Goal: Task Accomplishment & Management: Manage account settings

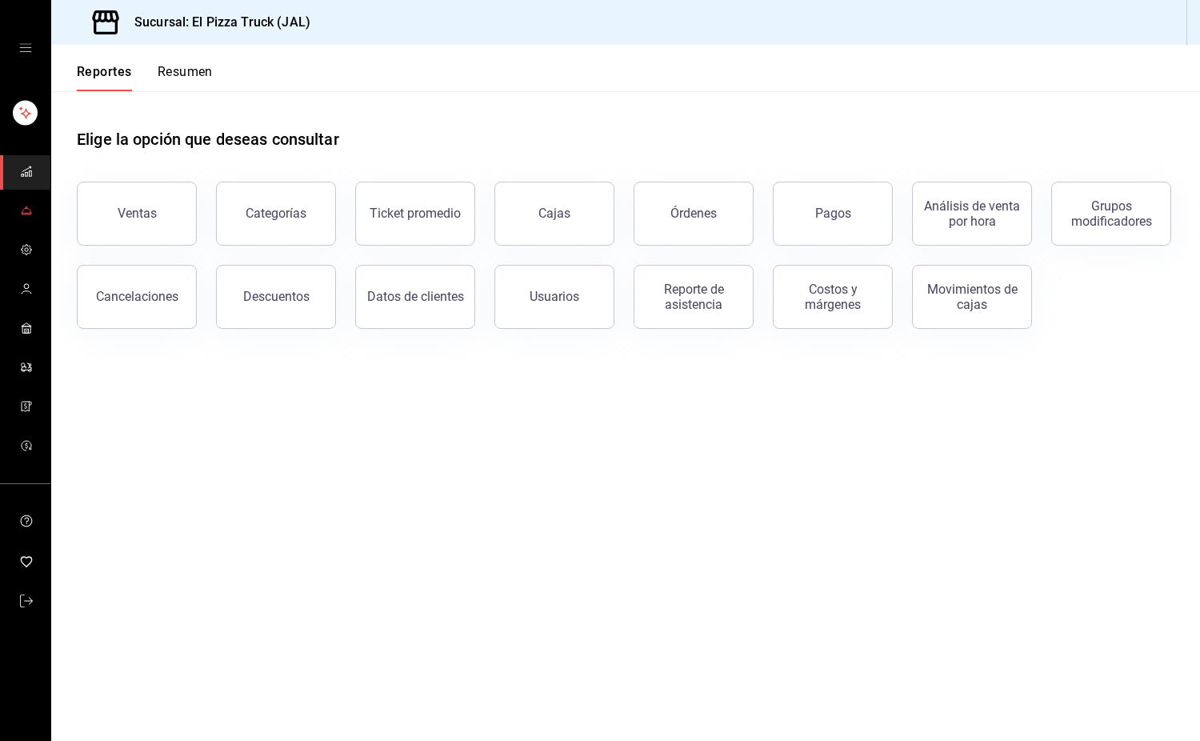
click at [32, 208] on icon "mailbox folders" at bounding box center [26, 210] width 13 height 13
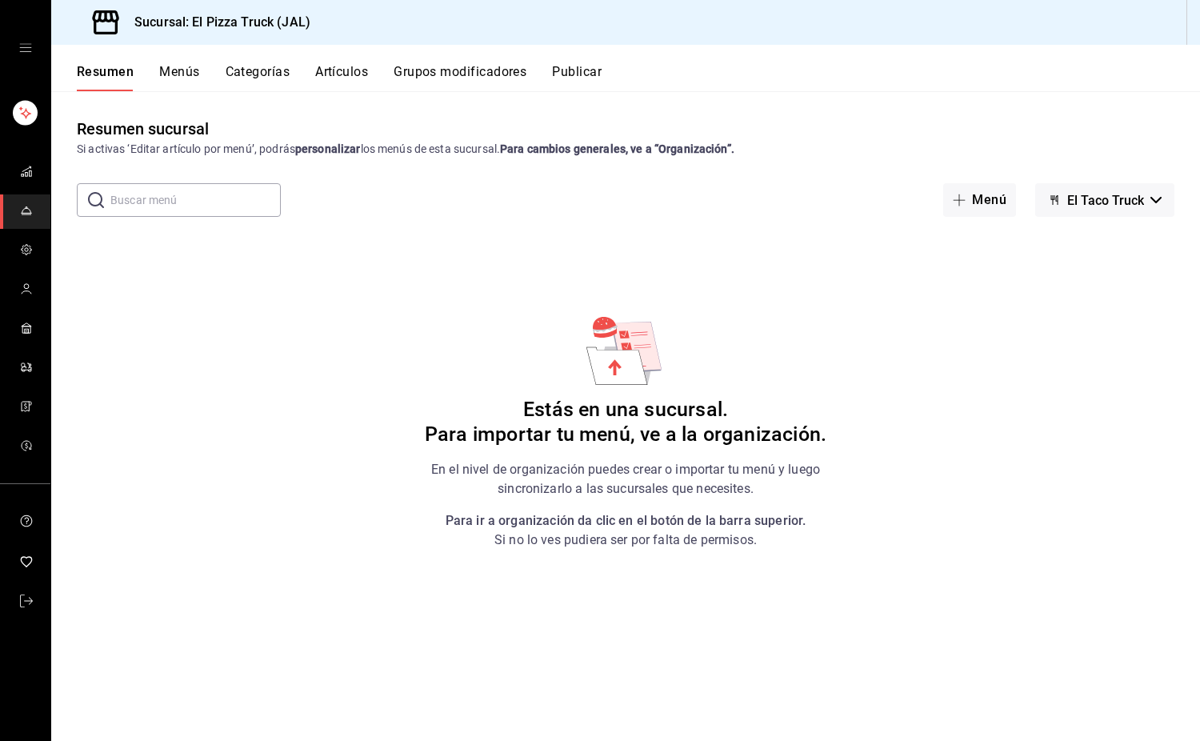
click at [1146, 195] on button "El Taco Truck" at bounding box center [1105, 200] width 139 height 34
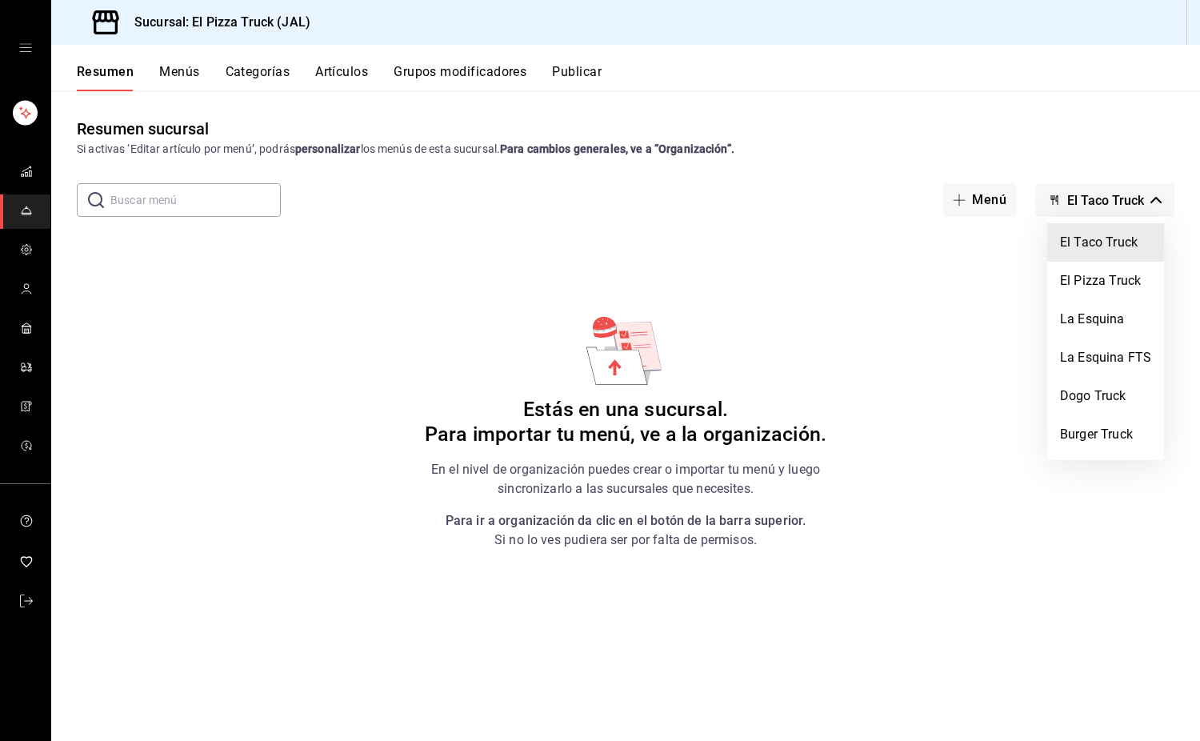
click at [352, 74] on div at bounding box center [600, 370] width 1200 height 741
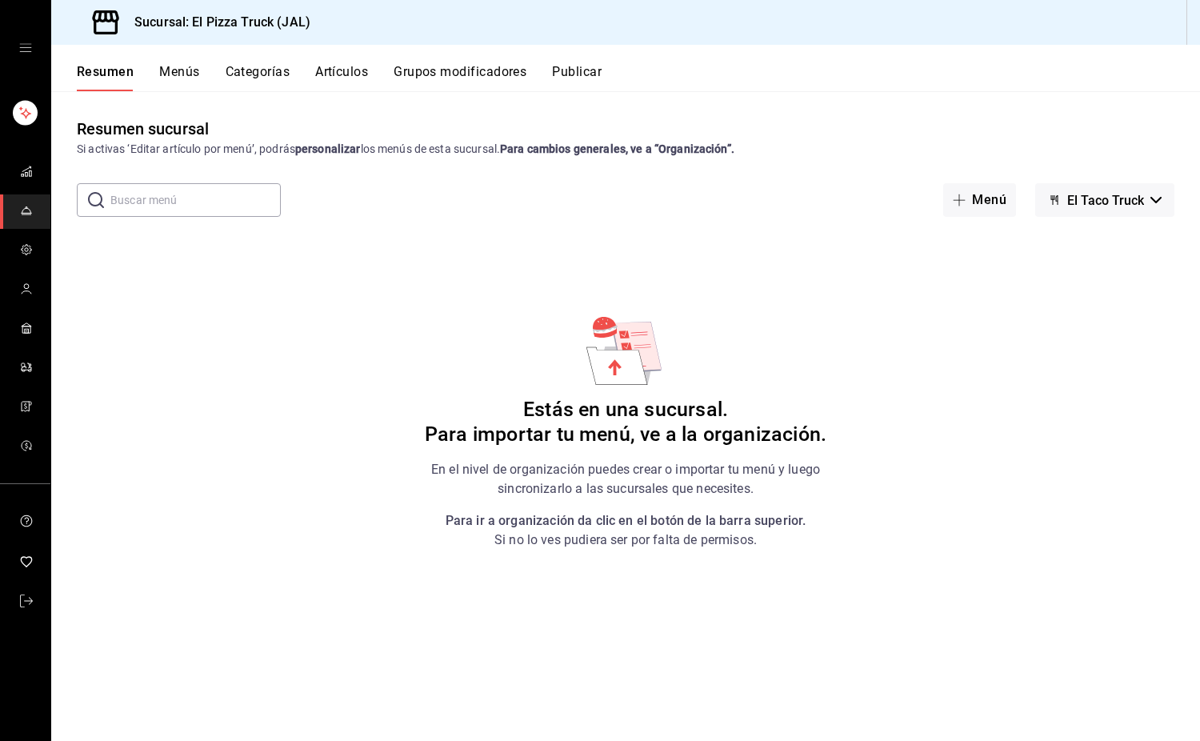
click at [355, 66] on button "Artículos" at bounding box center [341, 77] width 53 height 27
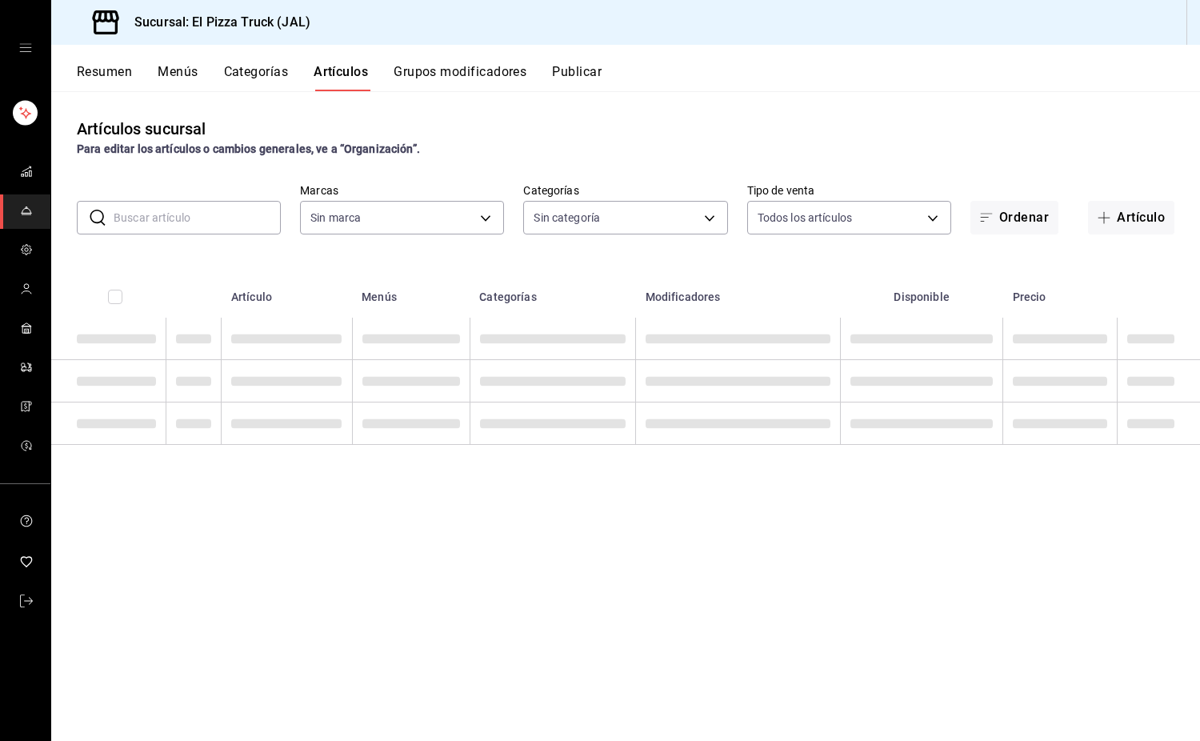
type input "c15787e7-6217-4551-b681-77b679b5e3f3,a441d866-96e6-4057-8867-d7266e748d34,b52d4…"
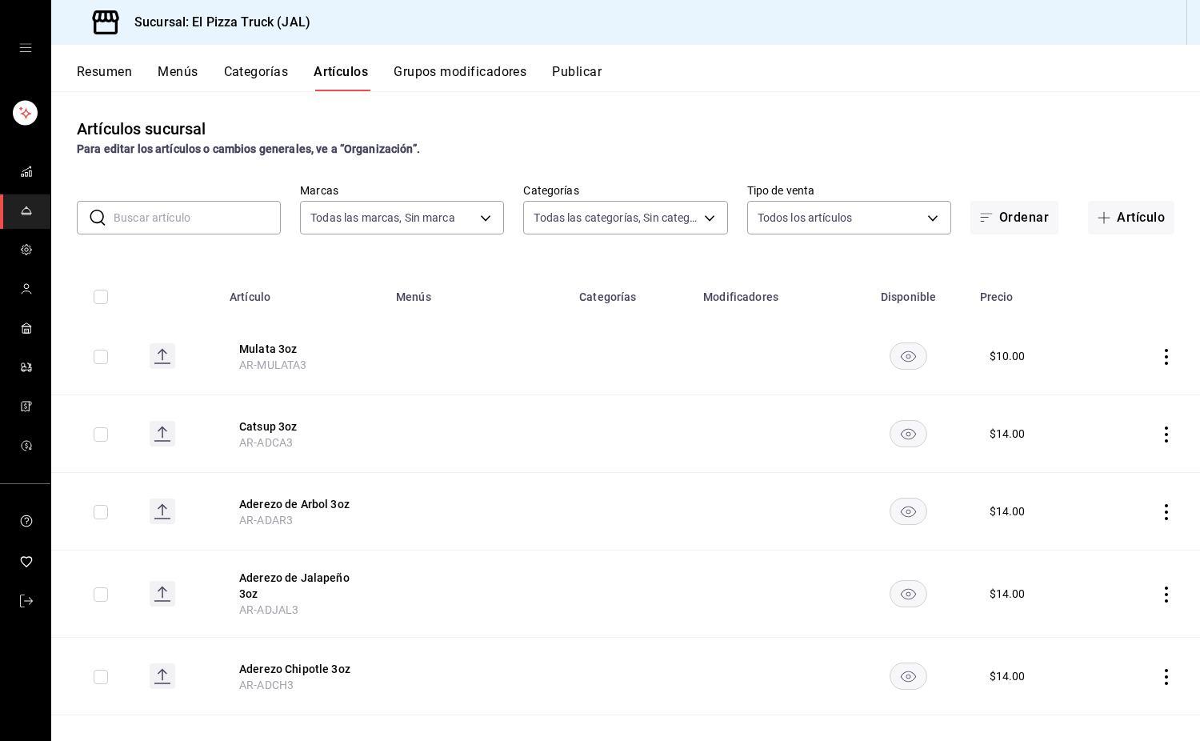
type input "65ea7caa-7d28-4651-a93b-a65c694a1269,bc154c9a-41bf-41ef-b57a-dee9ddddc16d,70111…"
click at [1109, 220] on button "Artículo" at bounding box center [1131, 218] width 86 height 34
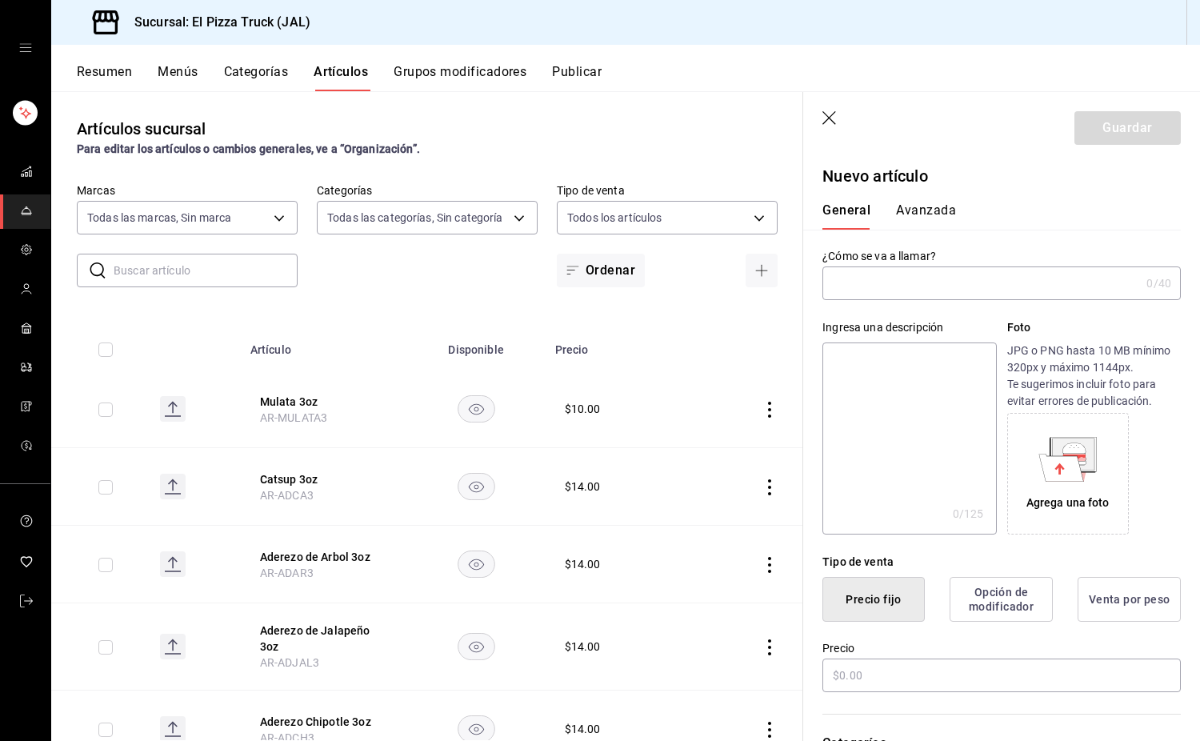
click at [918, 284] on input "text" at bounding box center [982, 283] width 318 height 32
type input "Pizza de camaron"
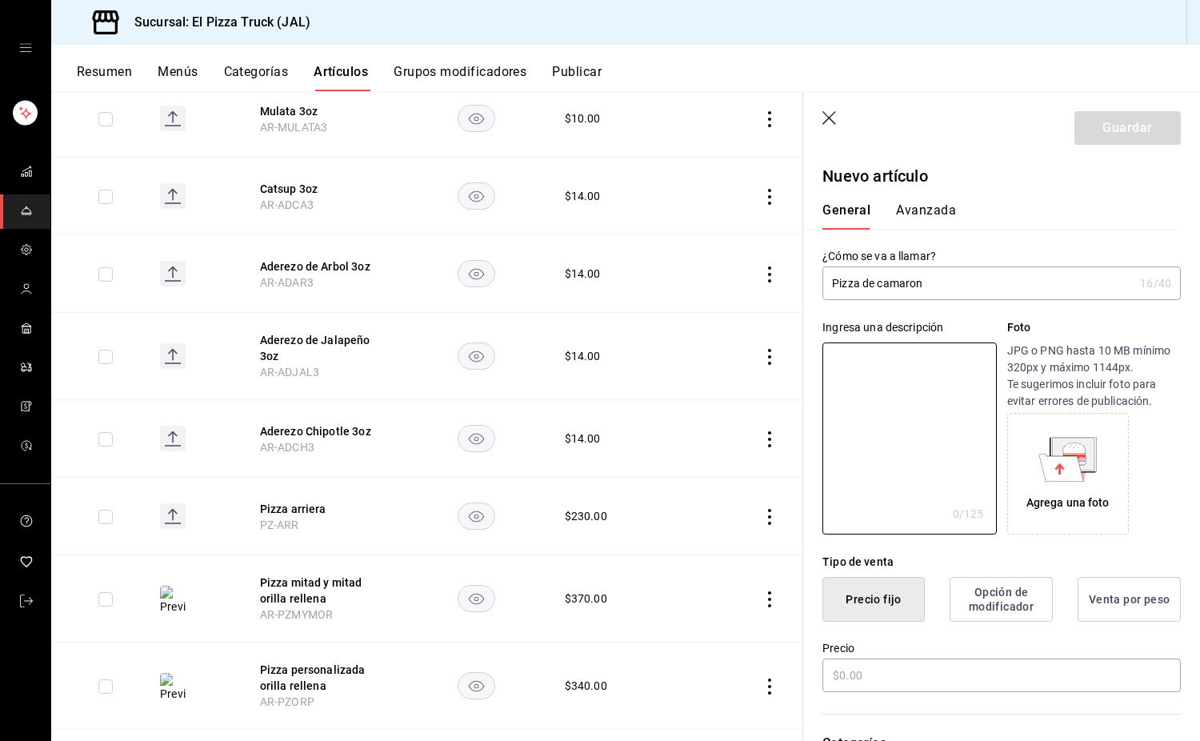
scroll to position [320, 0]
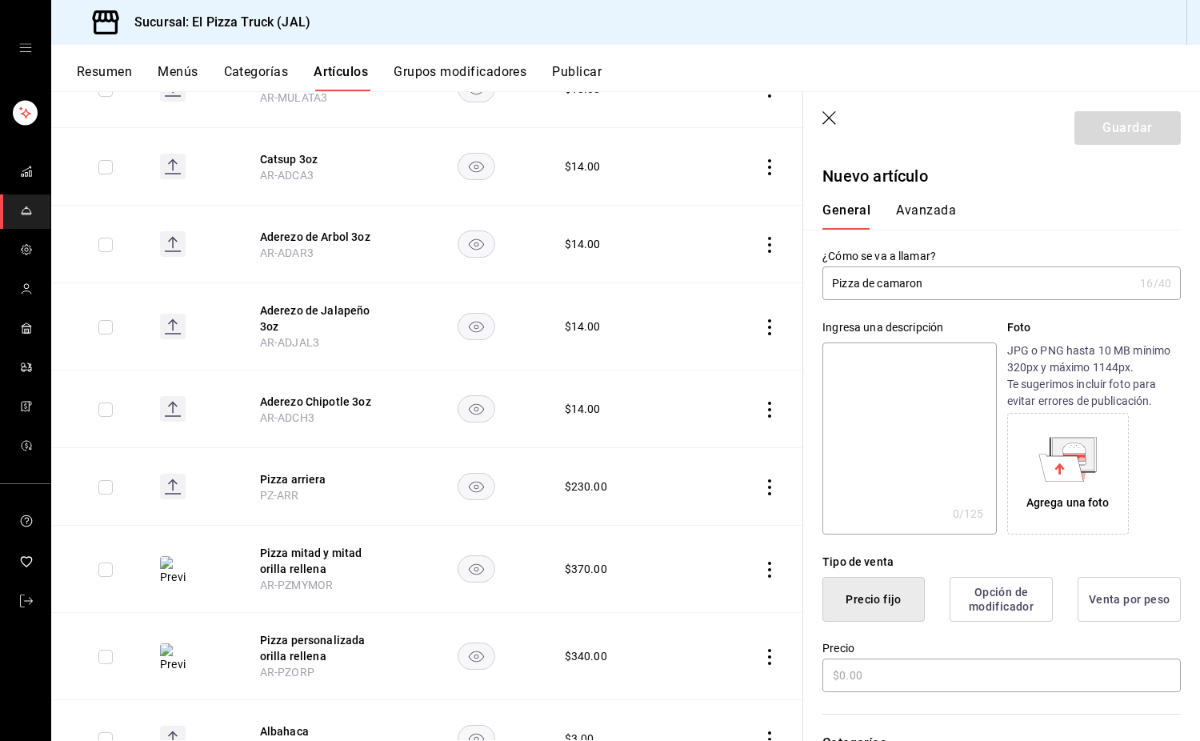
type textarea "P"
type textarea "x"
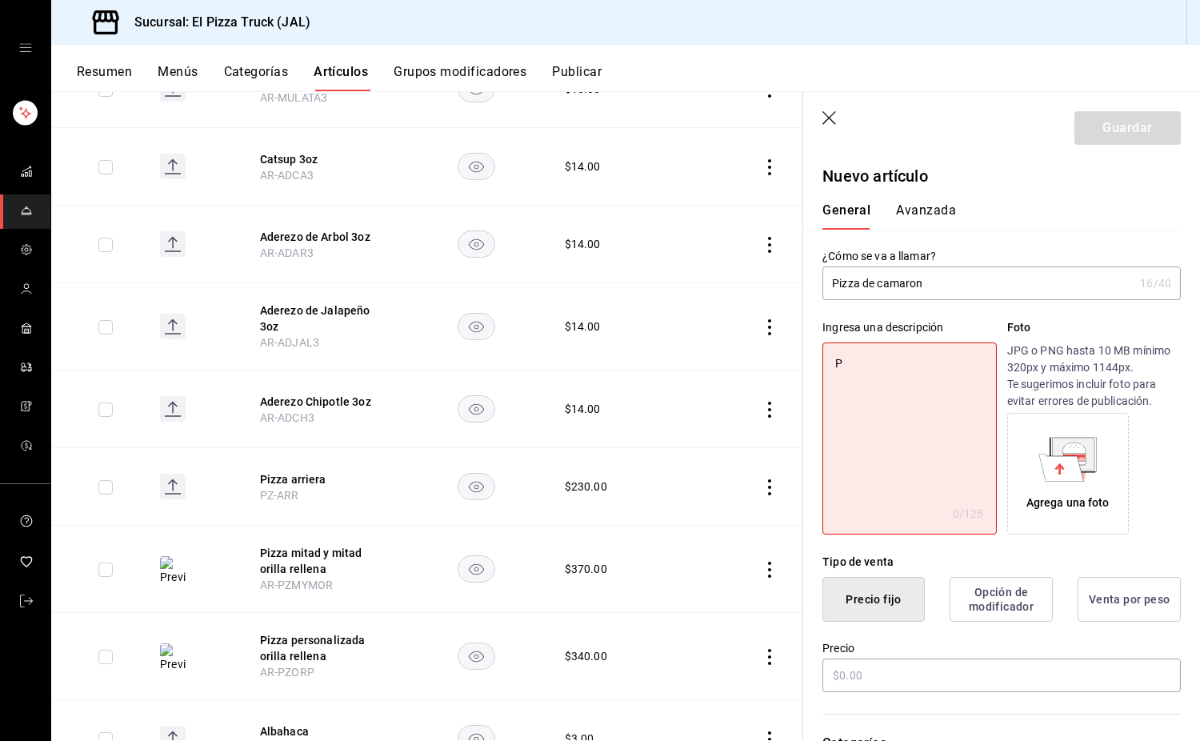
type textarea "Pi"
type textarea "x"
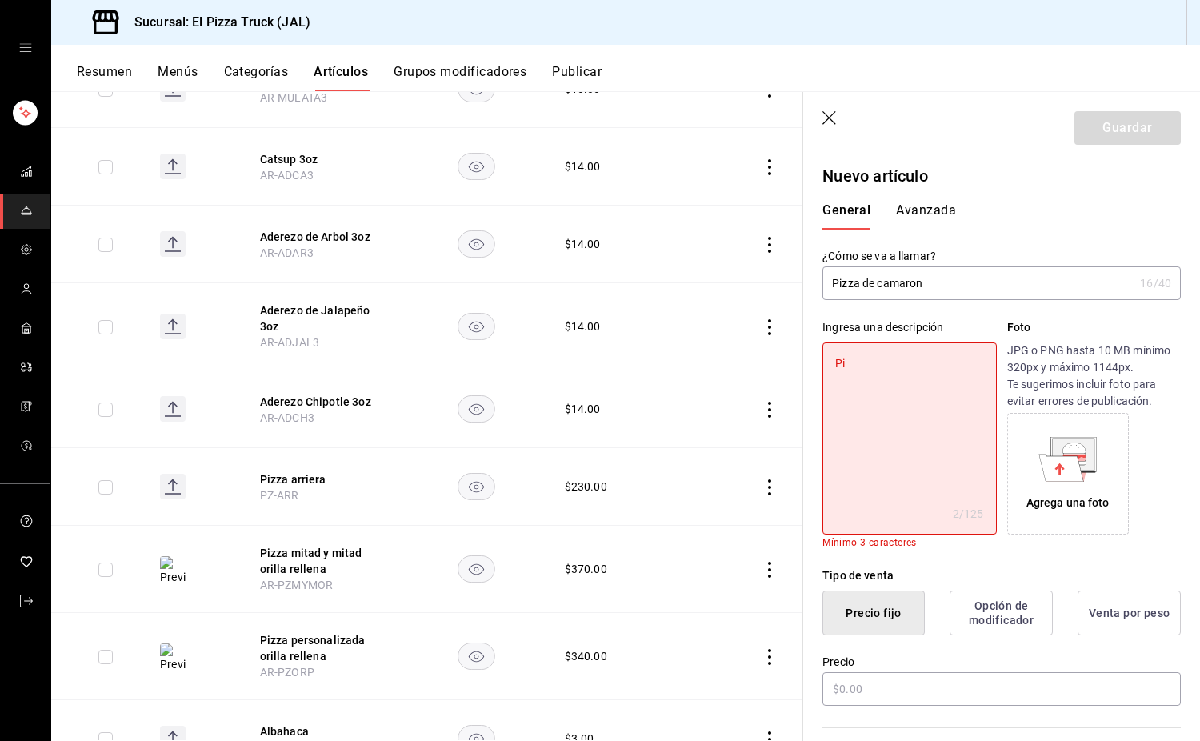
type textarea "Piz"
type textarea "x"
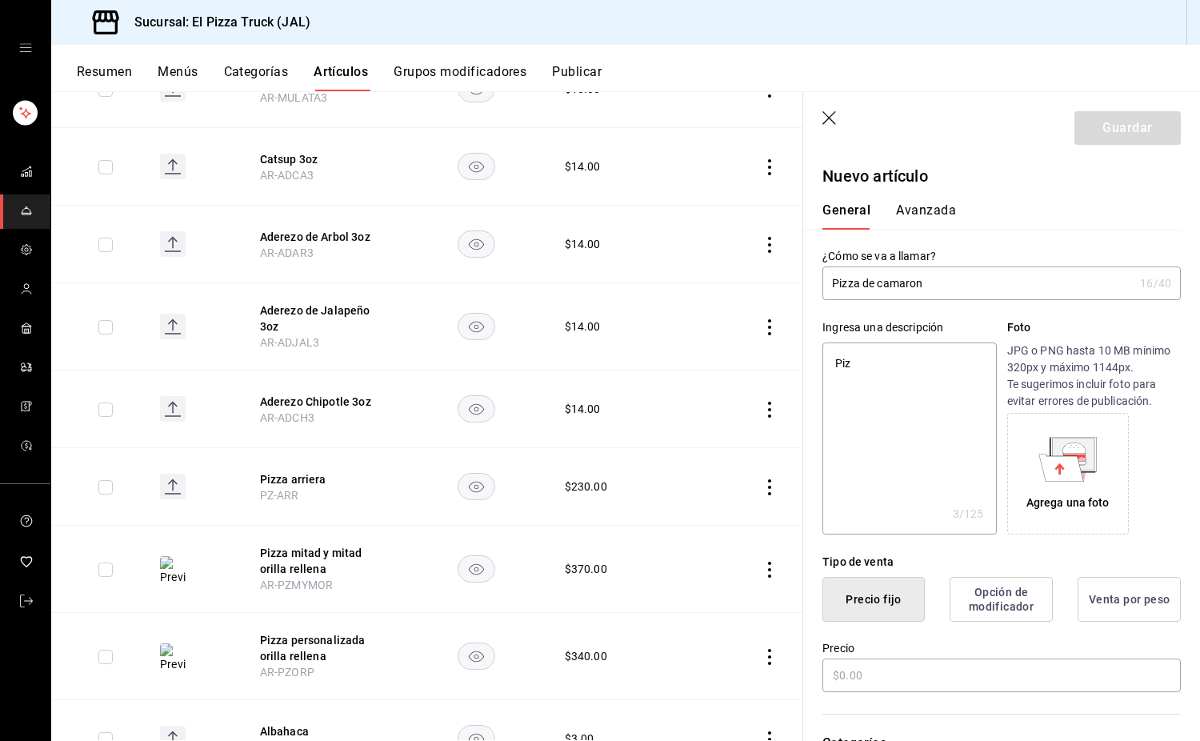
type textarea "Piza"
type textarea "x"
type textarea "Piz"
type textarea "x"
type textarea "Pizz"
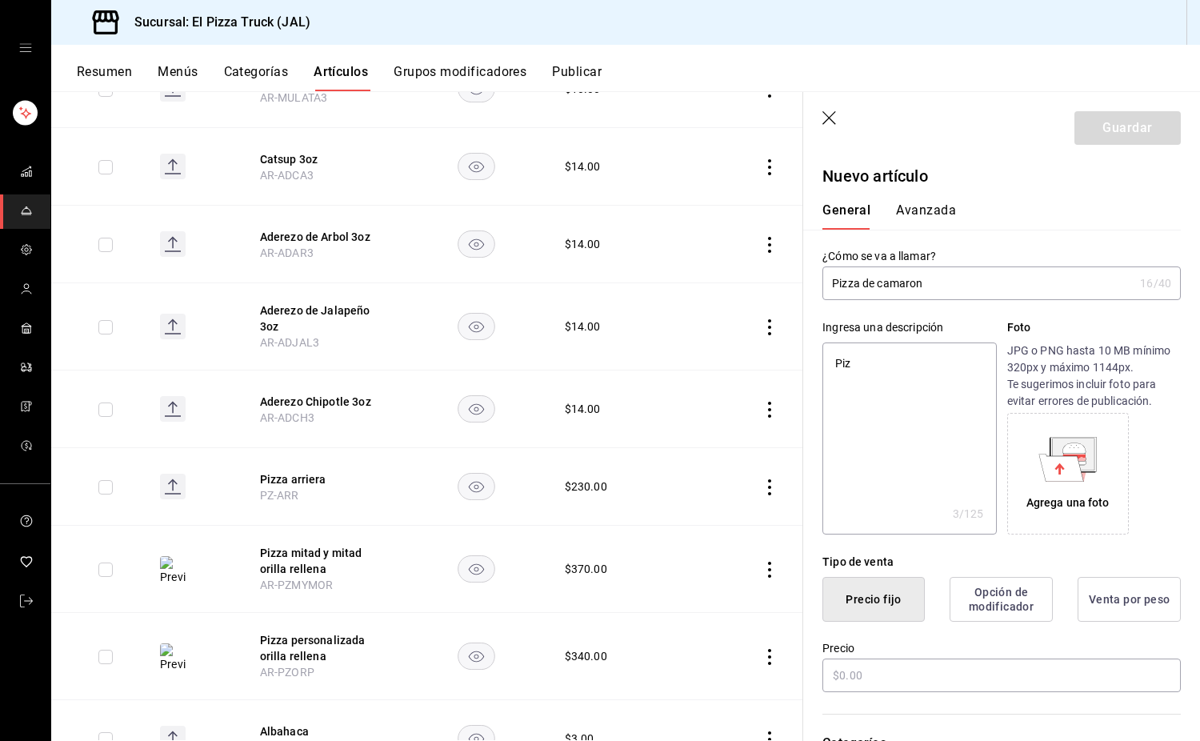
type textarea "x"
type textarea "Pizza"
type textarea "x"
type textarea "Pizza"
type textarea "x"
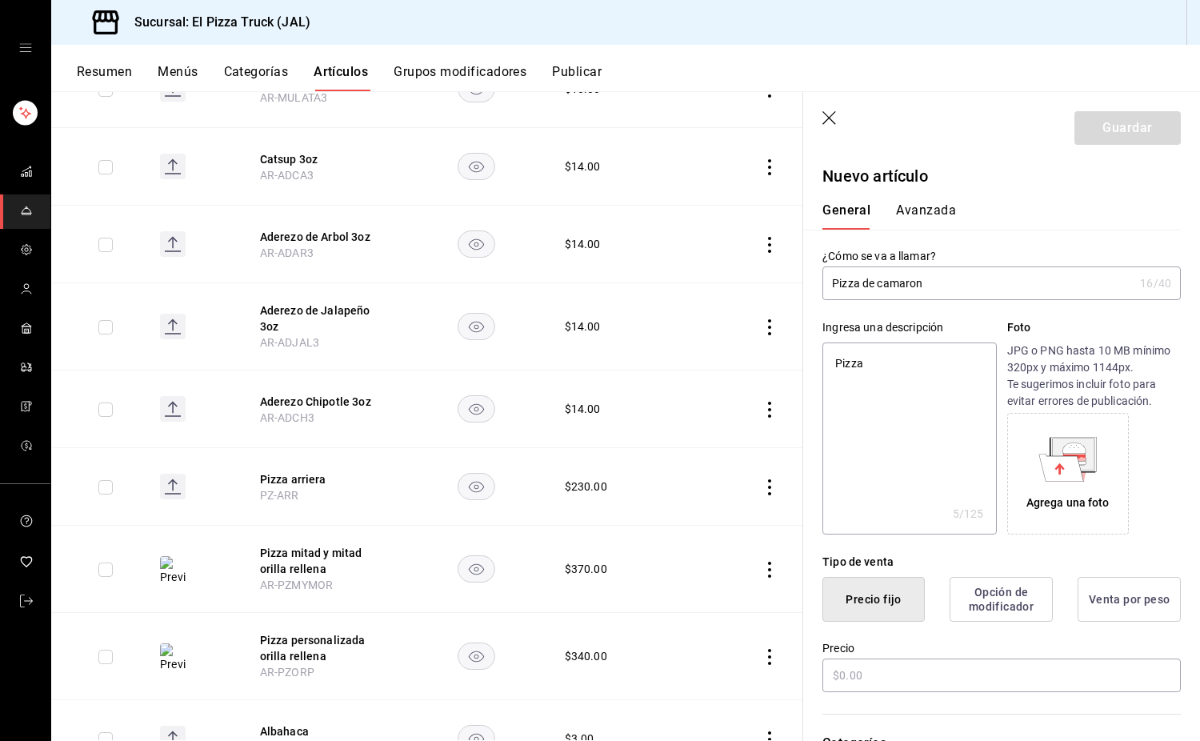
type textarea "Pizza c"
type textarea "x"
type textarea "Pizza co"
type textarea "x"
type textarea "Pizza con"
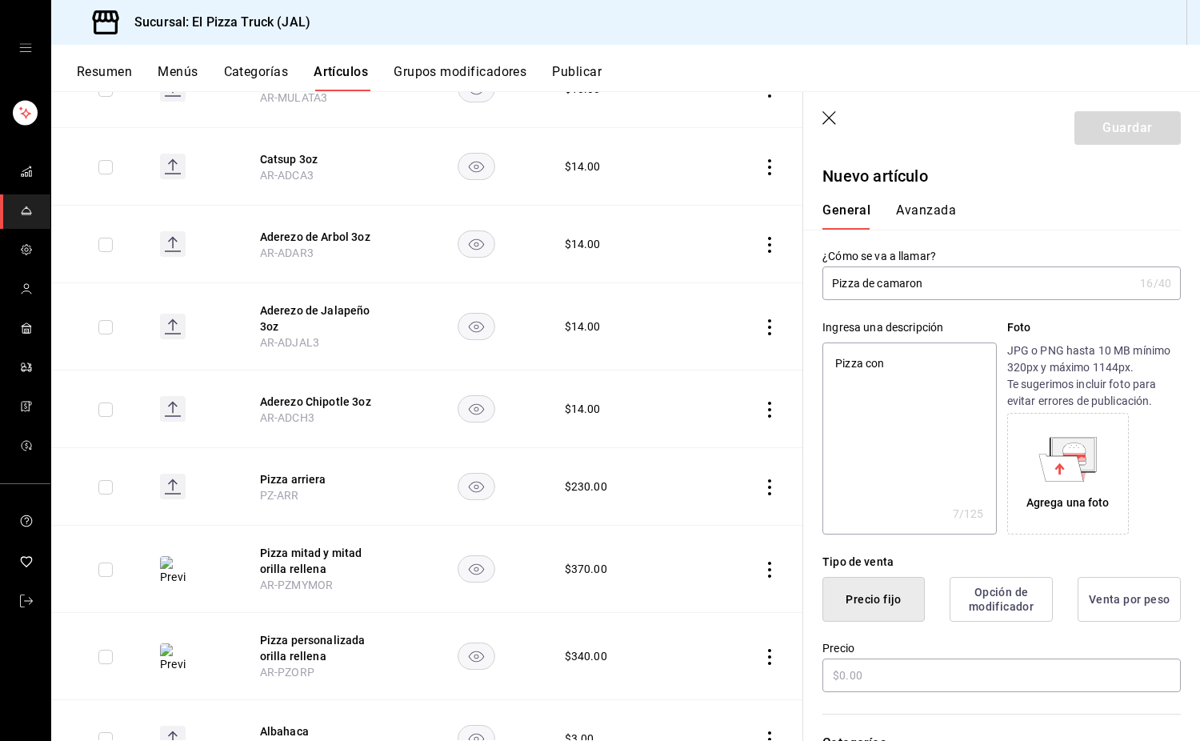
type textarea "x"
type textarea "Pizza con"
type textarea "x"
type textarea "Pizza con qu"
type textarea "x"
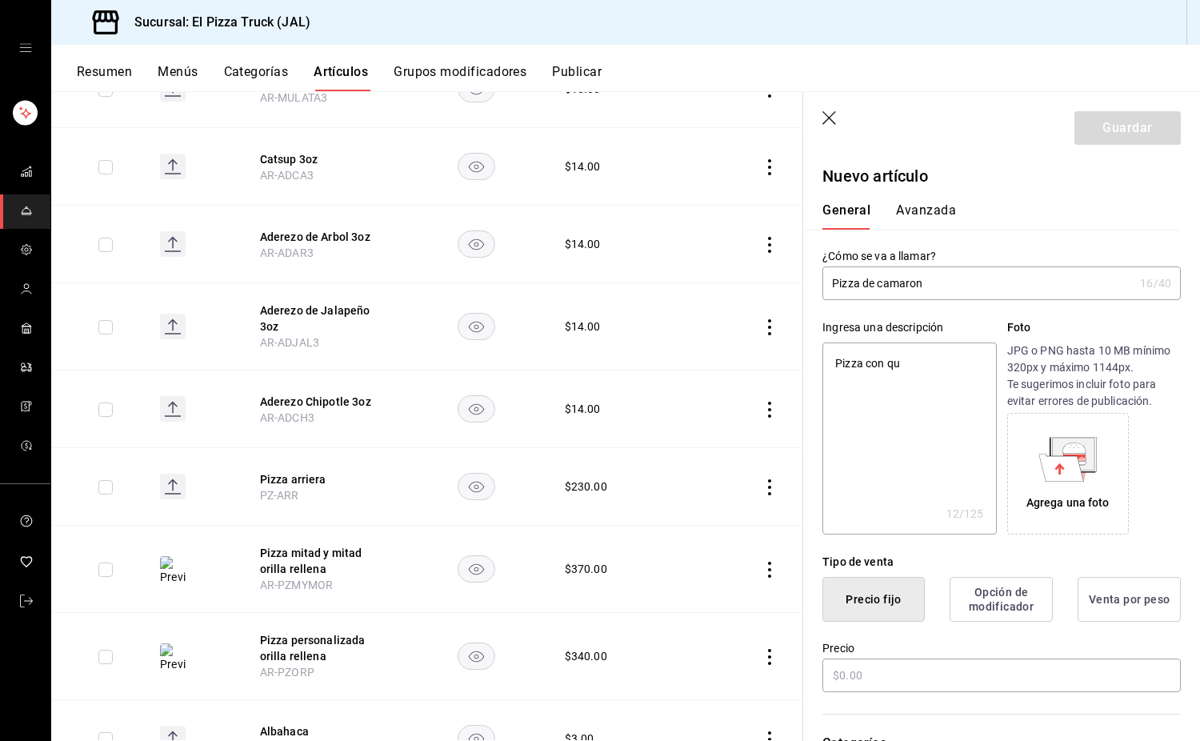
type textarea "Pizza con que"
type textarea "x"
type textarea "Pizza con queso"
type textarea "x"
type textarea "Pizza con queso"
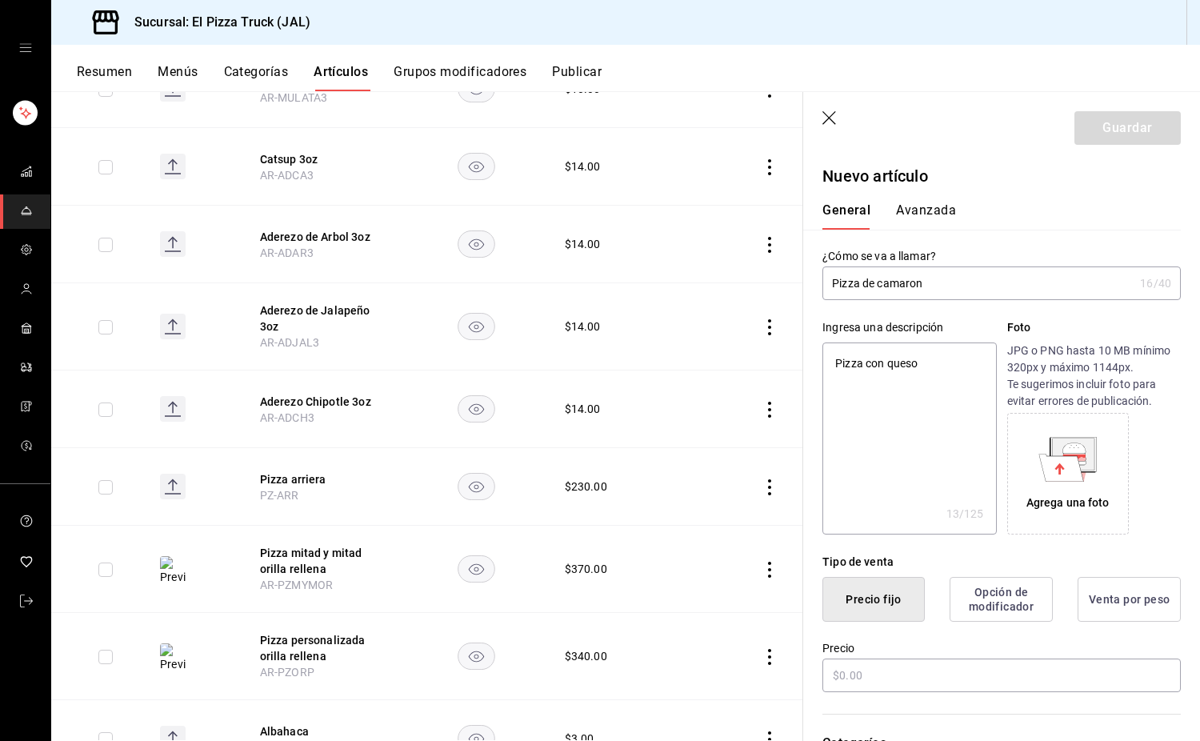
type textarea "x"
type textarea "Pizza con queso c"
type textarea "x"
type textarea "Pizza con queso"
type textarea "x"
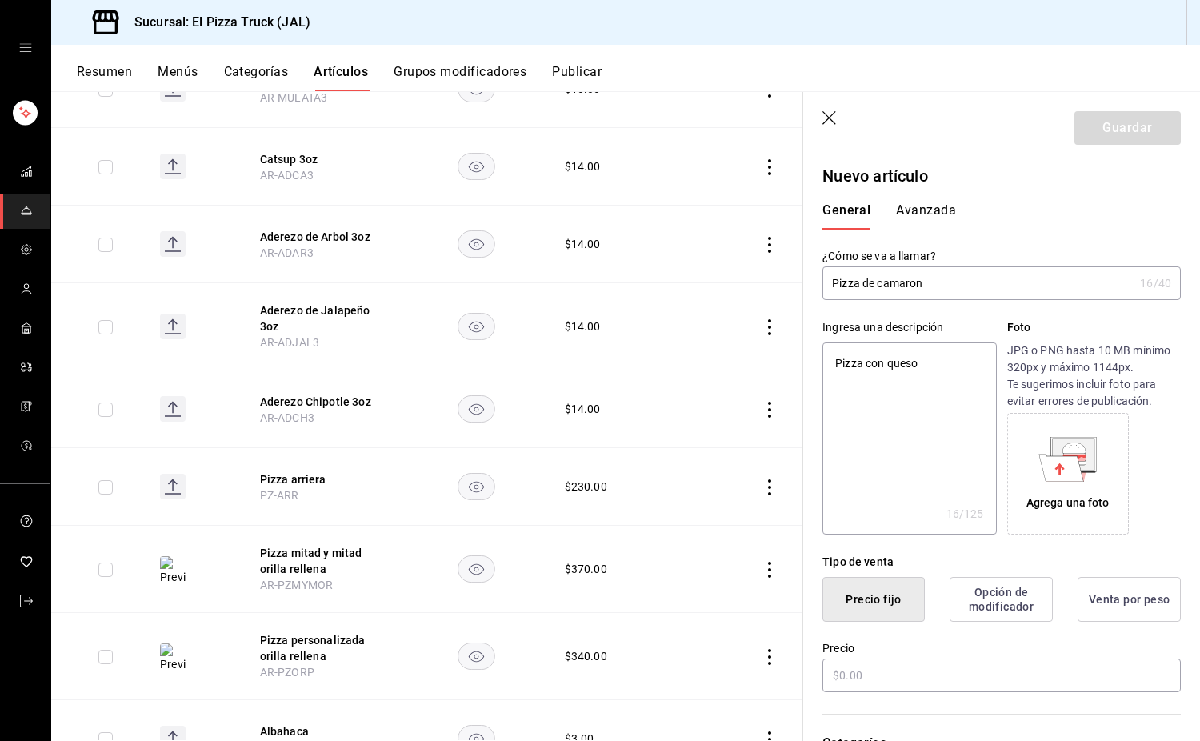
type textarea "Pizza con queso M"
type textarea "x"
type textarea "Pizza con queso Mo"
type textarea "x"
type textarea "Pizza con queso Mont"
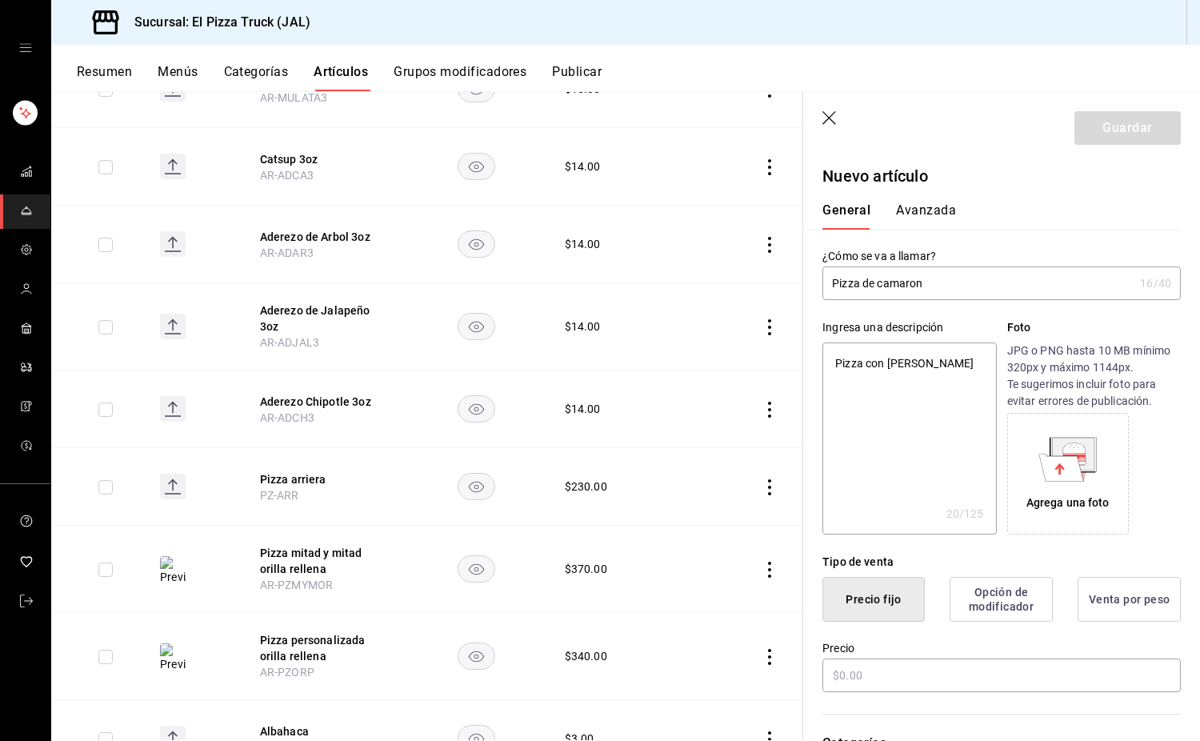
type textarea "x"
type textarea "Pizza con queso Monte"
type textarea "x"
type textarea "Pizza con queso Monter"
type textarea "x"
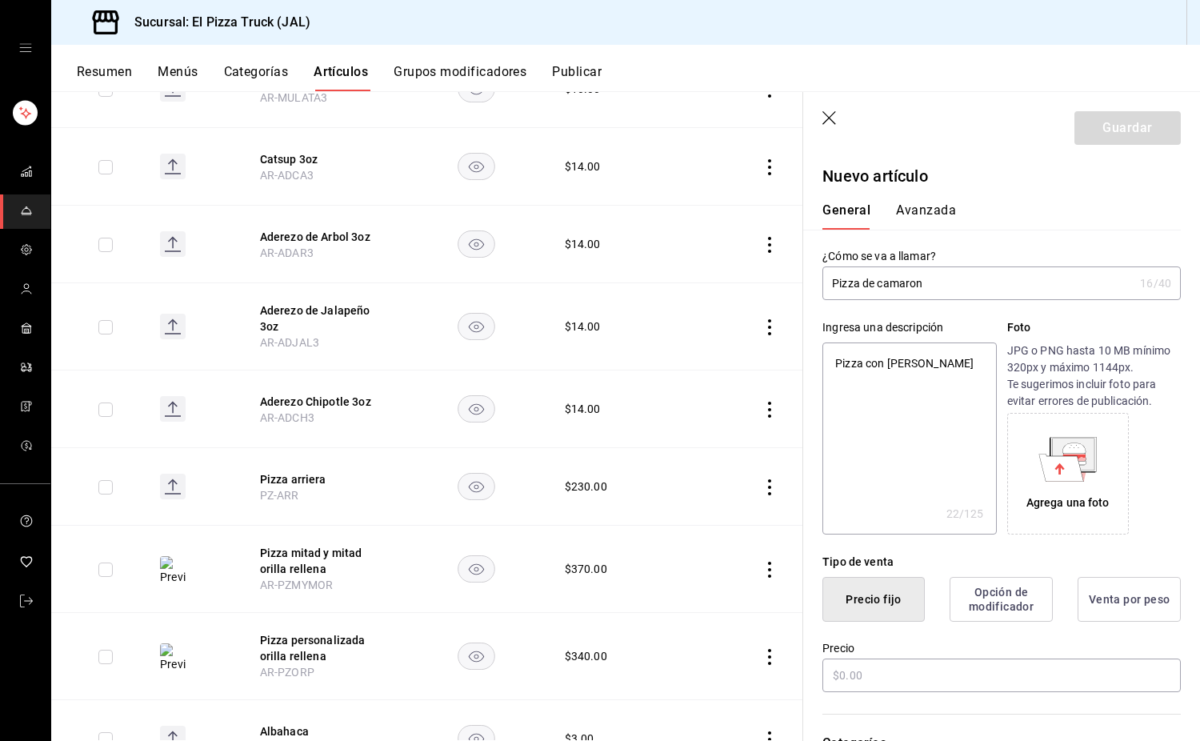
type textarea "Pizza con queso Montere"
type textarea "x"
type textarea "Pizza con queso Monter"
type textarea "x"
type textarea "Pizza con queso Monterr"
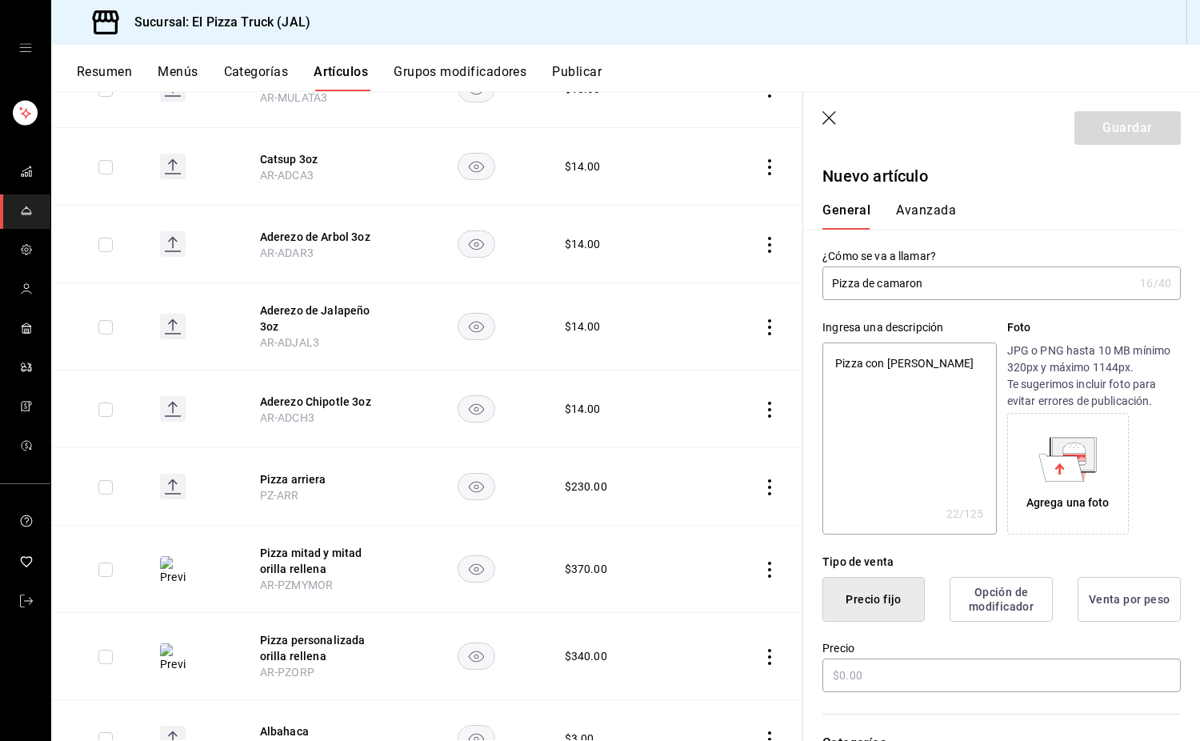
type textarea "x"
type textarea "Pizza con queso Monterre"
type textarea "x"
type textarea "Pizza con queso Monterrey"
type textarea "x"
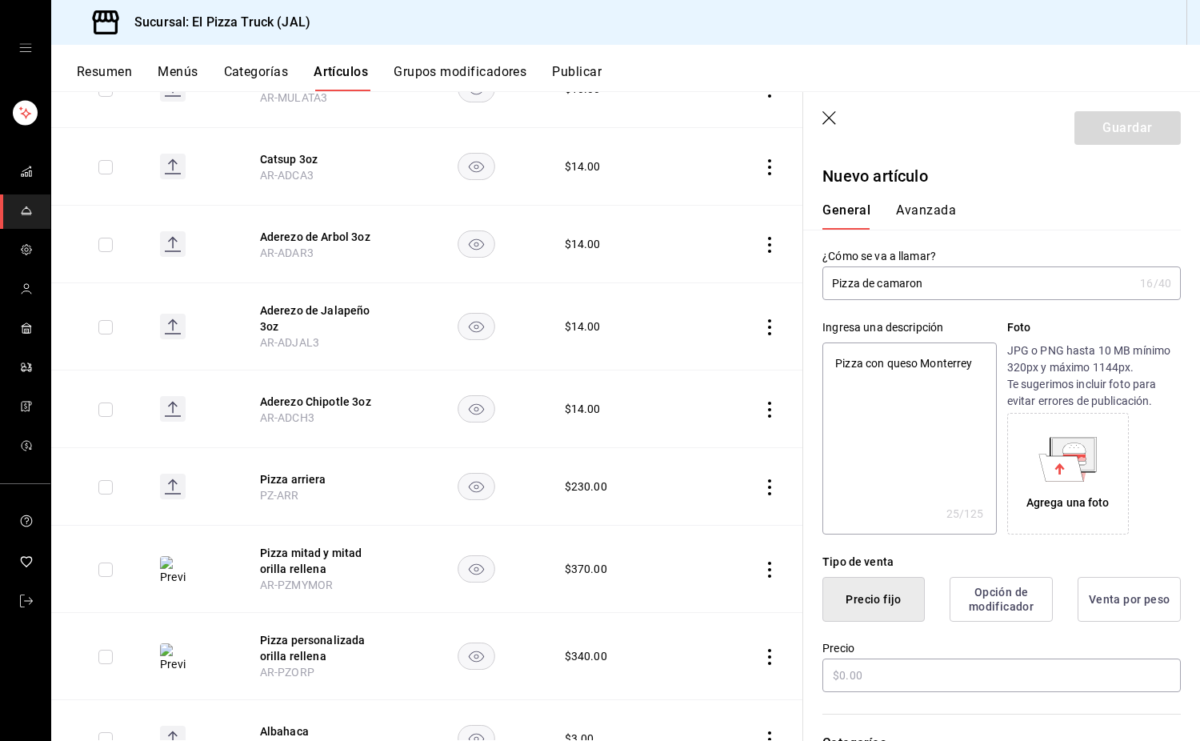
type textarea "Pizza con queso Monterrey"
type textarea "x"
type textarea "Pizza con queso Monterrey J"
type textarea "x"
type textarea "Pizza con queso Monterrey Ja"
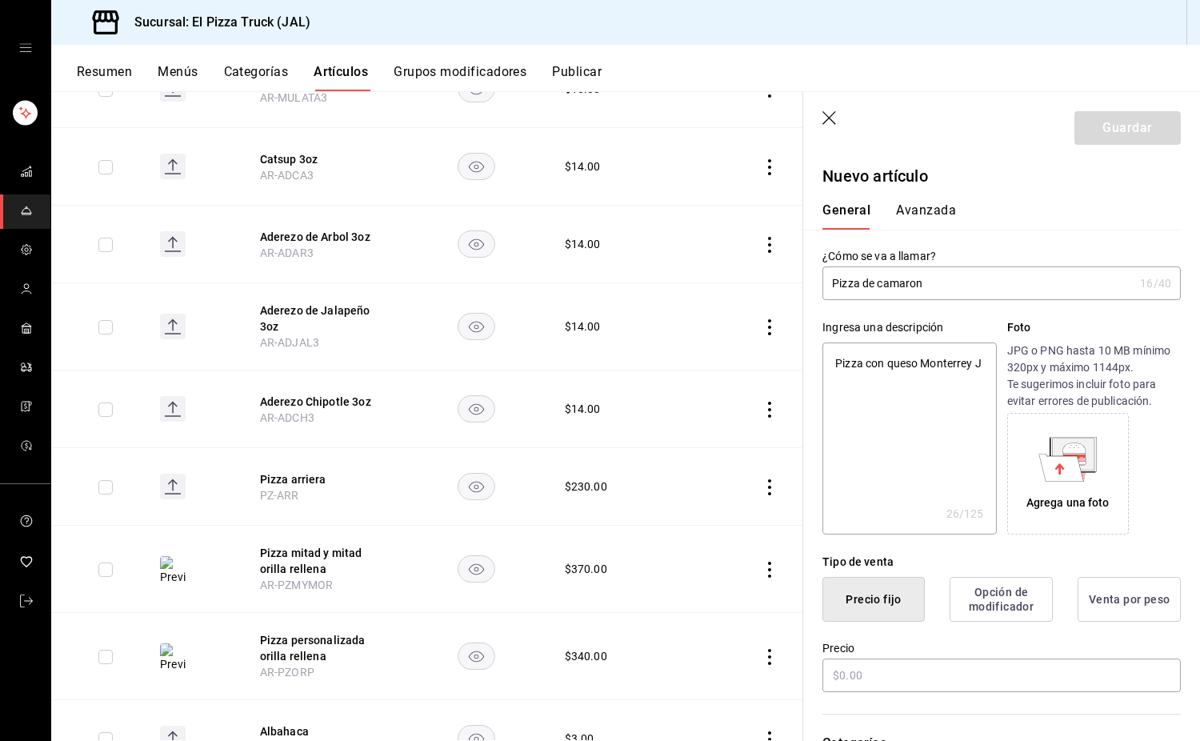
type textarea "x"
type textarea "Pizza con queso Monterrey Jac"
type textarea "x"
type textarea "Pizza con queso Monterrey Jack"
type textarea "x"
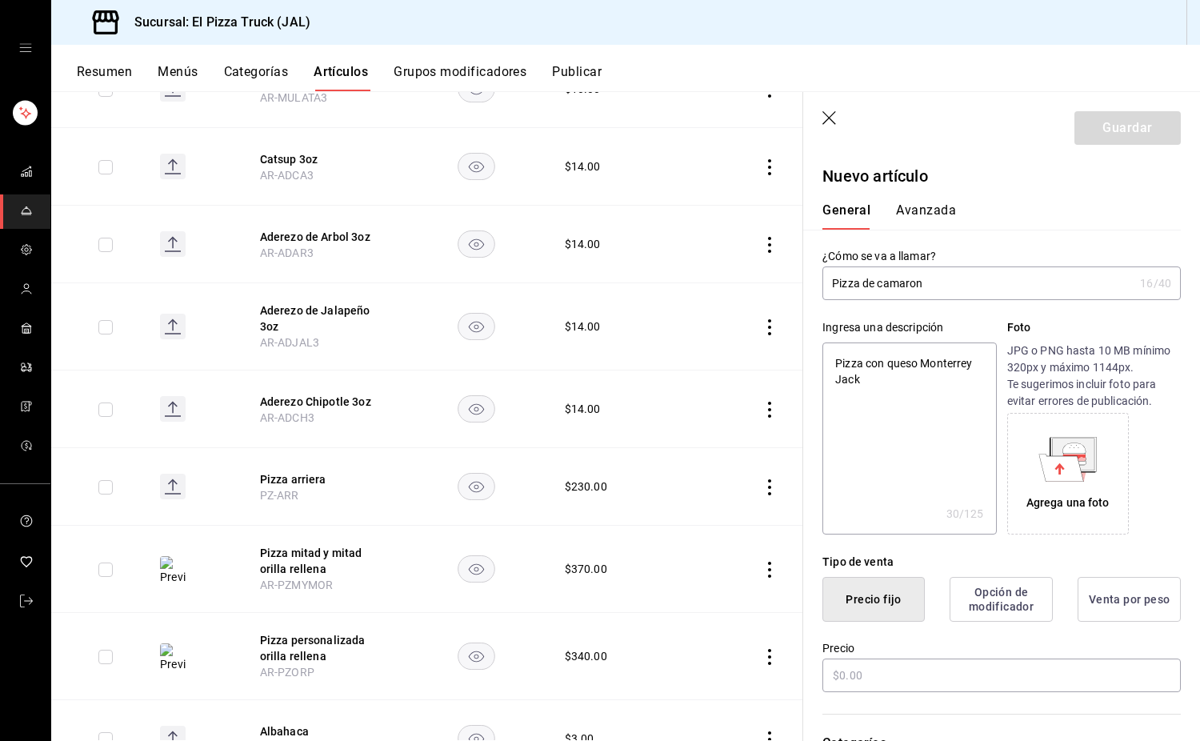
type textarea "Pizza con queso Monterrey Jack."
type textarea "x"
type textarea "Pizza con queso Monterrey Jack"
type textarea "x"
type textarea "Pizza con queso Monterrey Jack,"
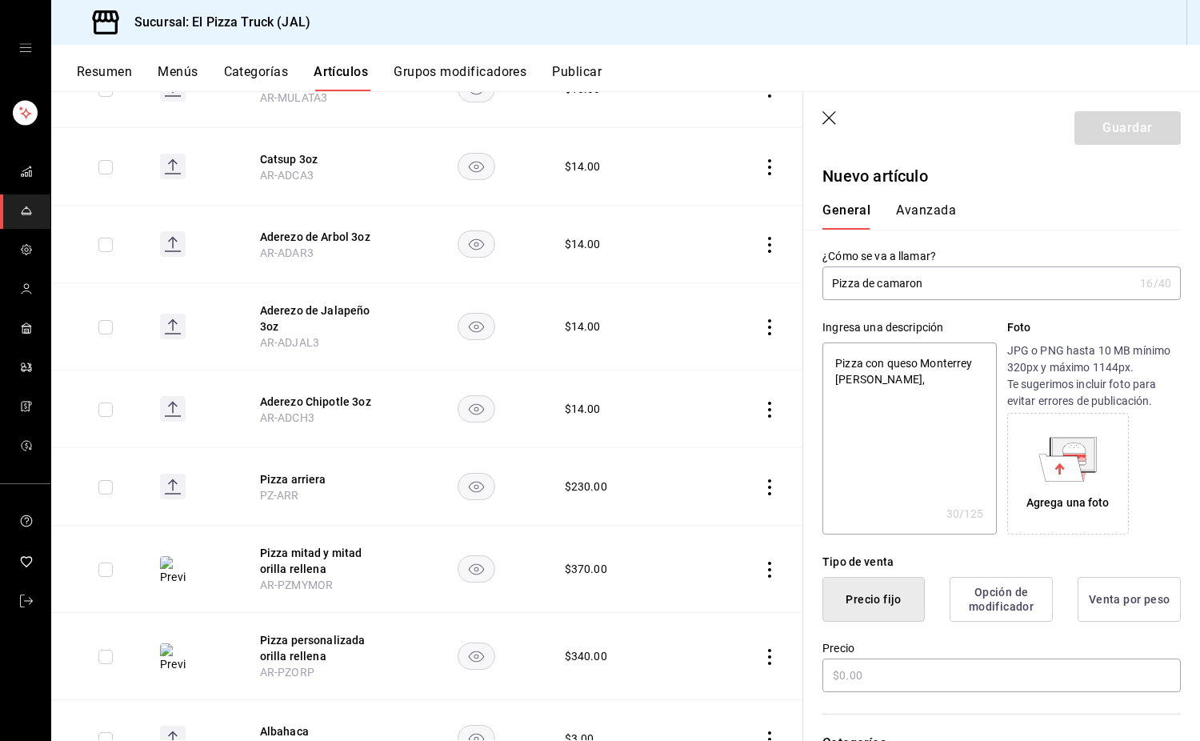
type textarea "x"
type textarea "Pizza con queso Monterrey Jack,"
type textarea "x"
type textarea "Pizza con queso Monterrey Jack, c"
type textarea "x"
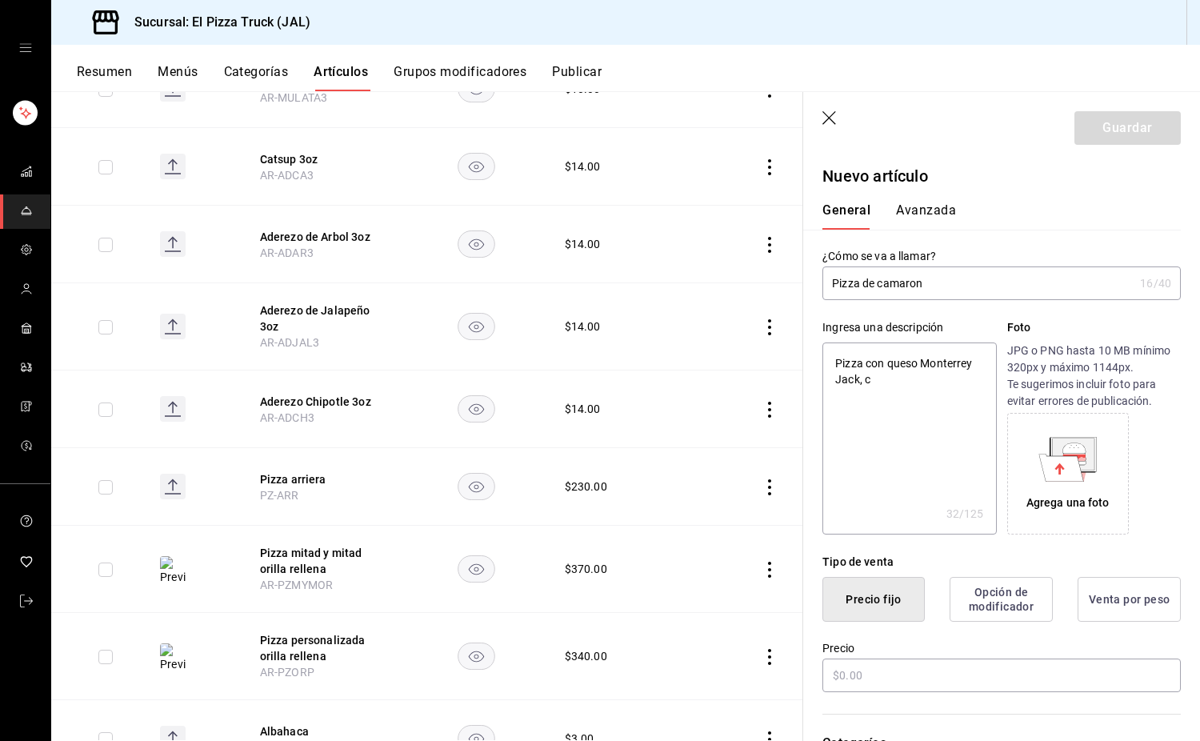
type textarea "Pizza con queso Monterrey Jack, ca"
type textarea "x"
type textarea "Pizza con queso Monterrey Jack, cam"
type textarea "x"
type textarea "Pizza con queso Monterrey Jack, cama"
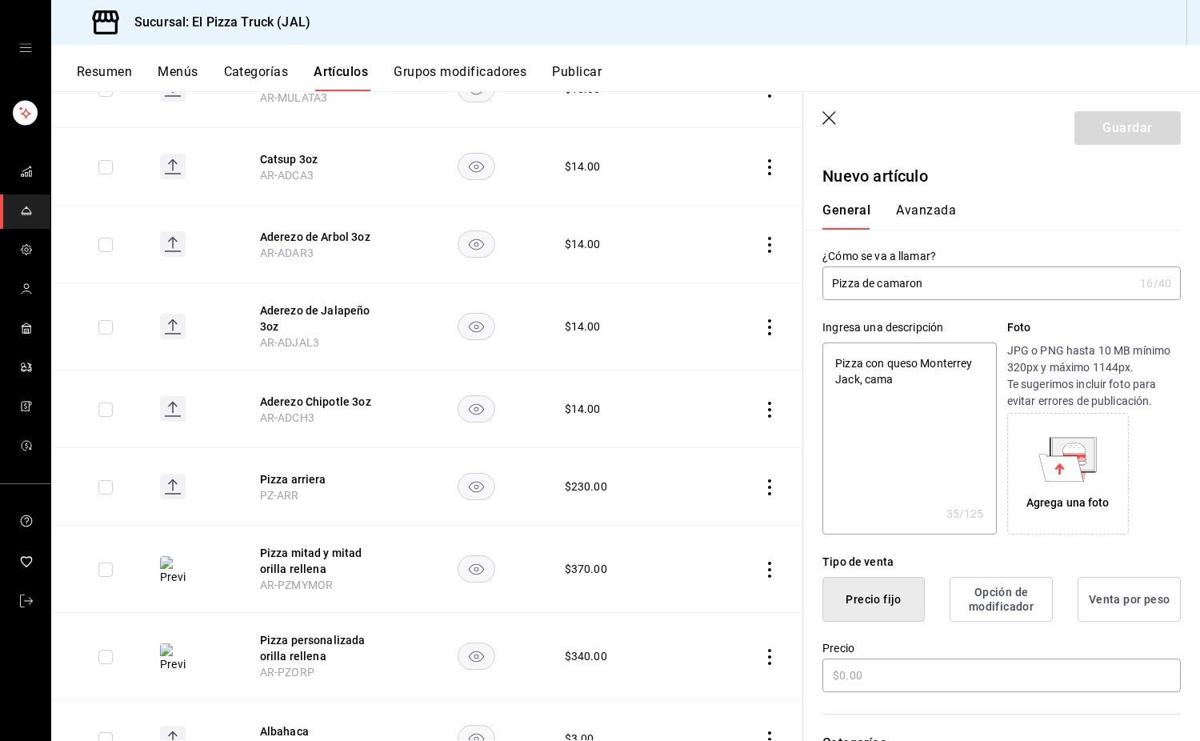
type textarea "x"
type textarea "Pizza con queso Monterrey Jack, camar"
type textarea "x"
type textarea "Pizza con queso Monterrey Jack, camaro"
type textarea "x"
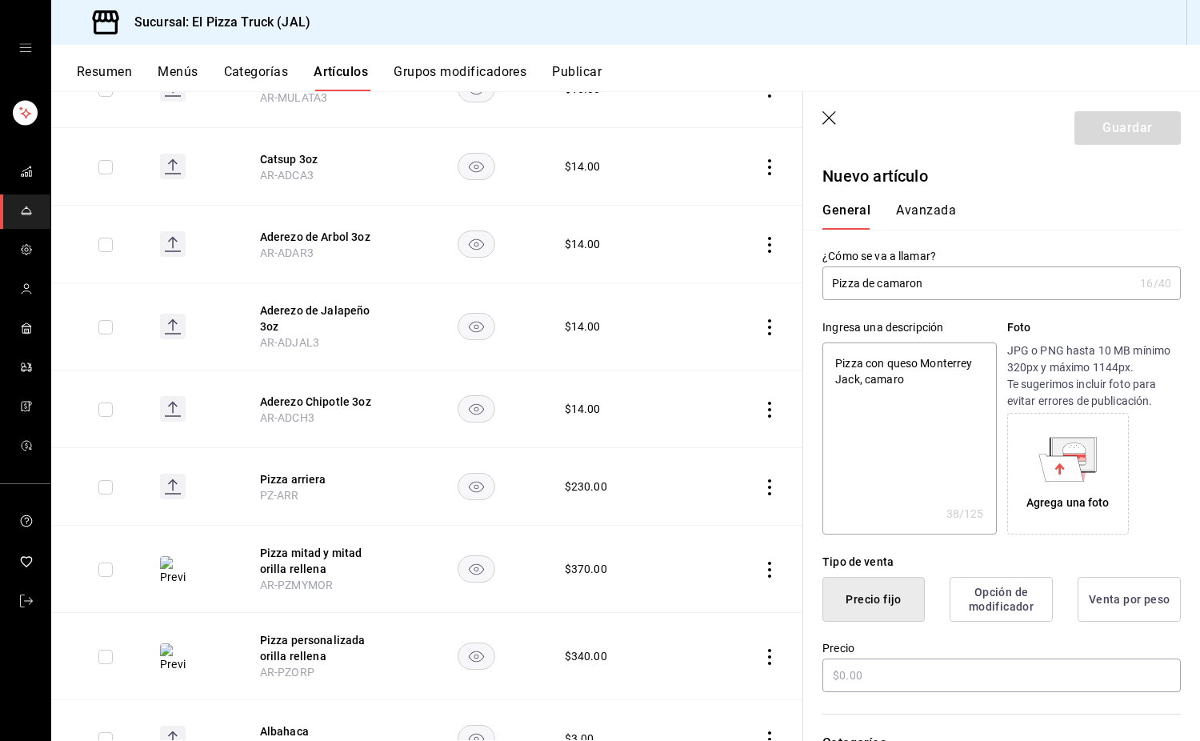
type textarea "Pizza con queso Monterrey Jack, camaron"
type textarea "x"
type textarea "Pizza con queso Monterrey Jack, camaron,"
type textarea "x"
type textarea "Pizza con queso Monterrey Jack, camaron,"
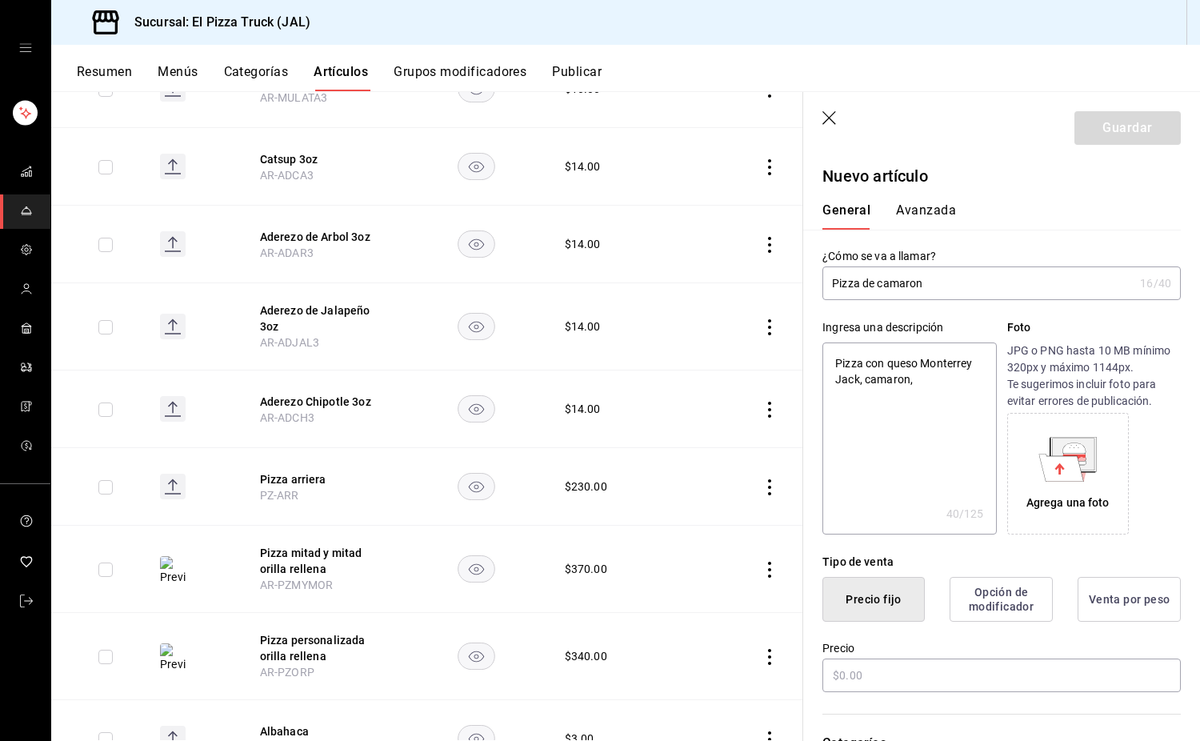
type textarea "x"
type textarea "Pizza con queso Monterrey Jack, camaron, m"
type textarea "x"
type textarea "Pizza con queso Monterrey Jack, camaron, mo"
type textarea "x"
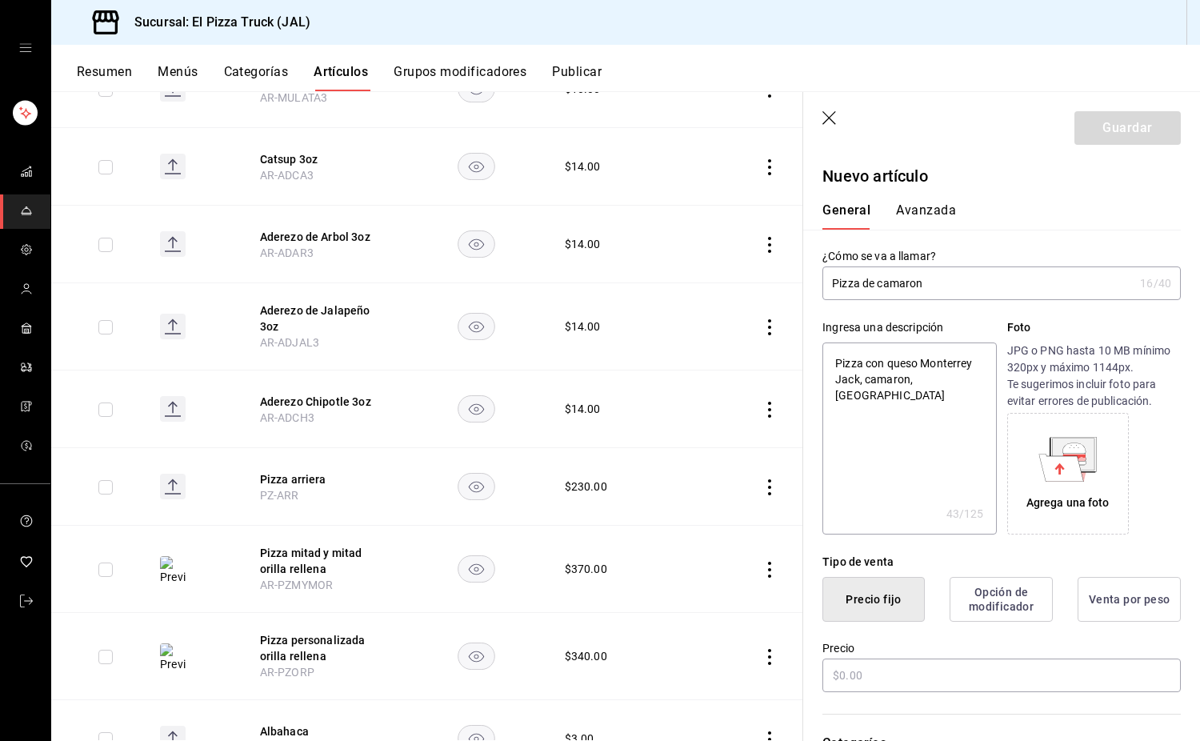
type textarea "Pizza con queso Monterrey Jack, camaron, mor"
type textarea "x"
type textarea "Pizza con queso Monterrey Jack, camaron, morro"
type textarea "x"
type textarea "Pizza con queso Monterrey Jack, camaron, morron"
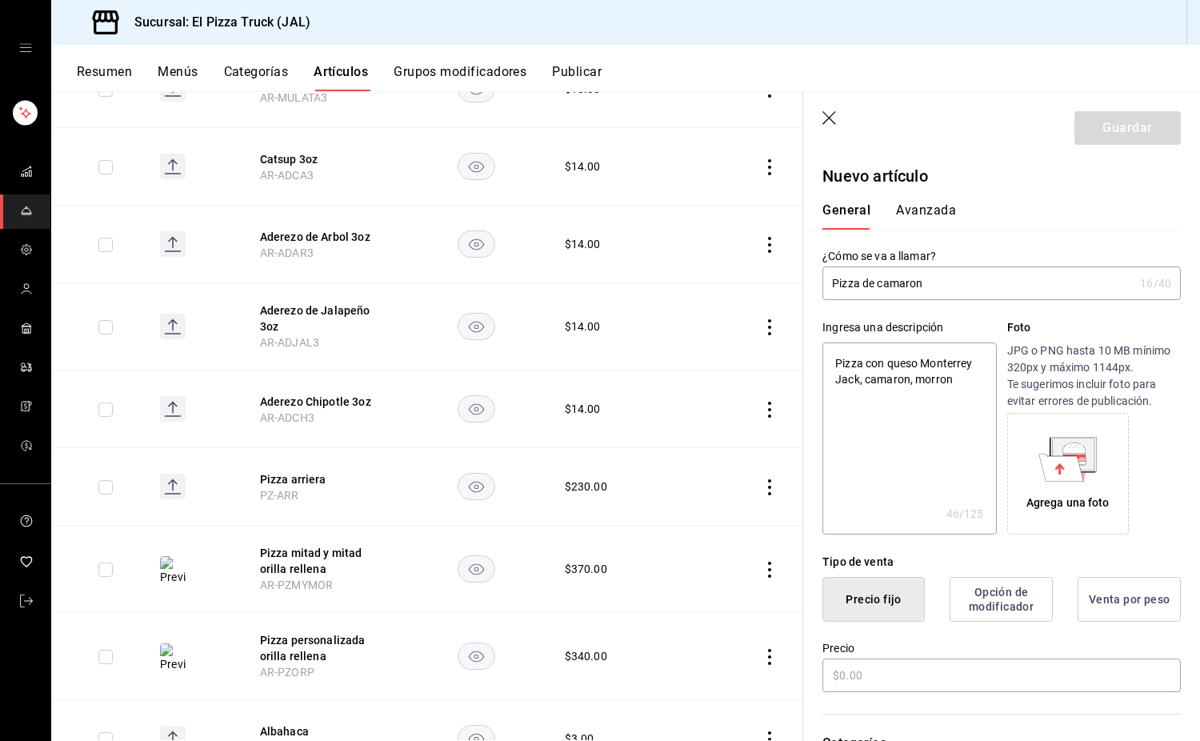
type textarea "x"
type textarea "Pizza con queso Monterrey Jack, camaron, morron,"
type textarea "x"
type textarea "Pizza con queso Monterrey Jack, camaron, morron,"
type textarea "x"
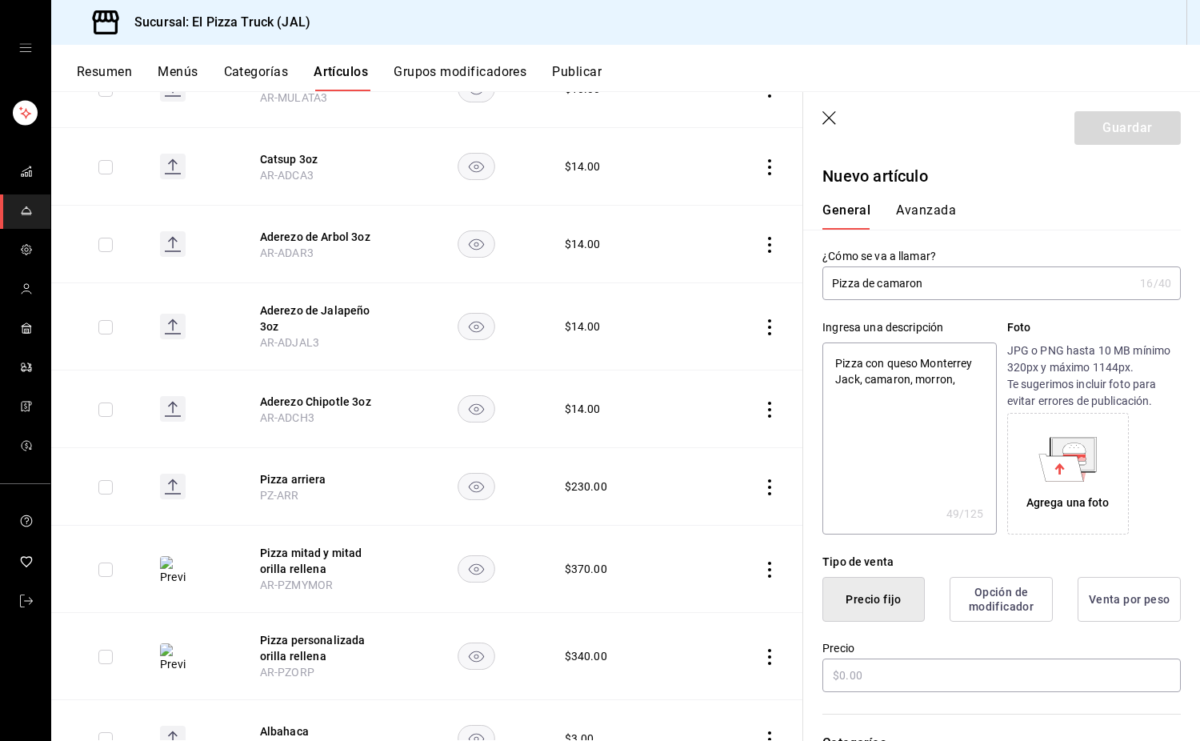
type textarea "Pizza con queso Monterrey Jack, camaron, morron, j"
type textarea "x"
type textarea "Pizza con queso Monterrey Jack, camaron, morron, ji"
type textarea "x"
type textarea "Pizza con queso Monterrey Jack, camaron, morron, jito"
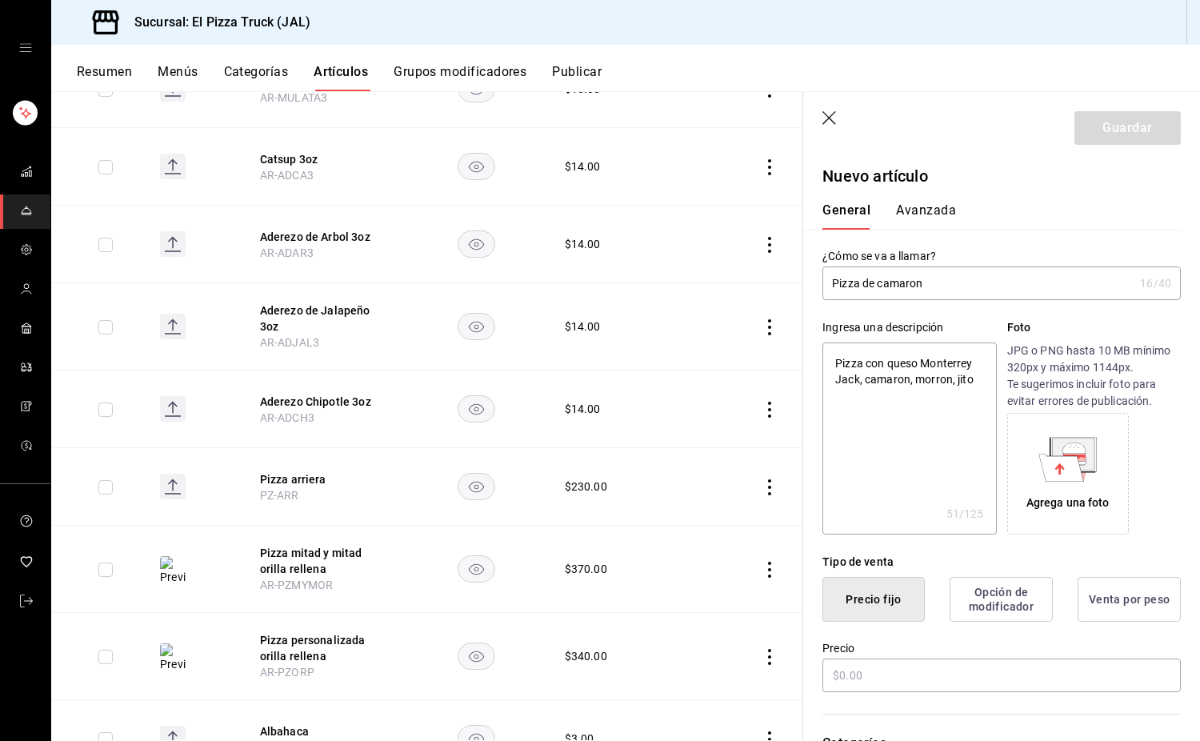
type textarea "x"
type textarea "Pizza con queso Monterrey Jack, camaron, morron, jitom"
type textarea "x"
type textarea "Pizza con queso Monterrey Jack, camaron, morron, jitoma"
type textarea "x"
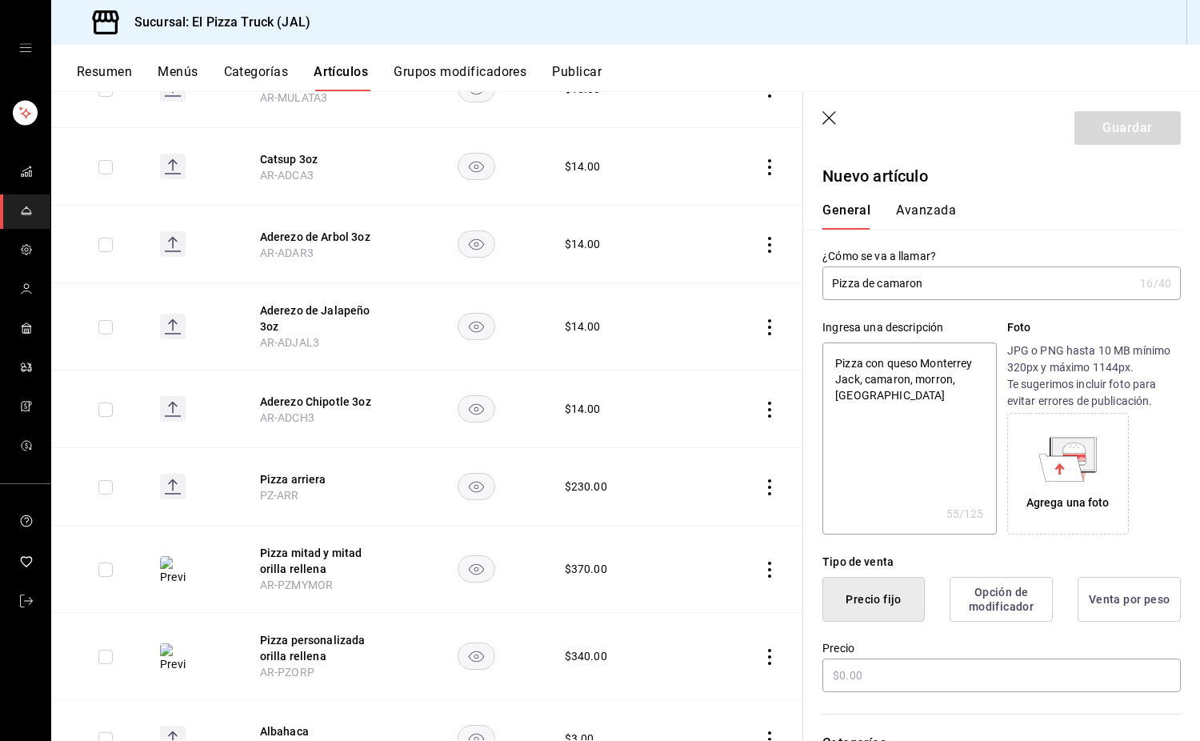
type textarea "Pizza con queso Monterrey Jack, camaron, morron, jitomat"
type textarea "x"
type textarea "Pizza con queso Monterrey Jack, camaron, morron, jitomate"
type textarea "x"
type textarea "Pizza con queso Monterrey Jack, camaron, morron, jitomate"
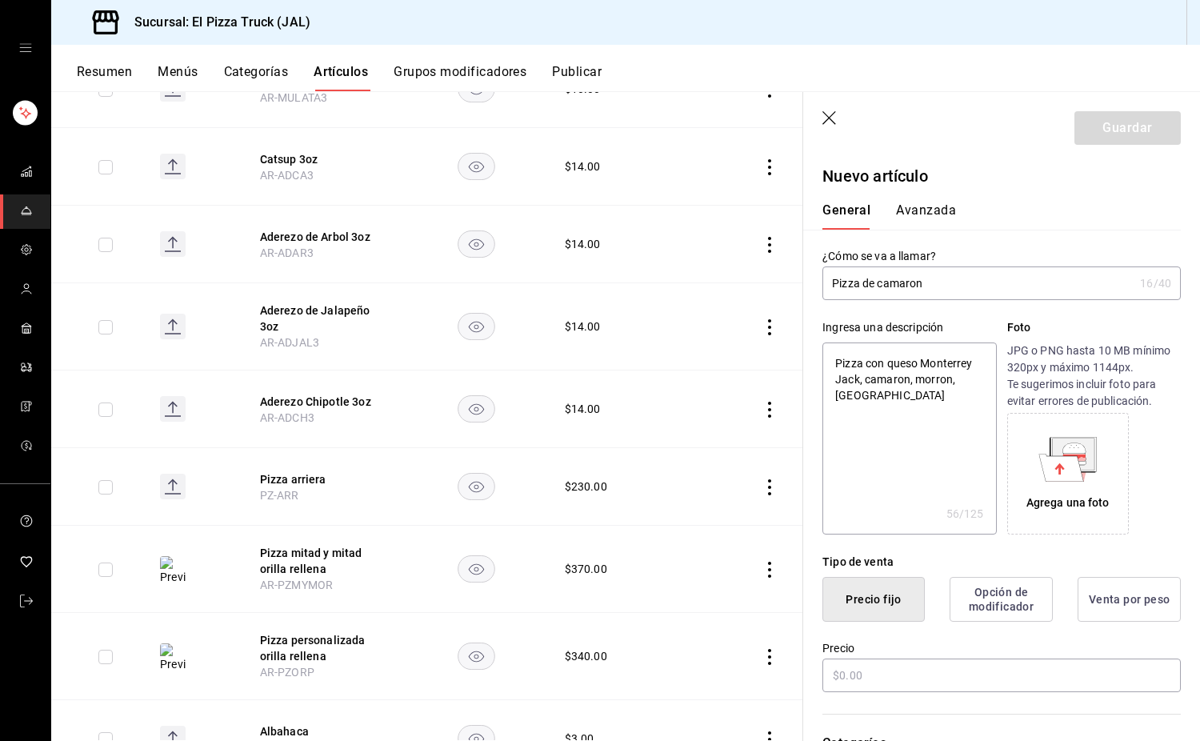
type textarea "x"
type textarea "Pizza con queso Monterrey Jack, camaron, morron, jitomate y"
type textarea "x"
type textarea "Pizza con queso Monterrey Jack, camaron, morron, jitomate y"
type textarea "x"
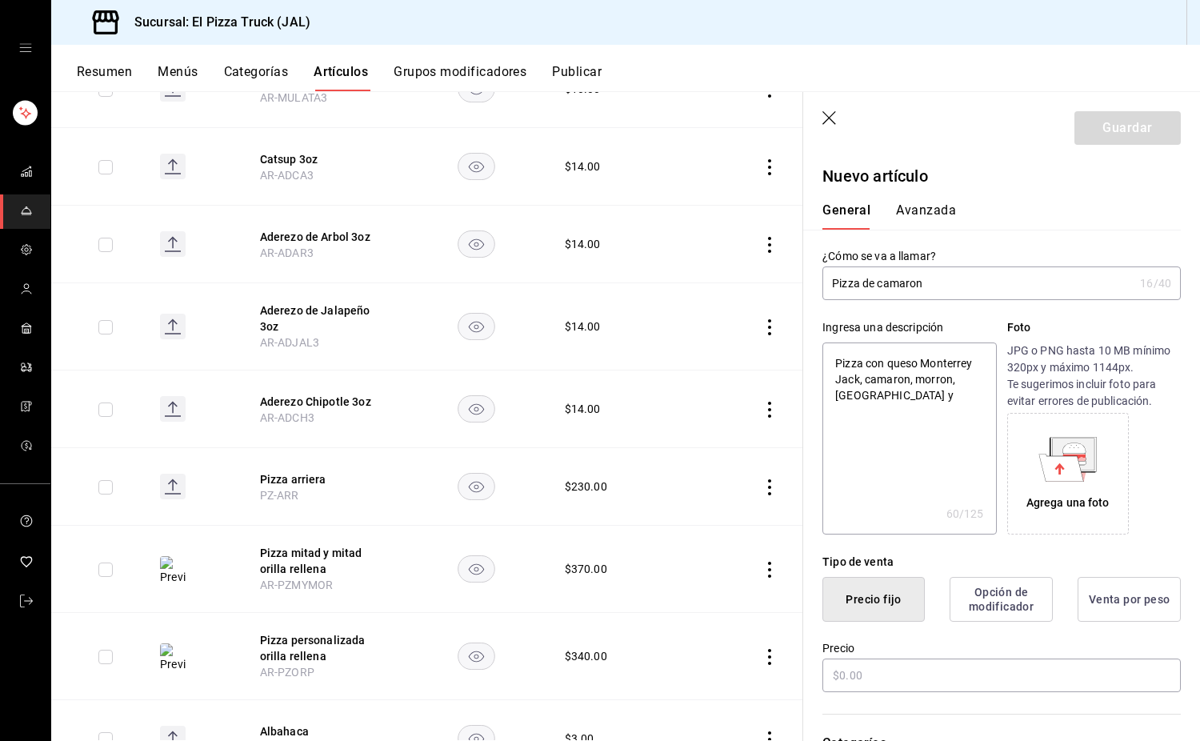
type textarea "Pizza con queso Monterrey Jack, camaron, morron, jitomate y a"
type textarea "x"
type textarea "Pizza con queso Monterrey Jack, camaron, morron, jitomate y al"
type textarea "x"
type textarea "Pizza con queso Monterrey Jack, camaron, morron, jitomate y alb"
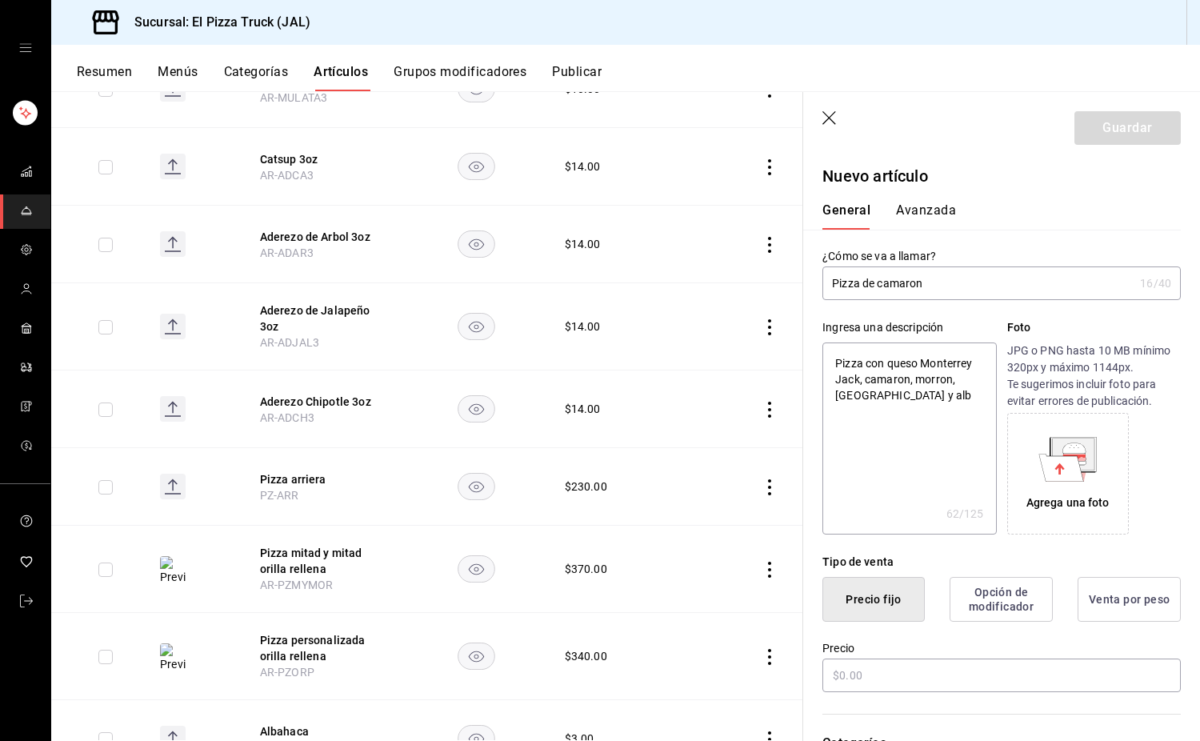
type textarea "x"
type textarea "Pizza con queso Monterrey Jack, camaron, morron, jitomate y albah"
type textarea "x"
type textarea "Pizza con queso Monterrey Jack, camaron, morron, jitomate y albaha"
type textarea "x"
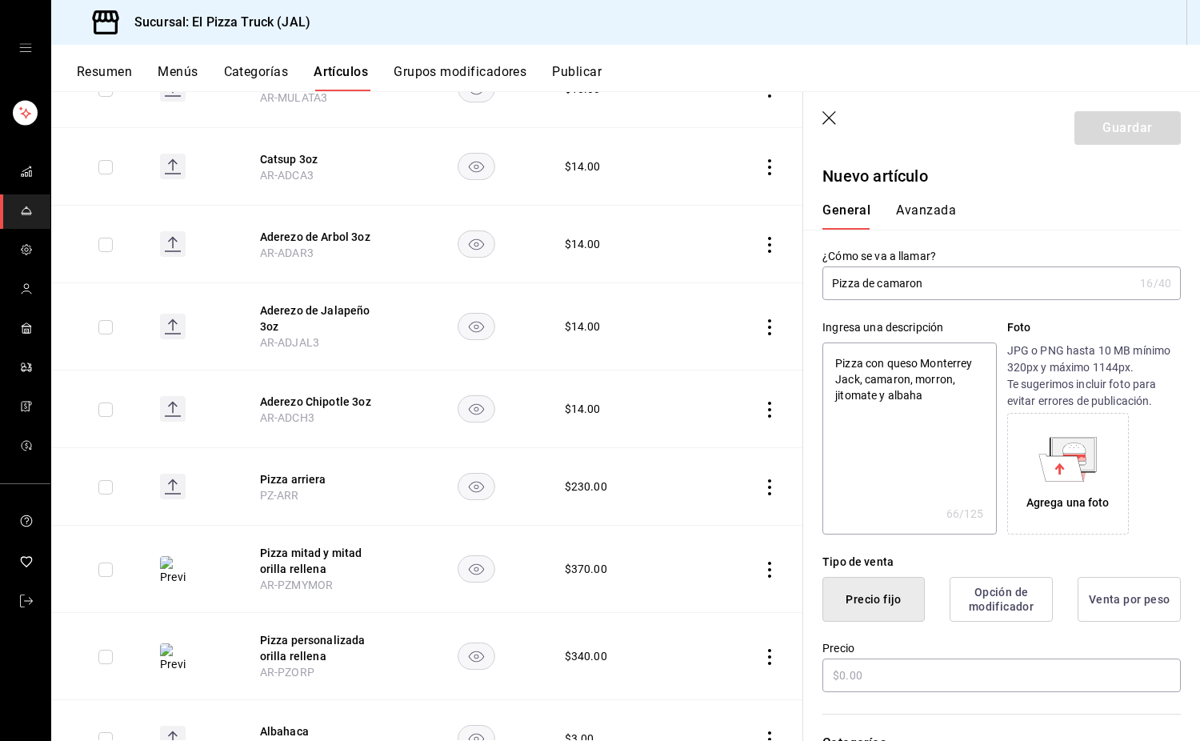
type textarea "Pizza con queso Monterrey Jack, camaron, morron, jitomate y albahac"
type textarea "x"
type textarea "Pizza con queso Monterrey Jack, camaron, morron, jitomate y albahaca"
type textarea "x"
click at [892, 379] on textarea "Pizza con queso Monterrey Jack, camaron, morron, jitomate y albahaca" at bounding box center [910, 439] width 174 height 192
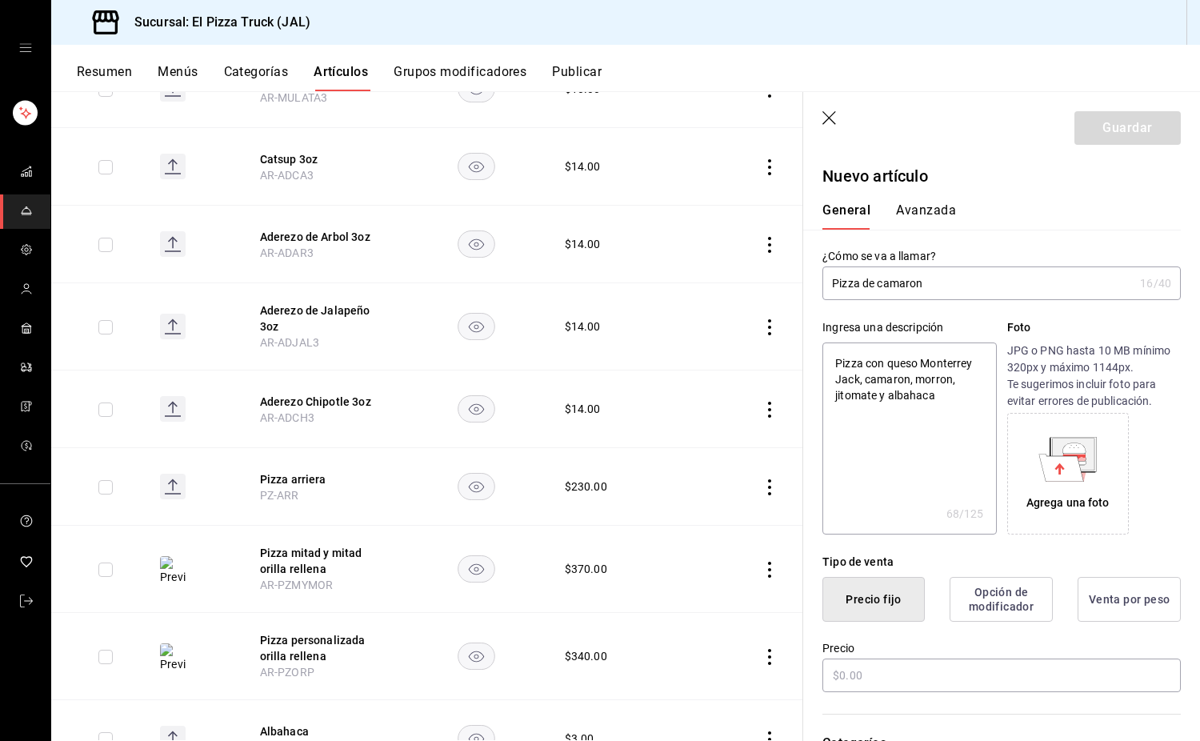
type textarea "Pizza con queso Monterrey Jack, camarón, morron, jitomate y albahaca"
type textarea "x"
click at [944, 379] on textarea "Pizza con queso Monterrey Jack, camarón, morron, jitomate y albahaca" at bounding box center [910, 439] width 174 height 192
type textarea "Pizza con queso Monterrey Jack, camarón, morrón, jitomate y albahaca"
type textarea "x"
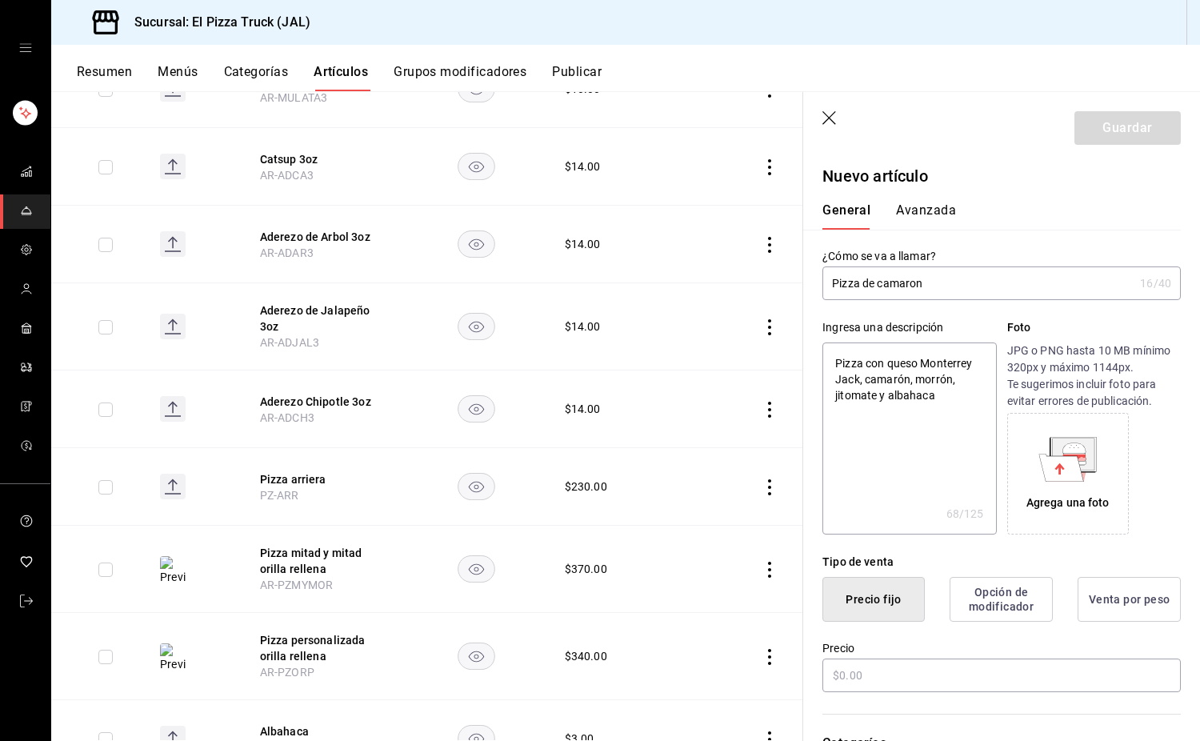
click at [952, 403] on textarea "Pizza con queso Monterrey Jack, camarón, morrón, jitomate y albahaca" at bounding box center [910, 439] width 174 height 192
type textarea "Pizza con queso Monterrey Jack, camarón, morrón, jitomate y albahaca."
type textarea "x"
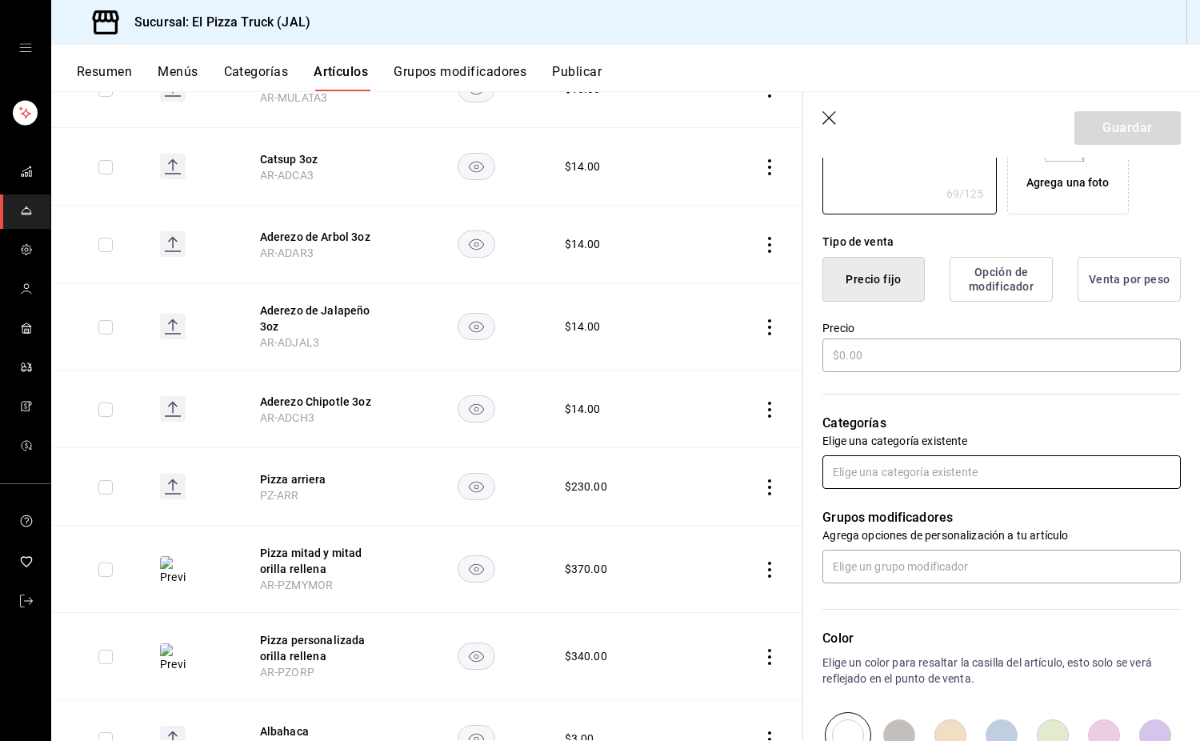
type textarea "Pizza con queso Monterrey Jack, camarón, morrón, jitomate y albahaca."
click at [902, 471] on input "text" at bounding box center [1002, 472] width 359 height 34
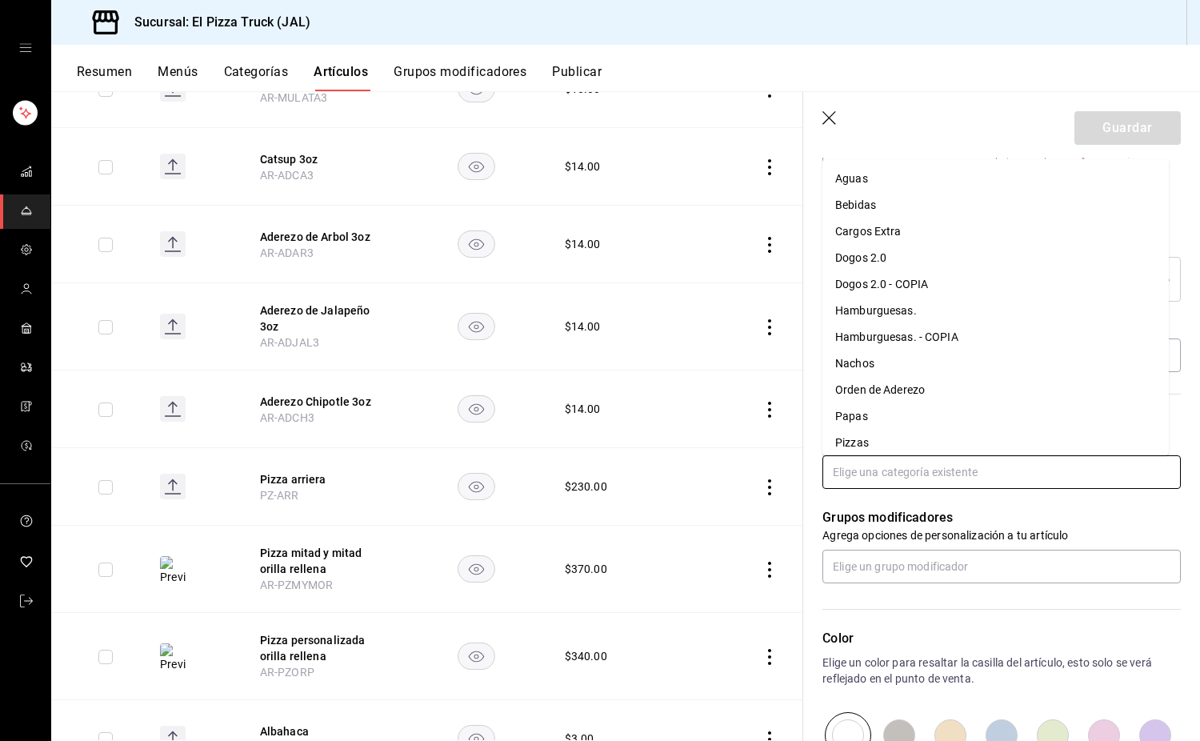
click at [876, 442] on li "Pizzas" at bounding box center [996, 443] width 347 height 26
type textarea "x"
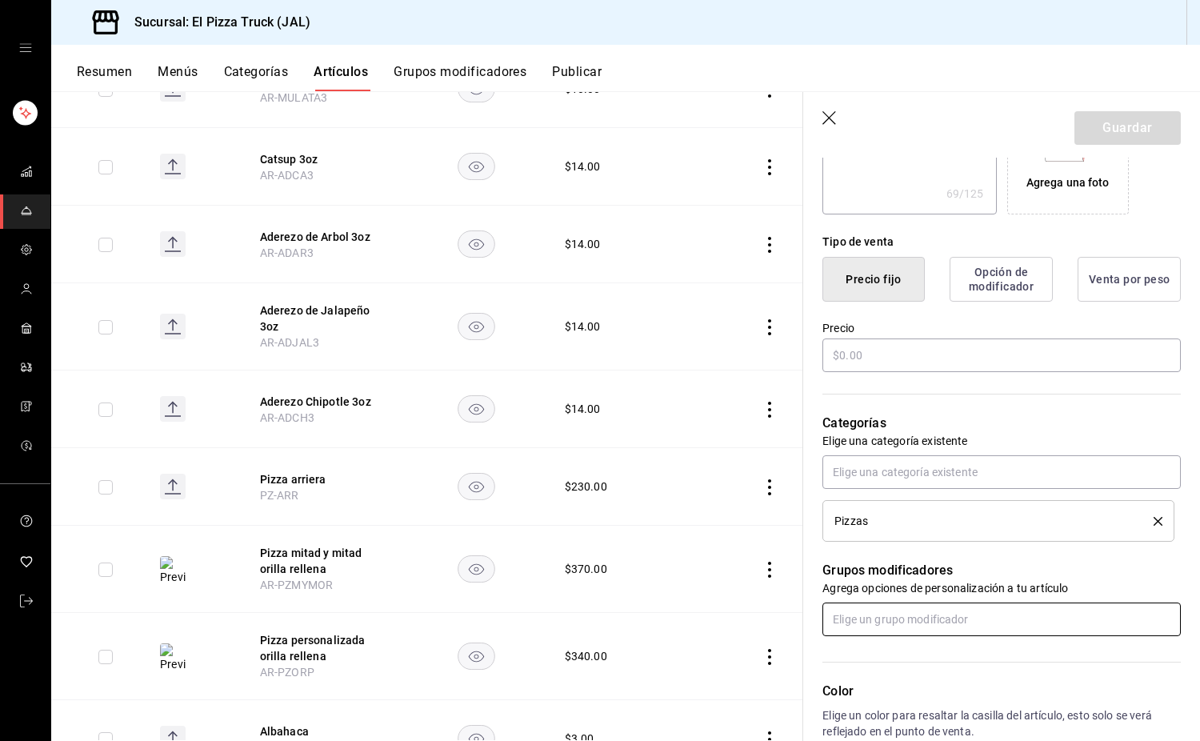
click at [888, 629] on input "text" at bounding box center [1002, 620] width 359 height 34
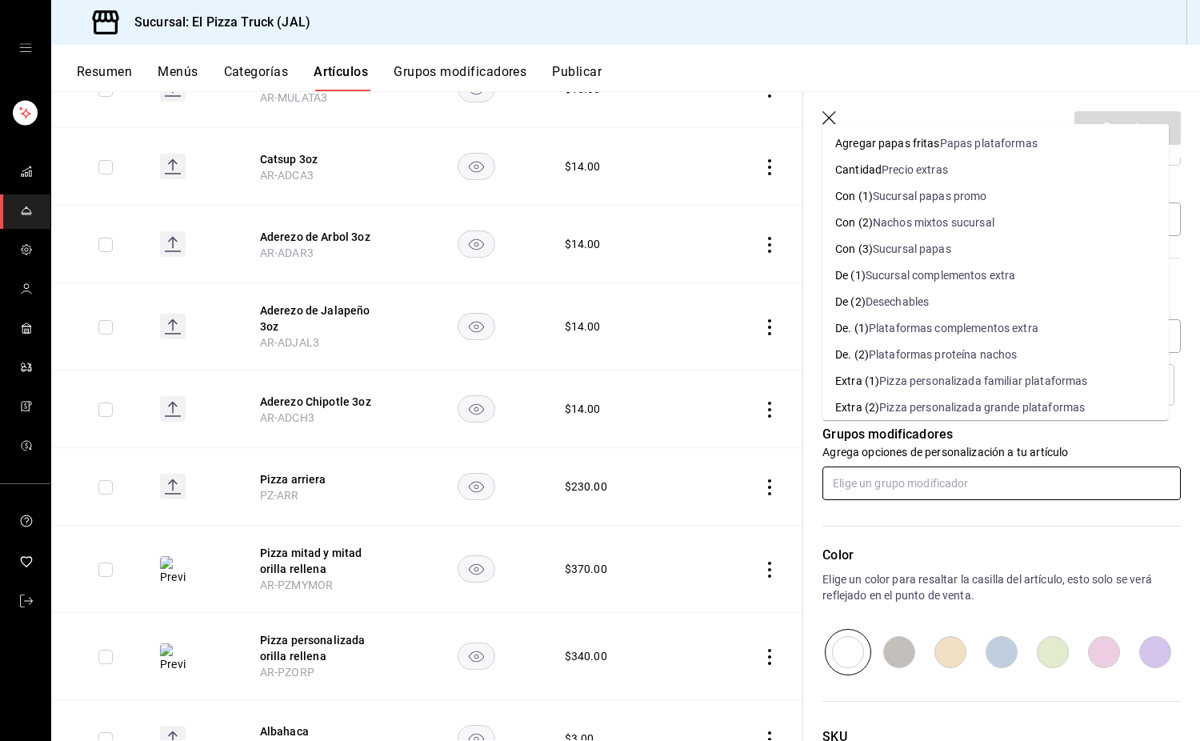
scroll to position [591, 0]
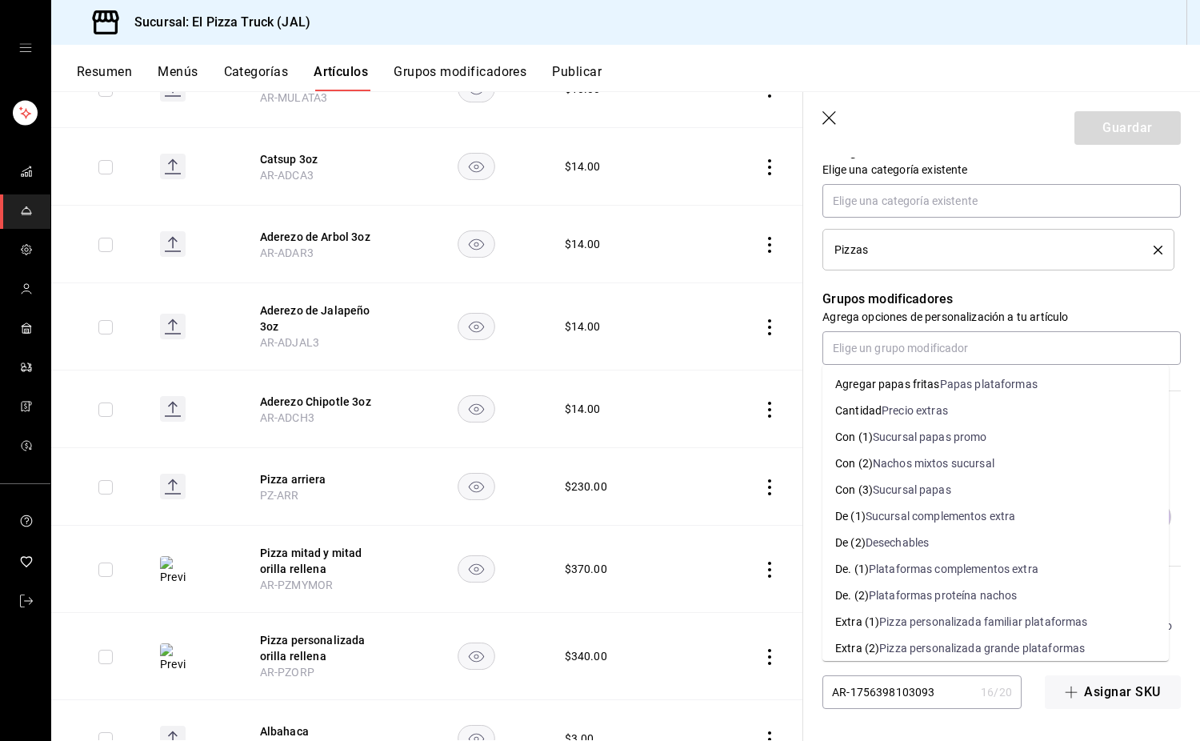
click at [1064, 277] on div "Grupos modificadores Agrega opciones de personalización a tu artículo" at bounding box center [992, 317] width 378 height 94
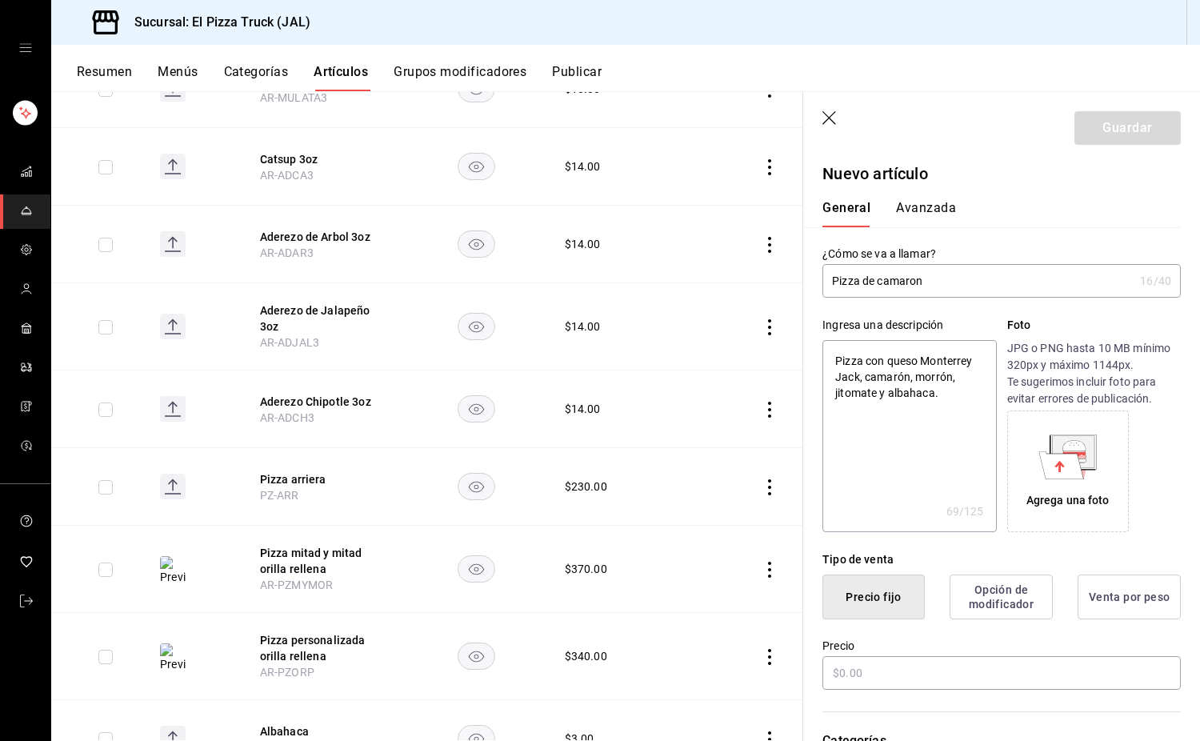
scroll to position [0, 0]
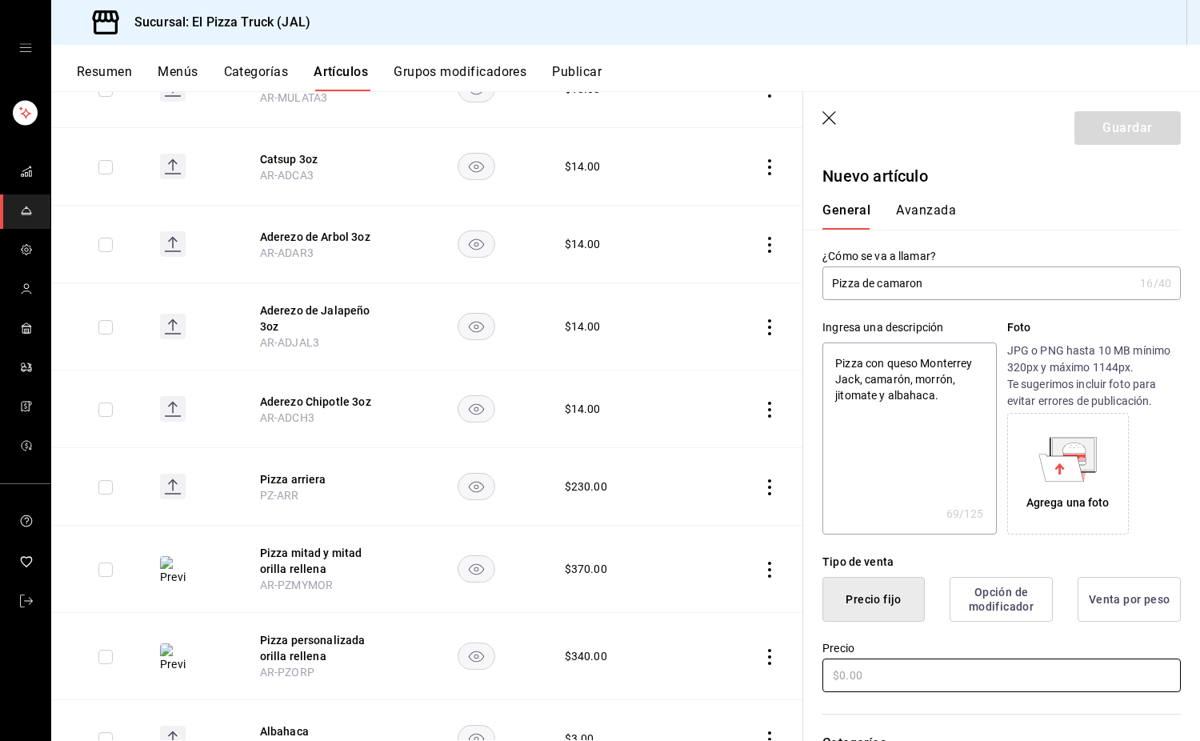
click at [883, 674] on input "text" at bounding box center [1002, 676] width 359 height 34
type input "$23.00"
type textarea "x"
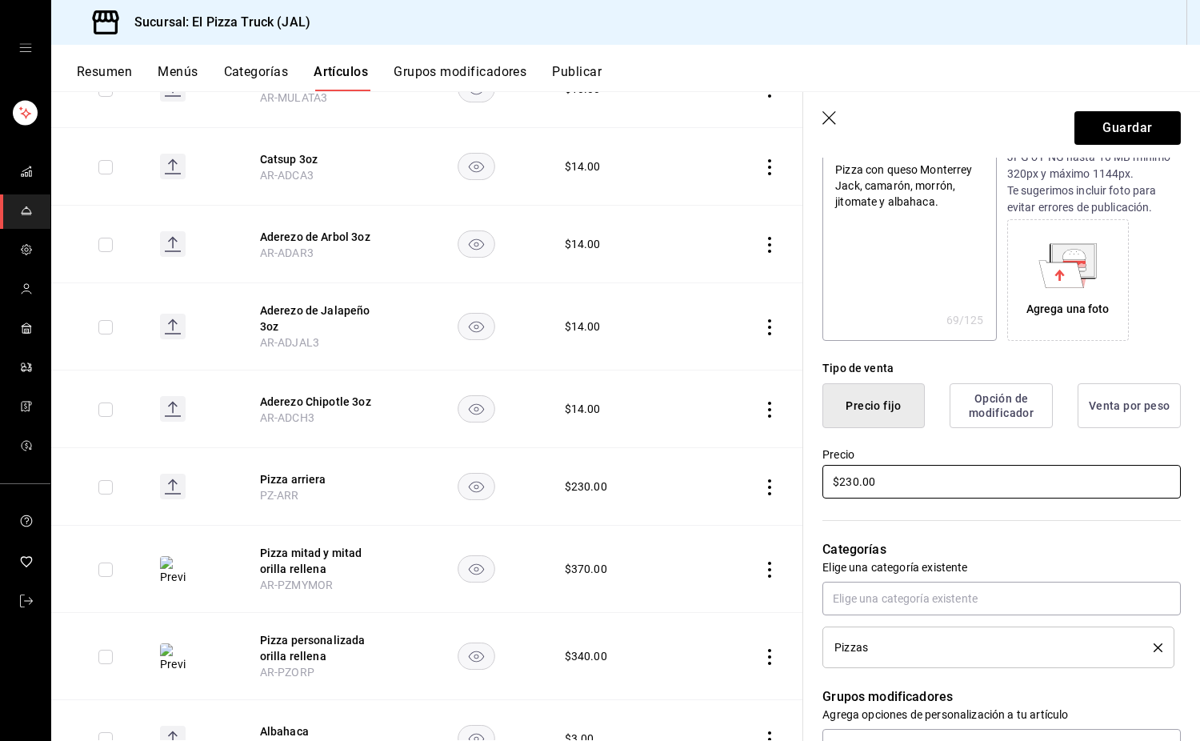
scroll to position [591, 0]
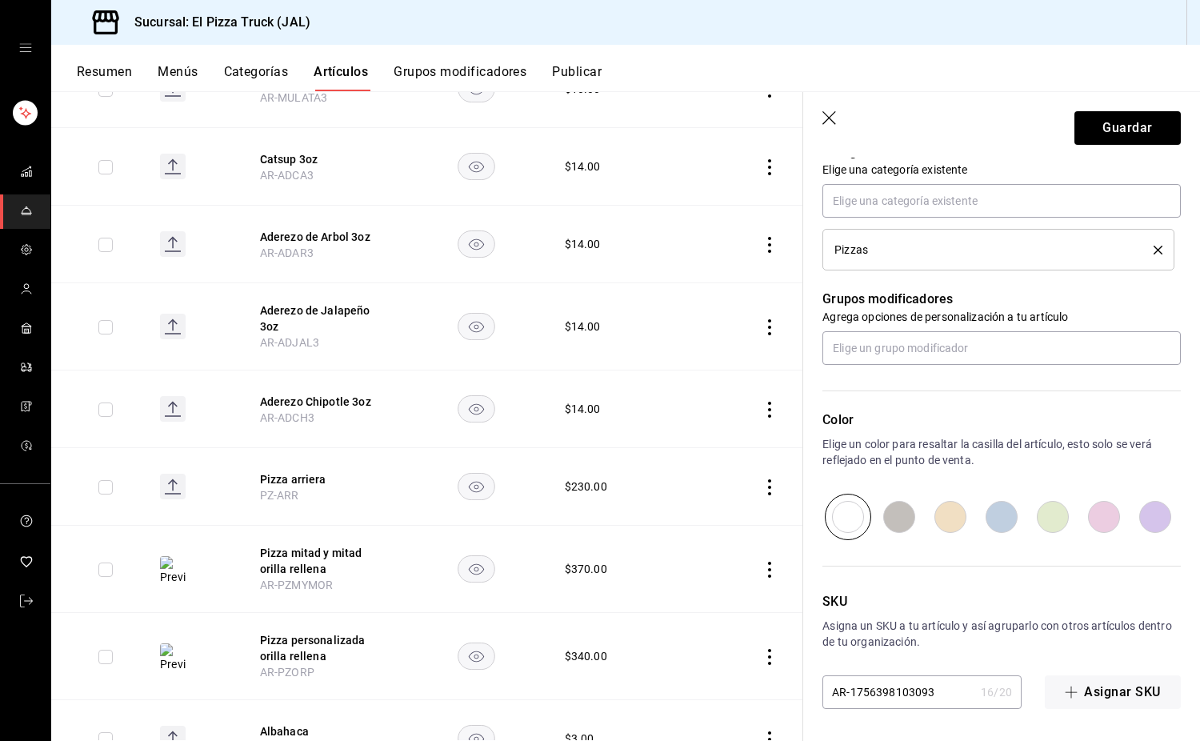
type input "$230.00"
click at [960, 698] on div "AR-1756398103093 16 / 20 ​" at bounding box center [922, 692] width 199 height 34
click at [1053, 695] on button "Asignar SKU" at bounding box center [1113, 692] width 136 height 34
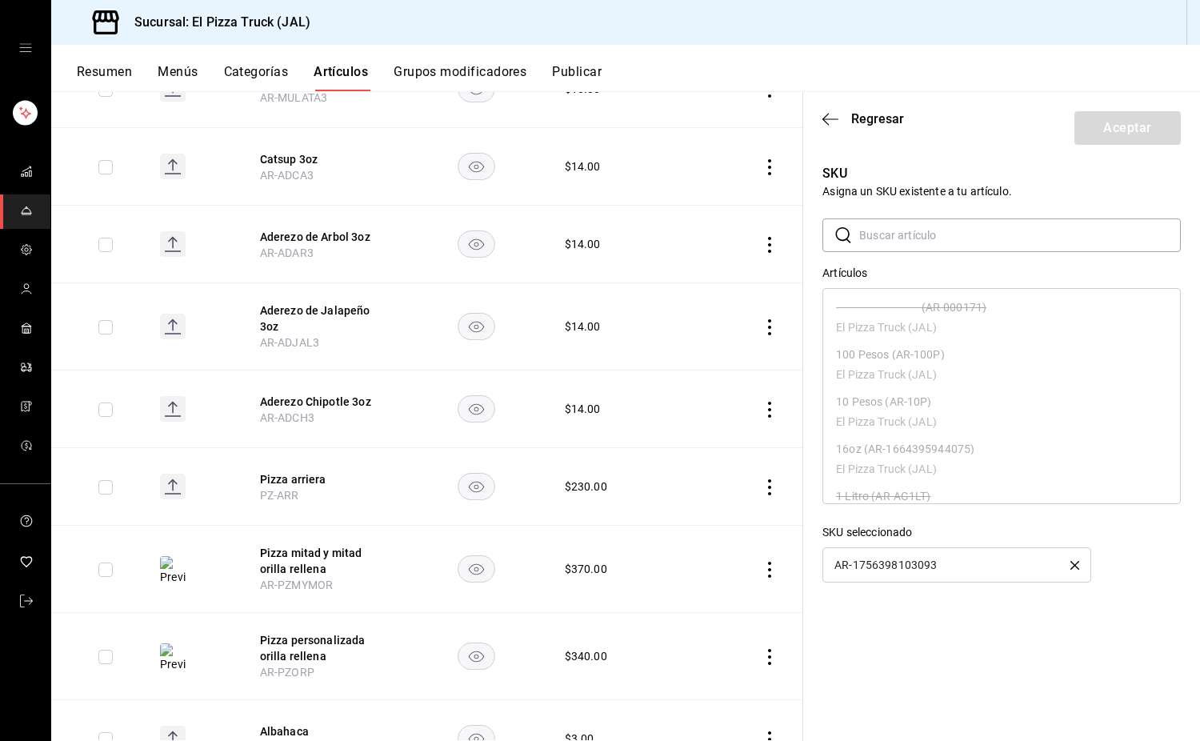
click at [1078, 564] on icon "button" at bounding box center [1075, 565] width 9 height 9
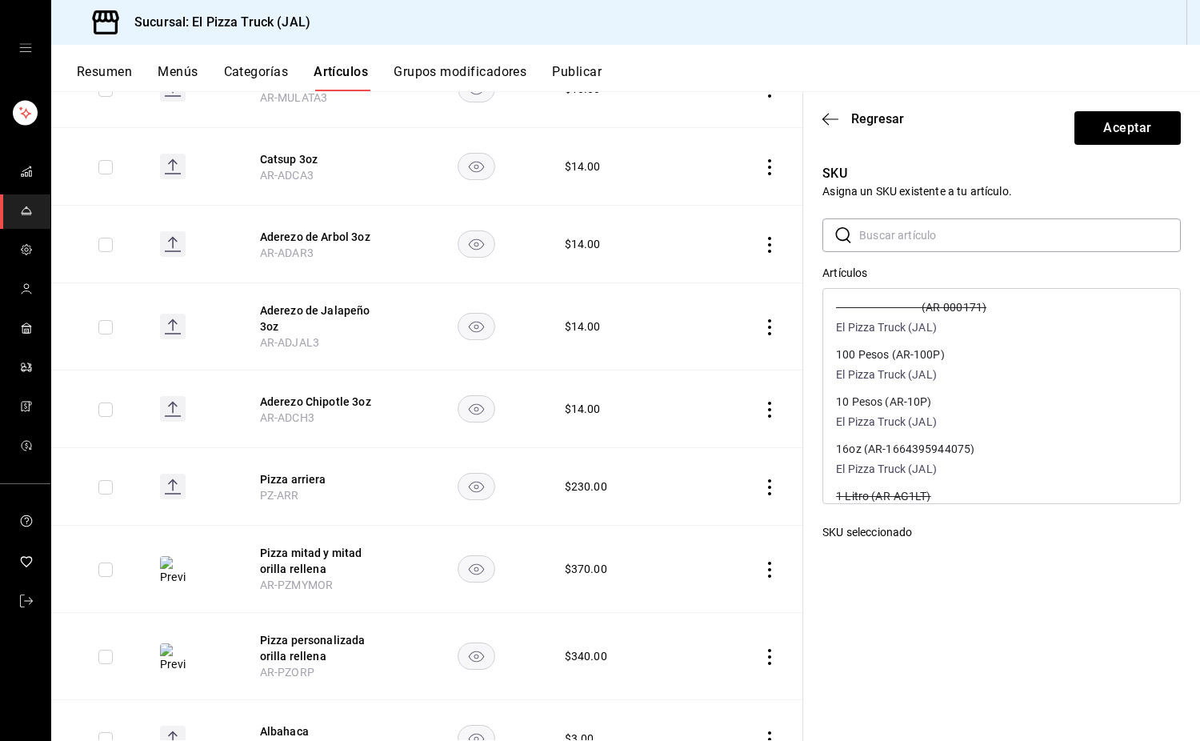
click at [920, 236] on input "text" at bounding box center [1021, 235] width 322 height 32
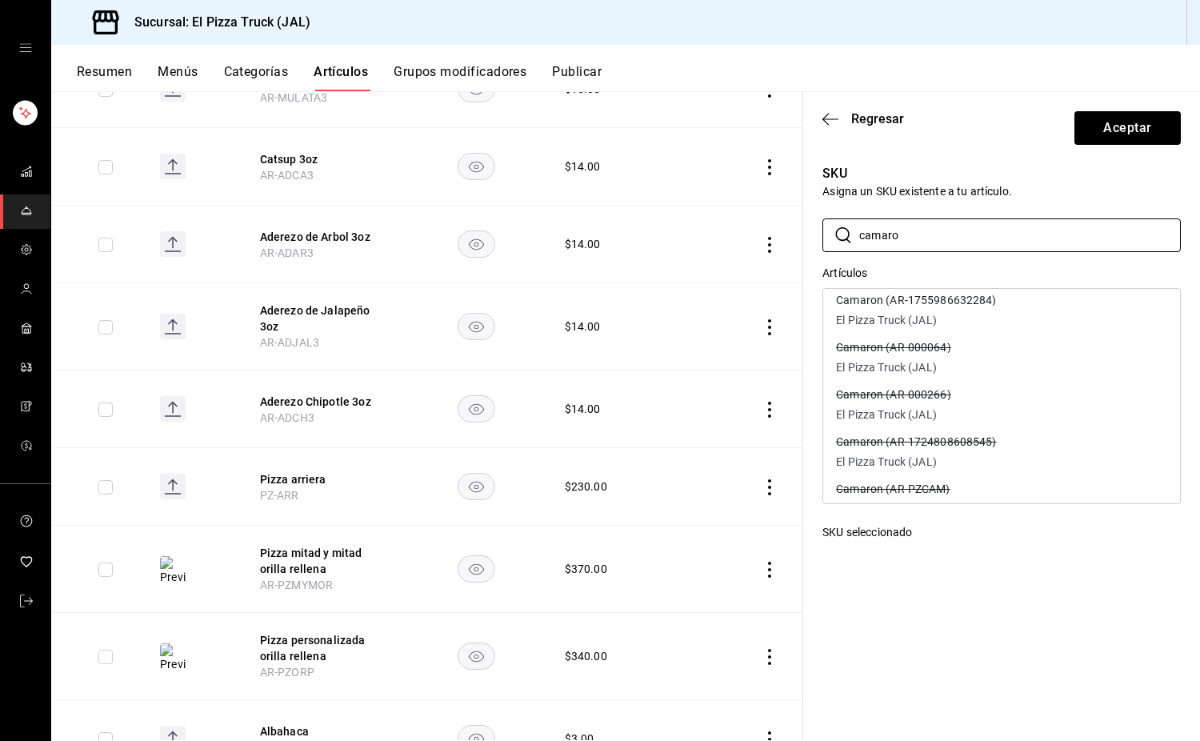
scroll to position [0, 0]
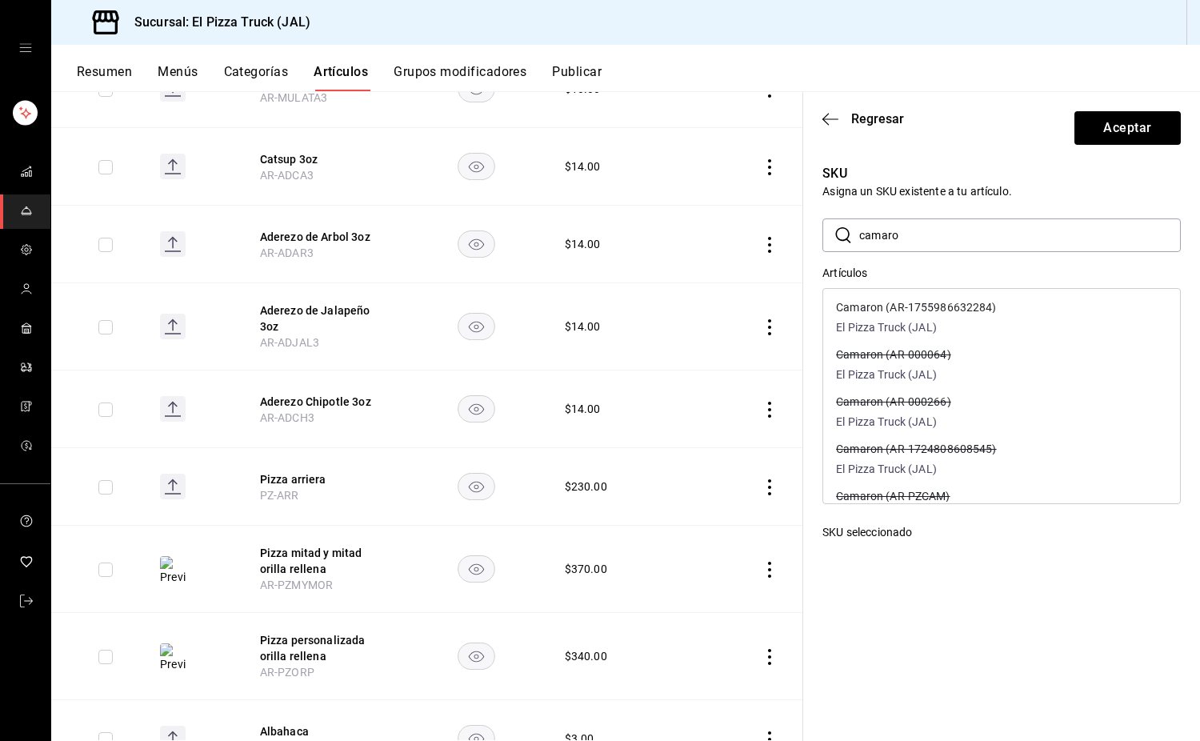
drag, startPoint x: 930, startPoint y: 237, endPoint x: 837, endPoint y: 224, distance: 93.7
click at [833, 232] on div "​ camaro ​" at bounding box center [1002, 235] width 359 height 34
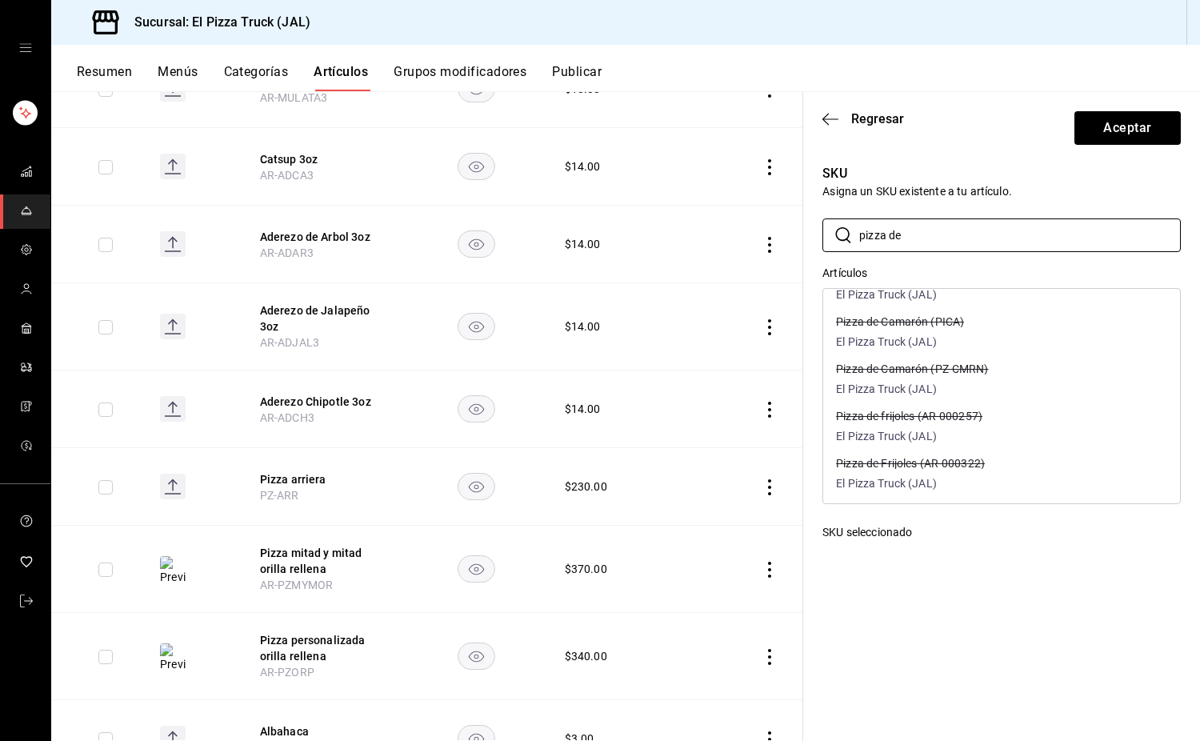
type input "pizza de"
click at [998, 384] on div "Pizza de Camarón (PZ-CMRN) El Pizza Truck (JAL)" at bounding box center [1001, 380] width 357 height 47
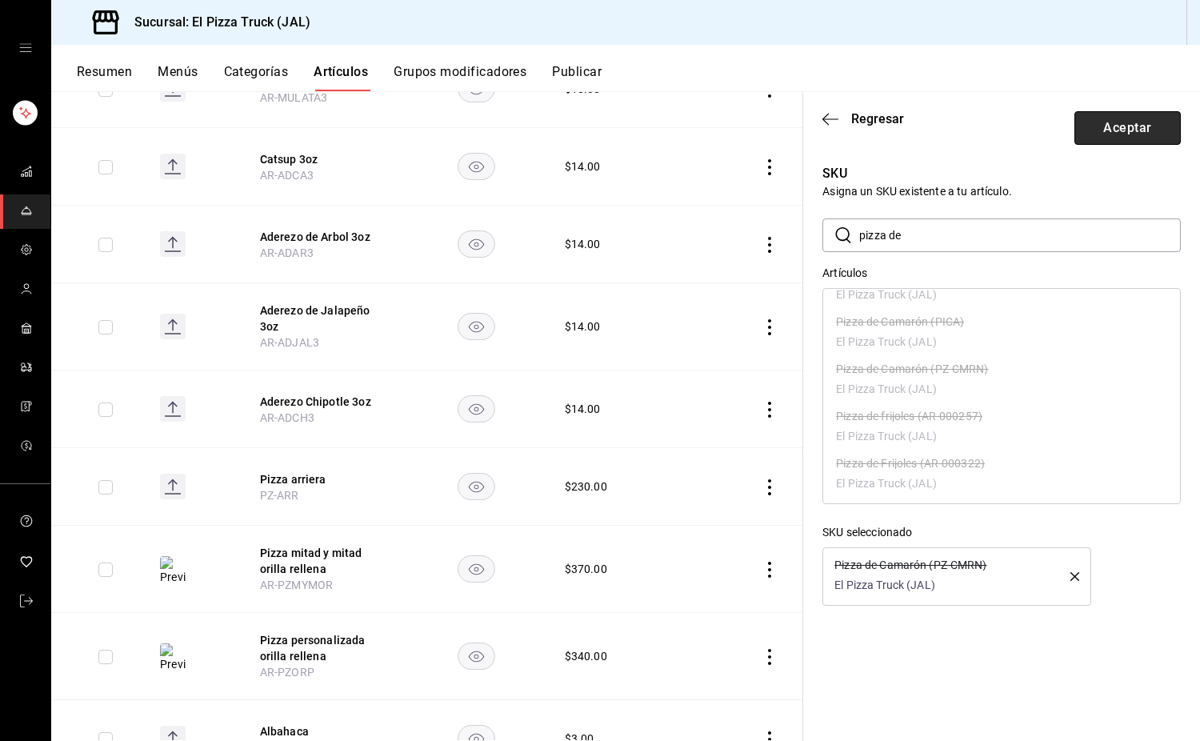
click at [1136, 130] on button "Aceptar" at bounding box center [1128, 128] width 106 height 34
type textarea "x"
type input "PZ-CMRN"
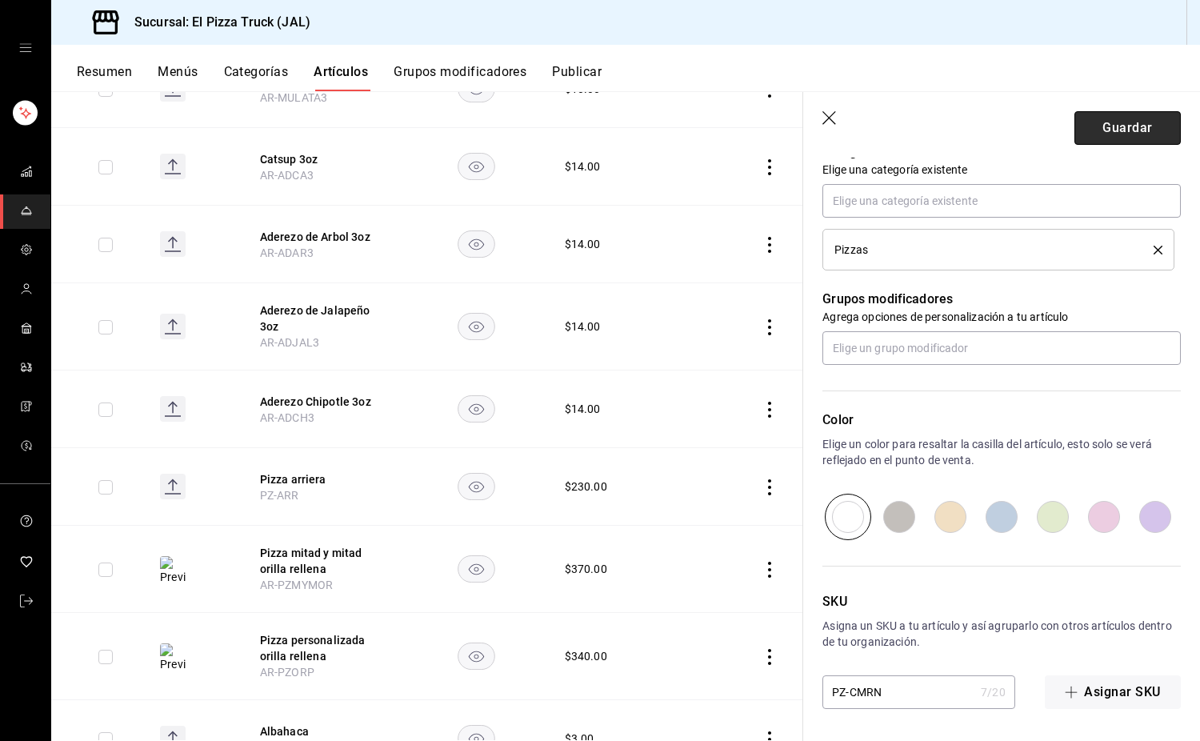
click at [1134, 128] on button "Guardar" at bounding box center [1128, 128] width 106 height 34
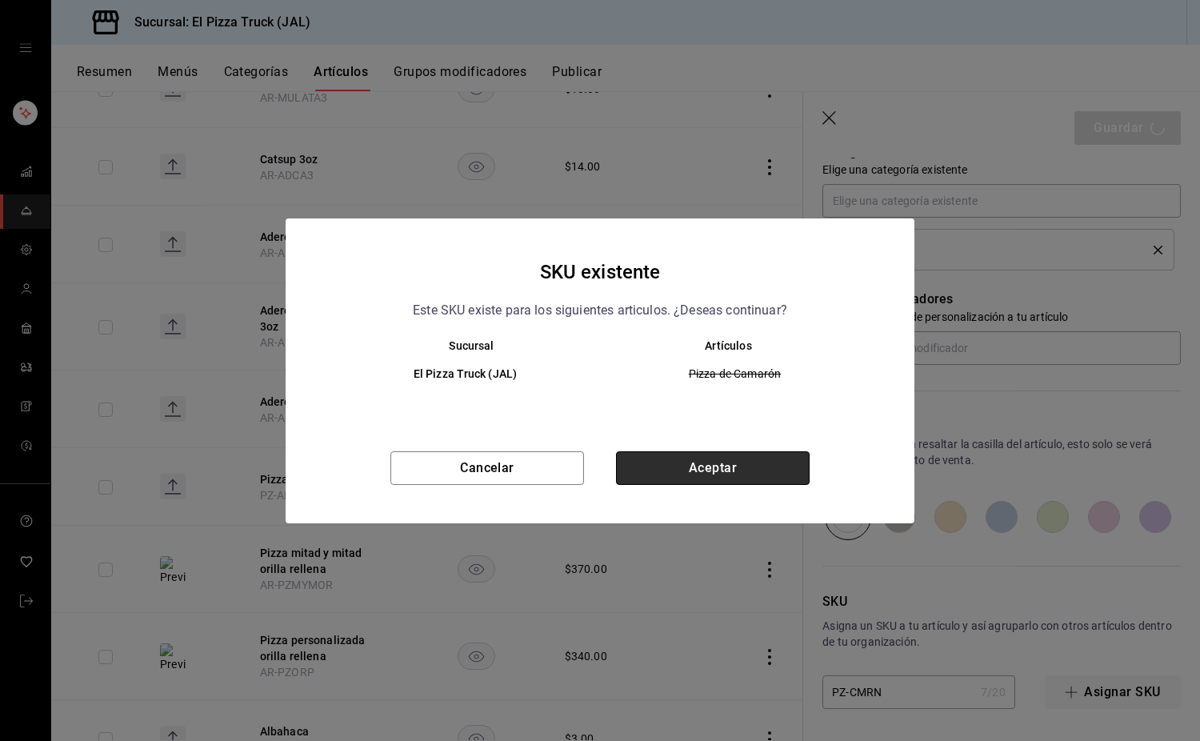
click at [727, 461] on button "Aceptar" at bounding box center [713, 468] width 194 height 34
type textarea "x"
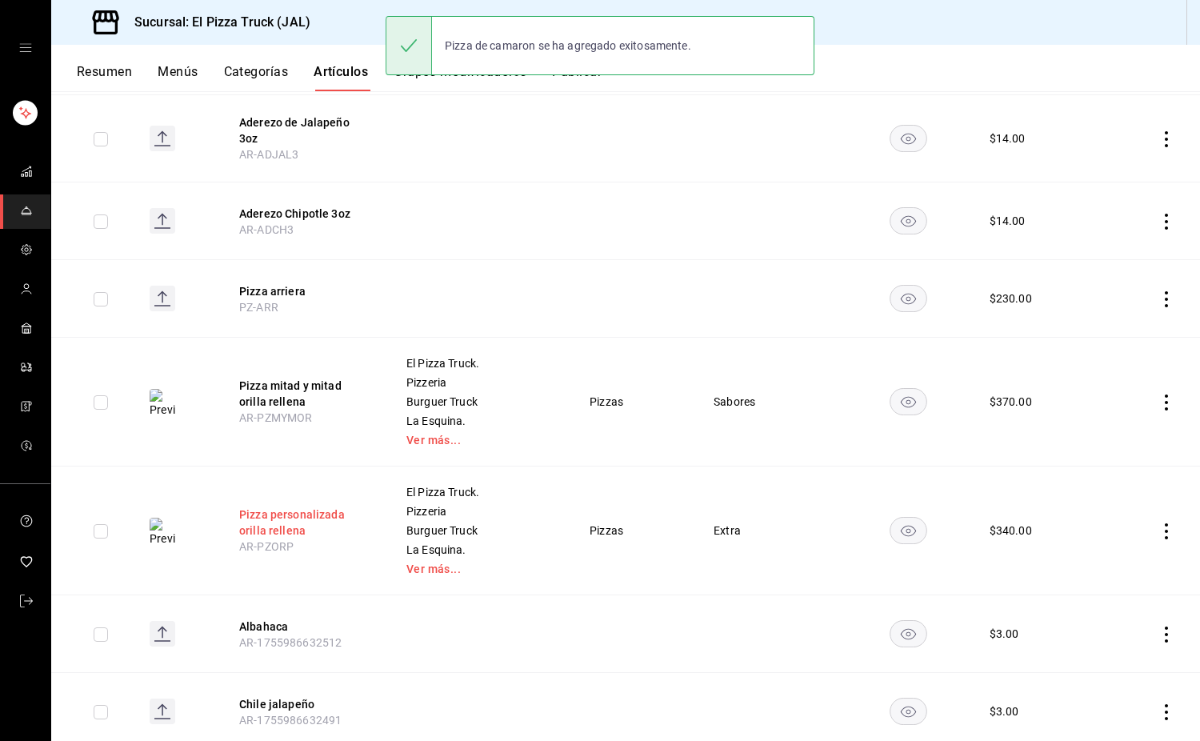
scroll to position [640, 0]
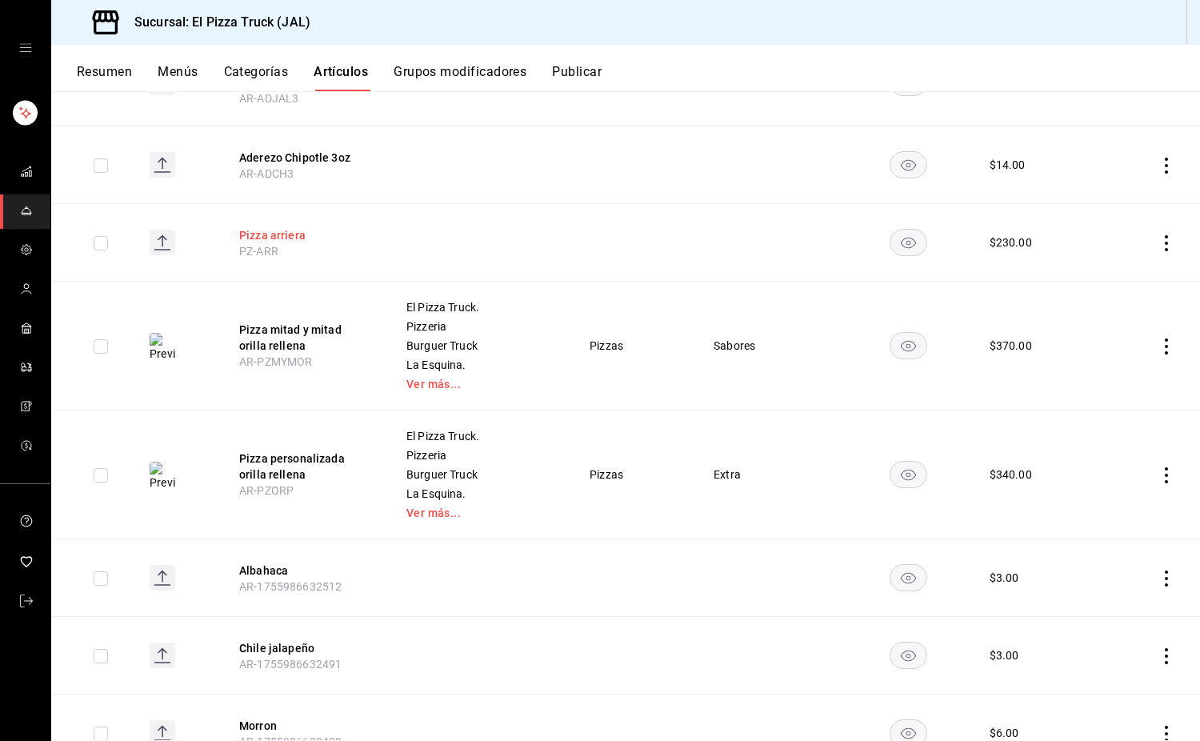
click at [293, 233] on button "Pizza arriera" at bounding box center [303, 235] width 128 height 16
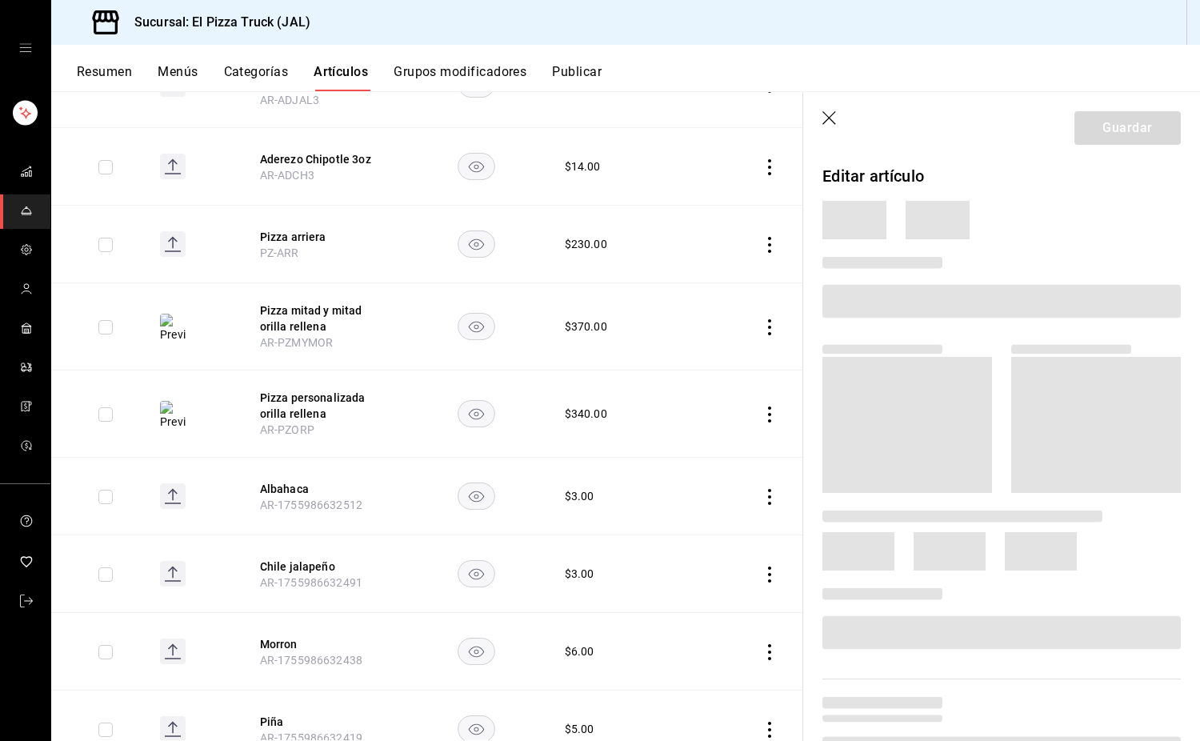
scroll to position [589, 0]
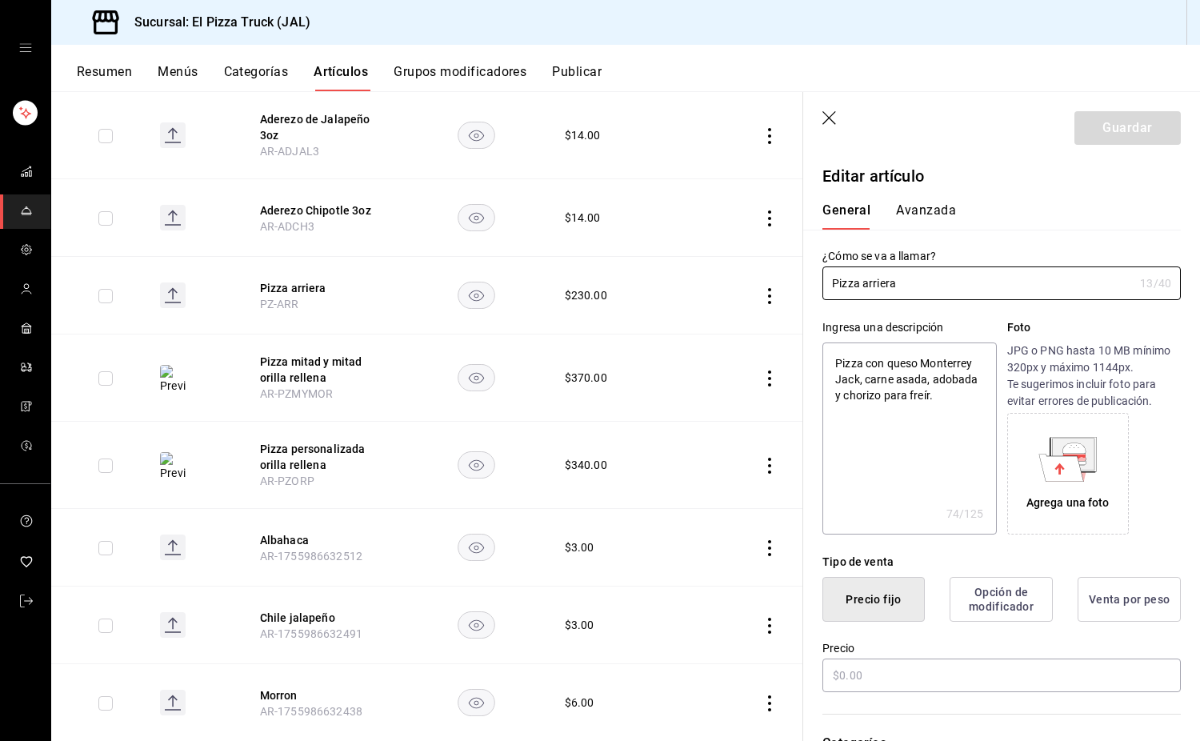
type textarea "x"
type input "$230.00"
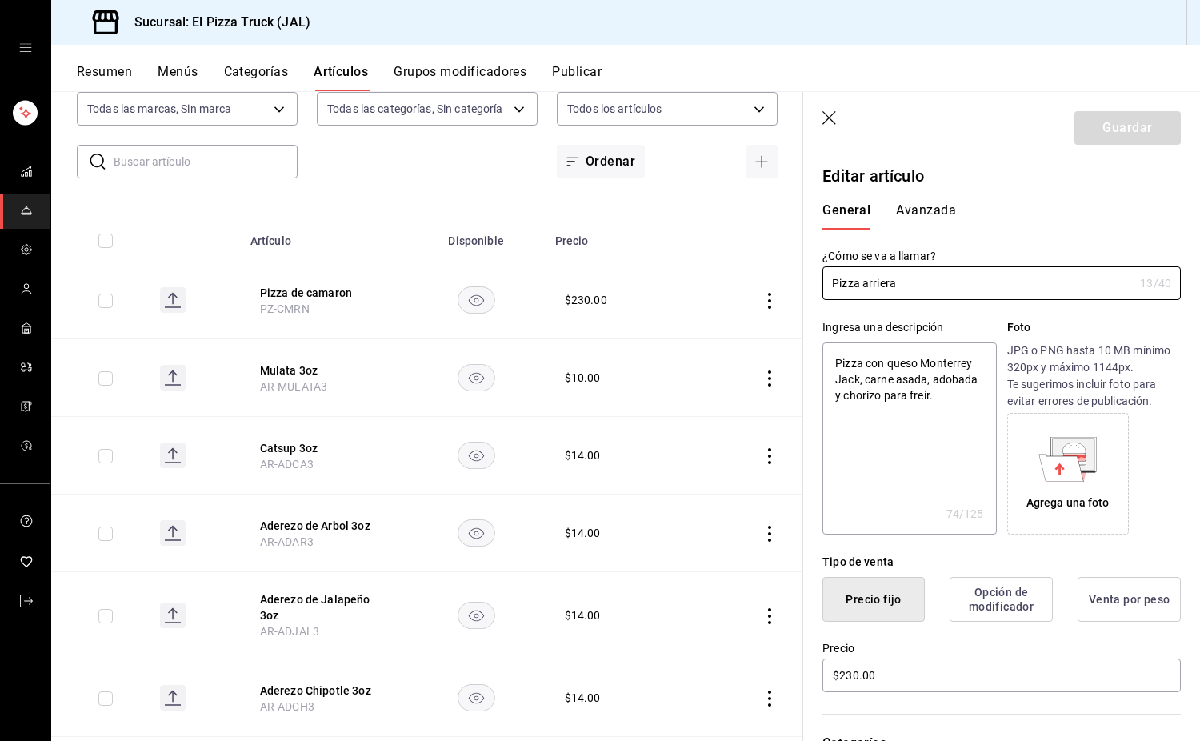
click at [310, 283] on th "Pizza de camaron PZ-CMRN" at bounding box center [324, 301] width 166 height 78
click at [316, 289] on button "Pizza de camaron" at bounding box center [324, 293] width 128 height 16
type textarea "x"
type input "$230.00"
drag, startPoint x: 863, startPoint y: 379, endPoint x: 828, endPoint y: 356, distance: 41.5
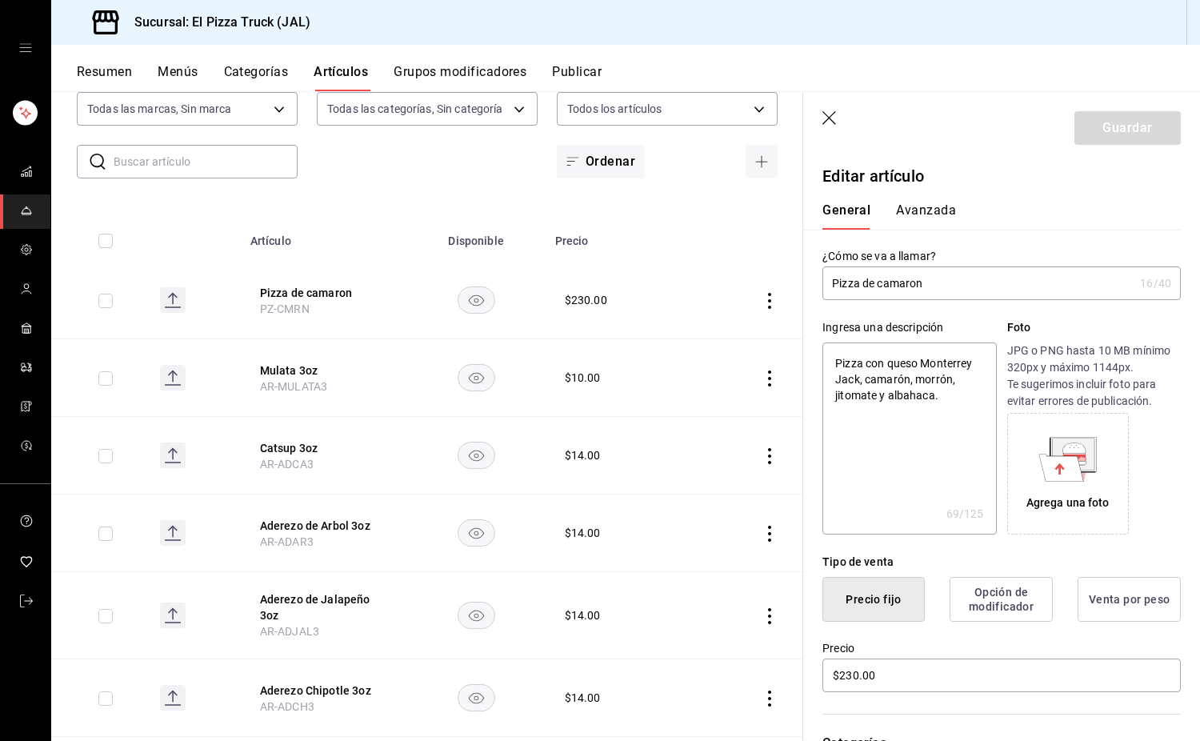
click at [828, 356] on textarea "Pizza con queso Monterrey Jack, camarón, morrón, jitomate y albahaca." at bounding box center [910, 439] width 174 height 192
type textarea "x"
click at [746, 170] on button "button" at bounding box center [762, 162] width 32 height 34
type textarea "x"
type input "AR-1756398260218"
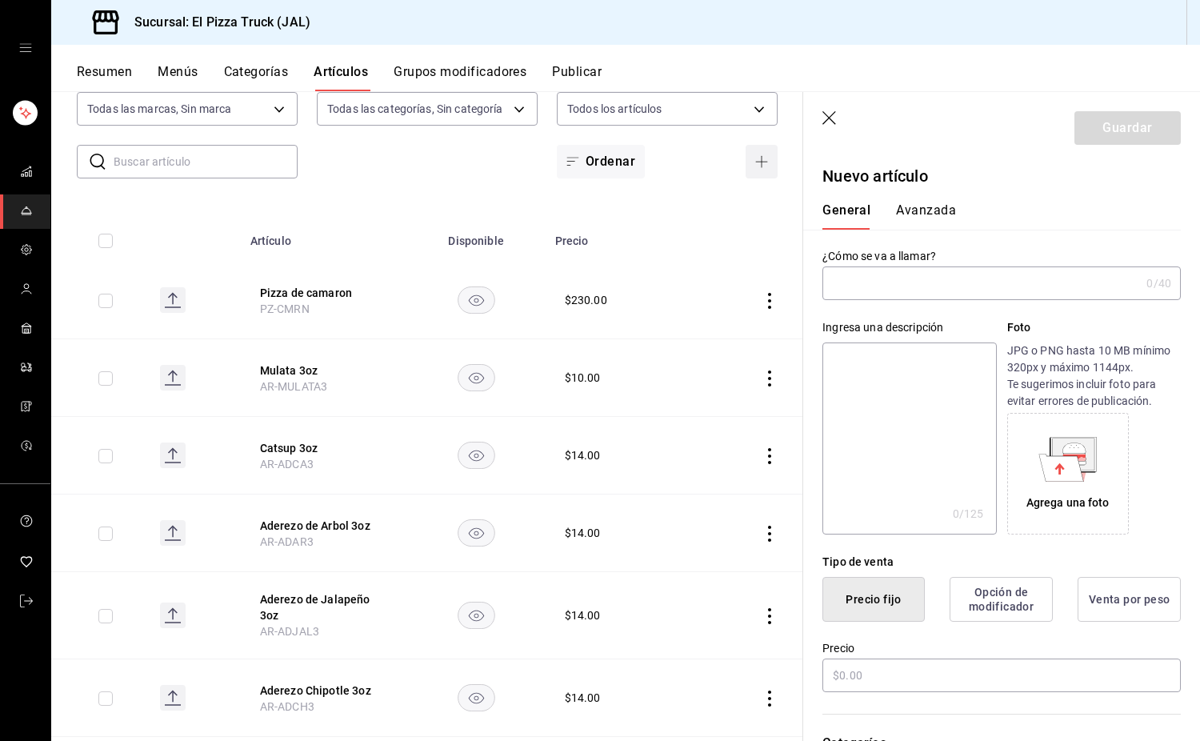
click at [755, 161] on icon "button" at bounding box center [761, 161] width 13 height 13
click at [856, 278] on input "text" at bounding box center [982, 283] width 318 height 32
type input "Pizza de asada"
click at [957, 397] on textarea at bounding box center [910, 439] width 174 height 192
paste textarea "Pizza con queso Monterrey Jack,"
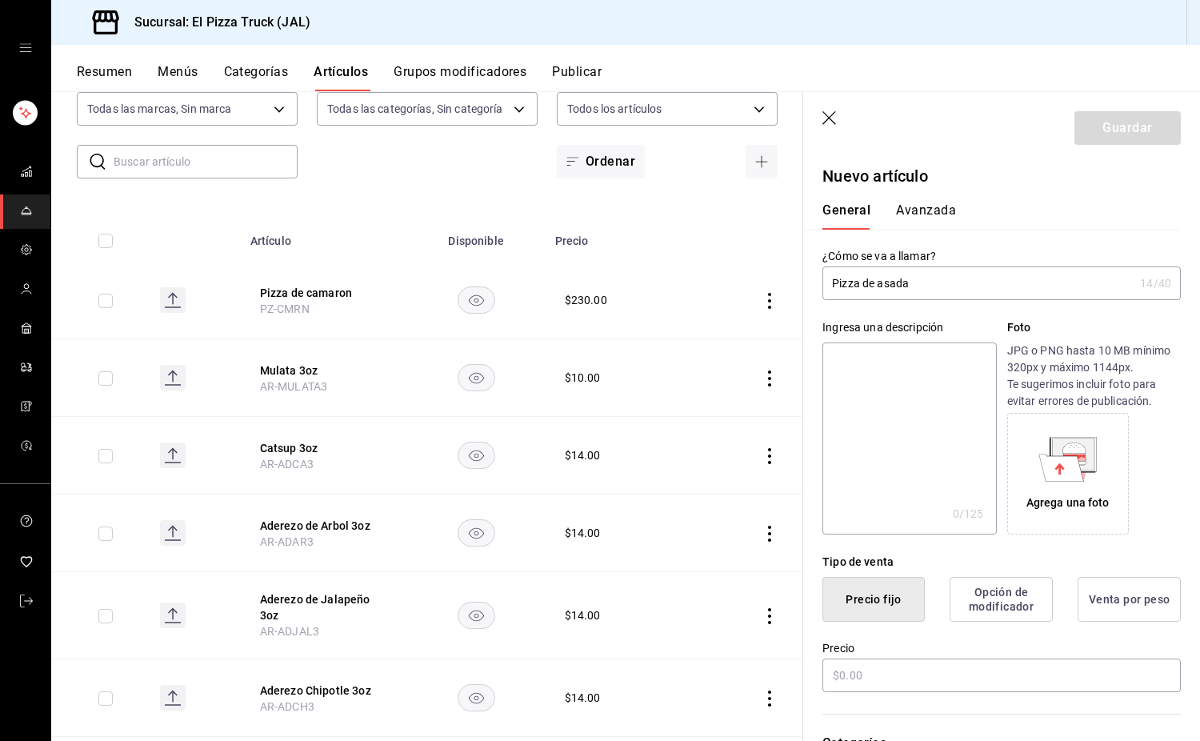
type textarea "Pizza con queso Monterrey Jack,"
type textarea "x"
type textarea "Pizza con queso Monterrey Jack,"
type textarea "x"
type textarea "Pizza con queso Monterrey Jack, c"
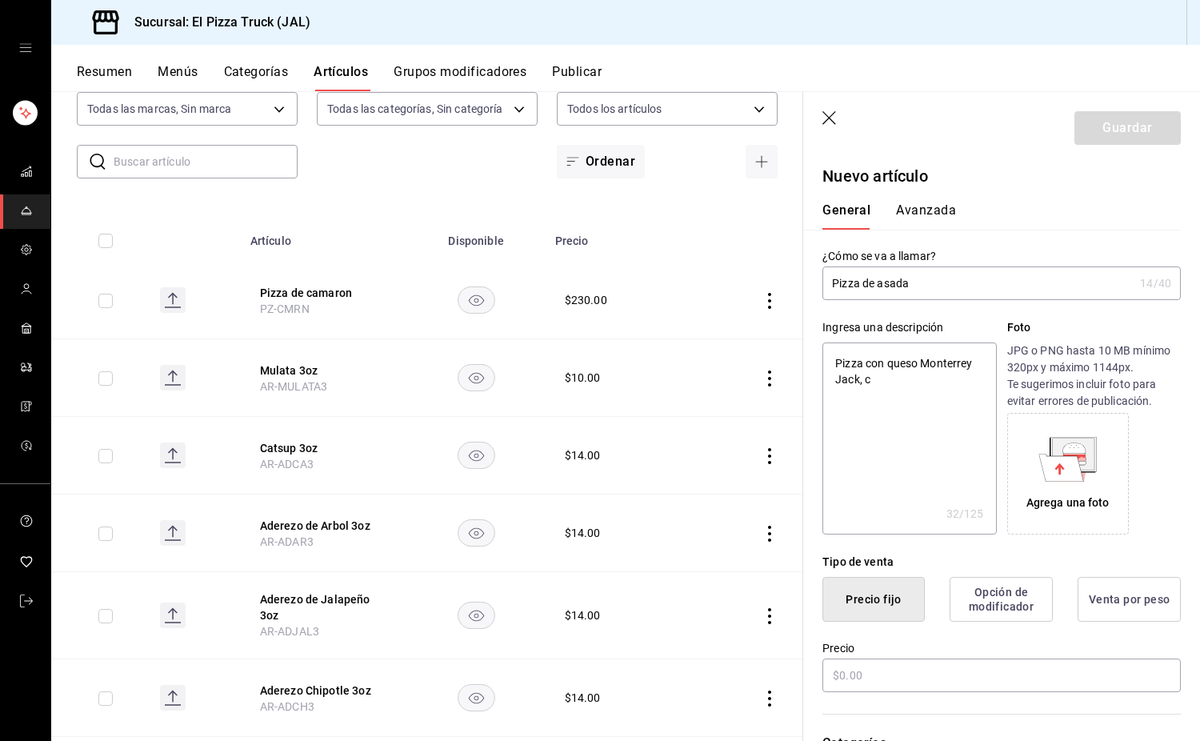
type textarea "x"
type textarea "Pizza con queso Monterrey Jack, ca"
type textarea "x"
type textarea "Pizza con queso Monterrey Jack, car"
type textarea "x"
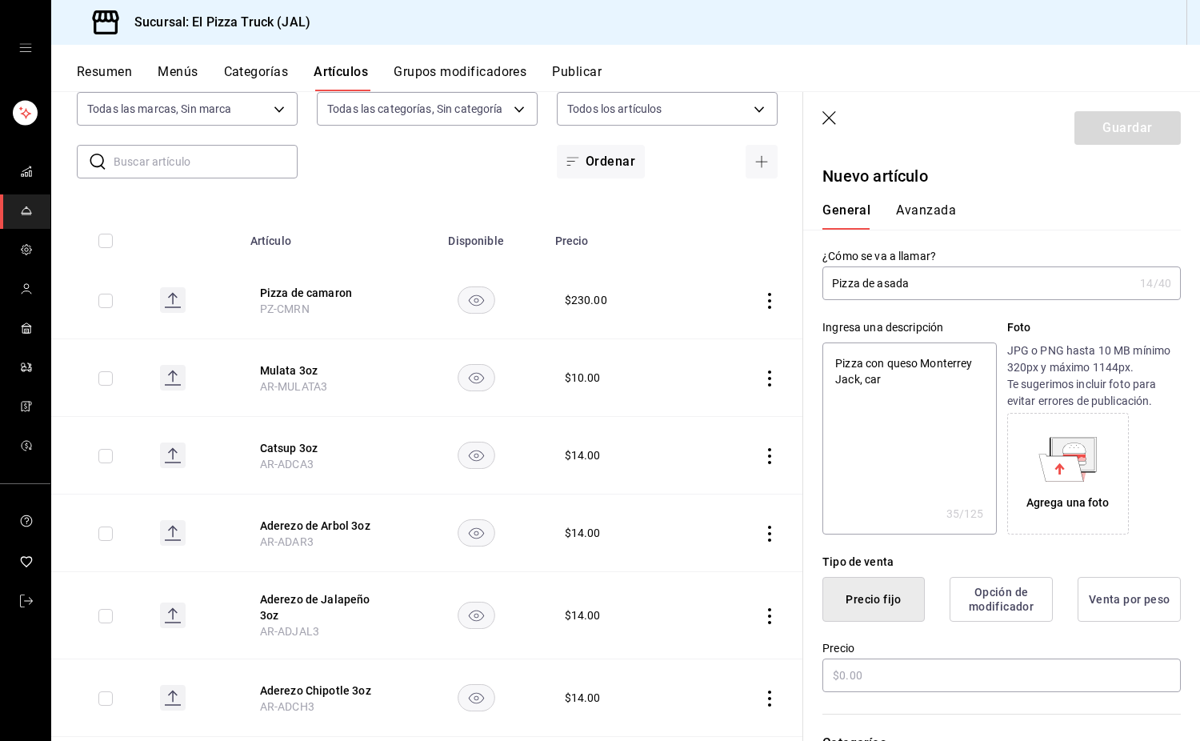
type textarea "Pizza con queso Monterrey Jack, carn"
type textarea "x"
type textarea "Pizza con queso Monterrey Jack, carne"
type textarea "x"
type textarea "Pizza con queso Monterrey Jack, carne"
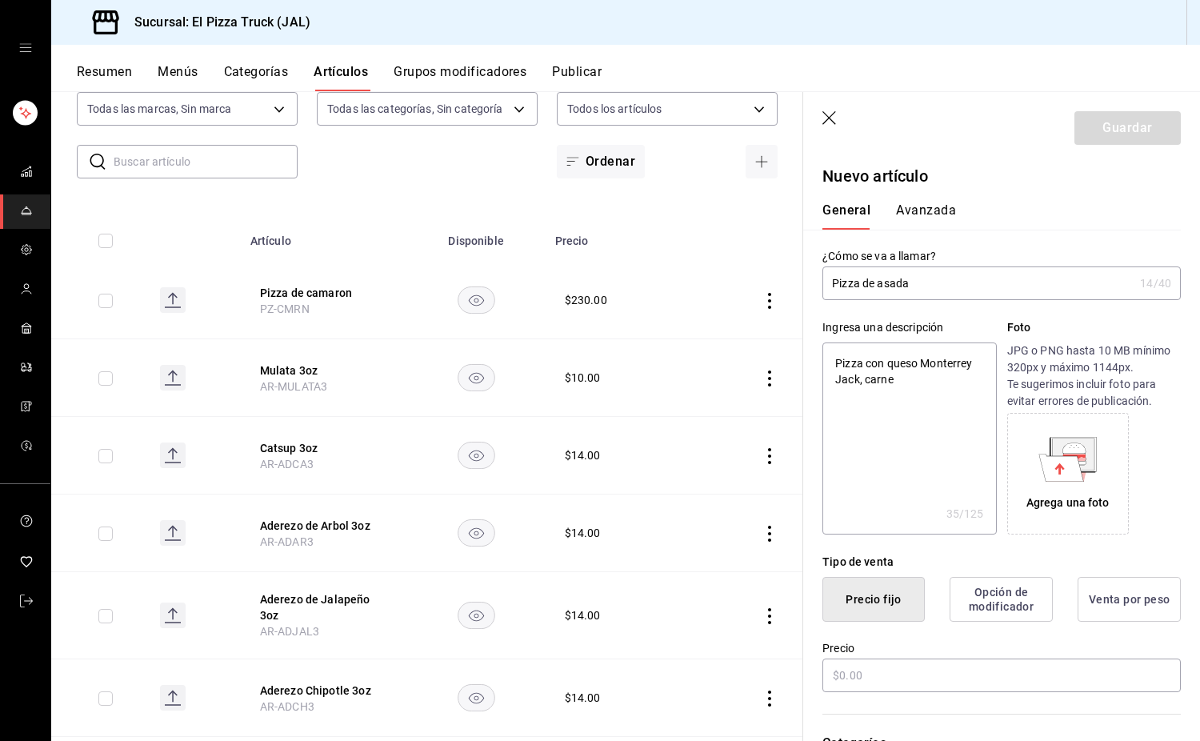
type textarea "x"
type textarea "Pizza con queso Monterrey Jack, carne as"
type textarea "x"
type textarea "Pizza con queso Monterrey Jack, carne asa"
type textarea "x"
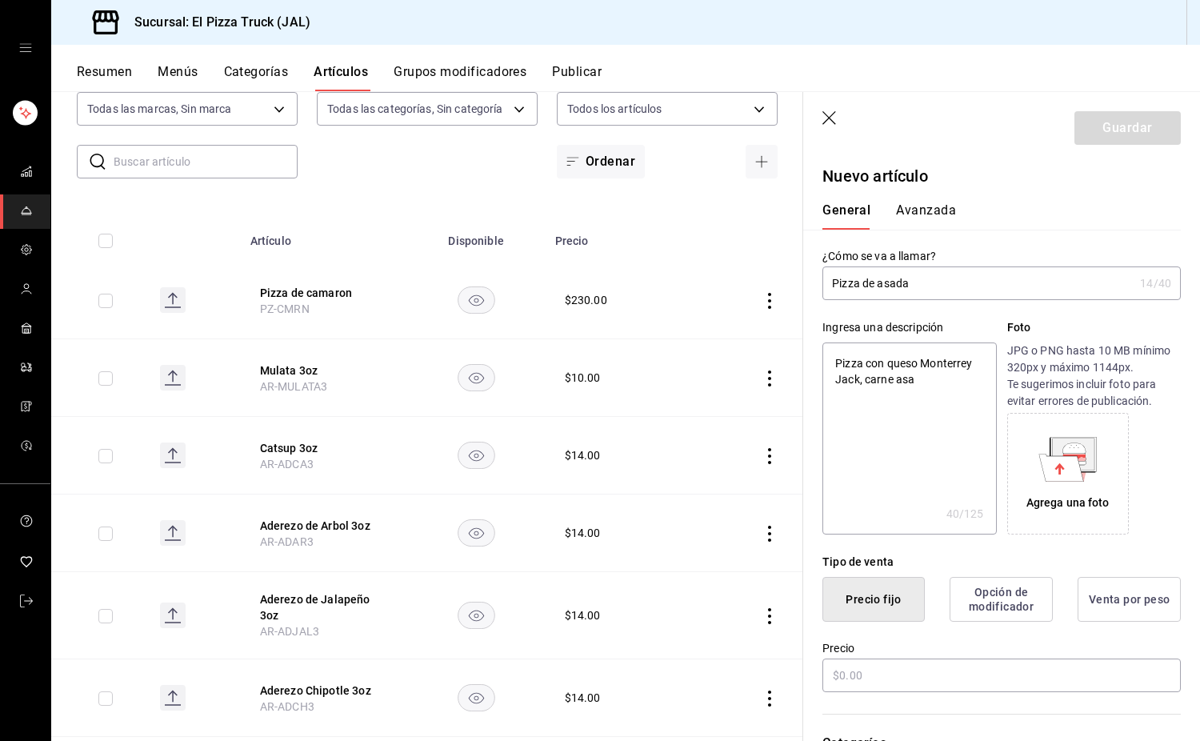
type textarea "Pizza con queso Monterrey Jack, carne asad"
type textarea "x"
type textarea "Pizza con queso Monterrey Jack, carne asada"
type textarea "x"
type textarea "Pizza con queso Monterrey Jack, carne asada,"
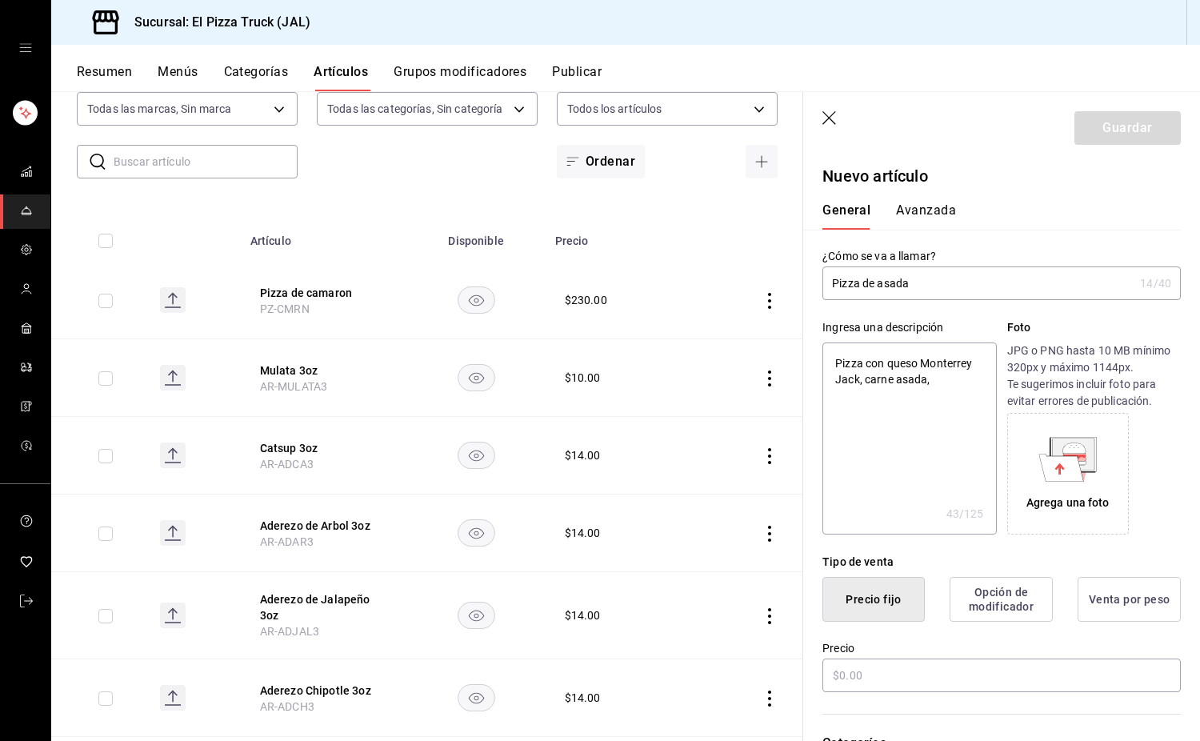
type textarea "x"
type textarea "Pizza con queso Monterrey Jack, carne asada,"
type textarea "x"
type textarea "Pizza con queso Monterrey Jack, carne asada, c"
type textarea "x"
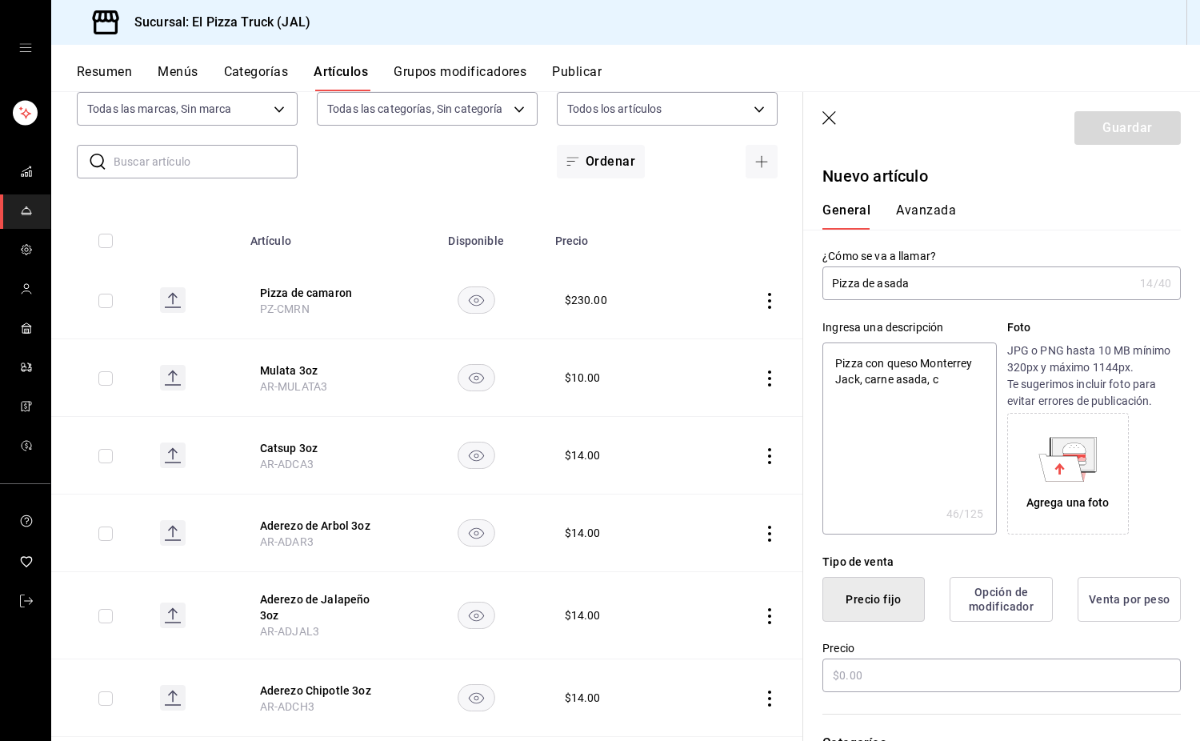
type textarea "Pizza con queso Monterrey Jack, carne asada, ce"
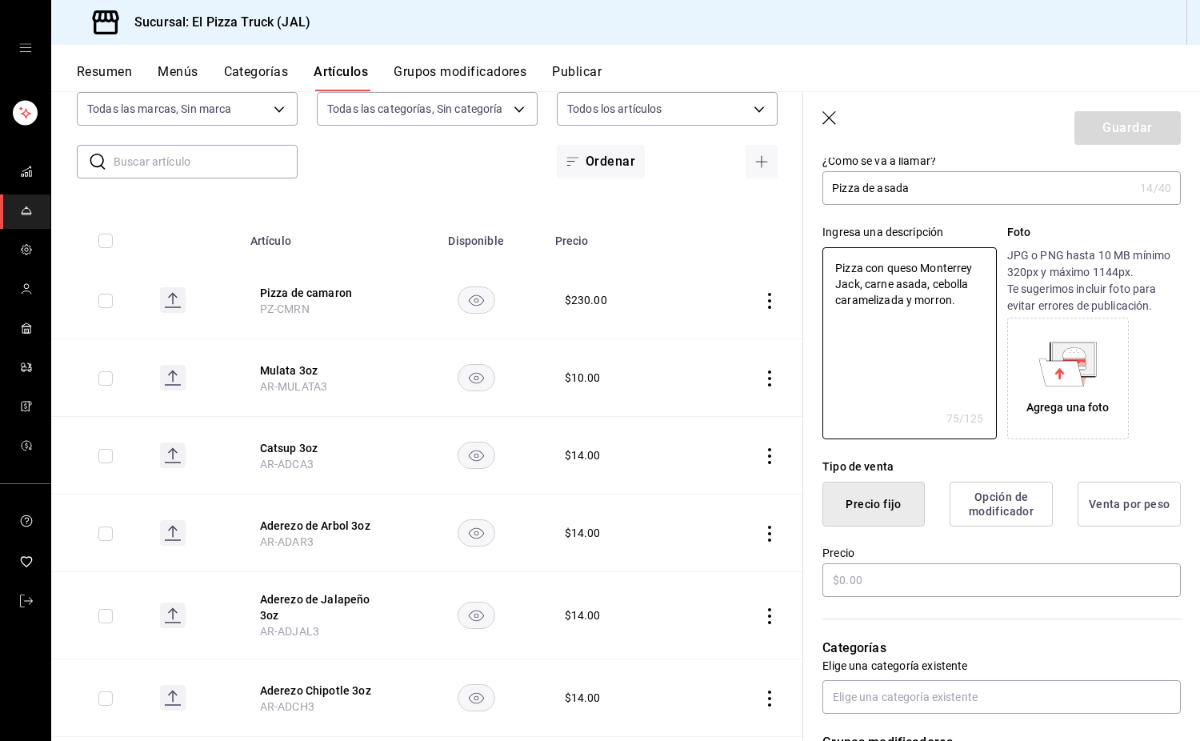
scroll to position [320, 0]
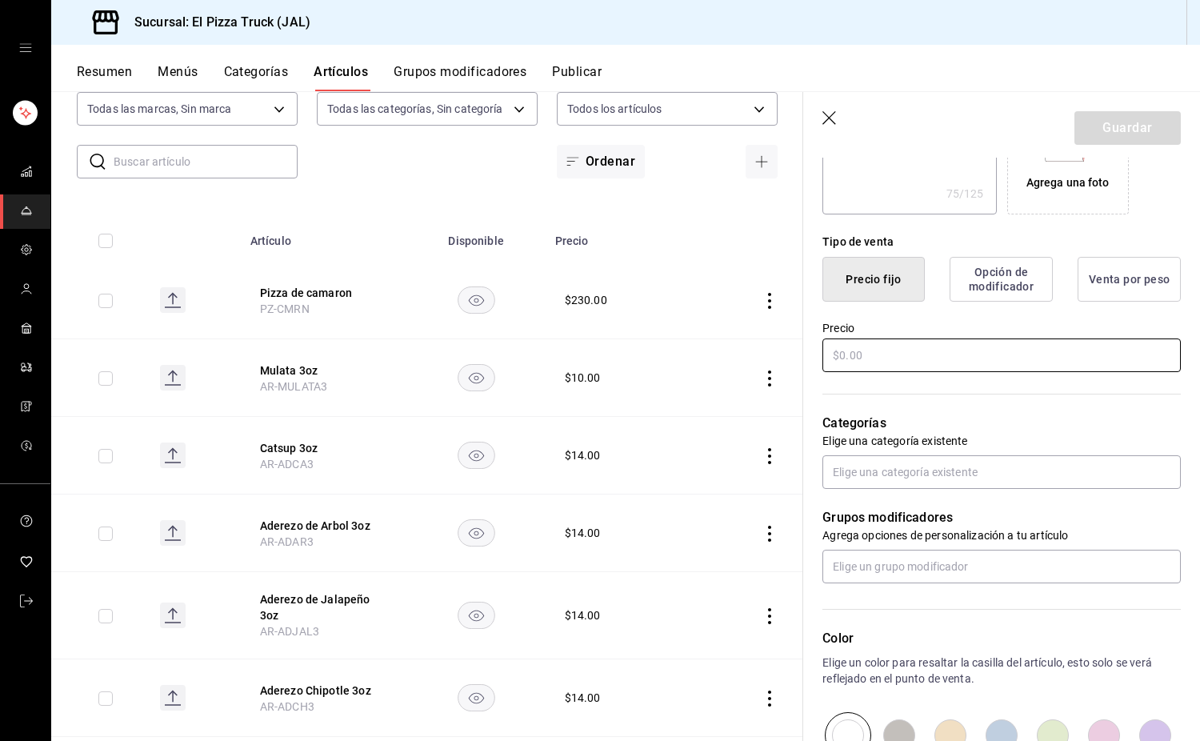
click at [892, 363] on input "text" at bounding box center [1002, 356] width 359 height 34
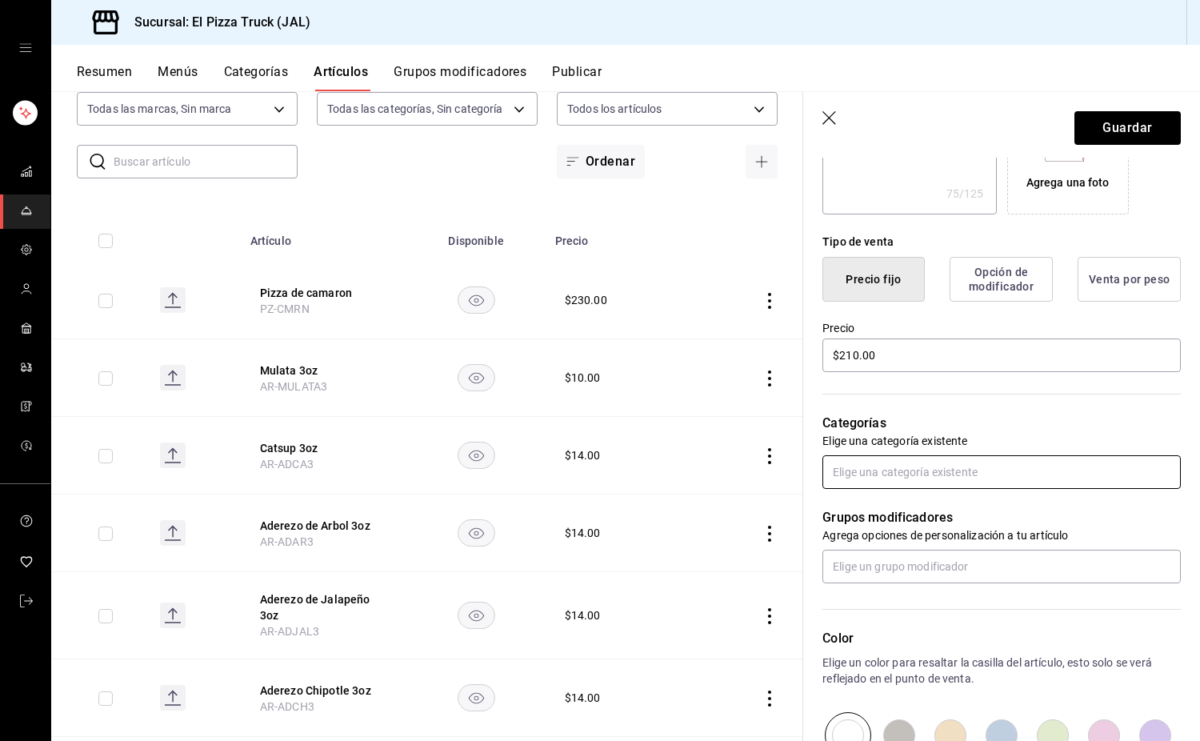
click at [912, 477] on input "text" at bounding box center [1002, 472] width 359 height 34
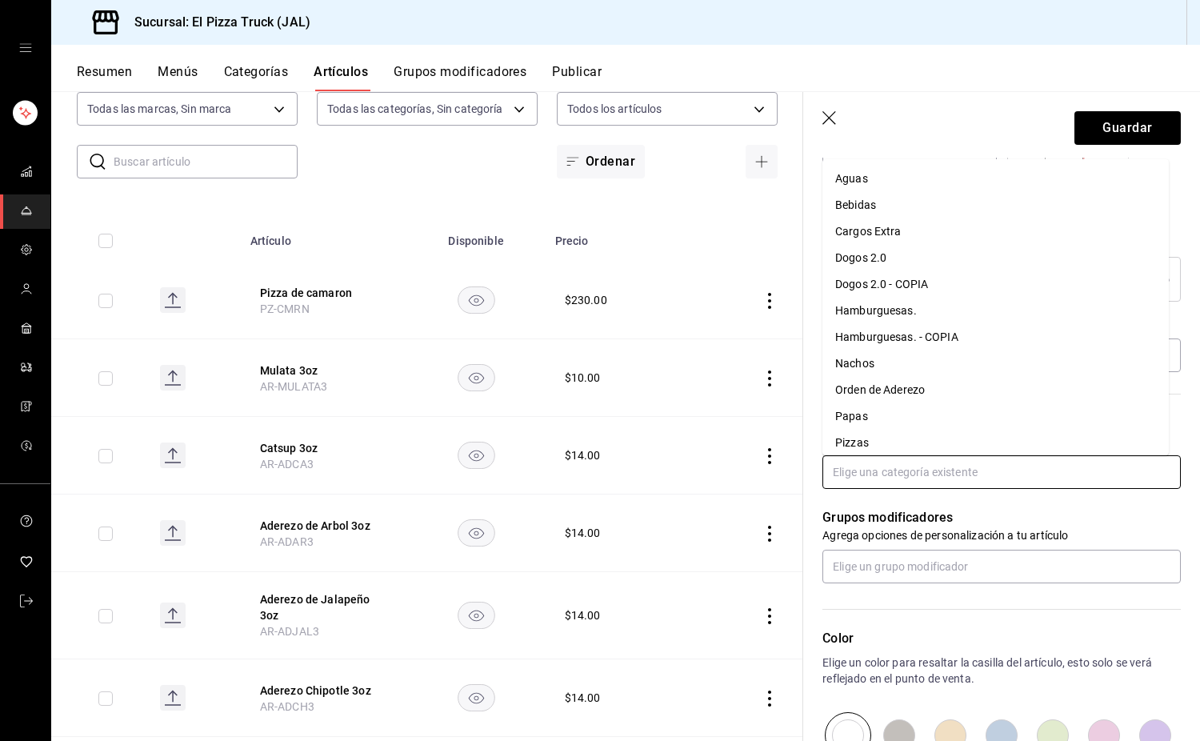
click at [864, 439] on li "Pizzas" at bounding box center [996, 443] width 347 height 26
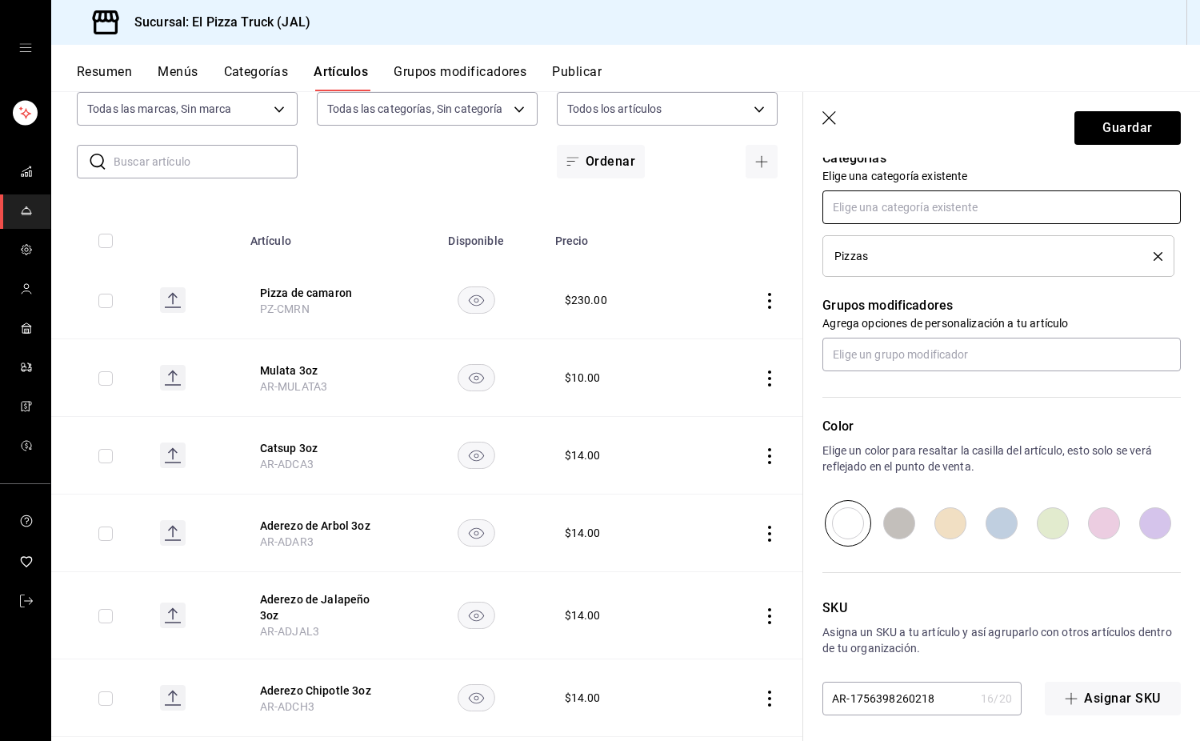
scroll to position [591, 0]
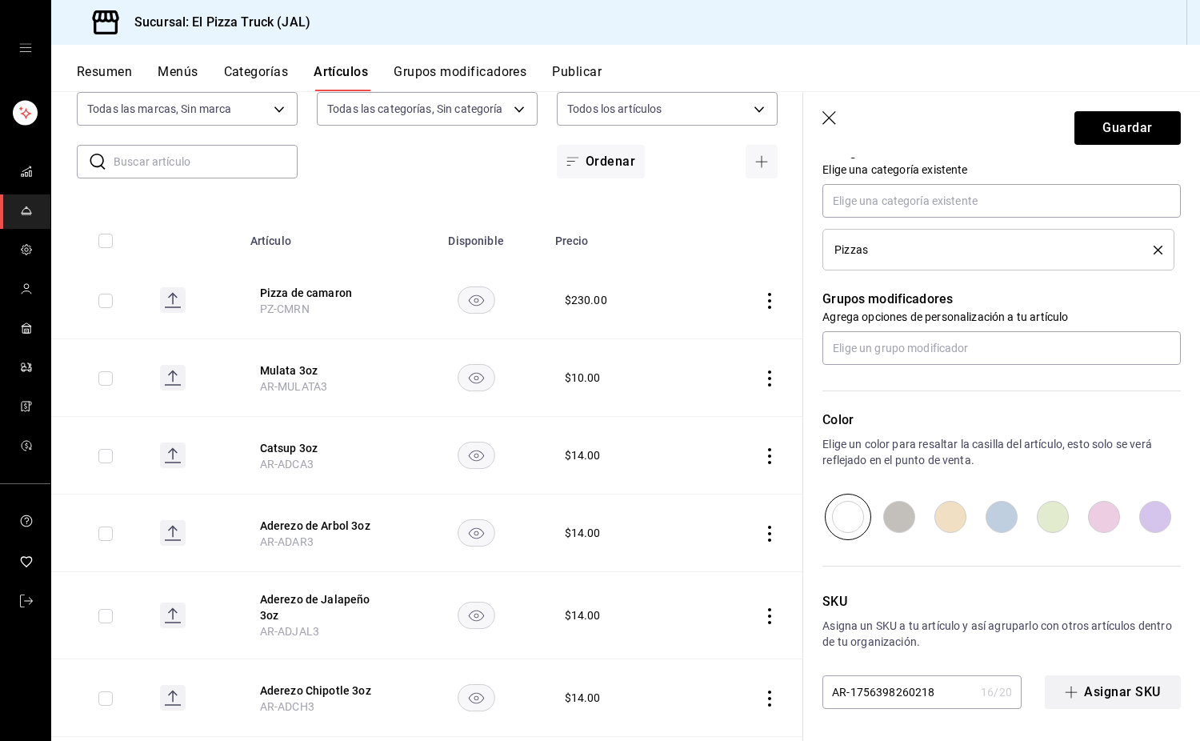
click at [1085, 698] on button "Asignar SKU" at bounding box center [1113, 692] width 136 height 34
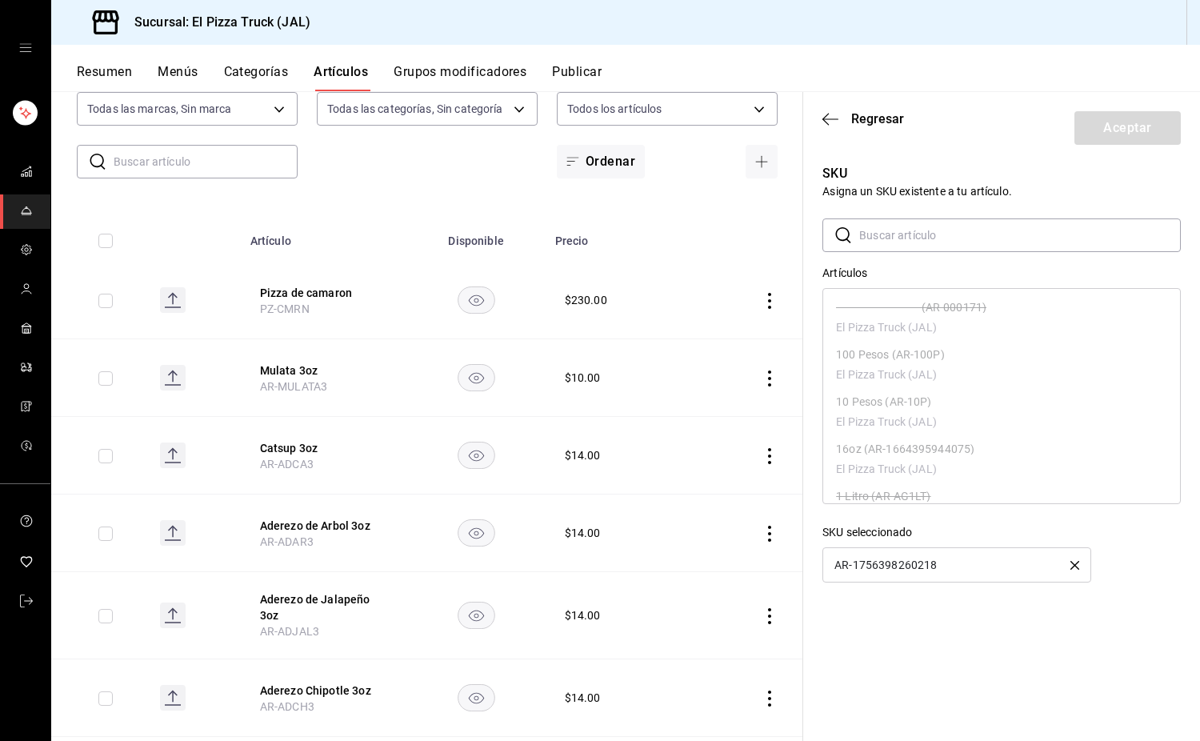
click at [1080, 560] on div "AR-1756398260218" at bounding box center [957, 564] width 269 height 35
click at [1077, 567] on icon "button" at bounding box center [1075, 565] width 9 height 9
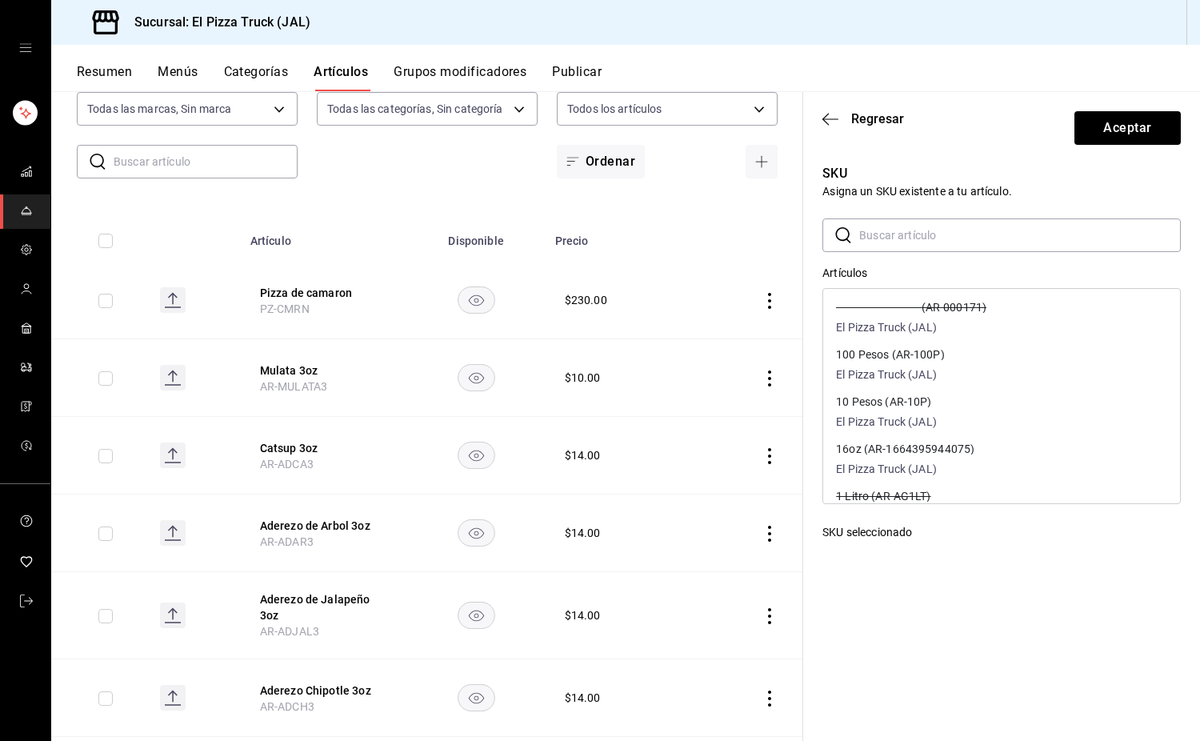
click at [947, 238] on input "text" at bounding box center [1021, 235] width 322 height 32
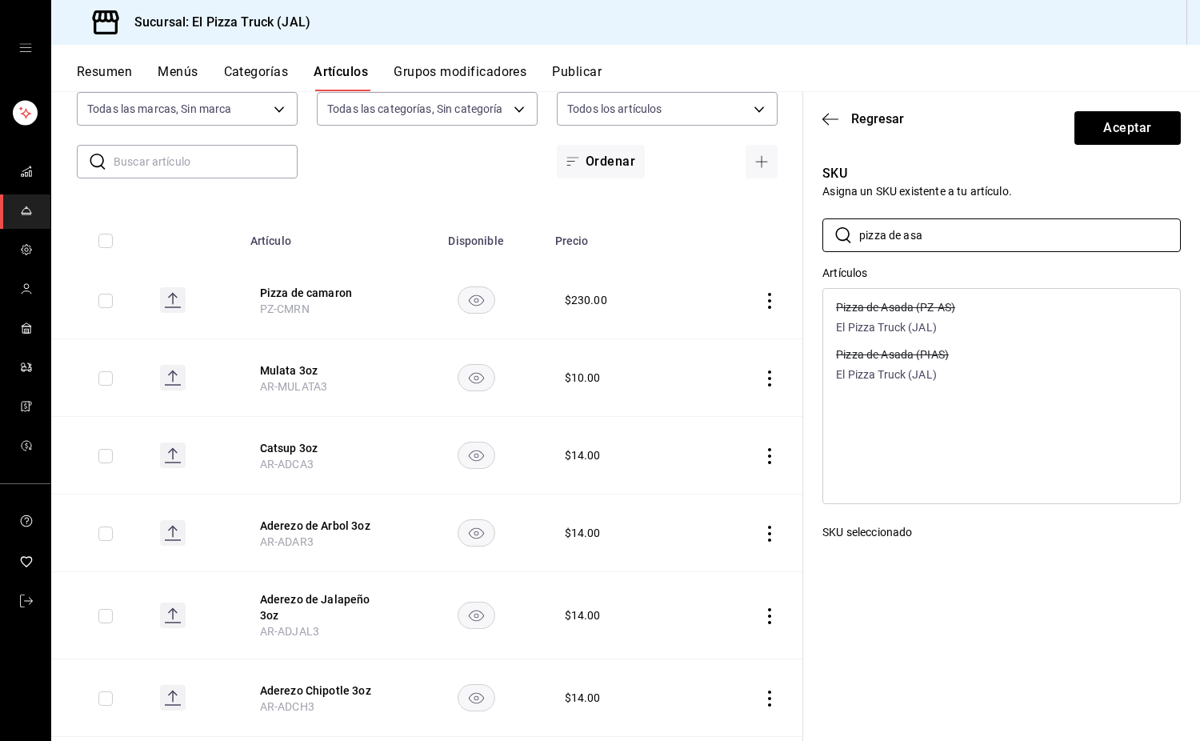
click at [945, 327] on p "El Pizza Truck (JAL)" at bounding box center [895, 327] width 119 height 17
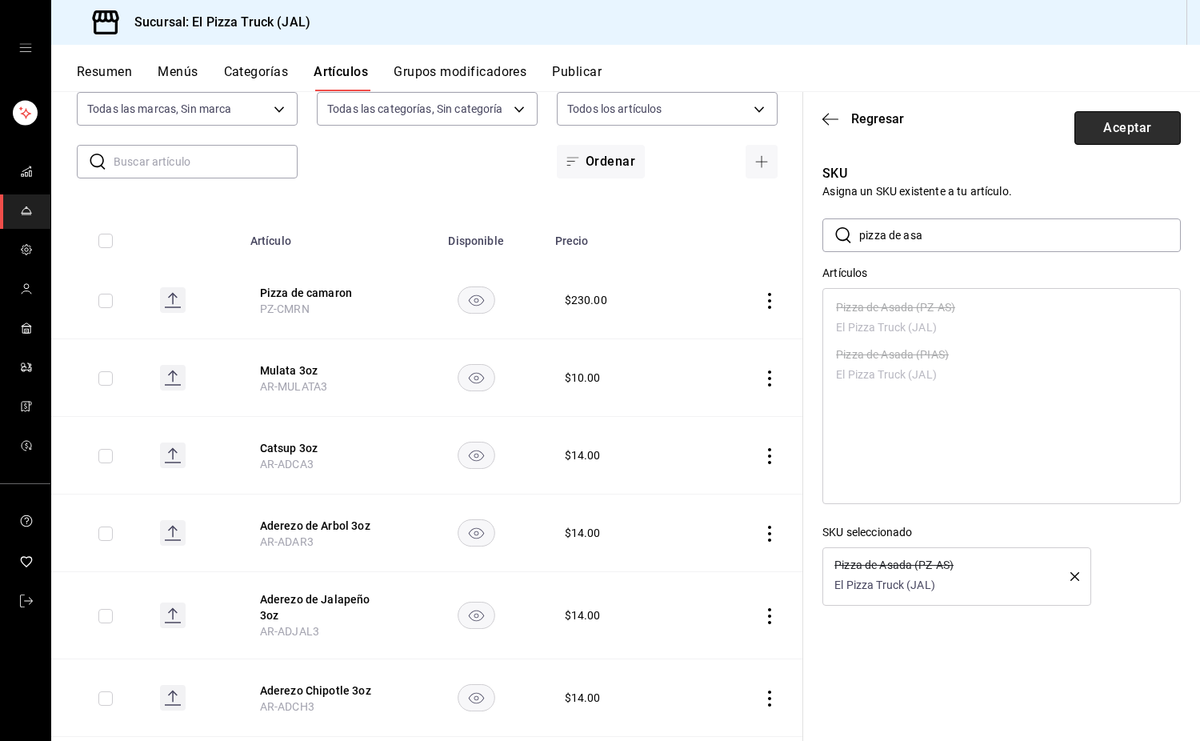
click at [1132, 134] on button "Aceptar" at bounding box center [1128, 128] width 106 height 34
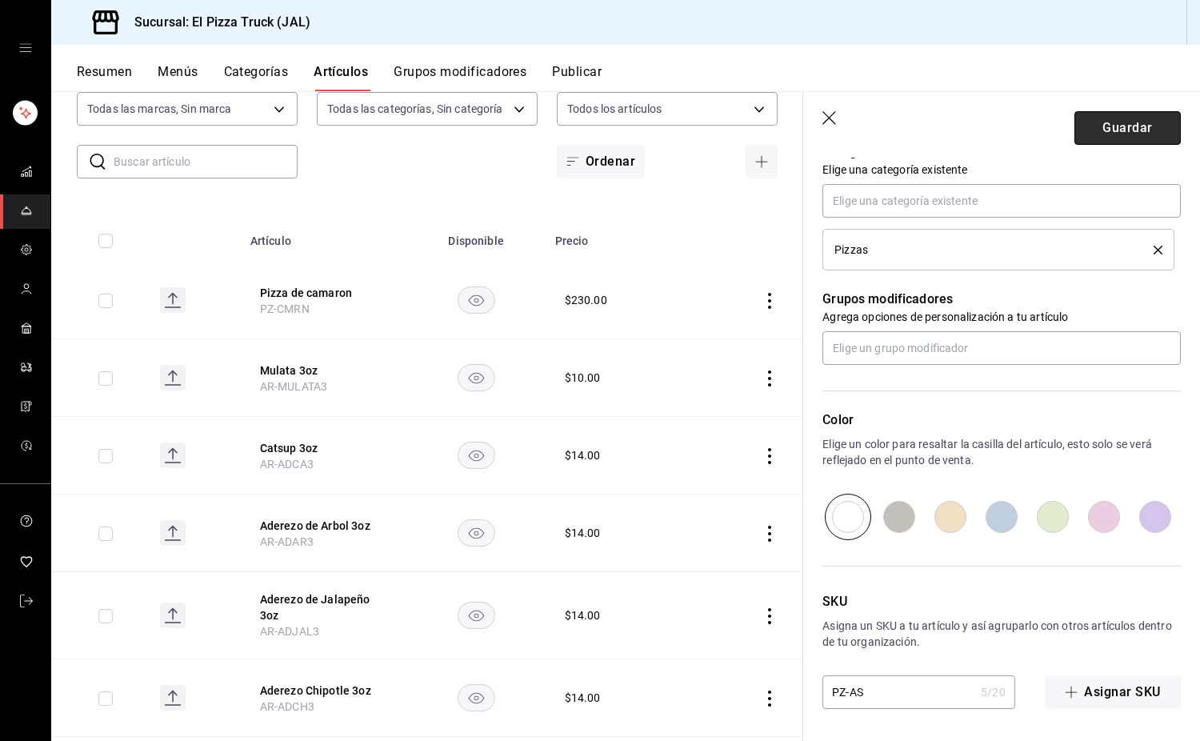
click at [1127, 124] on button "Guardar" at bounding box center [1128, 128] width 106 height 34
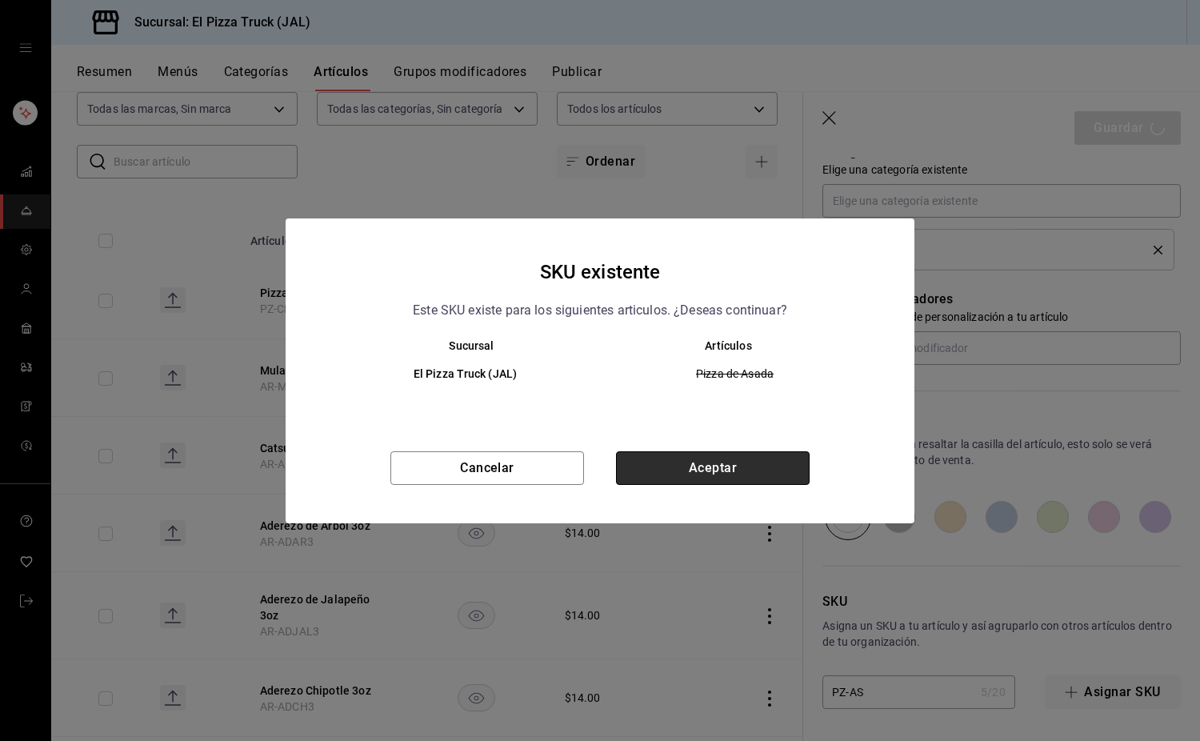
click at [727, 457] on button "Aceptar" at bounding box center [713, 468] width 194 height 34
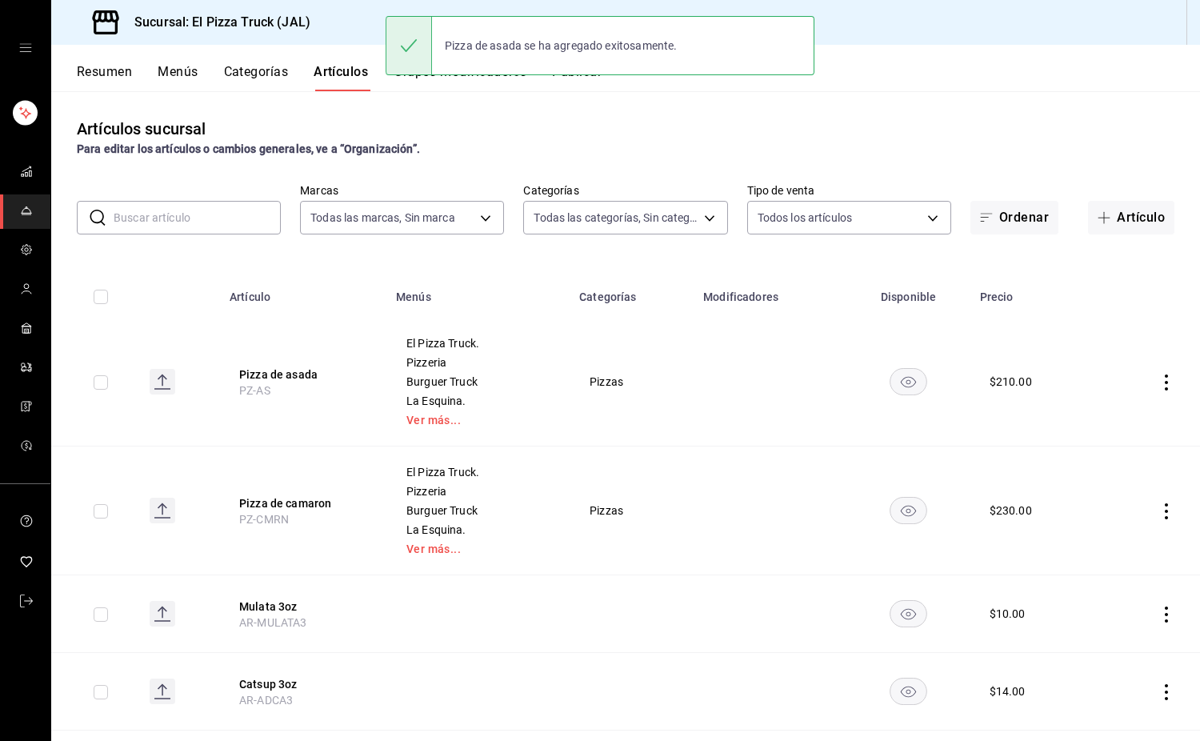
click at [1159, 377] on icon "actions" at bounding box center [1167, 383] width 16 height 16
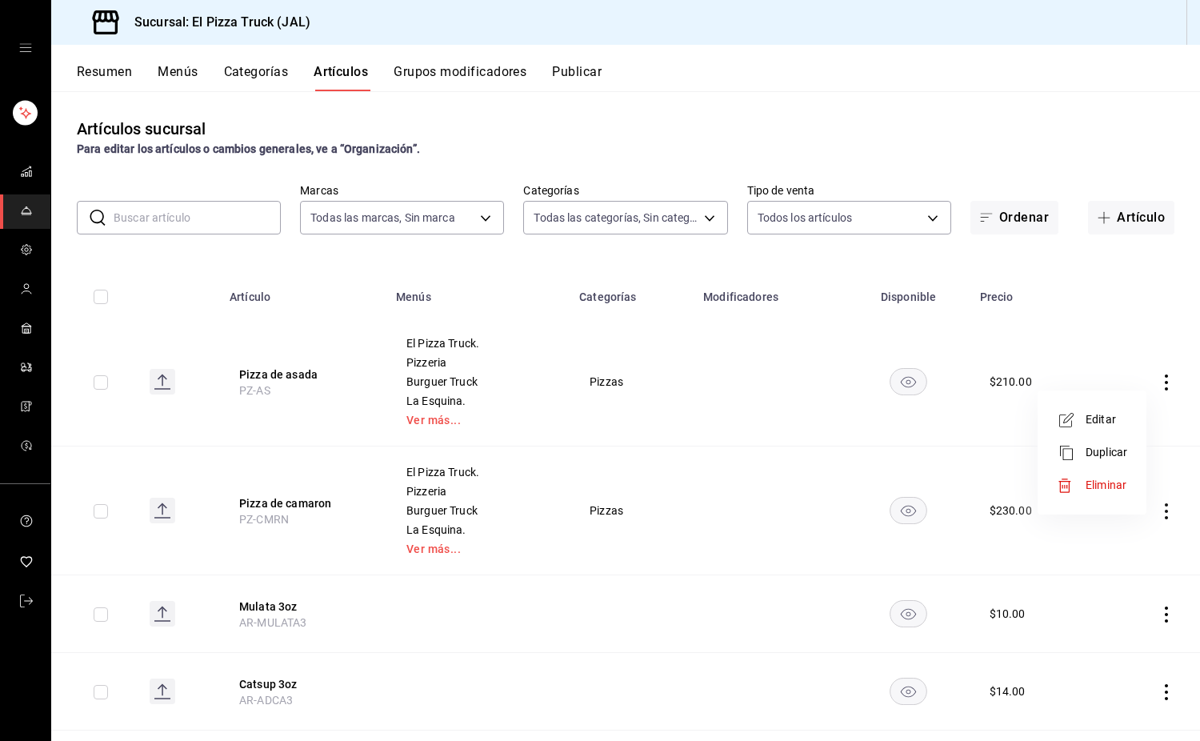
click at [1118, 214] on div at bounding box center [600, 370] width 1200 height 741
click at [1105, 214] on button "Artículo" at bounding box center [1131, 218] width 86 height 34
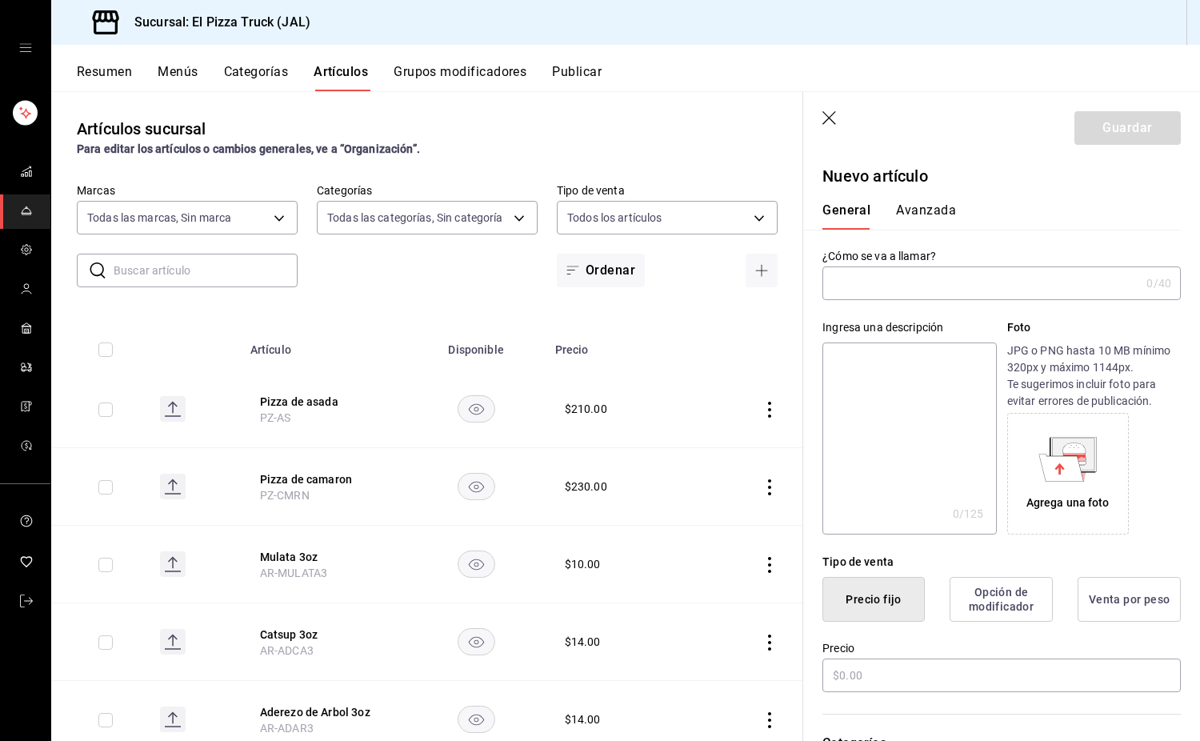
click at [872, 287] on input "text" at bounding box center [982, 283] width 318 height 32
click at [866, 393] on textarea at bounding box center [910, 439] width 174 height 192
paste textarea "Pizza con queso Monterrey Jack,"
click at [935, 392] on textarea "Pizza con queso Monterrey Jack, queso crema, azul, parmesano, peperoni y champi…" at bounding box center [910, 439] width 174 height 192
drag, startPoint x: 935, startPoint y: 392, endPoint x: 924, endPoint y: 473, distance: 81.6
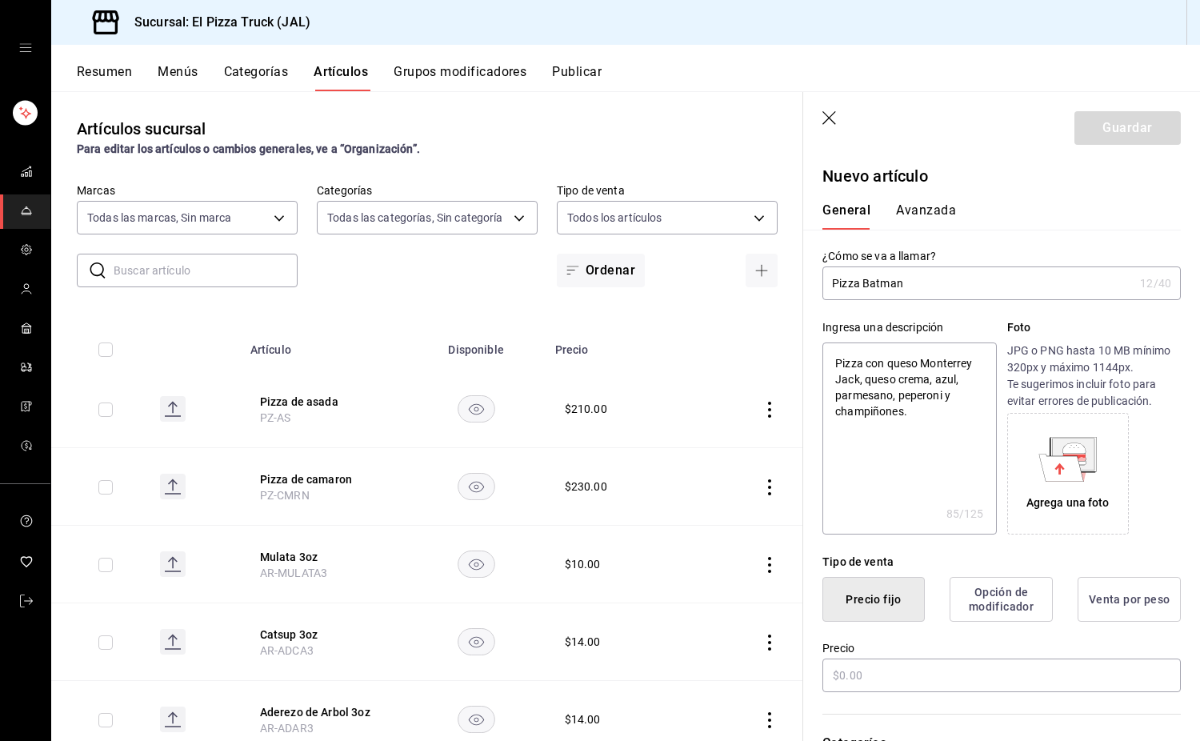
click at [924, 473] on textarea "Pizza con queso Monterrey Jack, queso crema, azul, parmesano, peperoni y champi…" at bounding box center [910, 439] width 174 height 192
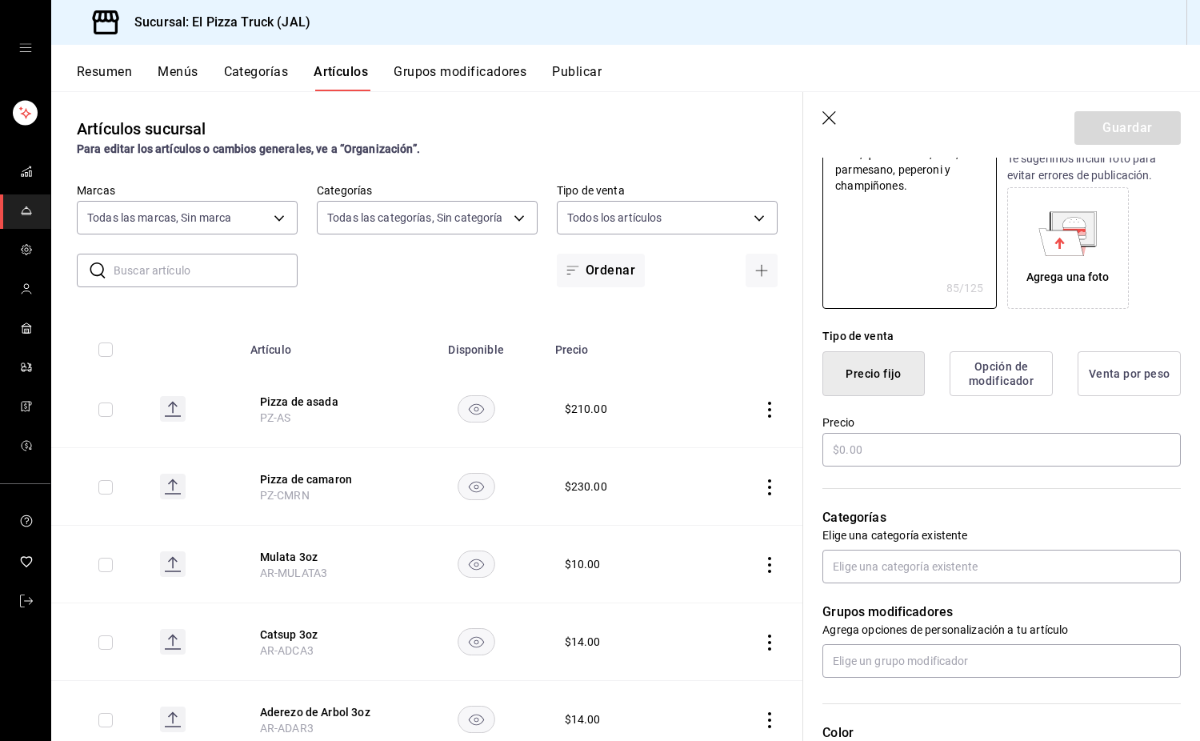
scroll to position [240, 0]
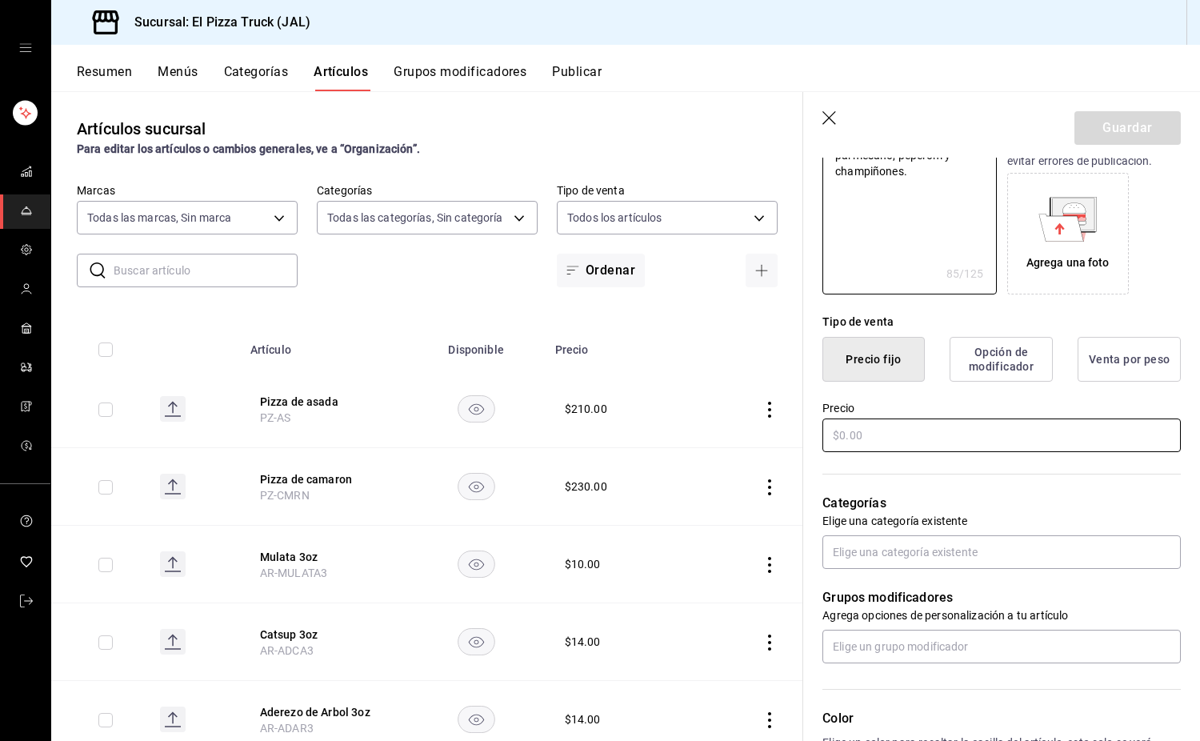
click at [882, 438] on input "text" at bounding box center [1002, 436] width 359 height 34
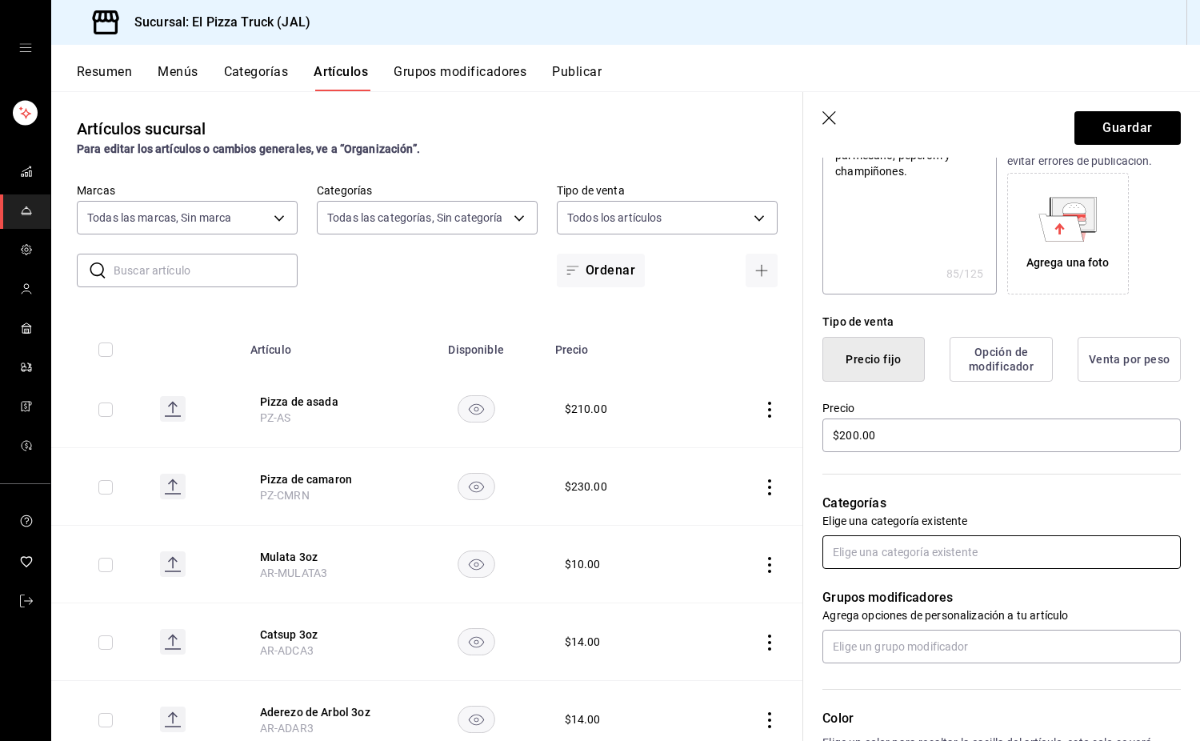
click at [888, 552] on input "text" at bounding box center [1002, 552] width 359 height 34
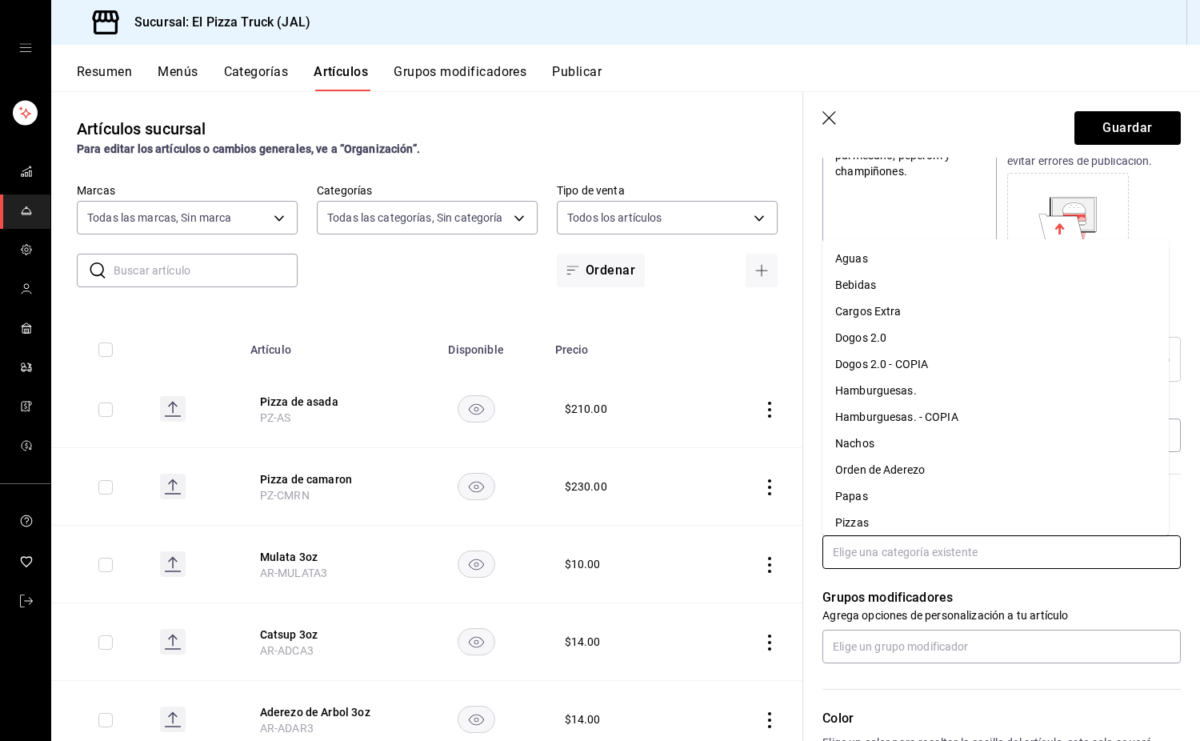
click at [864, 521] on li "Pizzas" at bounding box center [996, 523] width 347 height 26
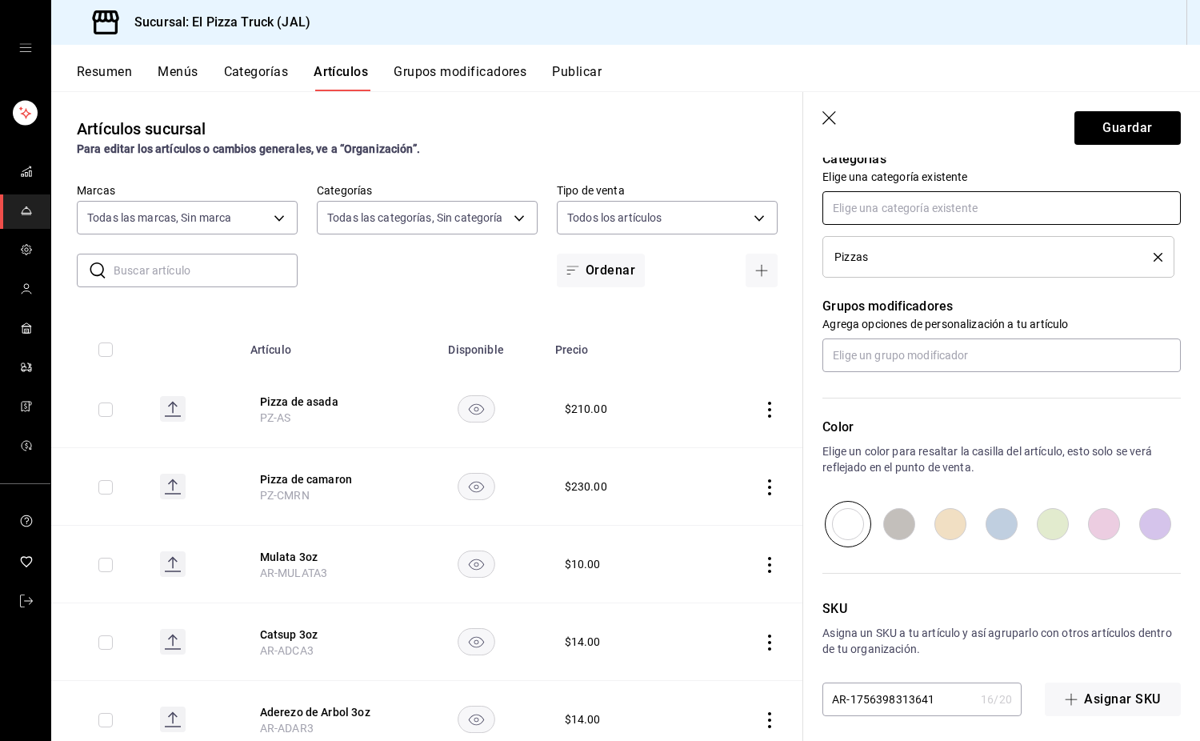
scroll to position [591, 0]
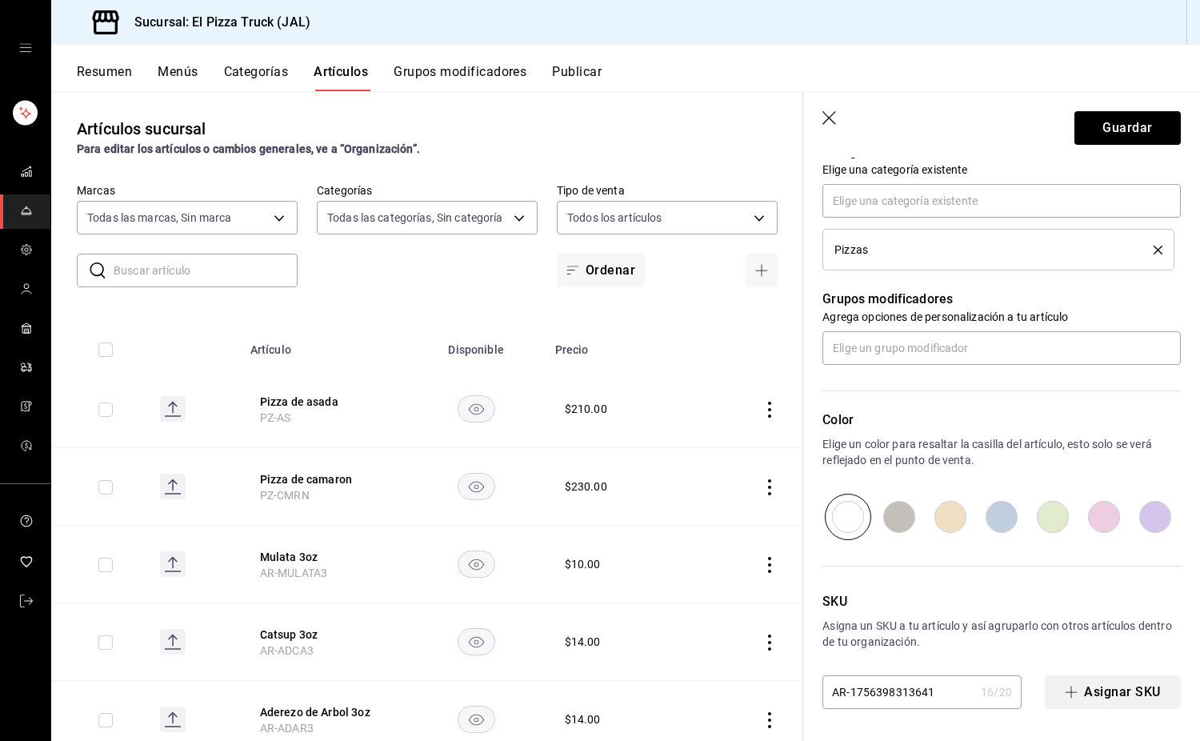
click at [1080, 691] on button "Asignar SKU" at bounding box center [1113, 692] width 136 height 34
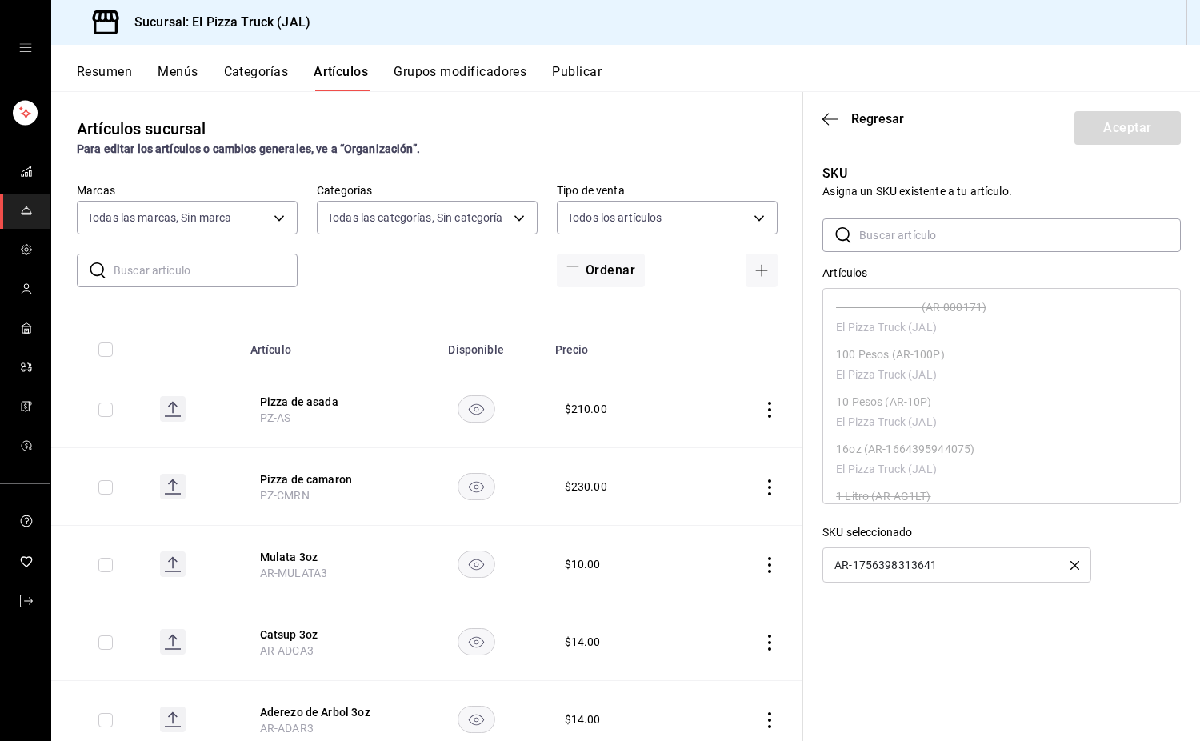
click at [884, 242] on input "text" at bounding box center [1021, 235] width 322 height 32
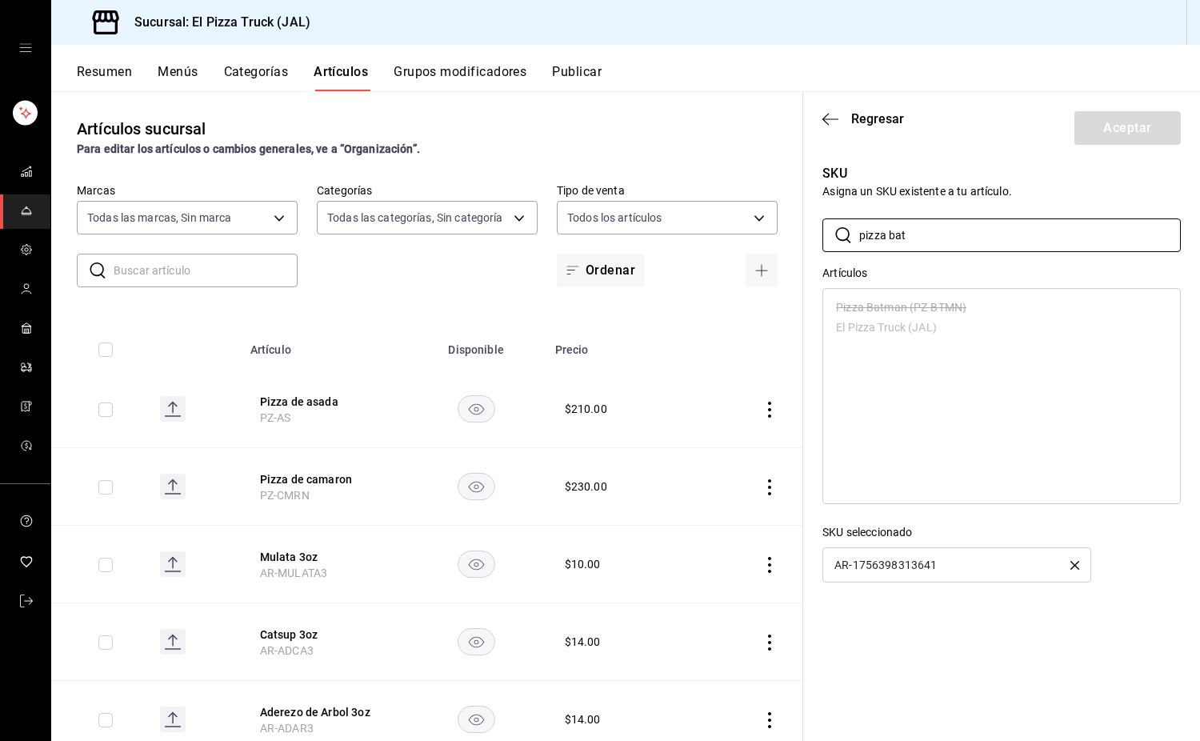
click at [1080, 567] on div "AR-1756398313641" at bounding box center [957, 564] width 269 height 35
click at [1072, 565] on icon "button" at bounding box center [1075, 565] width 9 height 9
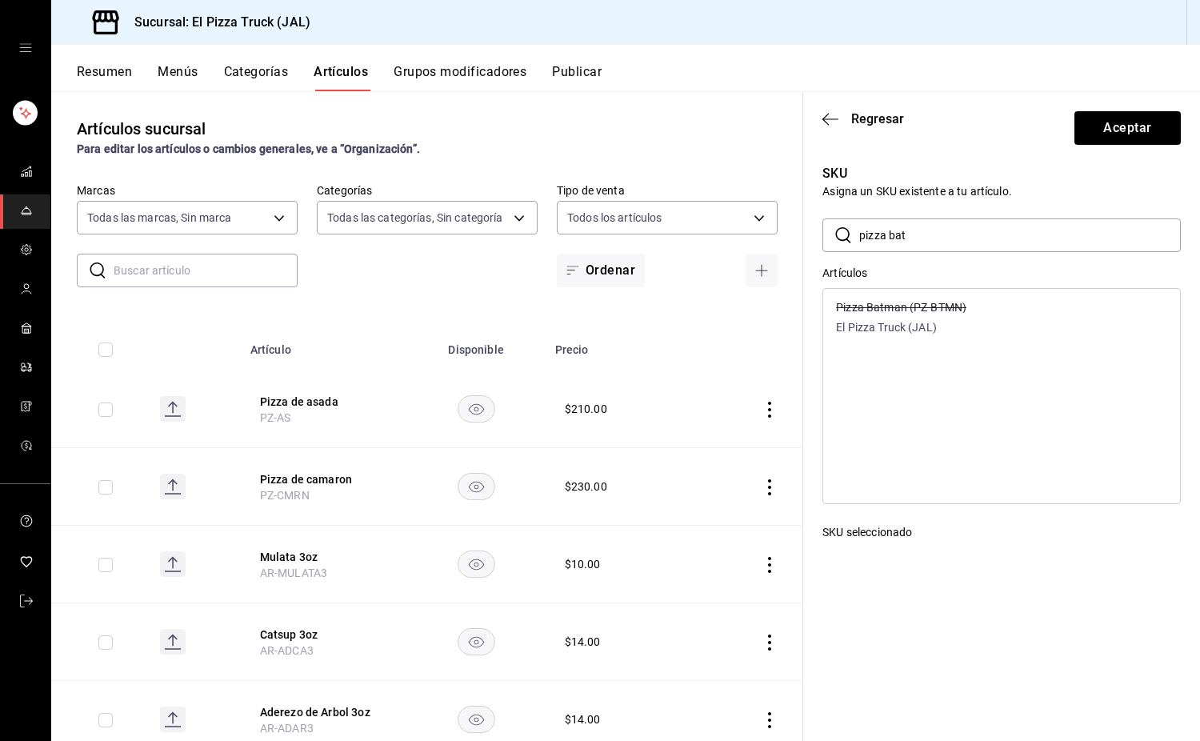
click at [975, 322] on div "Pizza Batman (PZ-BTMN) El Pizza Truck (JAL)" at bounding box center [1001, 318] width 357 height 47
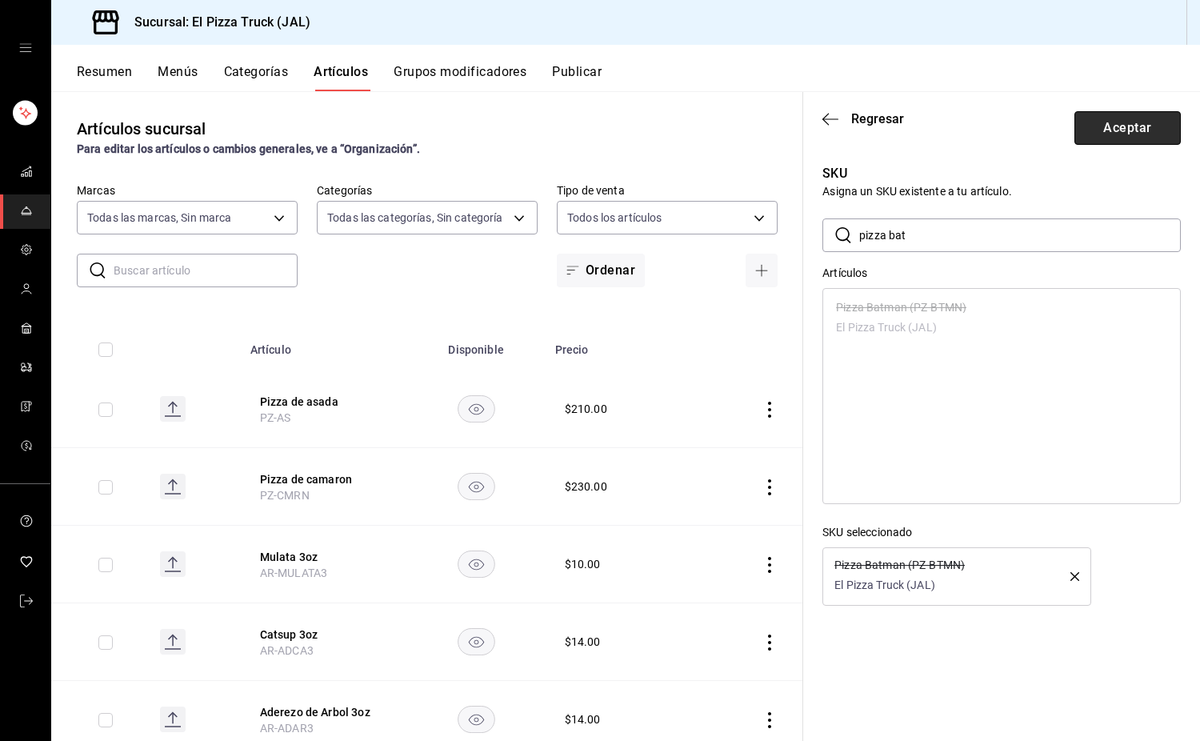
click at [1131, 130] on button "Aceptar" at bounding box center [1128, 128] width 106 height 34
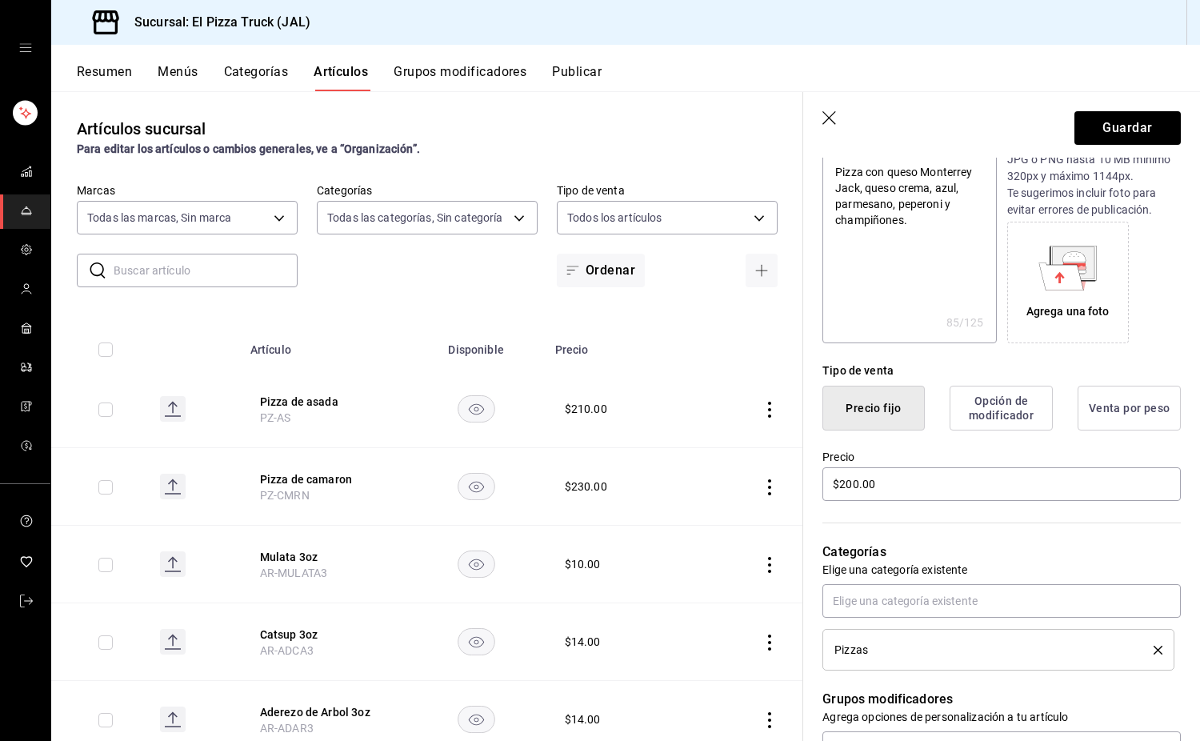
scroll to position [0, 0]
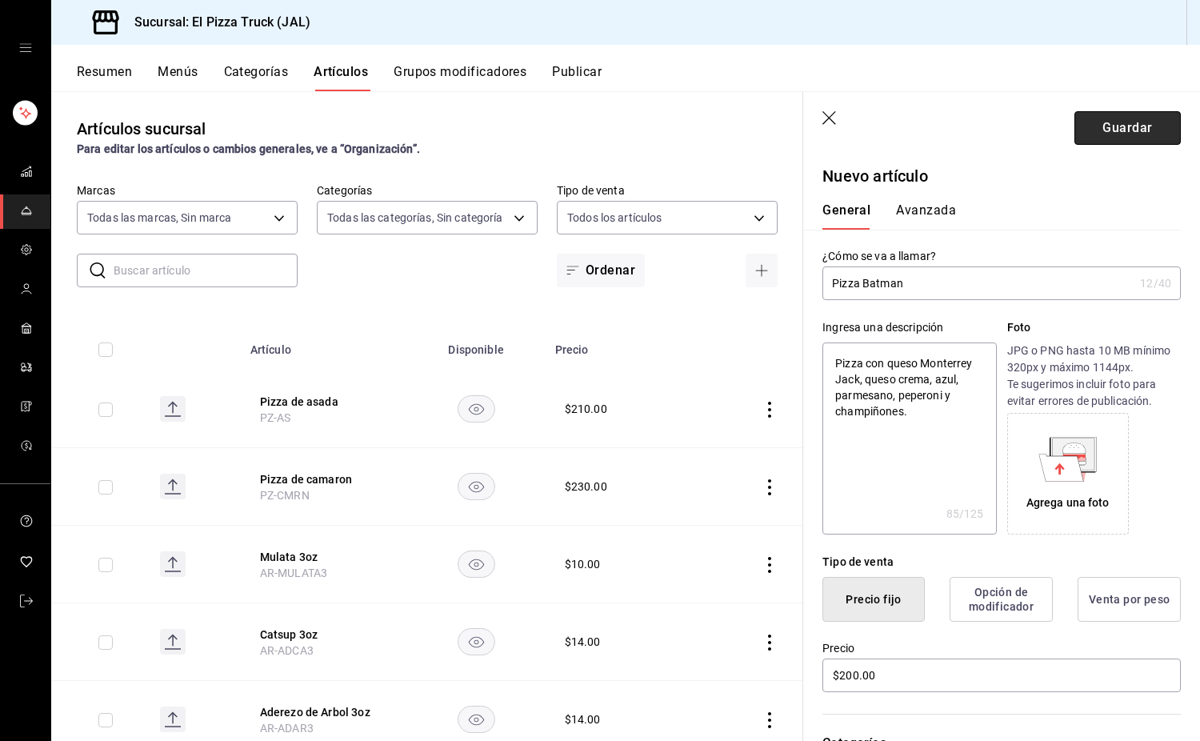
click at [1108, 120] on button "Guardar" at bounding box center [1128, 128] width 106 height 34
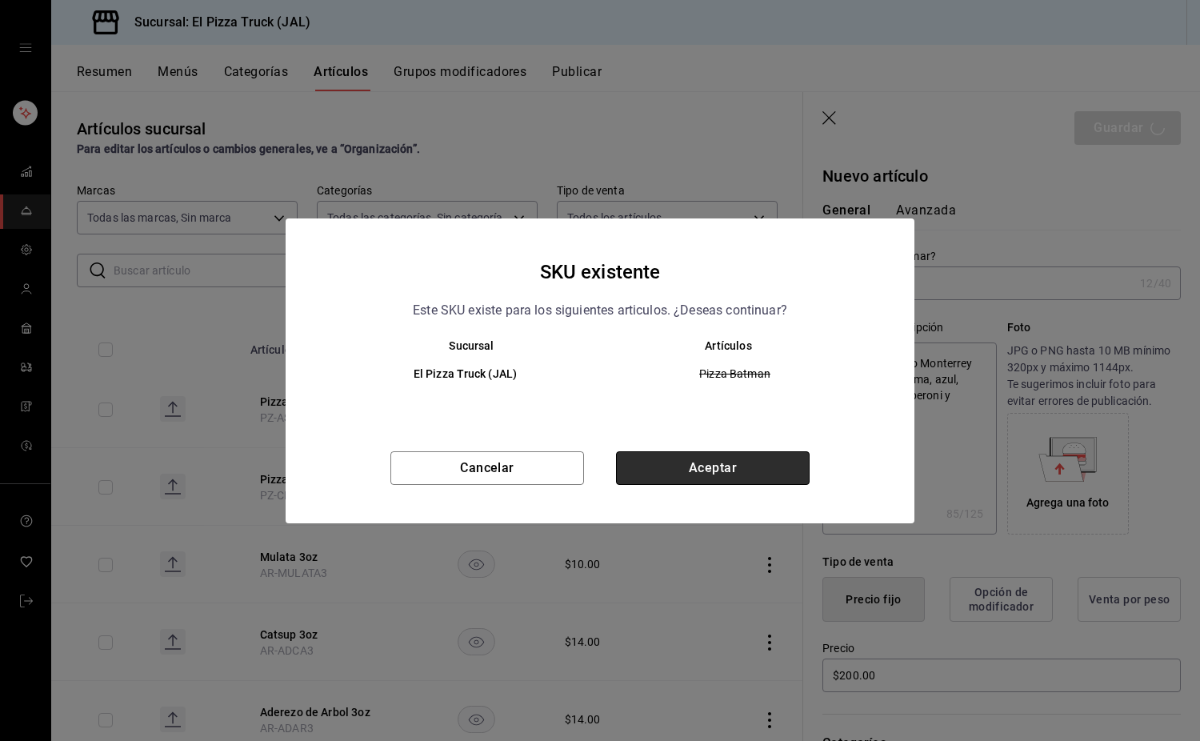
click at [742, 473] on button "Aceptar" at bounding box center [713, 468] width 194 height 34
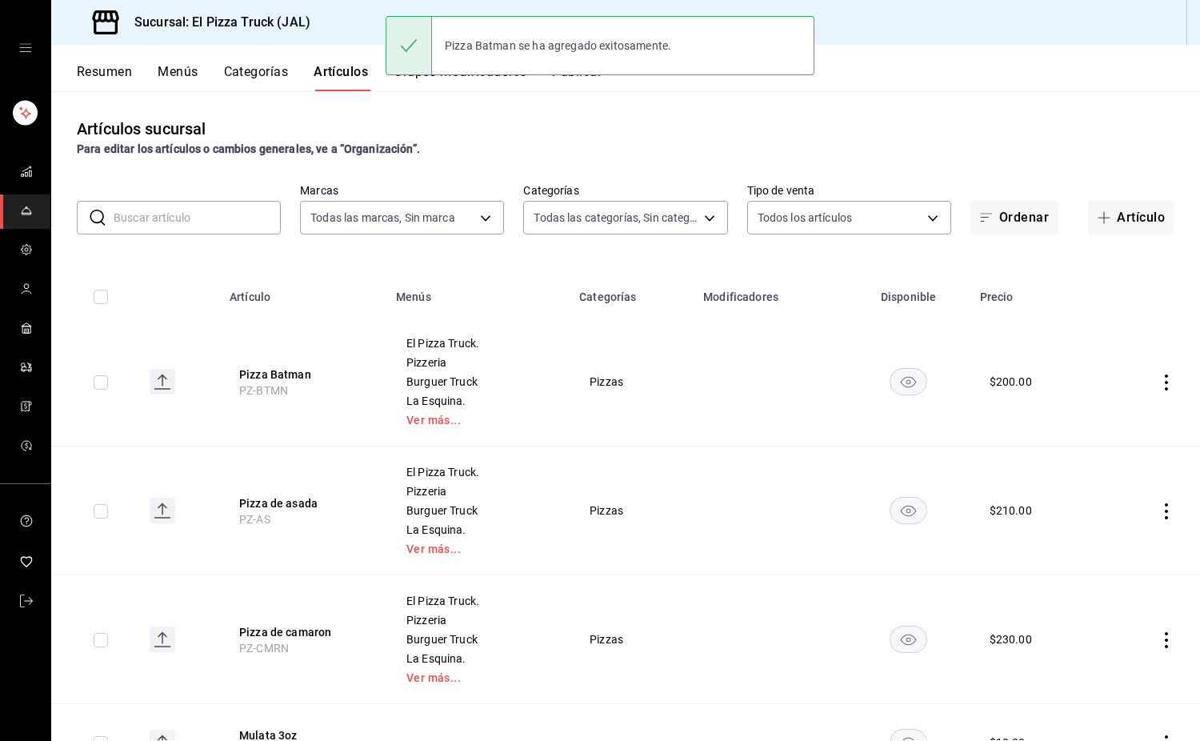
click at [199, 210] on input "text" at bounding box center [197, 218] width 167 height 32
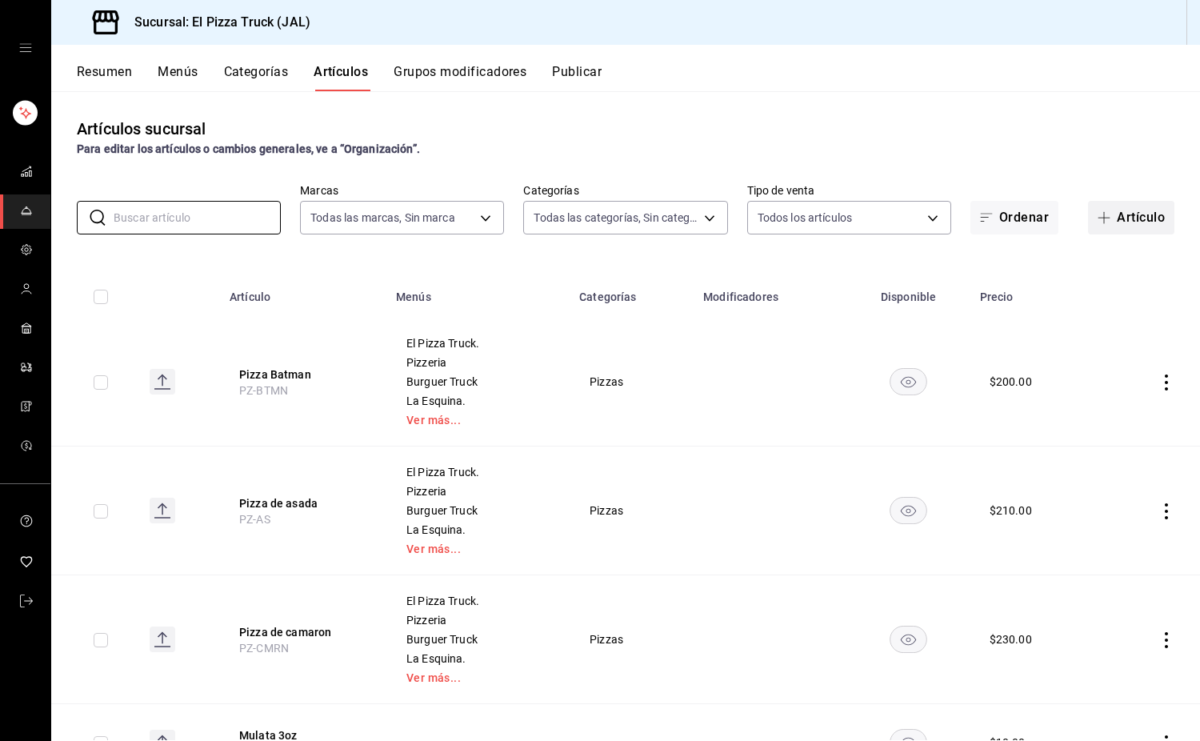
click at [1111, 202] on button "Artículo" at bounding box center [1131, 218] width 86 height 34
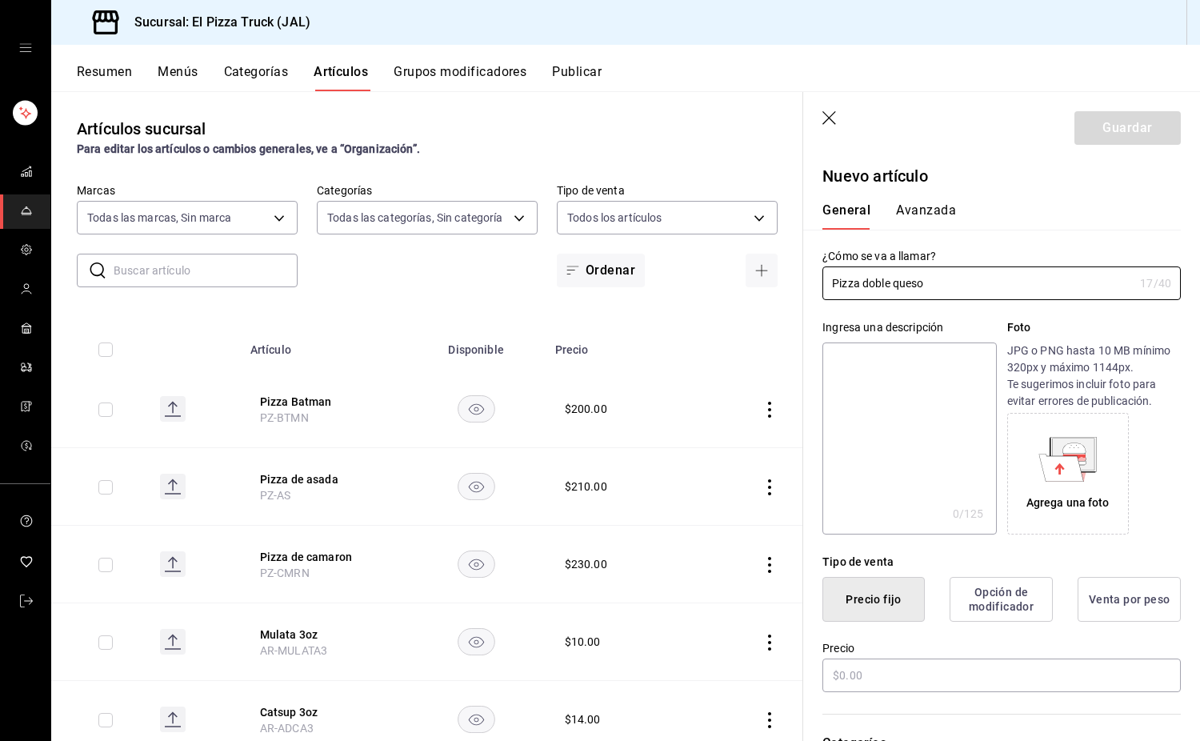
click at [911, 431] on textarea at bounding box center [910, 439] width 174 height 192
paste textarea "Pizza con queso Monterrey Jack,"
click at [890, 363] on textarea "Pizza con queso Monterrey Jack," at bounding box center [910, 439] width 174 height 192
click at [852, 383] on textarea "Pizza sencilla con doble porcion de queso Monterrey Jack," at bounding box center [910, 439] width 174 height 192
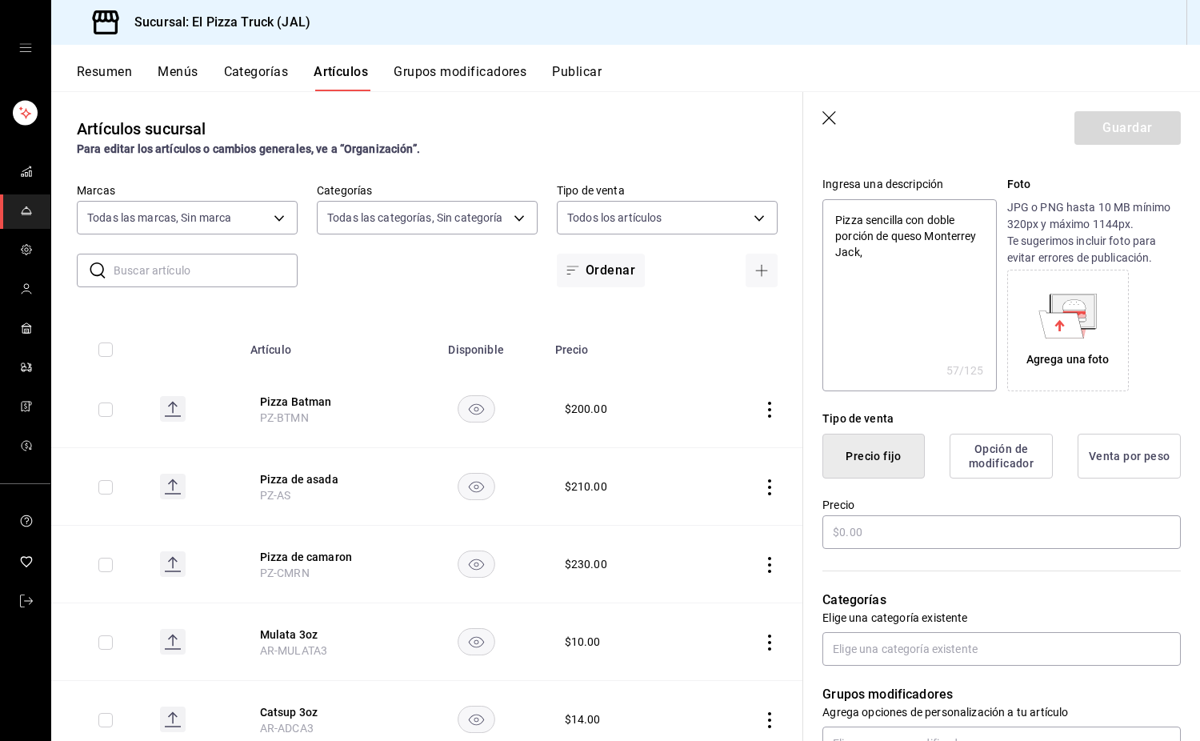
scroll to position [320, 0]
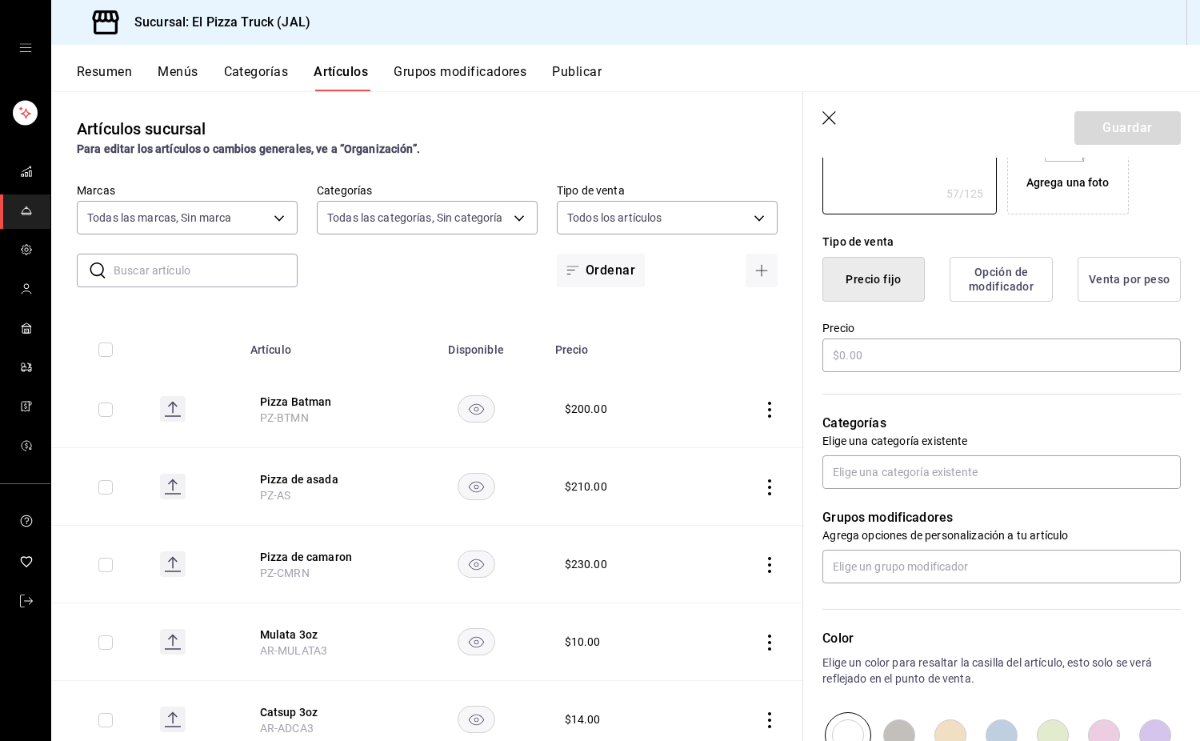
click at [883, 338] on div "Precio" at bounding box center [1002, 348] width 359 height 54
click at [887, 367] on input "text" at bounding box center [1002, 356] width 359 height 34
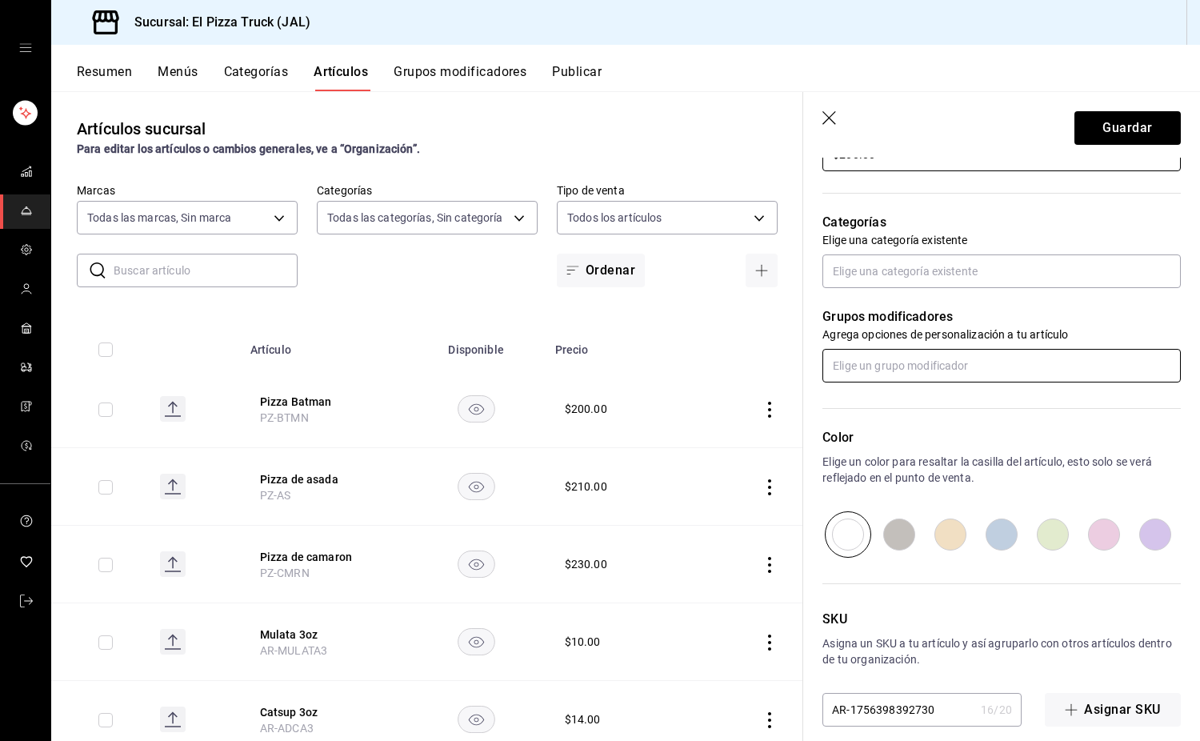
scroll to position [539, 0]
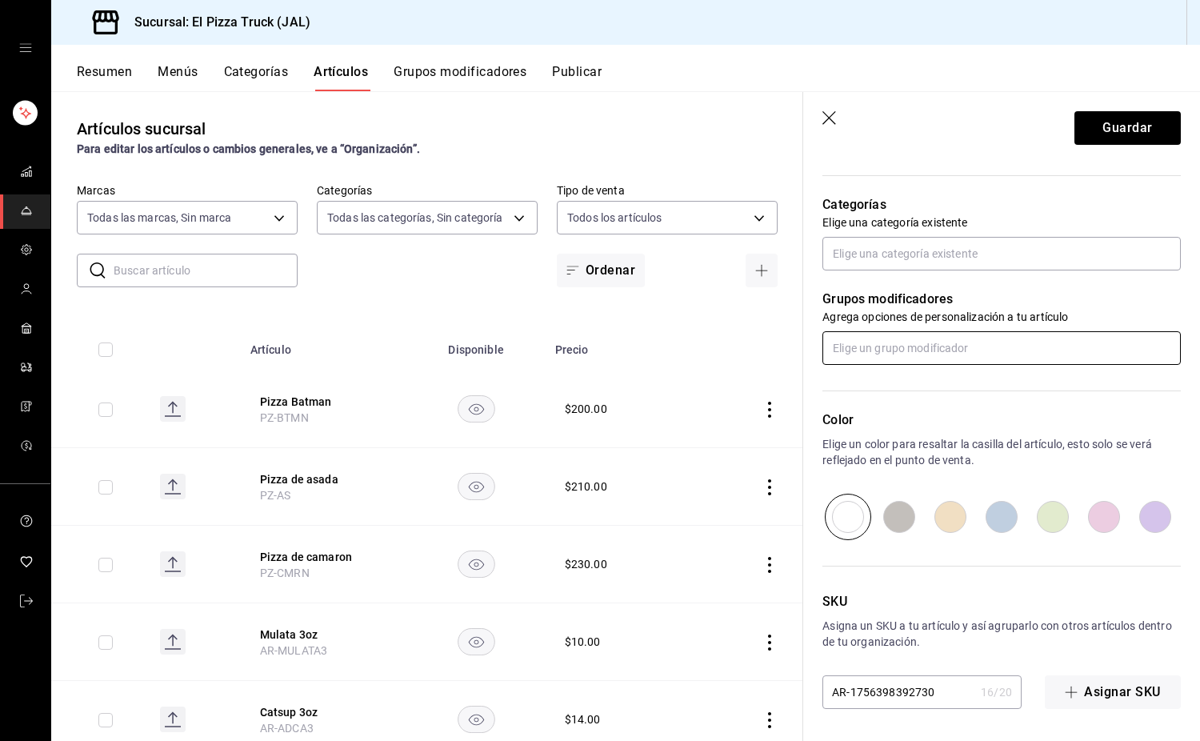
click at [884, 344] on input "text" at bounding box center [1002, 348] width 359 height 34
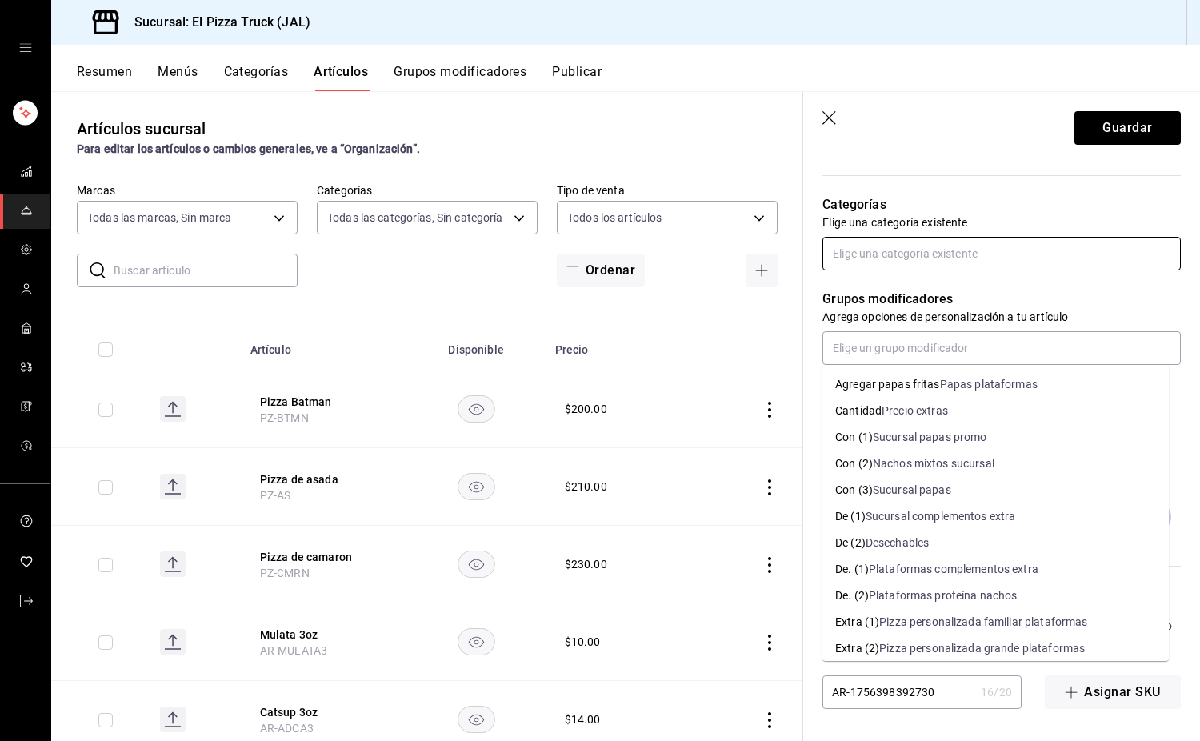
click at [879, 253] on input "text" at bounding box center [1002, 254] width 359 height 34
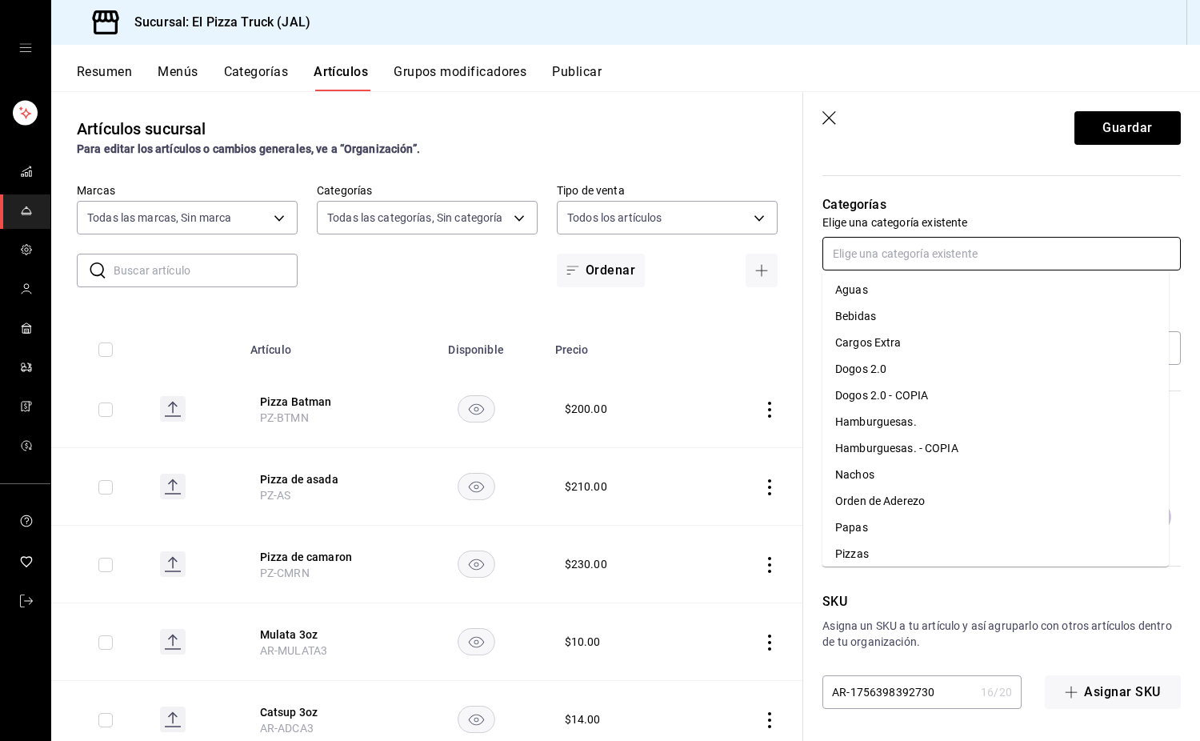
click at [882, 555] on li "Pizzas" at bounding box center [996, 554] width 347 height 26
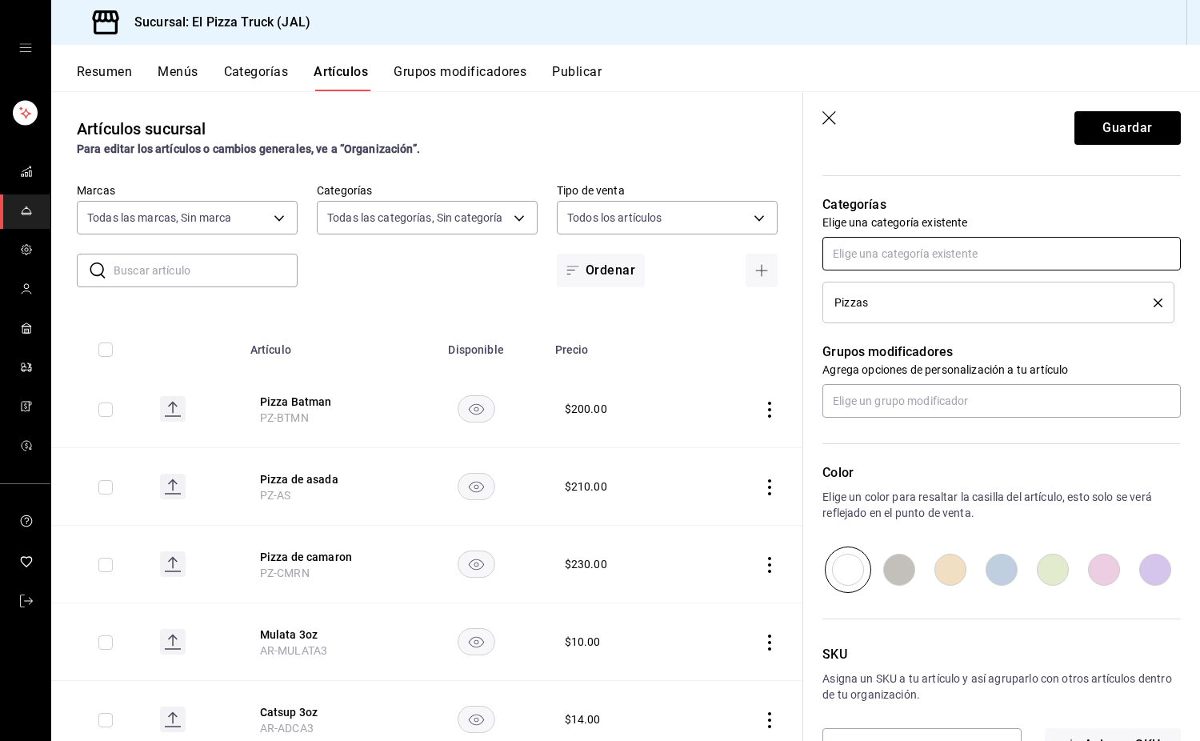
scroll to position [591, 0]
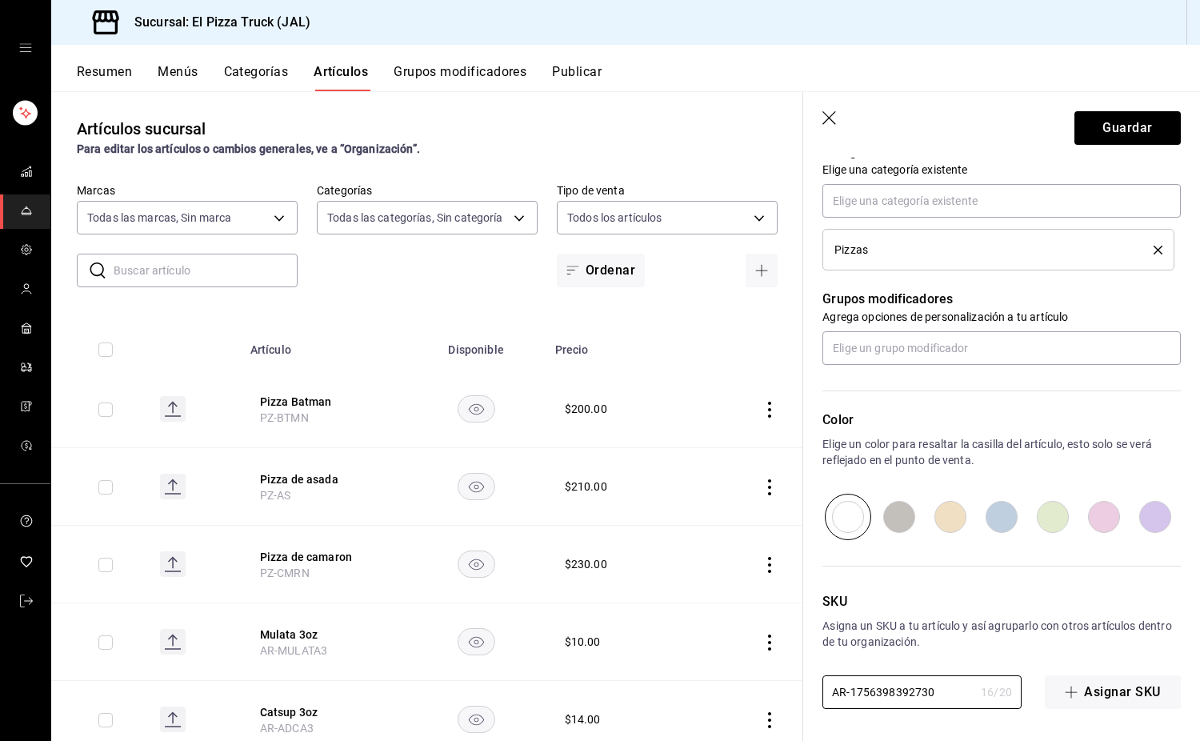
drag, startPoint x: 933, startPoint y: 693, endPoint x: 614, endPoint y: 672, distance: 320.0
click at [614, 672] on main "Artículos sucursal Para editar los artículos o cambios generales, ve a “Organiz…" at bounding box center [625, 416] width 1149 height 650
click at [1132, 120] on button "Guardar" at bounding box center [1128, 128] width 106 height 34
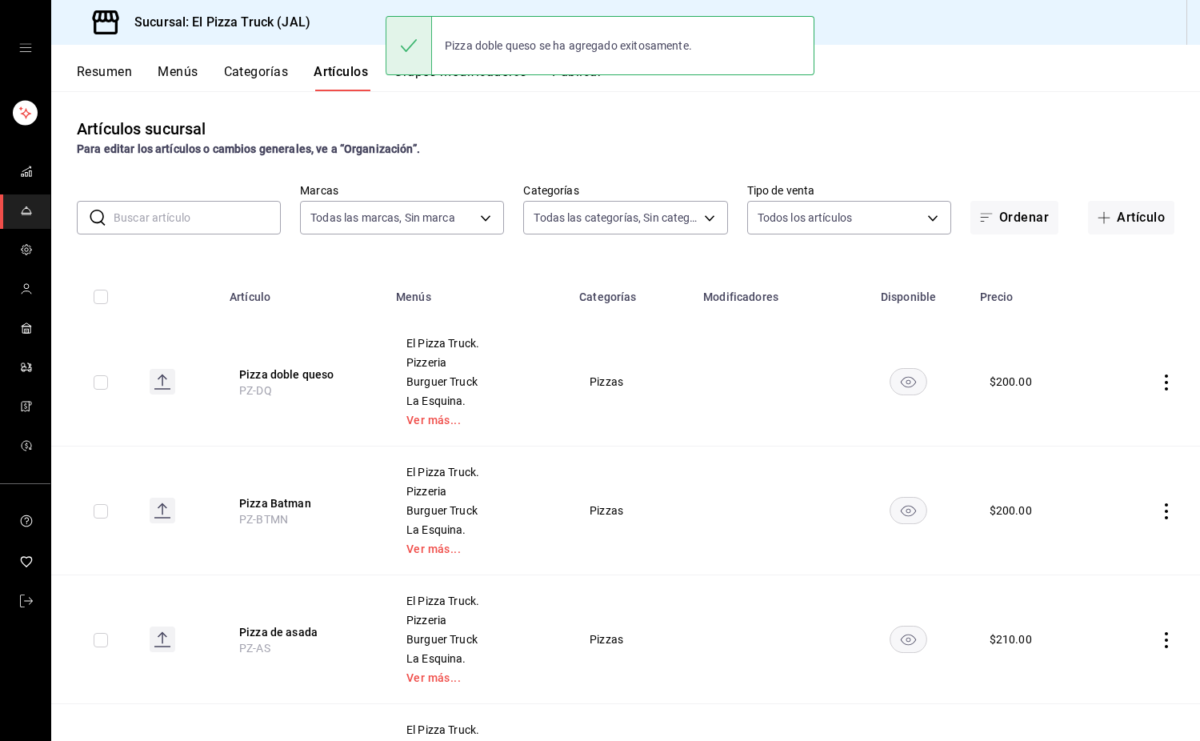
scroll to position [160, 0]
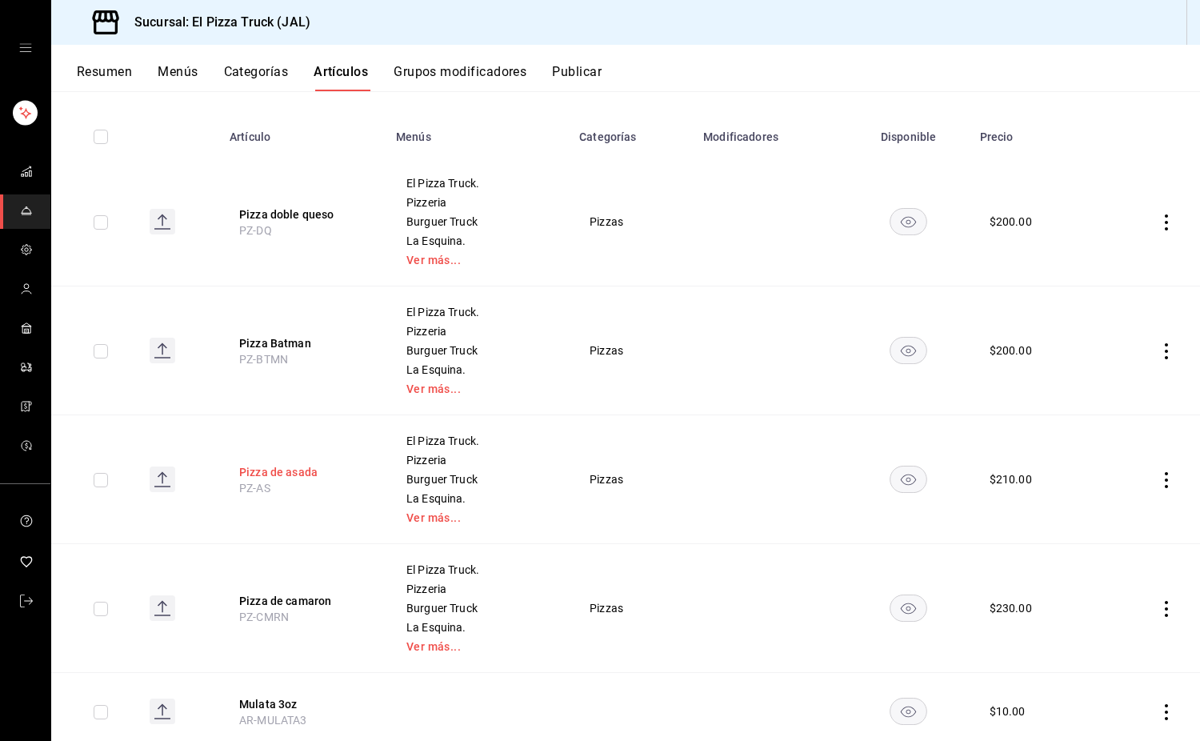
click at [298, 467] on button "Pizza de asada" at bounding box center [303, 472] width 128 height 16
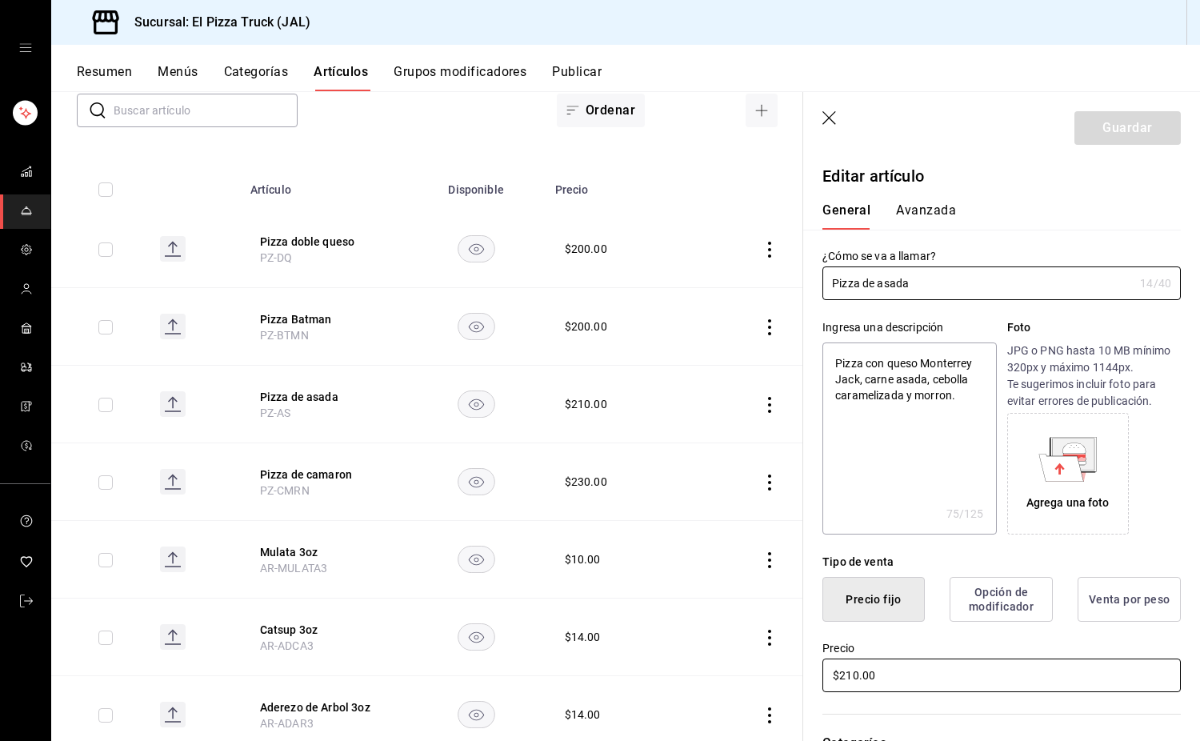
click at [849, 674] on input "$210.00" at bounding box center [1002, 676] width 359 height 34
click at [1127, 111] on button "Guardar" at bounding box center [1128, 128] width 106 height 34
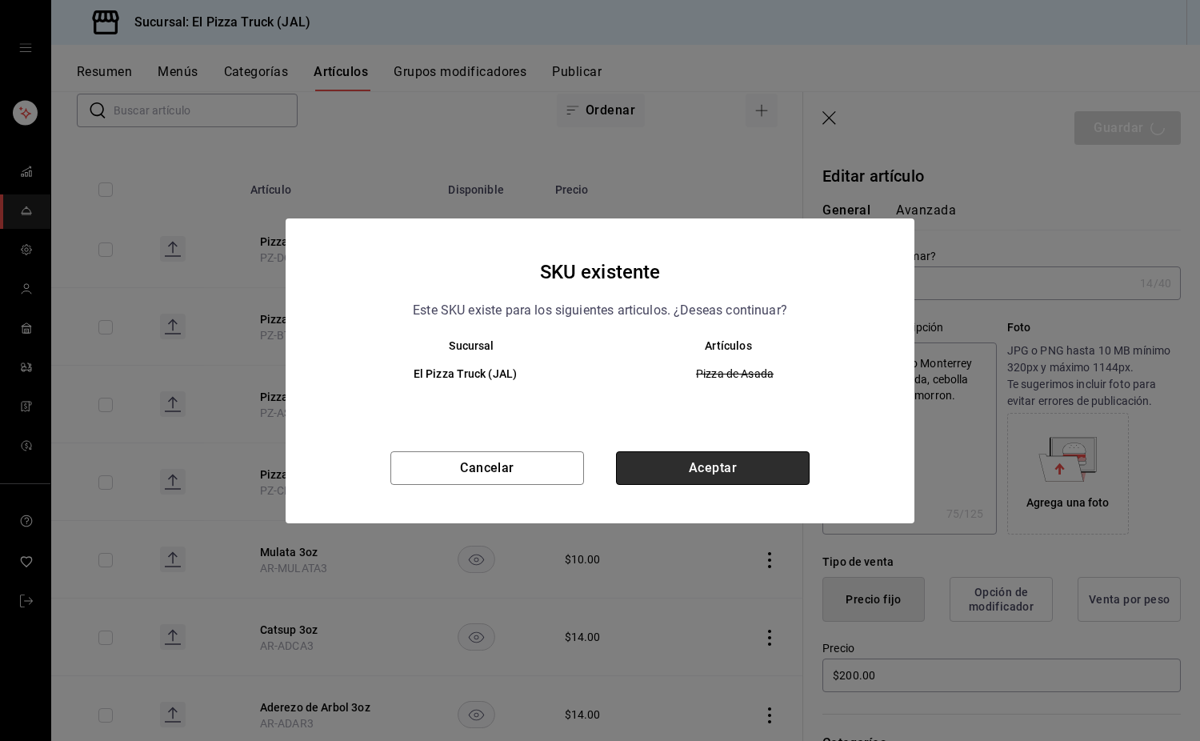
click at [744, 467] on button "Aceptar" at bounding box center [713, 468] width 194 height 34
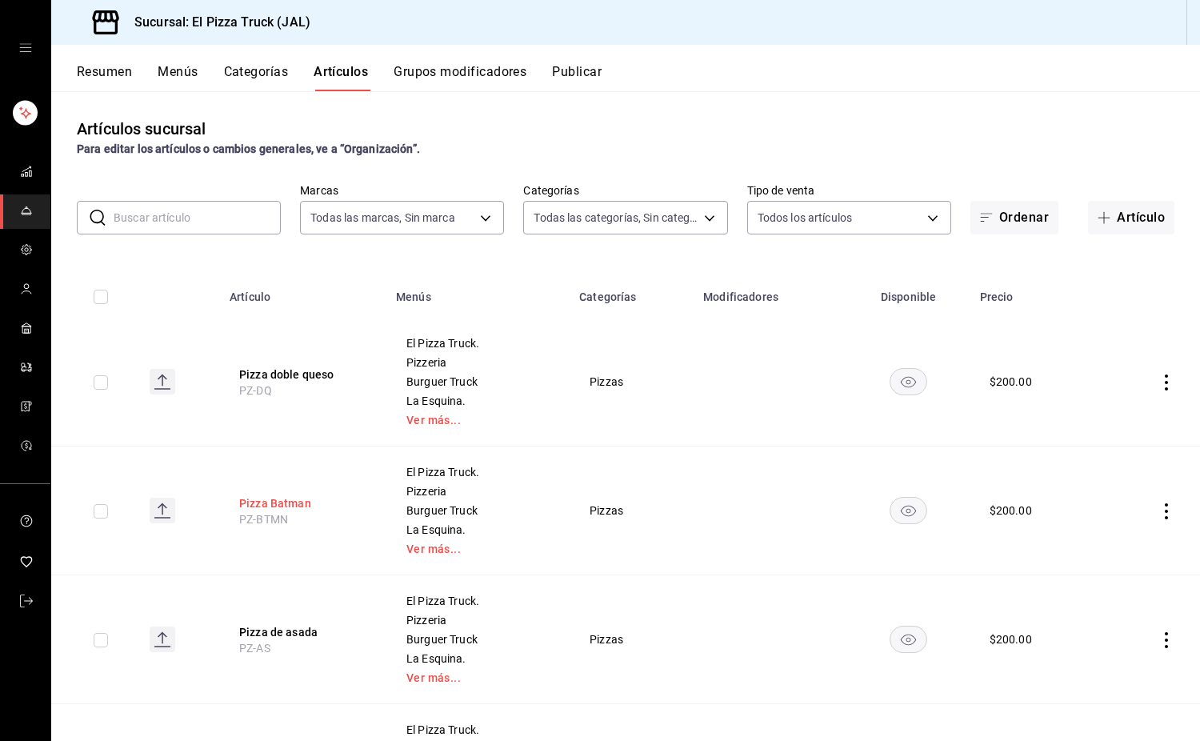
click at [292, 500] on button "Pizza Batman" at bounding box center [303, 503] width 128 height 16
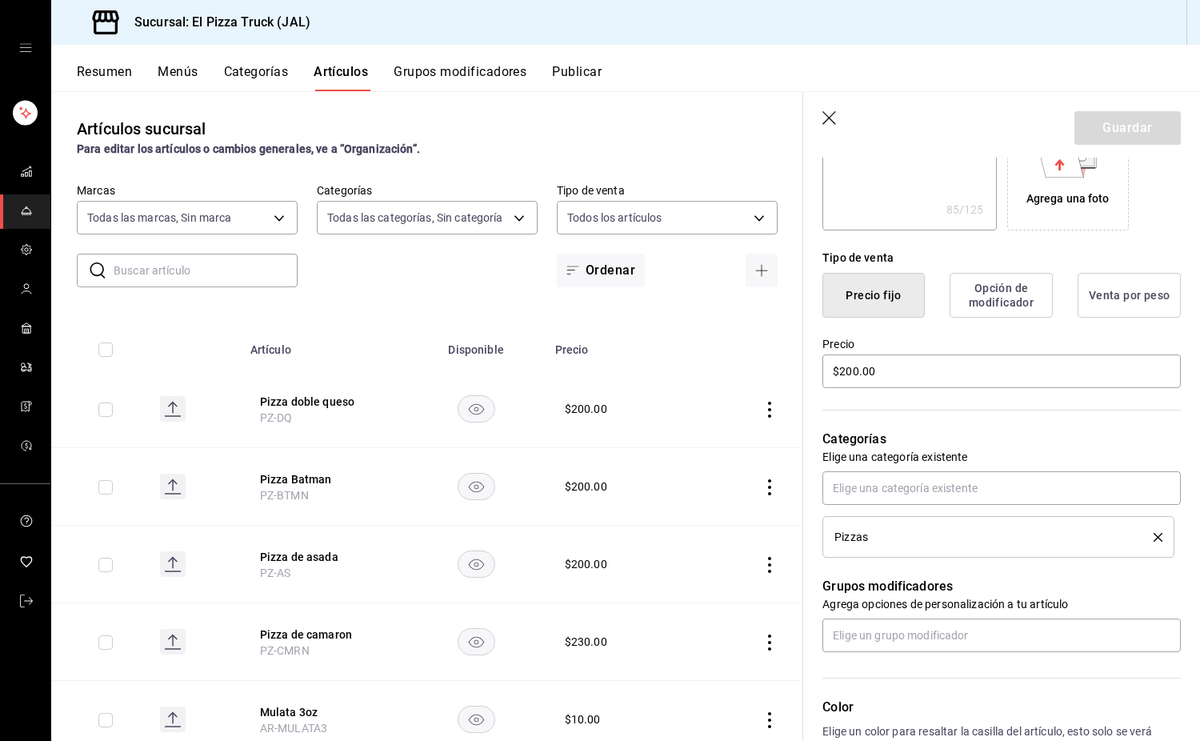
scroll to position [320, 0]
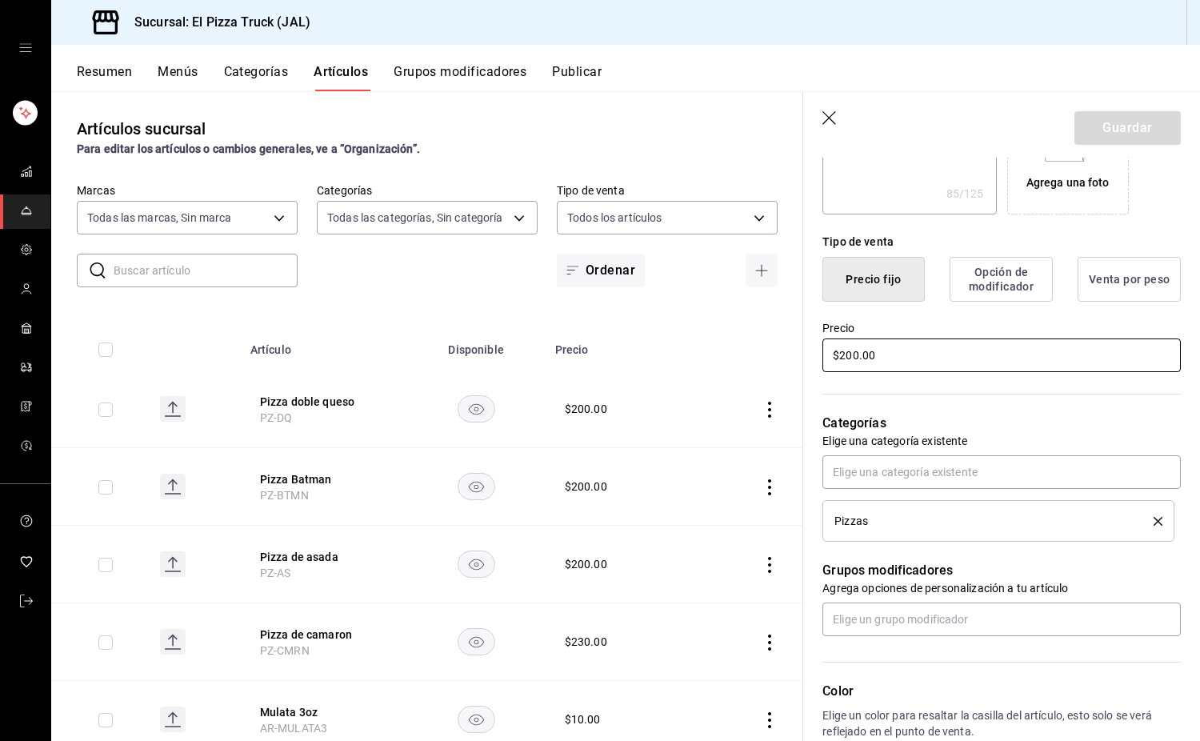
click at [852, 359] on input "$200.00" at bounding box center [1002, 356] width 359 height 34
click at [1139, 123] on button "Guardar" at bounding box center [1128, 128] width 106 height 34
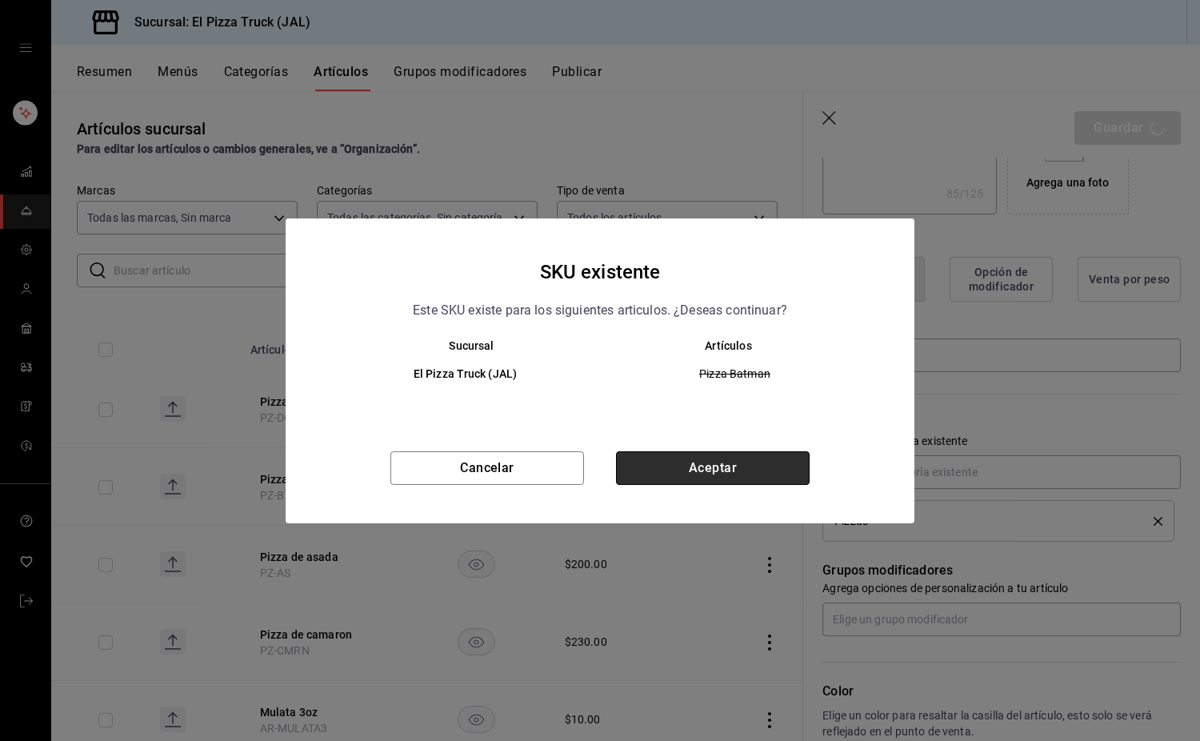
click at [742, 471] on button "Aceptar" at bounding box center [713, 468] width 194 height 34
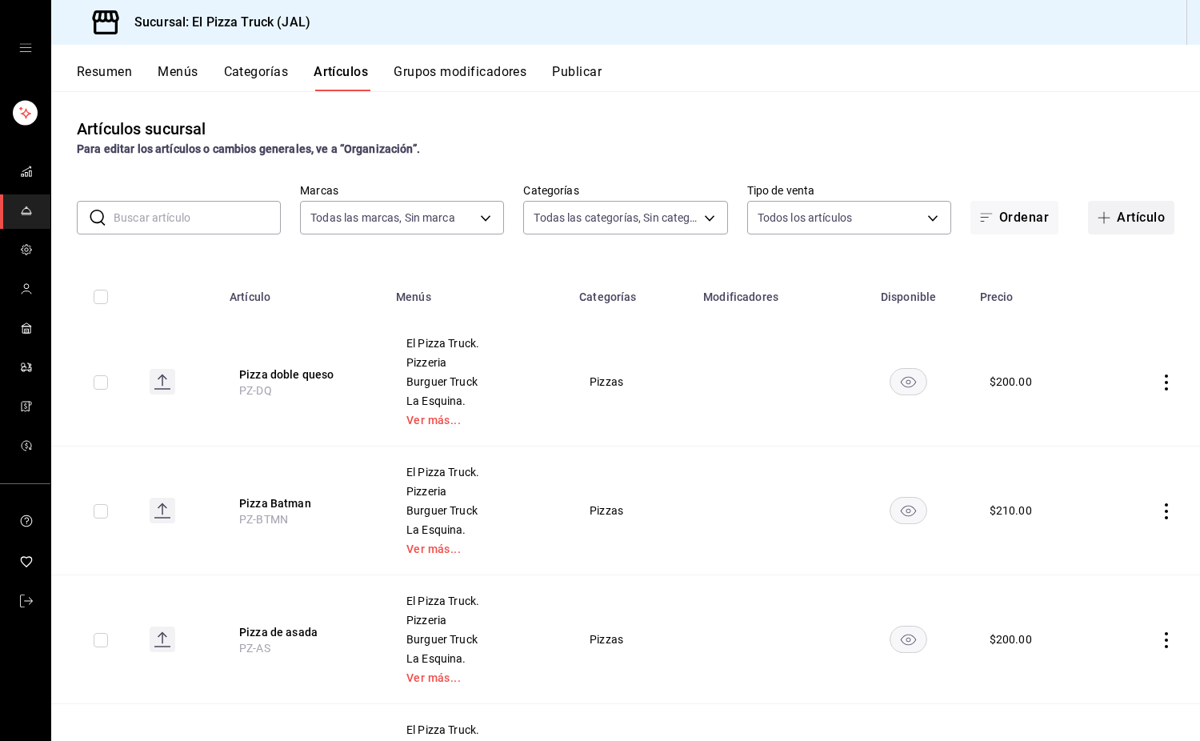
click at [1121, 217] on button "Artículo" at bounding box center [1131, 218] width 86 height 34
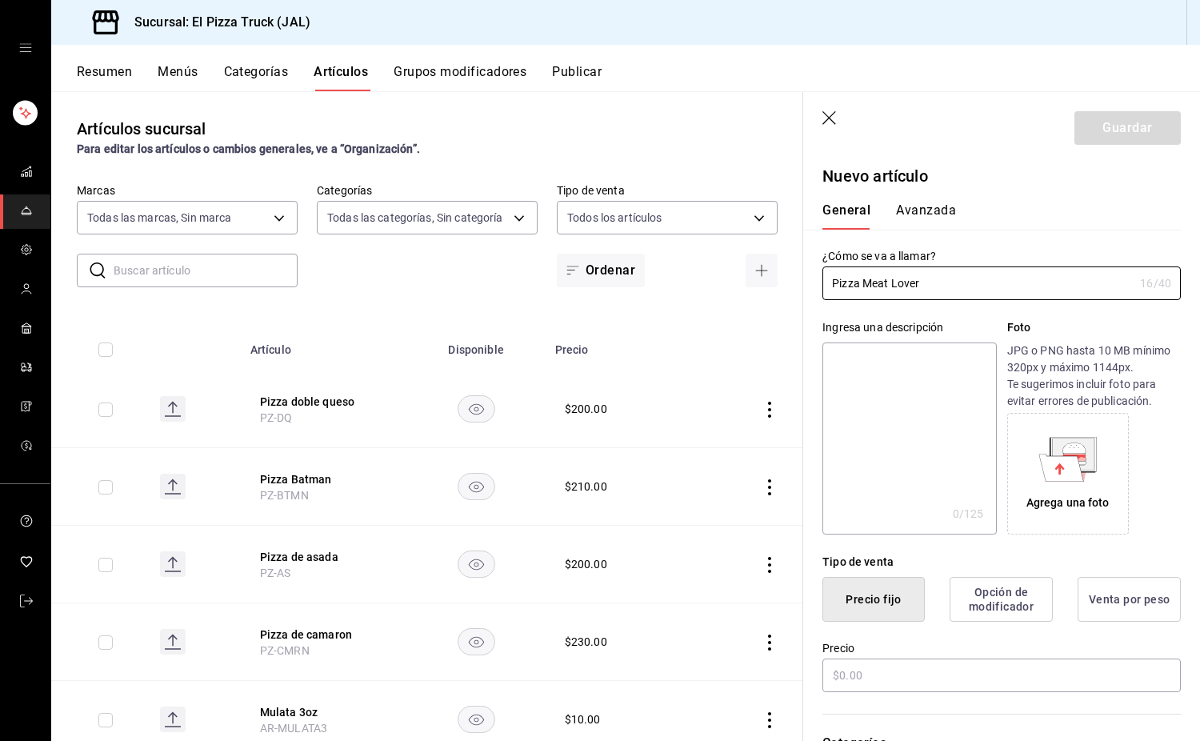
click at [879, 387] on textarea at bounding box center [910, 439] width 174 height 192
paste textarea "Pizza con queso Monterrey Jack,"
click at [932, 384] on textarea "Pizza con queso Monterrey Jack, peperoni, jamon, chorizo y tocino" at bounding box center [910, 439] width 174 height 192
click at [934, 407] on textarea "Pizza con queso Monterrey Jack, peperoni, jamón, chorizo y tocino" at bounding box center [910, 439] width 174 height 192
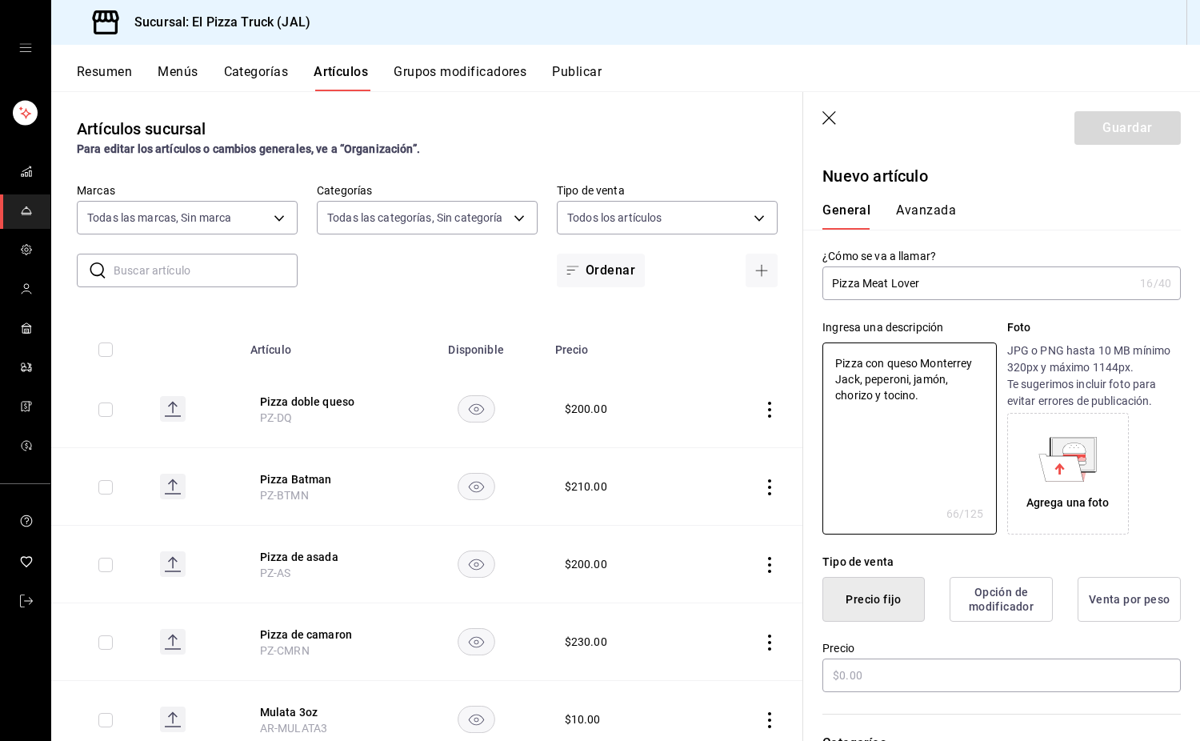
scroll to position [240, 0]
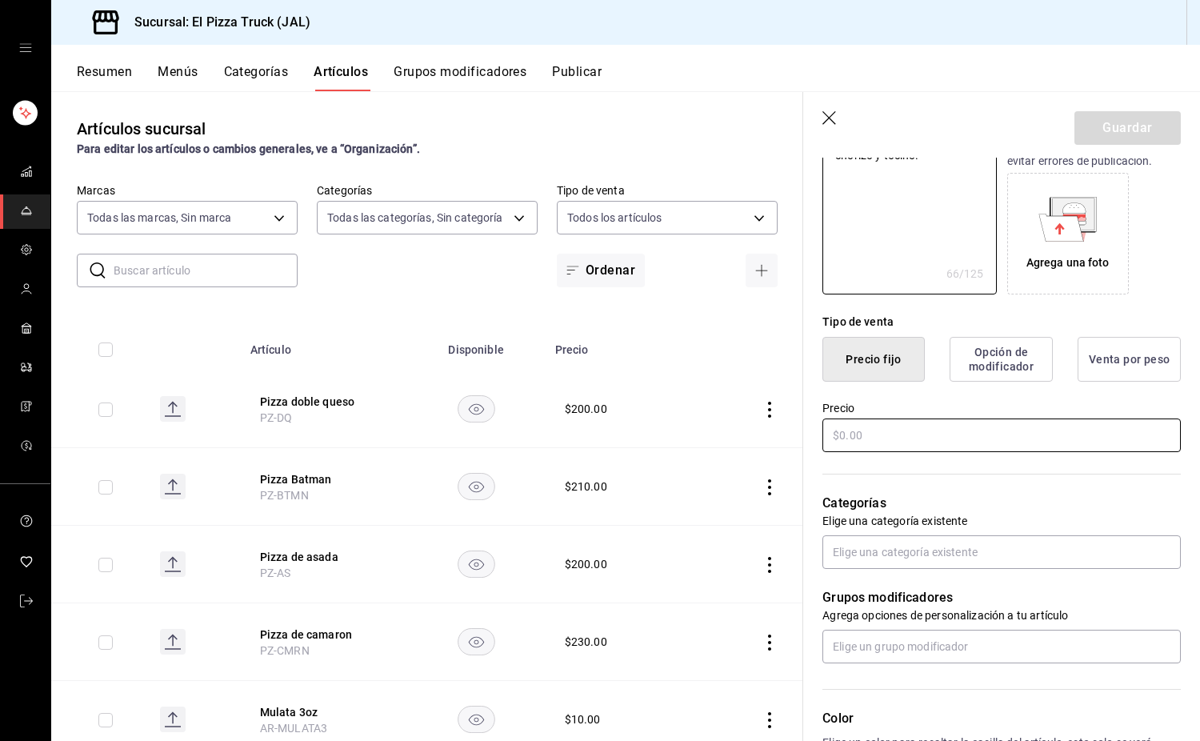
click at [884, 435] on input "text" at bounding box center [1002, 436] width 359 height 34
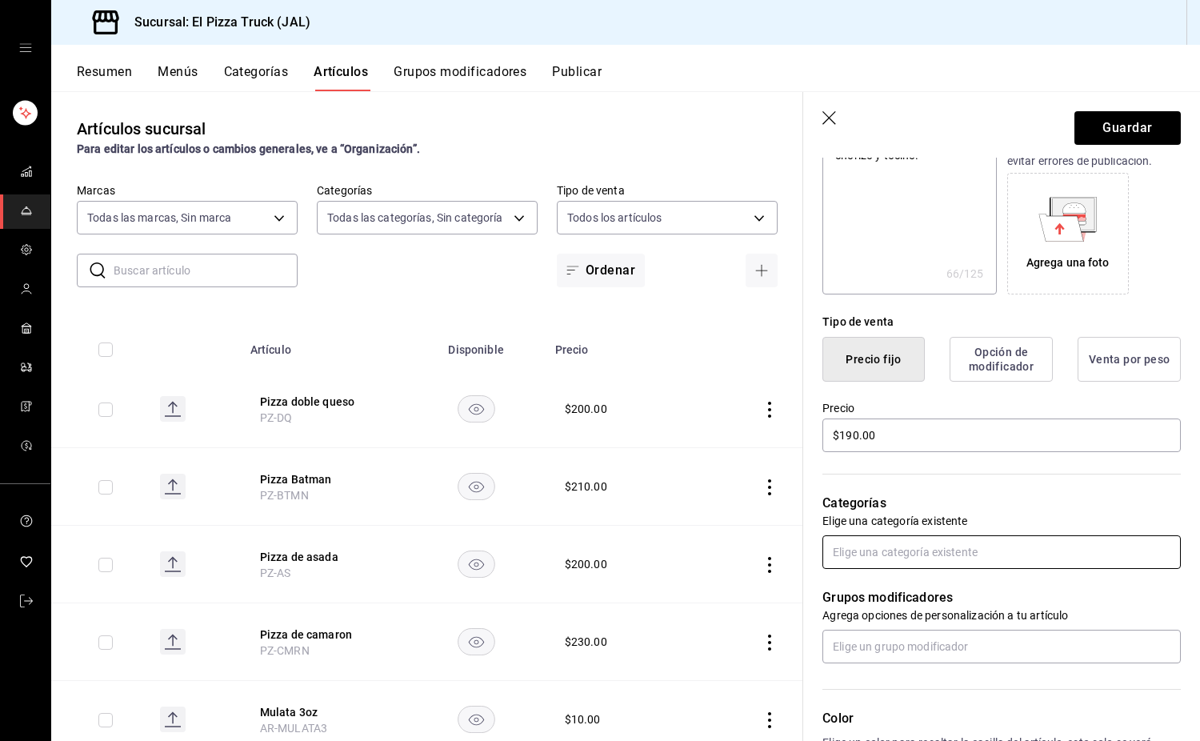
click at [897, 552] on input "text" at bounding box center [1002, 552] width 359 height 34
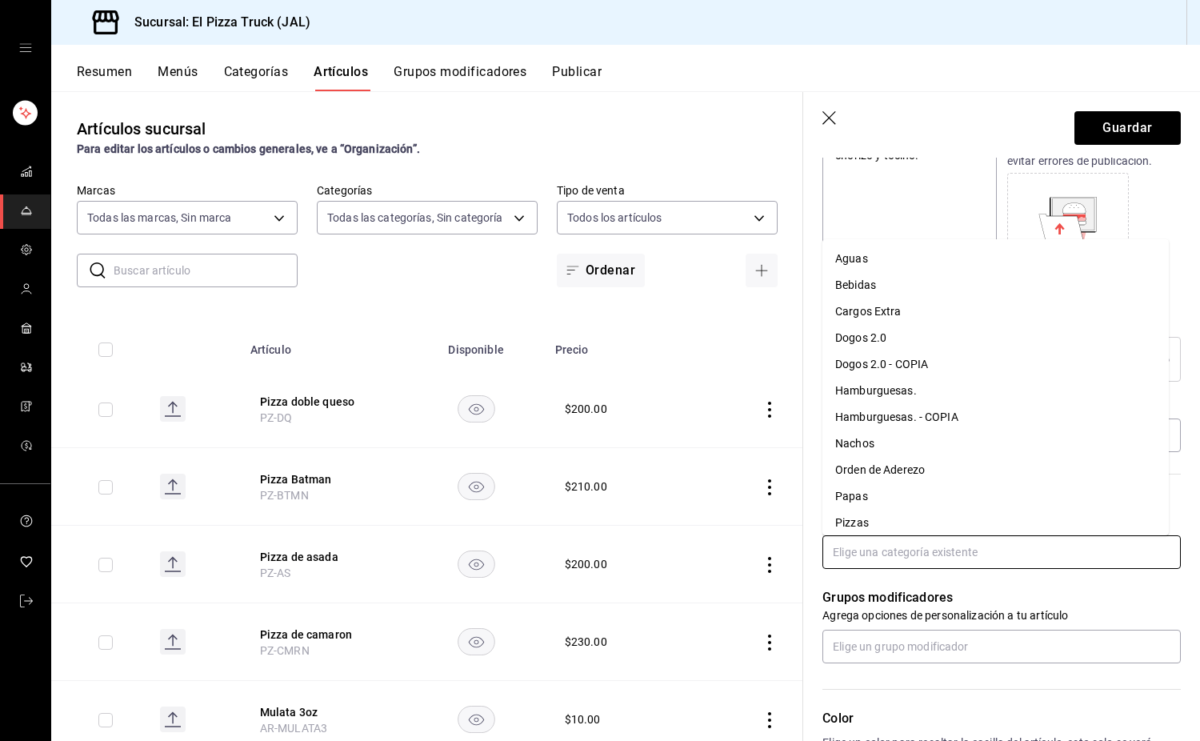
click at [868, 511] on li "Pizzas" at bounding box center [996, 523] width 347 height 26
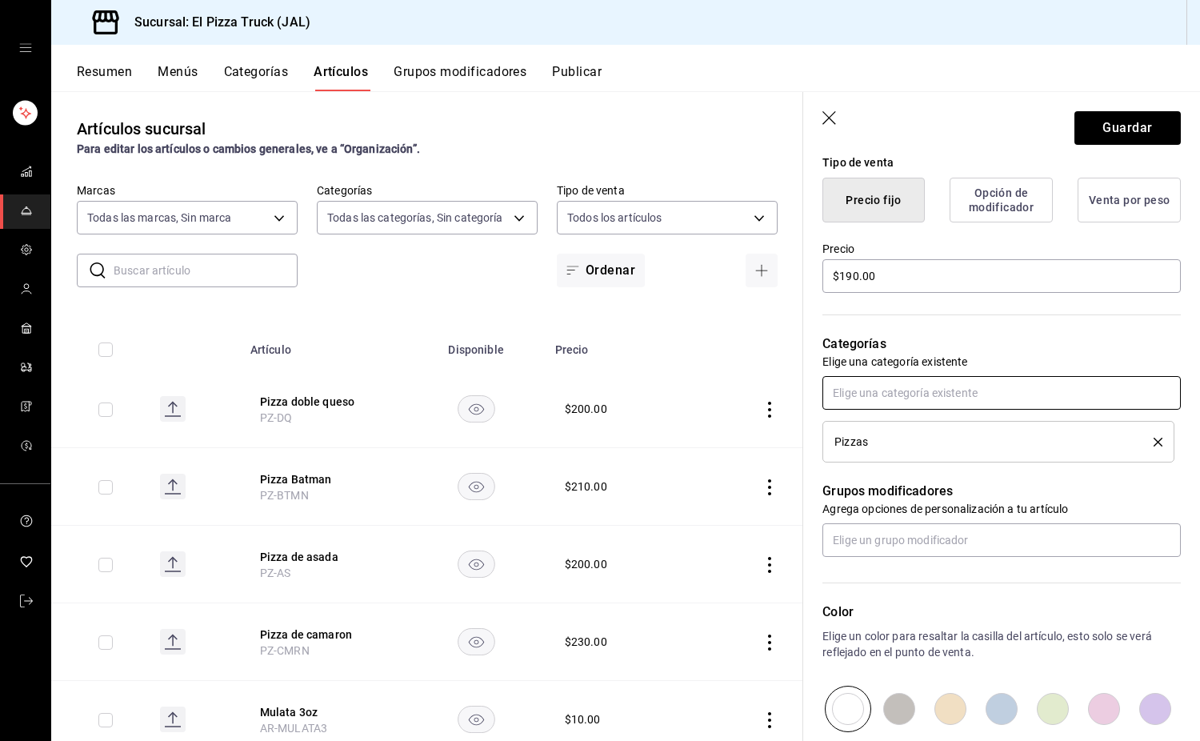
scroll to position [591, 0]
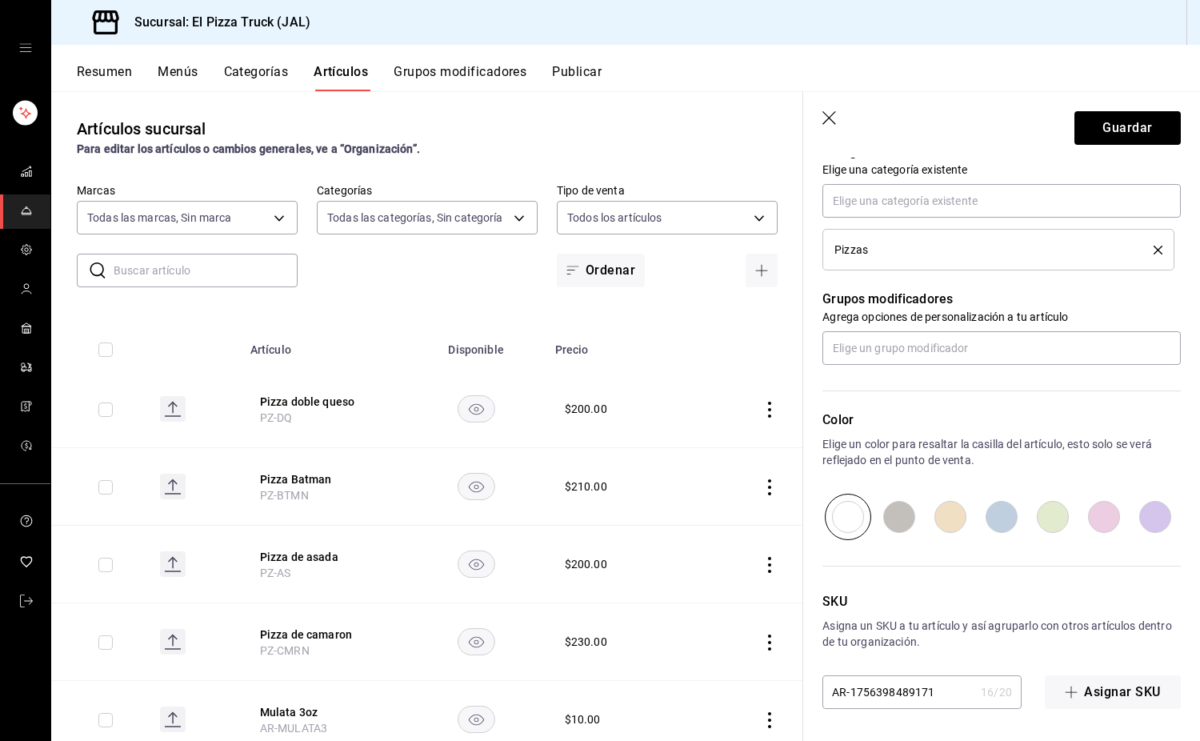
click at [939, 672] on div "SKU Asigna un SKU a tu artículo y así agruparlo con otros artículos dentro de t…" at bounding box center [992, 624] width 378 height 169
click at [1108, 703] on button "Asignar SKU" at bounding box center [1113, 692] width 136 height 34
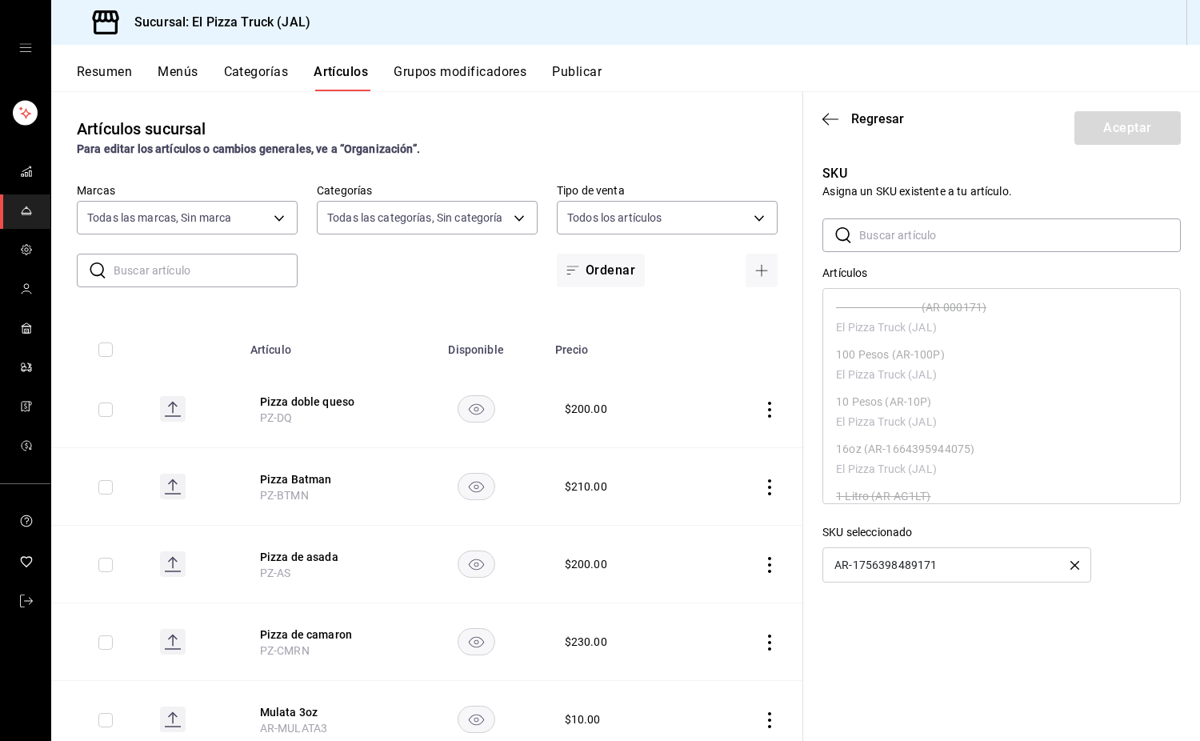
click at [1075, 567] on icon "button" at bounding box center [1075, 565] width 9 height 9
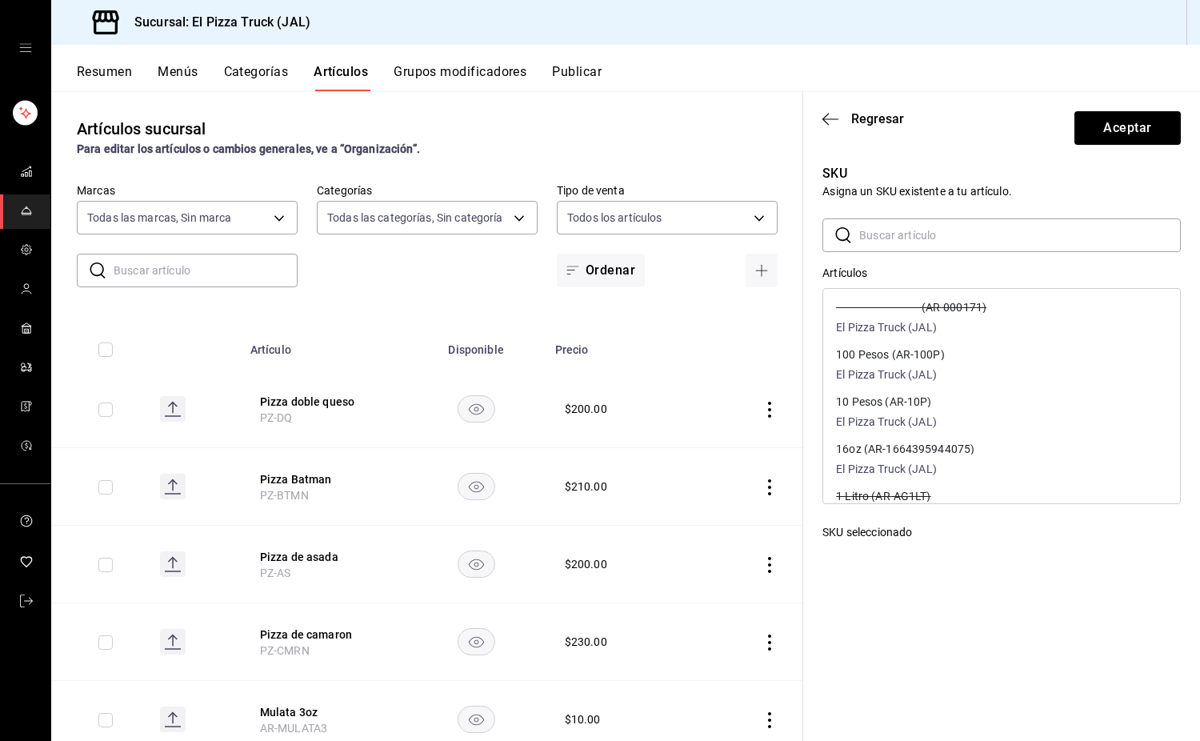
click at [948, 246] on input "text" at bounding box center [1021, 235] width 322 height 32
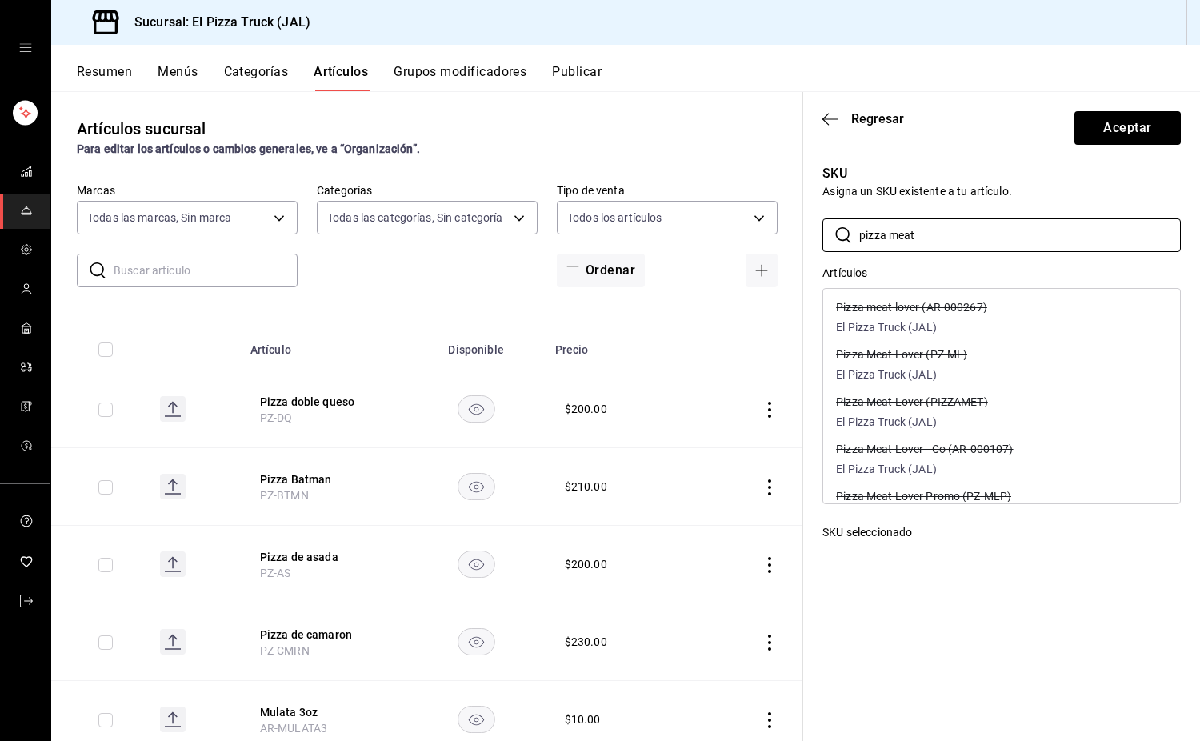
click at [988, 356] on div "Pizza Meat Lover (PZ-ML) El Pizza Truck (JAL)" at bounding box center [1001, 366] width 357 height 47
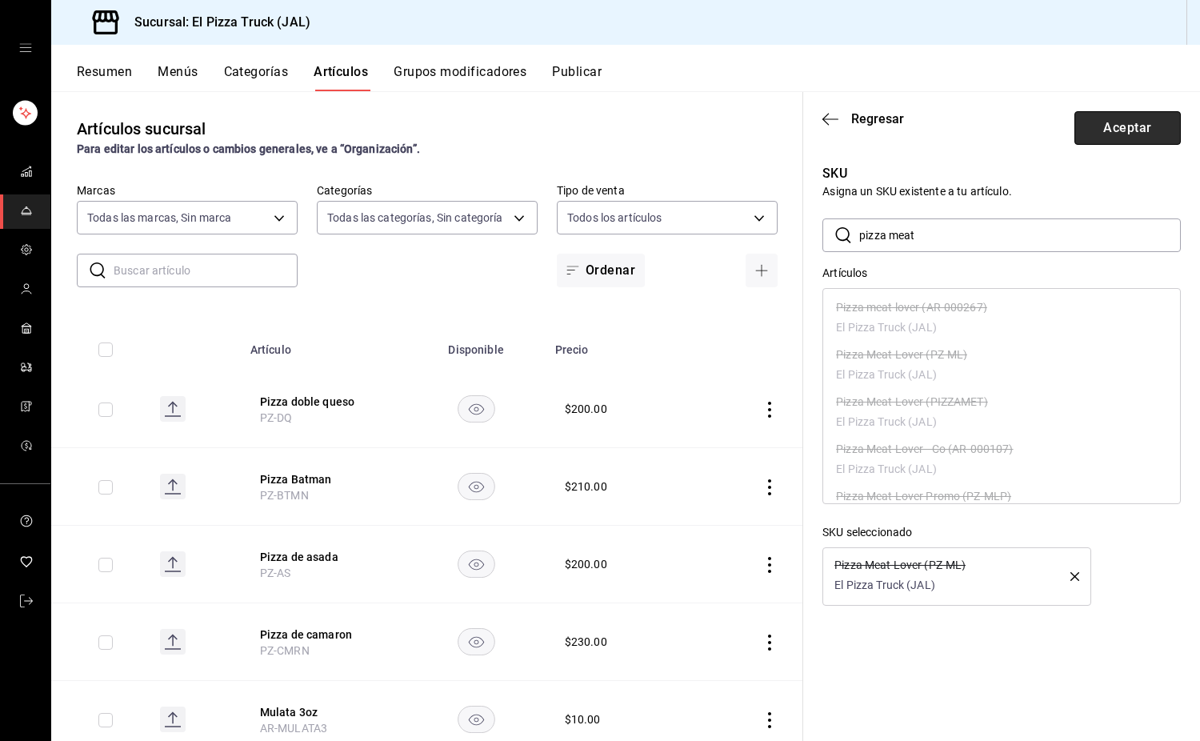
click at [1160, 128] on button "Aceptar" at bounding box center [1128, 128] width 106 height 34
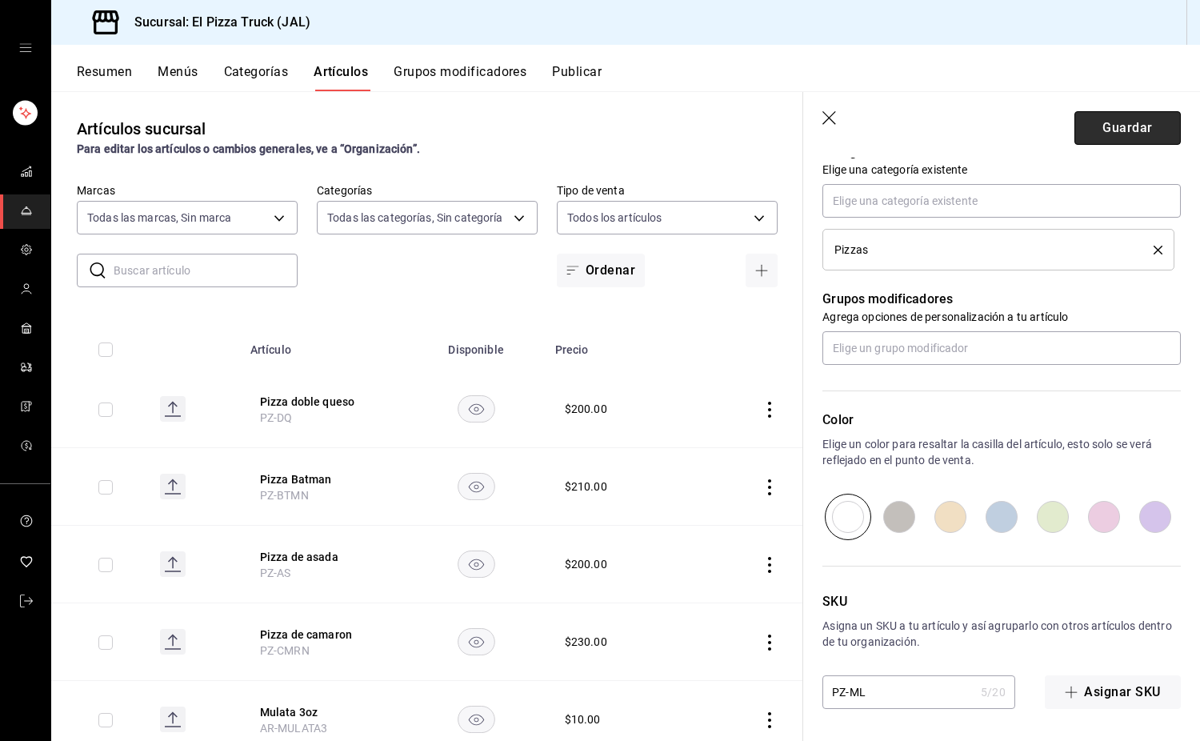
click at [1110, 122] on button "Guardar" at bounding box center [1128, 128] width 106 height 34
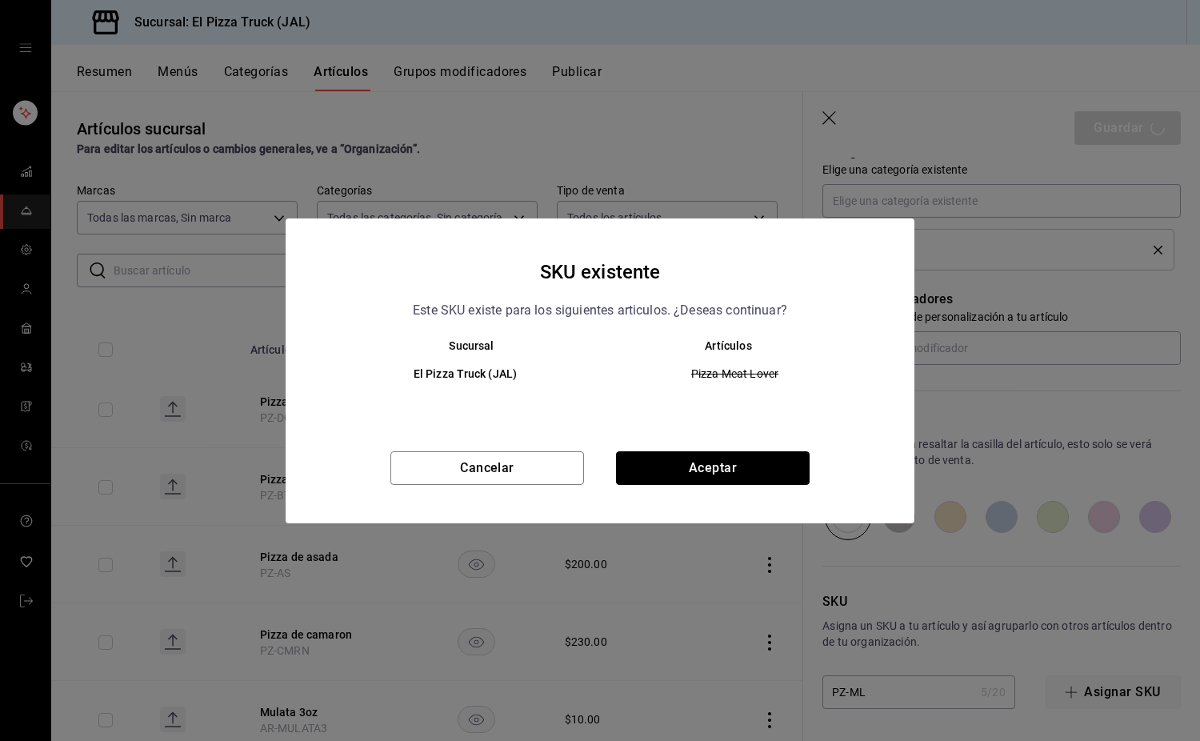
click at [718, 471] on button "Aceptar" at bounding box center [713, 468] width 194 height 34
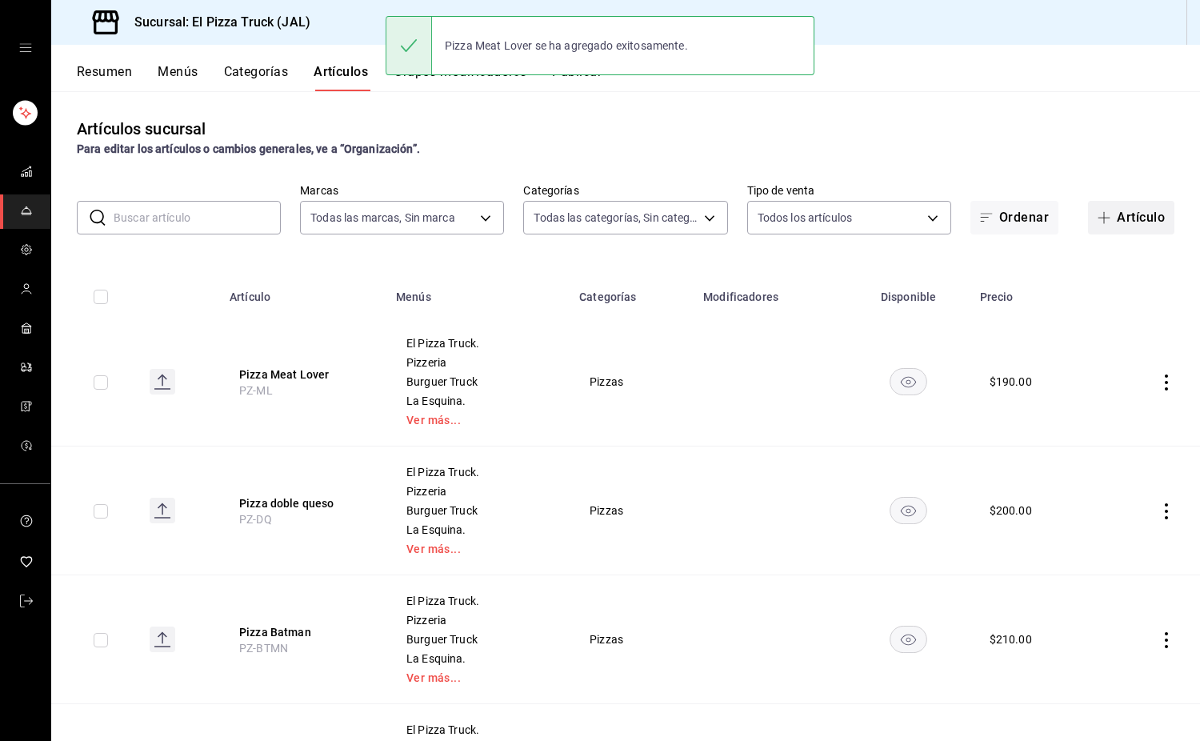
click at [1152, 219] on button "Artículo" at bounding box center [1131, 218] width 86 height 34
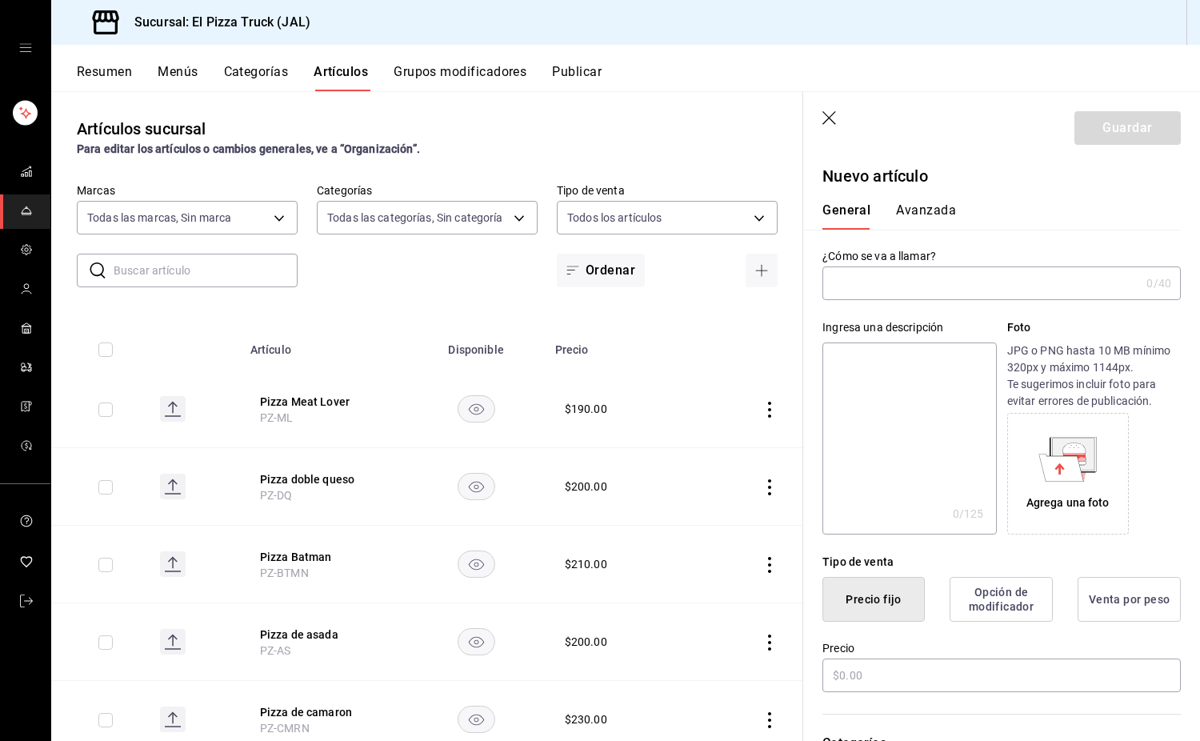
click at [872, 294] on input "text" at bounding box center [982, 283] width 318 height 32
click at [900, 379] on textarea at bounding box center [910, 439] width 174 height 192
paste textarea "Pizza con queso Monterrey Jack,"
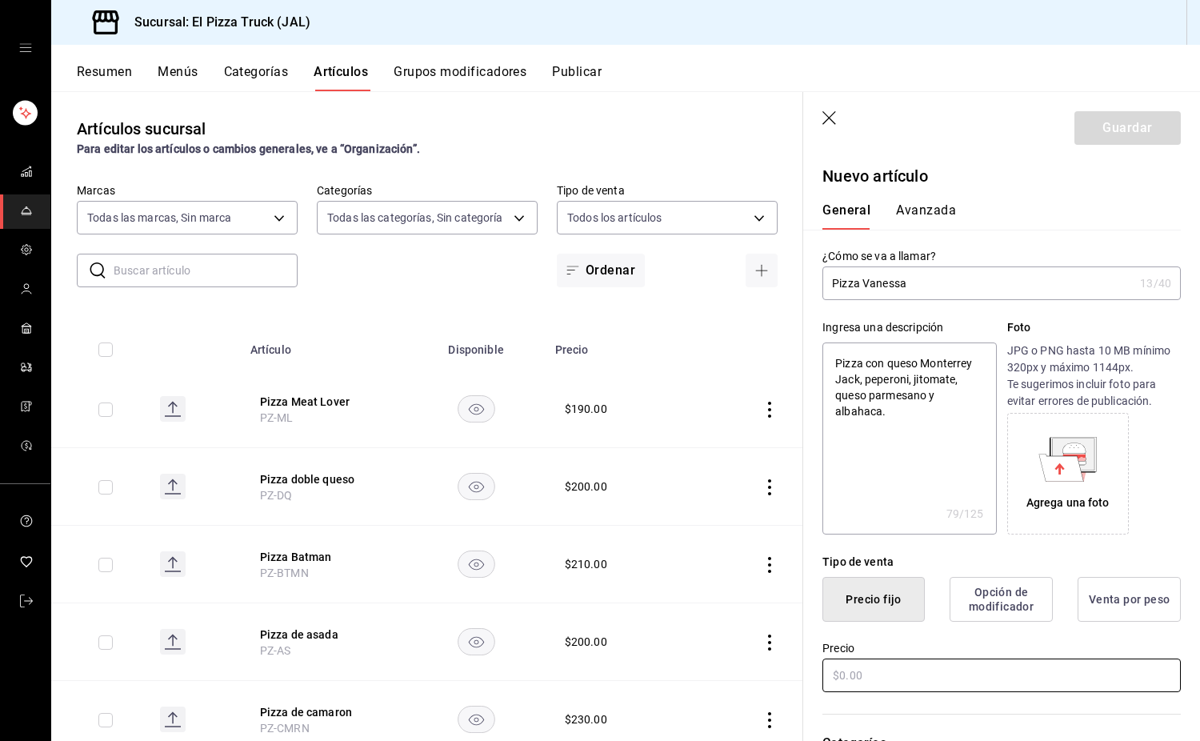
click at [891, 670] on input "text" at bounding box center [1002, 676] width 359 height 34
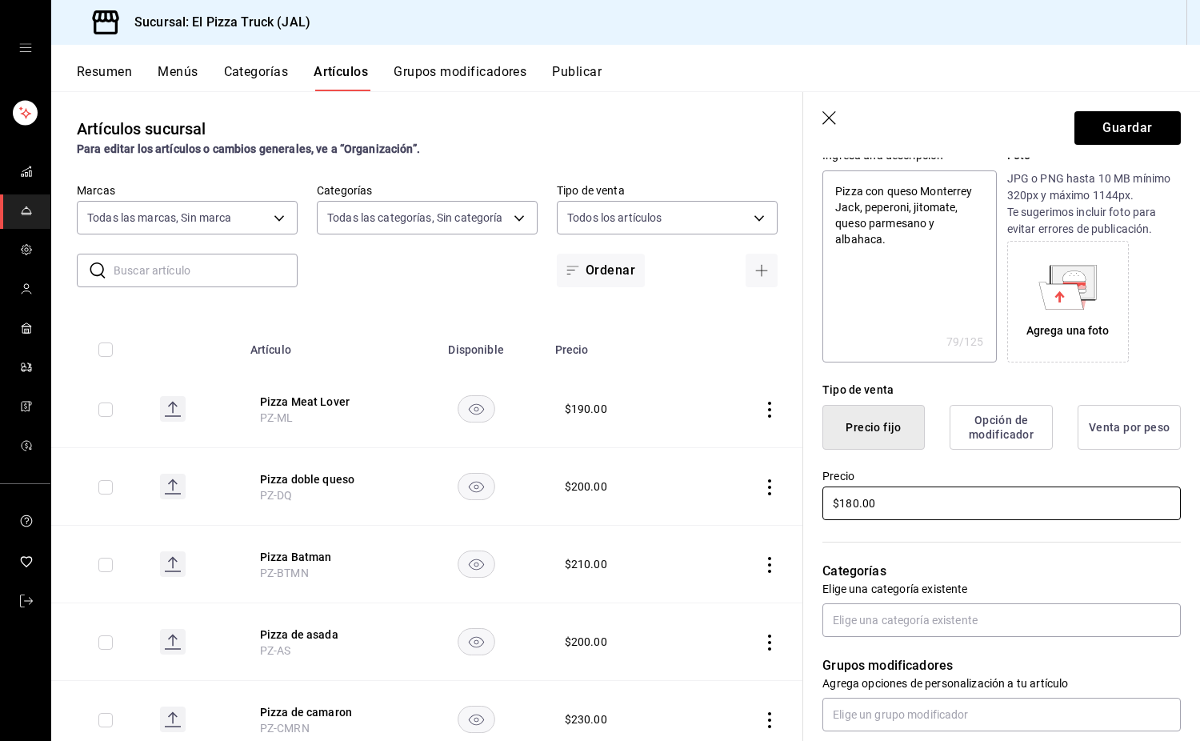
scroll to position [400, 0]
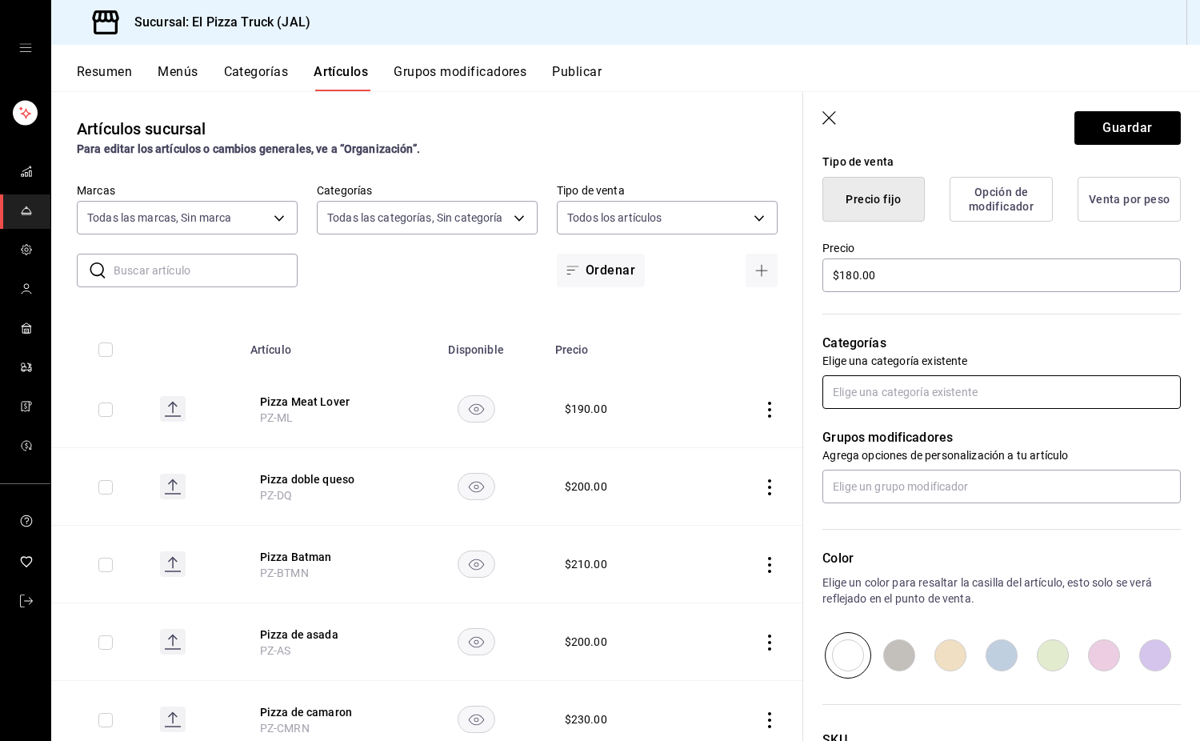
click at [887, 403] on input "text" at bounding box center [1002, 392] width 359 height 34
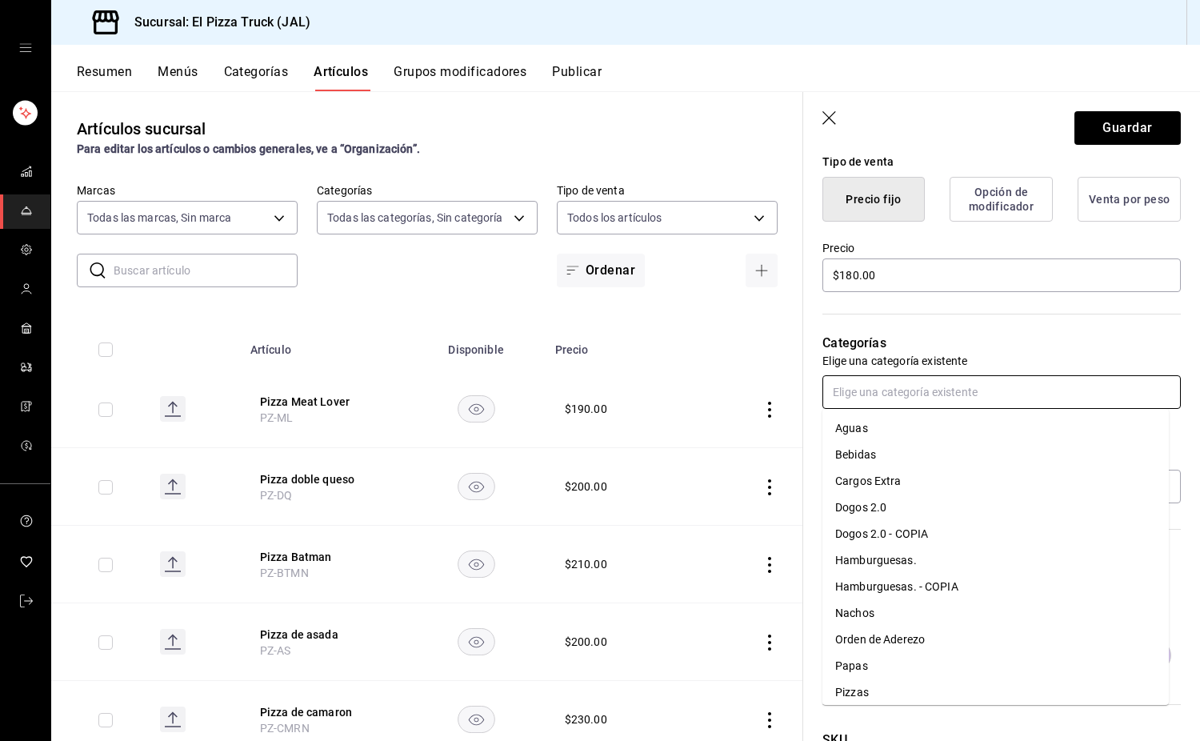
click at [848, 684] on li "Pizzas" at bounding box center [996, 692] width 347 height 26
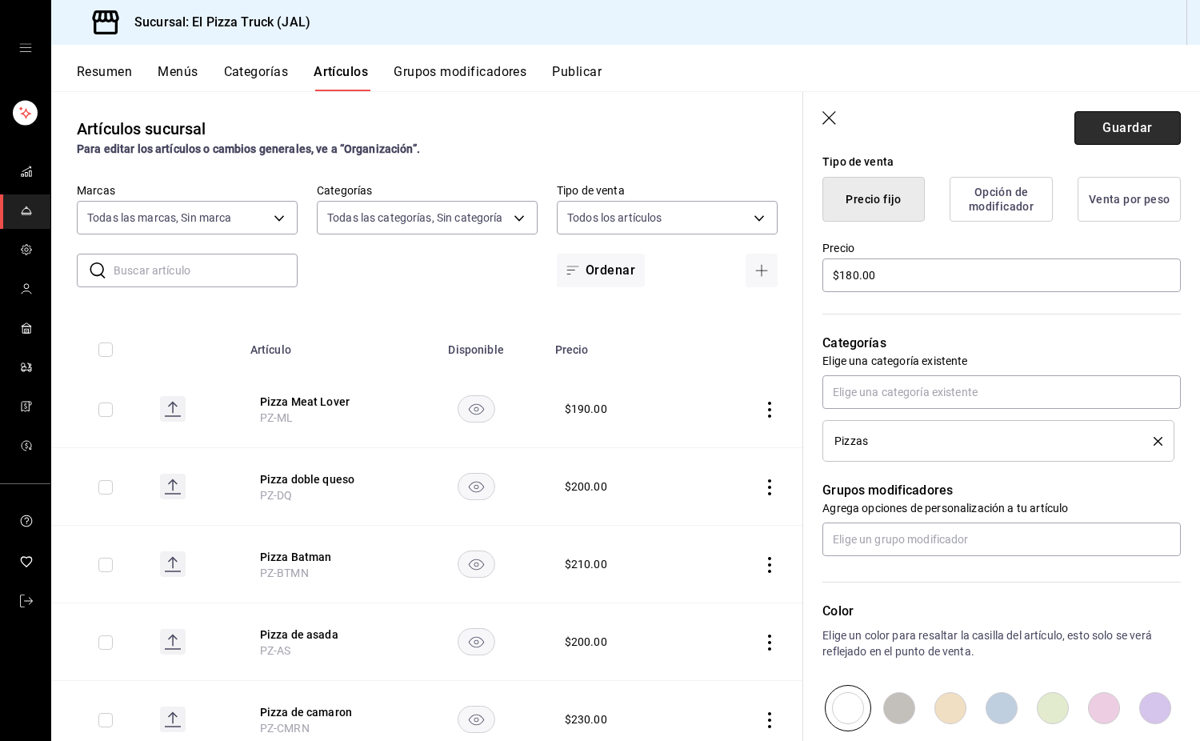
click at [1108, 128] on button "Guardar" at bounding box center [1128, 128] width 106 height 34
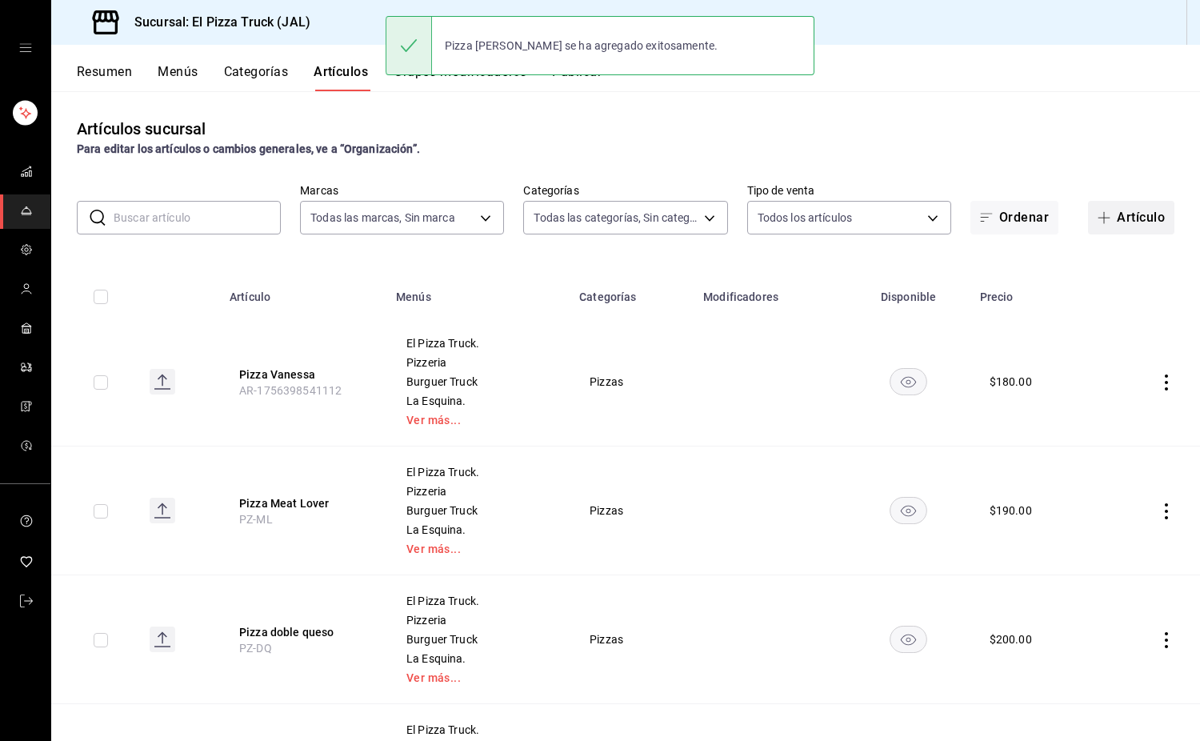
click at [1110, 227] on button "Artículo" at bounding box center [1131, 218] width 86 height 34
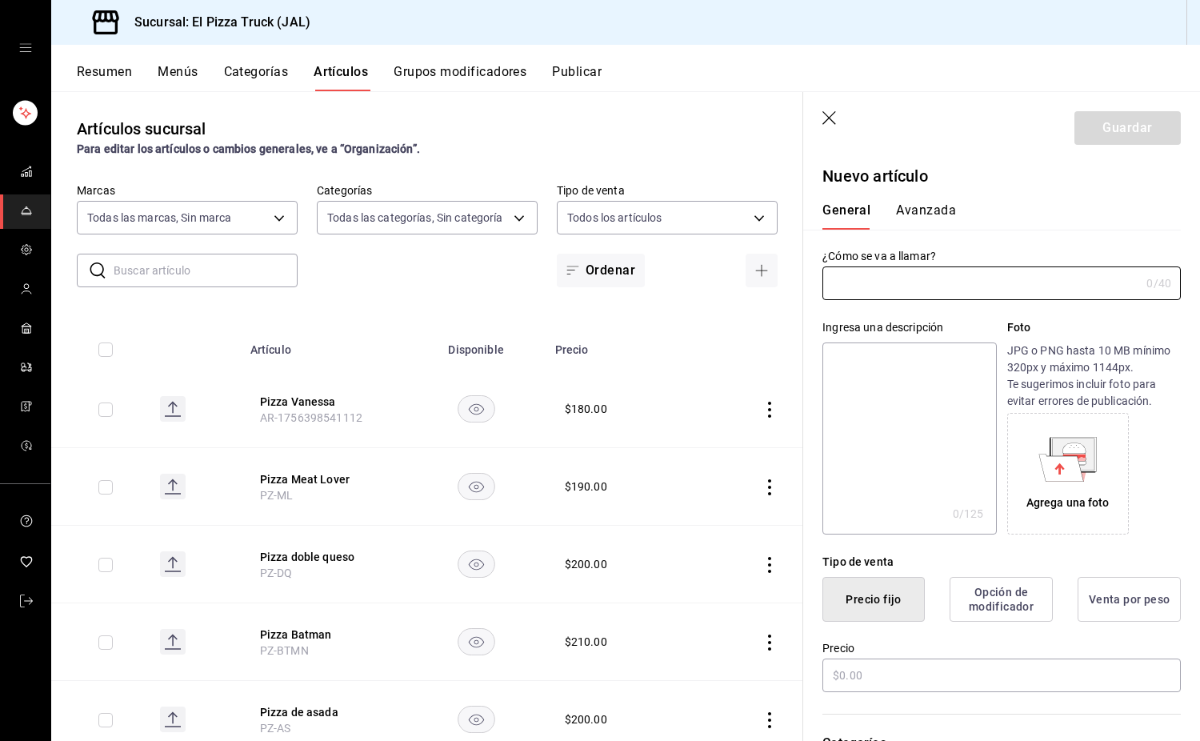
click at [876, 315] on div "Ingresa una descripción x 0 /125 ​ Foto JPG o PNG hasta 10 MB mínimo 320px y má…" at bounding box center [992, 417] width 378 height 234
click at [883, 294] on input "text" at bounding box center [982, 283] width 318 height 32
click at [900, 397] on textarea at bounding box center [910, 439] width 174 height 192
paste textarea "Pizza con queso Monterrey Jack,"
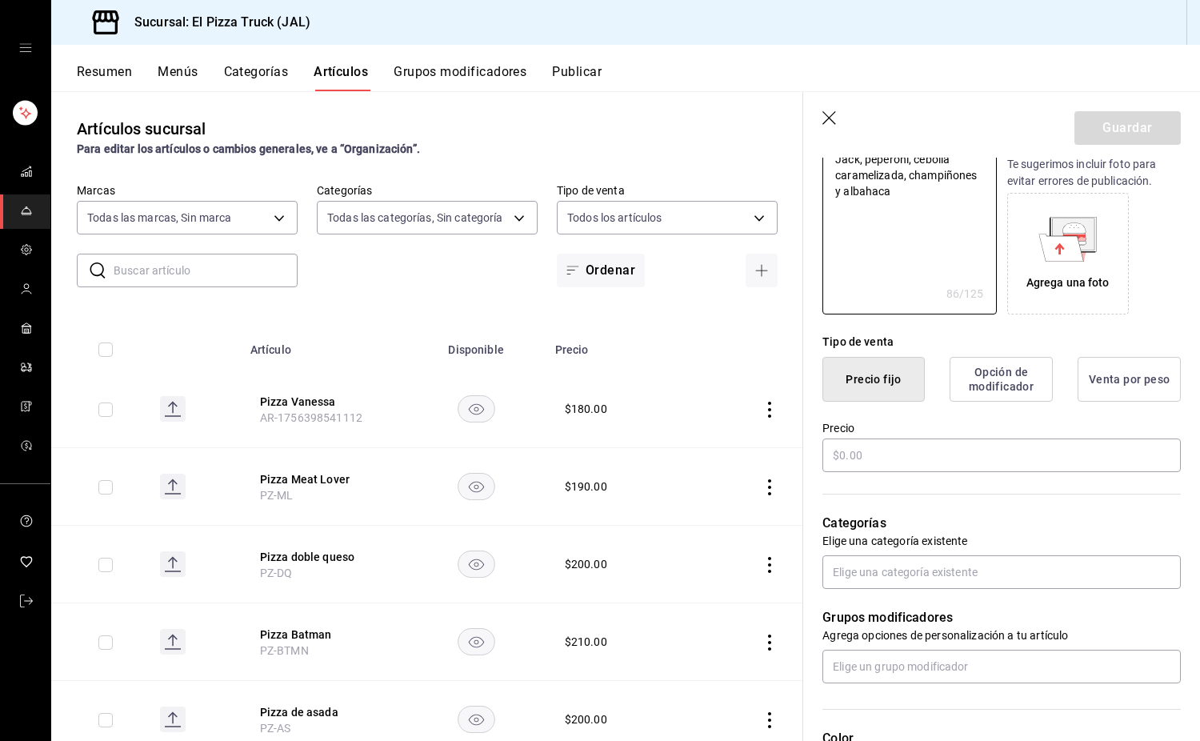
scroll to position [240, 0]
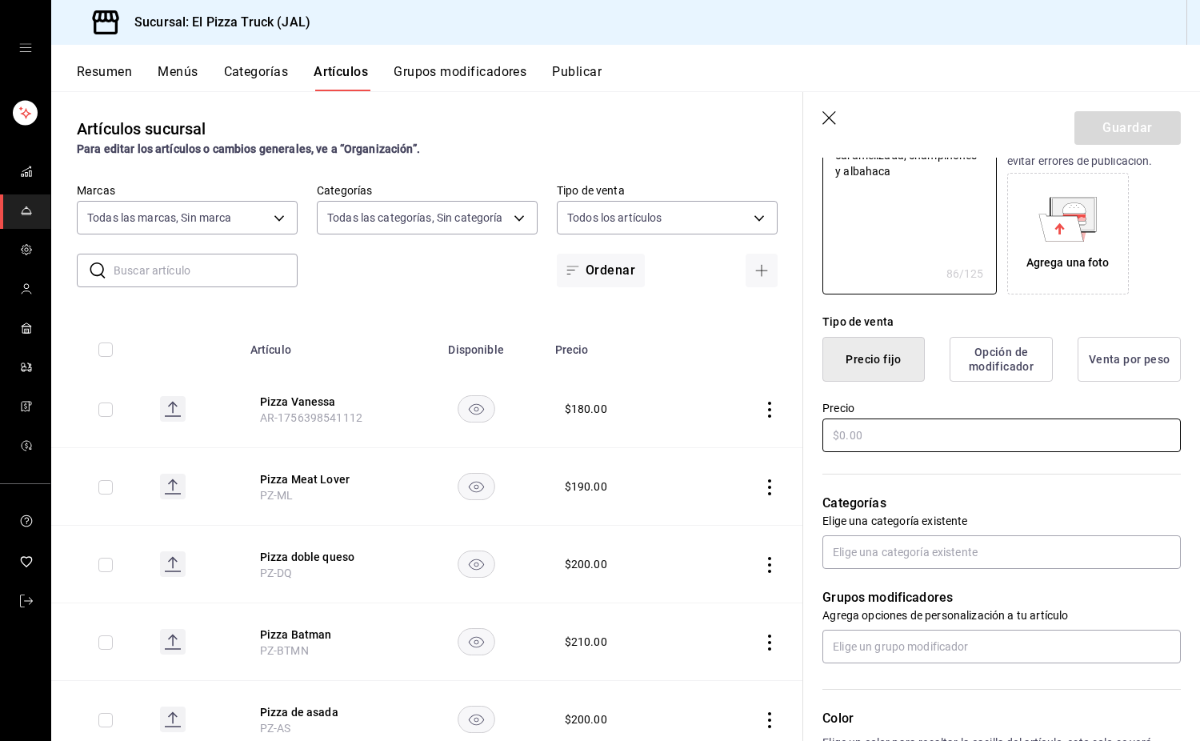
click at [897, 427] on input "text" at bounding box center [1002, 436] width 359 height 34
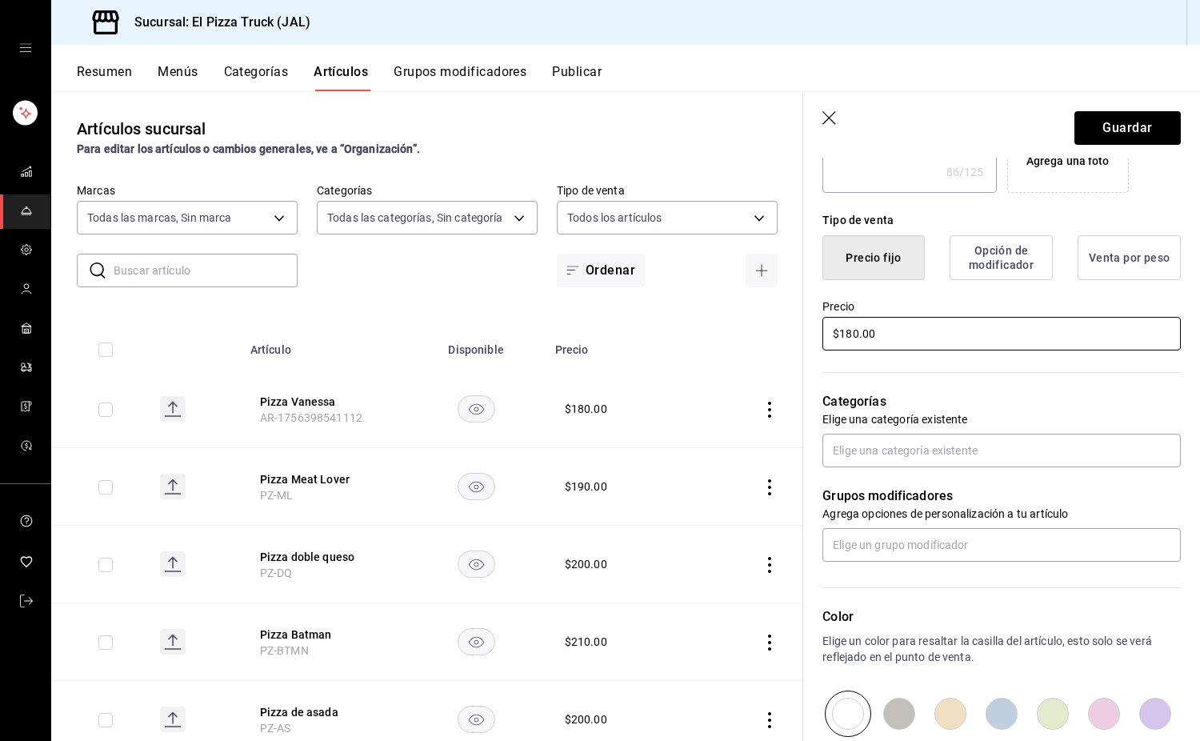
scroll to position [480, 0]
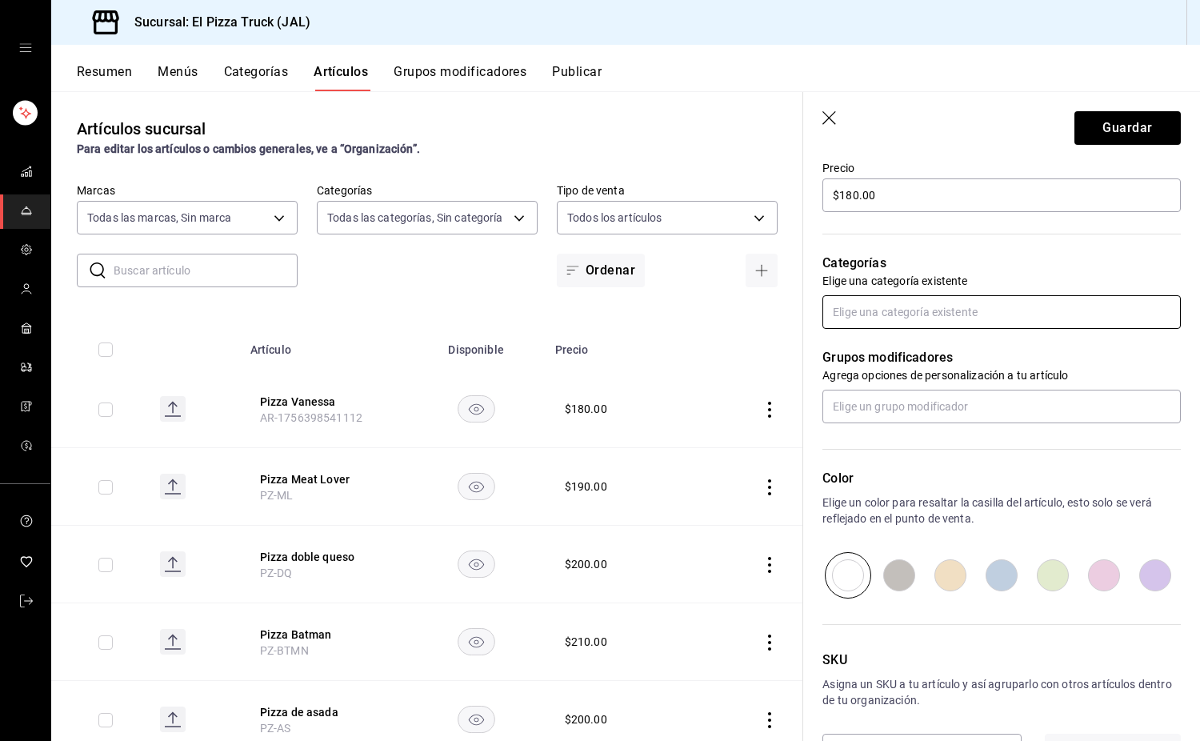
click at [898, 319] on input "text" at bounding box center [1002, 312] width 359 height 34
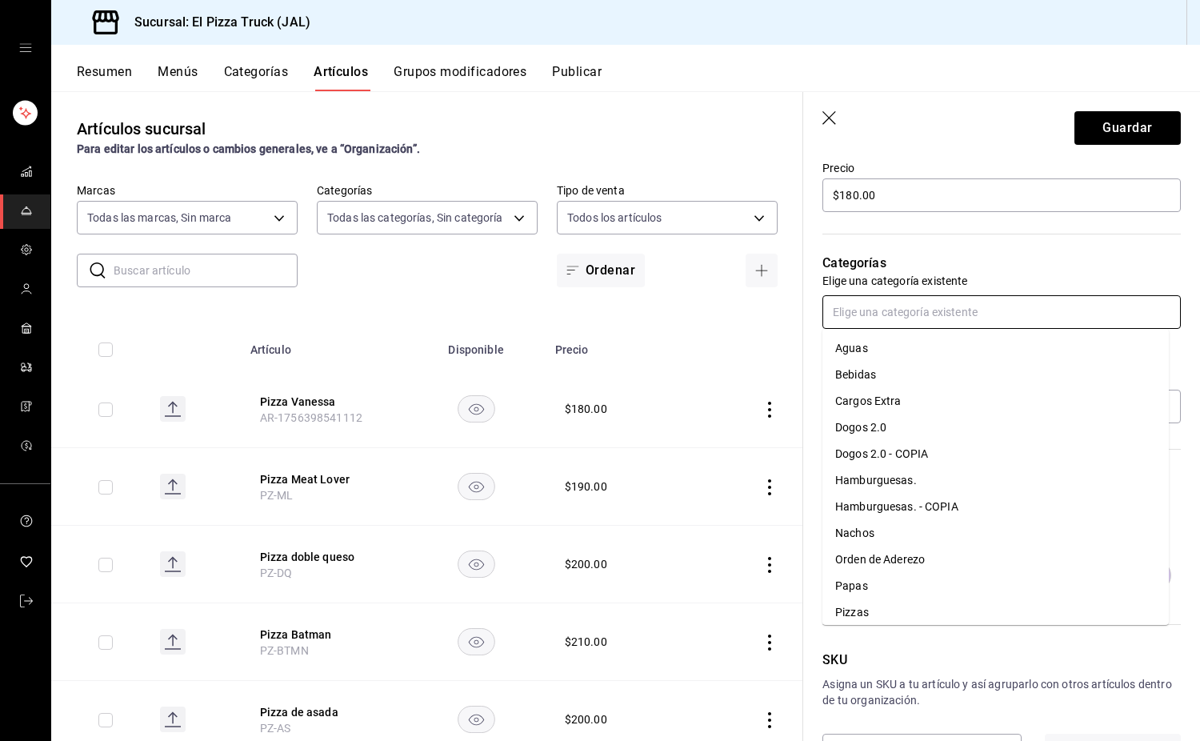
click at [865, 618] on li "Pizzas" at bounding box center [996, 612] width 347 height 26
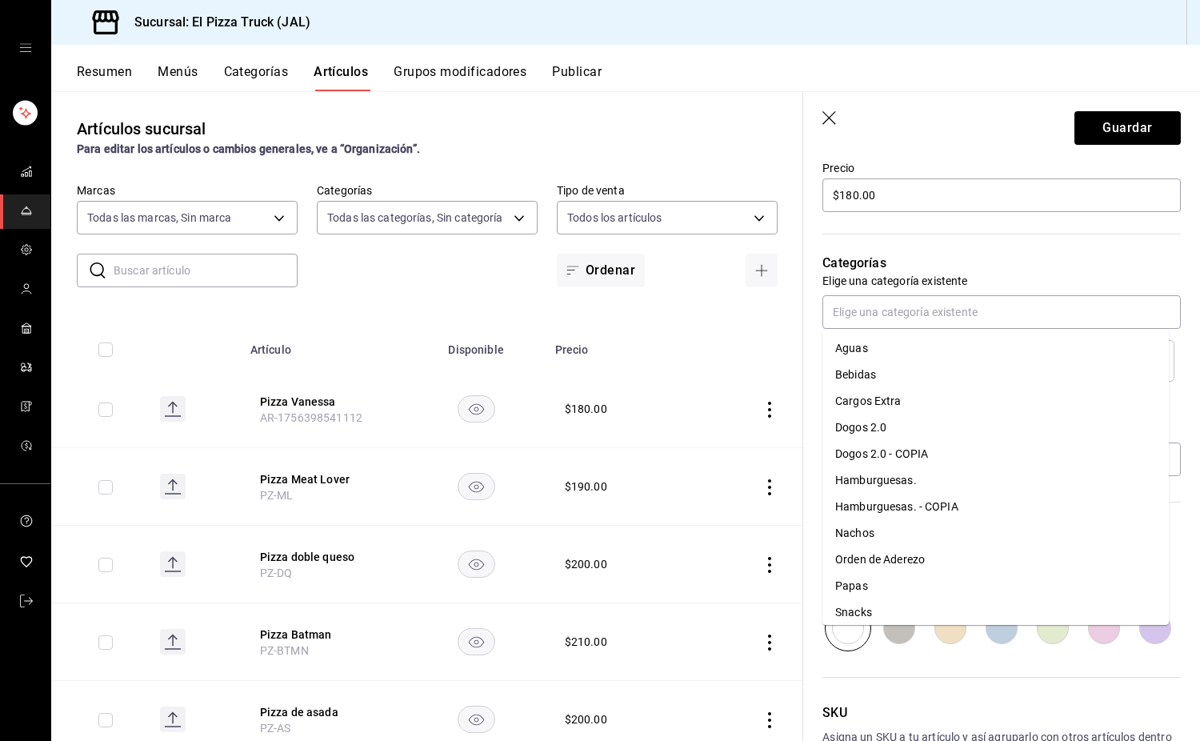
drag, startPoint x: 1127, startPoint y: 319, endPoint x: 1051, endPoint y: 230, distance: 116.9
click at [1051, 230] on div "Categorías Elige una categoría existente Pizzas" at bounding box center [992, 297] width 378 height 167
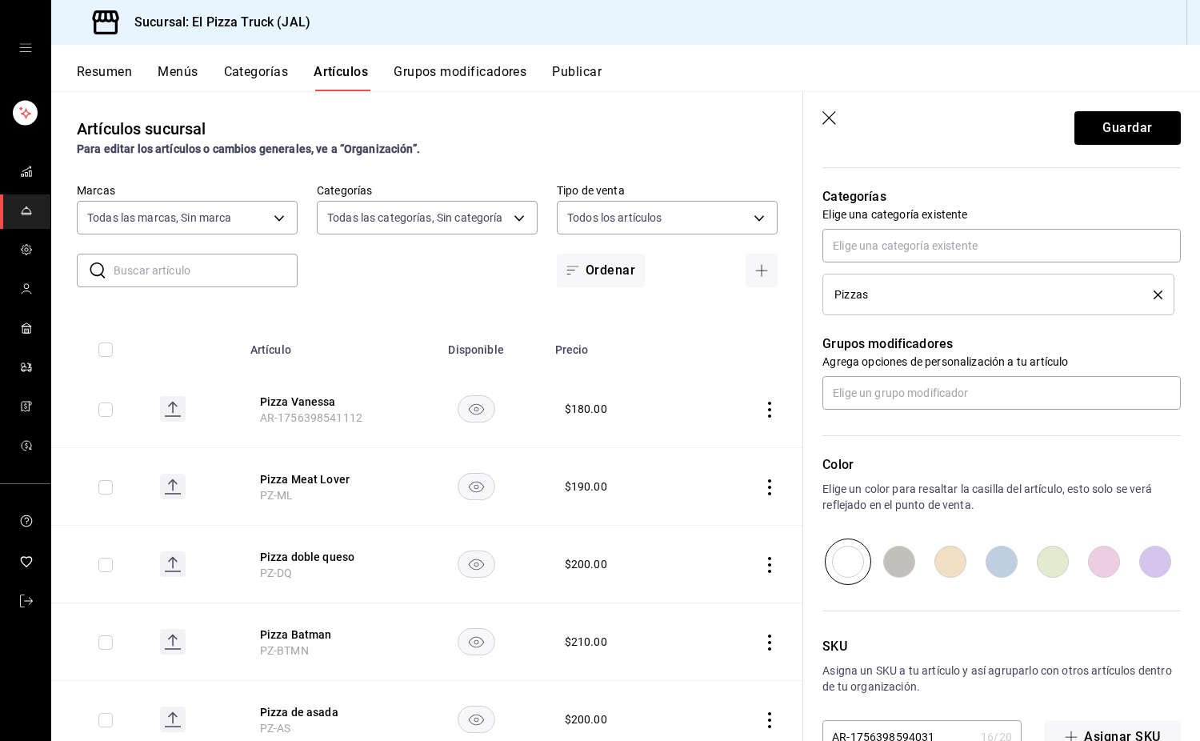
scroll to position [591, 0]
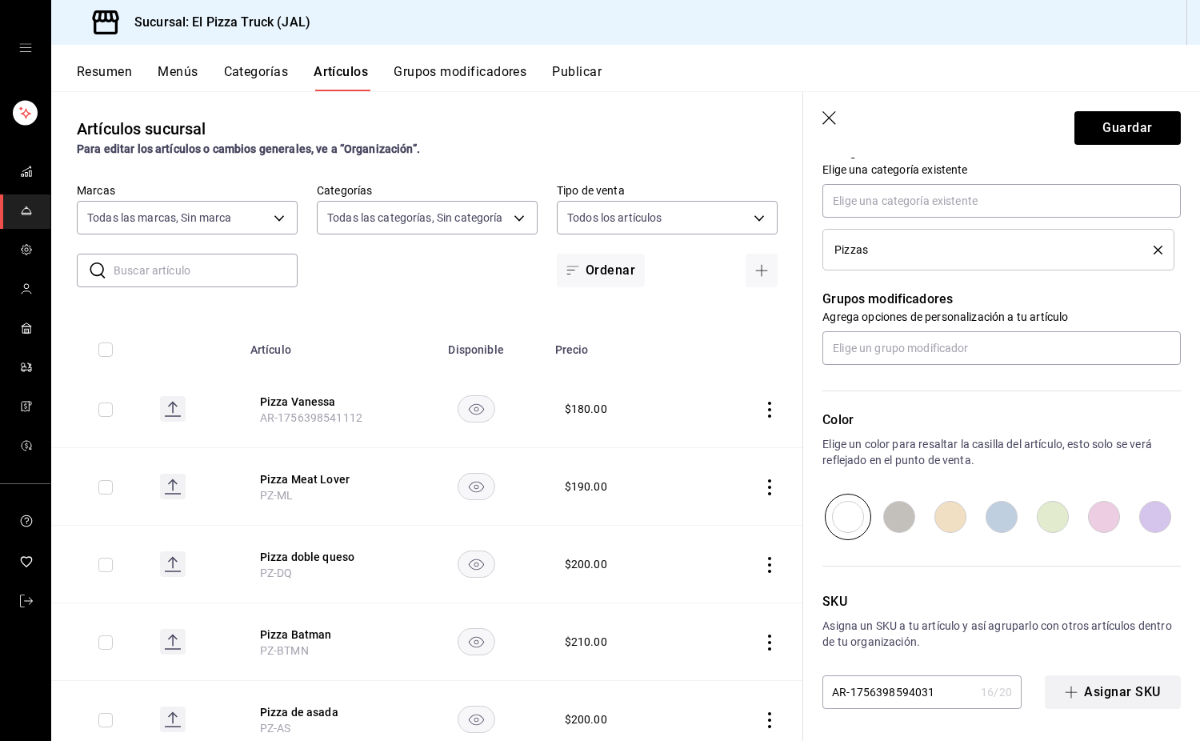
click at [1120, 695] on button "Asignar SKU" at bounding box center [1113, 692] width 136 height 34
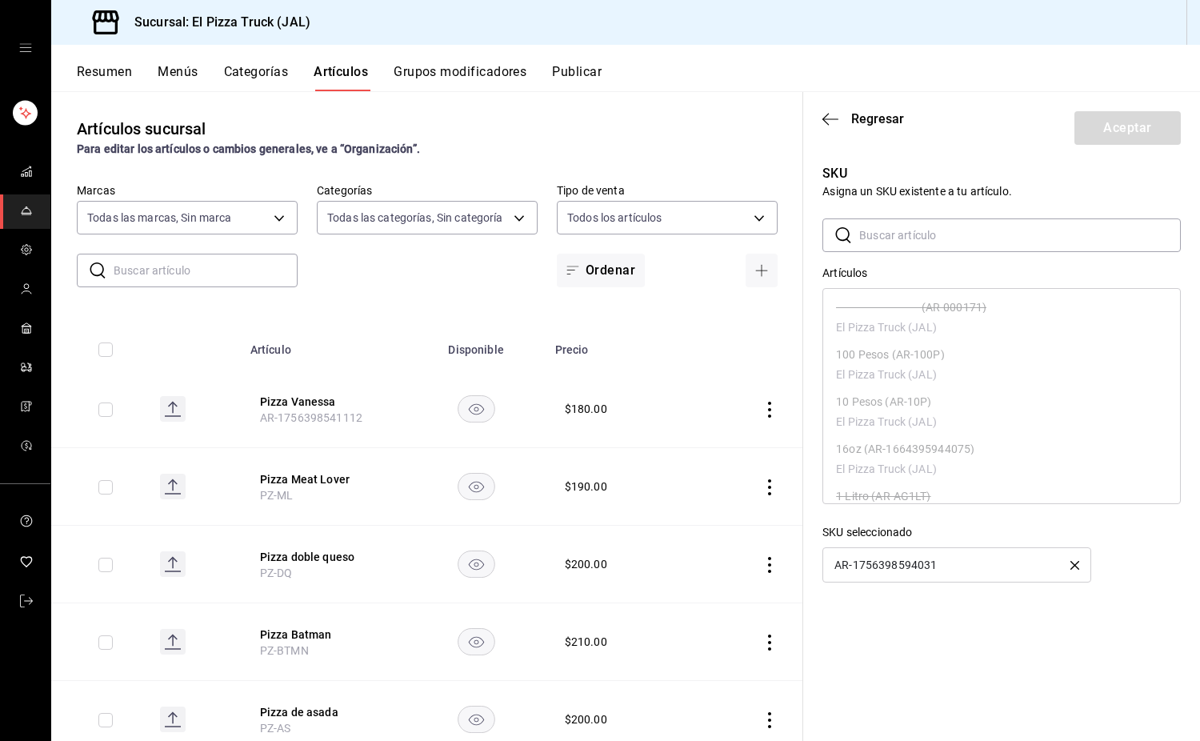
click at [1075, 565] on icon "button" at bounding box center [1075, 565] width 9 height 9
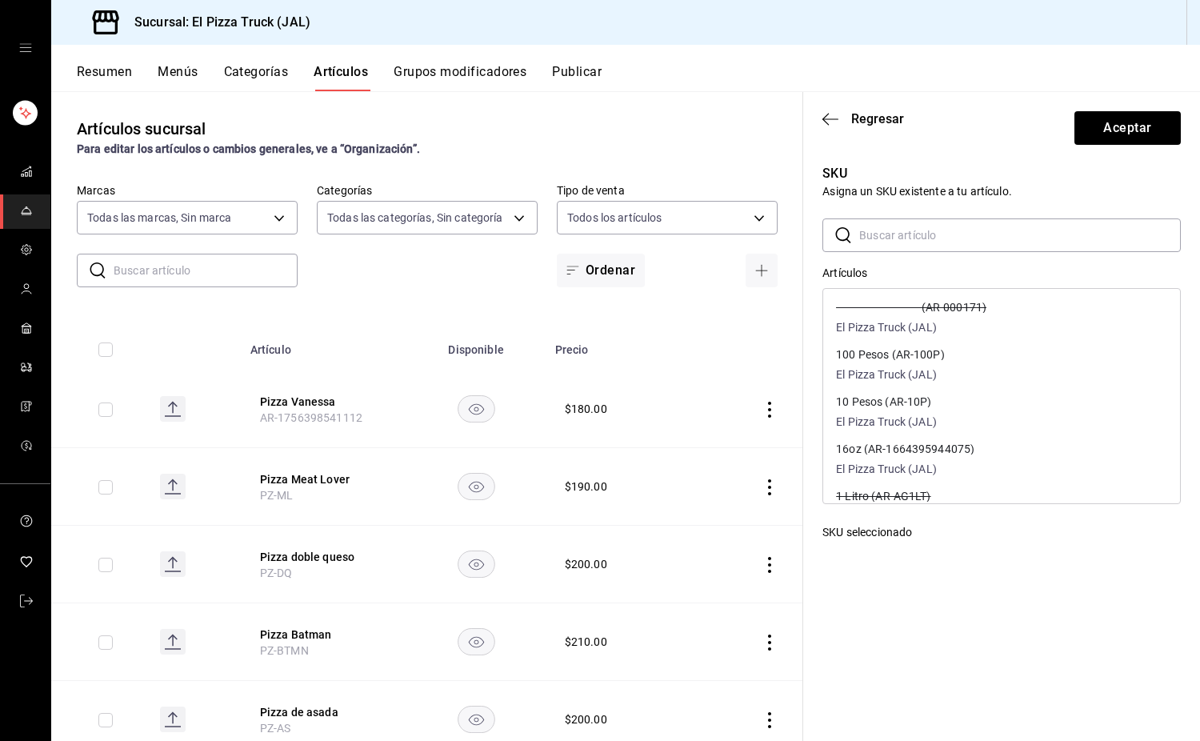
click at [932, 235] on input "text" at bounding box center [1021, 235] width 322 height 32
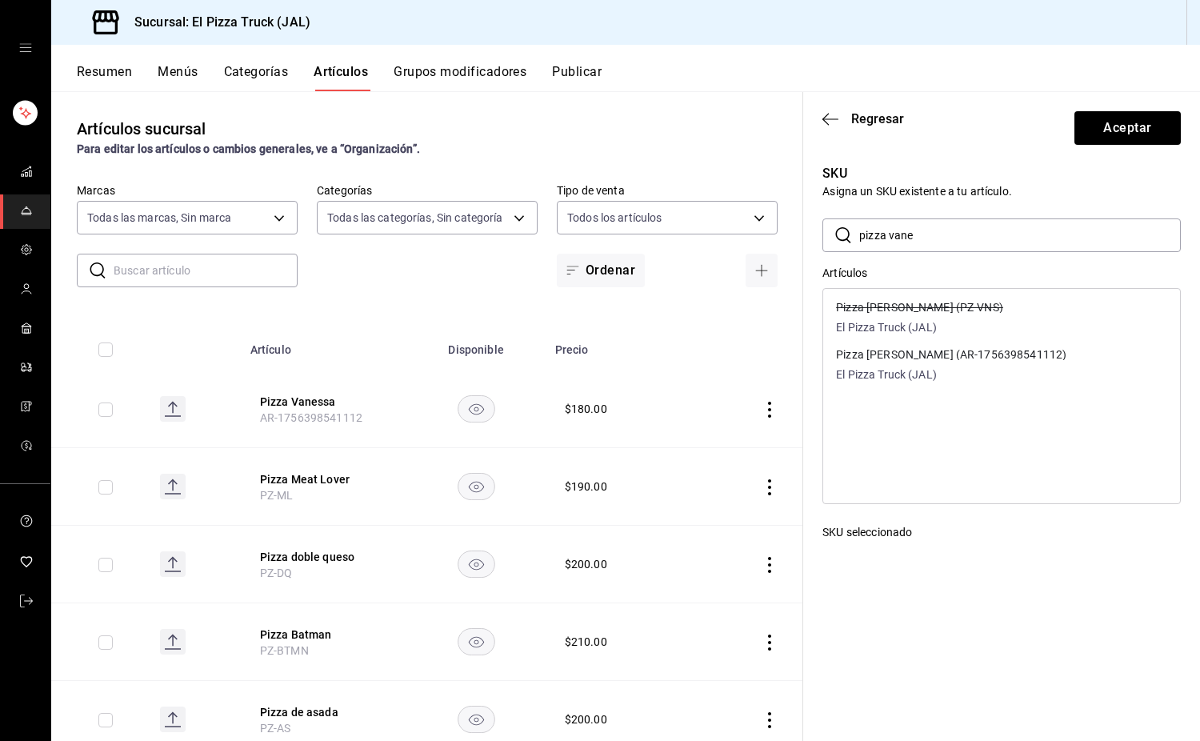
click at [975, 317] on div "Pizza Vanessa (PZ-VNS) El Pizza Truck (JAL)" at bounding box center [1001, 318] width 357 height 47
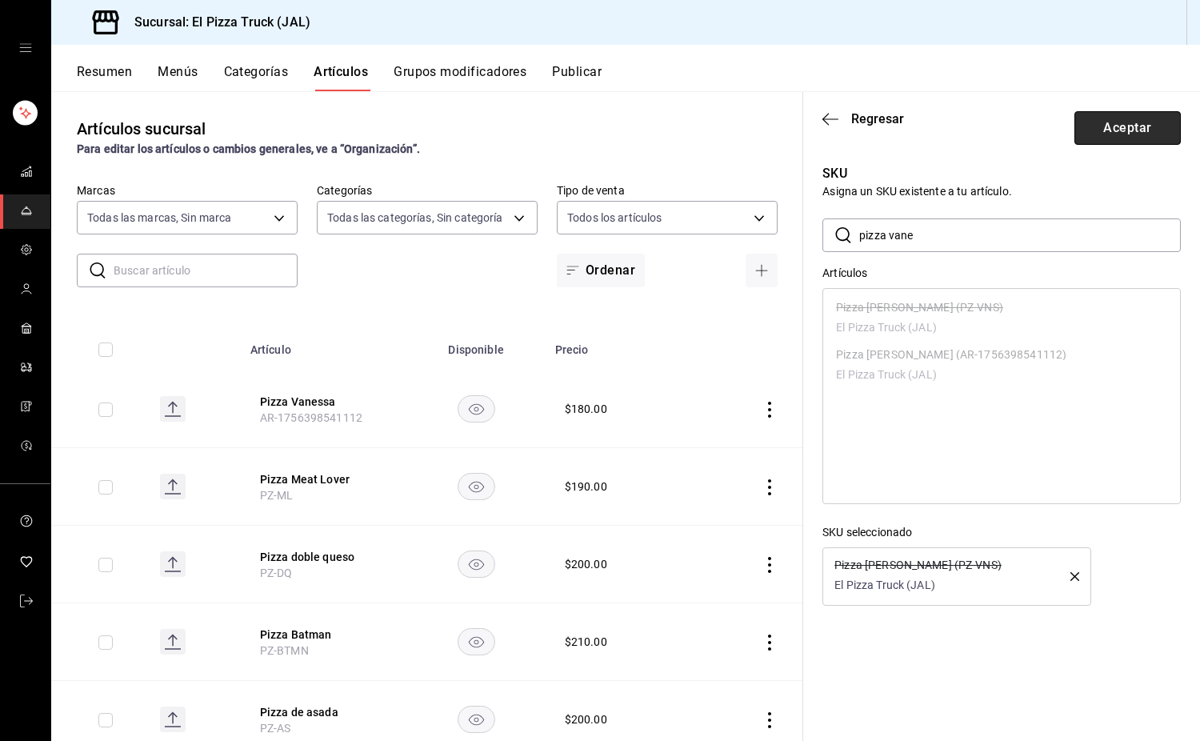
click at [1140, 135] on button "Aceptar" at bounding box center [1128, 128] width 106 height 34
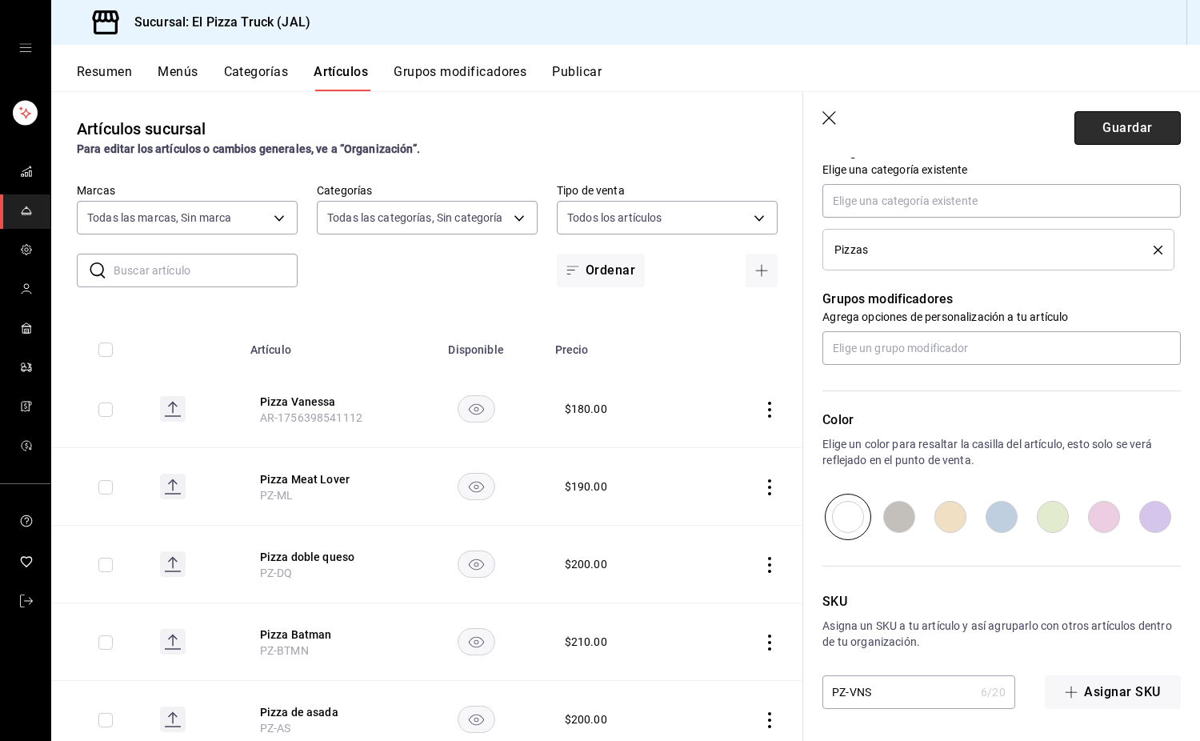
click at [1146, 118] on button "Guardar" at bounding box center [1128, 128] width 106 height 34
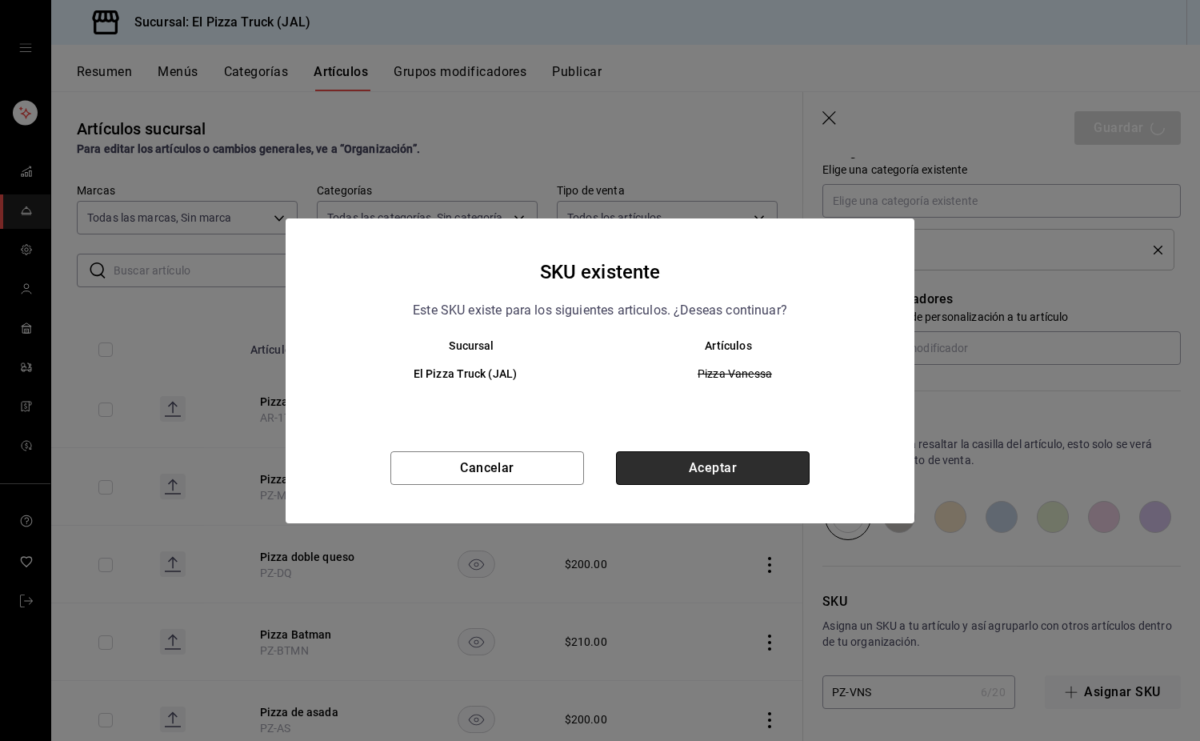
click at [742, 470] on button "Aceptar" at bounding box center [713, 468] width 194 height 34
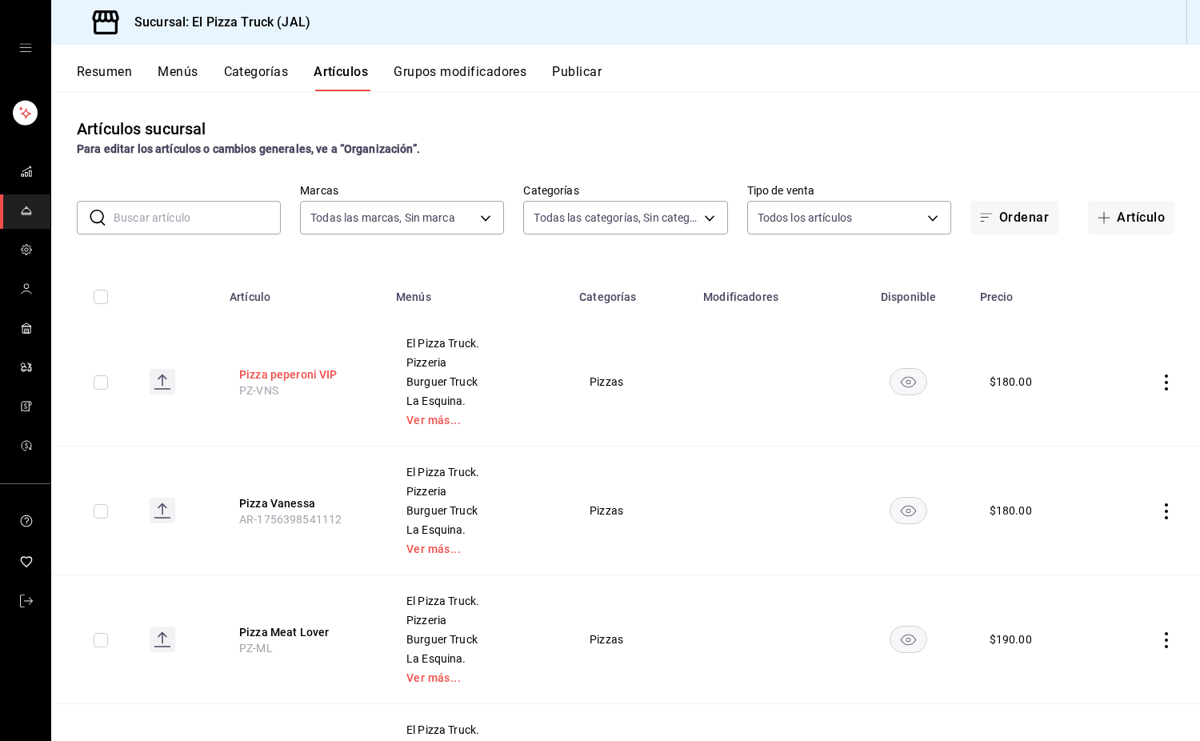
click at [308, 377] on button "Pizza peperoni VIP" at bounding box center [303, 375] width 128 height 16
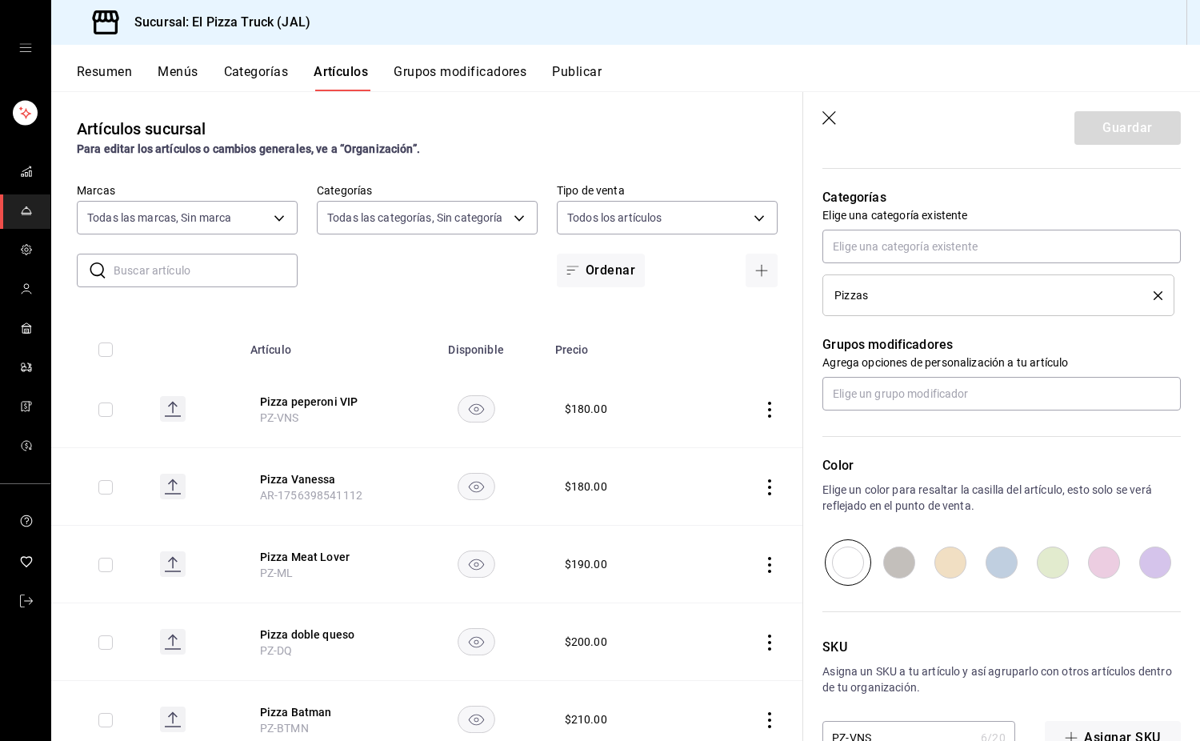
scroll to position [591, 0]
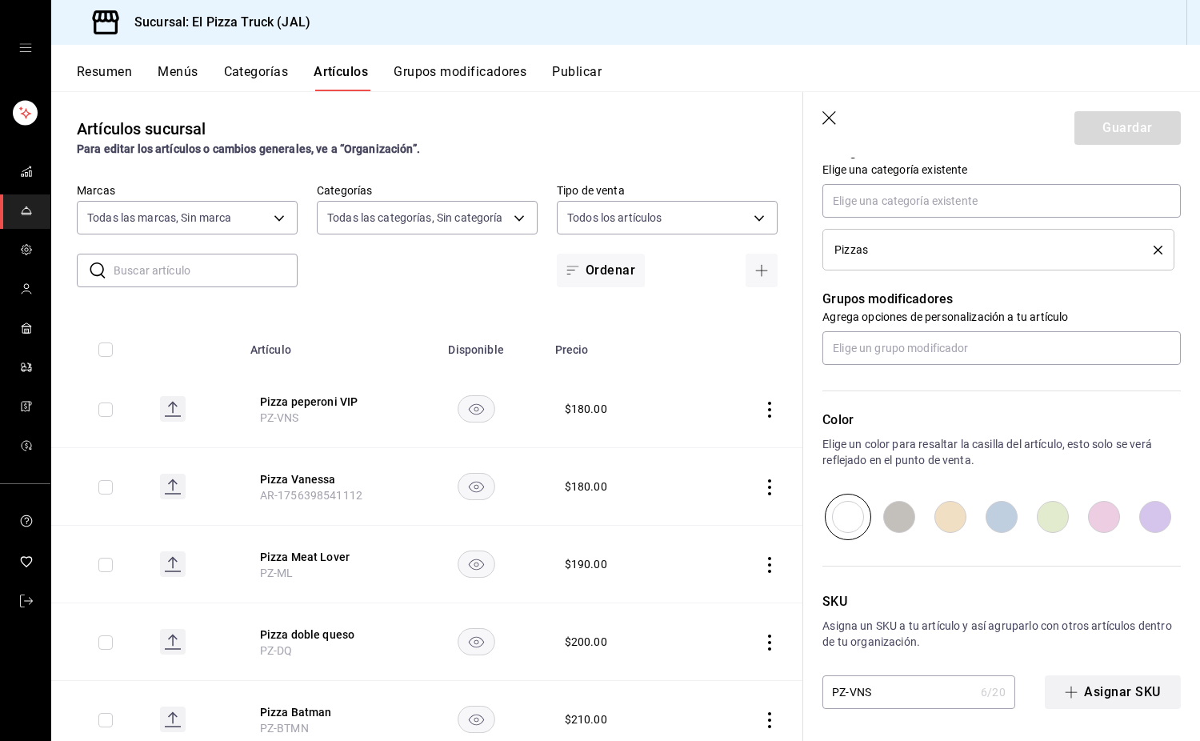
click at [1128, 676] on button "Asignar SKU" at bounding box center [1113, 692] width 136 height 34
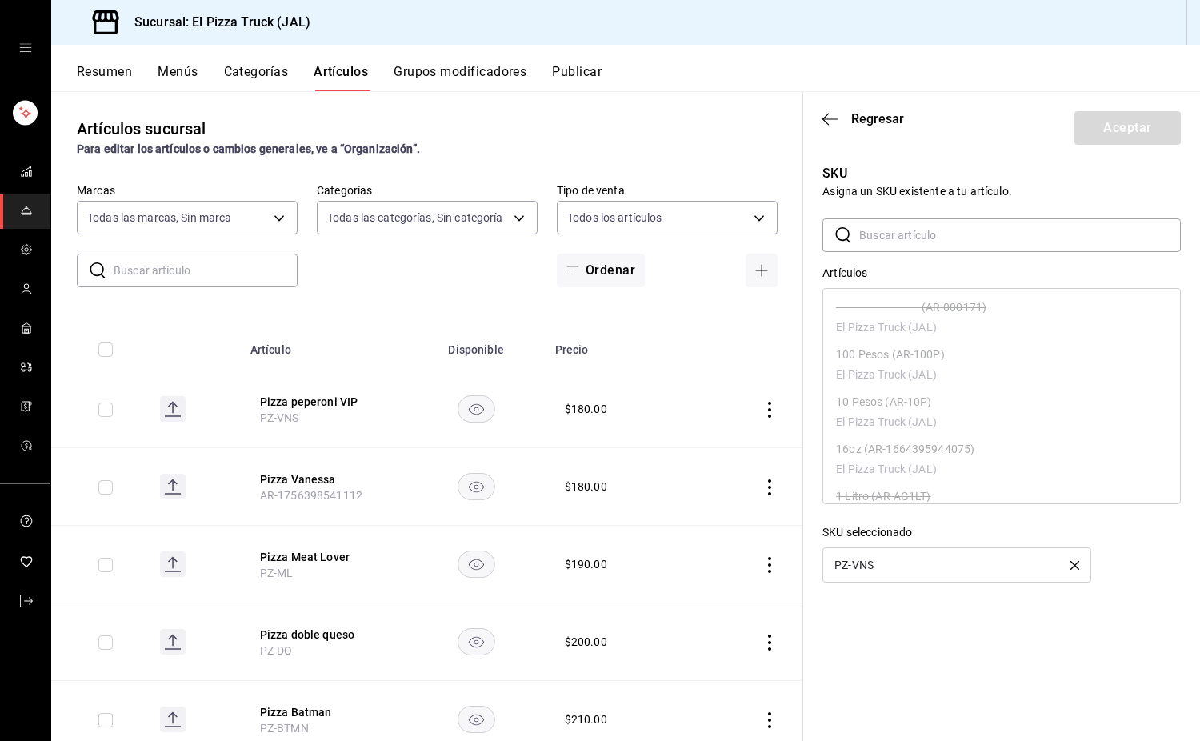
click at [880, 247] on input "text" at bounding box center [1021, 235] width 322 height 32
click at [1077, 565] on icon "button" at bounding box center [1075, 565] width 9 height 9
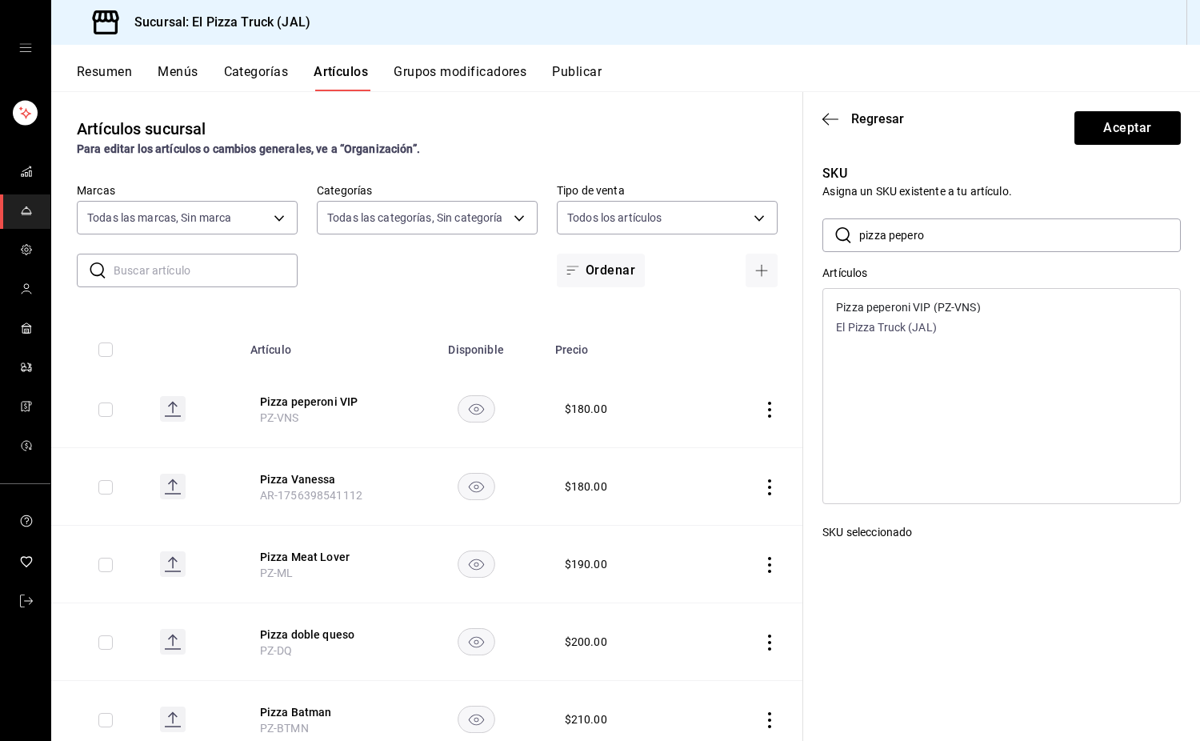
drag, startPoint x: 954, startPoint y: 238, endPoint x: 896, endPoint y: 240, distance: 58.5
click at [896, 240] on input "pizza pepero" at bounding box center [1021, 235] width 322 height 32
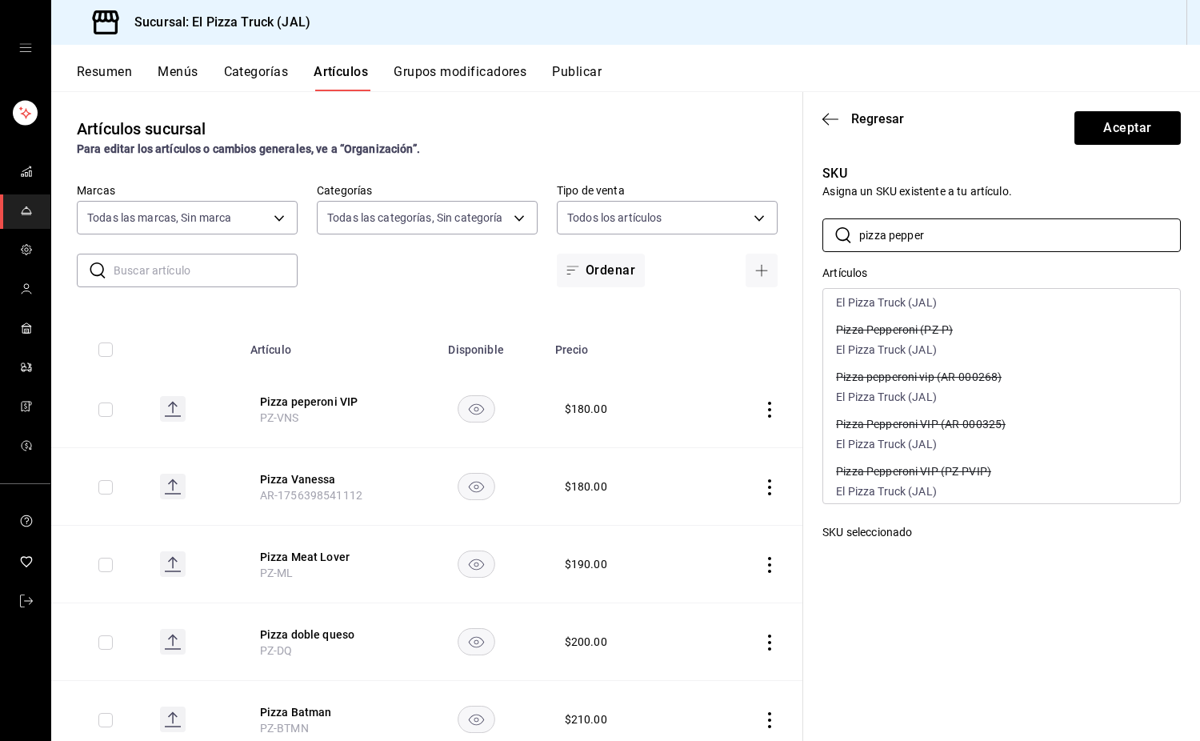
scroll to position [135, 0]
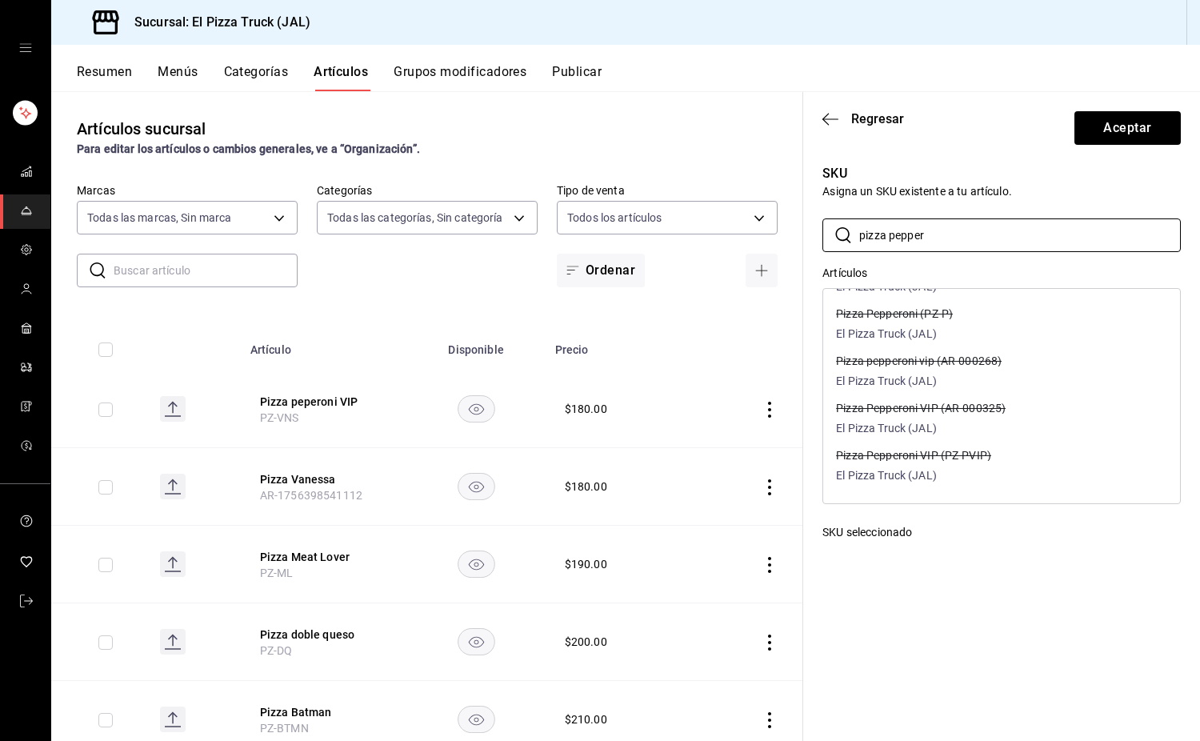
click at [1012, 468] on div "Pizza Pepperoni VIP (PZ-PVIP) El Pizza Truck (JAL)" at bounding box center [1001, 466] width 357 height 47
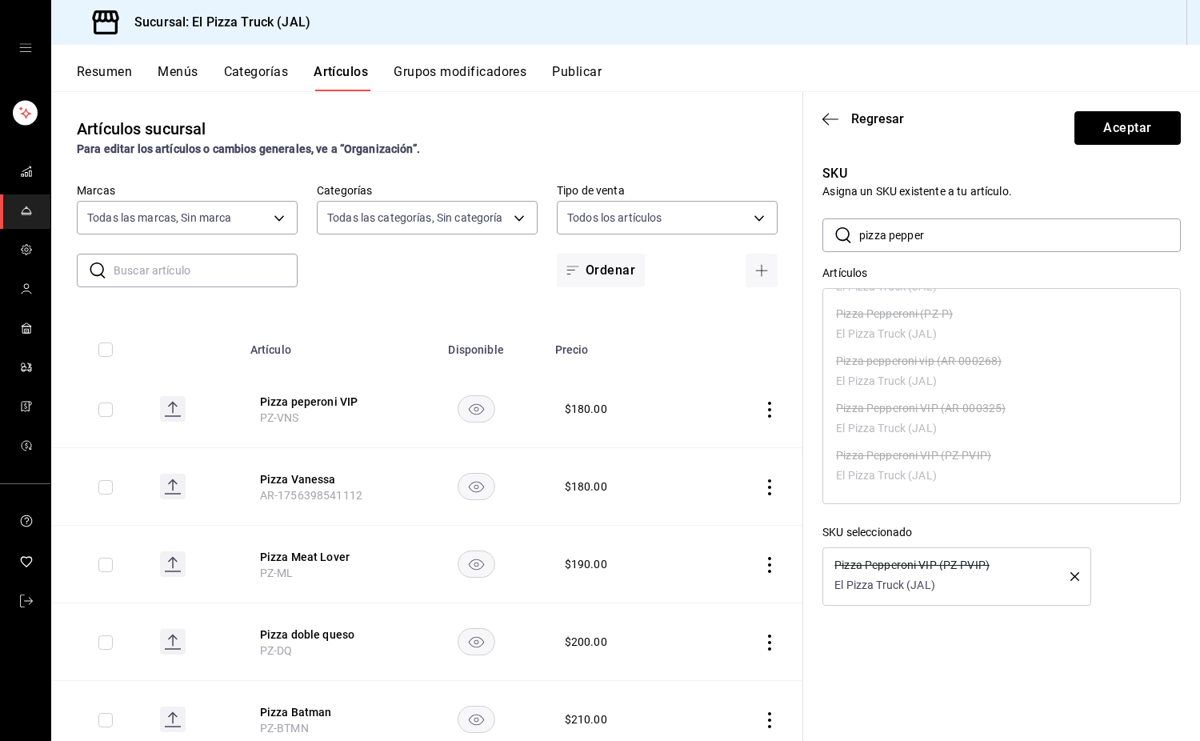
click at [1134, 132] on button "Aceptar" at bounding box center [1128, 128] width 106 height 34
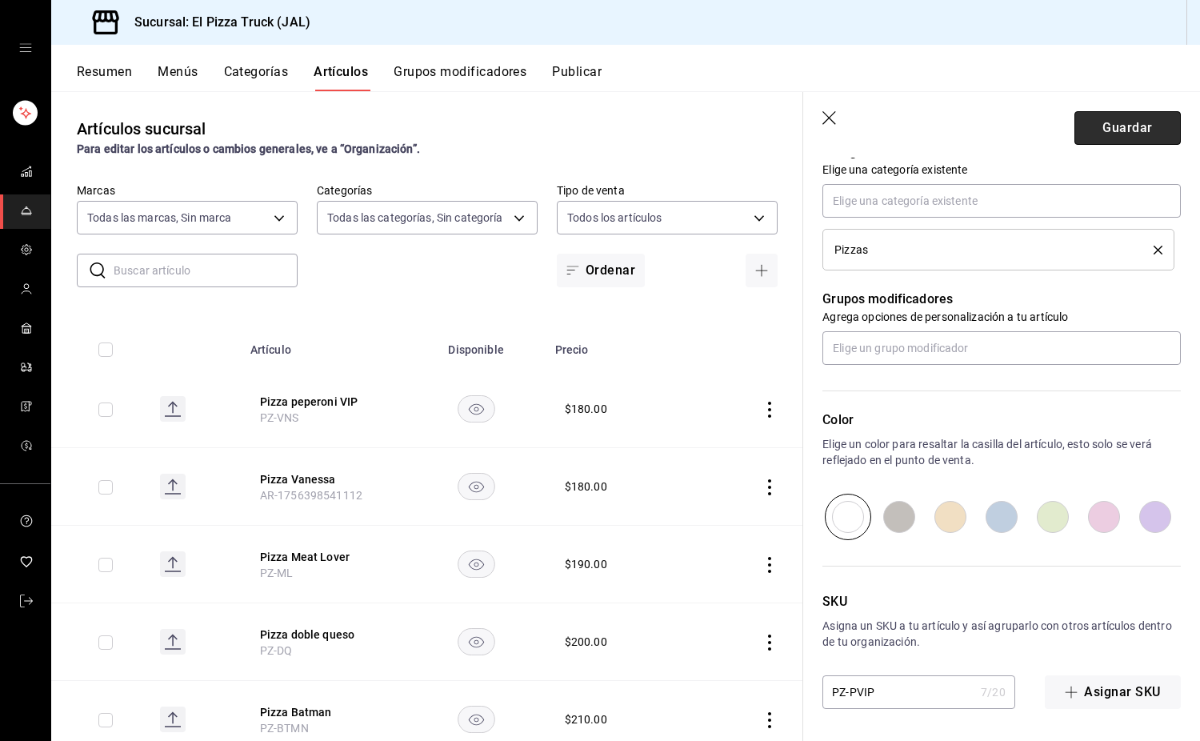
click at [1100, 121] on button "Guardar" at bounding box center [1128, 128] width 106 height 34
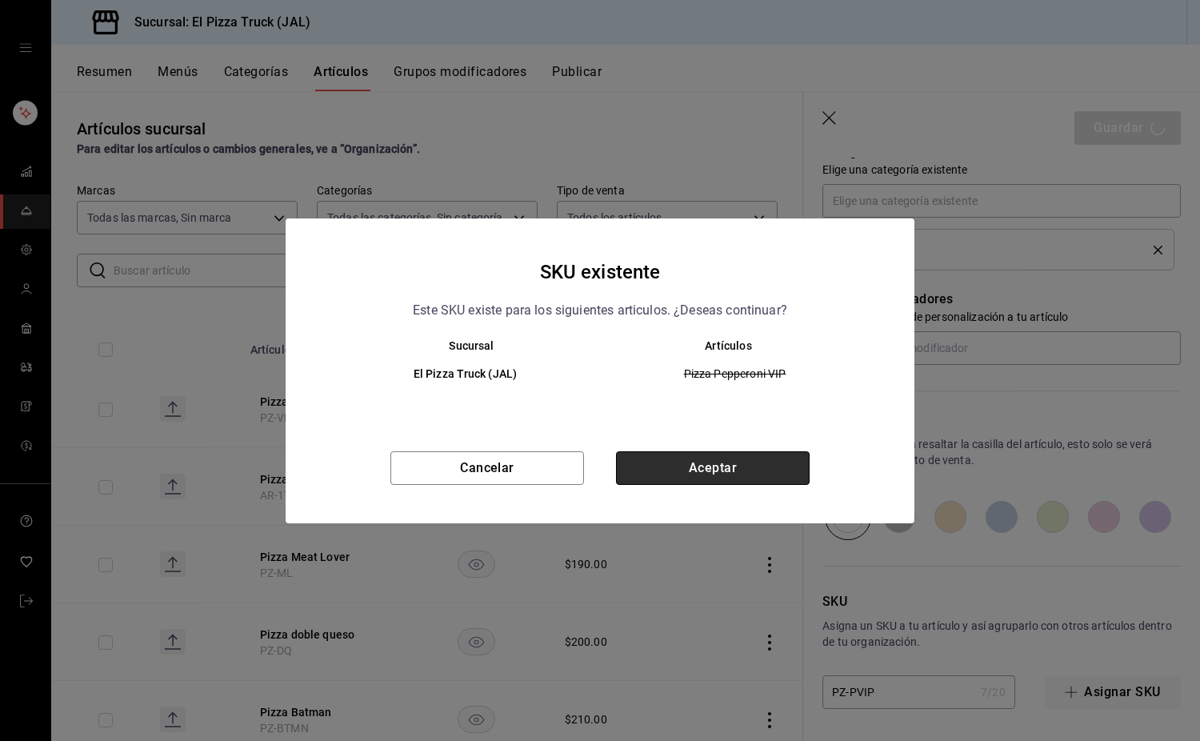
click at [683, 464] on button "Aceptar" at bounding box center [713, 468] width 194 height 34
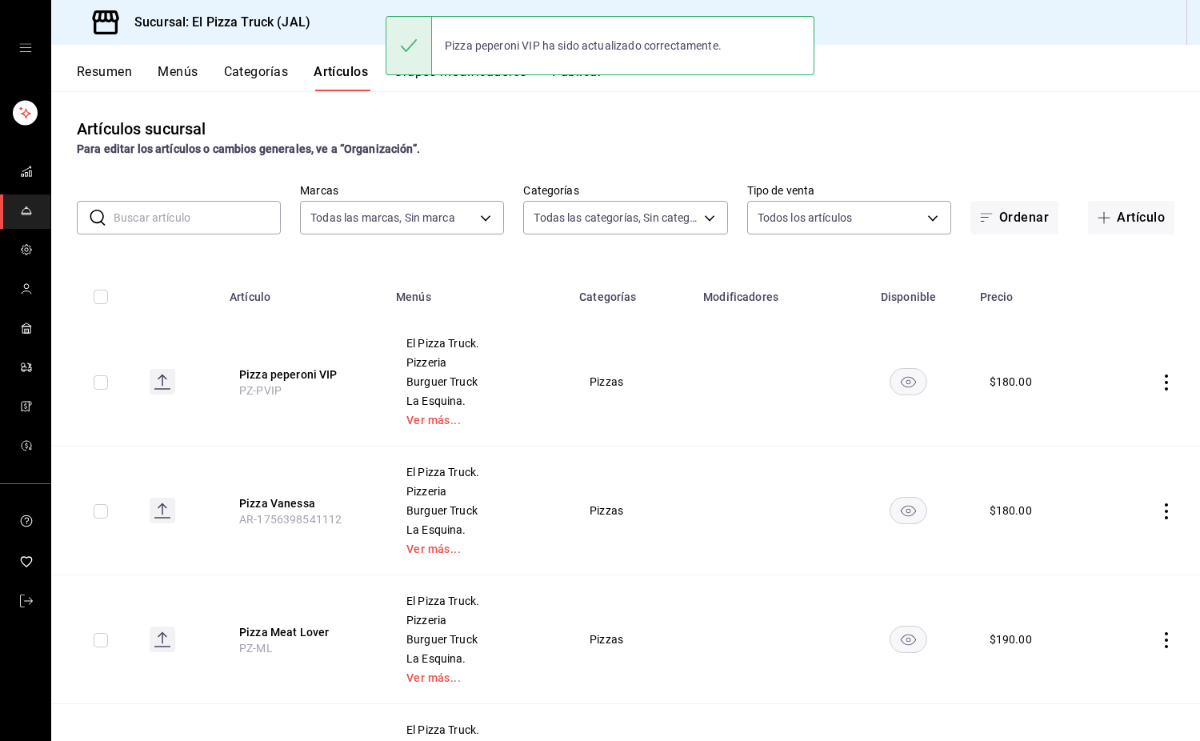
click at [303, 489] on th "Pizza Vanessa AR-1756398541112" at bounding box center [303, 511] width 166 height 129
click at [301, 499] on button "Pizza Vanessa" at bounding box center [303, 503] width 128 height 16
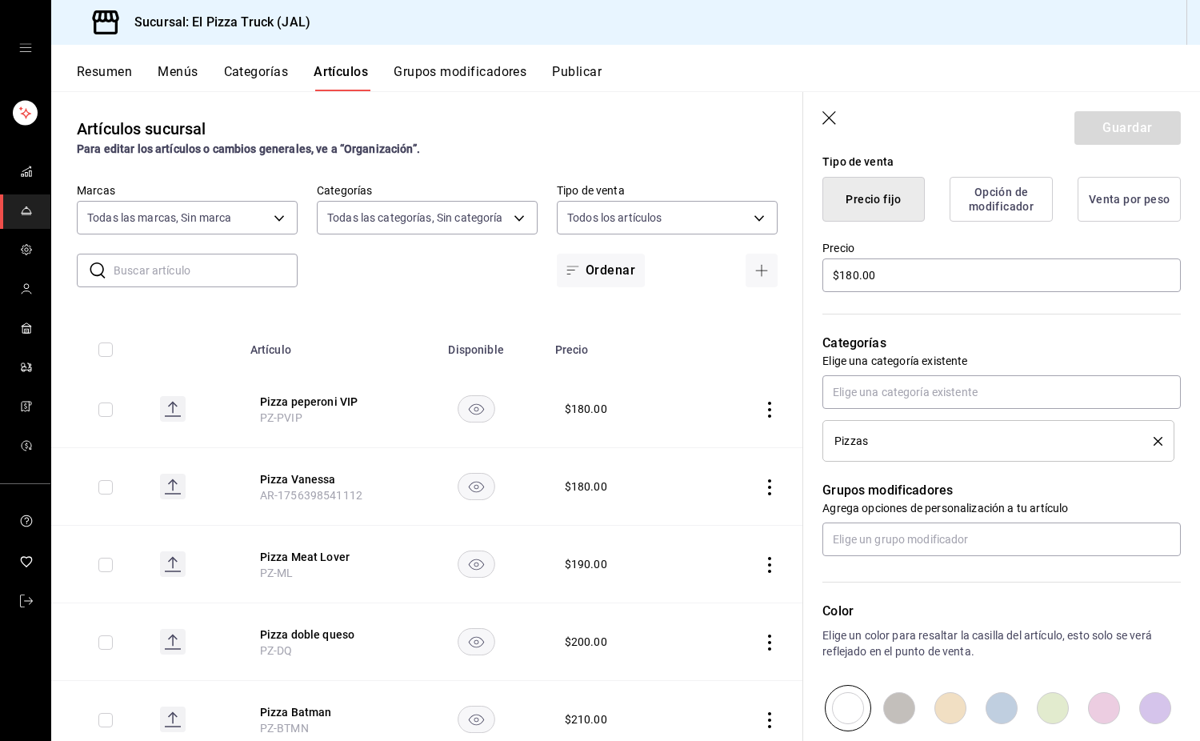
scroll to position [591, 0]
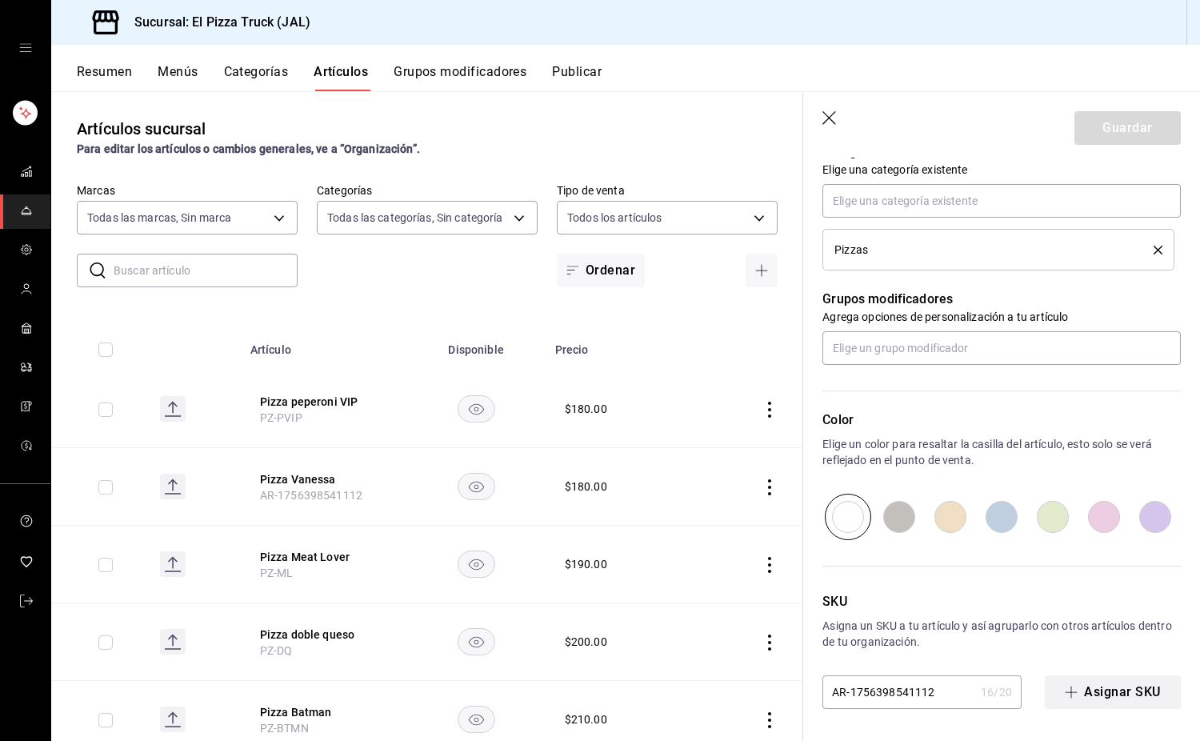
click at [1124, 697] on button "Asignar SKU" at bounding box center [1113, 692] width 136 height 34
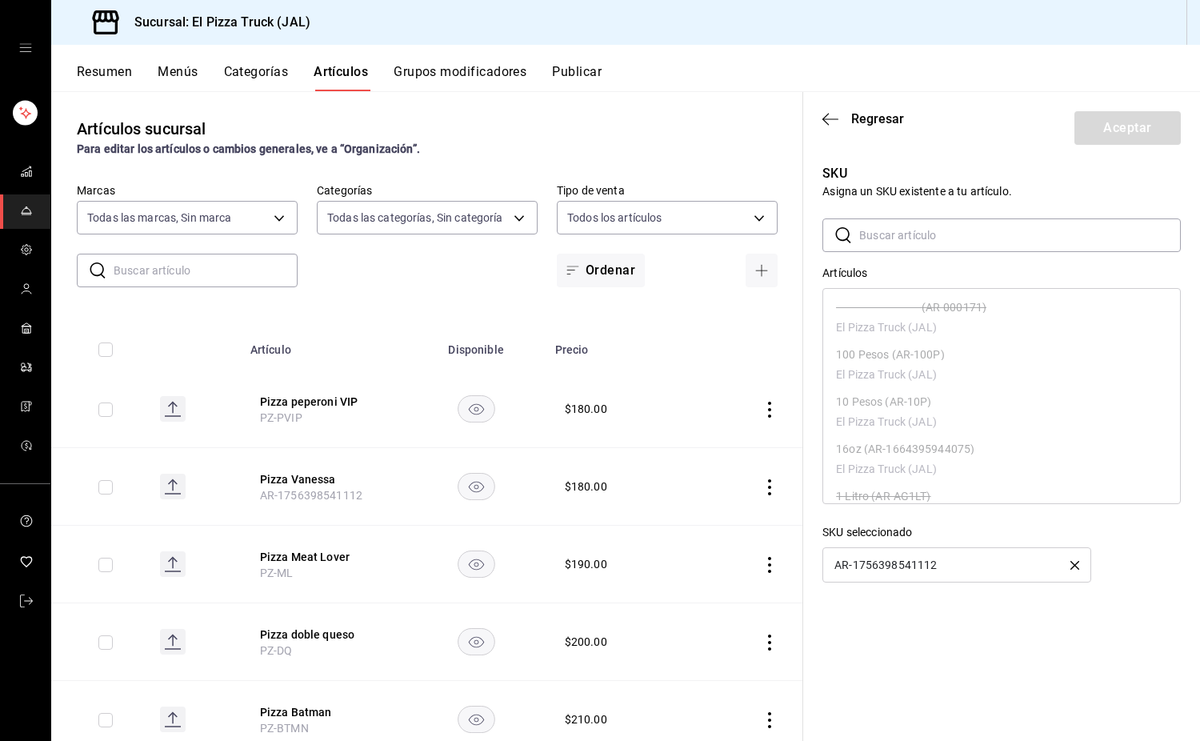
click at [1070, 563] on div "AR-1756398541112" at bounding box center [957, 564] width 269 height 35
click at [1077, 563] on icon "button" at bounding box center [1075, 565] width 9 height 9
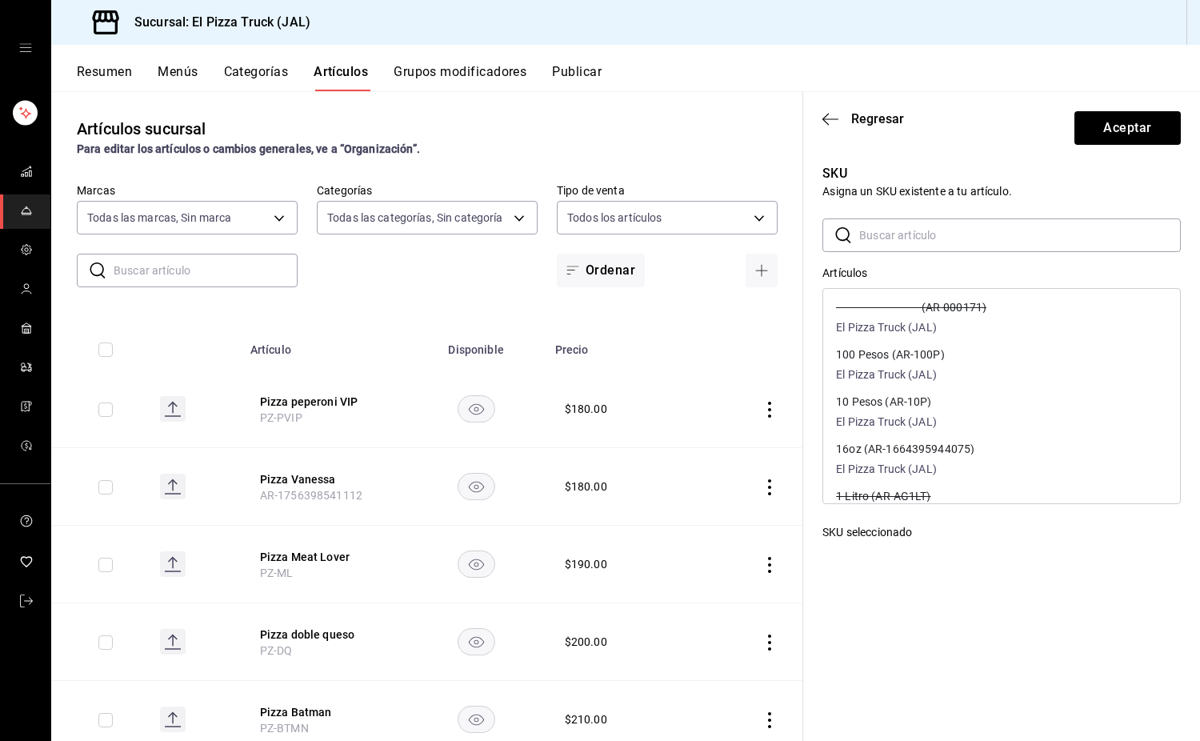
click at [970, 246] on input "text" at bounding box center [1021, 235] width 322 height 32
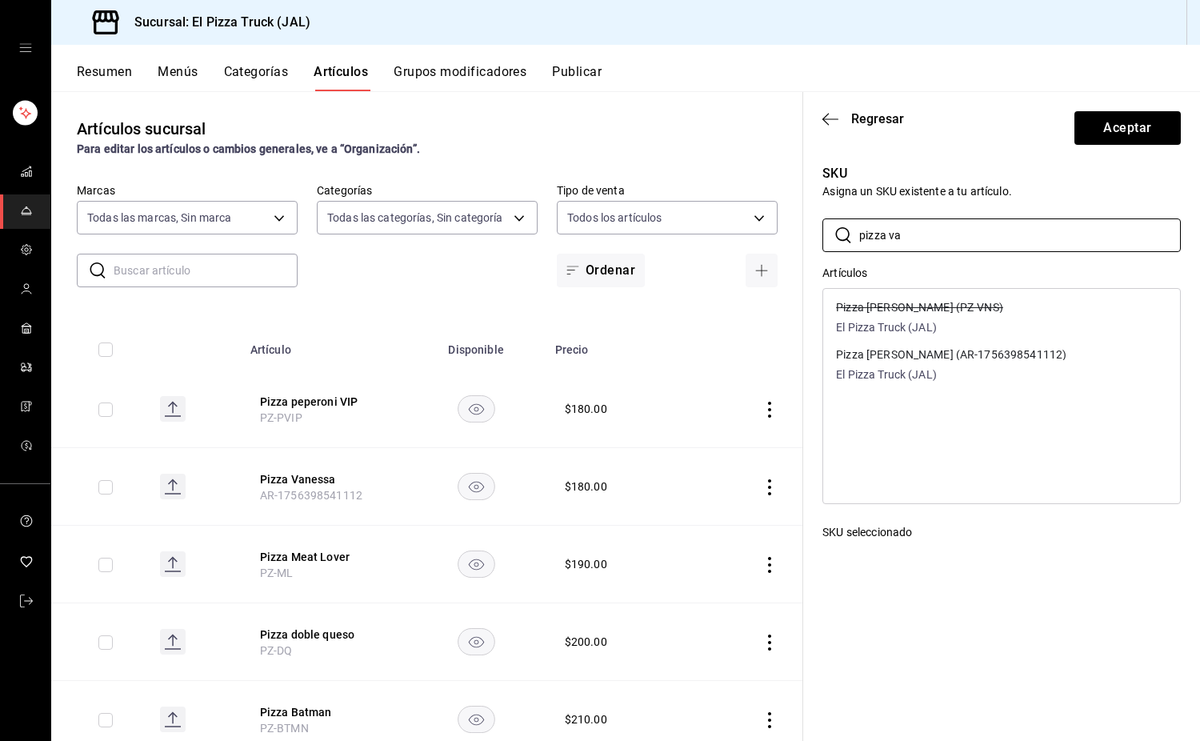
click at [937, 319] on div "Pizza Vanessa (PZ-VNS) El Pizza Truck (JAL)" at bounding box center [919, 319] width 167 height 34
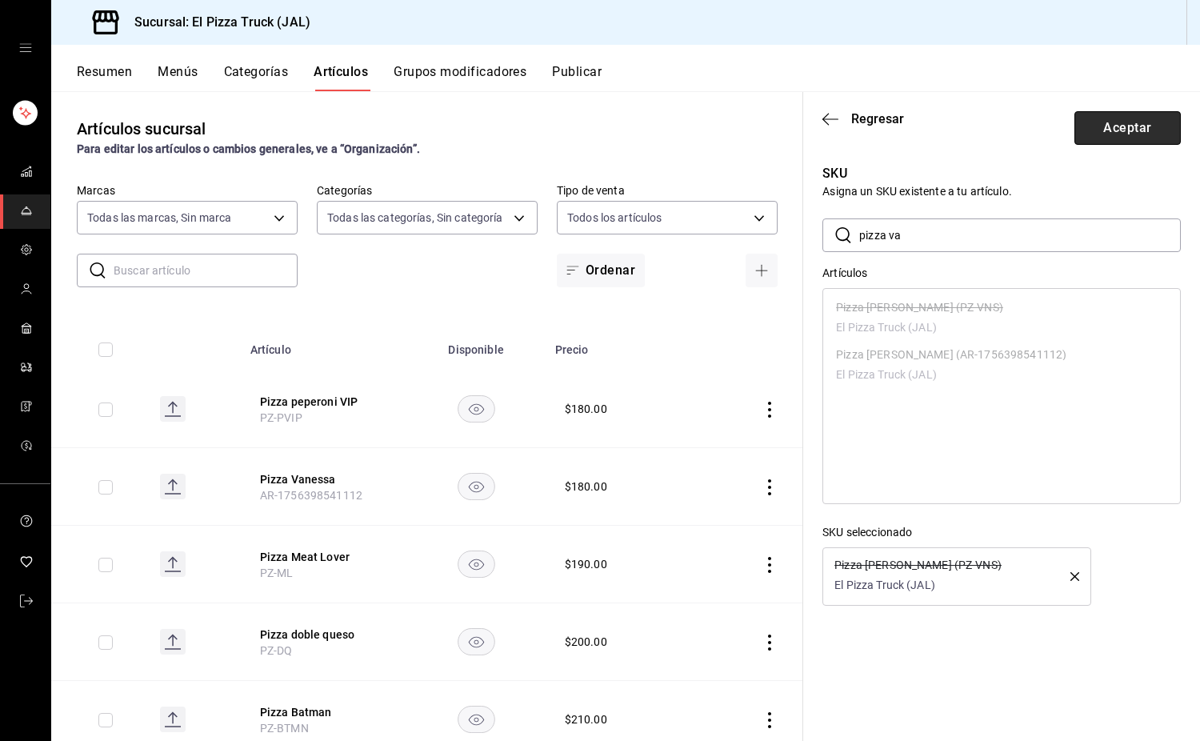
click at [1116, 125] on button "Aceptar" at bounding box center [1128, 128] width 106 height 34
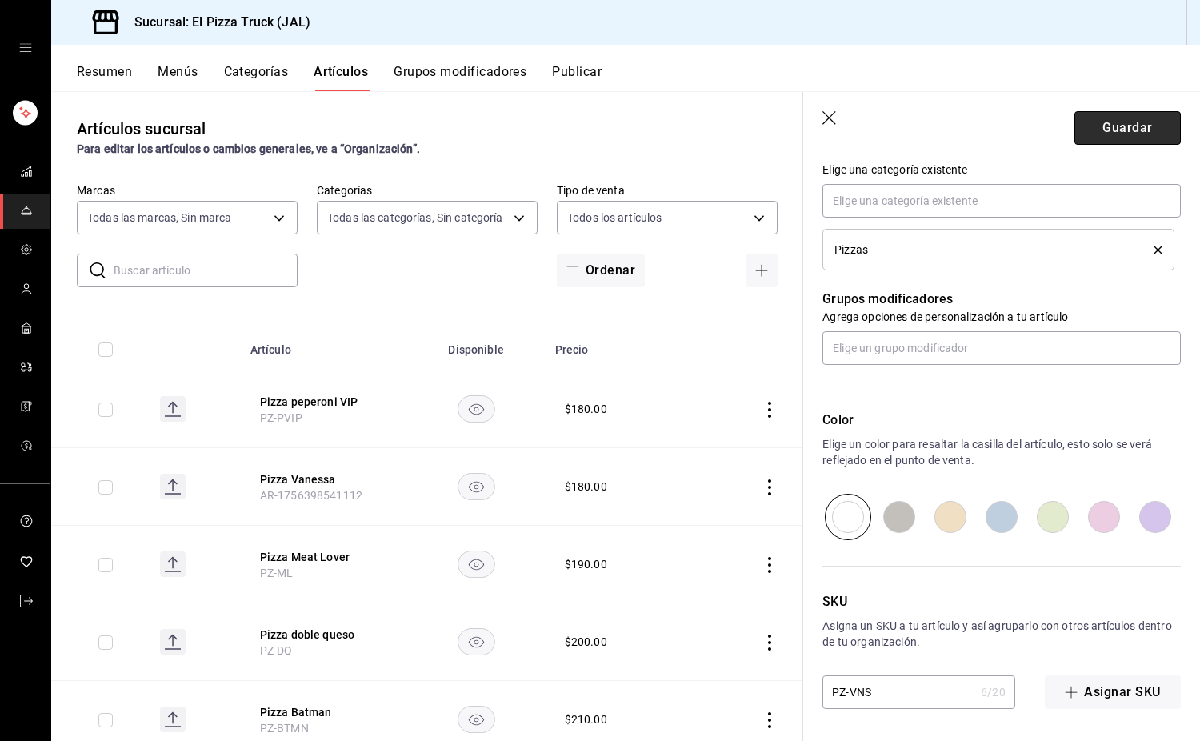
click at [1128, 122] on button "Guardar" at bounding box center [1128, 128] width 106 height 34
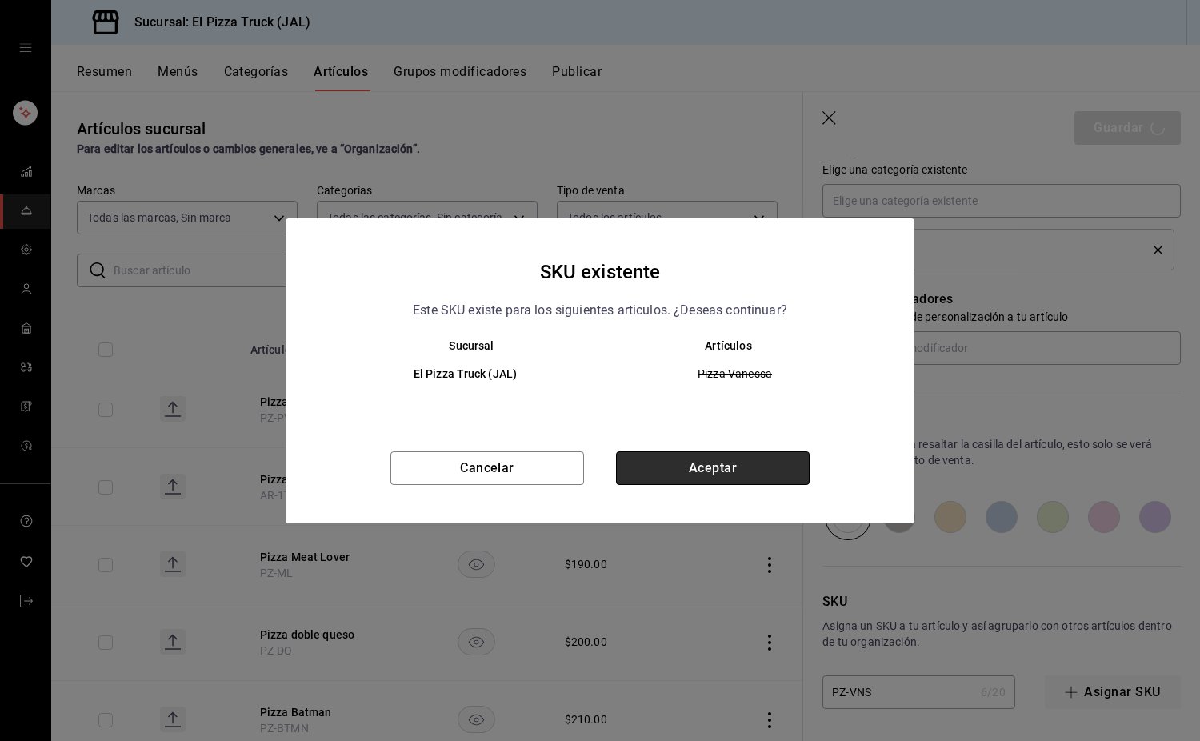
click at [720, 468] on button "Aceptar" at bounding box center [713, 468] width 194 height 34
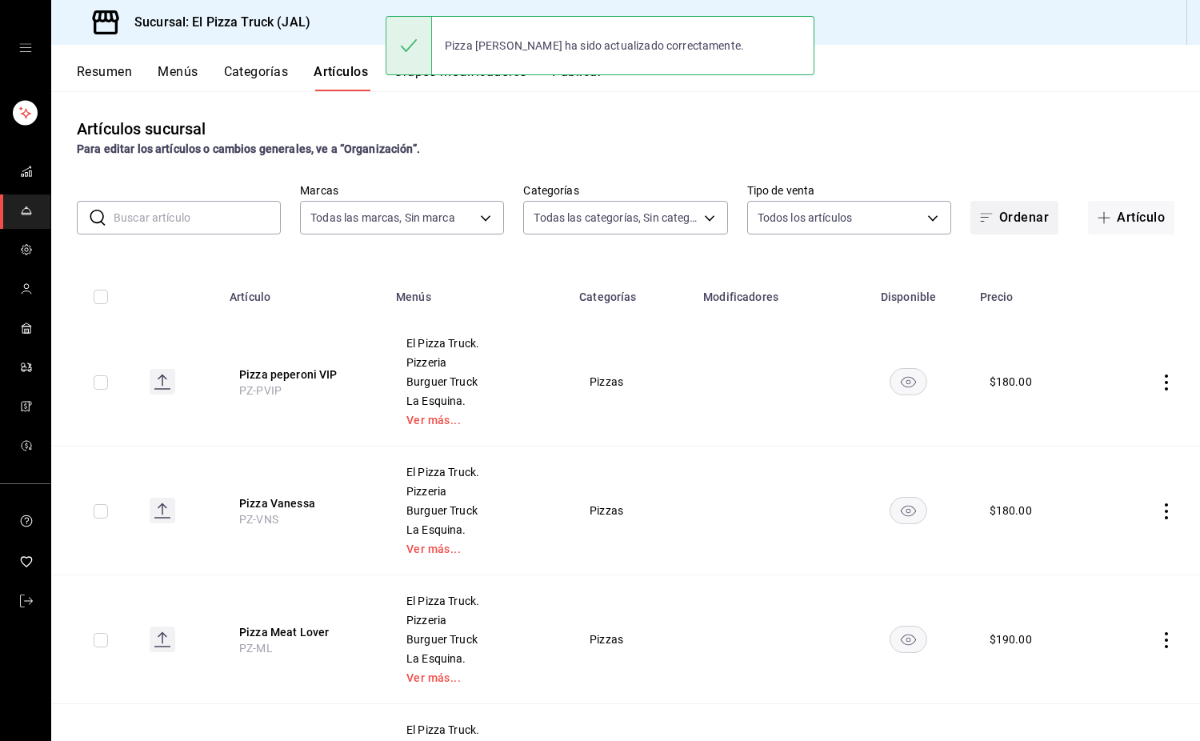
drag, startPoint x: 1091, startPoint y: 209, endPoint x: 631, endPoint y: 278, distance: 464.6
click at [1091, 209] on button "Artículo" at bounding box center [1131, 218] width 86 height 34
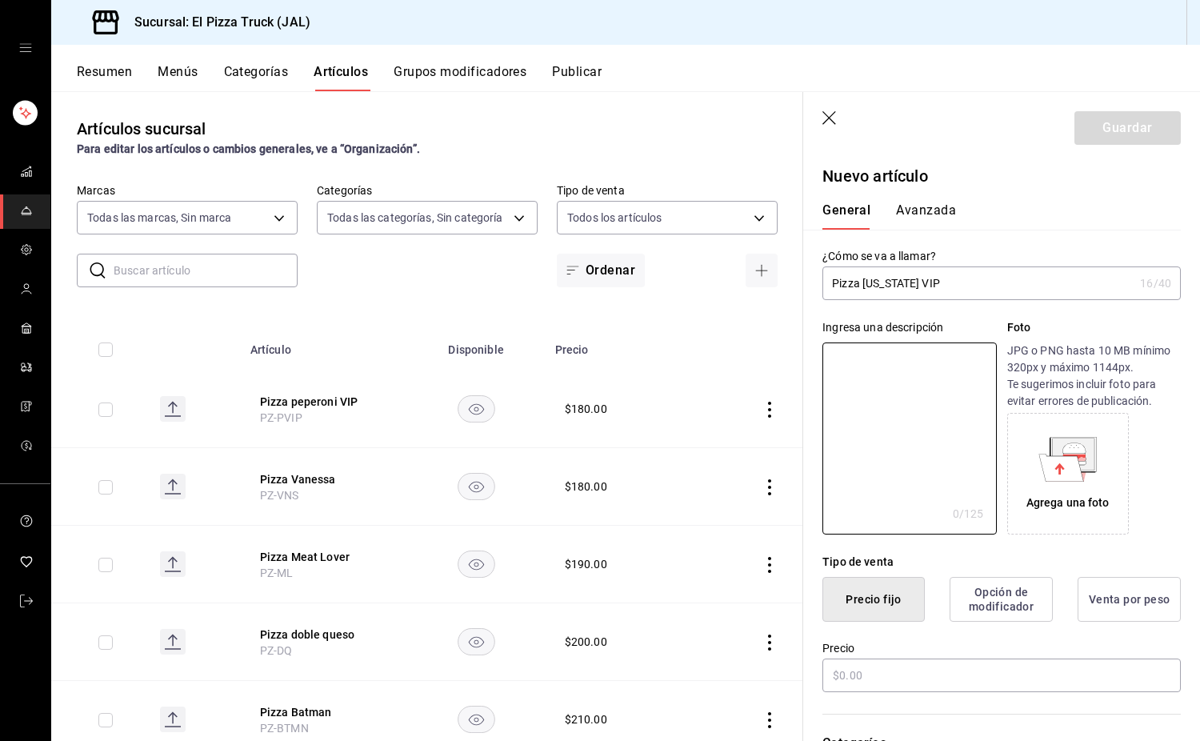
paste textarea "Pizza con queso Monterrey Jack,"
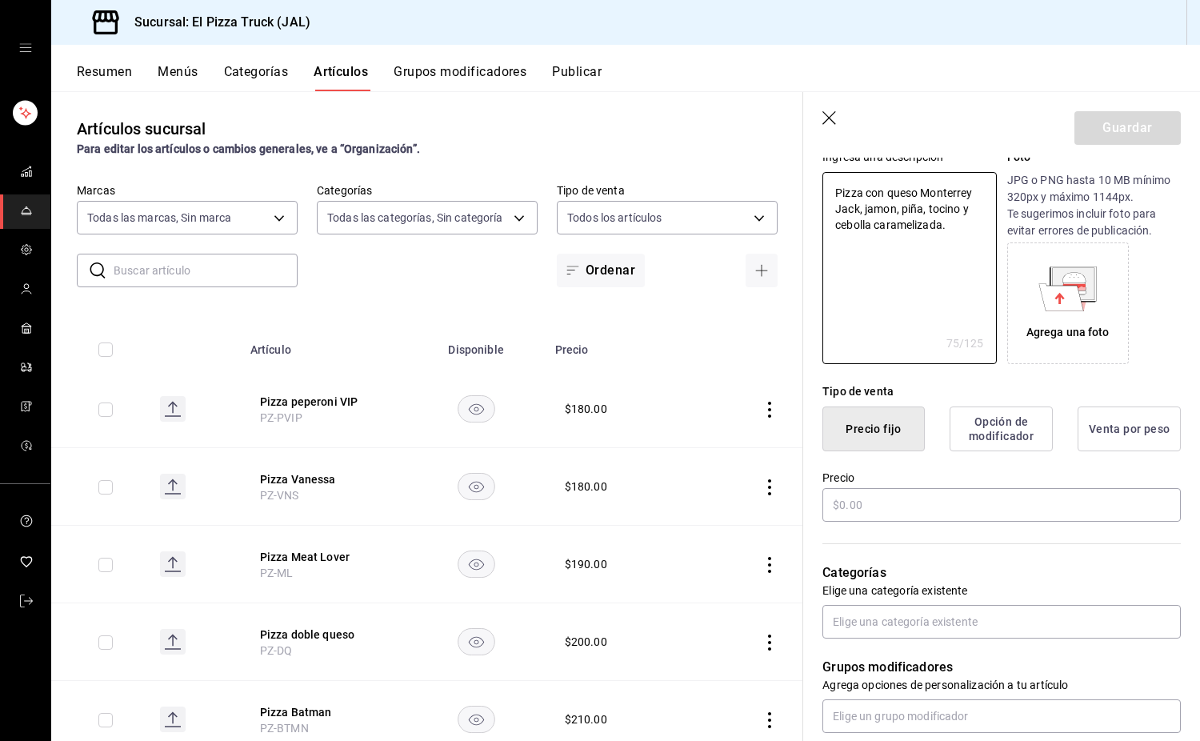
scroll to position [320, 0]
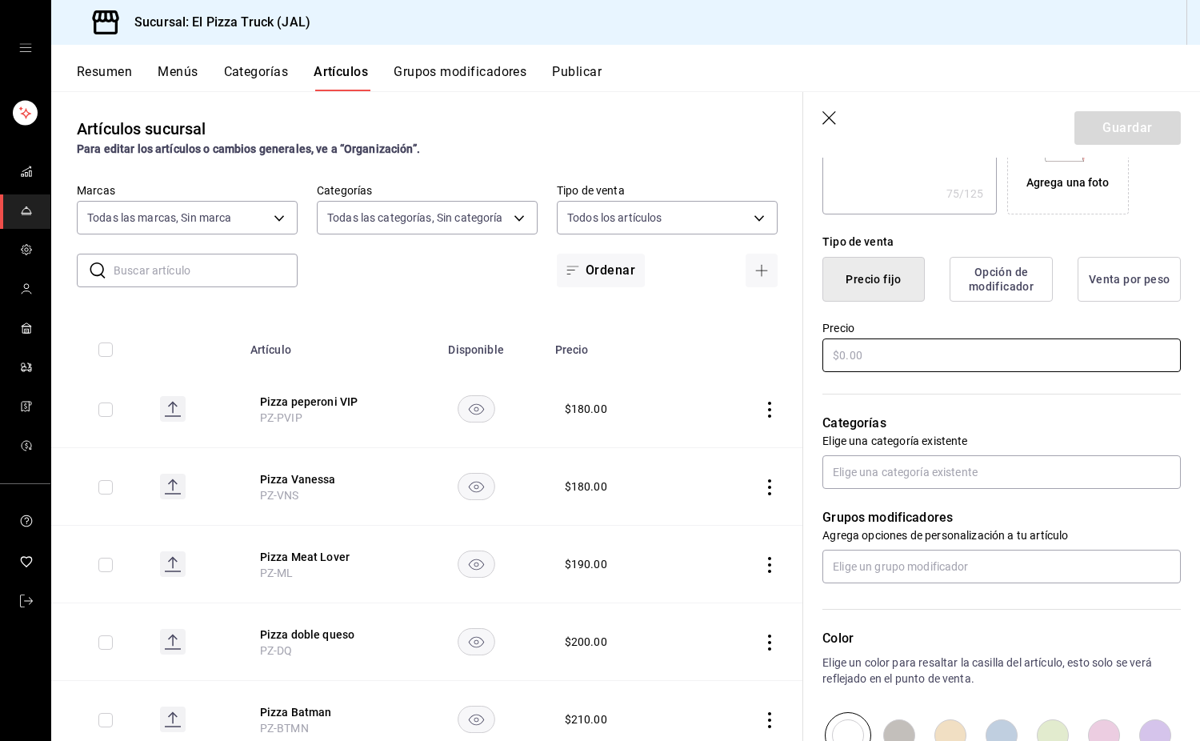
click at [883, 361] on input "text" at bounding box center [1002, 356] width 359 height 34
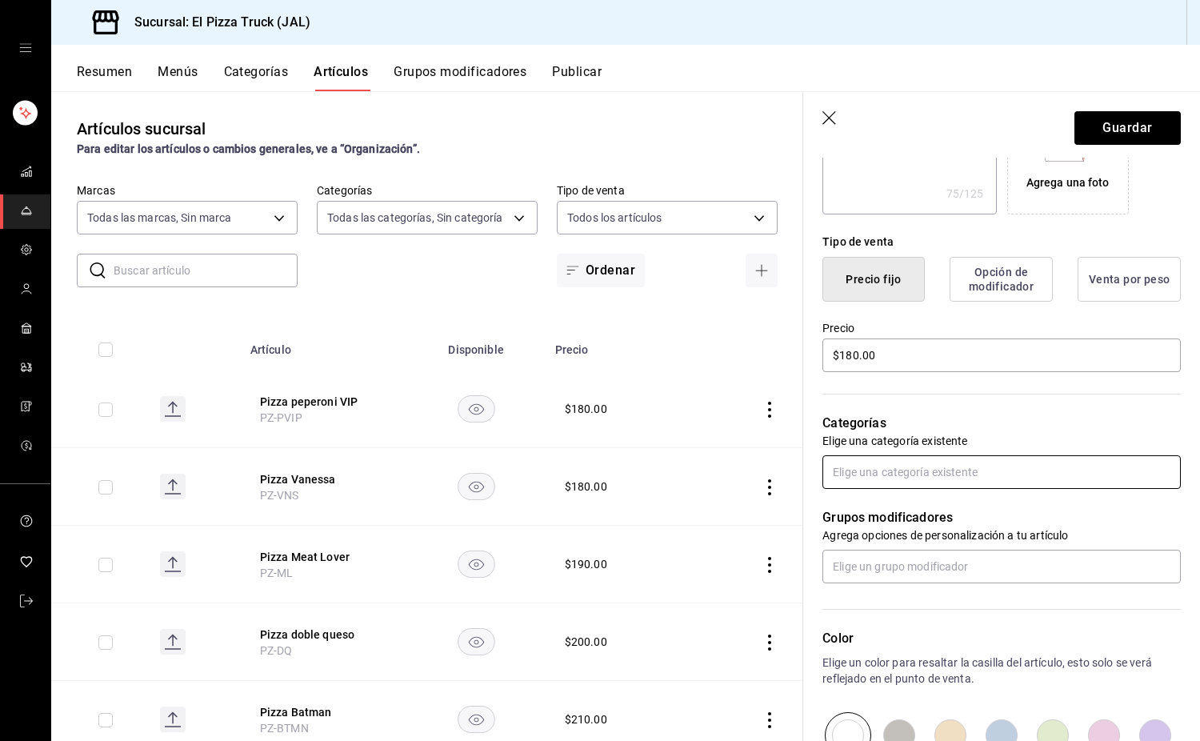
click at [944, 471] on input "text" at bounding box center [1002, 472] width 359 height 34
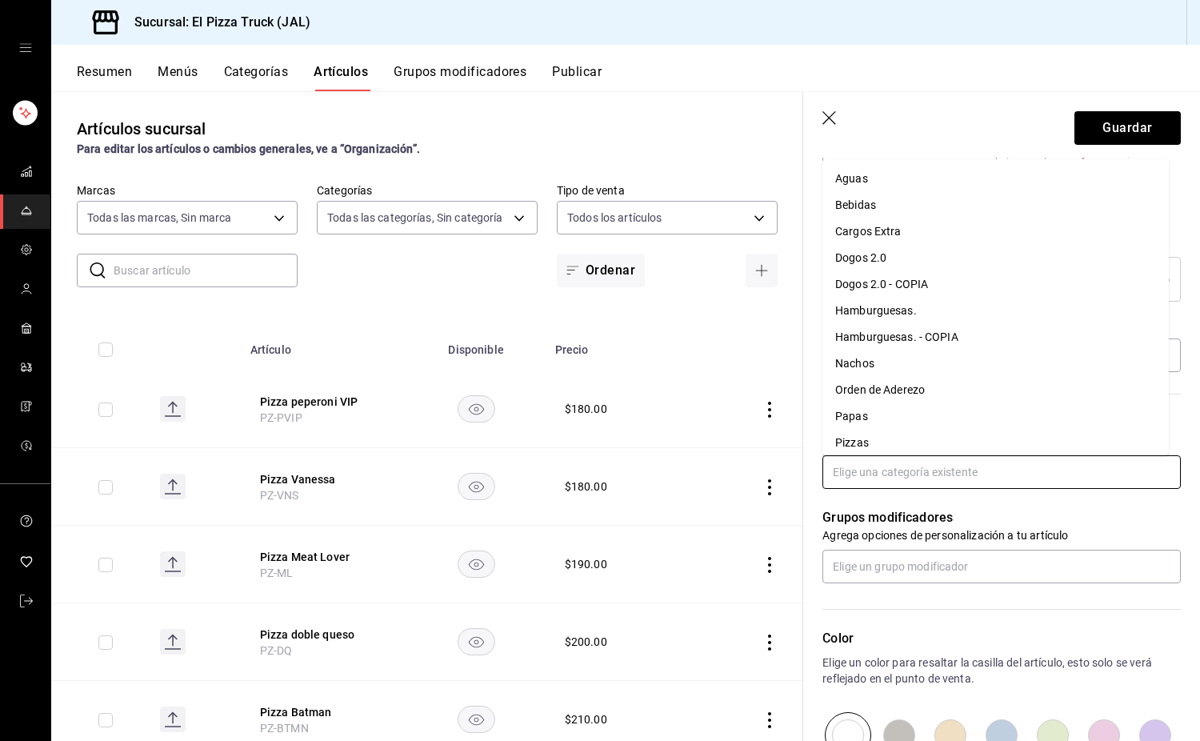
click at [871, 431] on li "Pizzas" at bounding box center [996, 443] width 347 height 26
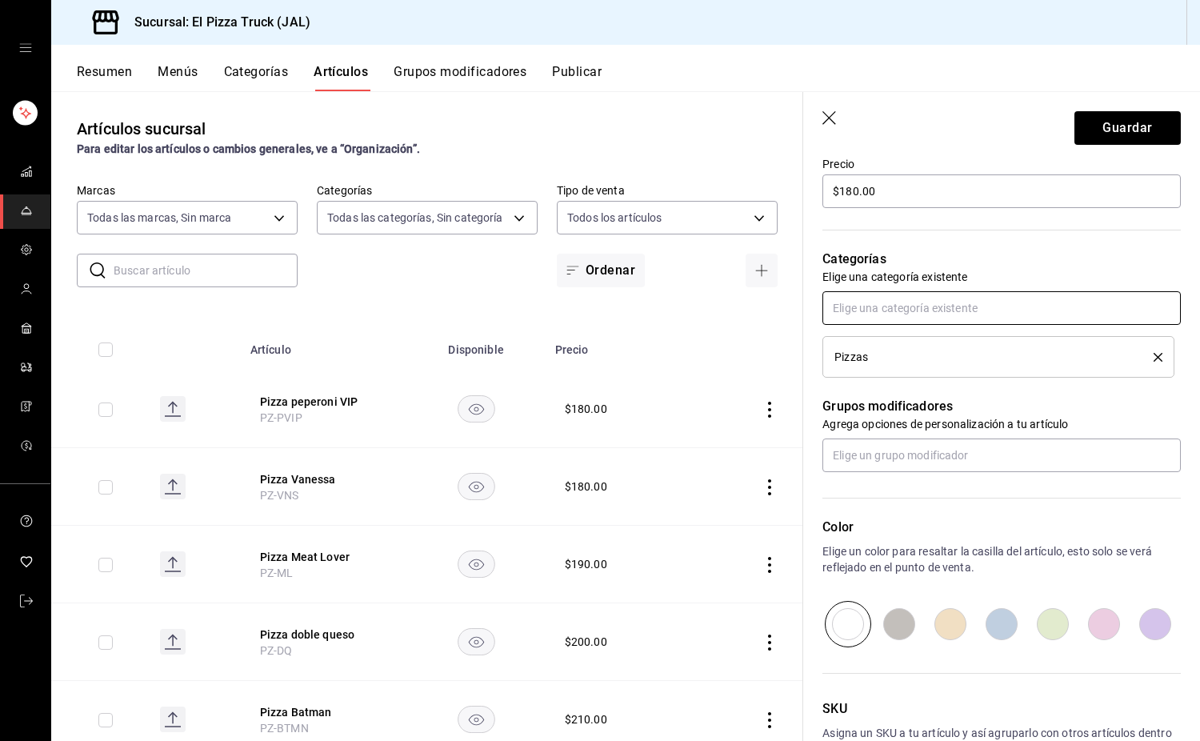
scroll to position [591, 0]
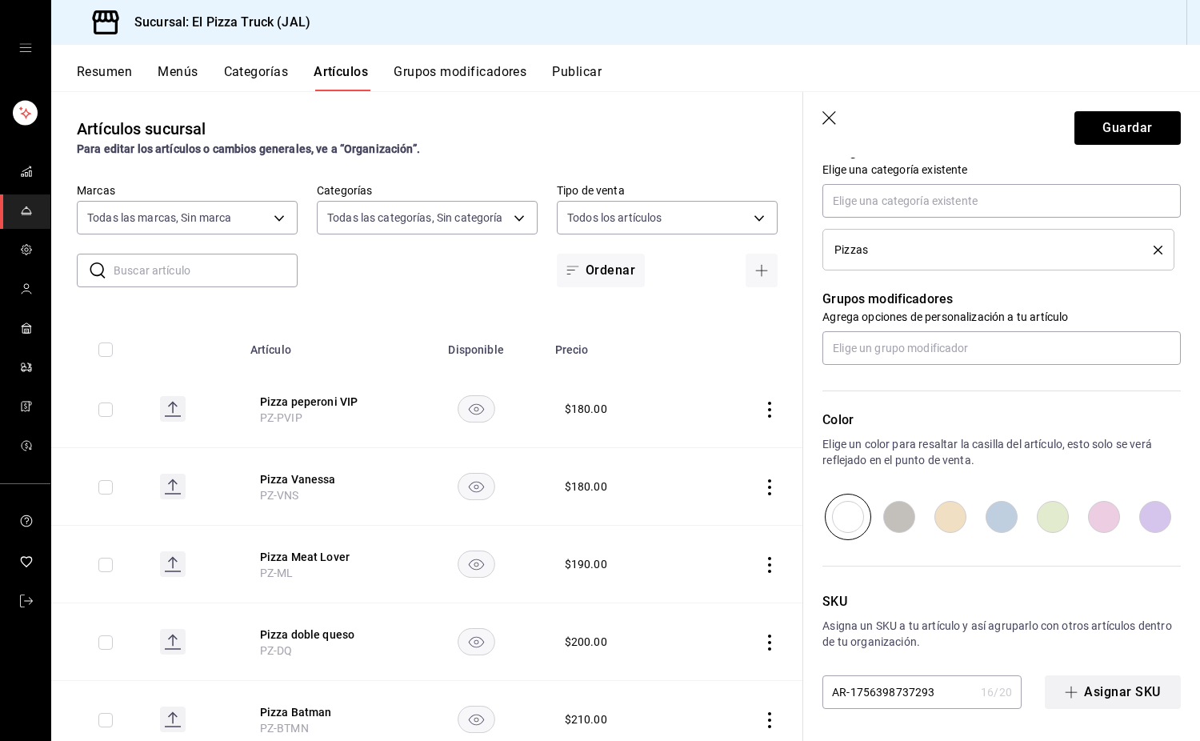
click at [1106, 687] on button "Asignar SKU" at bounding box center [1113, 692] width 136 height 34
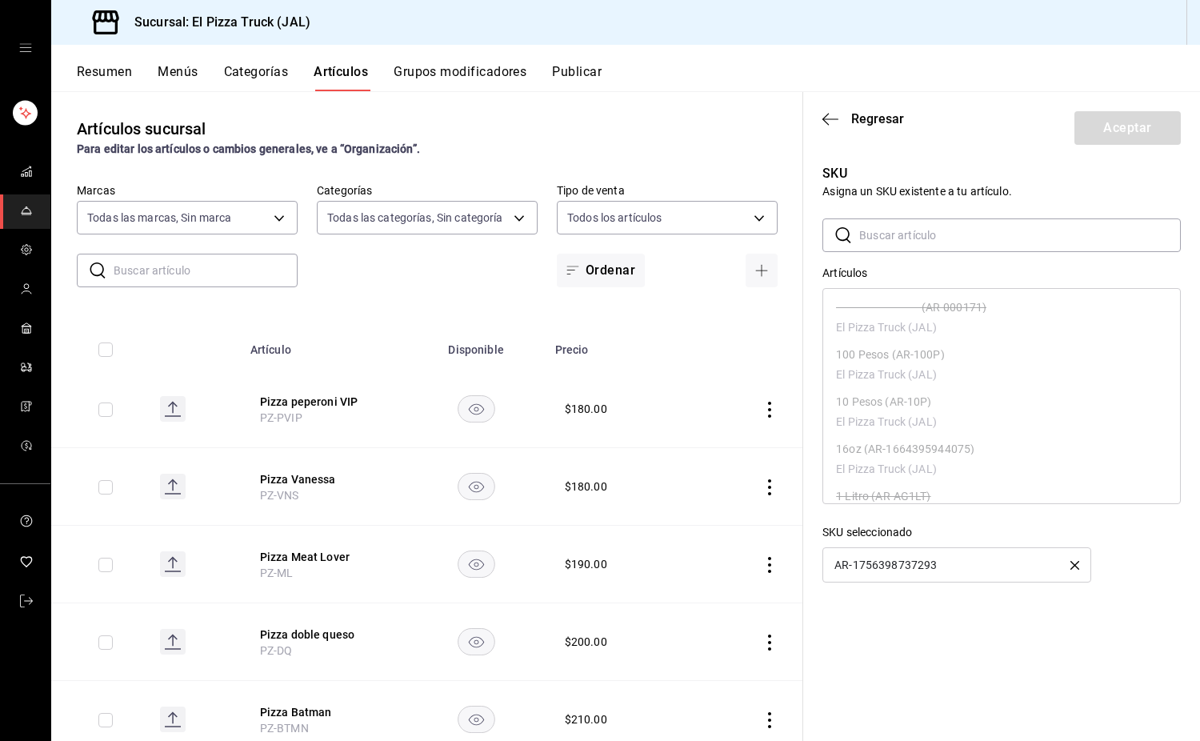
click at [1074, 563] on icon "button" at bounding box center [1075, 565] width 9 height 9
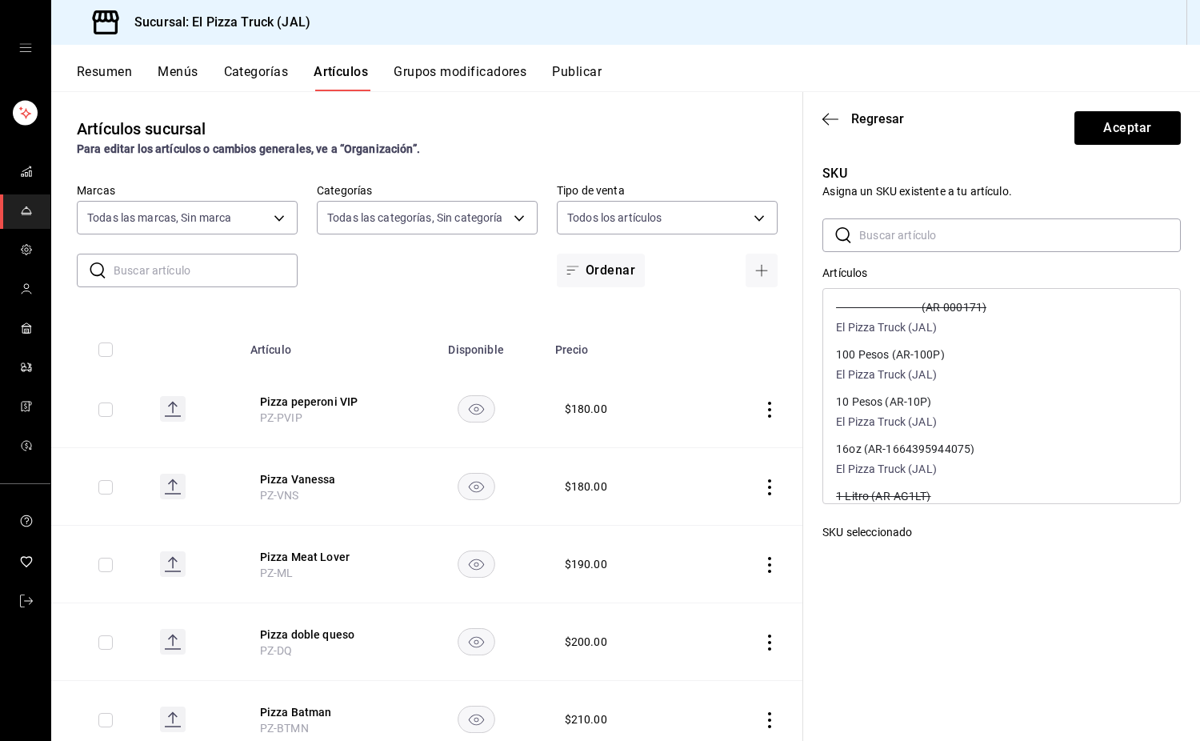
drag, startPoint x: 904, startPoint y: 224, endPoint x: 923, endPoint y: 207, distance: 25.5
click at [904, 224] on input "text" at bounding box center [1021, 235] width 322 height 32
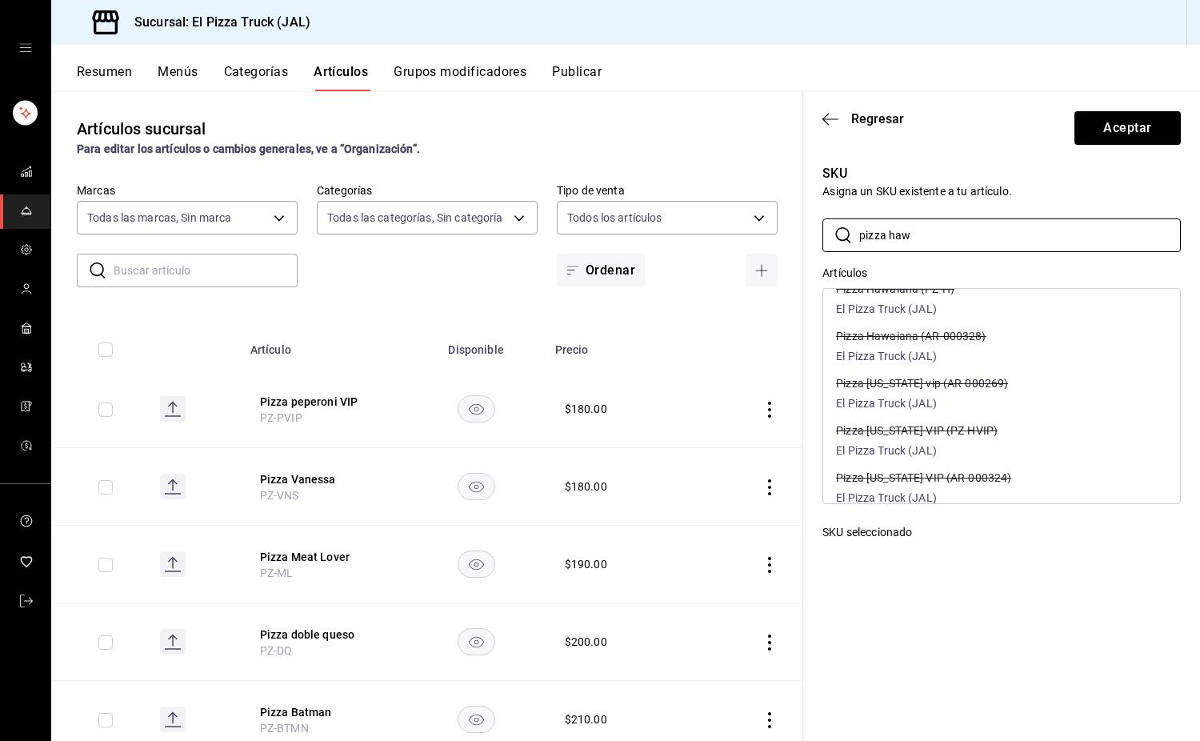
scroll to position [80, 0]
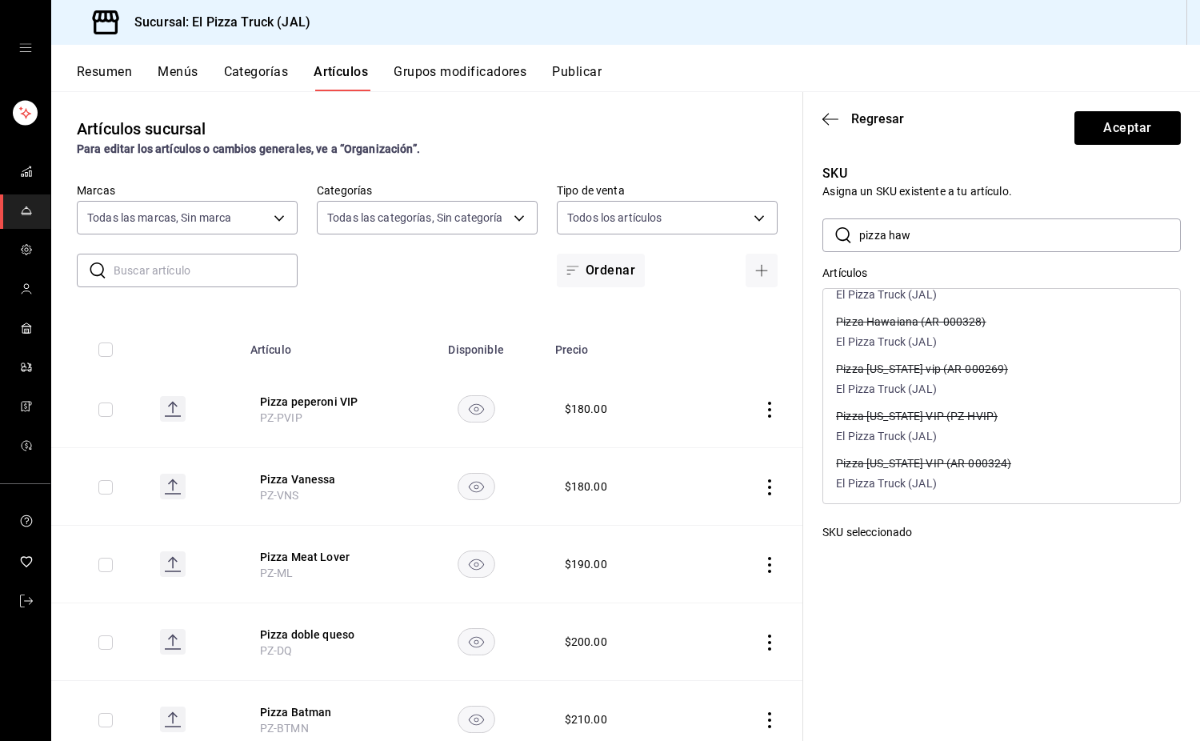
click at [988, 430] on div "Pizza Hawaii VIP (PZ-HVIP) El Pizza Truck (JAL)" at bounding box center [1001, 427] width 357 height 47
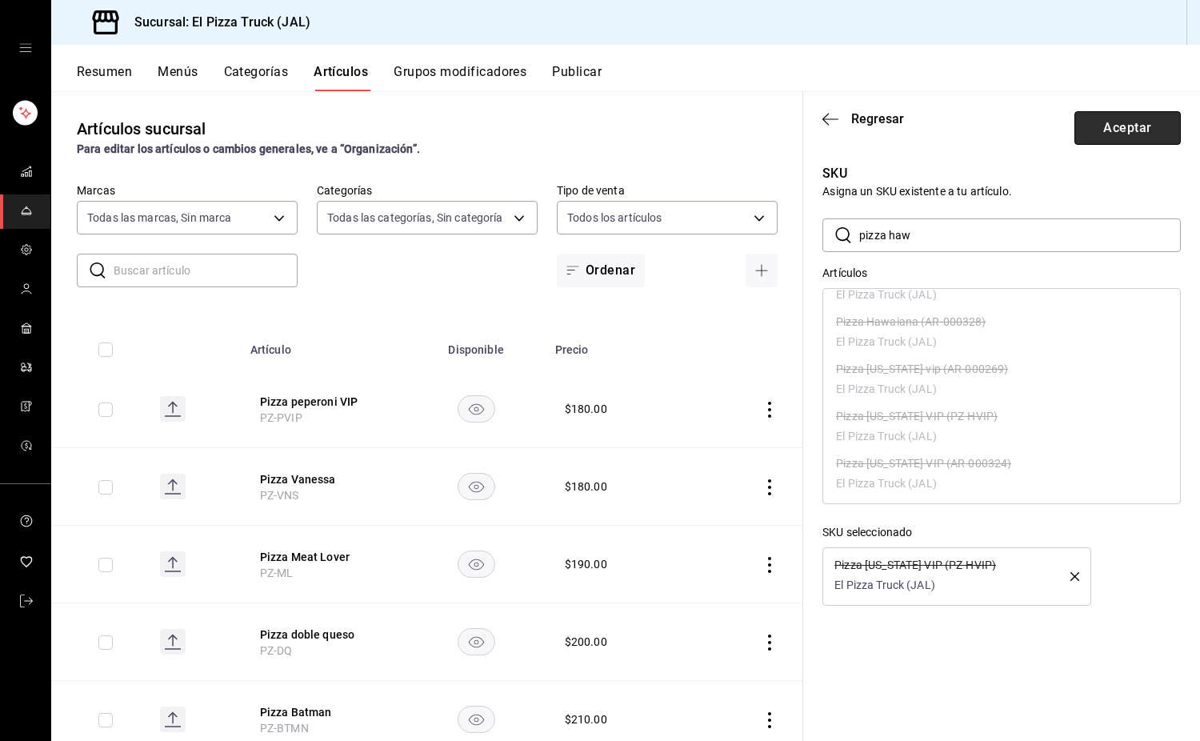
click at [1122, 133] on button "Aceptar" at bounding box center [1128, 128] width 106 height 34
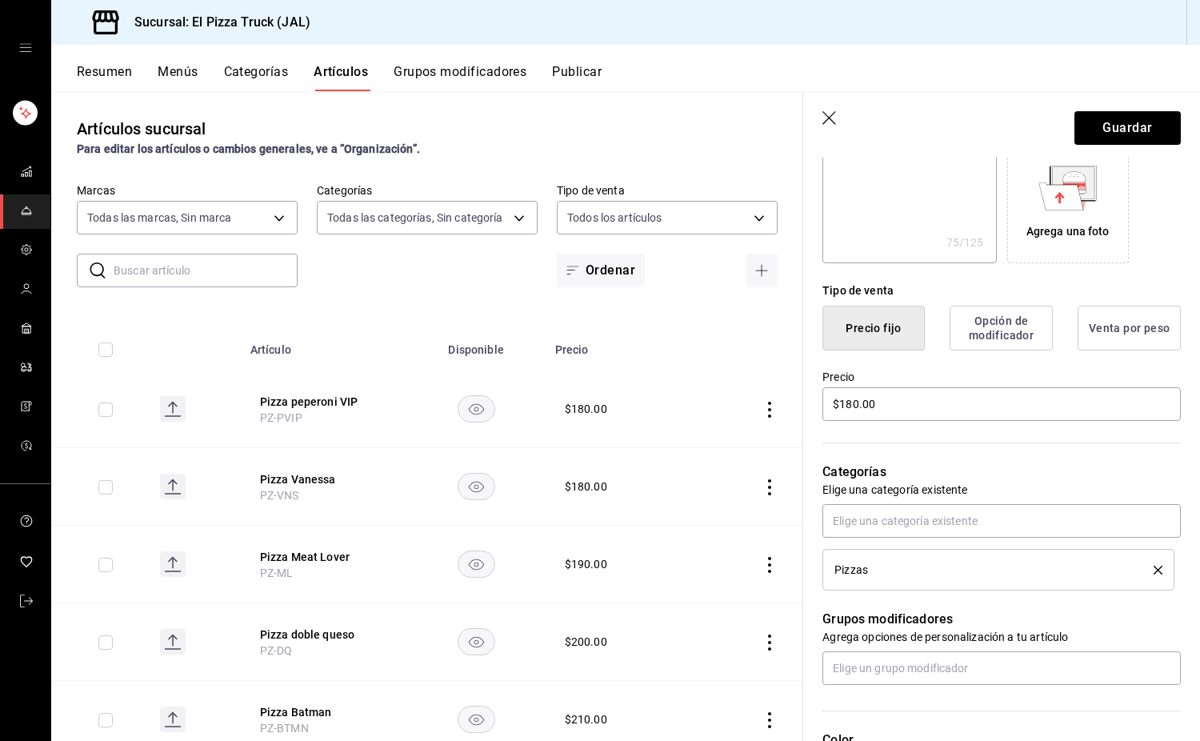
scroll to position [0, 0]
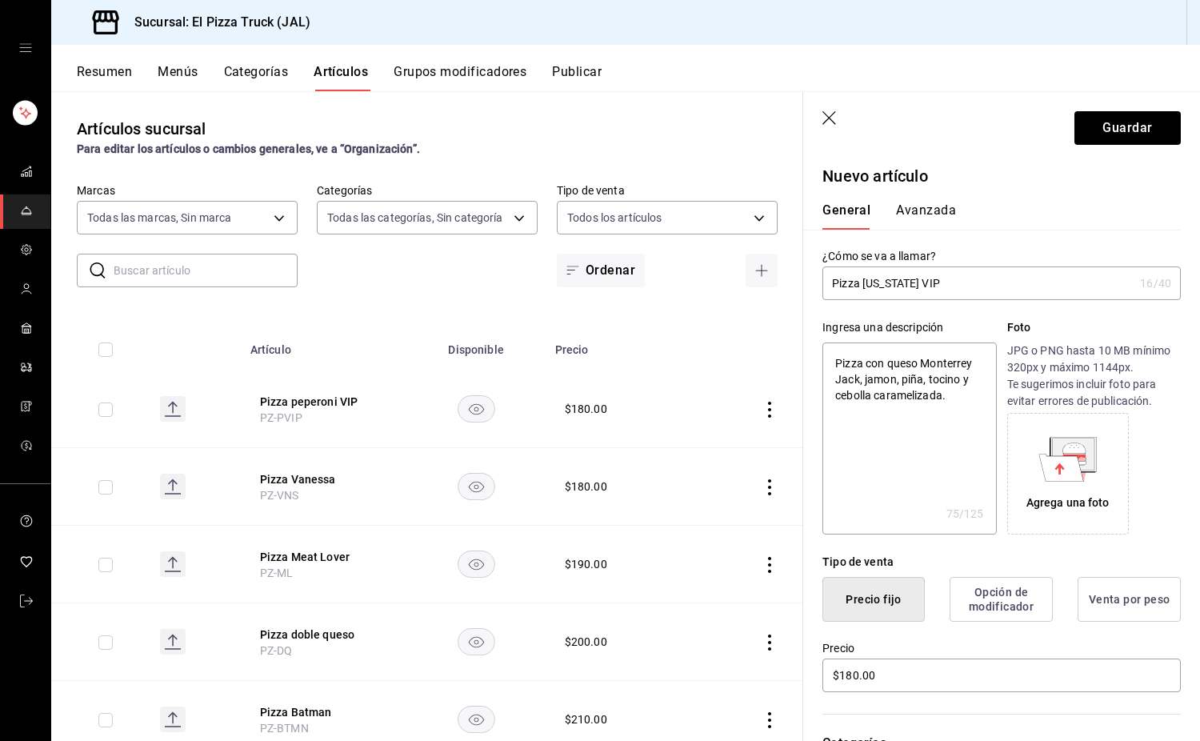
click at [888, 377] on textarea "Pizza con queso Monterrey Jack, jamon, piña, tocino y cebolla caramelizada." at bounding box center [910, 439] width 174 height 192
click at [1128, 129] on button "Guardar" at bounding box center [1128, 128] width 106 height 34
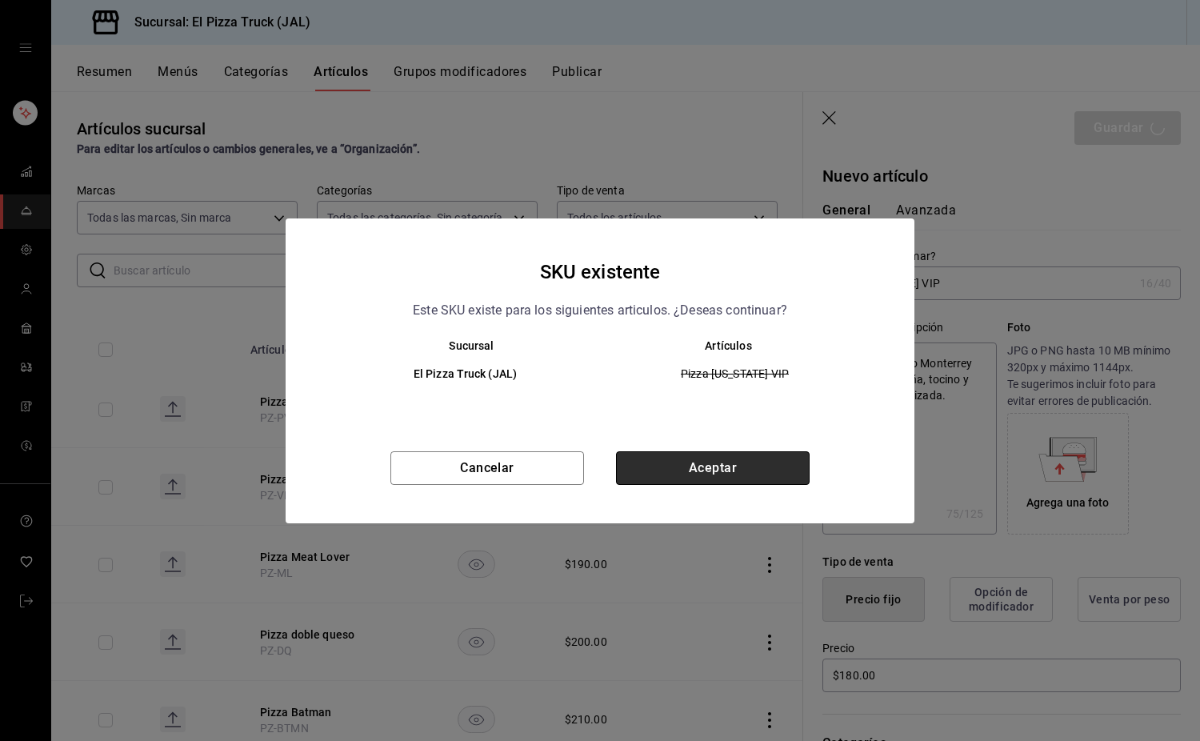
click at [721, 465] on button "Aceptar" at bounding box center [713, 468] width 194 height 34
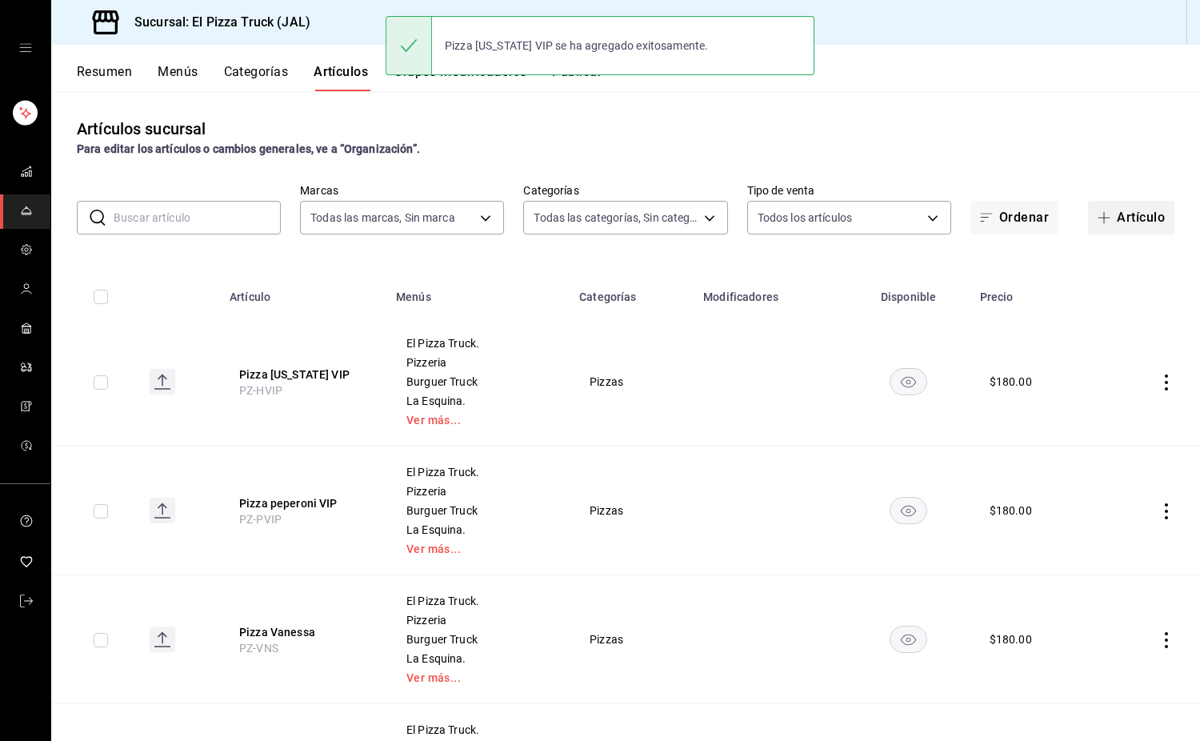
click at [1128, 217] on button "Artículo" at bounding box center [1131, 218] width 86 height 34
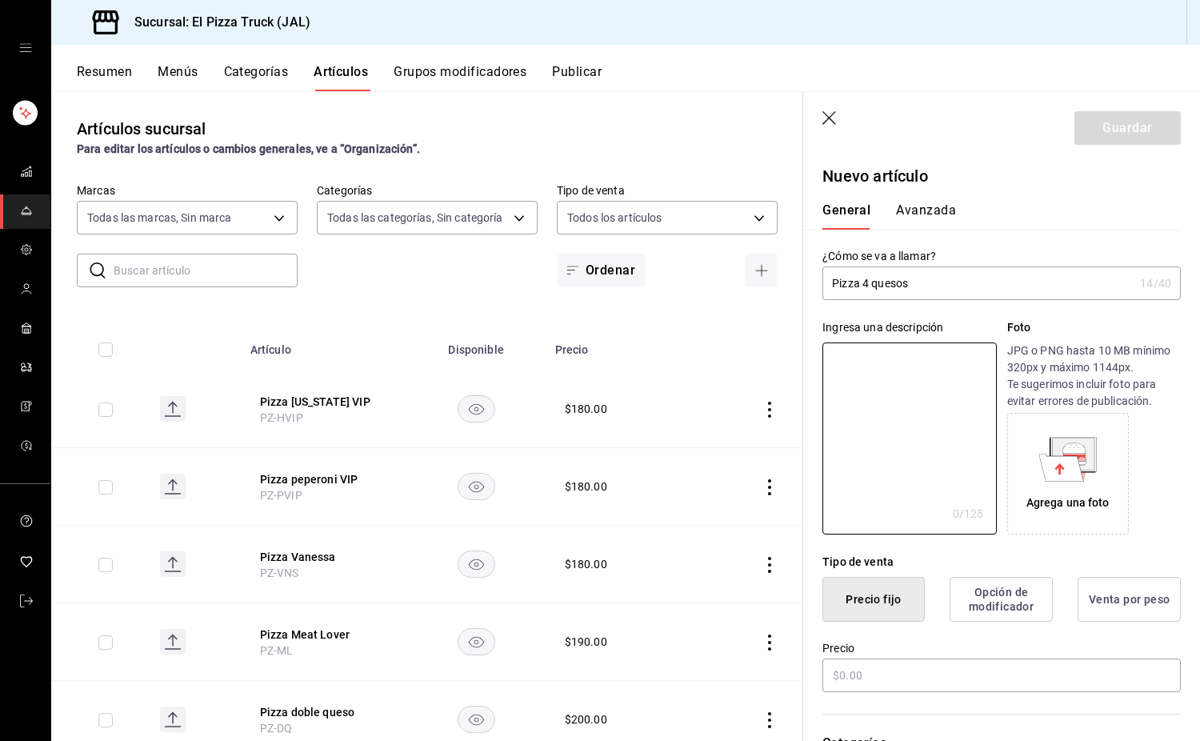
paste textarea "Pizza con queso Monterrey Jack,"
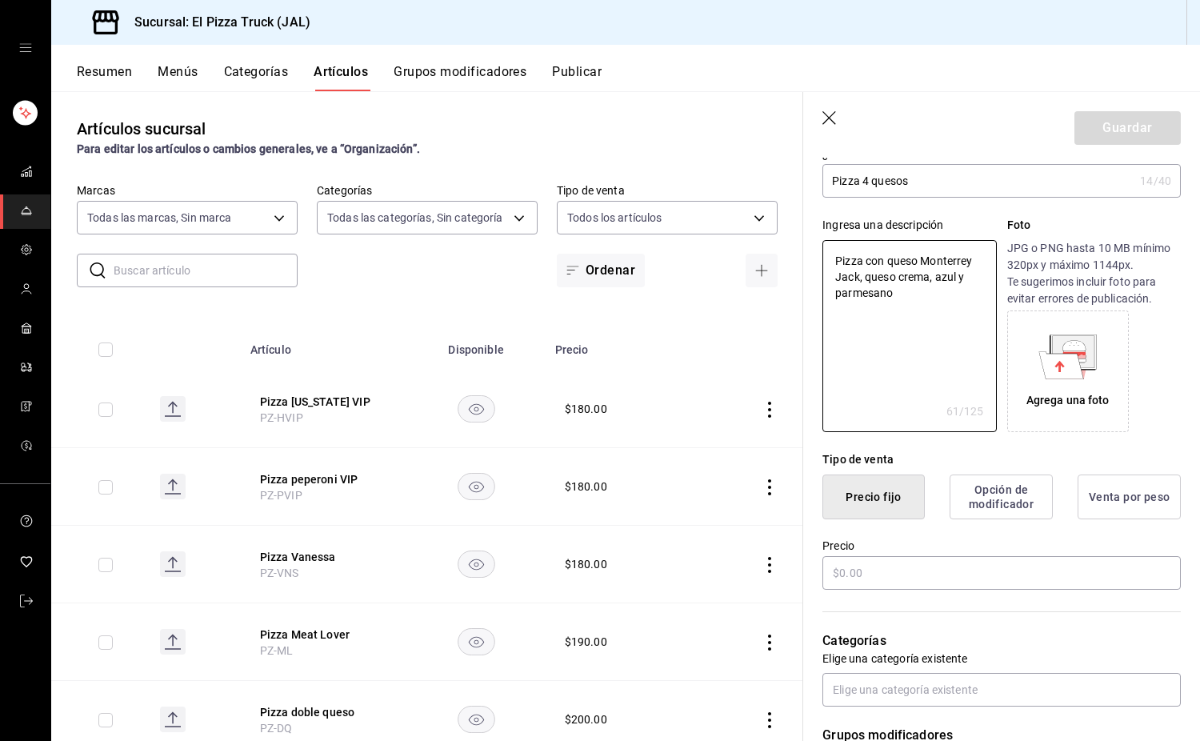
scroll to position [240, 0]
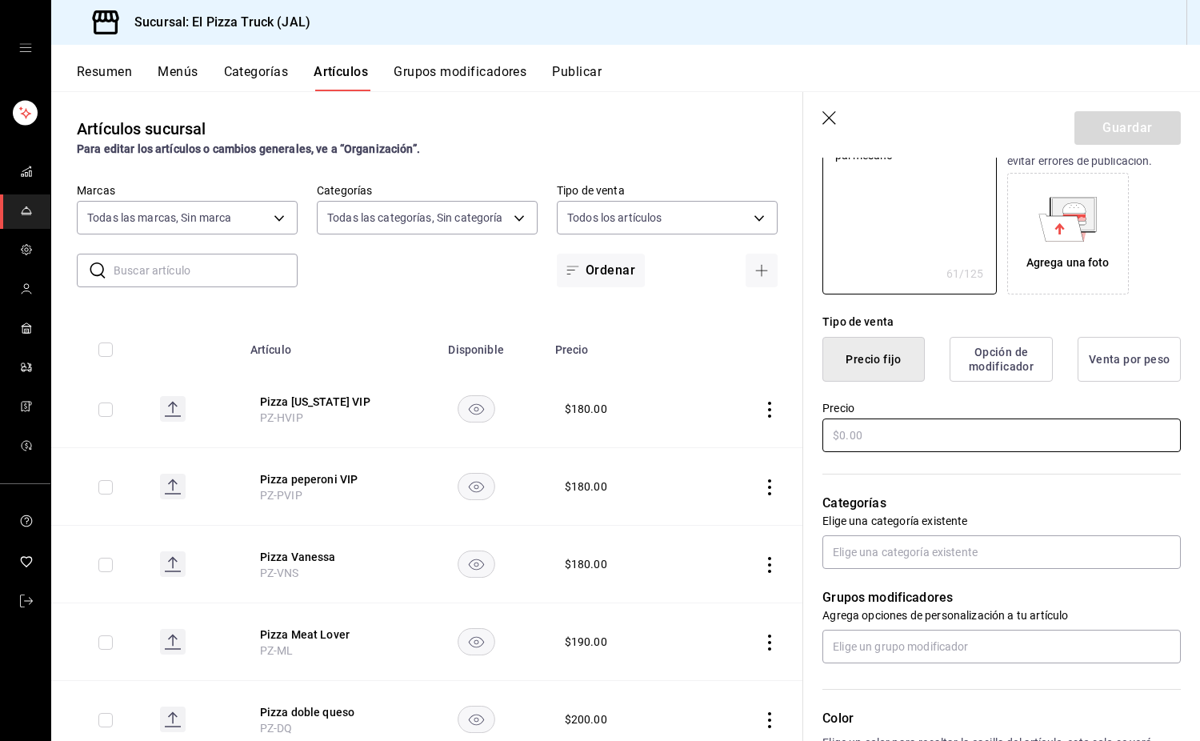
click at [912, 441] on input "text" at bounding box center [1002, 436] width 359 height 34
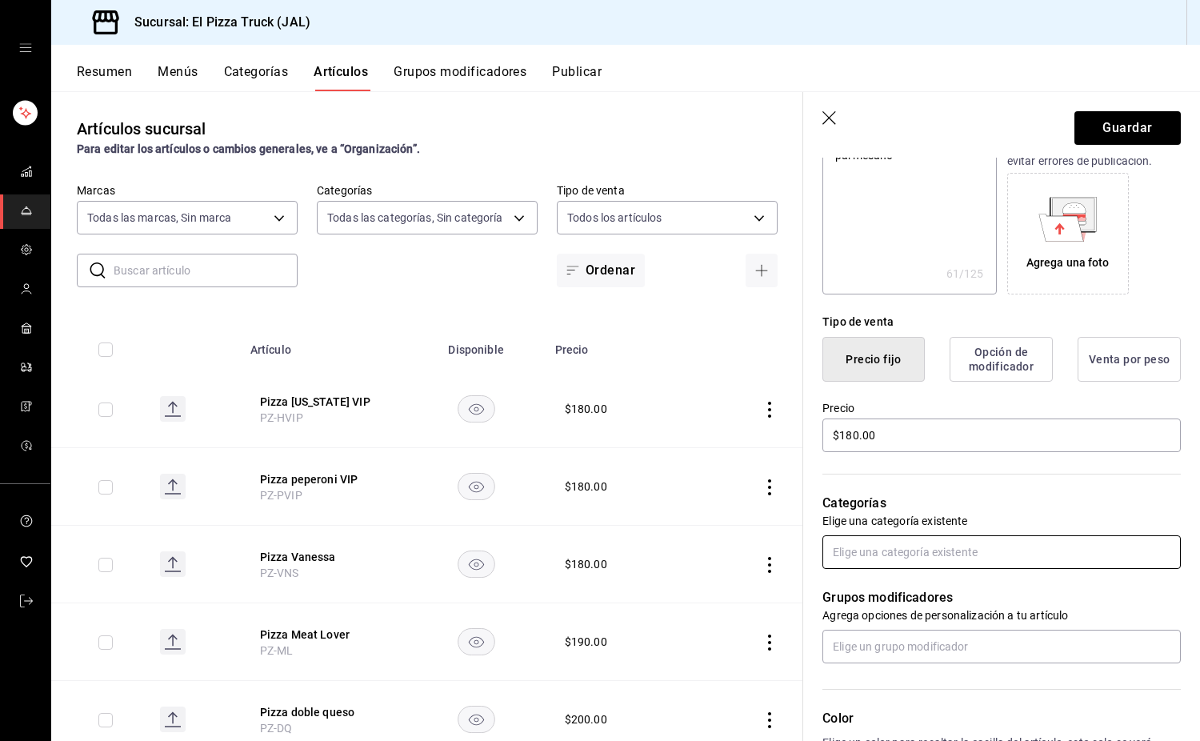
click at [868, 539] on input "text" at bounding box center [1002, 552] width 359 height 34
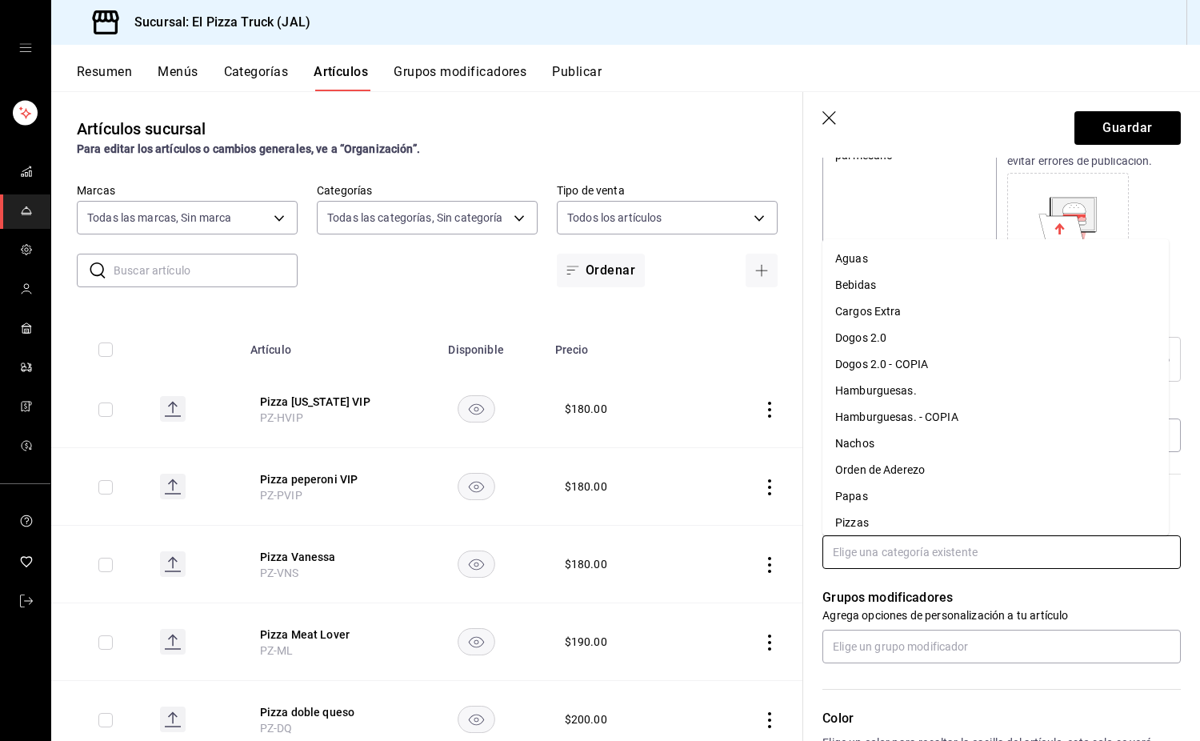
click at [851, 507] on li "Papas" at bounding box center [996, 496] width 347 height 26
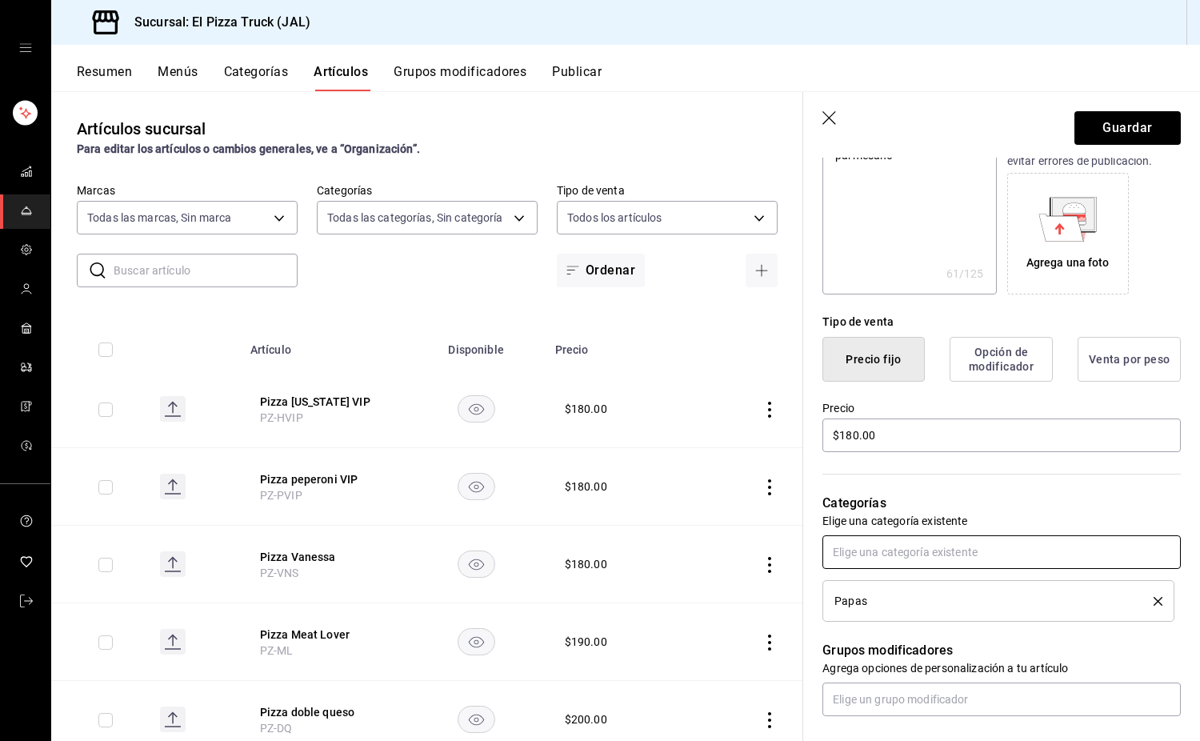
click at [880, 545] on input "text" at bounding box center [1002, 552] width 359 height 34
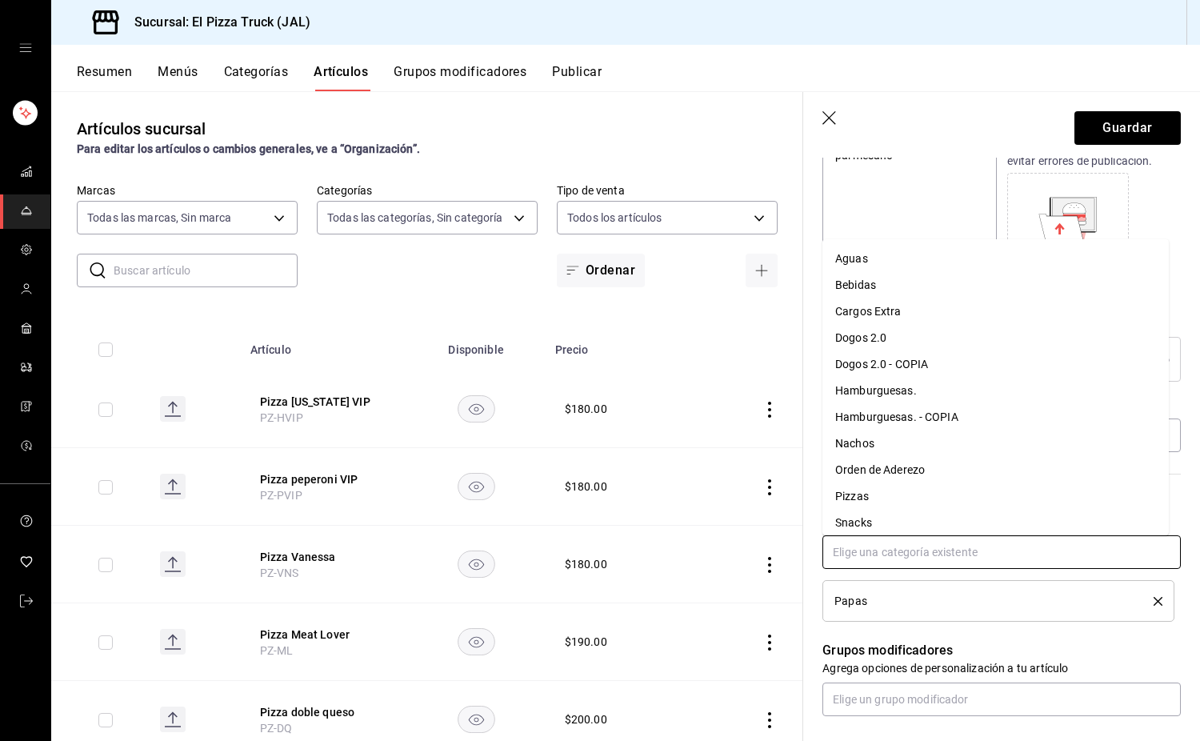
click at [881, 494] on li "Pizzas" at bounding box center [996, 496] width 347 height 26
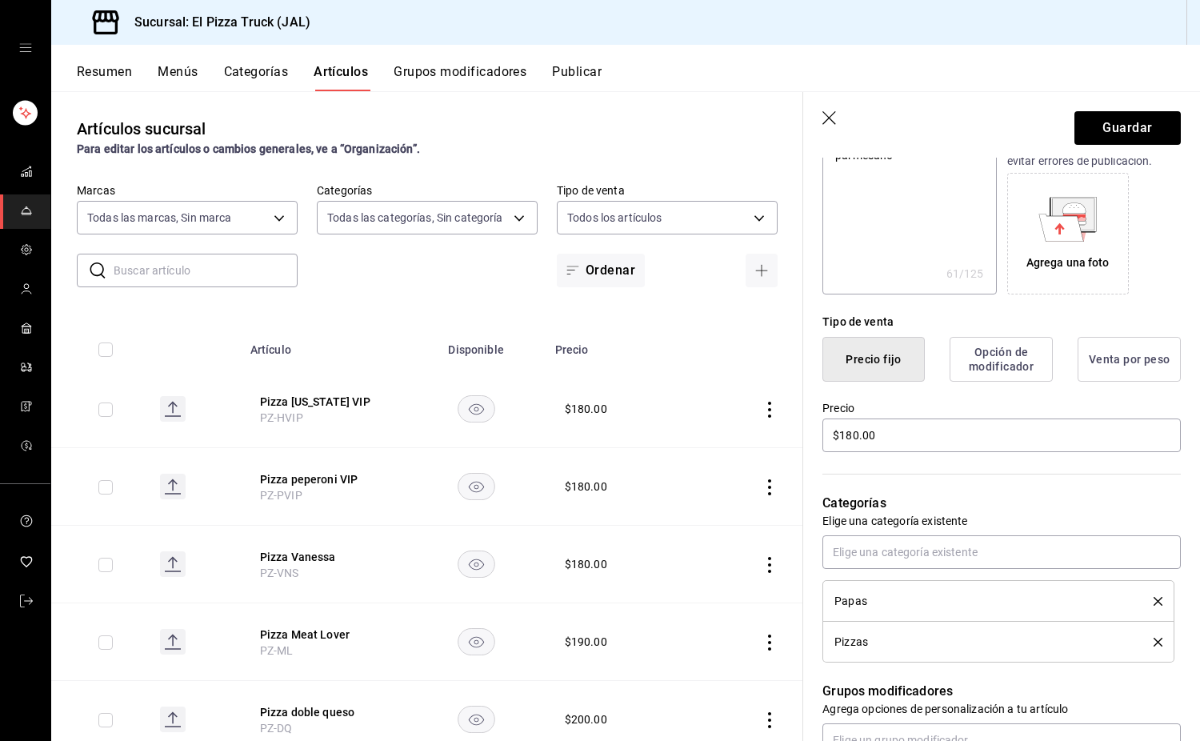
click at [1154, 599] on icon "delete" at bounding box center [1158, 601] width 9 height 9
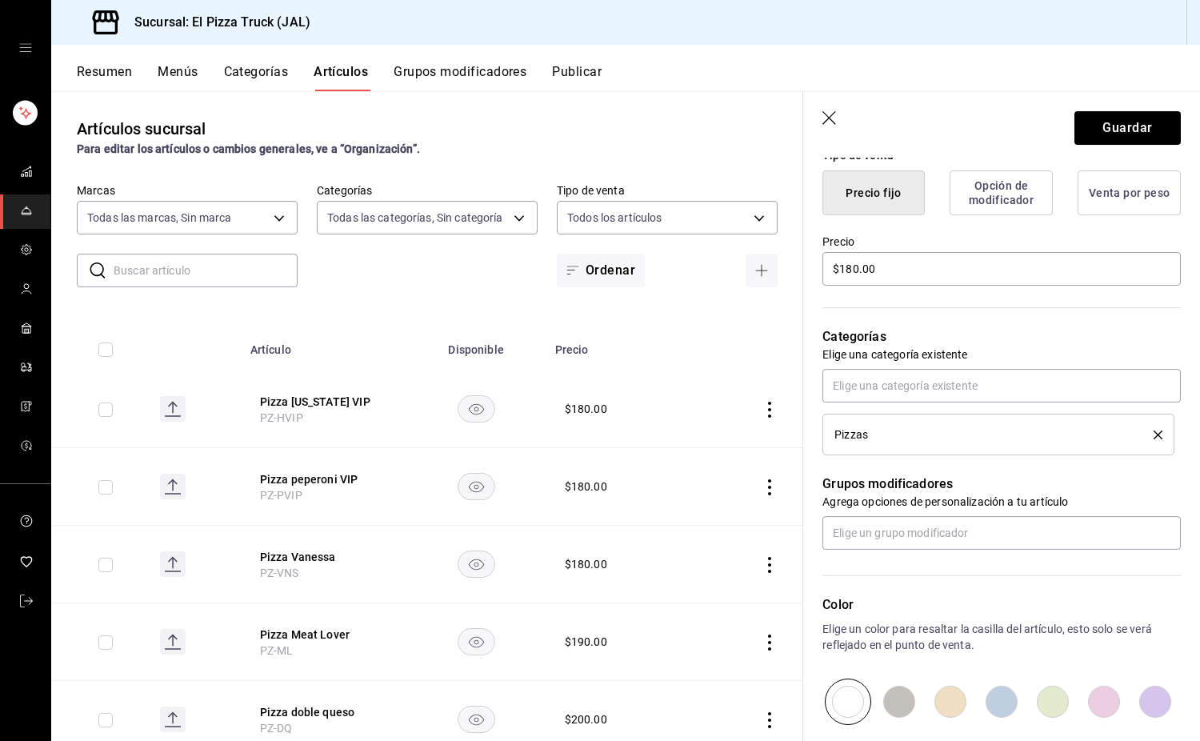
scroll to position [591, 0]
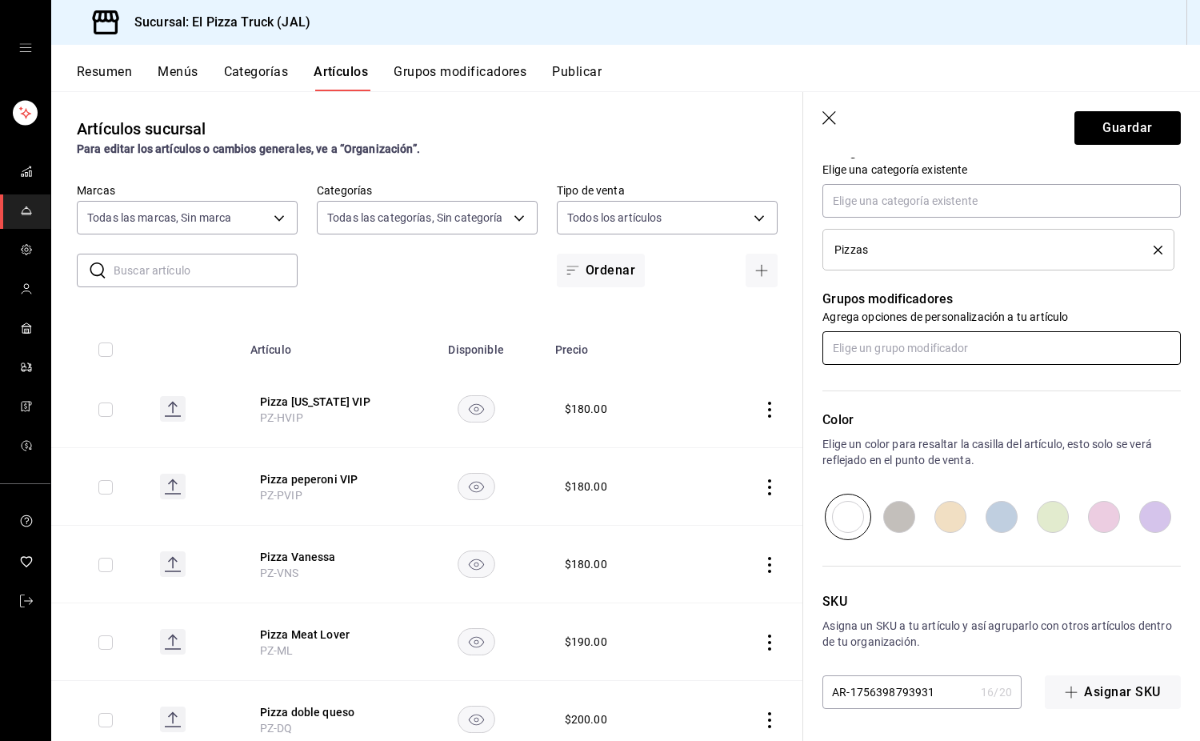
click at [930, 339] on input "text" at bounding box center [1002, 348] width 359 height 34
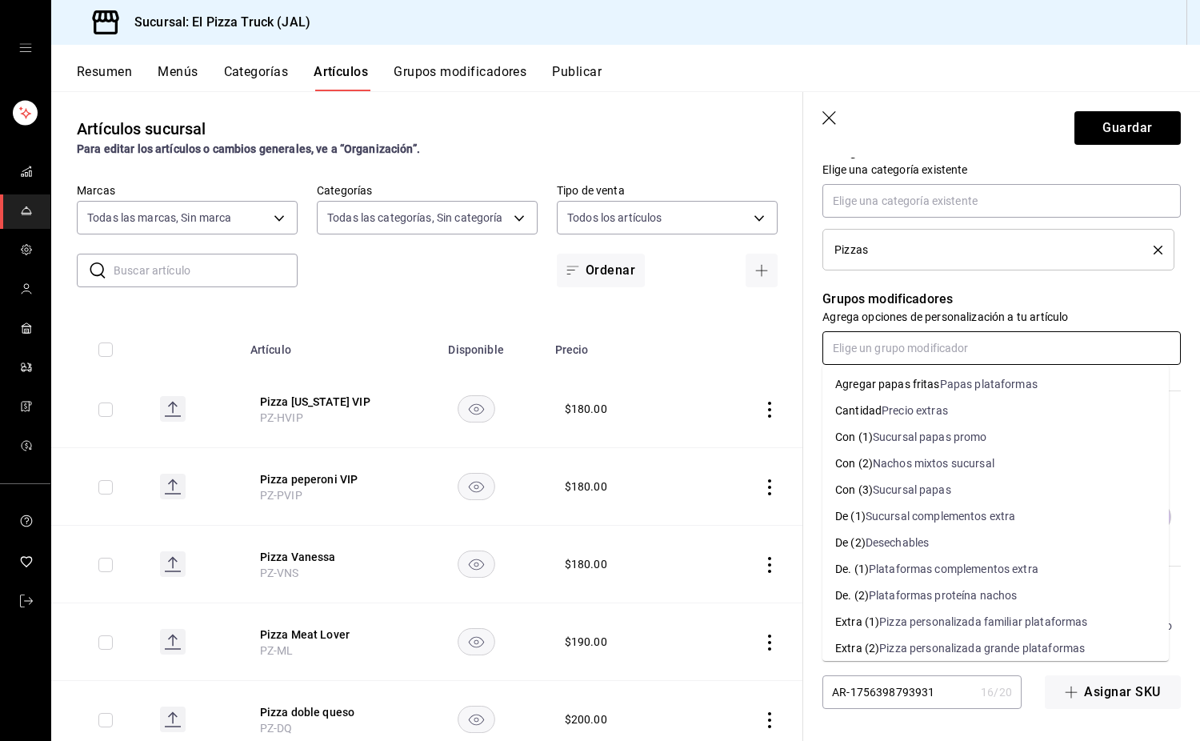
paste input "Pizza con queso Monterrey Jack,"
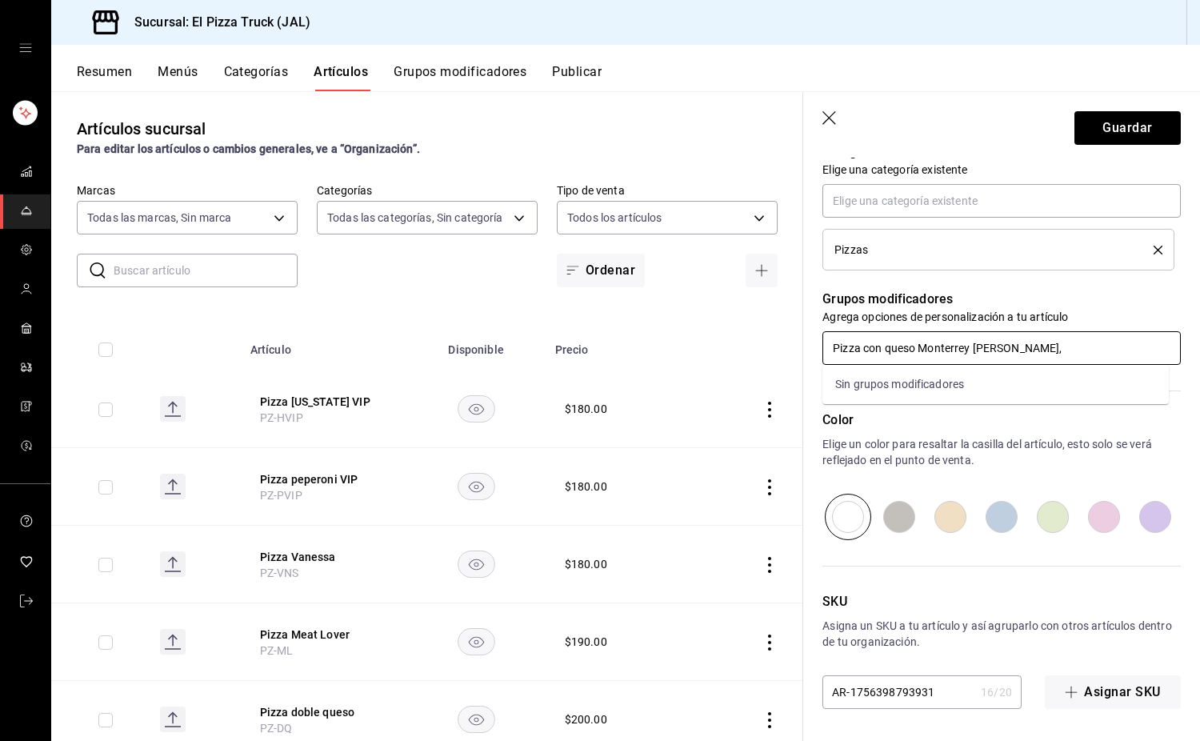
drag, startPoint x: 1025, startPoint y: 351, endPoint x: 540, endPoint y: 364, distance: 485.1
click at [540, 364] on main "Artículos sucursal Para editar los artículos o cambios generales, ve a “Organiz…" at bounding box center [625, 416] width 1149 height 650
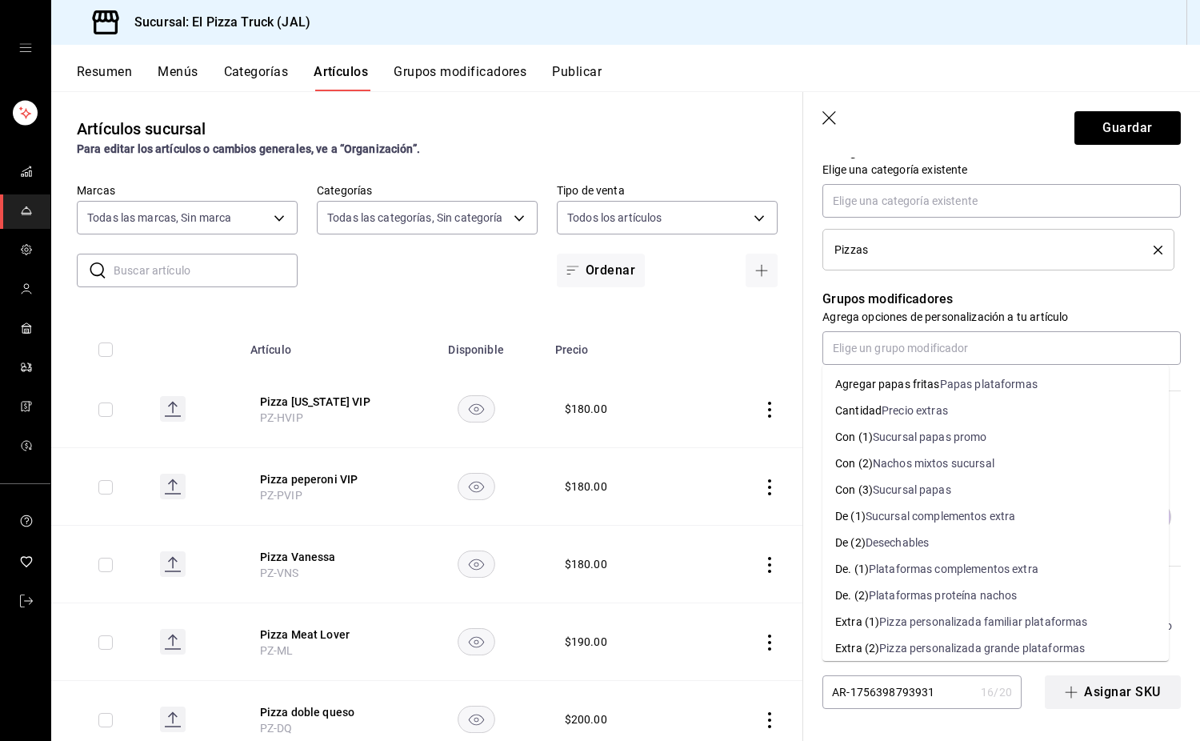
click at [1103, 698] on button "Asignar SKU" at bounding box center [1113, 692] width 136 height 34
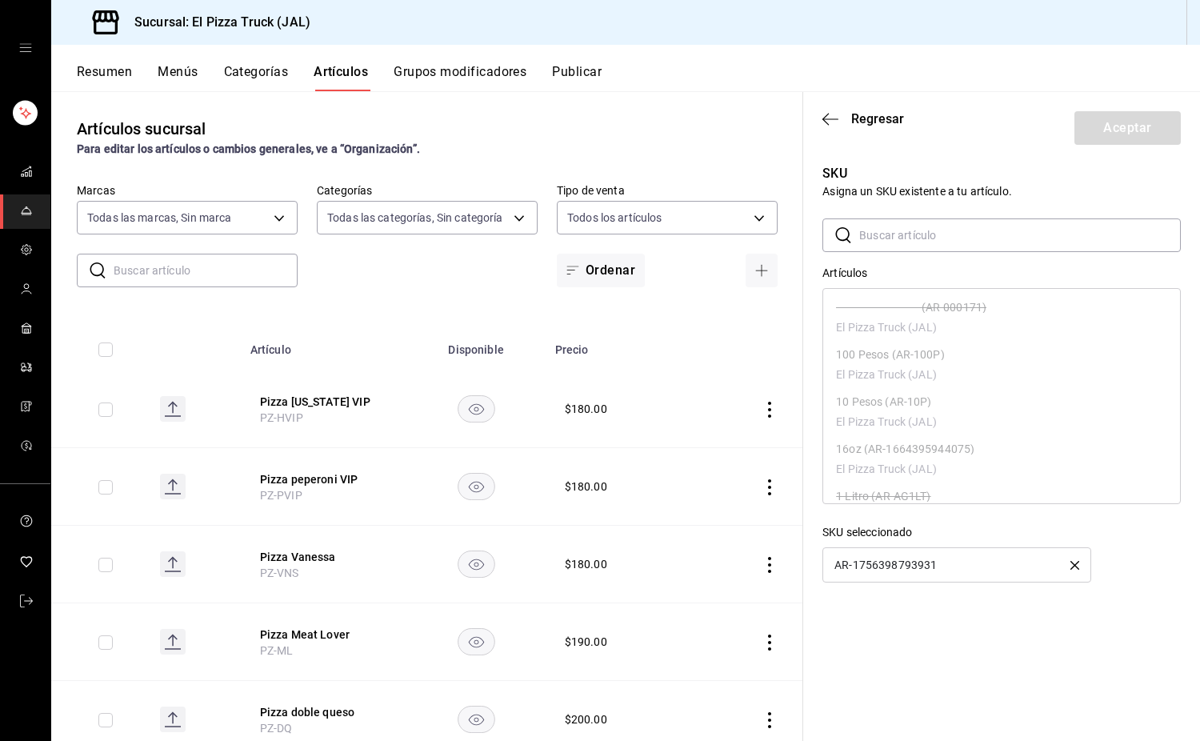
click at [894, 245] on input "text" at bounding box center [1021, 235] width 322 height 32
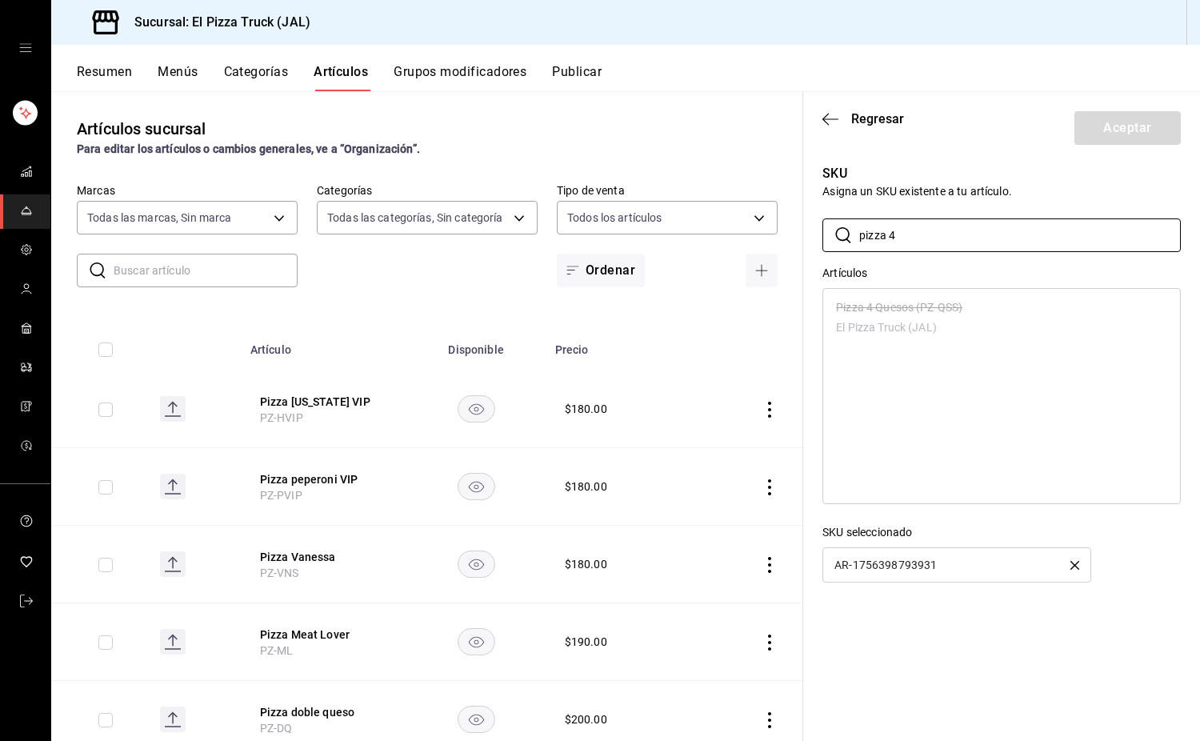
click at [935, 329] on ul "Pizza 4 Quesos (PZ-QSS) El Pizza Truck (JAL)" at bounding box center [1001, 319] width 357 height 60
click at [901, 300] on ul "Pizza 4 Quesos (PZ-QSS) El Pizza Truck (JAL)" at bounding box center [1001, 319] width 357 height 60
click at [910, 314] on ul "Pizza 4 Quesos (PZ-QSS) El Pizza Truck (JAL)" at bounding box center [1001, 319] width 357 height 60
click at [1079, 569] on icon "button" at bounding box center [1075, 565] width 9 height 9
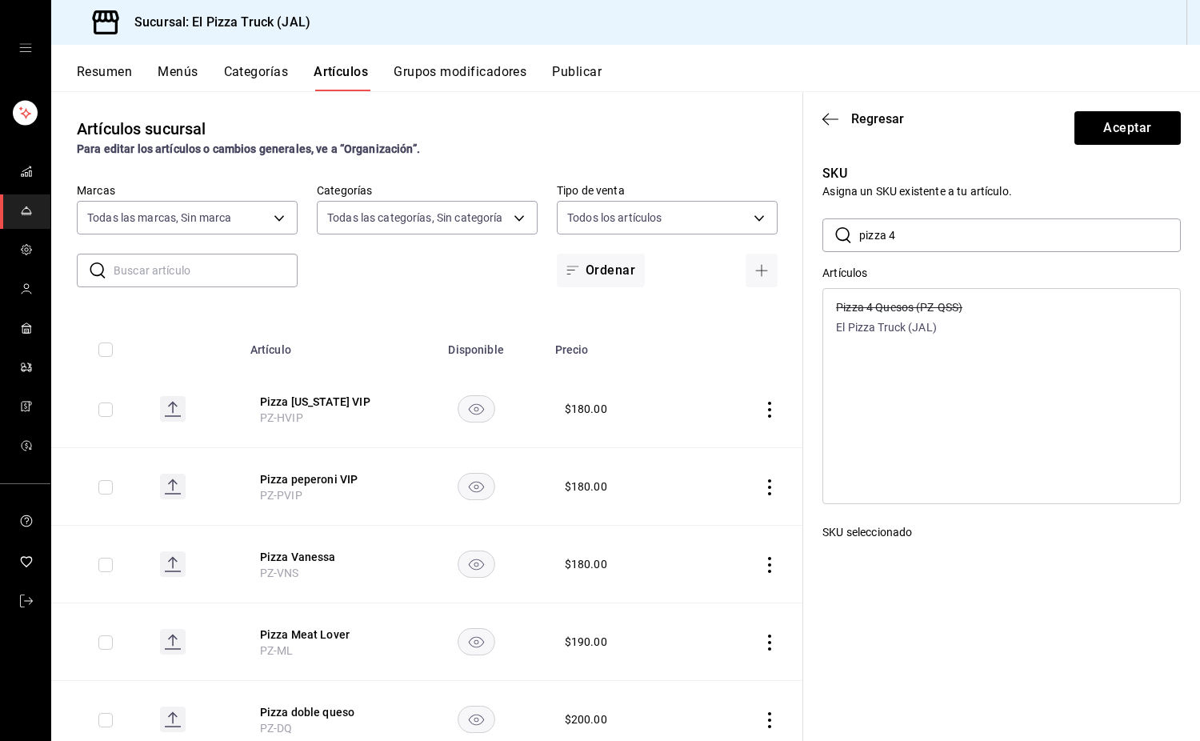
click at [949, 341] on ul "Pizza 4 Quesos (PZ-QSS) El Pizza Truck (JAL)" at bounding box center [1001, 319] width 357 height 60
drag, startPoint x: 950, startPoint y: 320, endPoint x: 946, endPoint y: 329, distance: 9.7
click at [950, 321] on p "El Pizza Truck (JAL)" at bounding box center [899, 327] width 126 height 17
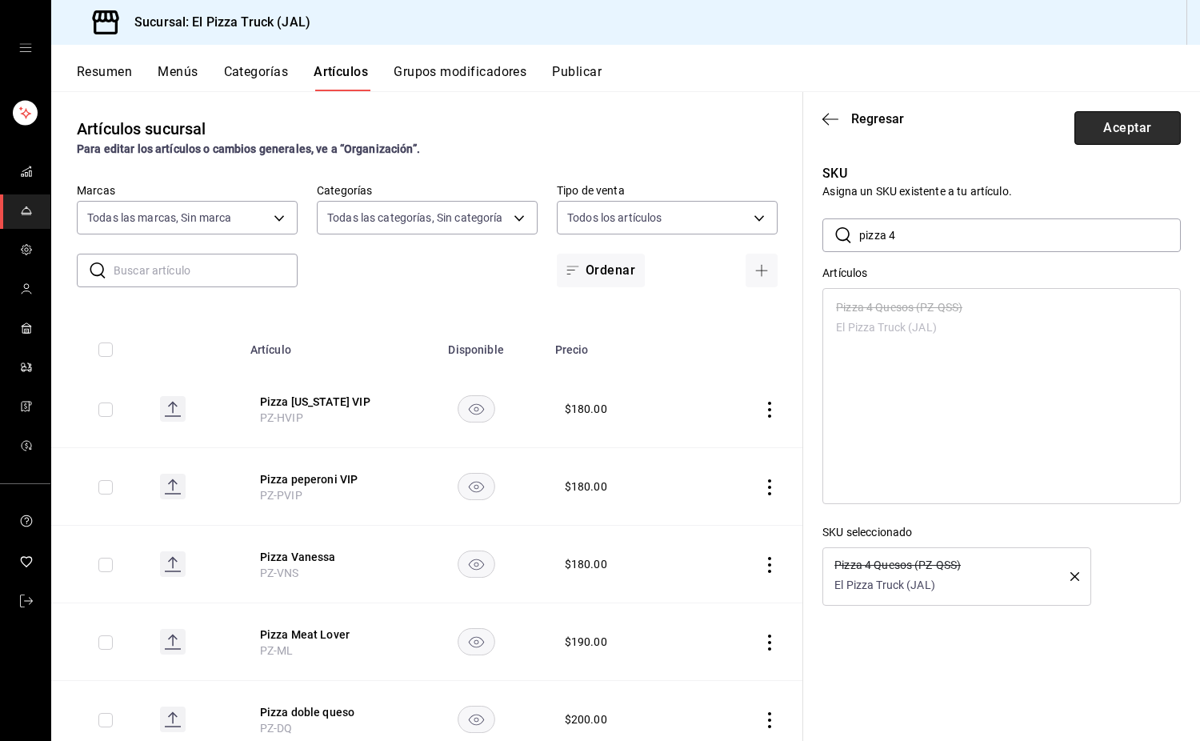
click at [1134, 124] on button "Aceptar" at bounding box center [1128, 128] width 106 height 34
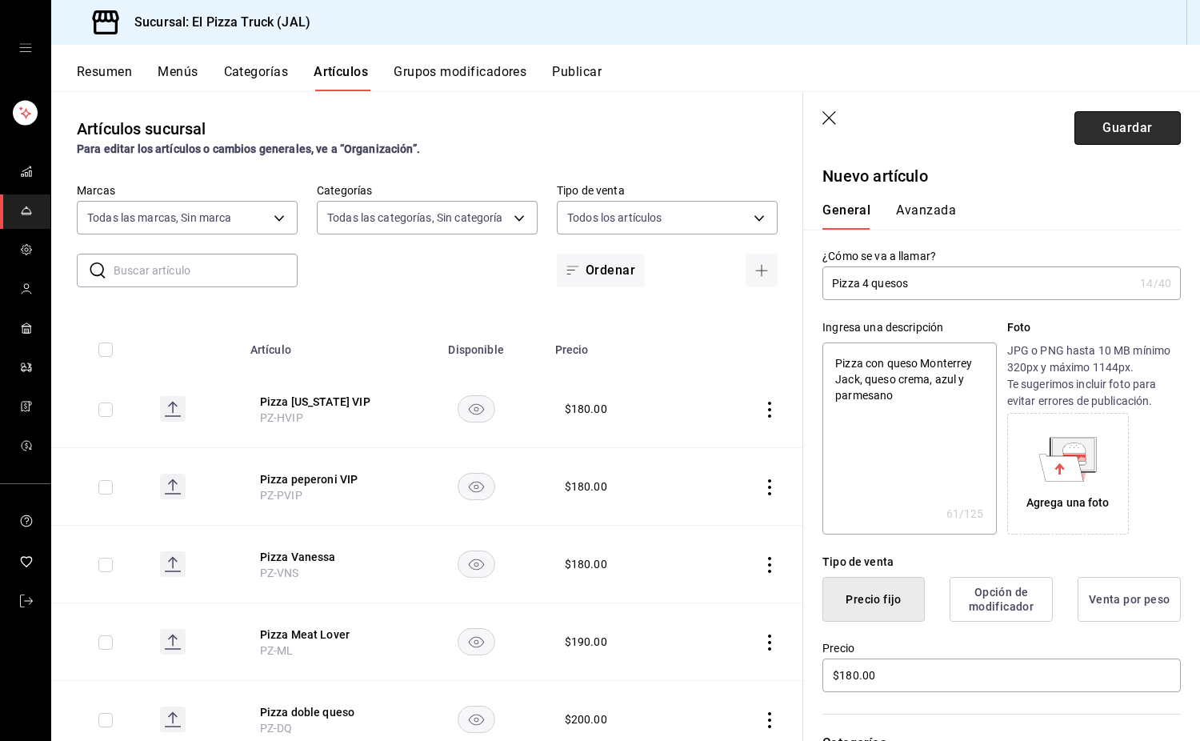
click at [1118, 132] on button "Guardar" at bounding box center [1128, 128] width 106 height 34
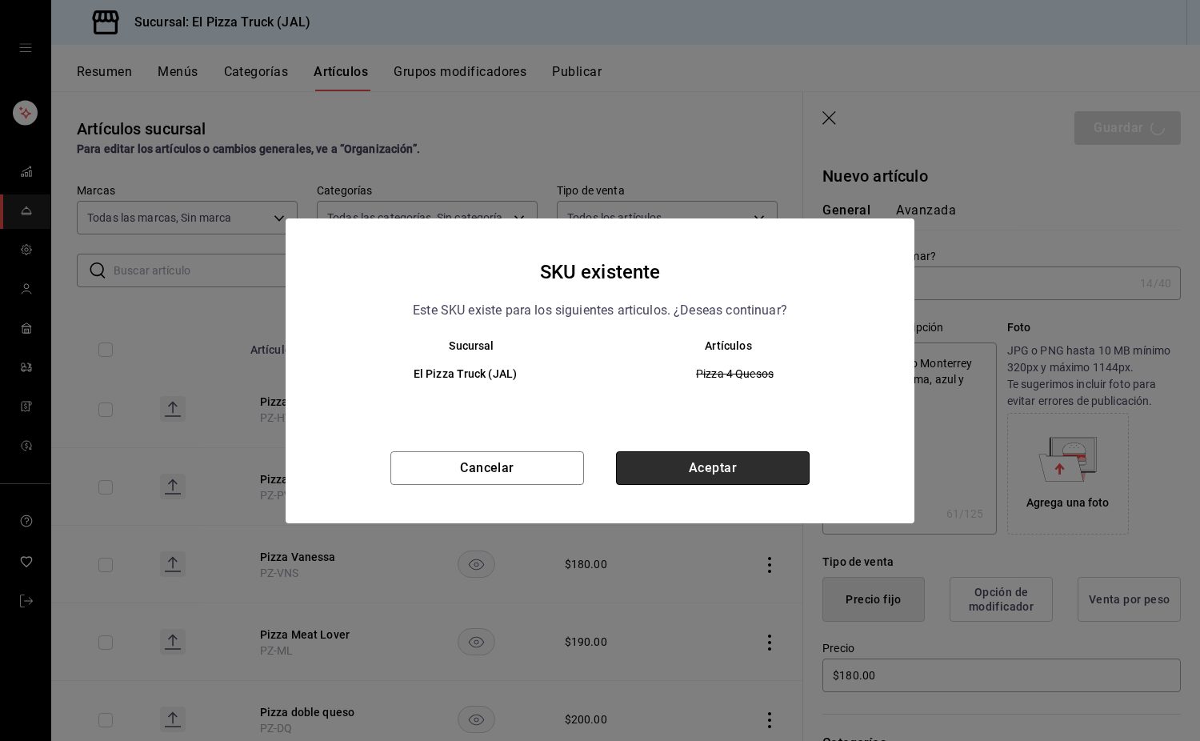
click at [743, 458] on button "Aceptar" at bounding box center [713, 468] width 194 height 34
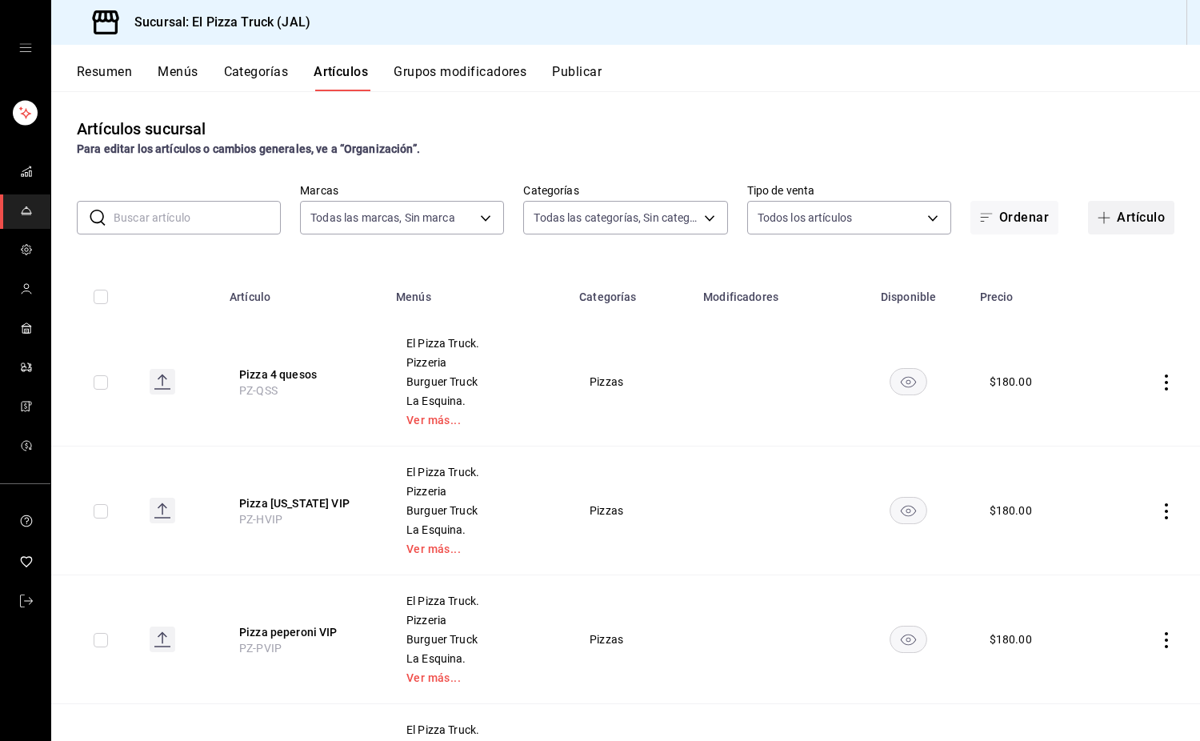
click at [1123, 215] on button "Artículo" at bounding box center [1131, 218] width 86 height 34
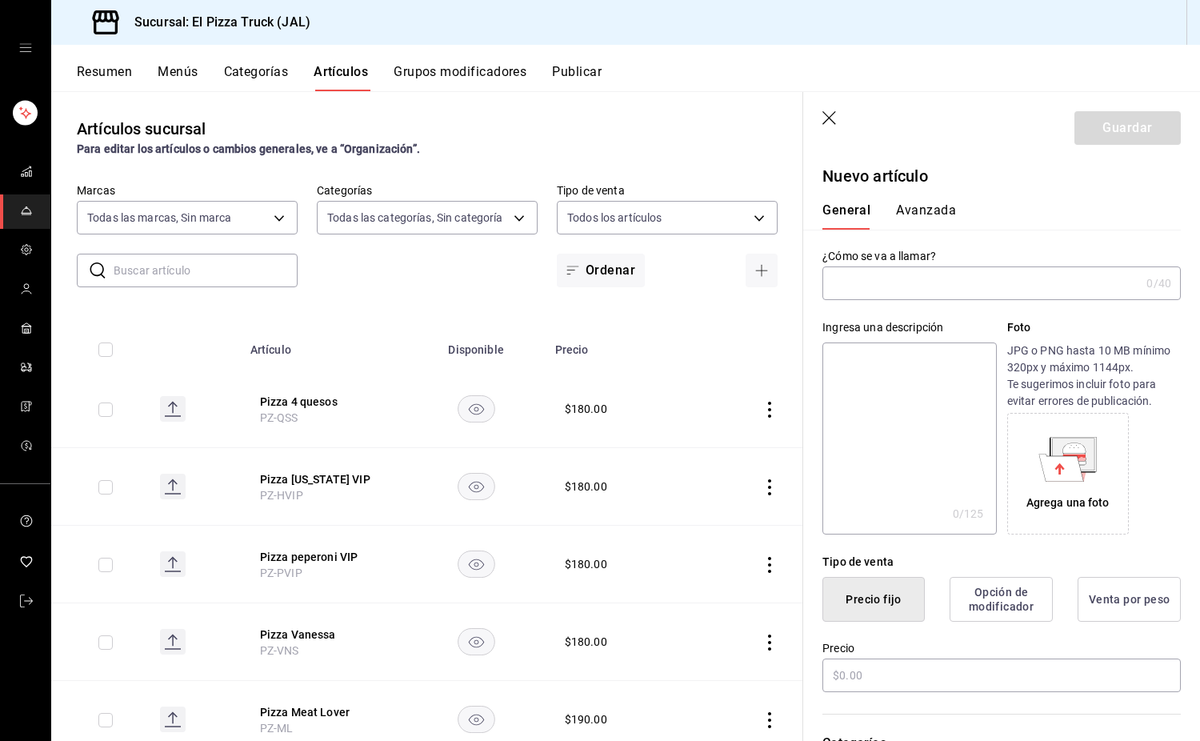
click at [852, 286] on input "text" at bounding box center [982, 283] width 318 height 32
click at [895, 414] on textarea at bounding box center [910, 439] width 174 height 192
paste textarea "Pizza con queso Monterrey Jack,"
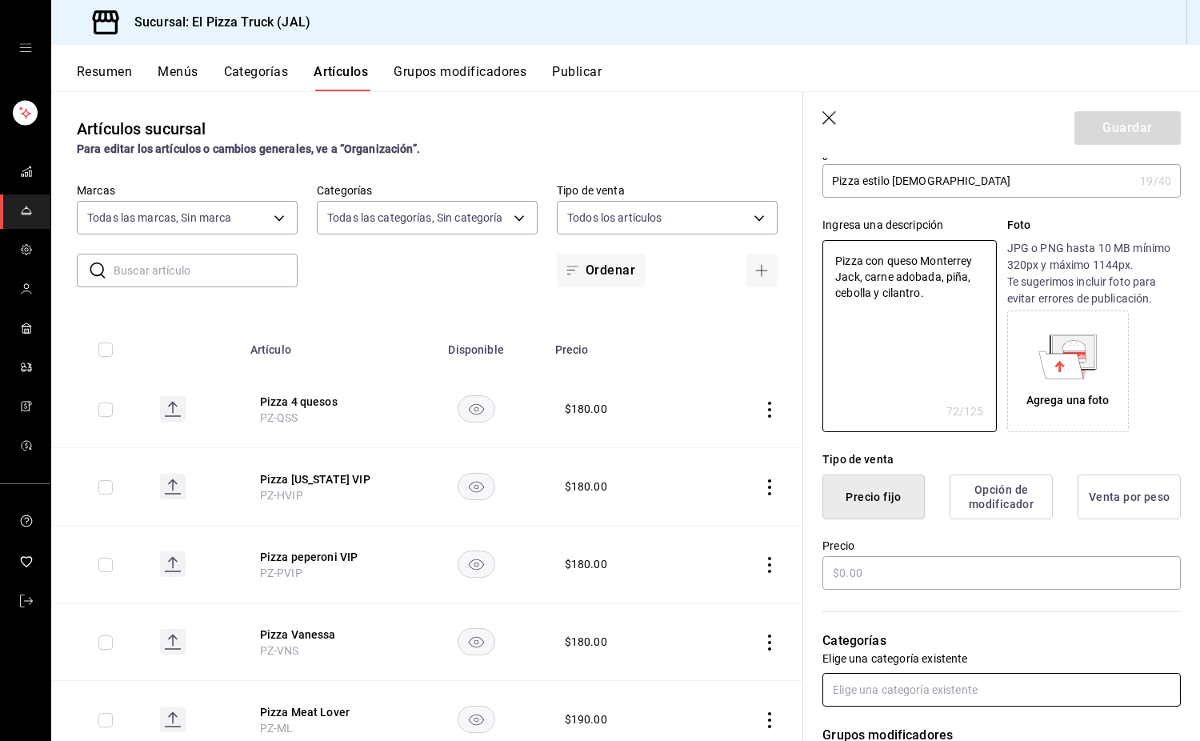
scroll to position [240, 0]
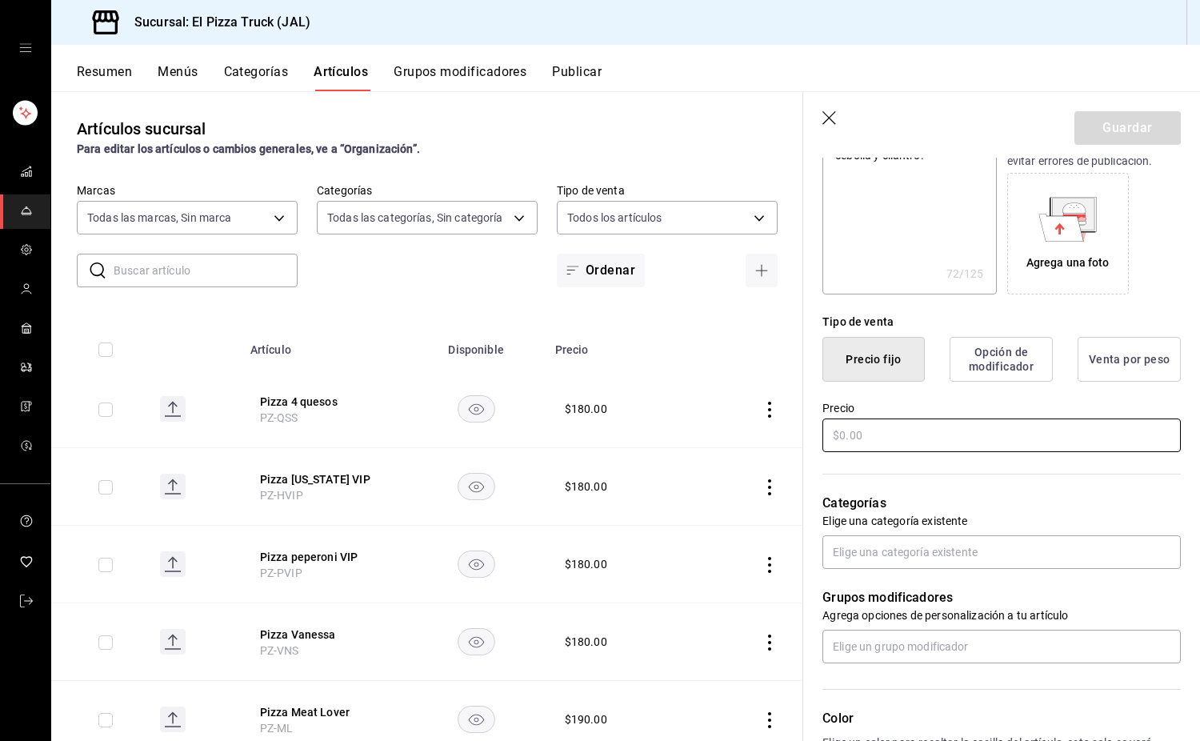
click at [894, 423] on input "text" at bounding box center [1002, 436] width 359 height 34
click at [922, 564] on input "text" at bounding box center [1002, 552] width 359 height 34
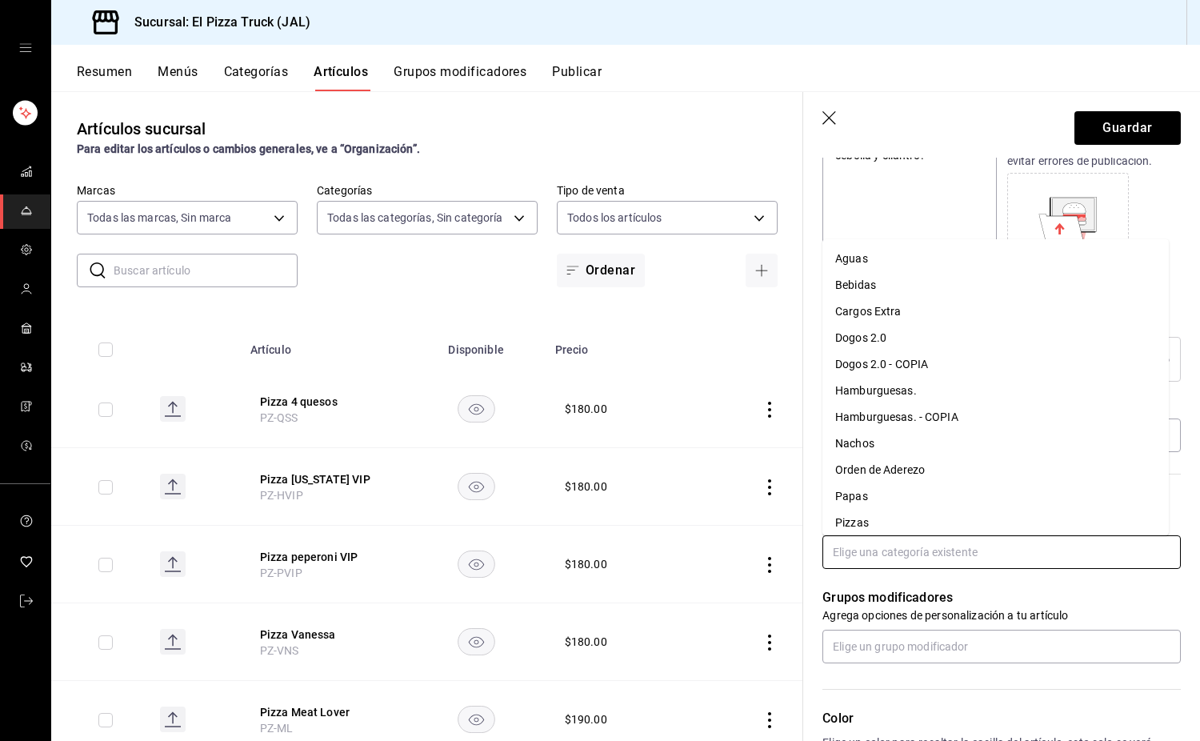
click at [860, 517] on li "Pizzas" at bounding box center [996, 523] width 347 height 26
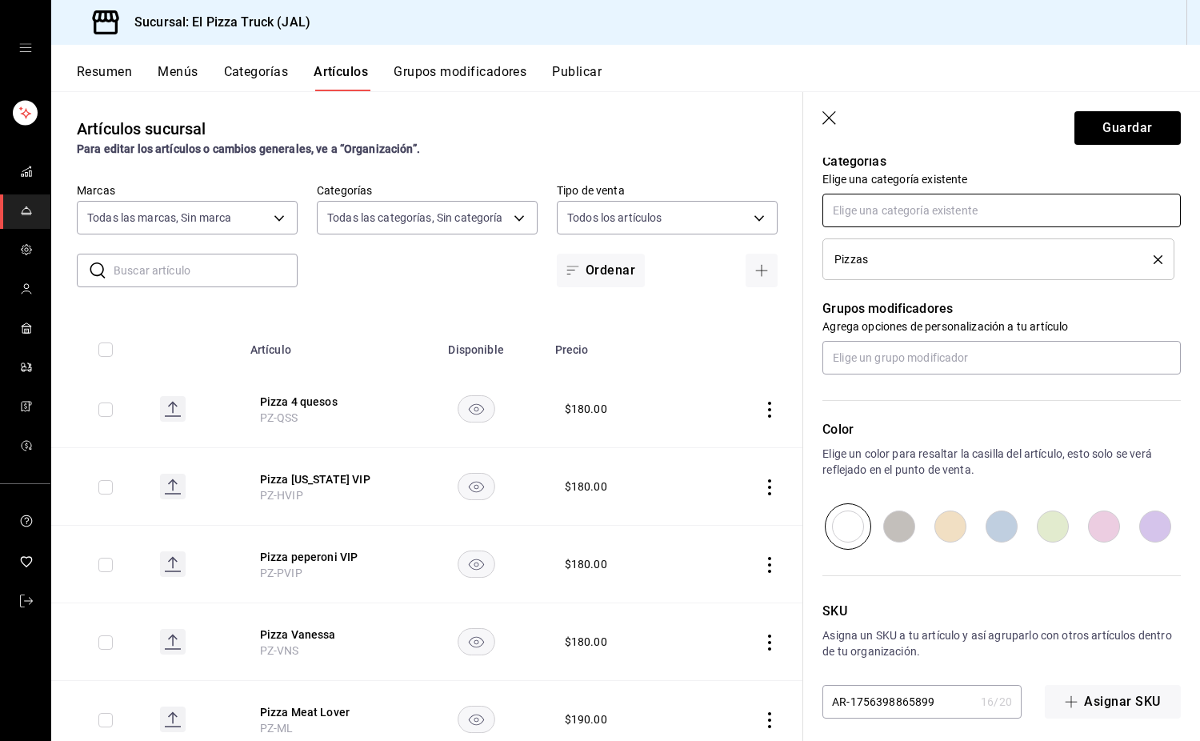
scroll to position [591, 0]
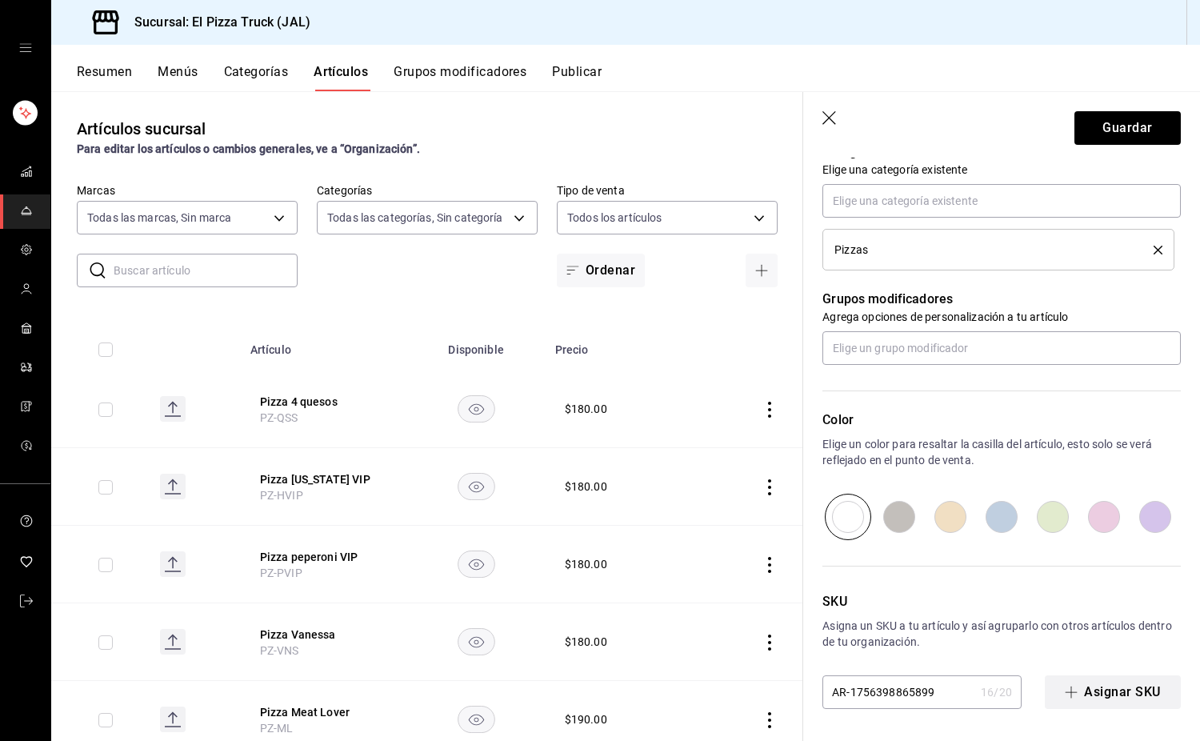
click at [1094, 687] on button "Asignar SKU" at bounding box center [1113, 692] width 136 height 34
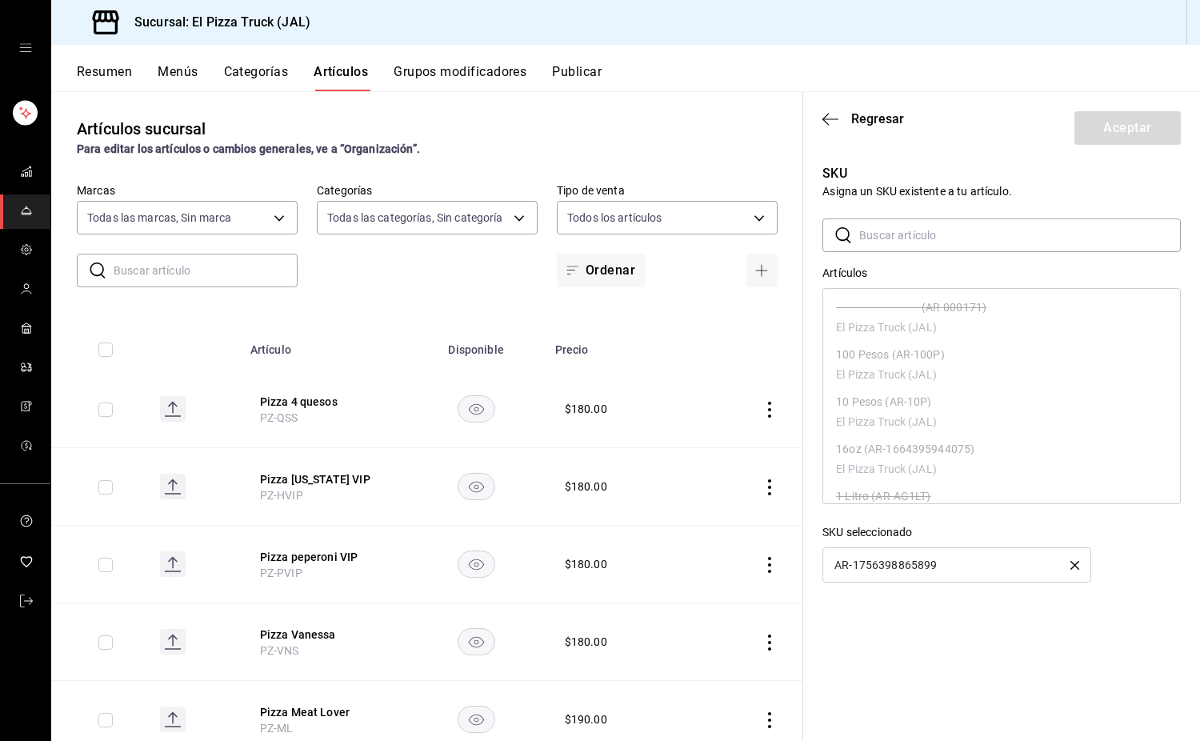
drag, startPoint x: 1074, startPoint y: 562, endPoint x: 1062, endPoint y: 507, distance: 55.7
click at [1076, 562] on icon "button" at bounding box center [1075, 565] width 9 height 9
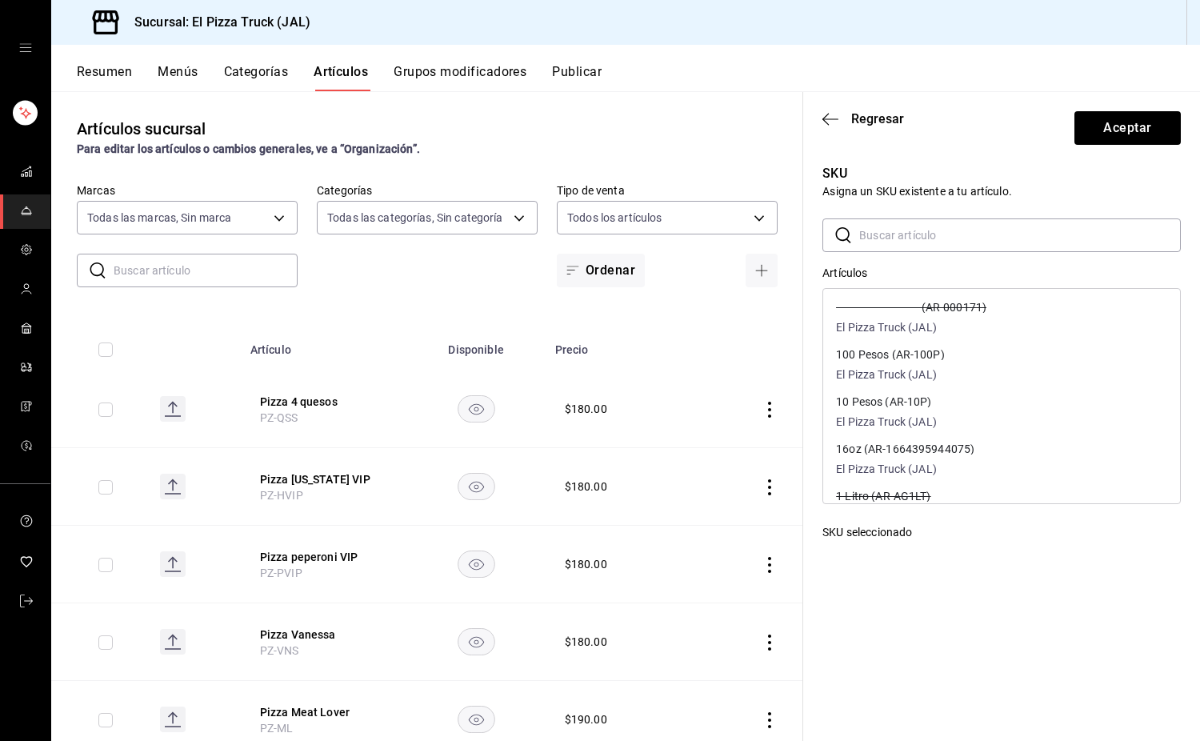
click at [944, 241] on input "text" at bounding box center [1021, 235] width 322 height 32
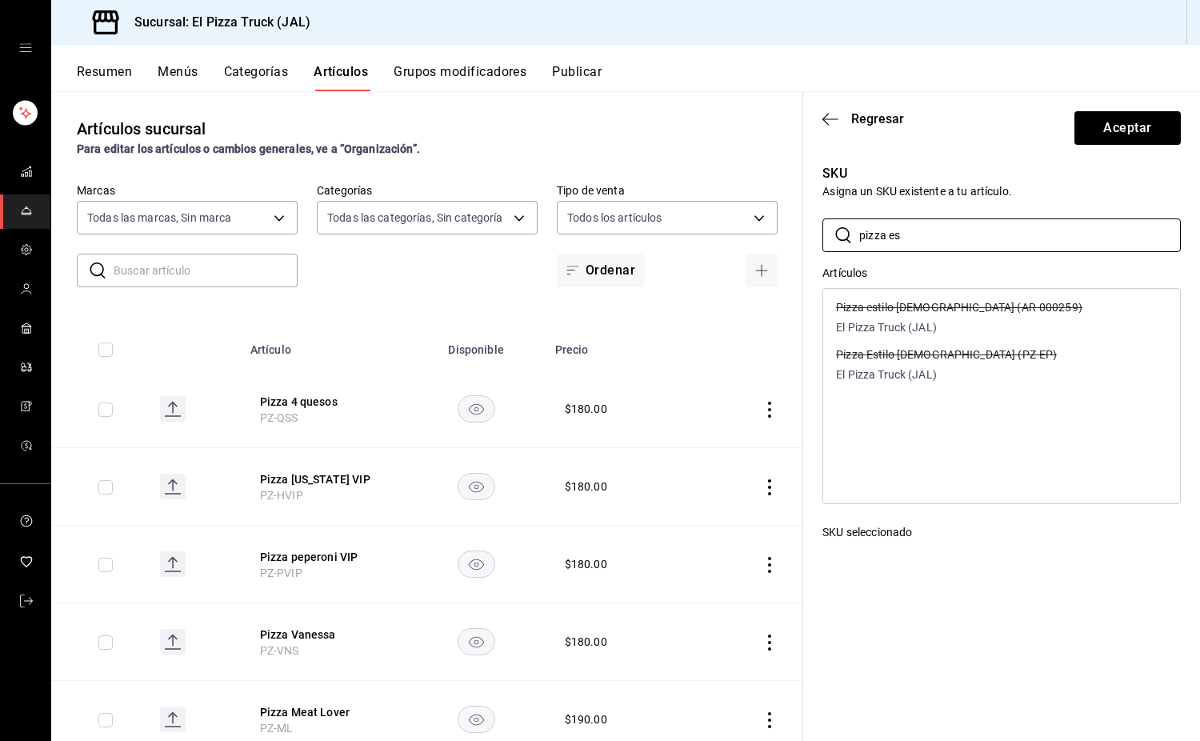
click at [999, 367] on div "Pizza Estilo Pastor (PZ-EP) El Pizza Truck (JAL)" at bounding box center [1001, 366] width 357 height 47
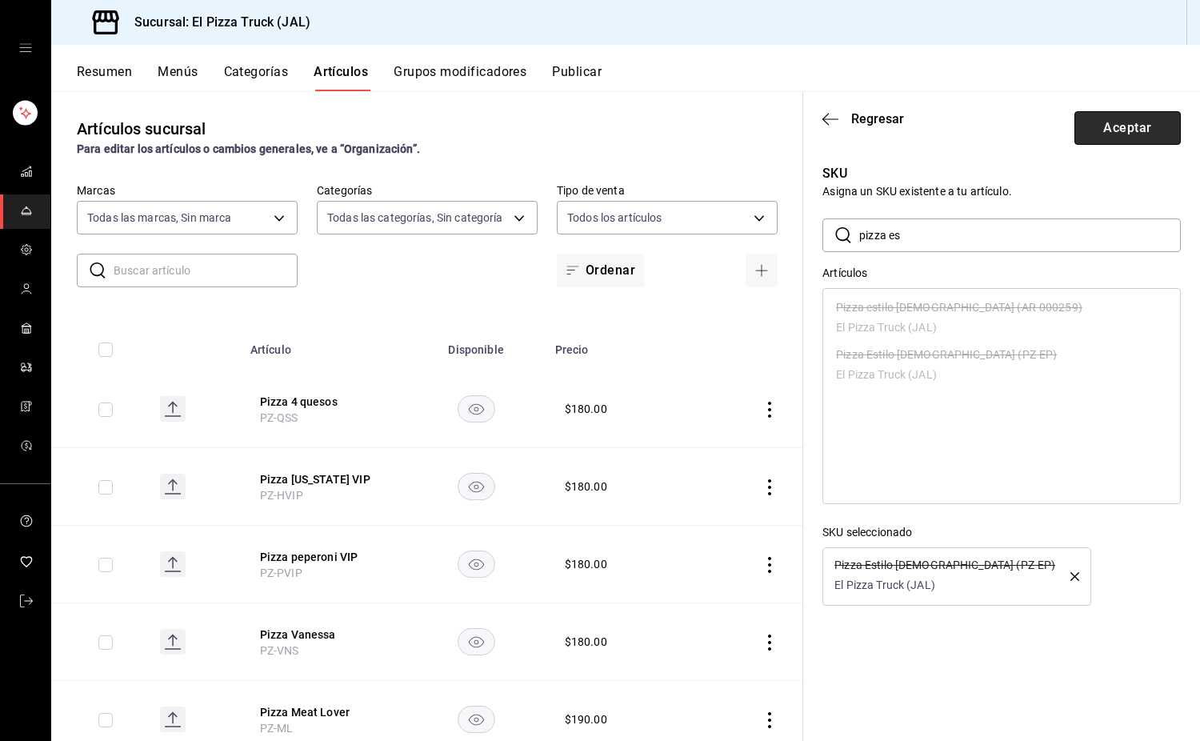
click at [1133, 133] on button "Aceptar" at bounding box center [1128, 128] width 106 height 34
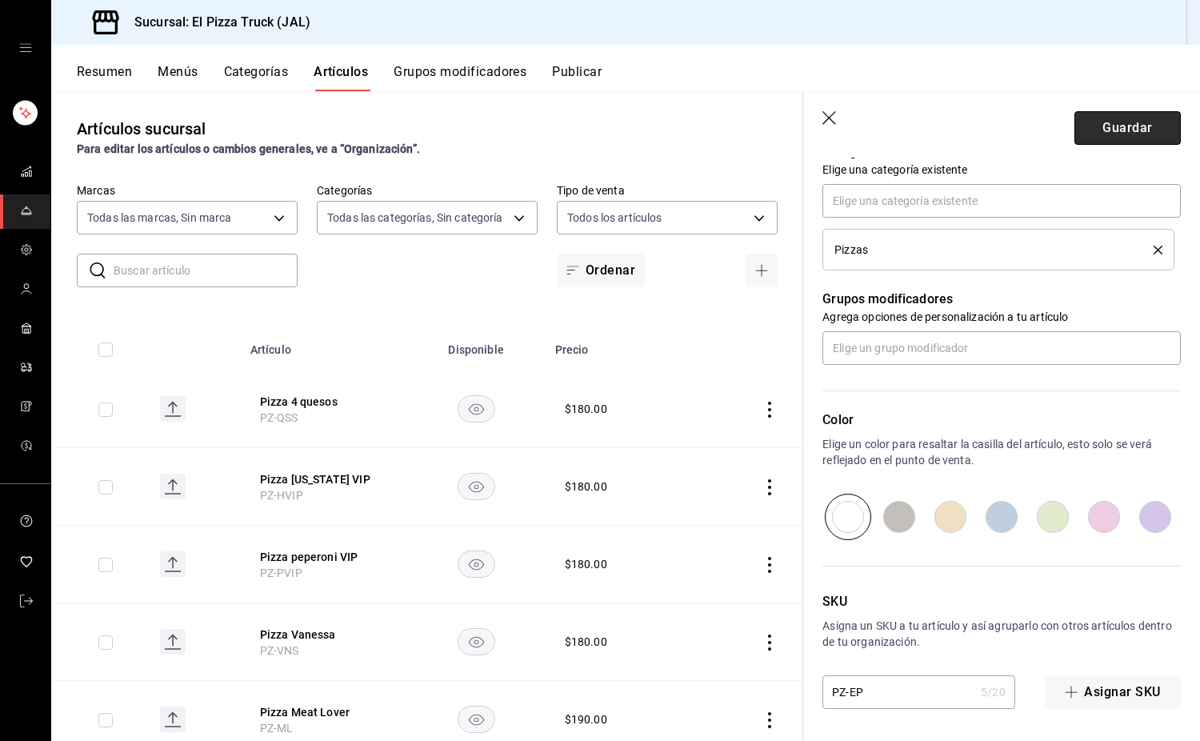
click at [1136, 114] on button "Guardar" at bounding box center [1128, 128] width 106 height 34
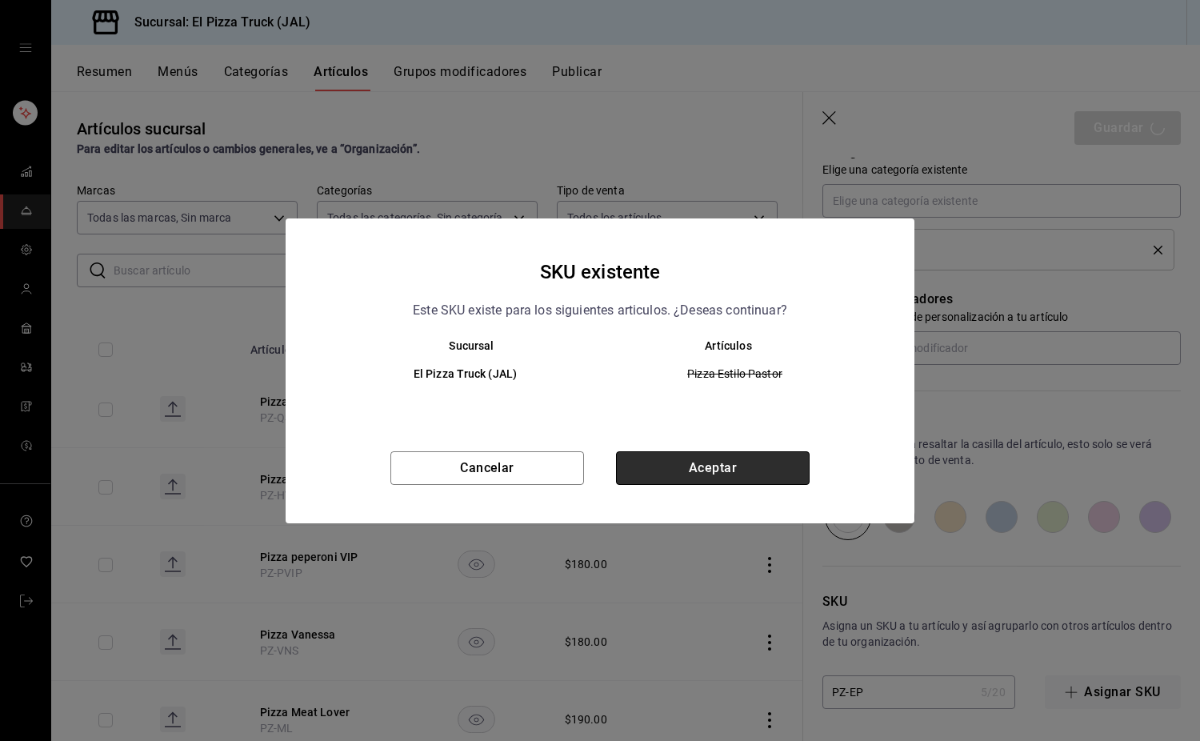
click at [691, 476] on button "Aceptar" at bounding box center [713, 468] width 194 height 34
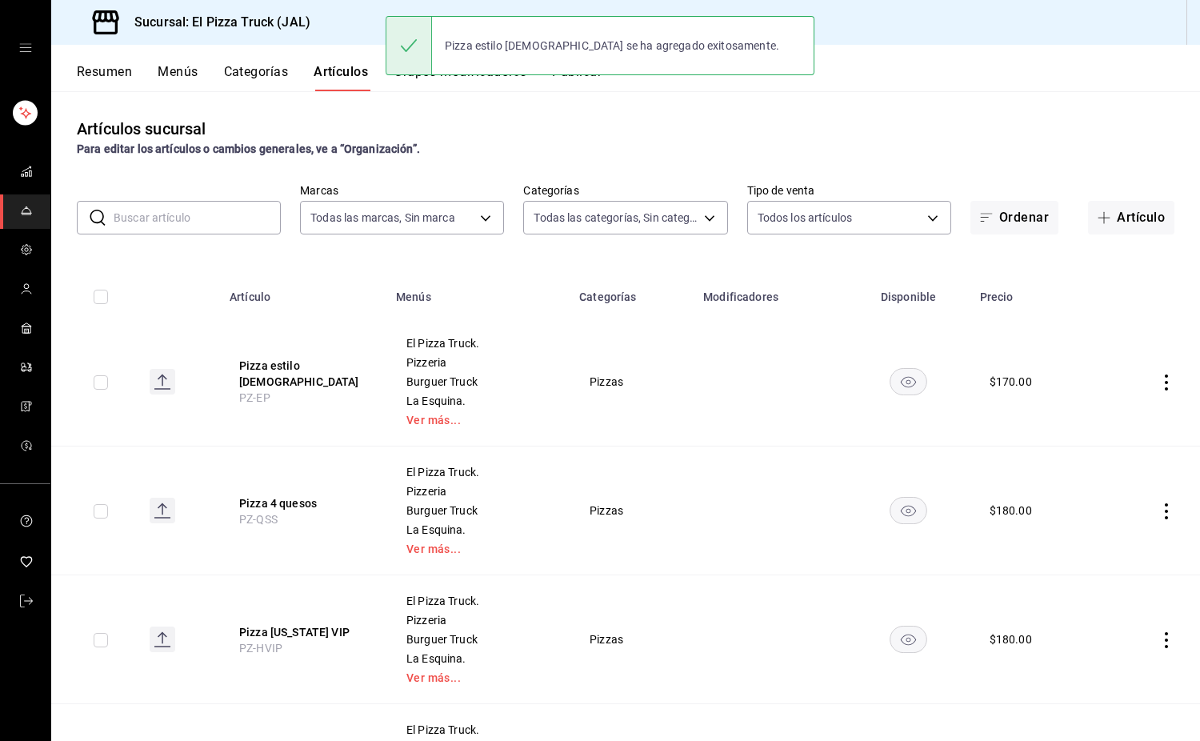
click at [1159, 377] on icon "actions" at bounding box center [1167, 383] width 16 height 16
click at [1112, 449] on span "Duplicar" at bounding box center [1107, 452] width 42 height 17
click at [292, 366] on button "Pizza estilo pastor - COPIA" at bounding box center [303, 374] width 128 height 32
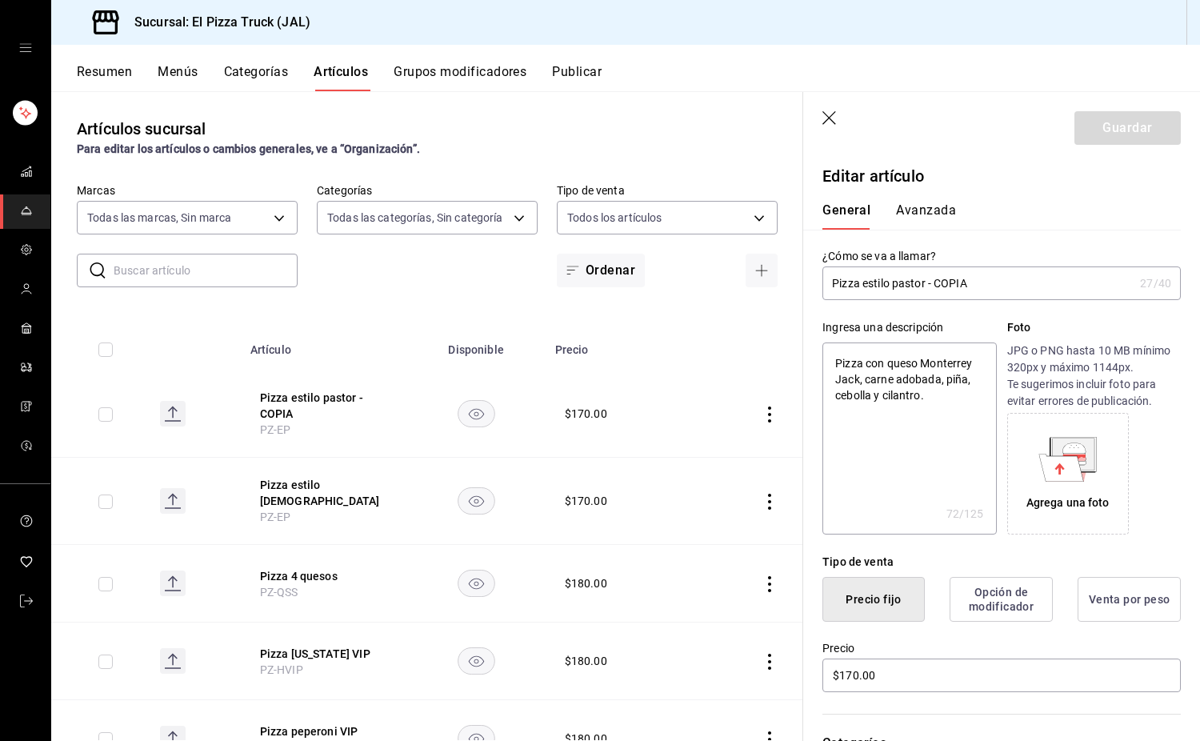
drag, startPoint x: 962, startPoint y: 287, endPoint x: 873, endPoint y: 287, distance: 88.8
click at [873, 287] on input "Pizza estilo pastor - COPIA" at bounding box center [978, 283] width 311 height 32
click at [828, 111] on icon "button" at bounding box center [831, 119] width 16 height 16
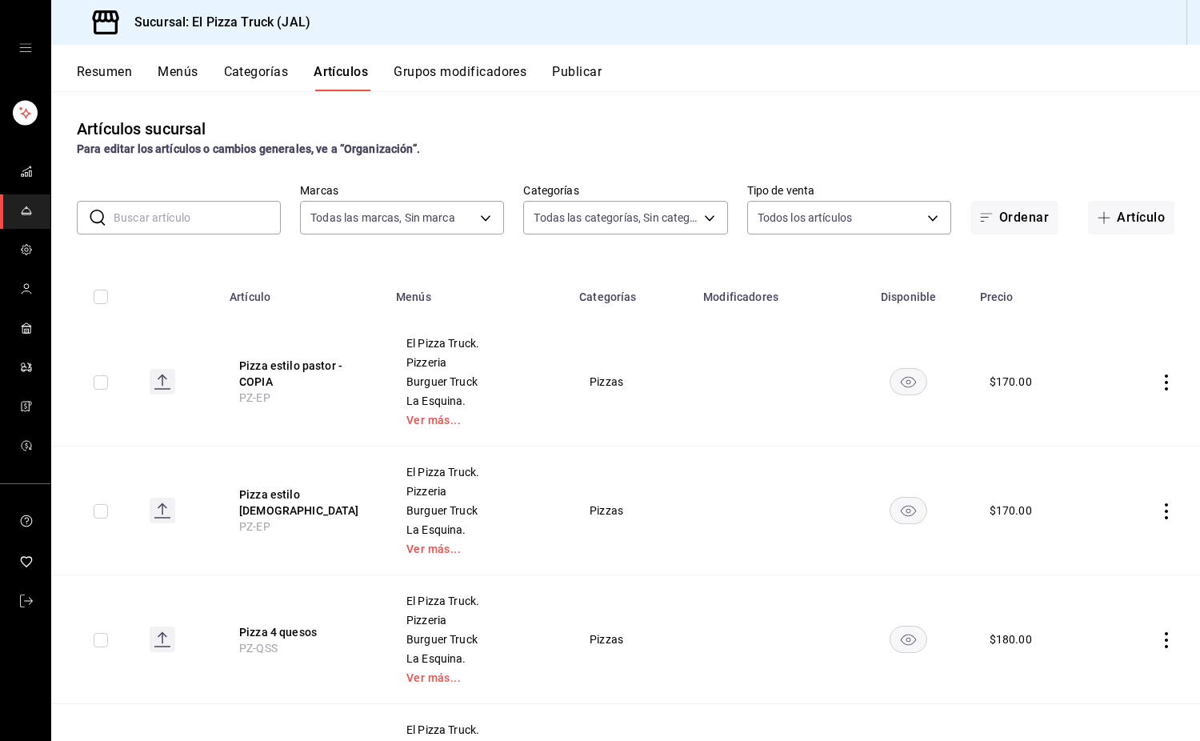
click at [1160, 378] on icon "actions" at bounding box center [1167, 383] width 16 height 16
click at [1102, 489] on span "Eliminar" at bounding box center [1106, 485] width 41 height 13
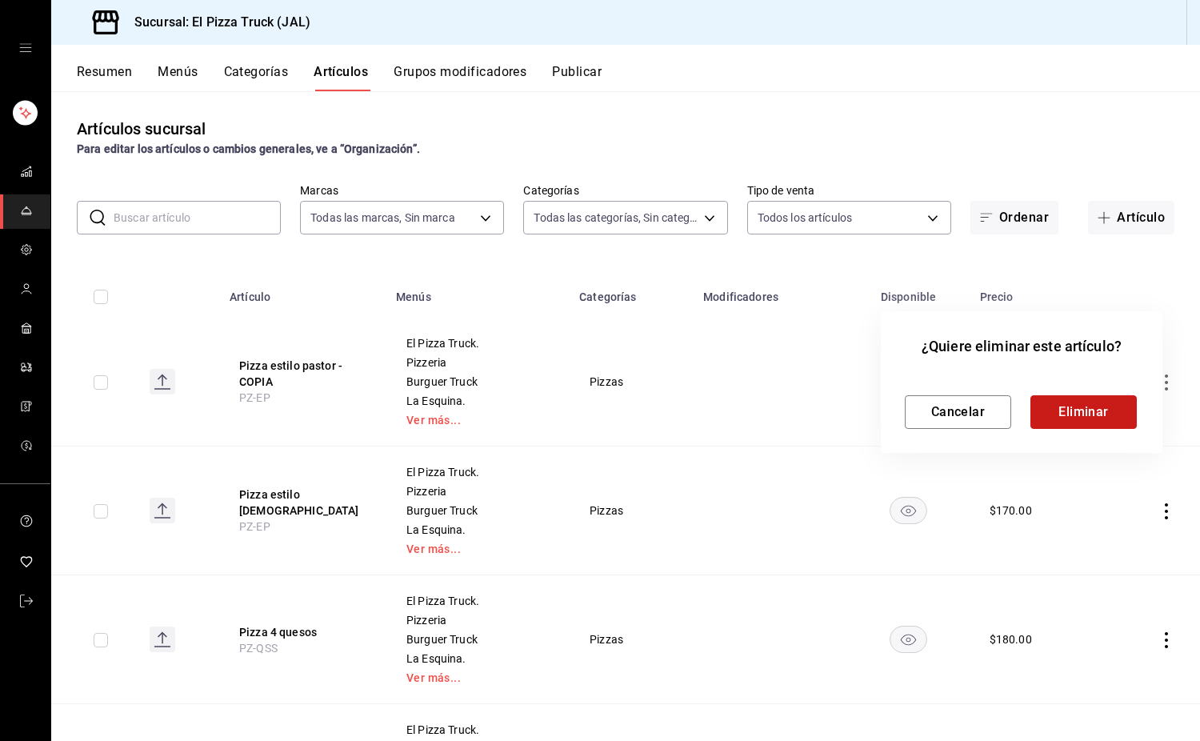
click at [1065, 407] on button "Eliminar" at bounding box center [1084, 412] width 106 height 34
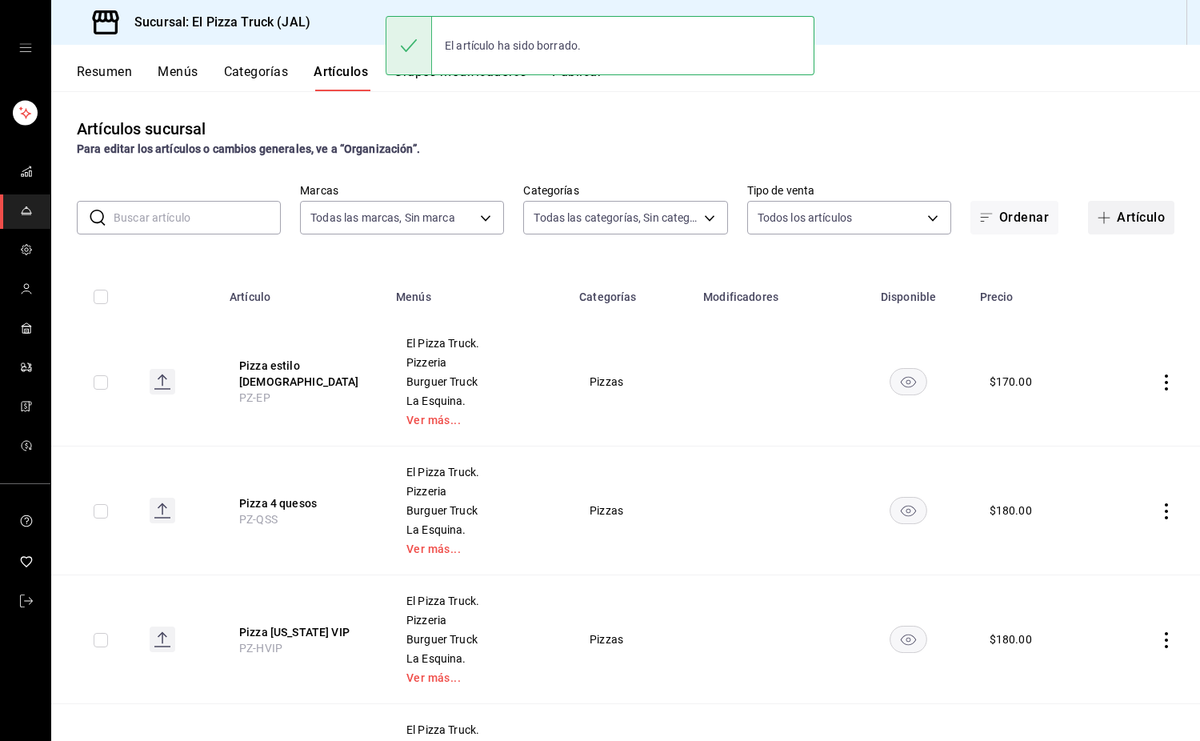
click at [1119, 208] on button "Artículo" at bounding box center [1131, 218] width 86 height 34
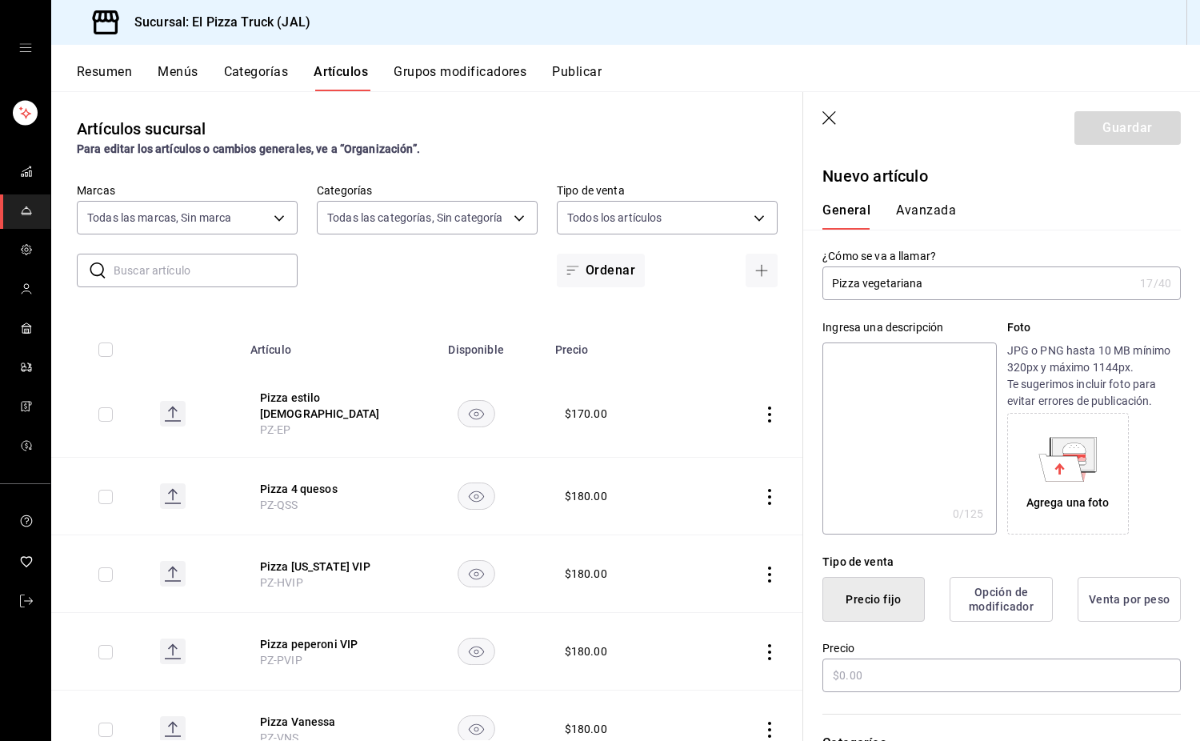
click at [903, 367] on textarea at bounding box center [910, 439] width 174 height 192
paste textarea "Pizza con queso Monterrey Jack,"
click at [952, 407] on textarea "Pizza con queso Monterrey Jack, champiñon, morron, jitomate, cebolla carameliza…" at bounding box center [910, 439] width 174 height 192
drag, startPoint x: 914, startPoint y: 389, endPoint x: 905, endPoint y: 378, distance: 14.2
click at [905, 378] on textarea "Pizza con queso Monterrey Jack, champiñon, morron, jitomate, cebolla carameliza…" at bounding box center [910, 439] width 174 height 192
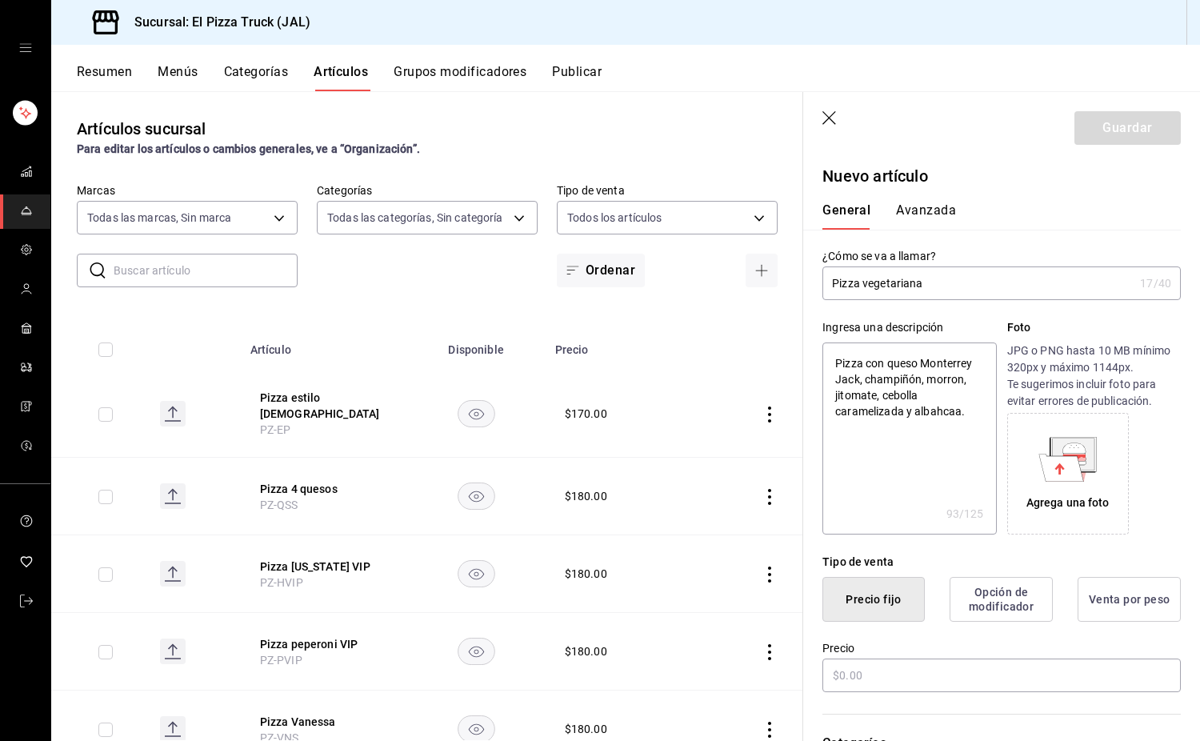
click at [944, 386] on textarea "Pizza con queso Monterrey Jack, champiñón, morron, jitomate, cebolla carameliza…" at bounding box center [910, 439] width 174 height 192
click at [960, 413] on textarea "Pizza con queso Monterrey Jack, champiñón, morrón, jitomate, cebolla carameliza…" at bounding box center [910, 439] width 174 height 192
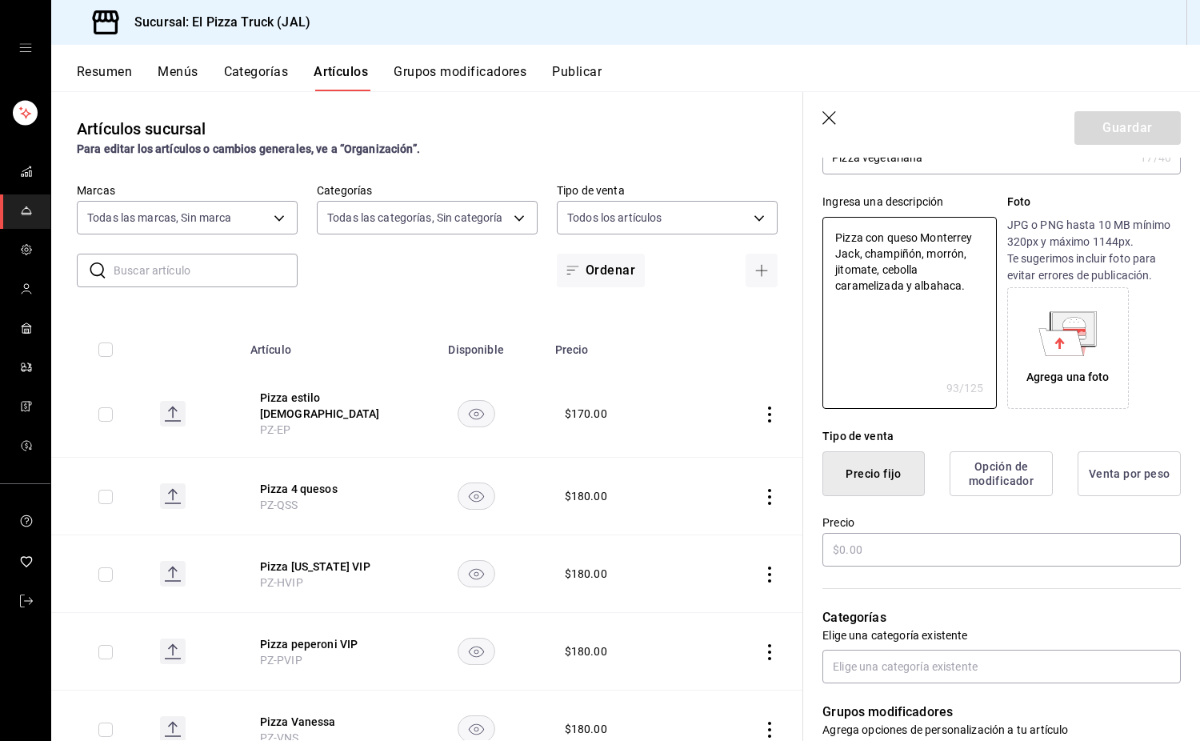
scroll to position [400, 0]
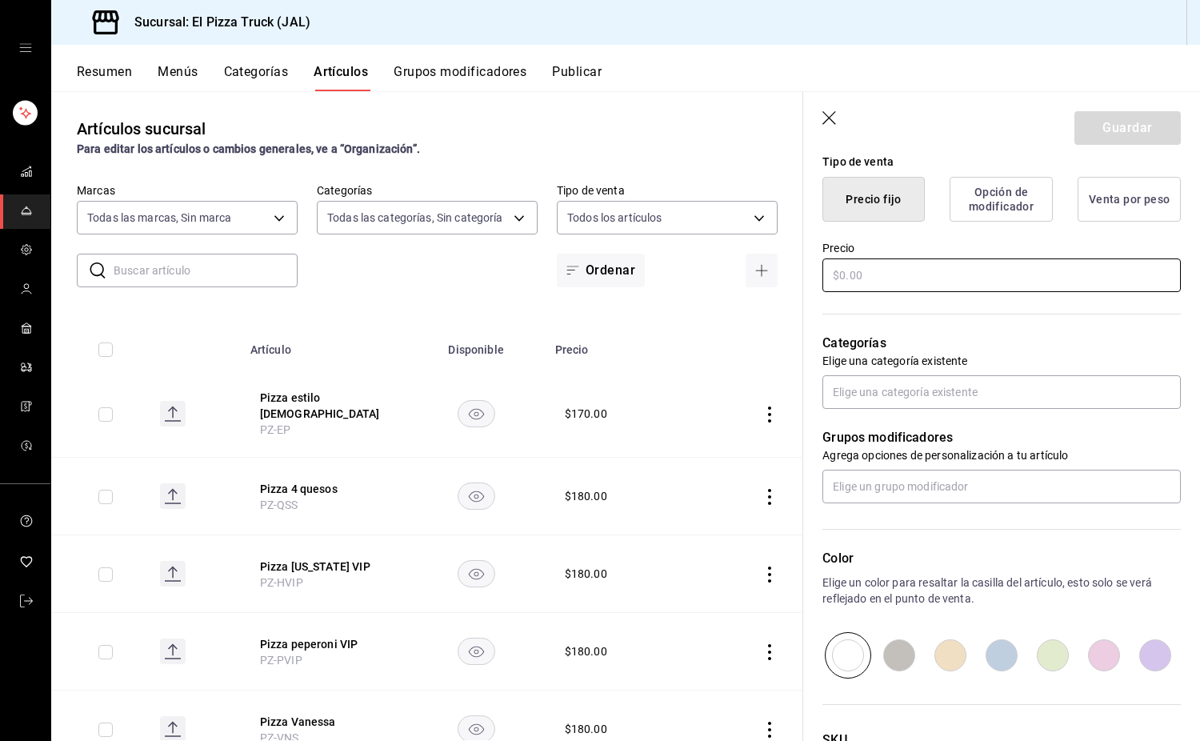
click at [882, 287] on input "text" at bounding box center [1002, 275] width 359 height 34
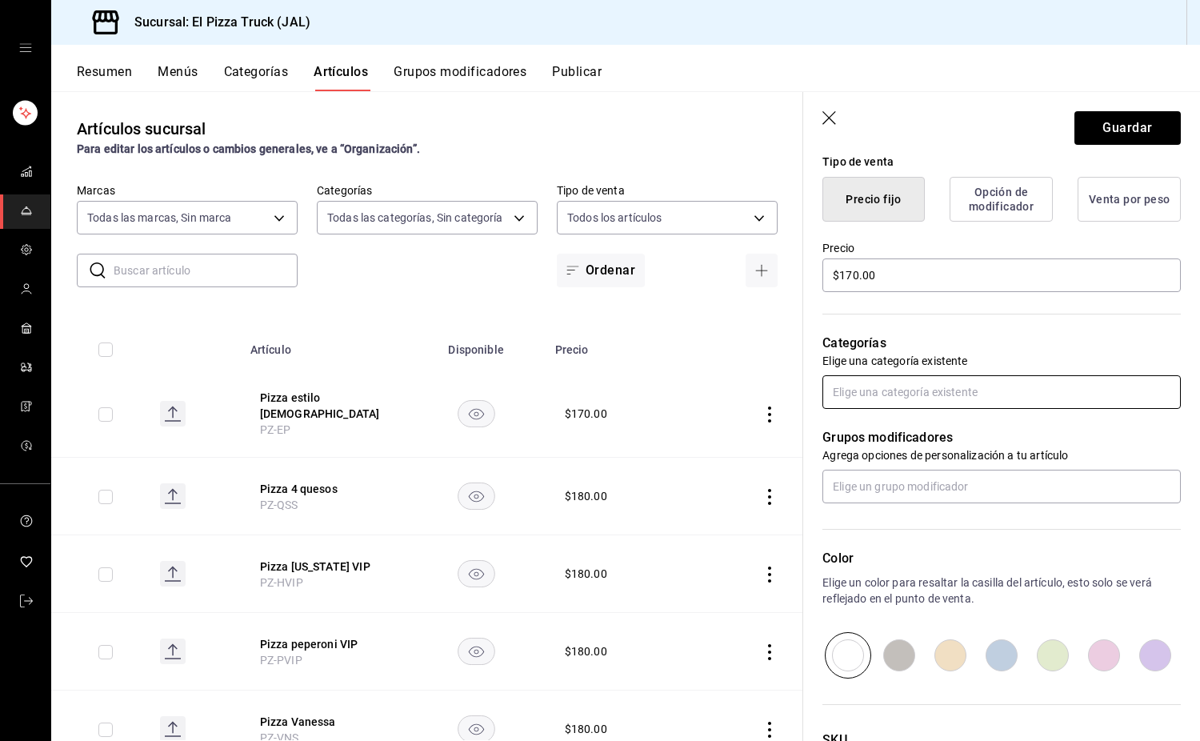
click at [920, 391] on input "text" at bounding box center [1002, 392] width 359 height 34
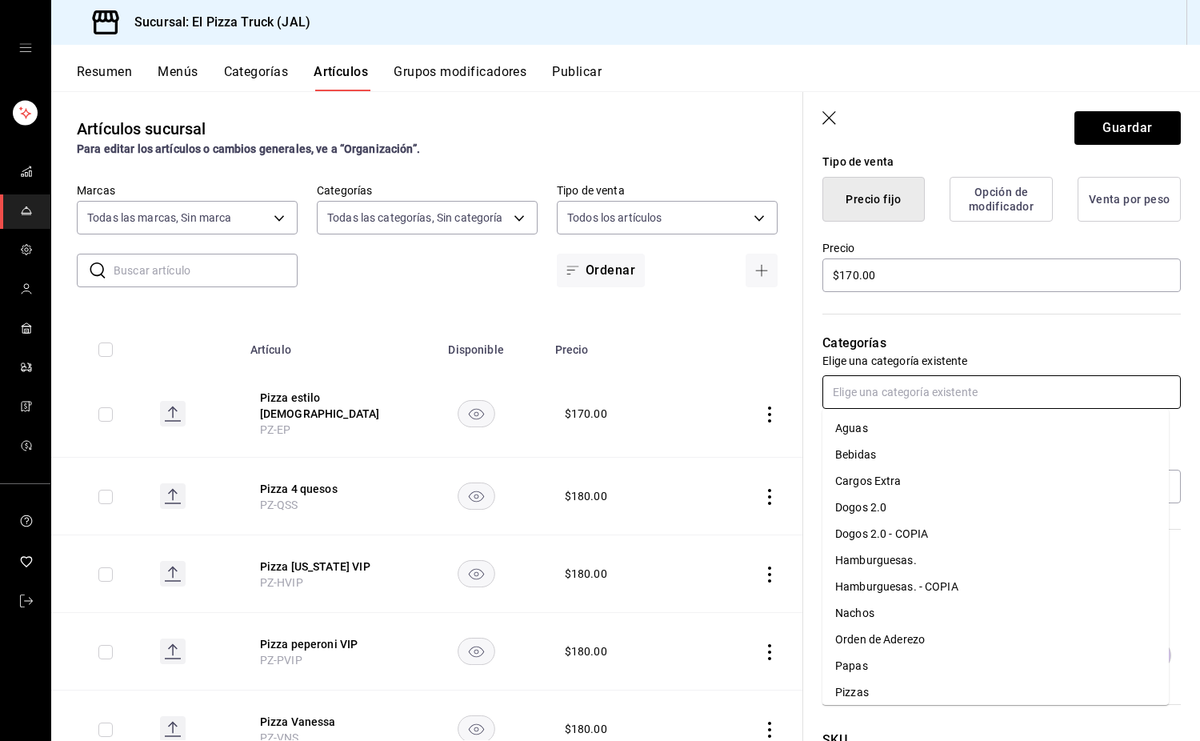
drag, startPoint x: 856, startPoint y: 696, endPoint x: 856, endPoint y: 684, distance: 12.0
click at [856, 696] on li "Pizzas" at bounding box center [996, 692] width 347 height 26
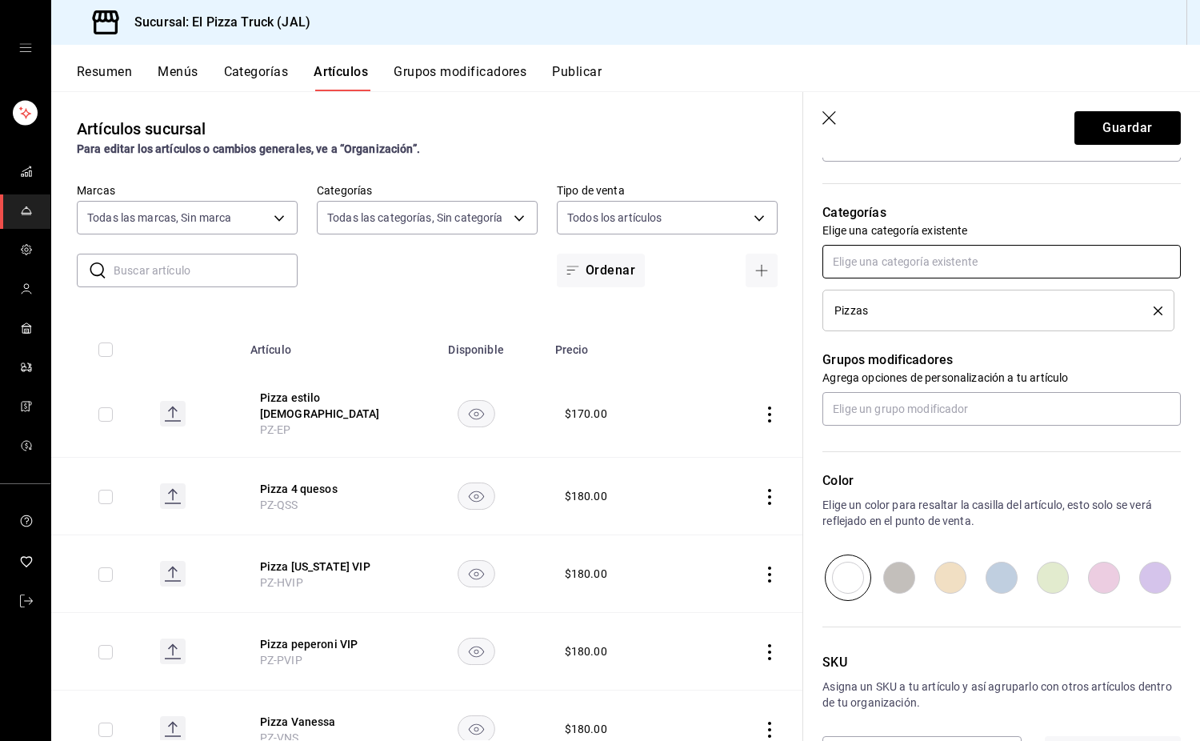
scroll to position [591, 0]
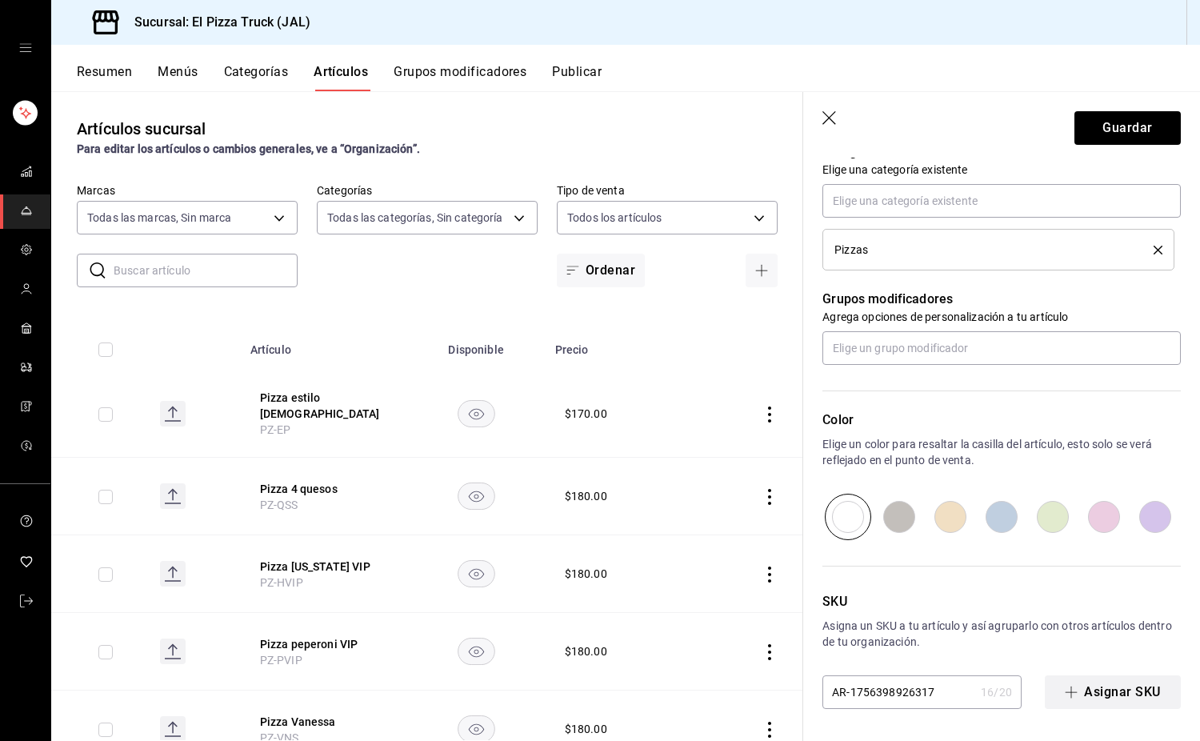
click at [1095, 689] on button "Asignar SKU" at bounding box center [1113, 692] width 136 height 34
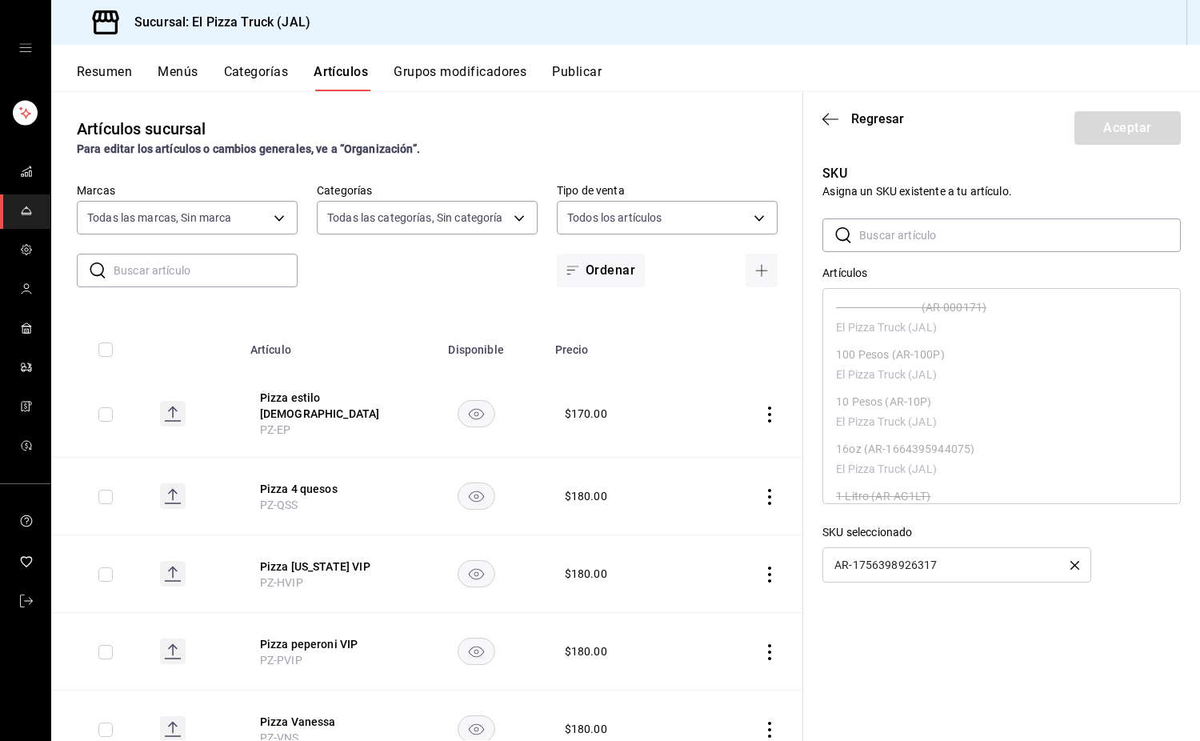
click at [1072, 562] on icon "button" at bounding box center [1075, 565] width 9 height 9
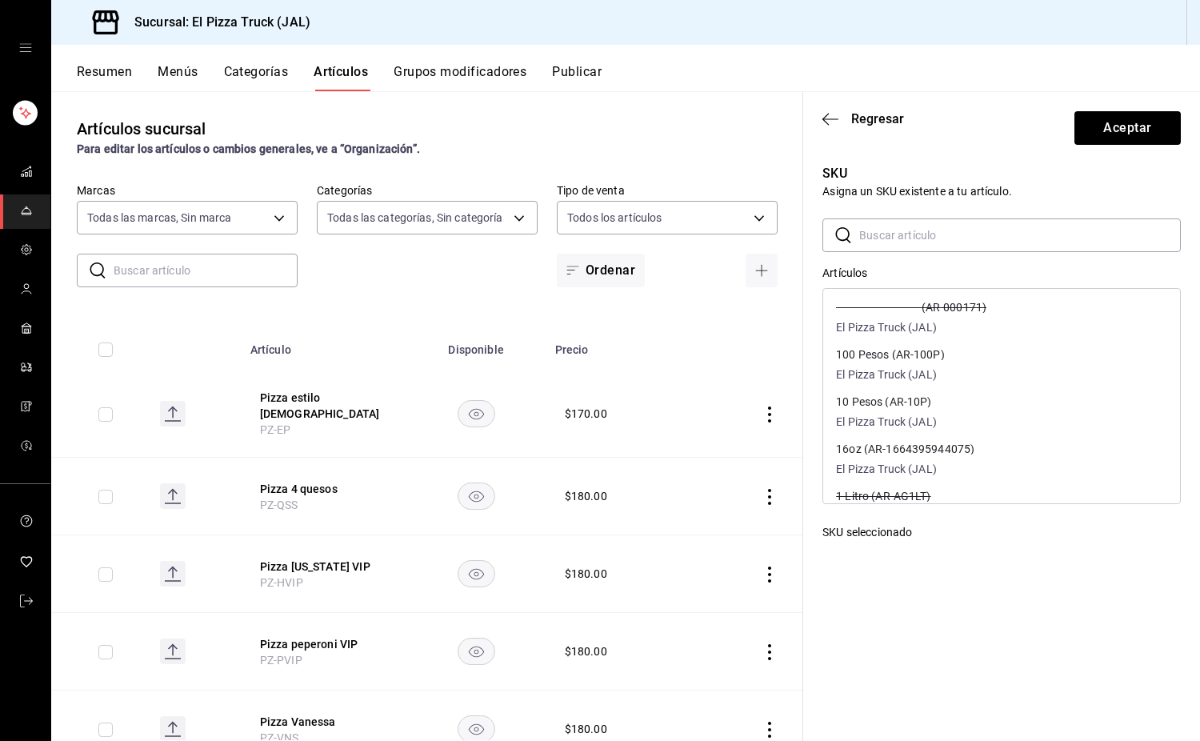
click at [934, 224] on input "text" at bounding box center [1021, 235] width 322 height 32
click at [982, 374] on div "Pizza Vegetariana (PZ-VGT) El Pizza Truck (JAL)" at bounding box center [1001, 366] width 357 height 47
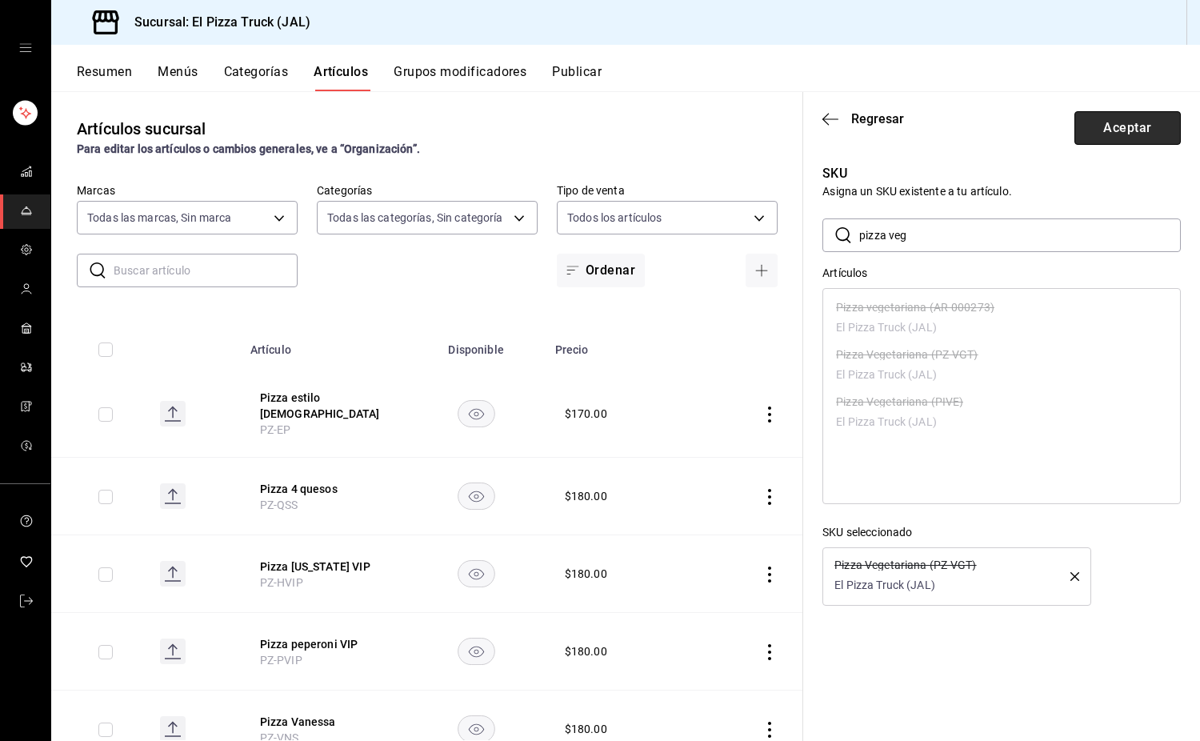
click at [1120, 126] on button "Aceptar" at bounding box center [1128, 128] width 106 height 34
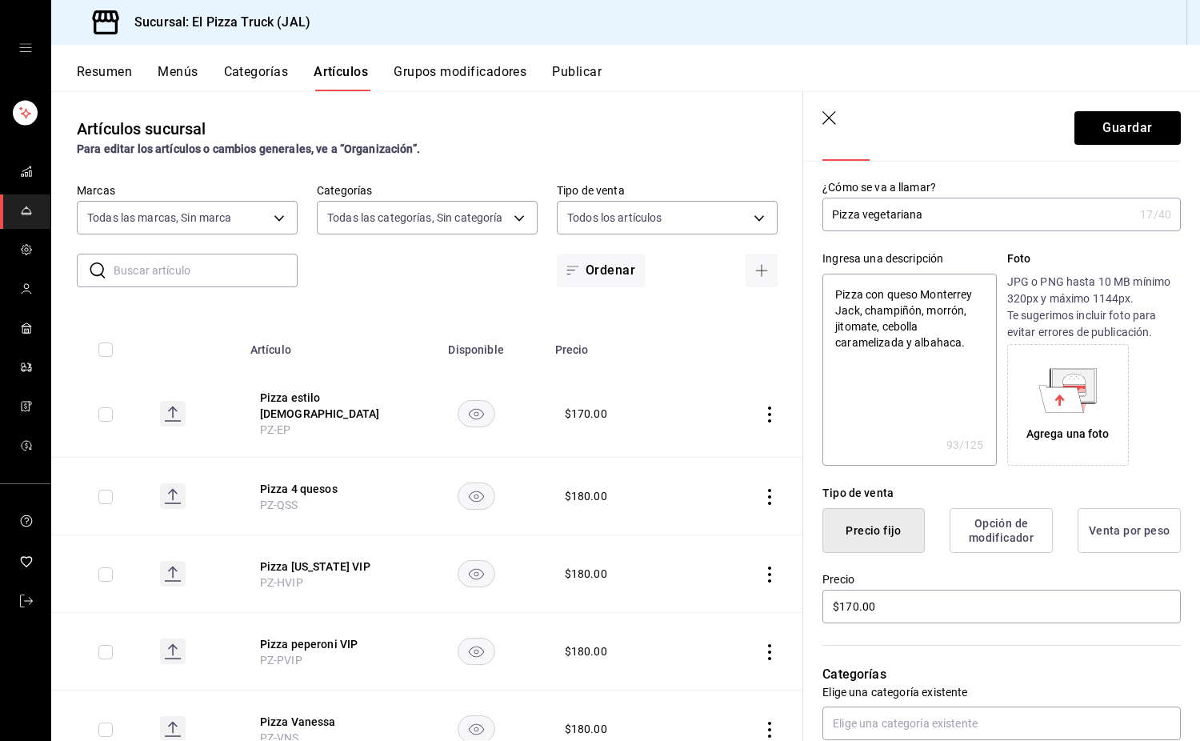
scroll to position [0, 0]
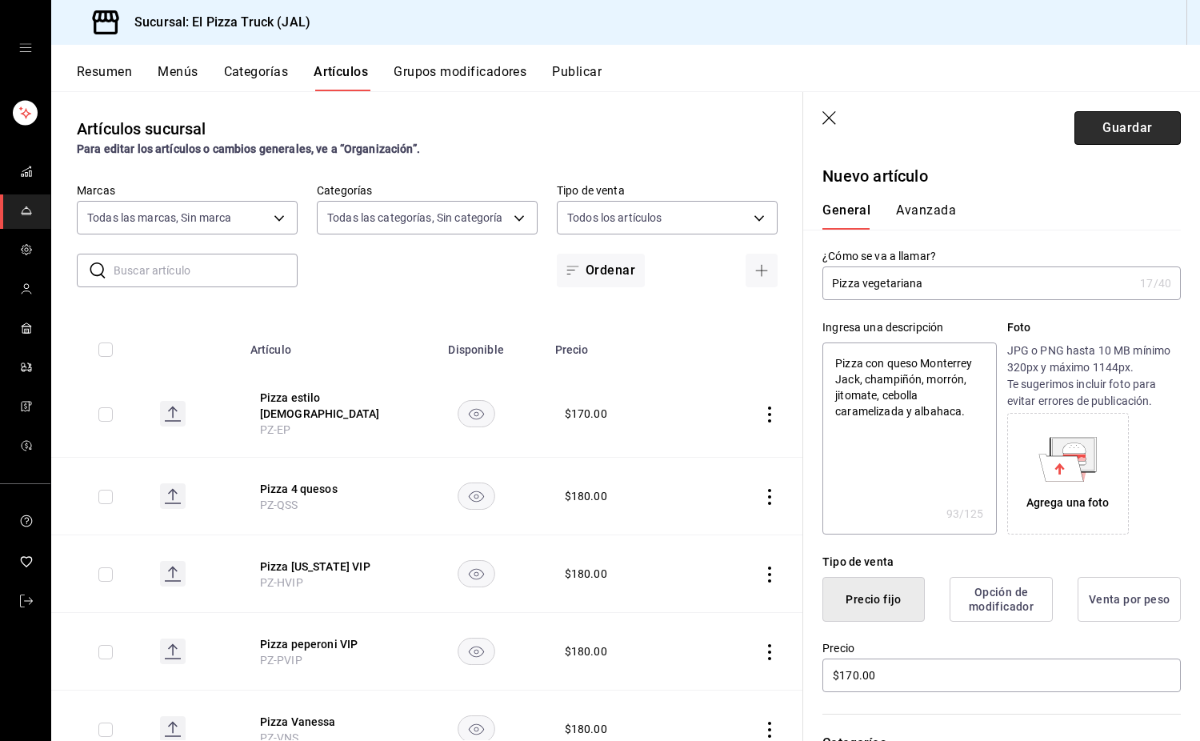
click at [1126, 121] on button "Guardar" at bounding box center [1128, 128] width 106 height 34
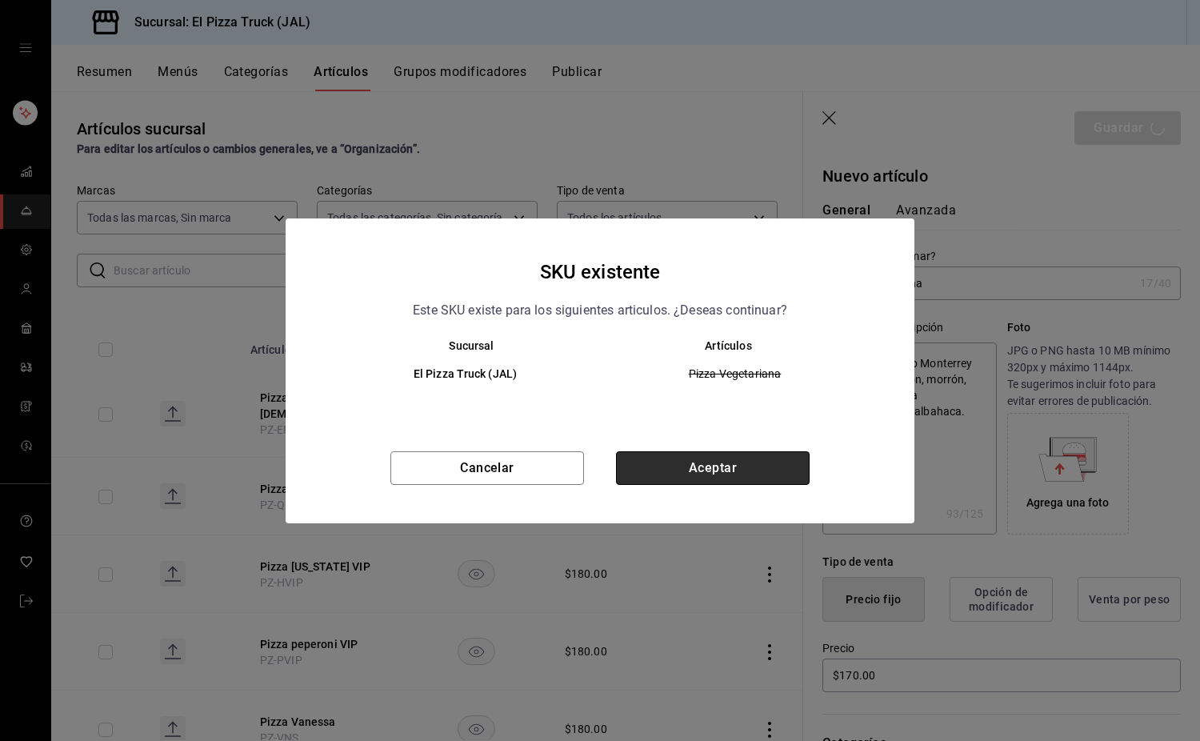
click at [746, 466] on button "Aceptar" at bounding box center [713, 468] width 194 height 34
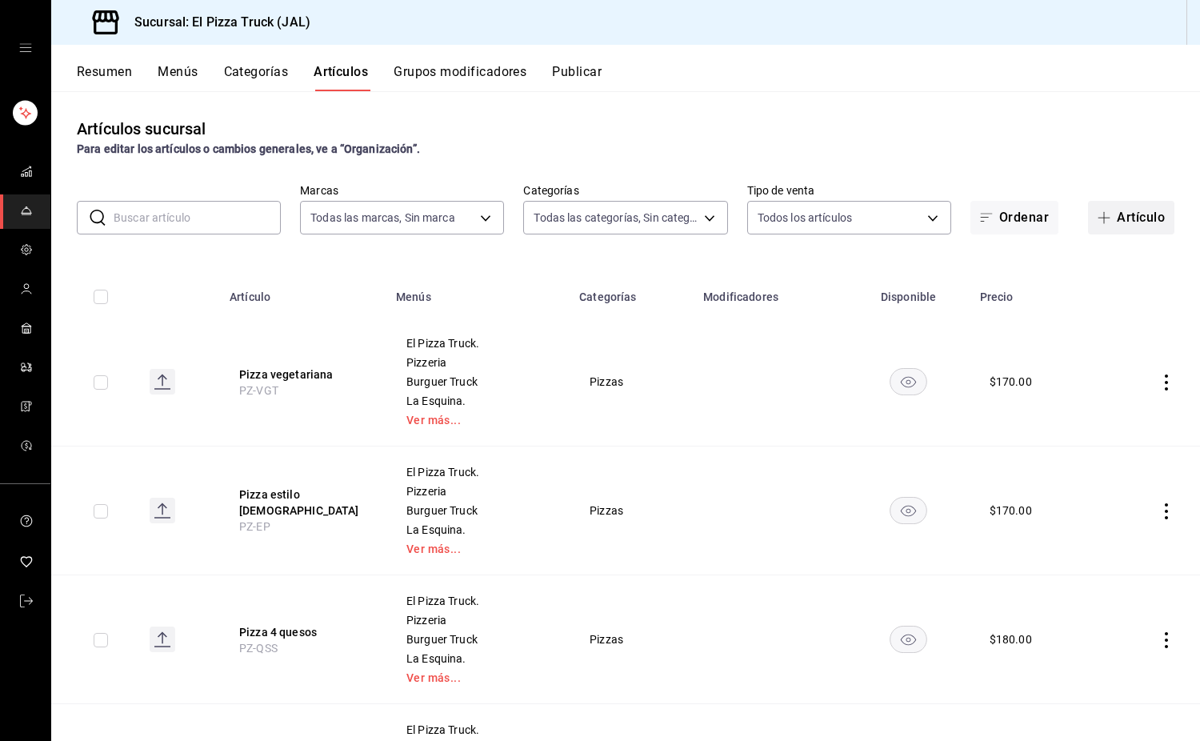
click at [1098, 219] on icon "button" at bounding box center [1104, 217] width 13 height 13
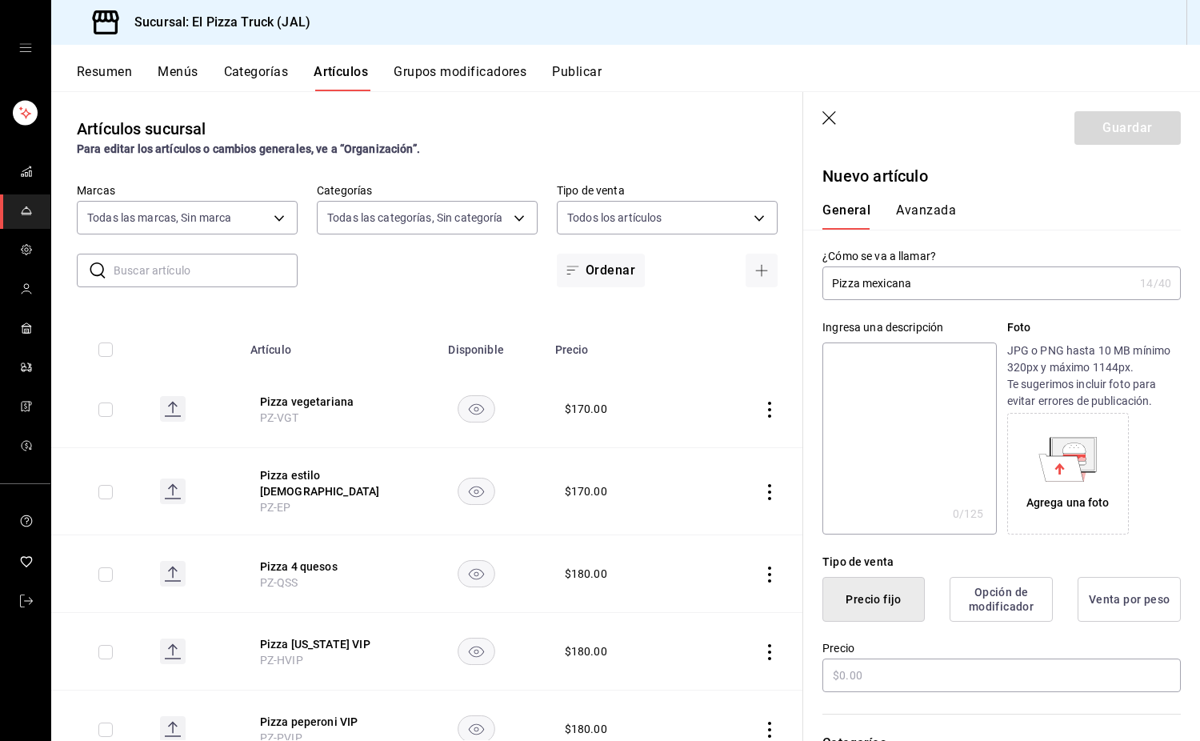
click at [867, 430] on textarea at bounding box center [910, 439] width 174 height 192
paste textarea "Pizza con queso Monterrey Jack,"
click at [883, 681] on input "text" at bounding box center [1002, 676] width 359 height 34
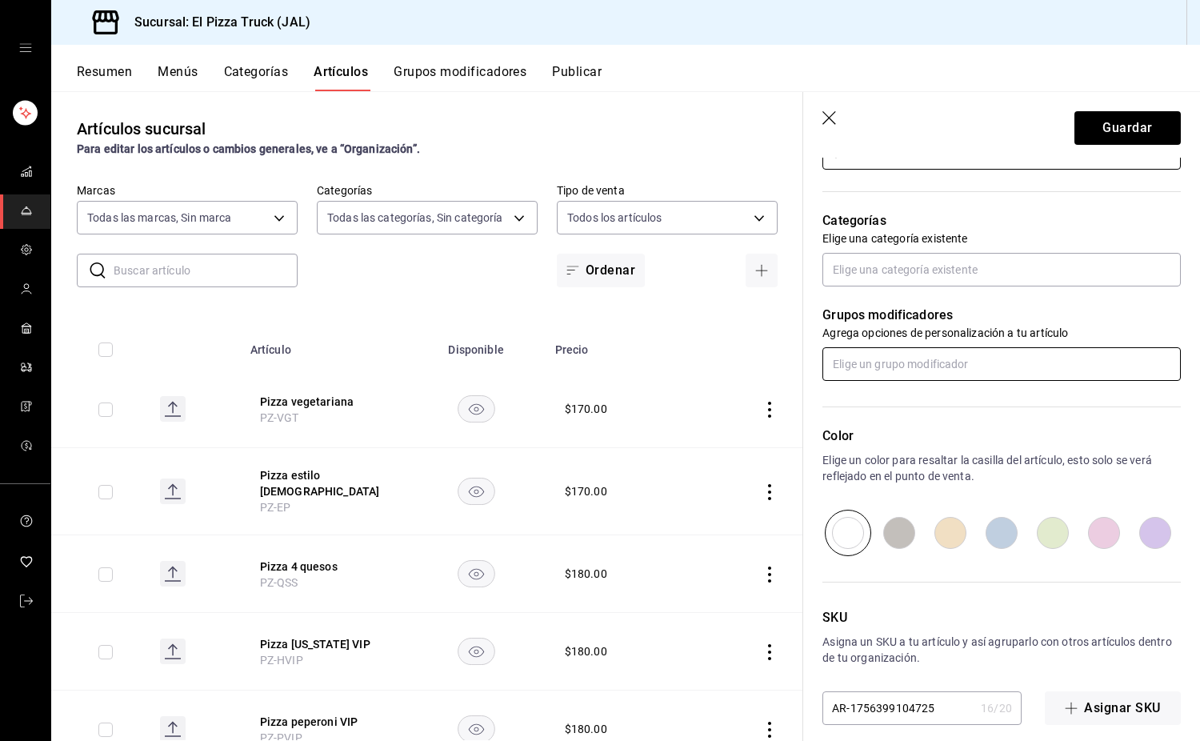
scroll to position [539, 0]
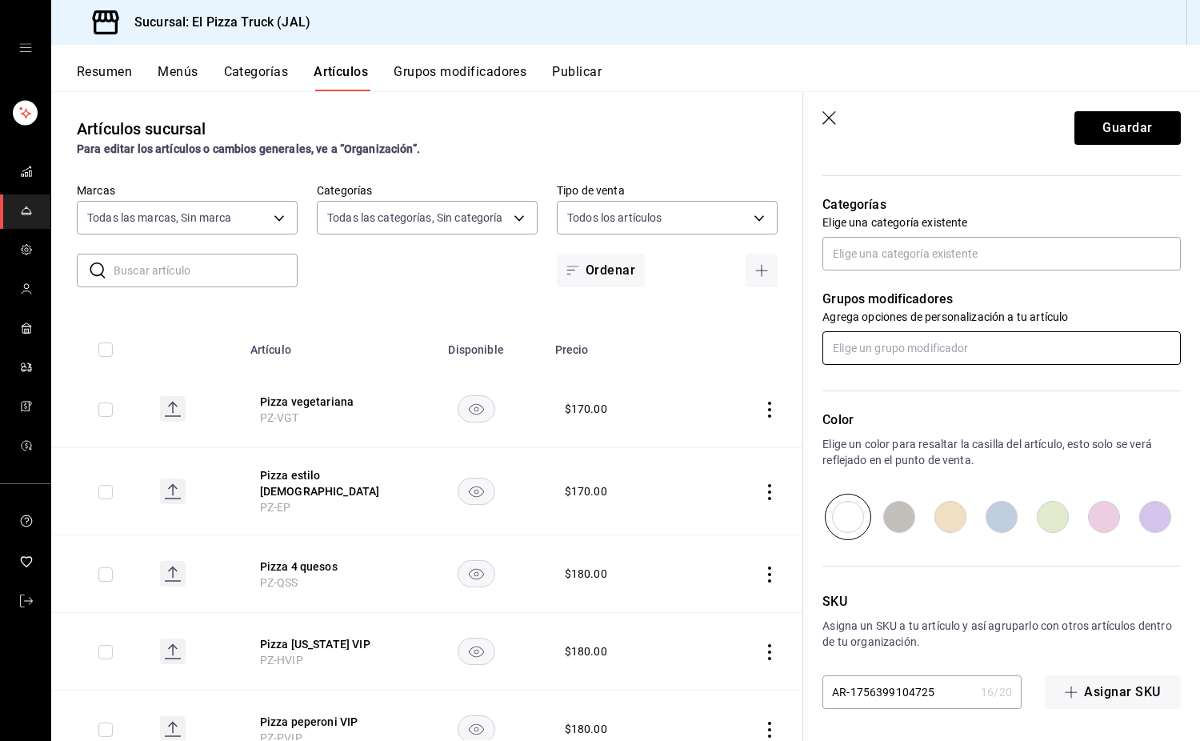
click at [908, 351] on input "text" at bounding box center [1002, 348] width 359 height 34
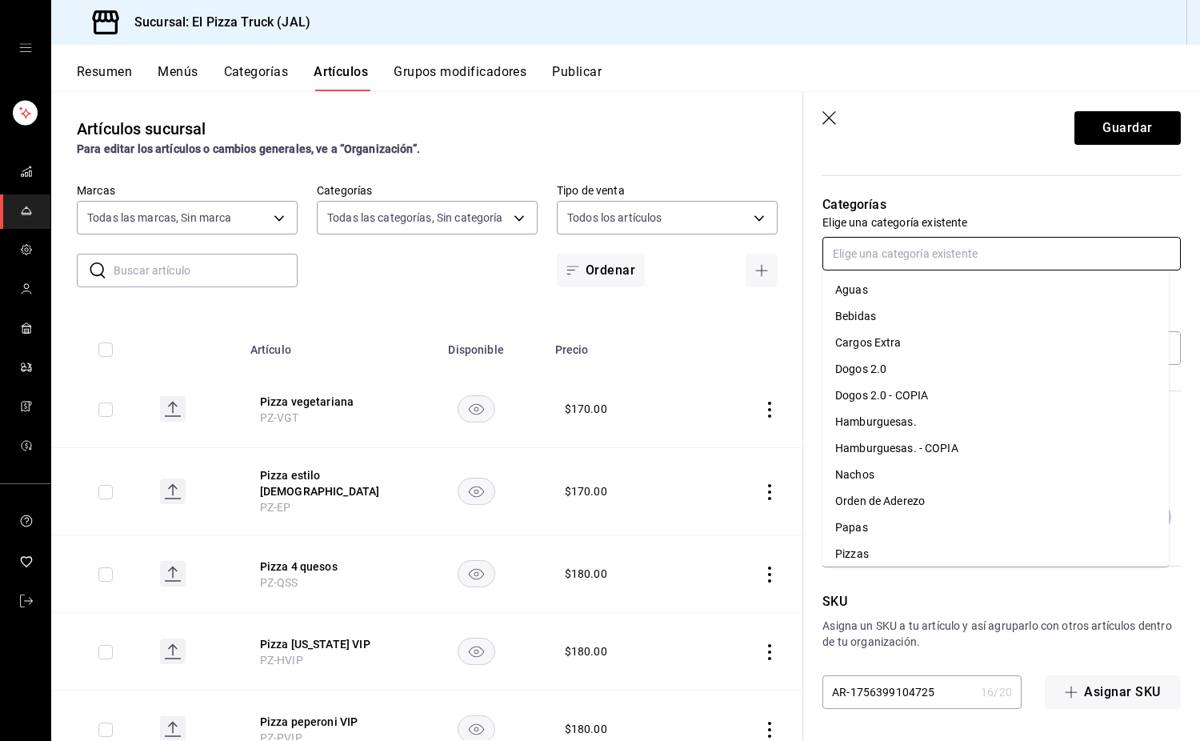
click at [896, 248] on input "text" at bounding box center [1002, 254] width 359 height 34
click at [889, 558] on li "Pizzas" at bounding box center [996, 554] width 347 height 26
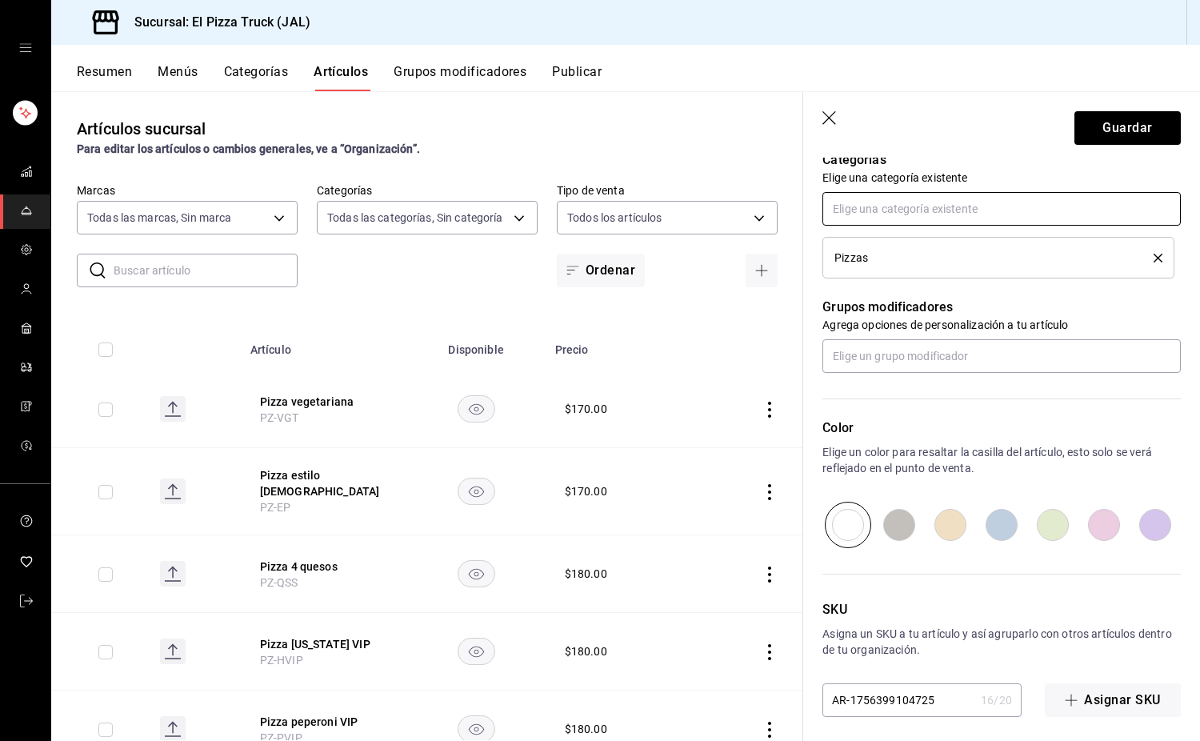
scroll to position [591, 0]
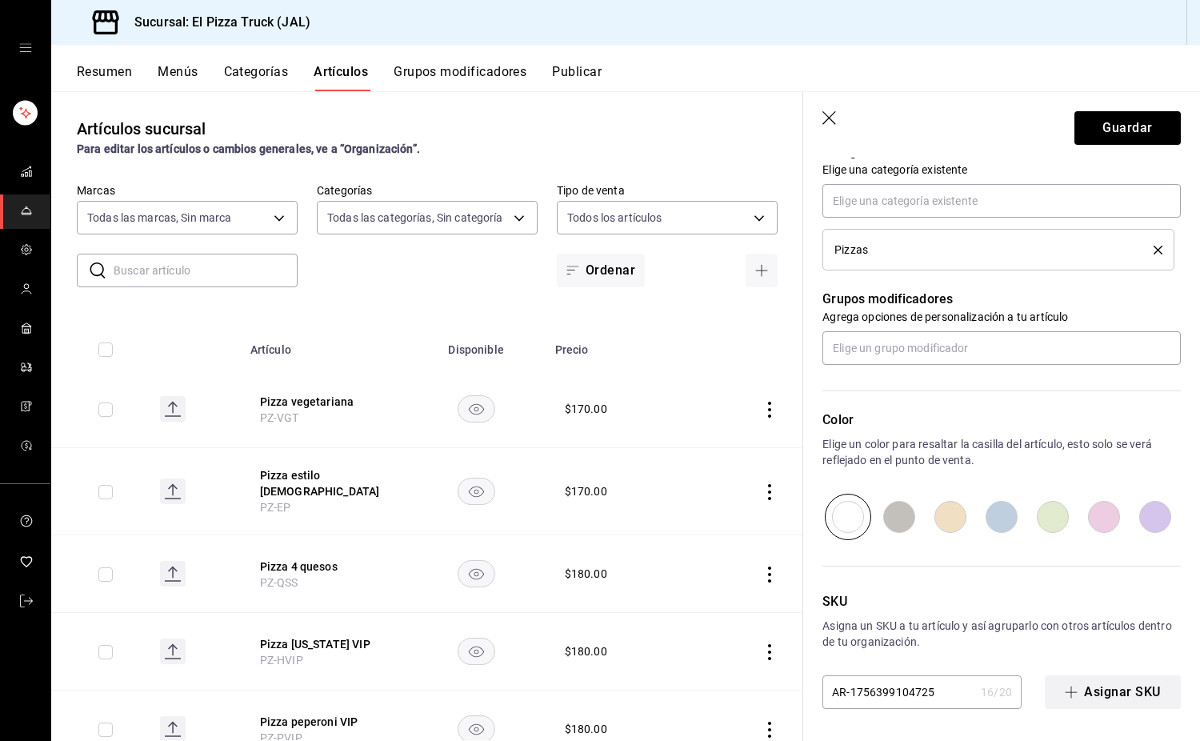
click at [1116, 688] on button "Asignar SKU" at bounding box center [1113, 692] width 136 height 34
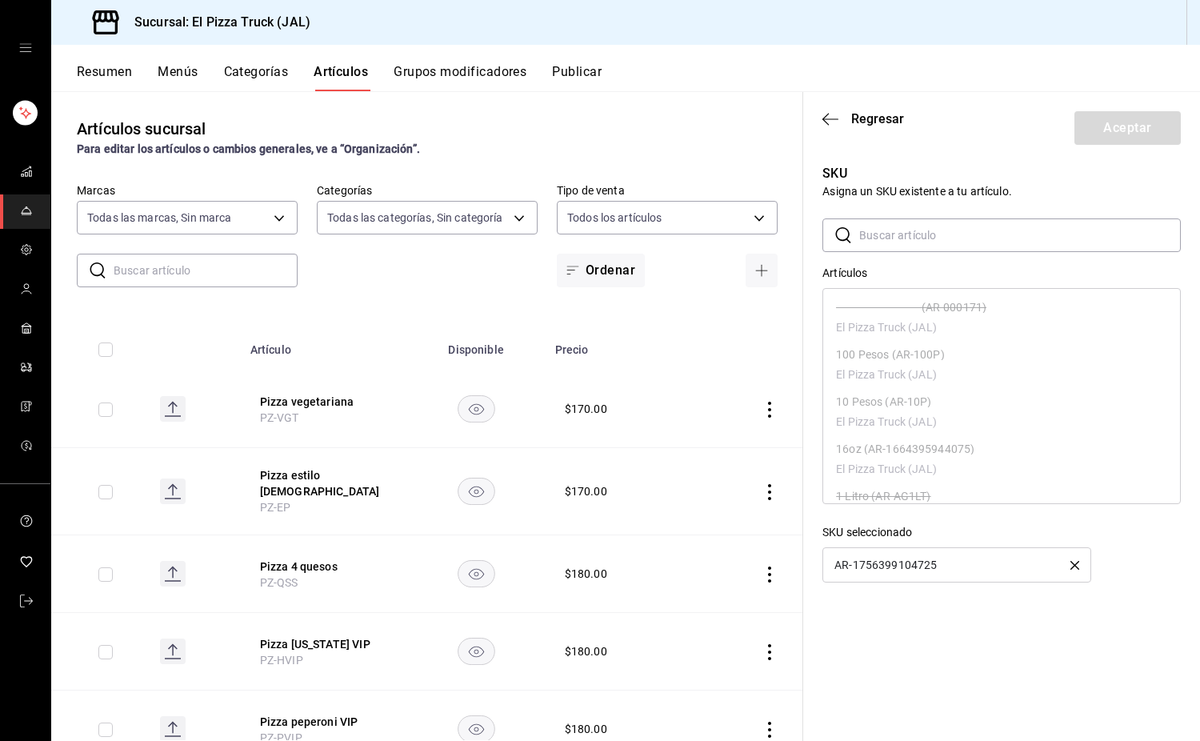
click at [1076, 561] on icon "button" at bounding box center [1075, 565] width 9 height 9
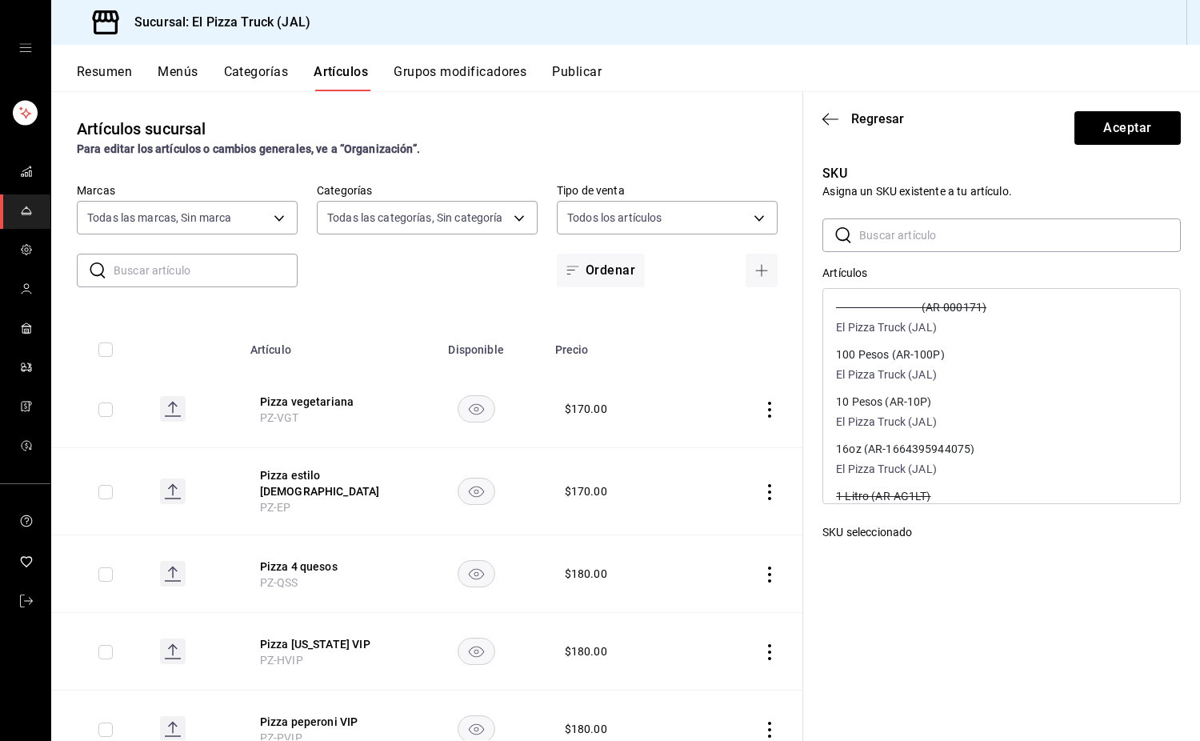
click at [892, 242] on input "text" at bounding box center [1021, 235] width 322 height 32
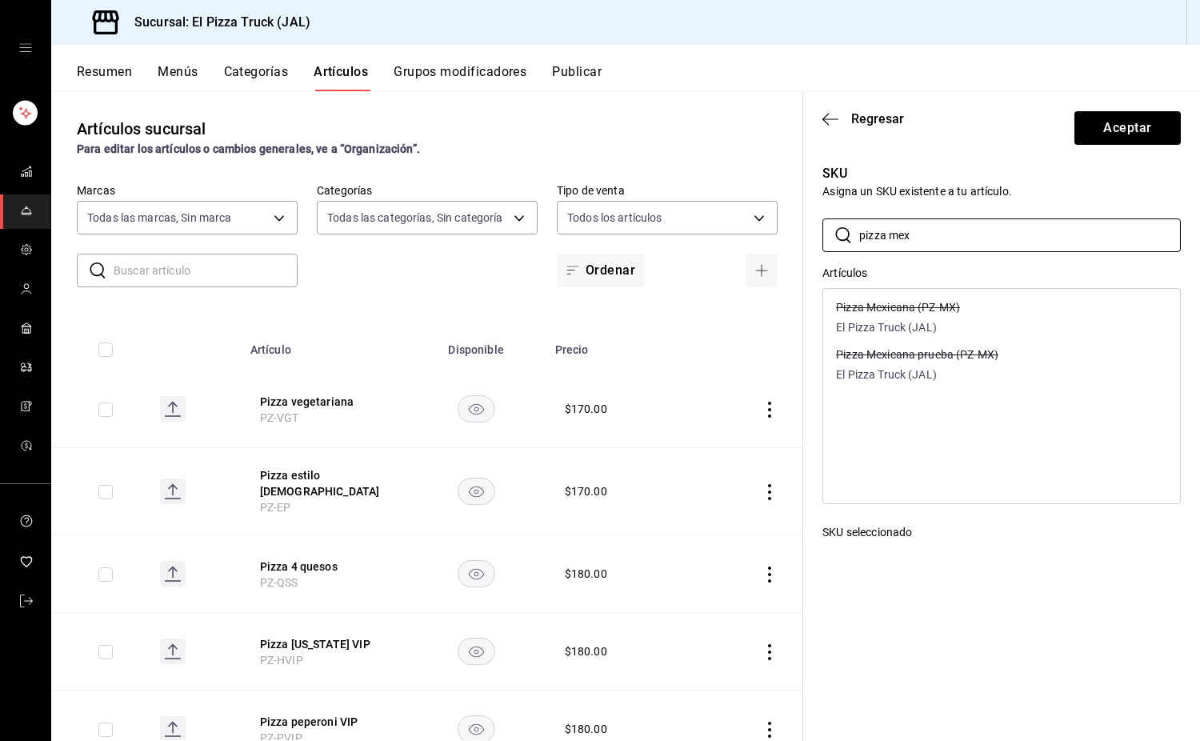
click at [972, 314] on div "Pizza Mexicana (PZ-MX) El Pizza Truck (JAL)" at bounding box center [1001, 318] width 357 height 47
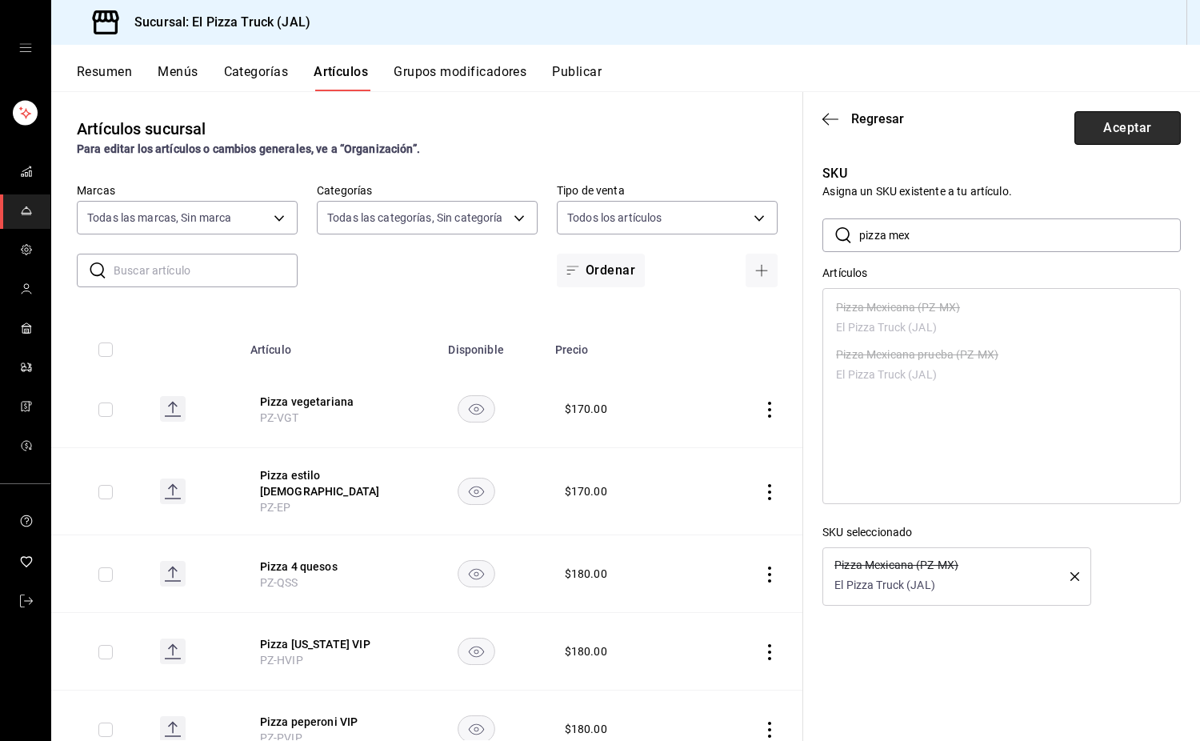
click at [1127, 132] on button "Aceptar" at bounding box center [1128, 128] width 106 height 34
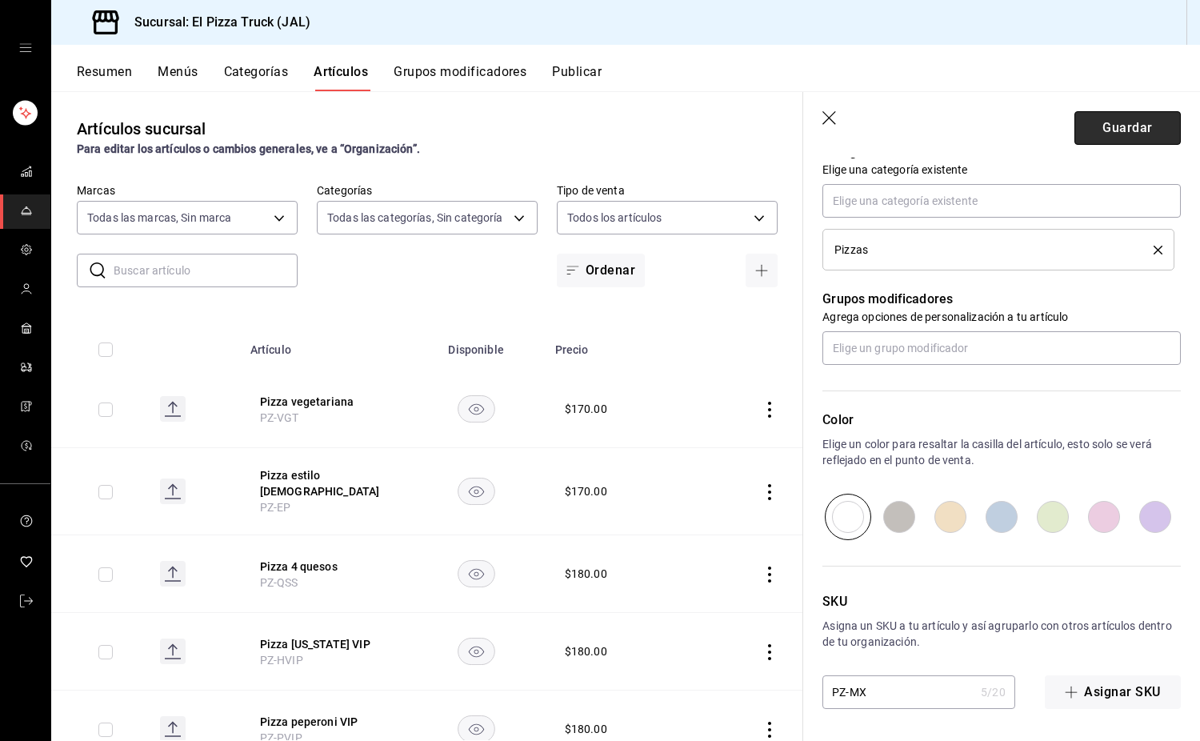
click at [1127, 131] on button "Guardar" at bounding box center [1128, 128] width 106 height 34
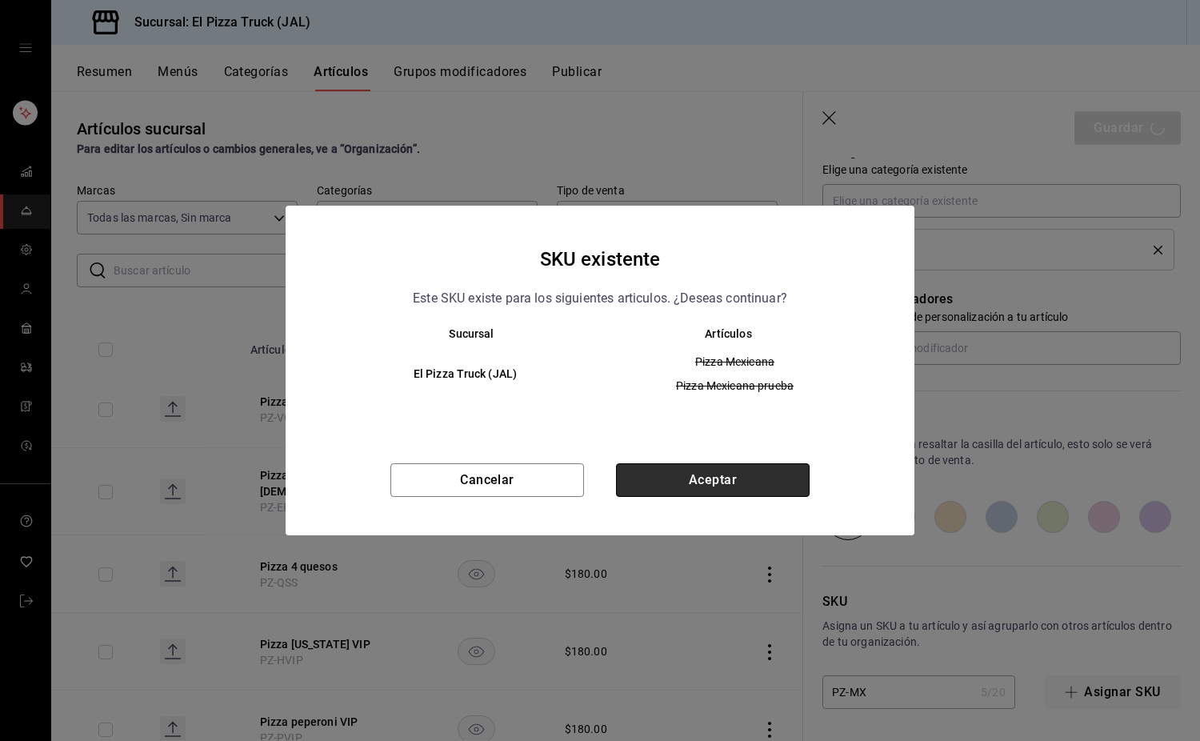
click at [722, 475] on button "Aceptar" at bounding box center [713, 480] width 194 height 34
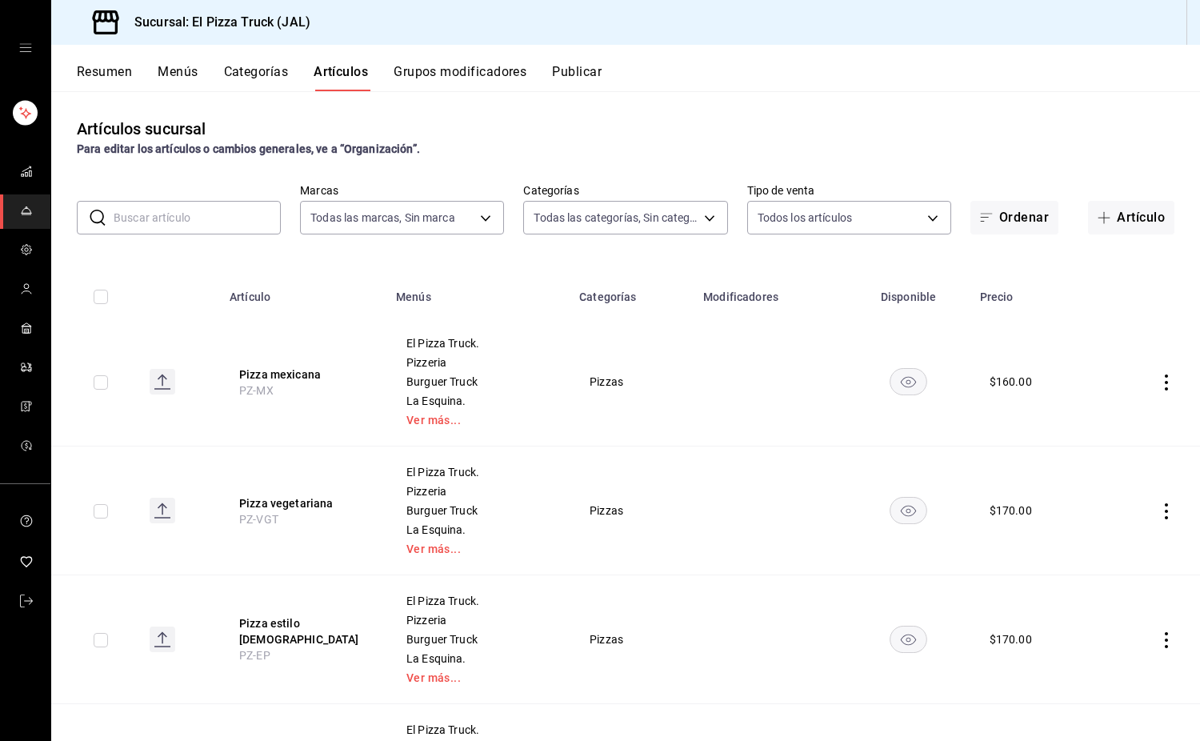
click at [26, 43] on icon "open drawer" at bounding box center [25, 48] width 13 height 13
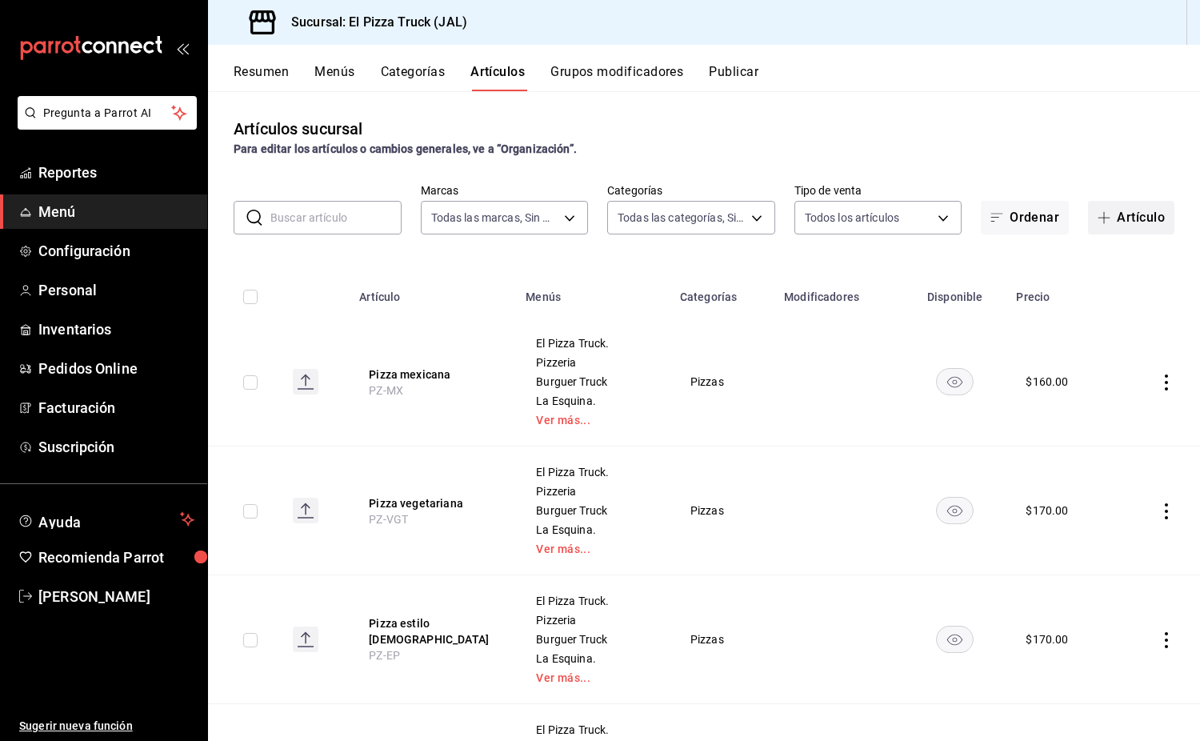
click at [1108, 202] on button "Artículo" at bounding box center [1131, 218] width 86 height 34
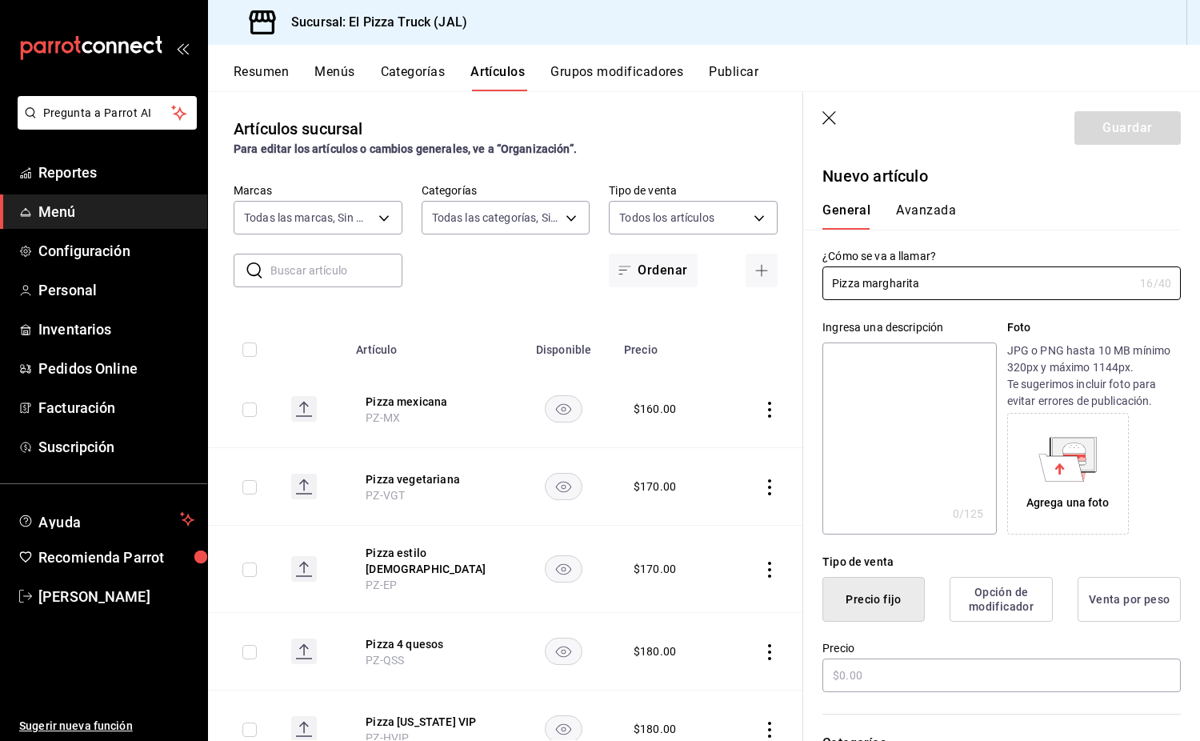
click at [868, 373] on textarea at bounding box center [910, 439] width 174 height 192
paste textarea "Pizza con queso Monterrey Jack,"
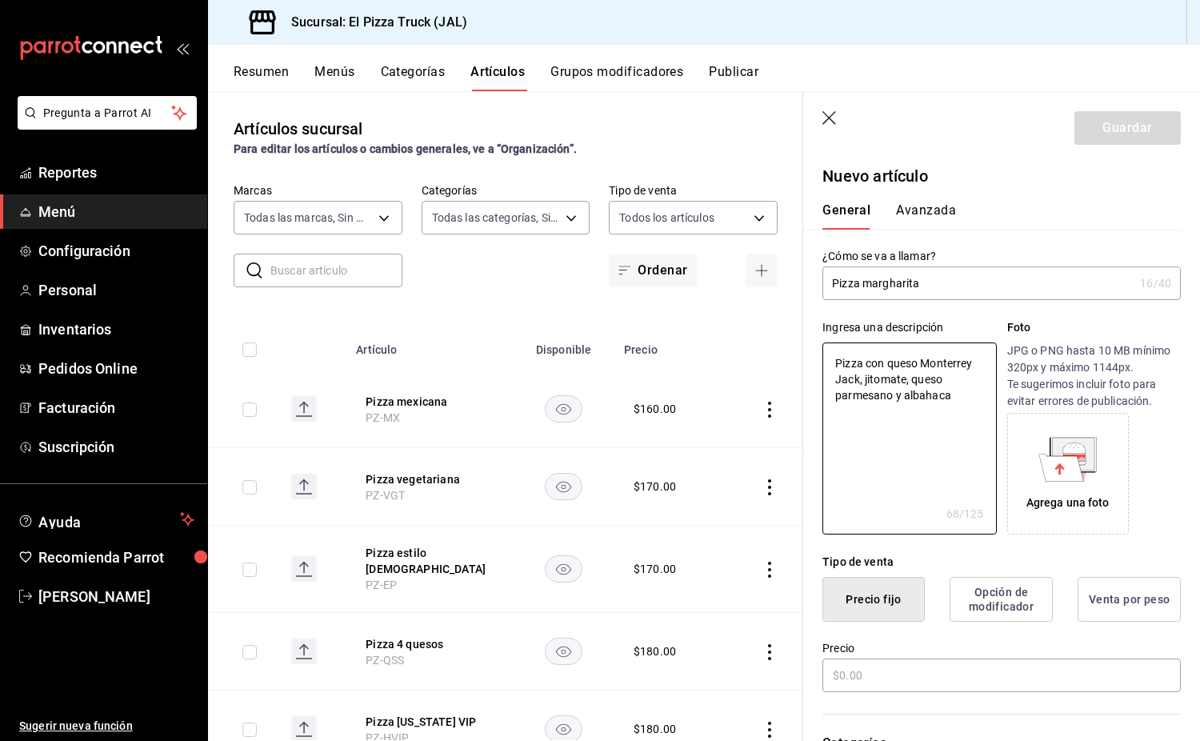
scroll to position [80, 0]
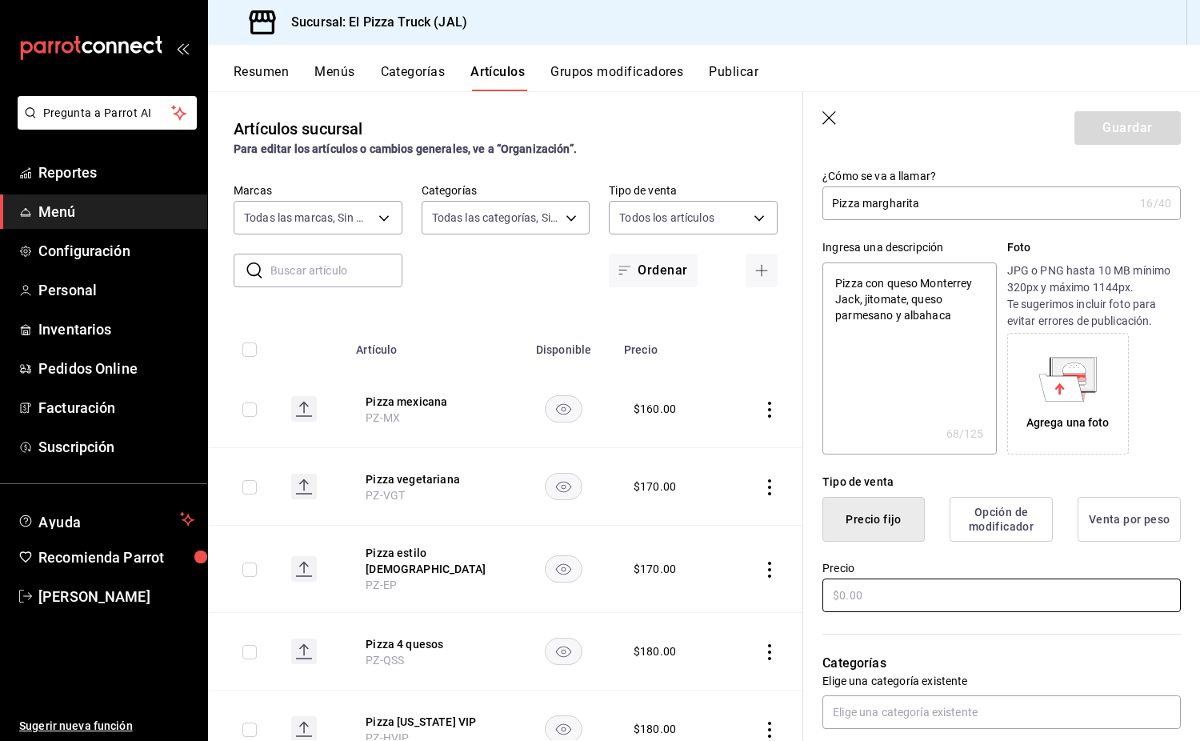
click at [975, 596] on input "text" at bounding box center [1002, 596] width 359 height 34
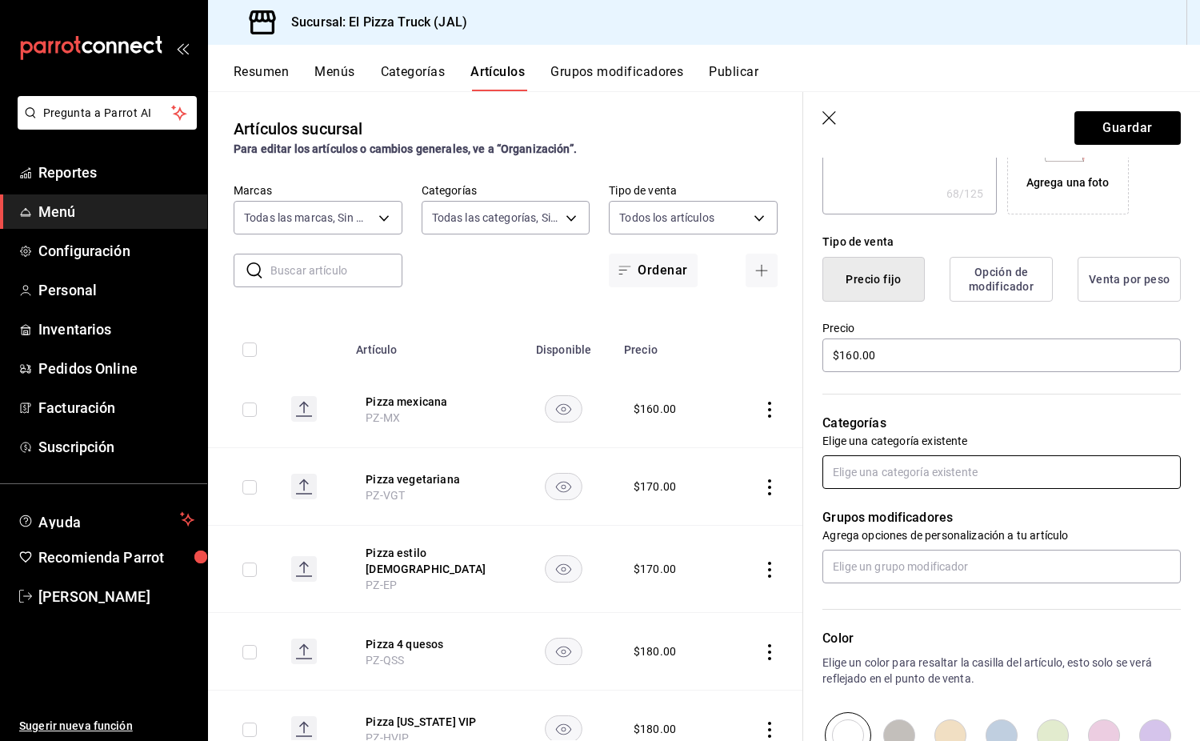
click at [951, 464] on input "text" at bounding box center [1002, 472] width 359 height 34
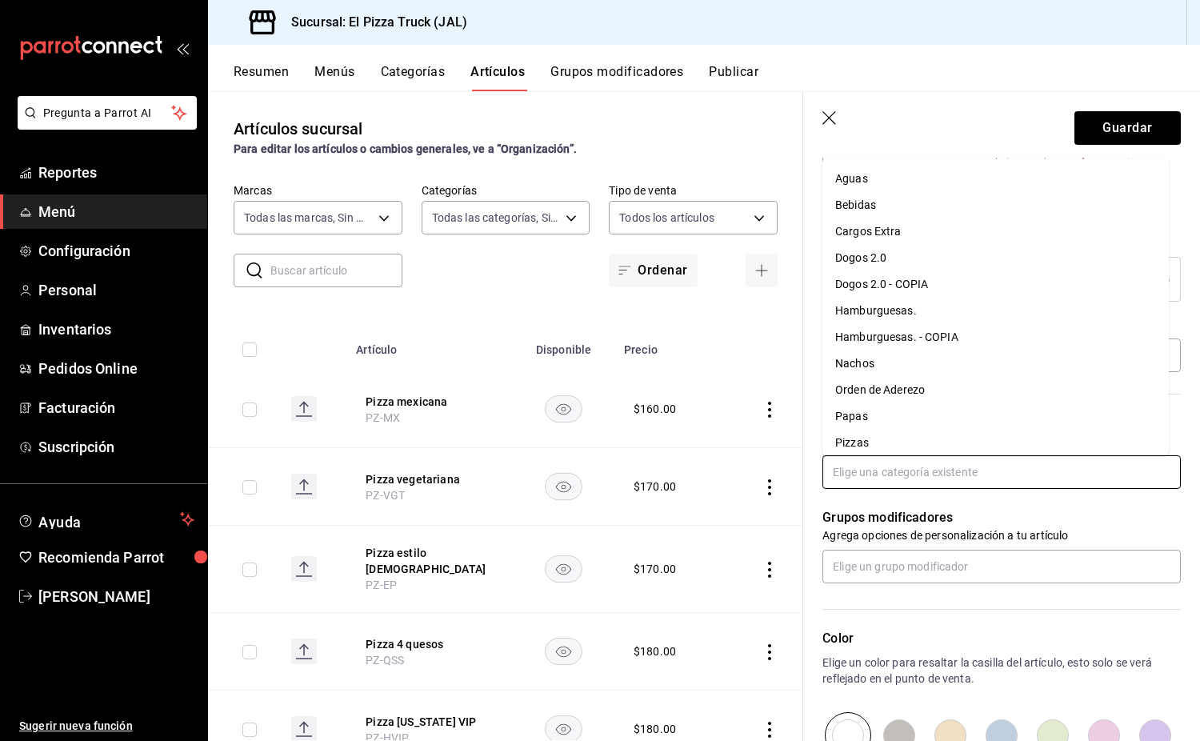
click at [900, 442] on li "Pizzas" at bounding box center [996, 443] width 347 height 26
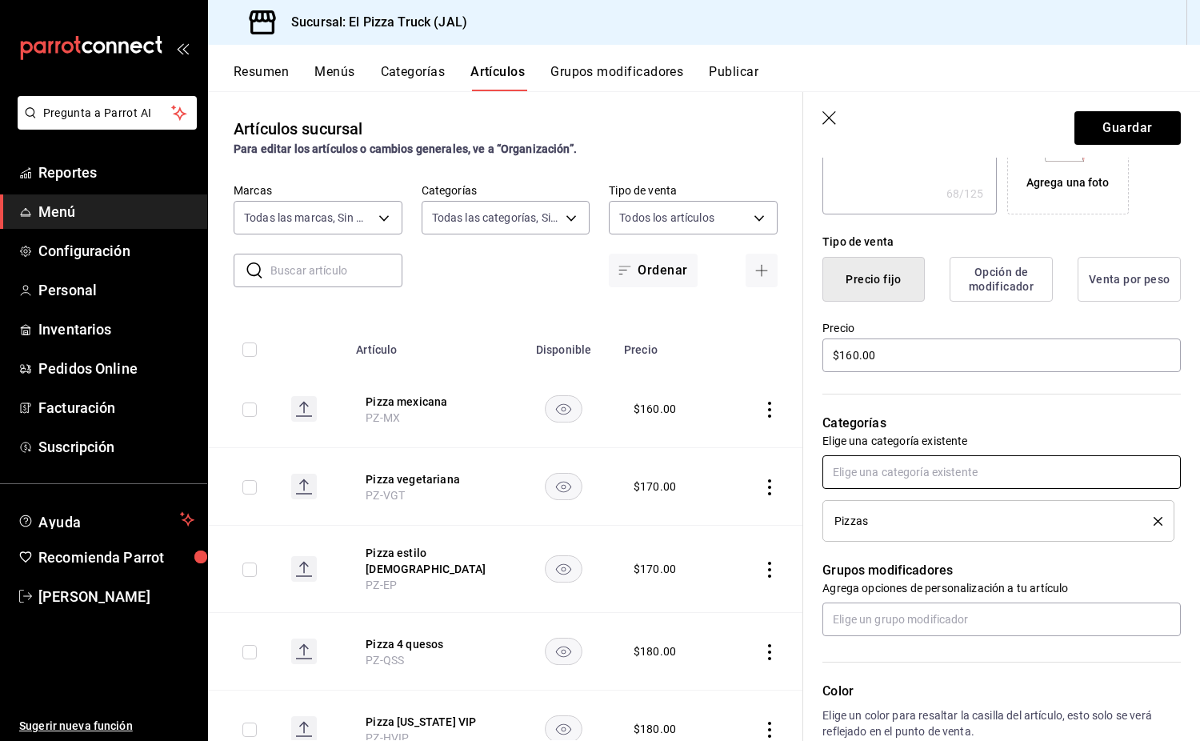
scroll to position [591, 0]
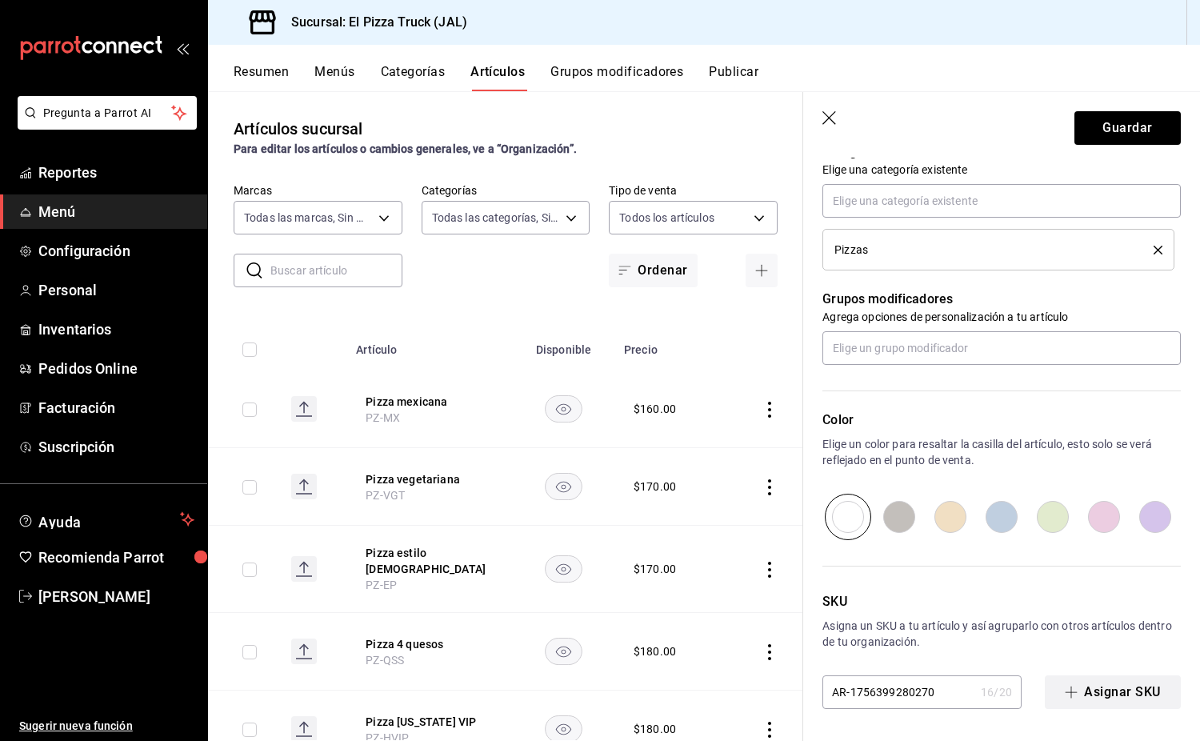
click at [1100, 703] on button "Asignar SKU" at bounding box center [1113, 692] width 136 height 34
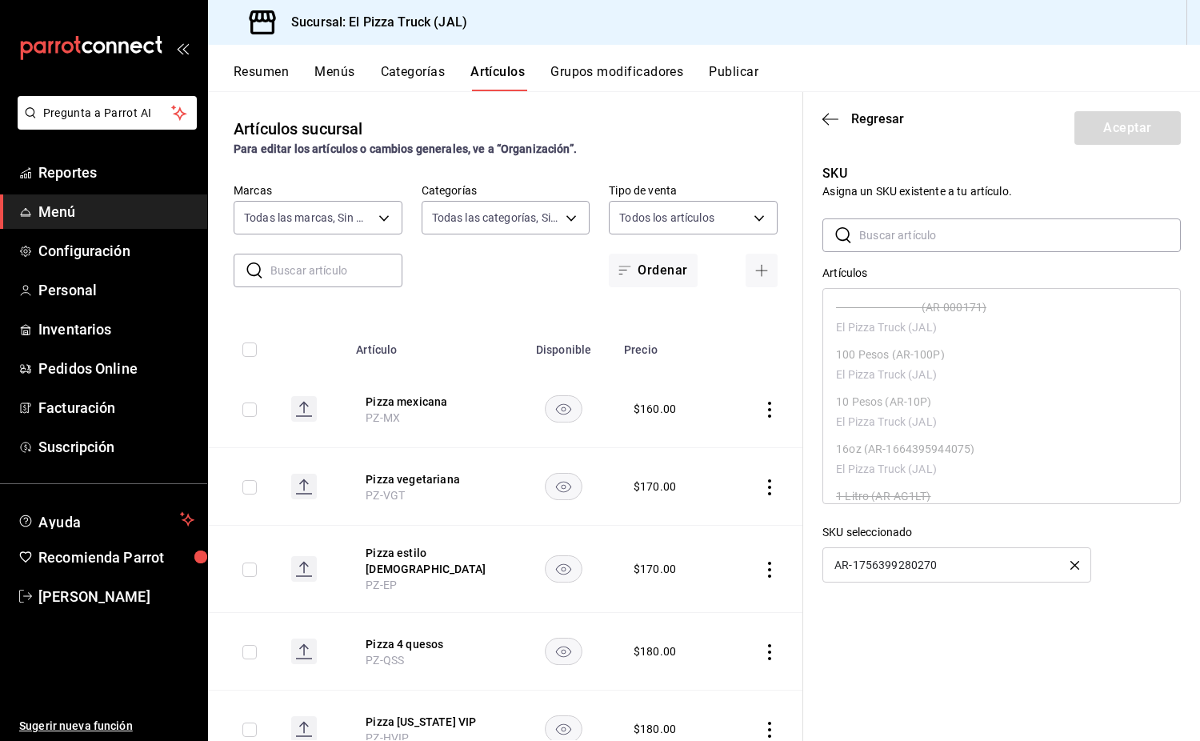
click at [1079, 566] on icon "button" at bounding box center [1075, 565] width 9 height 9
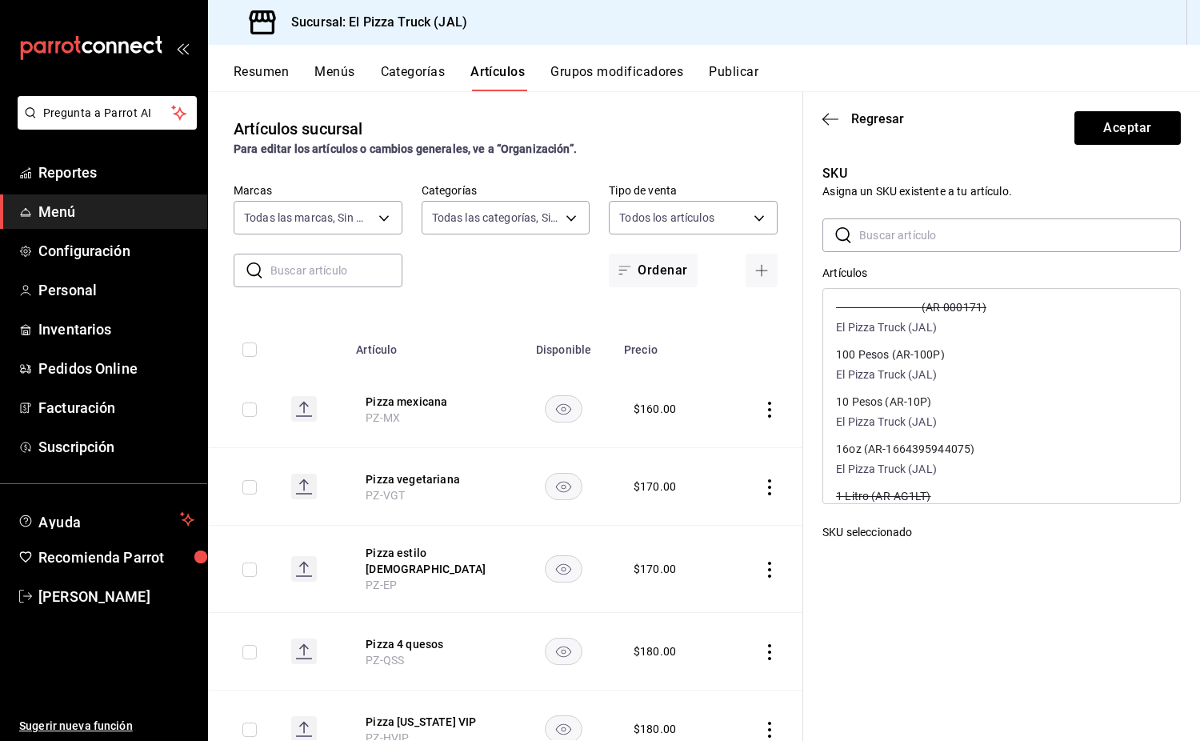
click at [918, 222] on input "text" at bounding box center [1021, 235] width 322 height 32
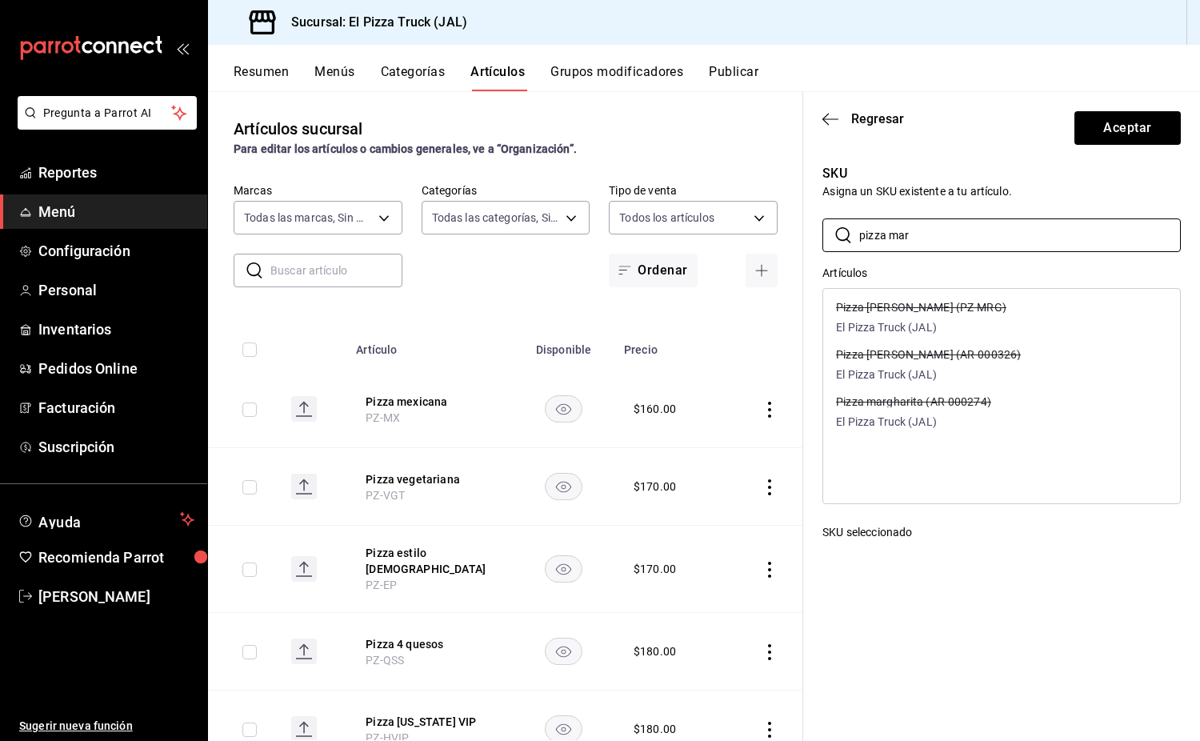
click at [942, 303] on p "Pizza Margarita (PZ-MRG)" at bounding box center [921, 307] width 170 height 11
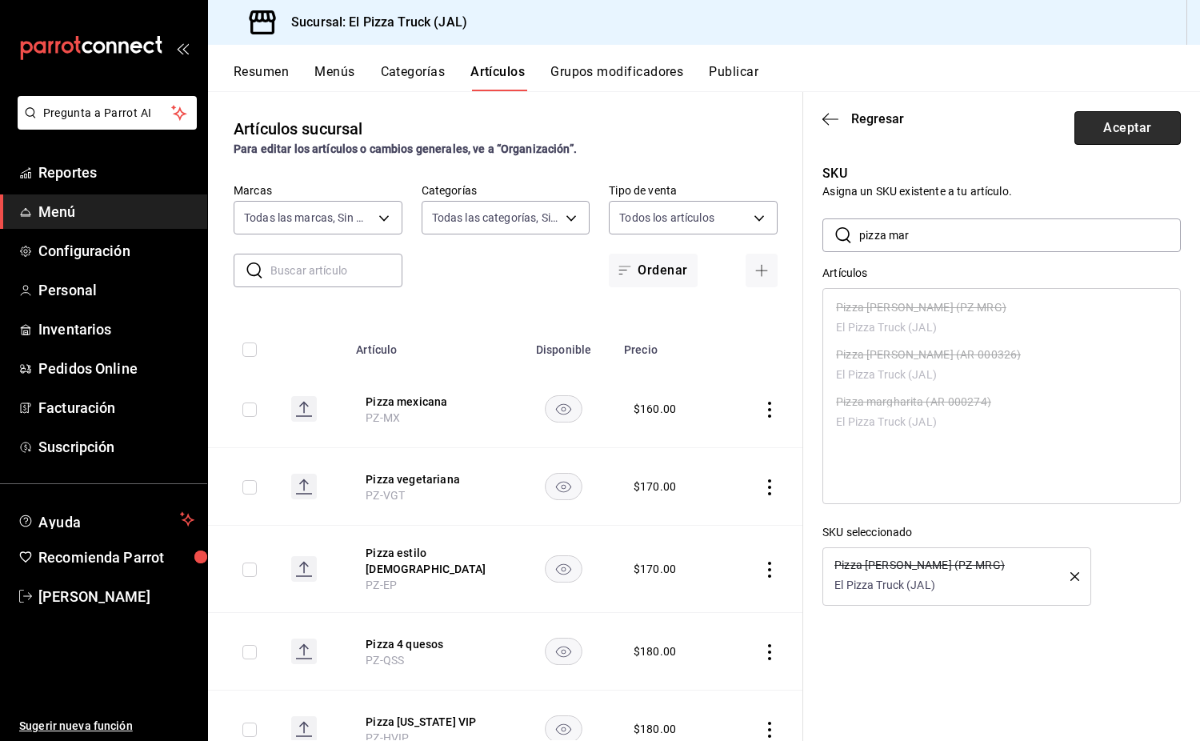
click at [1135, 123] on button "Aceptar" at bounding box center [1128, 128] width 106 height 34
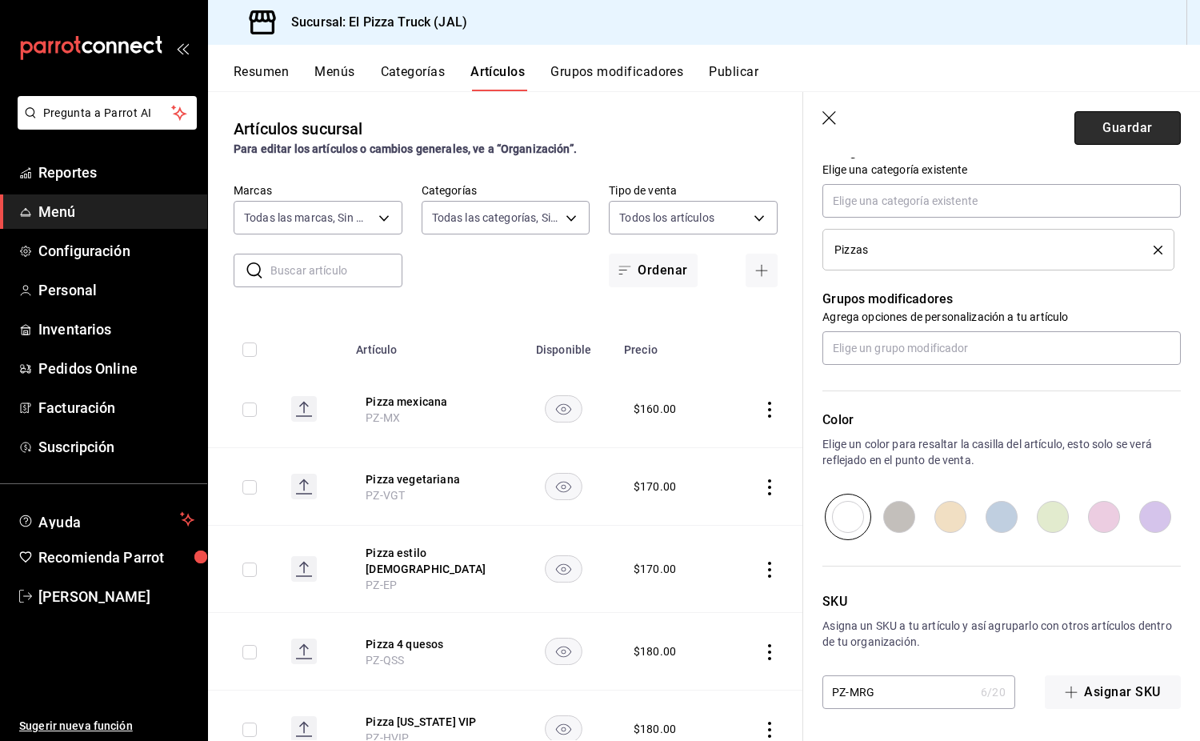
click at [1136, 118] on button "Guardar" at bounding box center [1128, 128] width 106 height 34
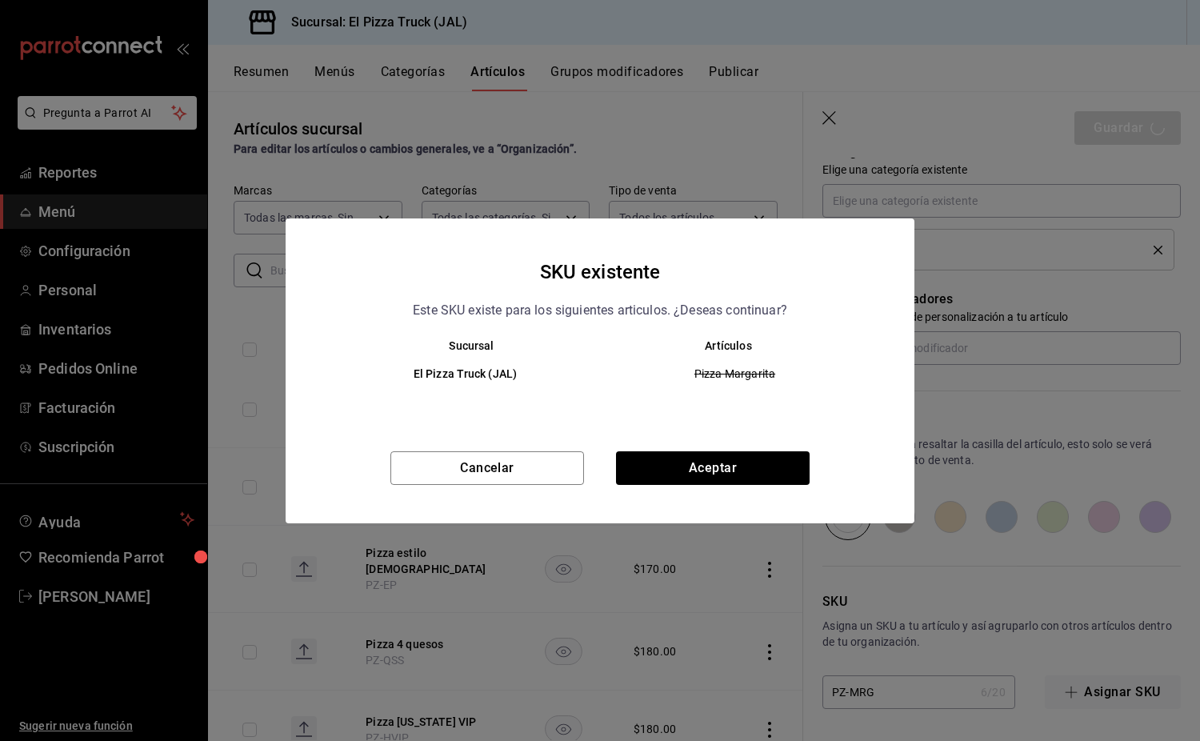
click at [770, 447] on div "SKU existente Este SKU existe para los siguientes articulos. ¿Deseas continuar?…" at bounding box center [600, 370] width 629 height 305
click at [769, 459] on button "Aceptar" at bounding box center [713, 468] width 194 height 34
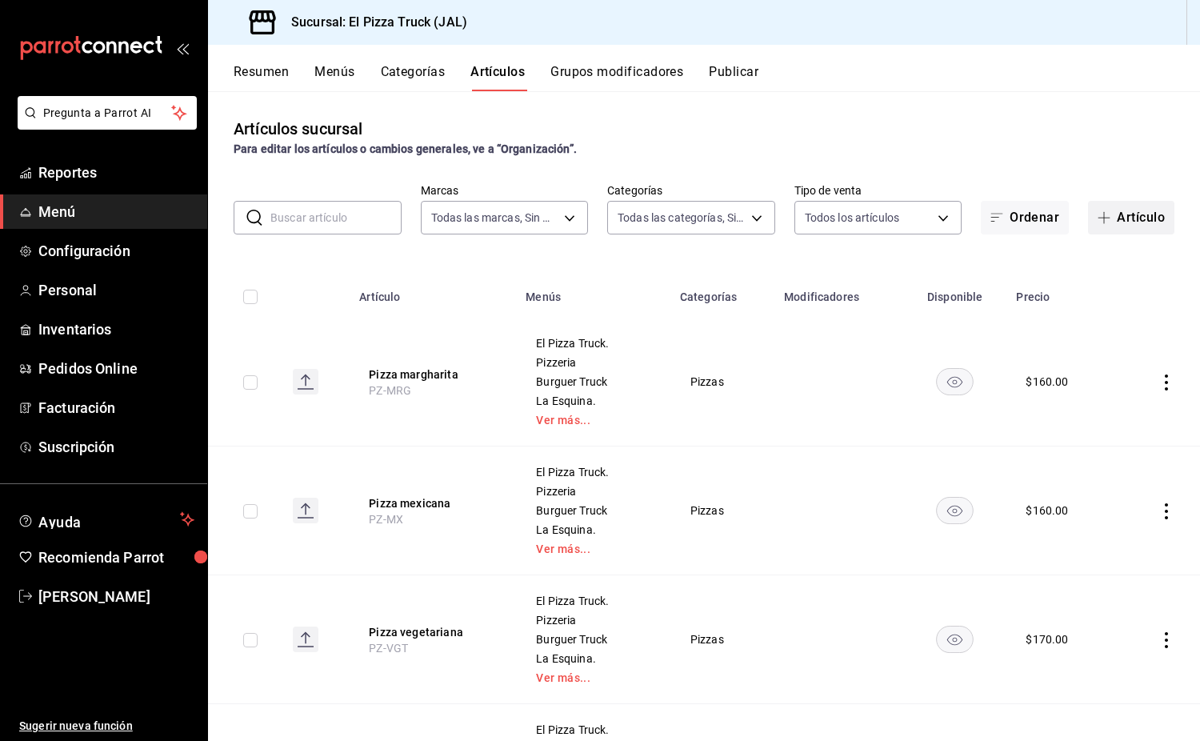
click at [1130, 207] on button "Artículo" at bounding box center [1131, 218] width 86 height 34
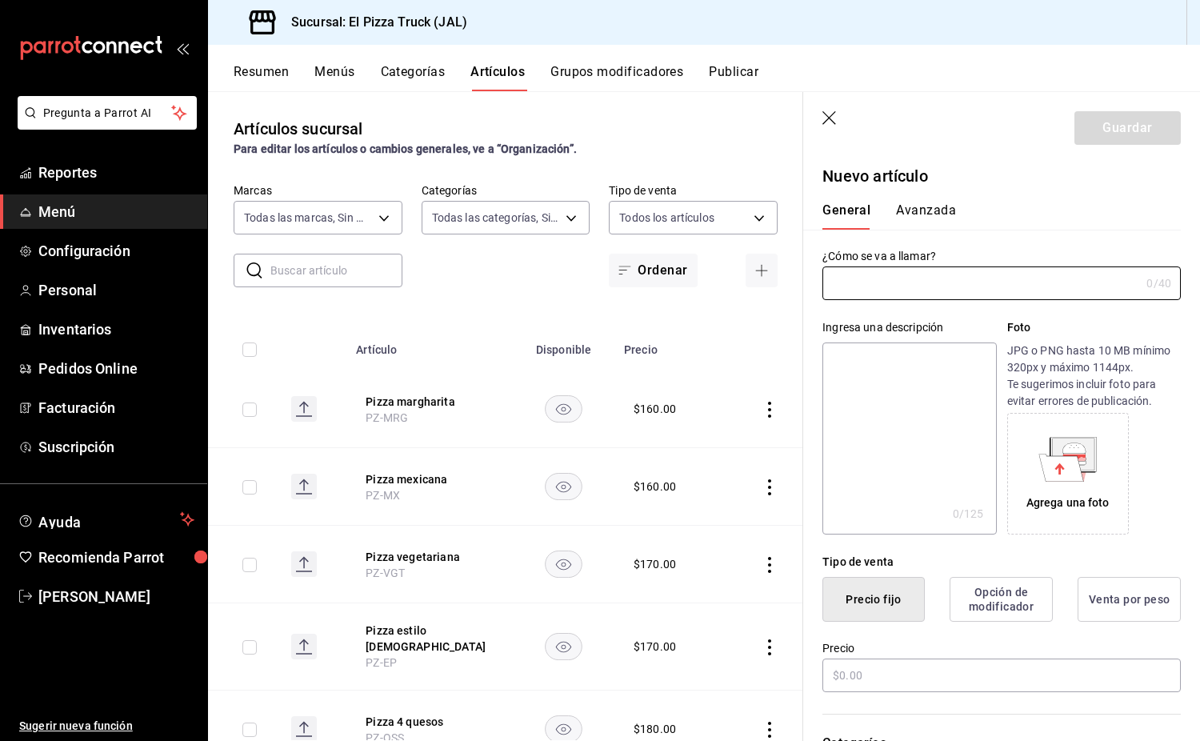
click at [877, 383] on textarea at bounding box center [910, 439] width 174 height 192
click at [877, 291] on input "text" at bounding box center [982, 283] width 318 height 32
click at [912, 381] on textarea at bounding box center [910, 439] width 174 height 192
paste textarea "Pizza con queso Monterrey Jack,"
click at [862, 366] on textarea "Pizza con queso Monterrey Jack," at bounding box center [910, 439] width 174 height 192
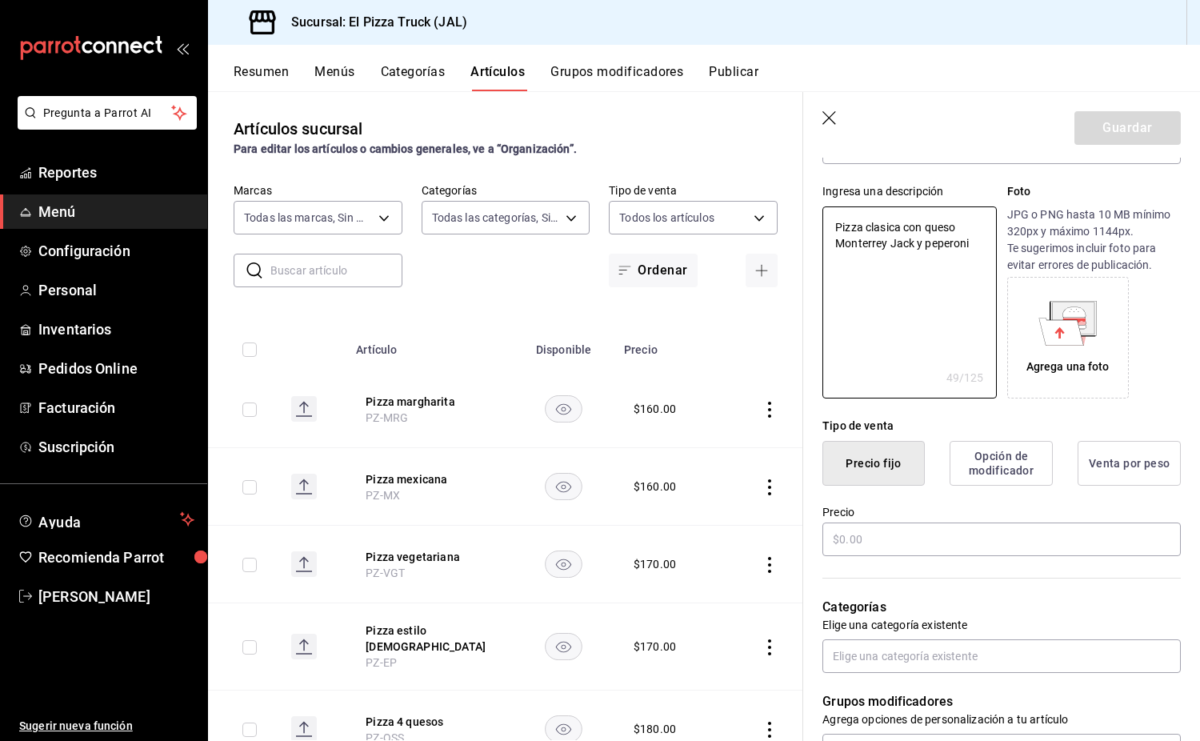
scroll to position [240, 0]
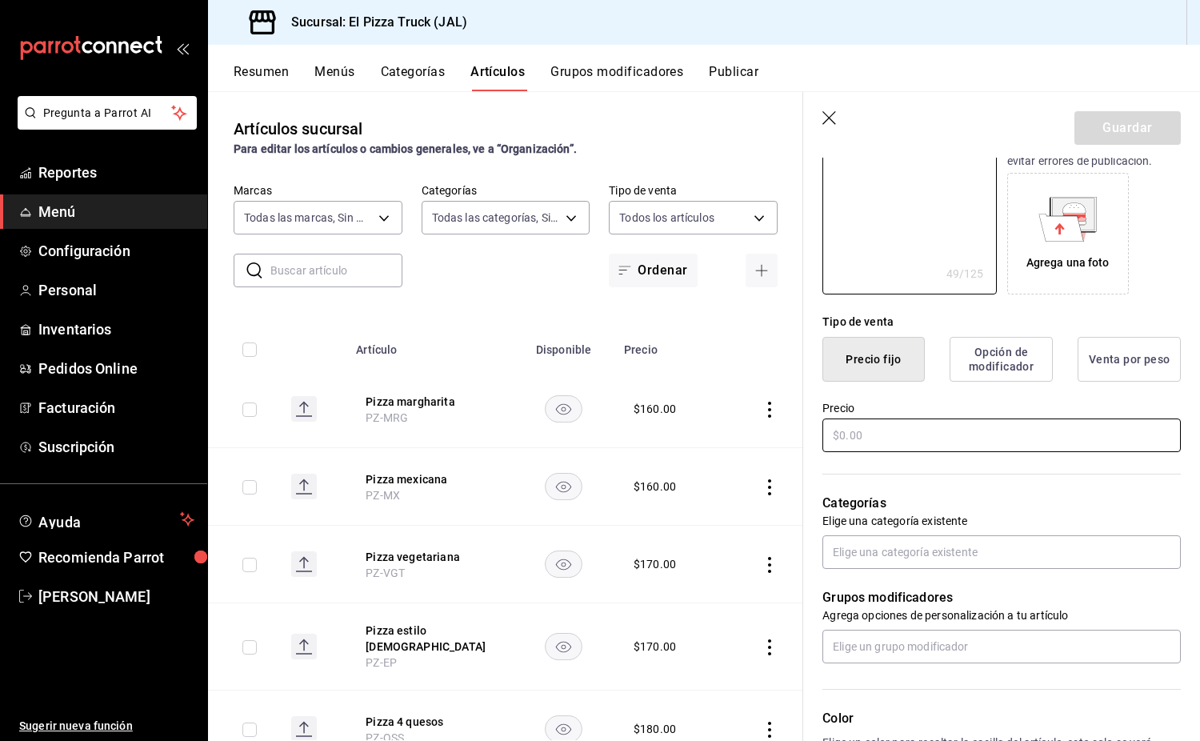
click at [997, 443] on input "text" at bounding box center [1002, 436] width 359 height 34
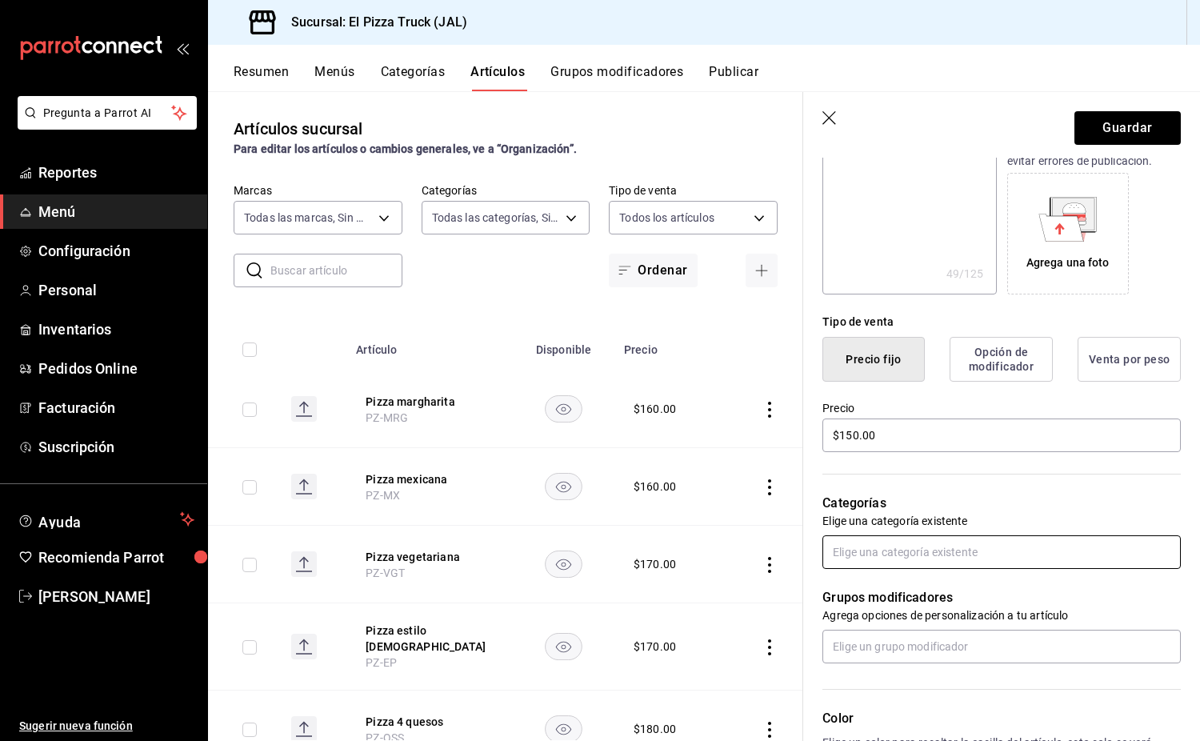
click at [972, 556] on input "text" at bounding box center [1002, 552] width 359 height 34
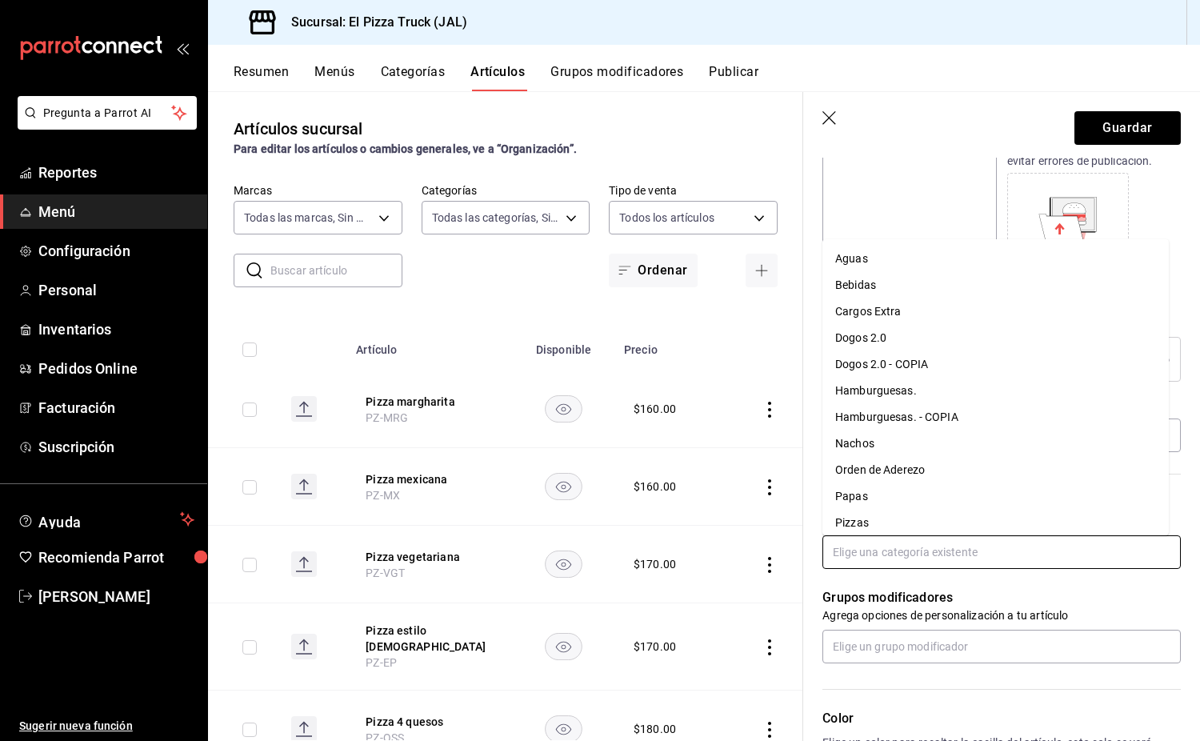
click at [879, 528] on li "Pizzas" at bounding box center [996, 523] width 347 height 26
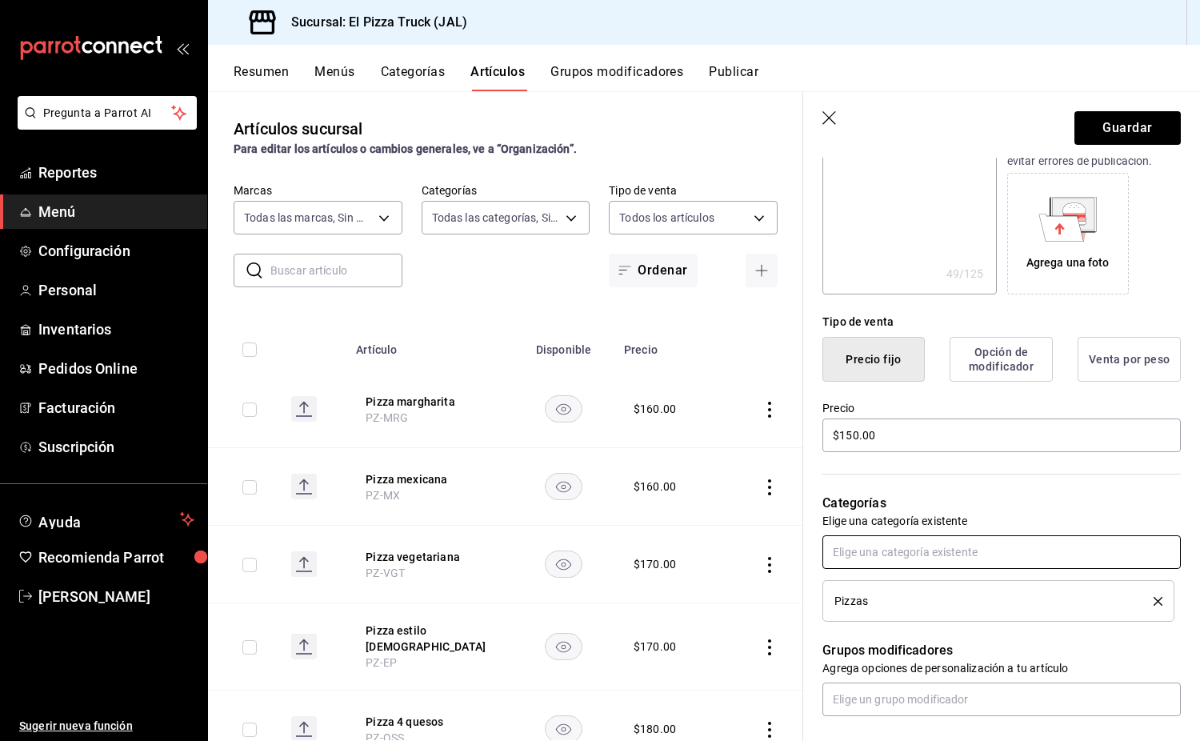
scroll to position [591, 0]
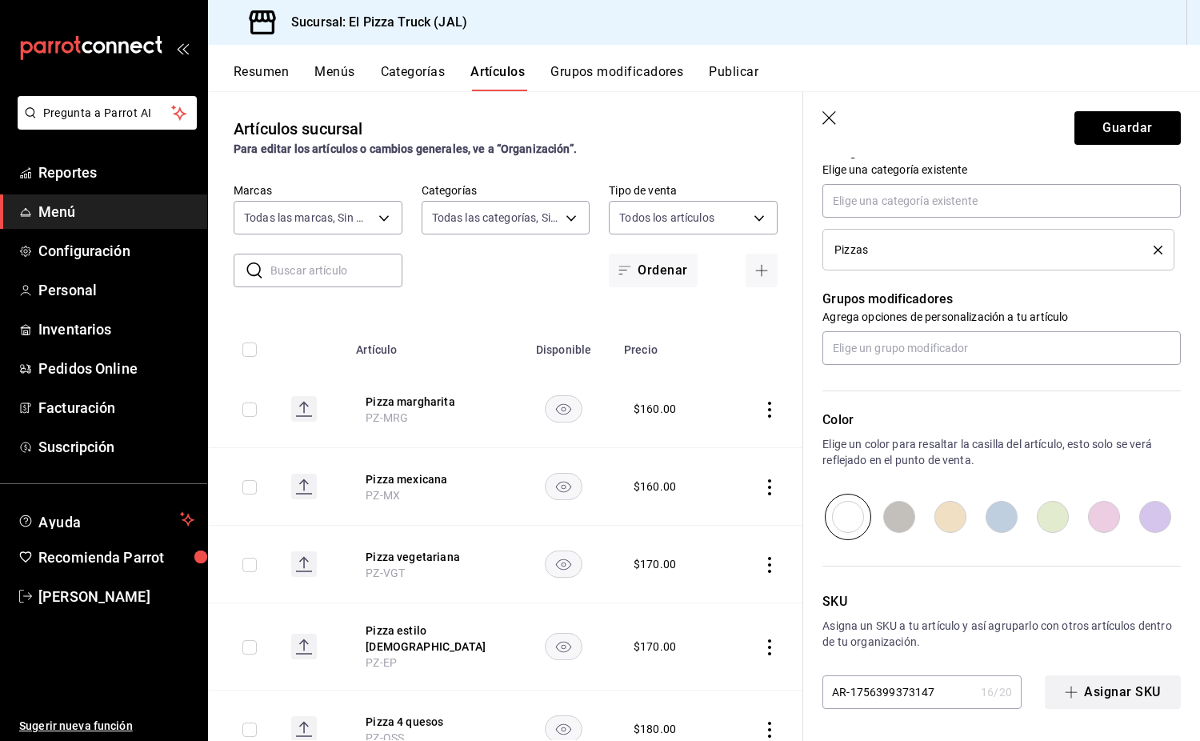
click at [1129, 687] on button "Asignar SKU" at bounding box center [1113, 692] width 136 height 34
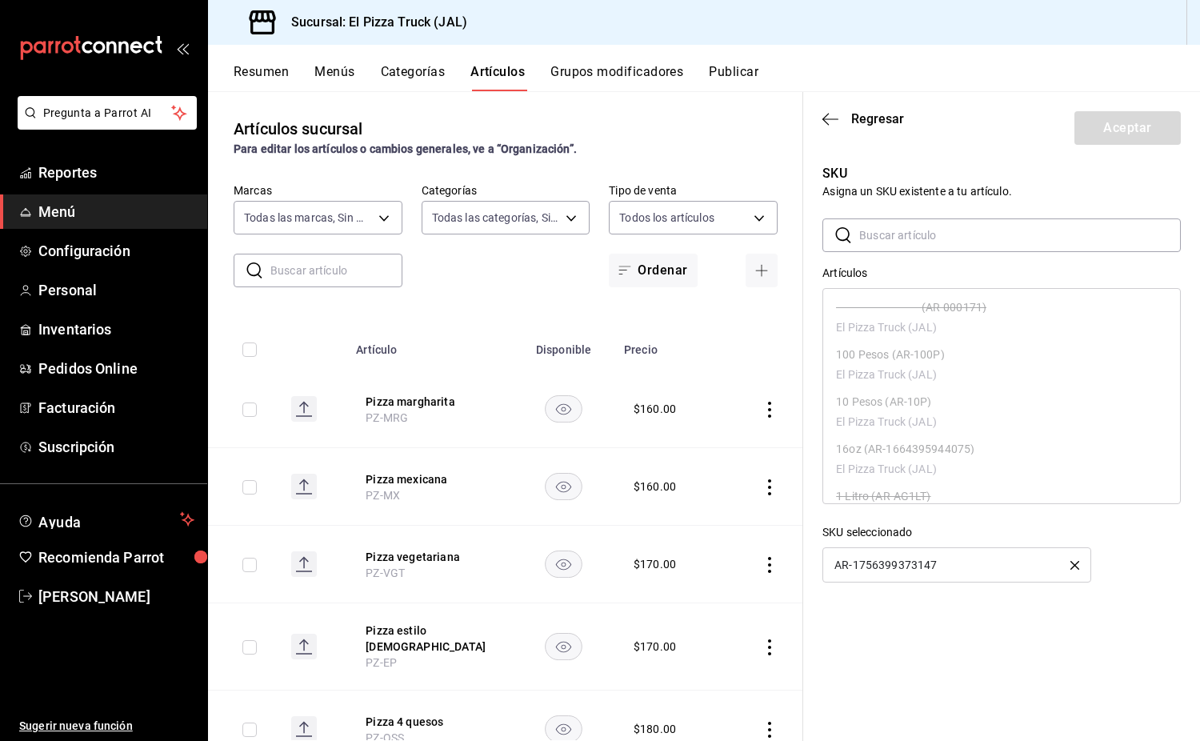
click at [881, 246] on input "text" at bounding box center [1021, 235] width 322 height 32
click at [1073, 565] on icon "button" at bounding box center [1075, 565] width 9 height 9
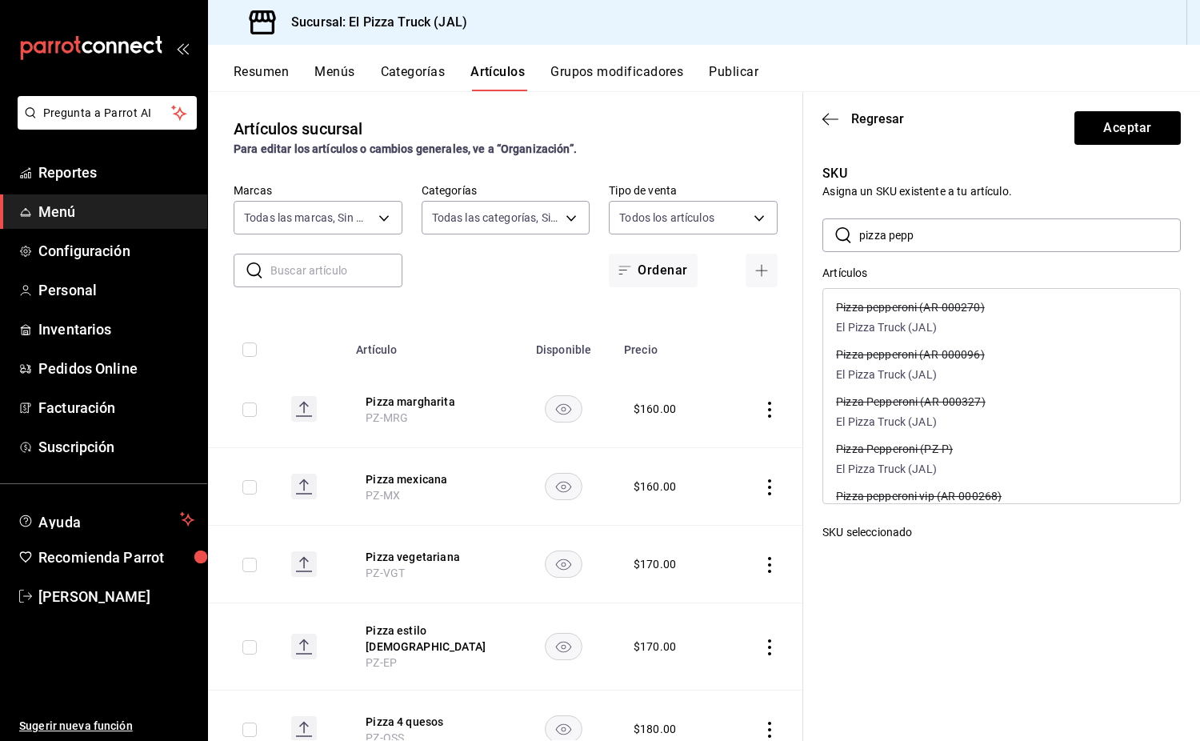
click at [988, 463] on div "Pizza Pepperoni (PZ-P) El Pizza Truck (JAL)" at bounding box center [1001, 460] width 357 height 47
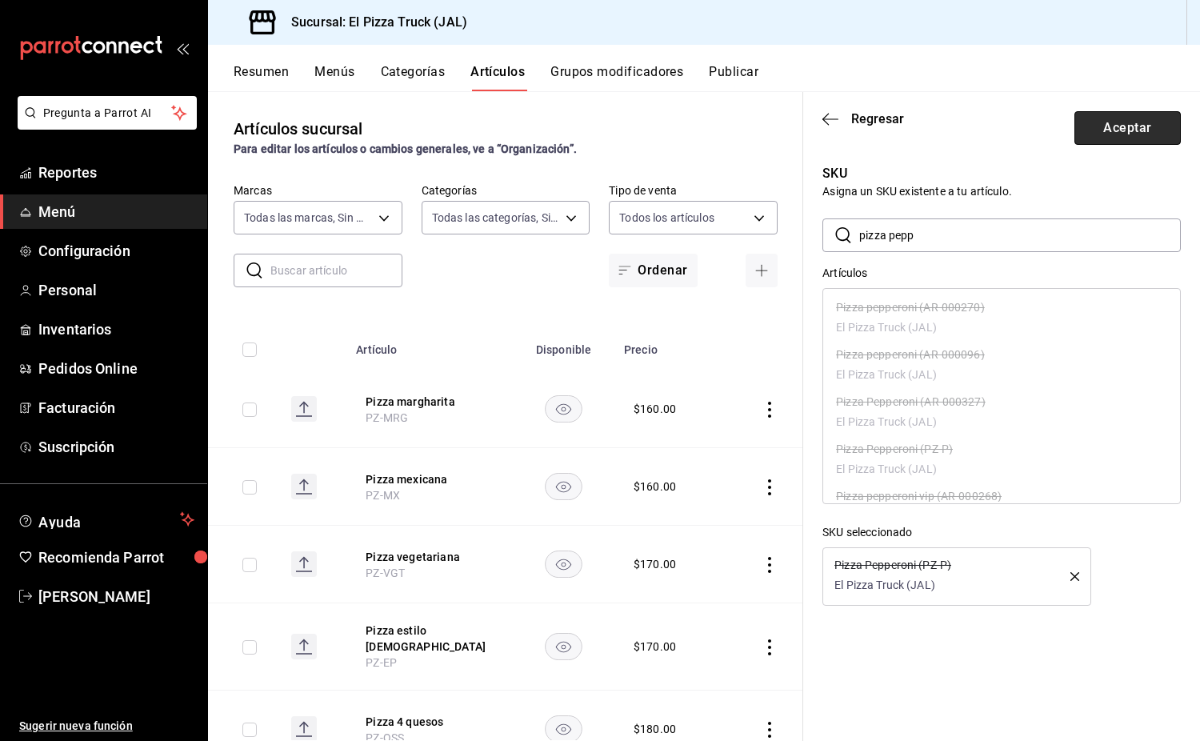
click at [1119, 119] on button "Aceptar" at bounding box center [1128, 128] width 106 height 34
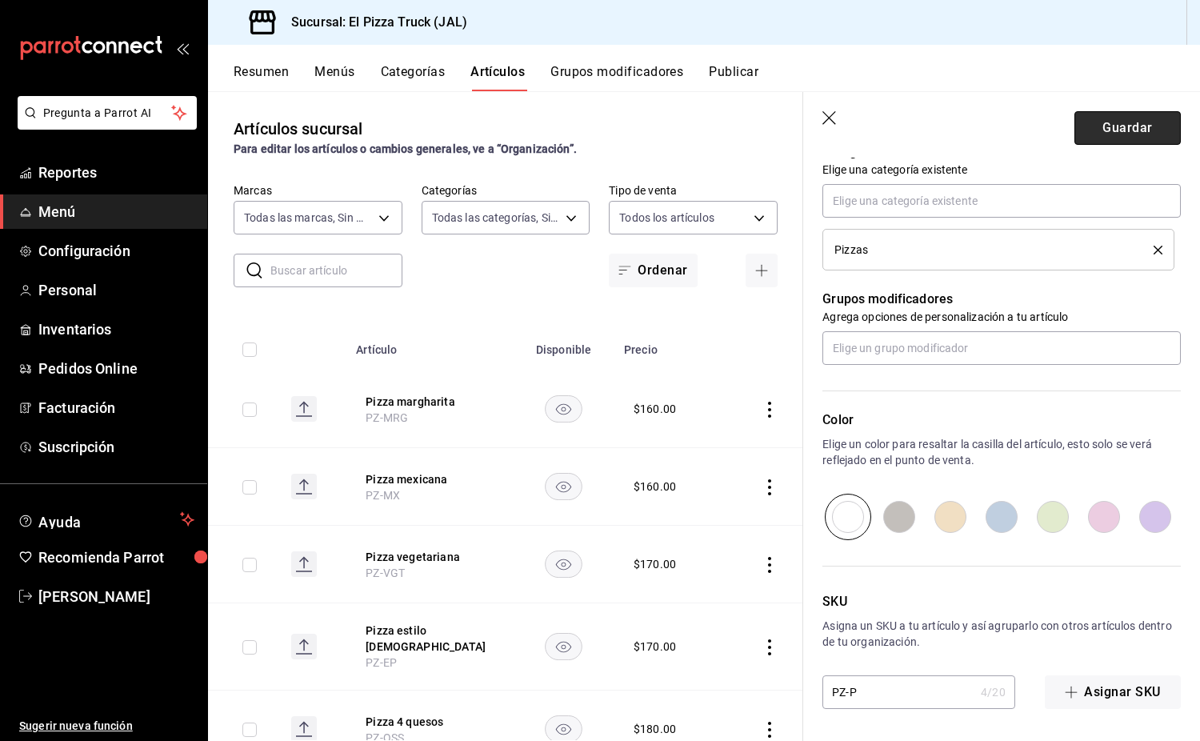
click at [1128, 127] on button "Guardar" at bounding box center [1128, 128] width 106 height 34
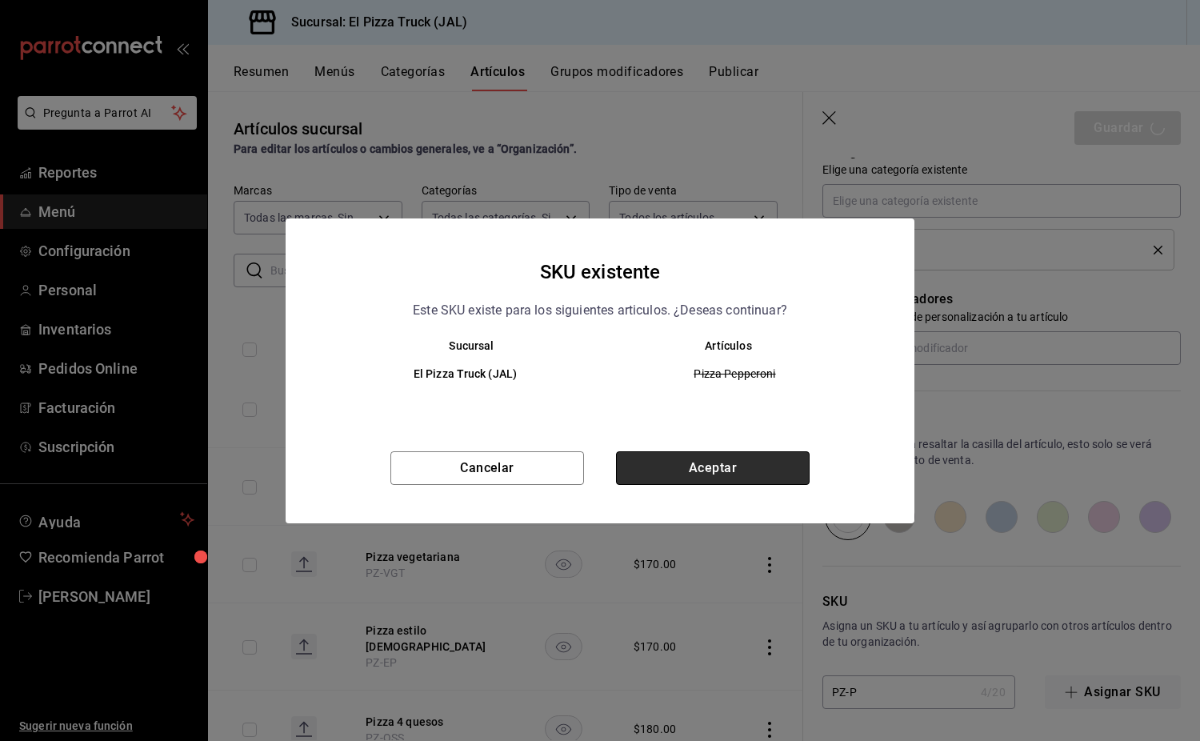
click at [768, 463] on button "Aceptar" at bounding box center [713, 468] width 194 height 34
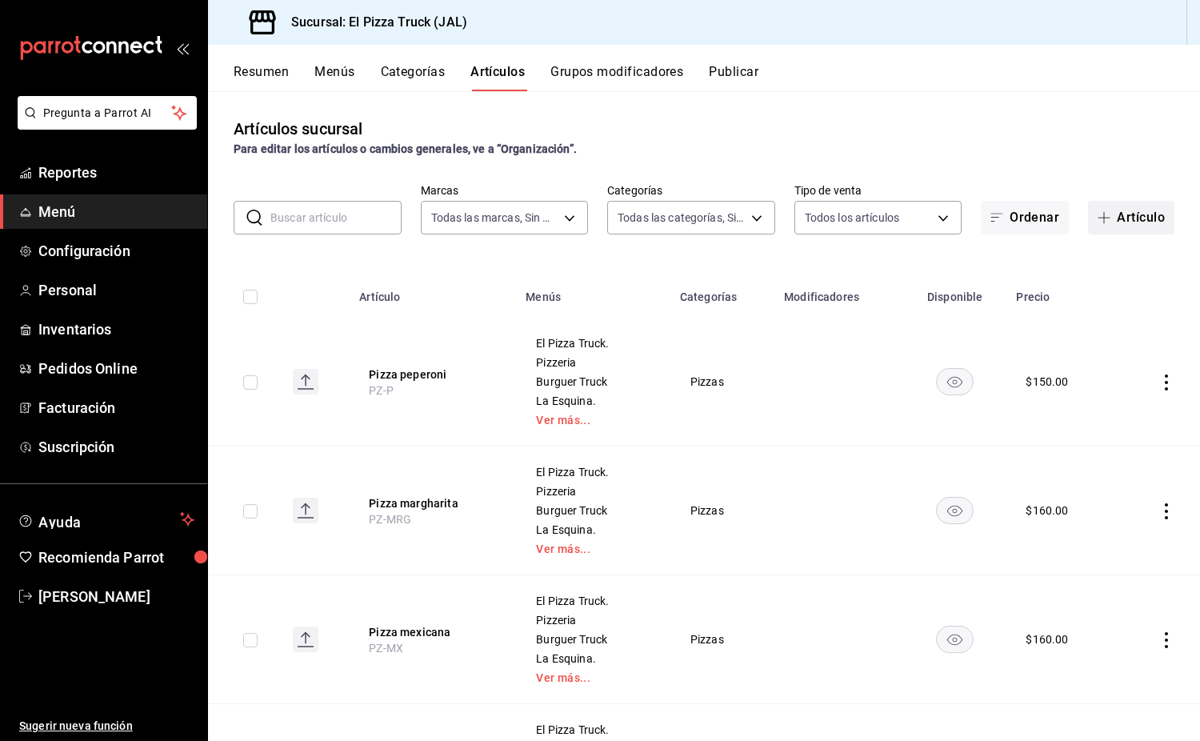
click at [1127, 222] on button "Artículo" at bounding box center [1131, 218] width 86 height 34
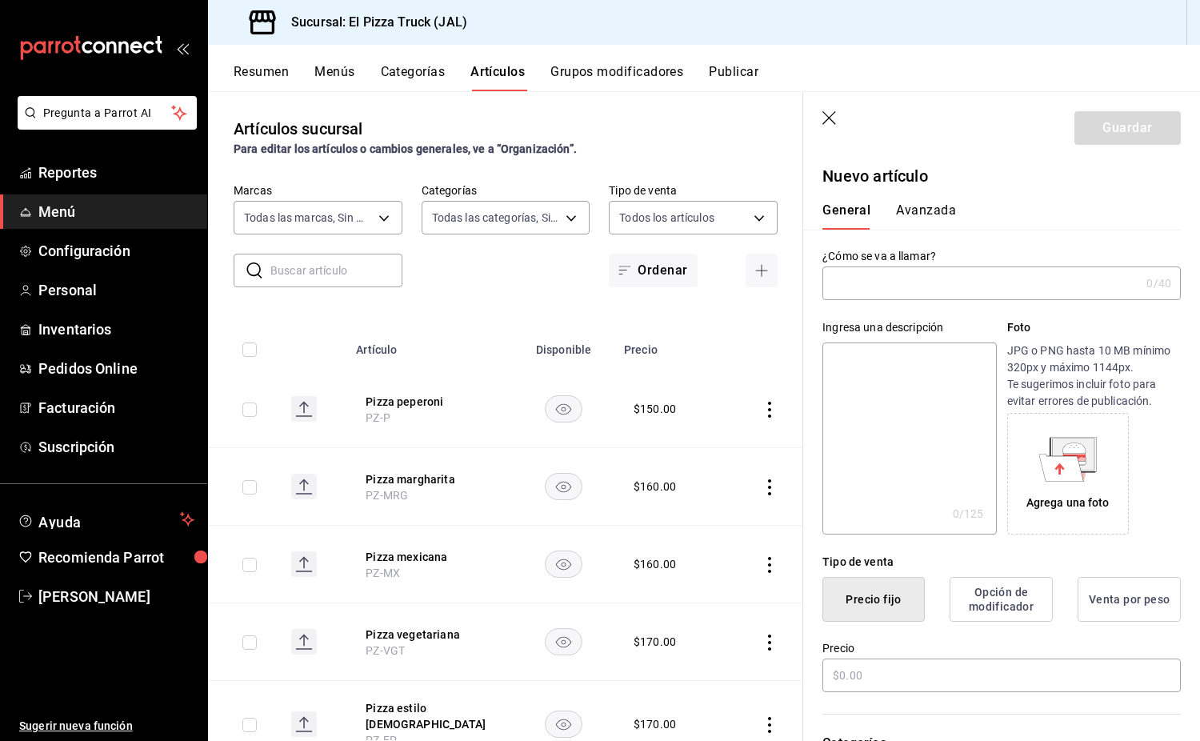
click at [878, 294] on input "text" at bounding box center [982, 283] width 318 height 32
click at [881, 491] on textarea at bounding box center [910, 439] width 174 height 192
paste textarea "Pizza con queso Monterrey Jack,"
click at [872, 363] on textarea "Pizza con queso Monterrey Jack," at bounding box center [910, 439] width 174 height 192
drag, startPoint x: 919, startPoint y: 419, endPoint x: 892, endPoint y: 407, distance: 28.7
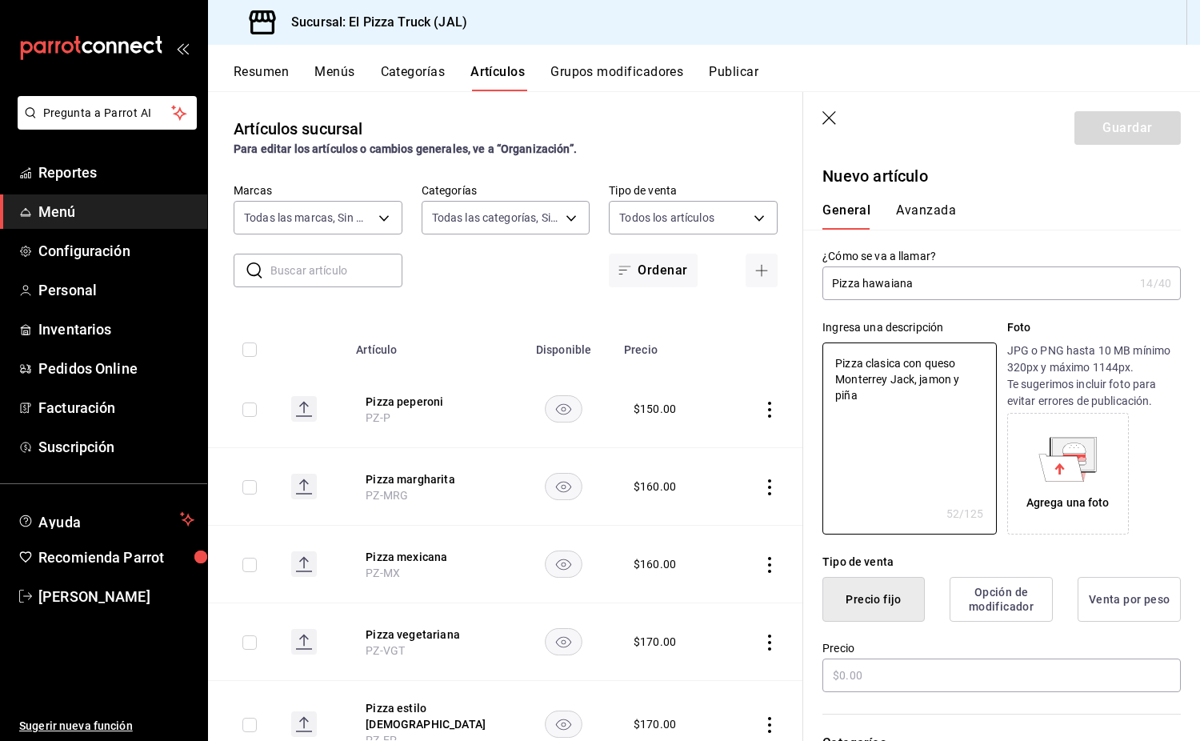
drag, startPoint x: 892, startPoint y: 407, endPoint x: 1160, endPoint y: 451, distance: 271.6
click at [1160, 451] on div "Agrega una foto" at bounding box center [1095, 474] width 174 height 122
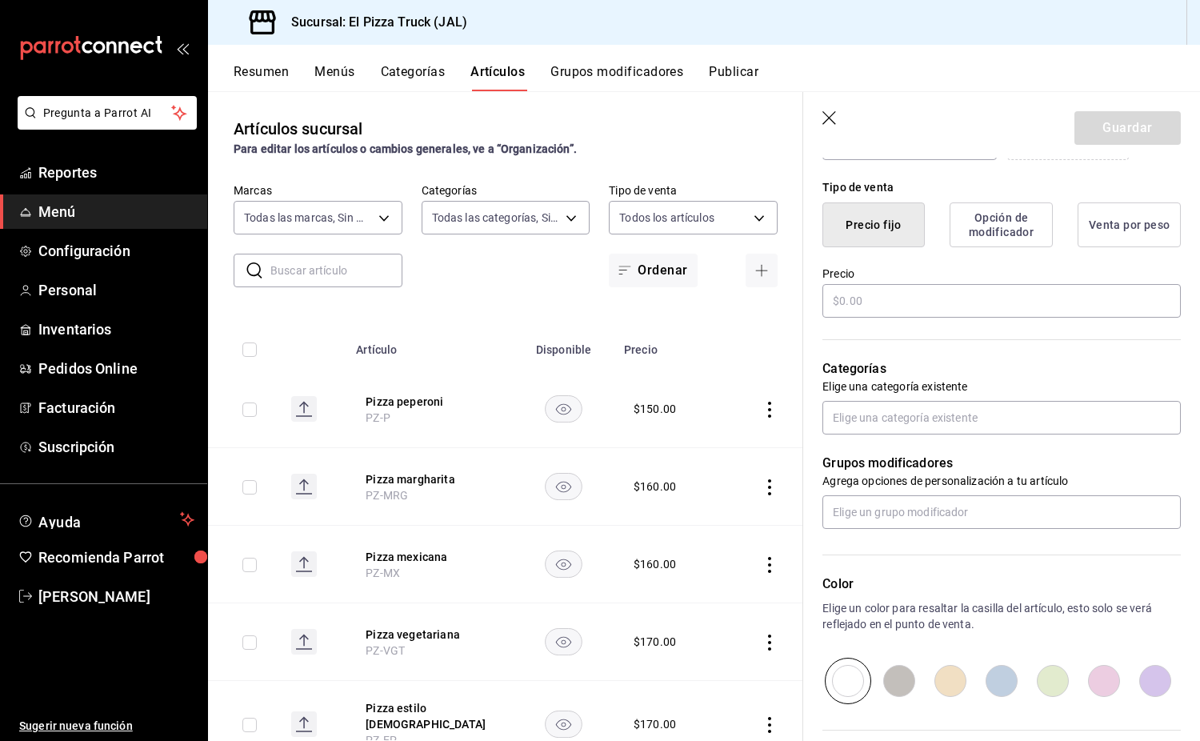
scroll to position [400, 0]
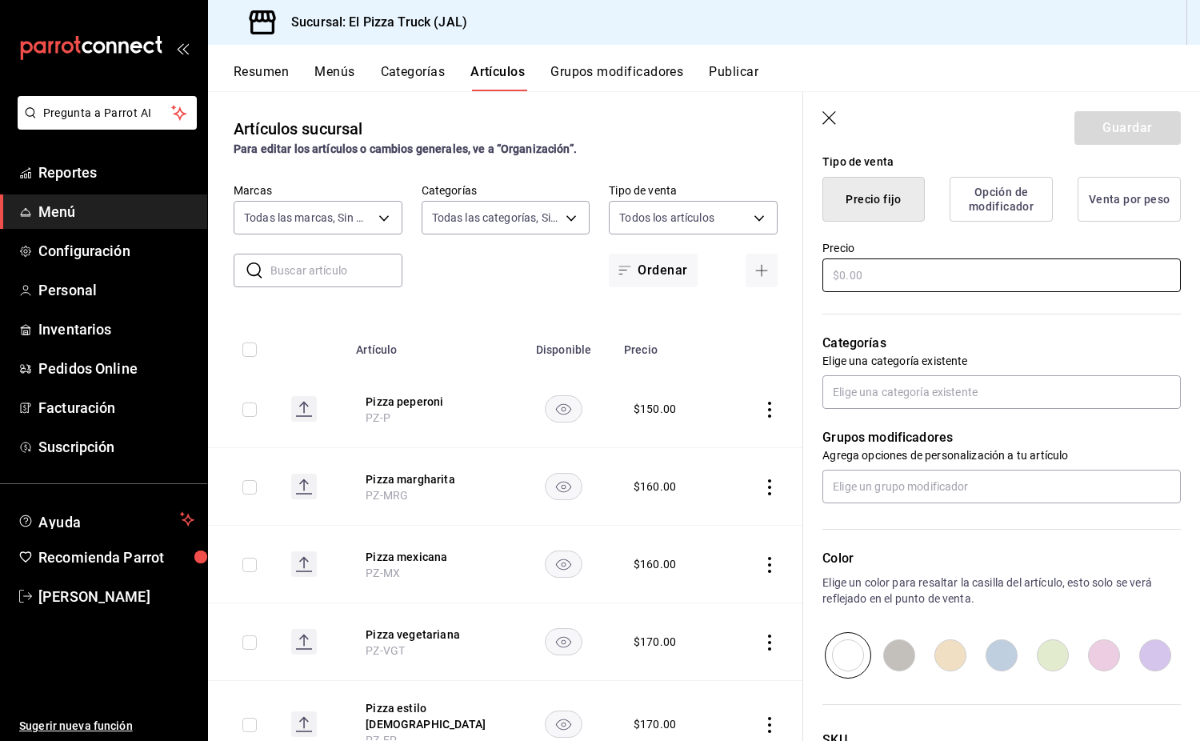
click at [889, 271] on input "text" at bounding box center [1002, 275] width 359 height 34
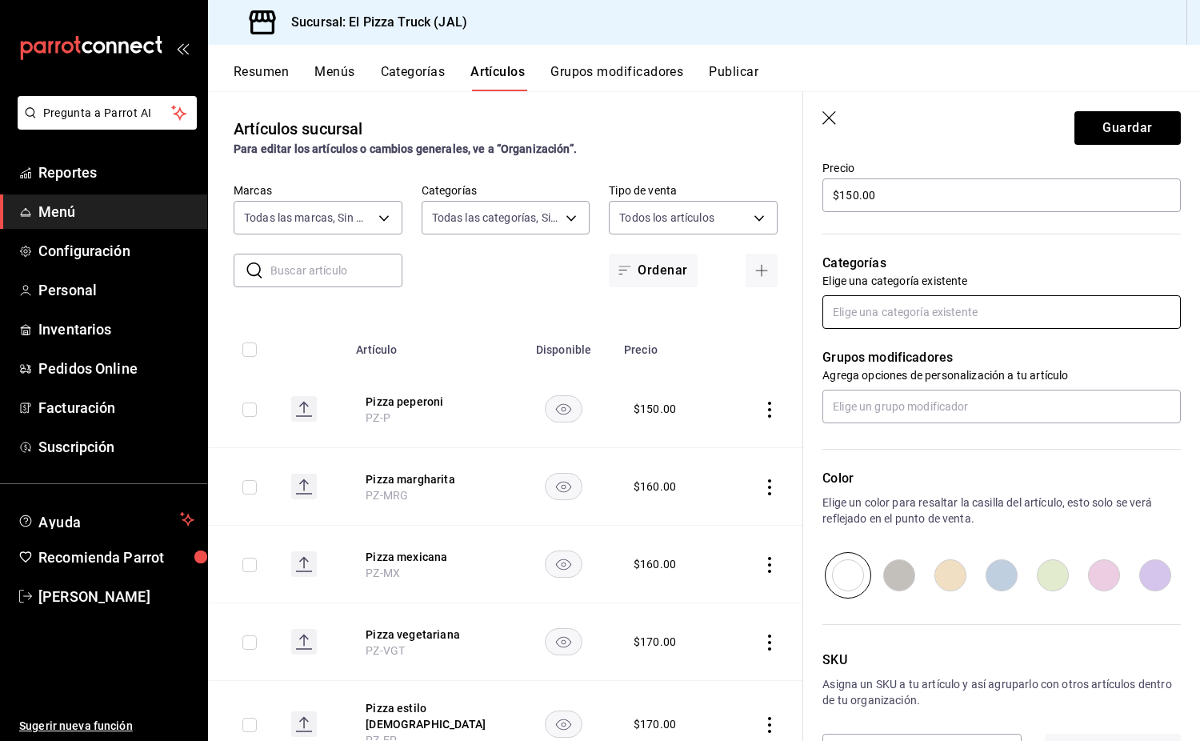
click at [904, 316] on input "text" at bounding box center [1002, 312] width 359 height 34
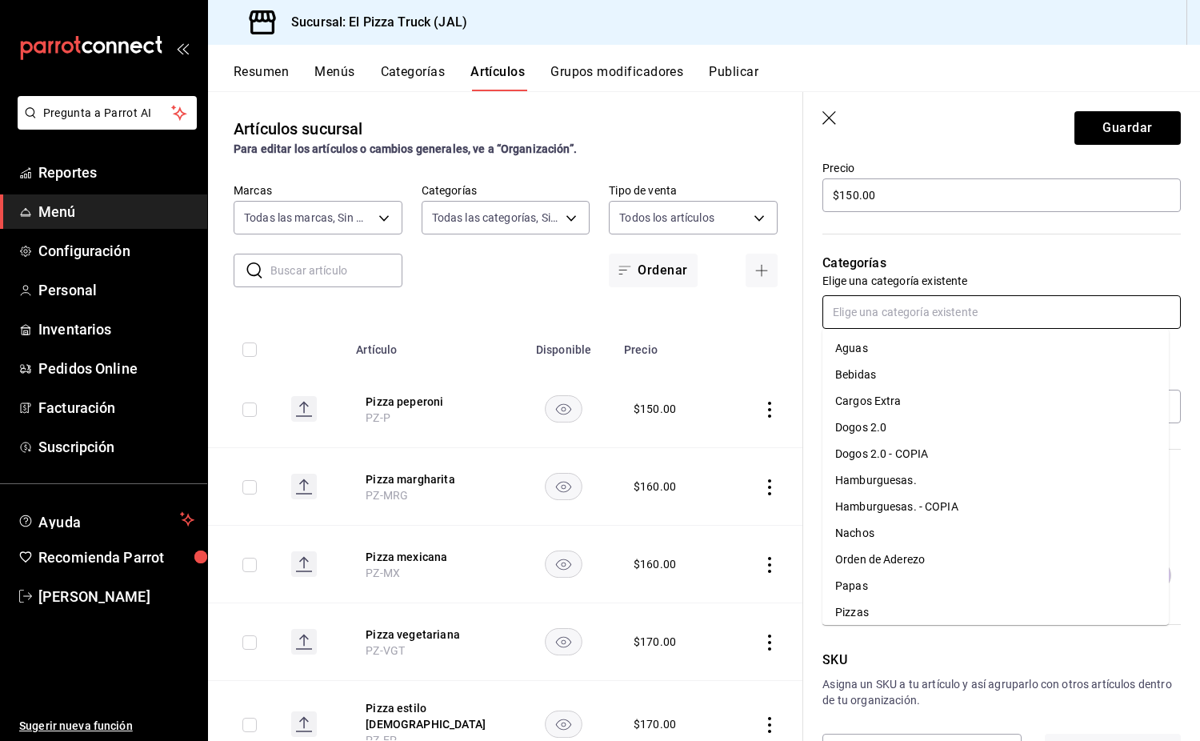
click at [875, 596] on li "Papas" at bounding box center [996, 586] width 347 height 26
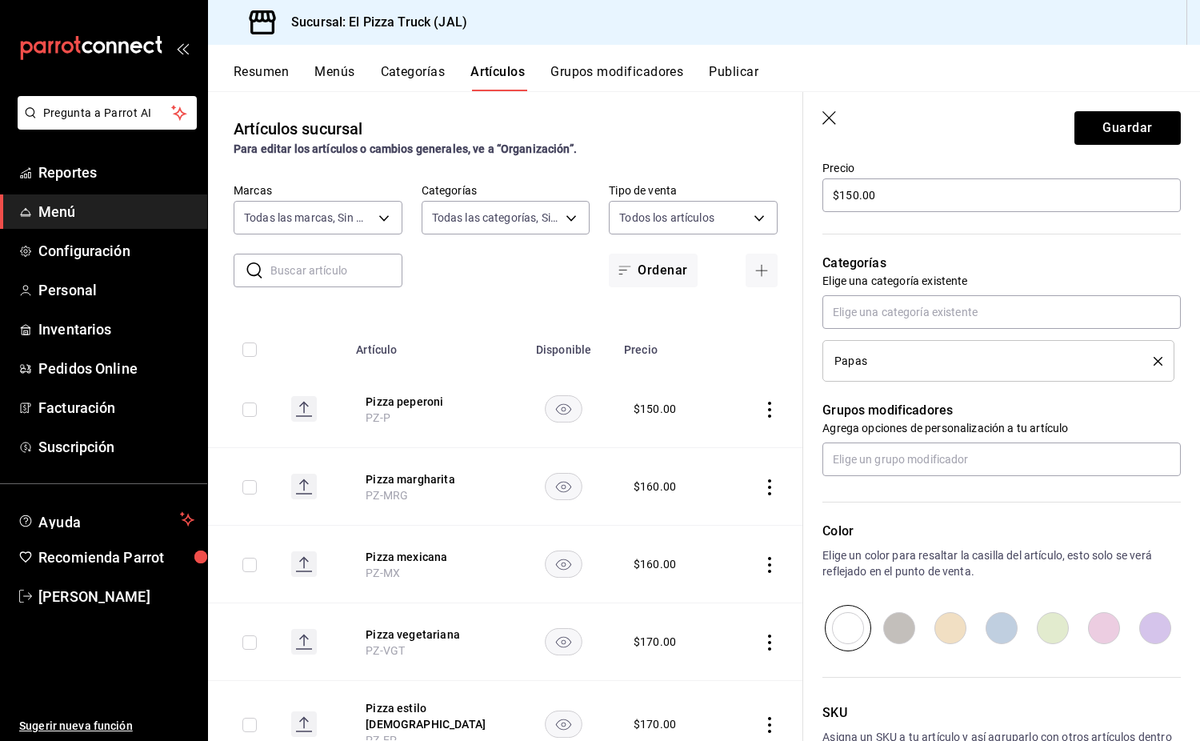
click at [892, 330] on div "Papas" at bounding box center [1002, 338] width 359 height 86
click at [895, 318] on input "text" at bounding box center [1002, 312] width 359 height 34
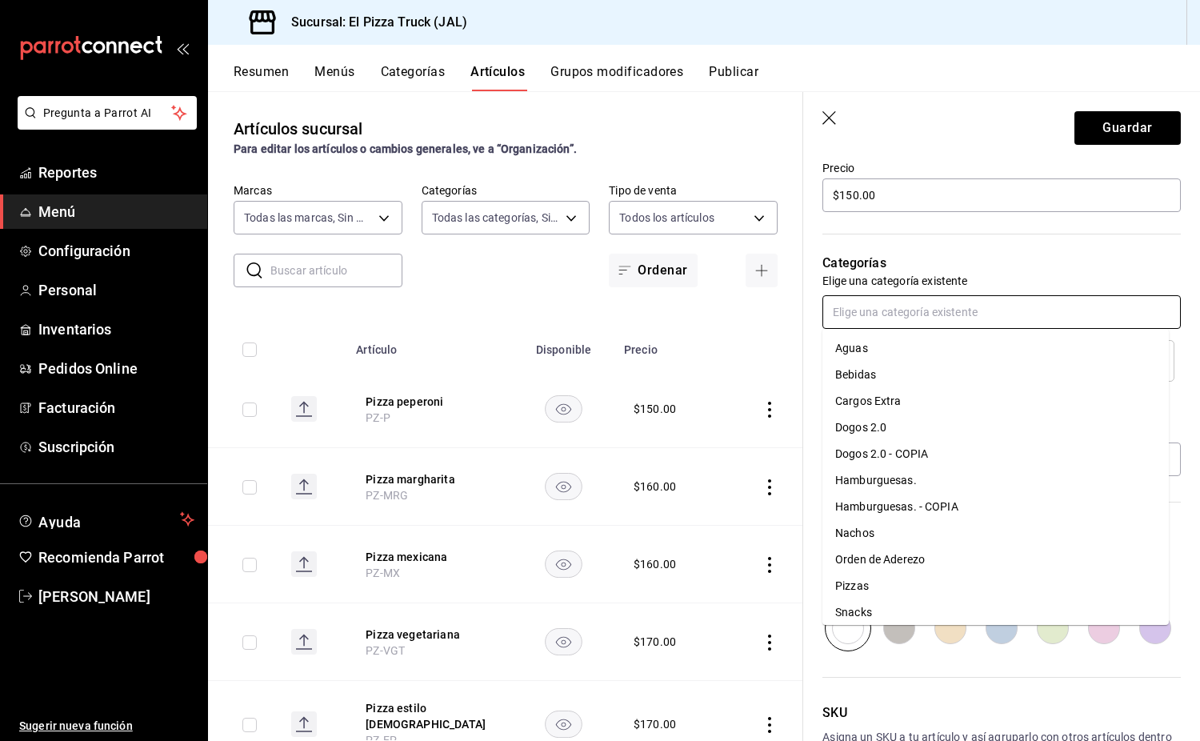
click at [887, 586] on li "Pizzas" at bounding box center [996, 586] width 347 height 26
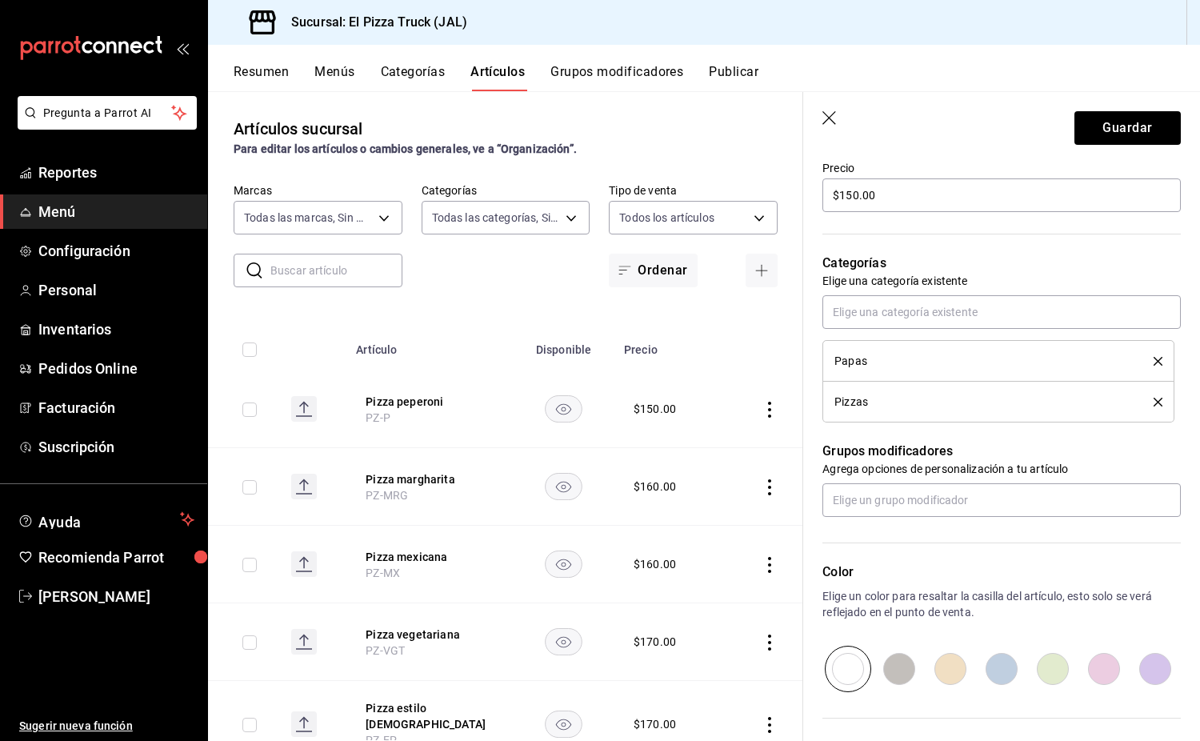
click at [1154, 359] on icon "delete" at bounding box center [1158, 361] width 9 height 9
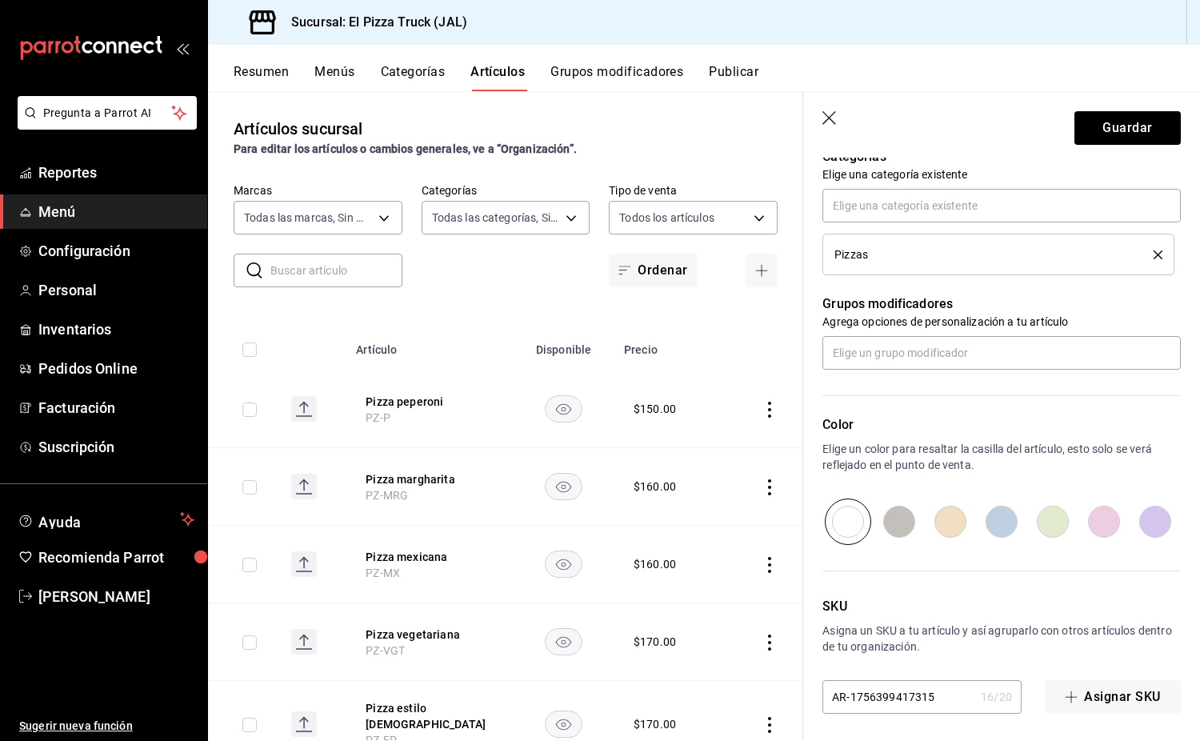
scroll to position [591, 0]
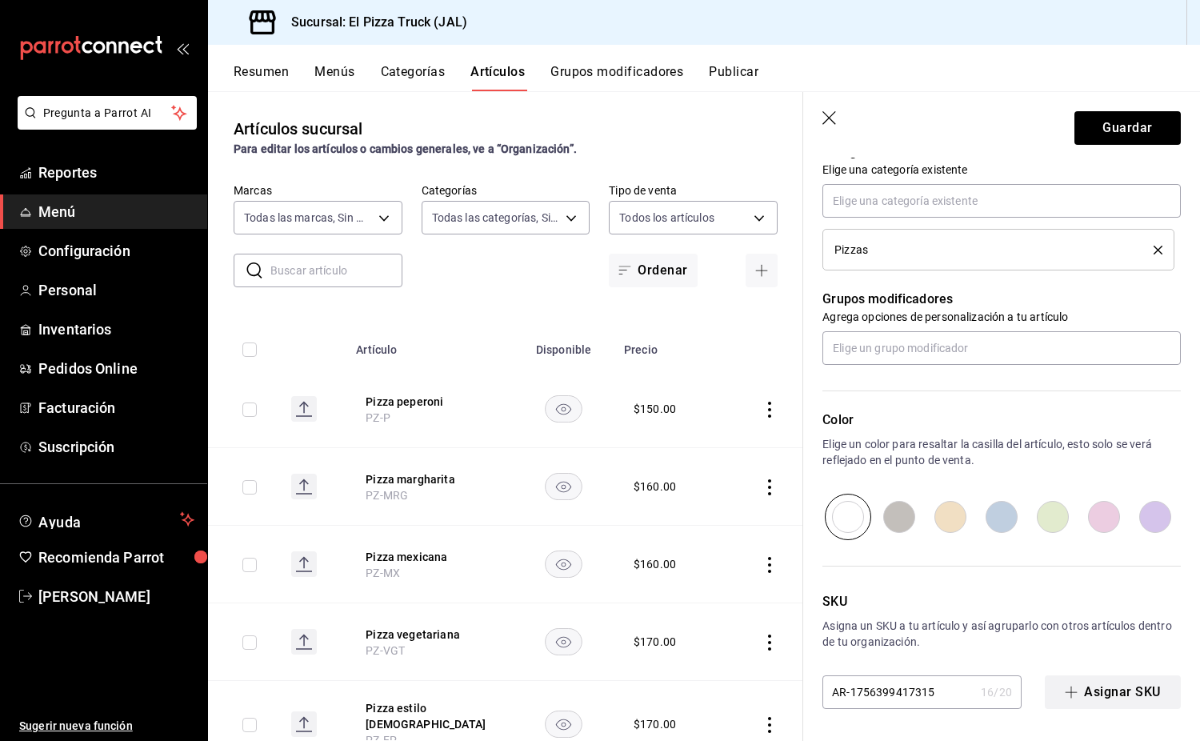
click at [1100, 693] on button "Asignar SKU" at bounding box center [1113, 692] width 136 height 34
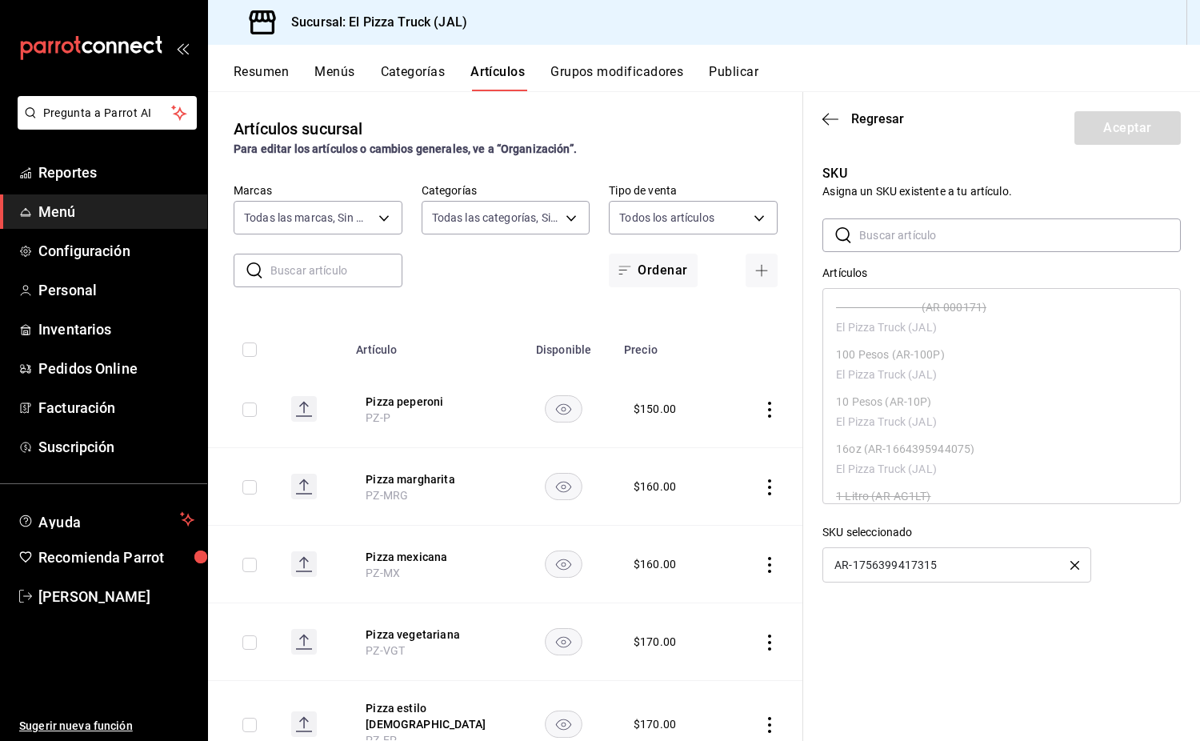
click at [940, 238] on input "text" at bounding box center [1021, 235] width 322 height 32
click at [1076, 563] on icon "button" at bounding box center [1075, 565] width 9 height 9
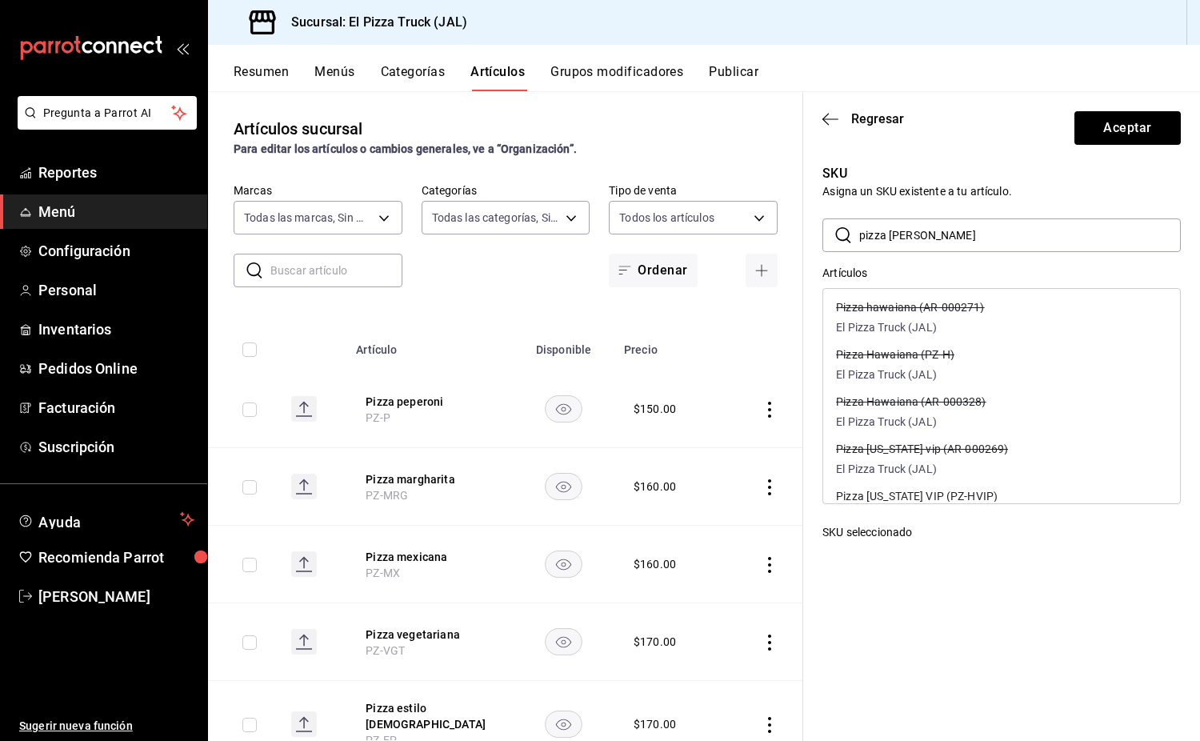
click at [972, 367] on div "Pizza Hawaiana (PZ-H) El Pizza Truck (JAL)" at bounding box center [1001, 366] width 357 height 47
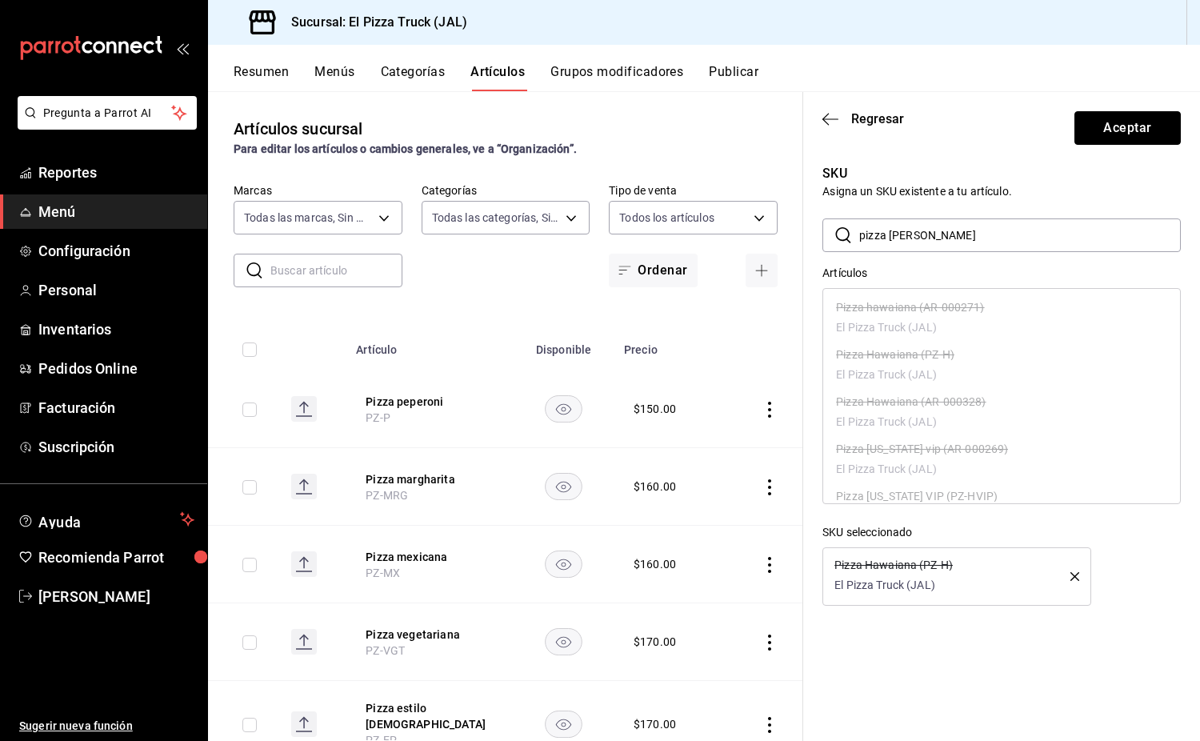
click at [1127, 130] on button "Aceptar" at bounding box center [1128, 128] width 106 height 34
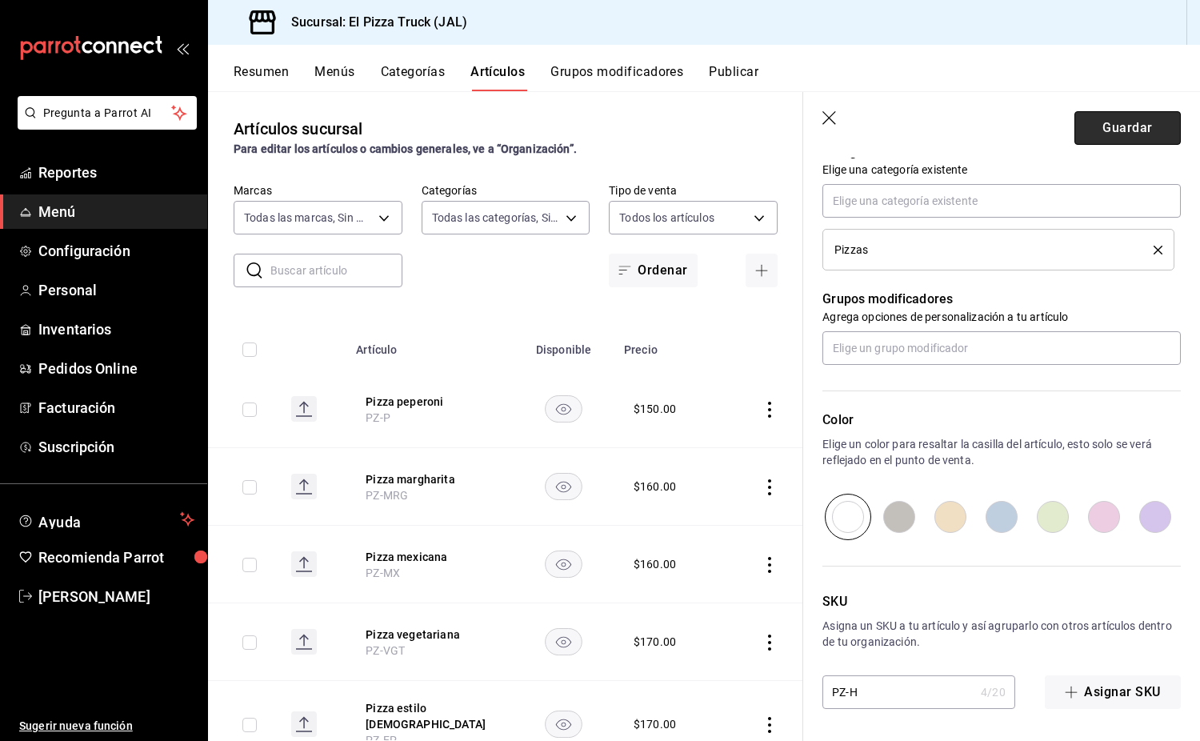
click at [1136, 129] on button "Guardar" at bounding box center [1128, 128] width 106 height 34
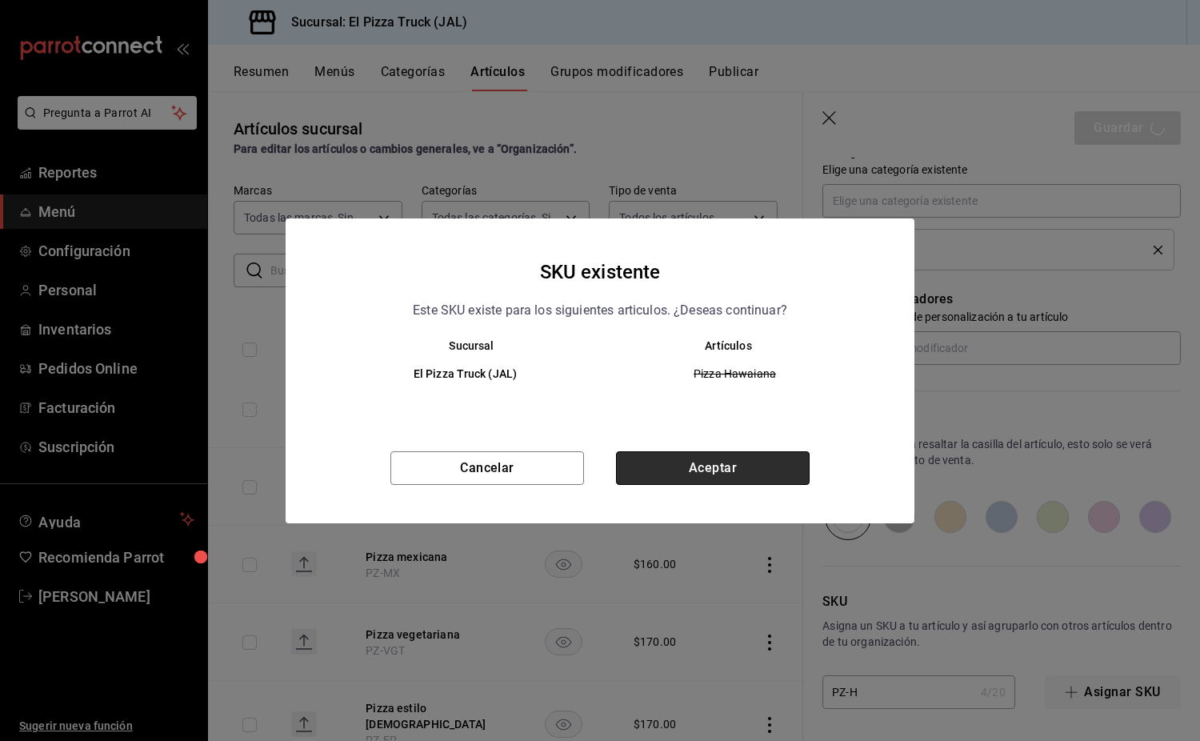
click at [697, 457] on button "Aceptar" at bounding box center [713, 468] width 194 height 34
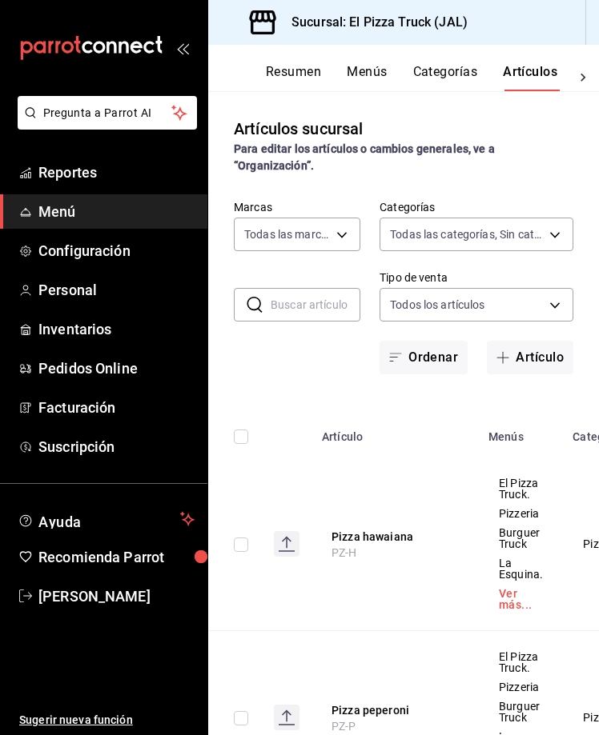
drag, startPoint x: 182, startPoint y: 48, endPoint x: 178, endPoint y: 56, distance: 8.9
click at [182, 48] on icon "open_drawer_menu" at bounding box center [182, 48] width 13 height 13
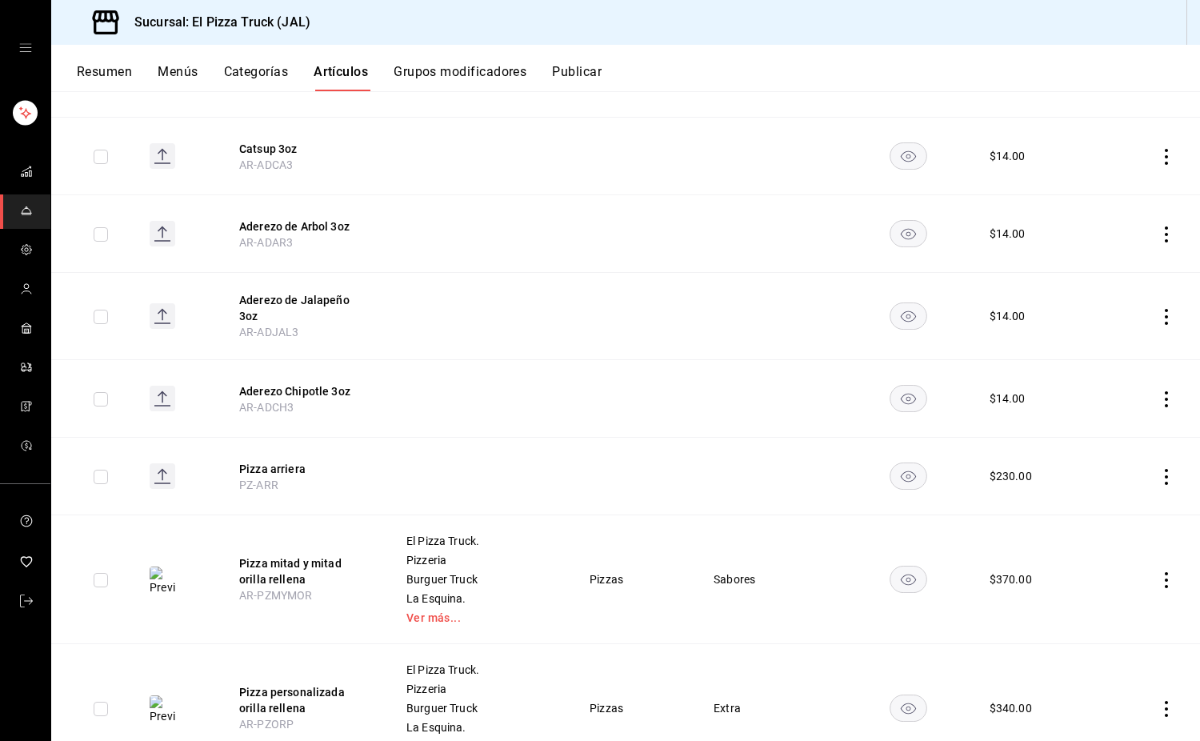
scroll to position [2166, 0]
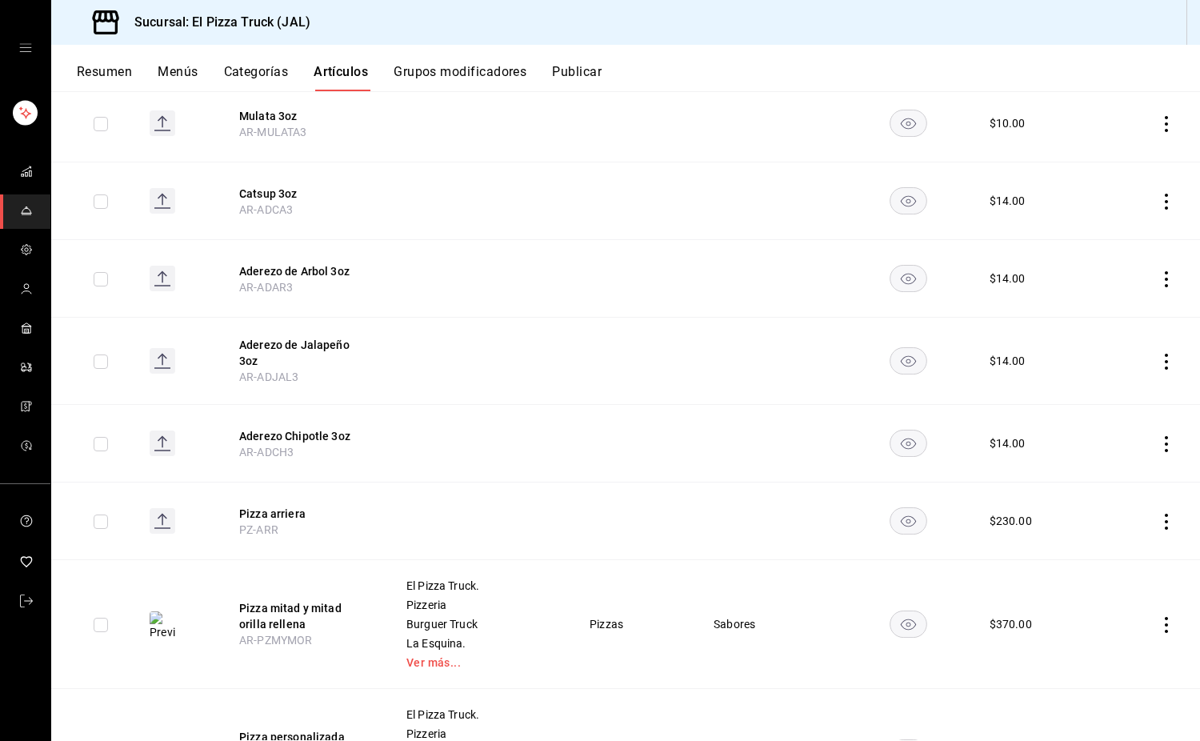
click at [451, 77] on button "Grupos modificadores" at bounding box center [460, 77] width 133 height 27
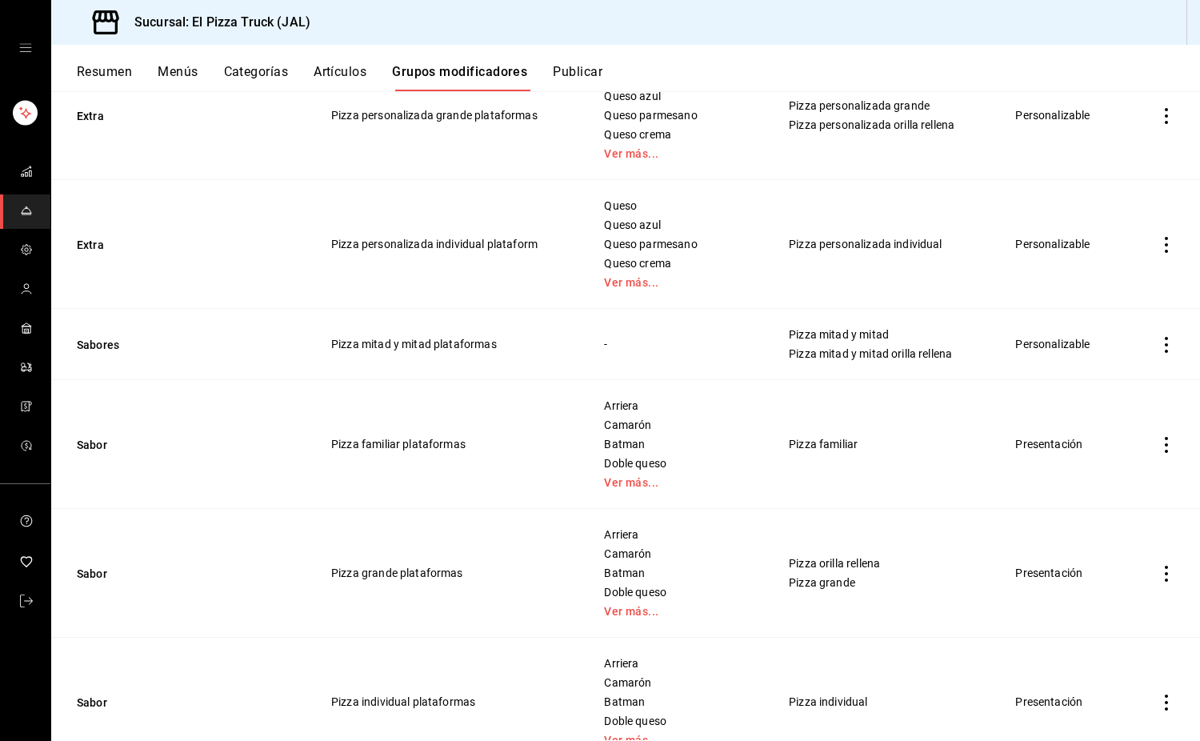
scroll to position [960, 0]
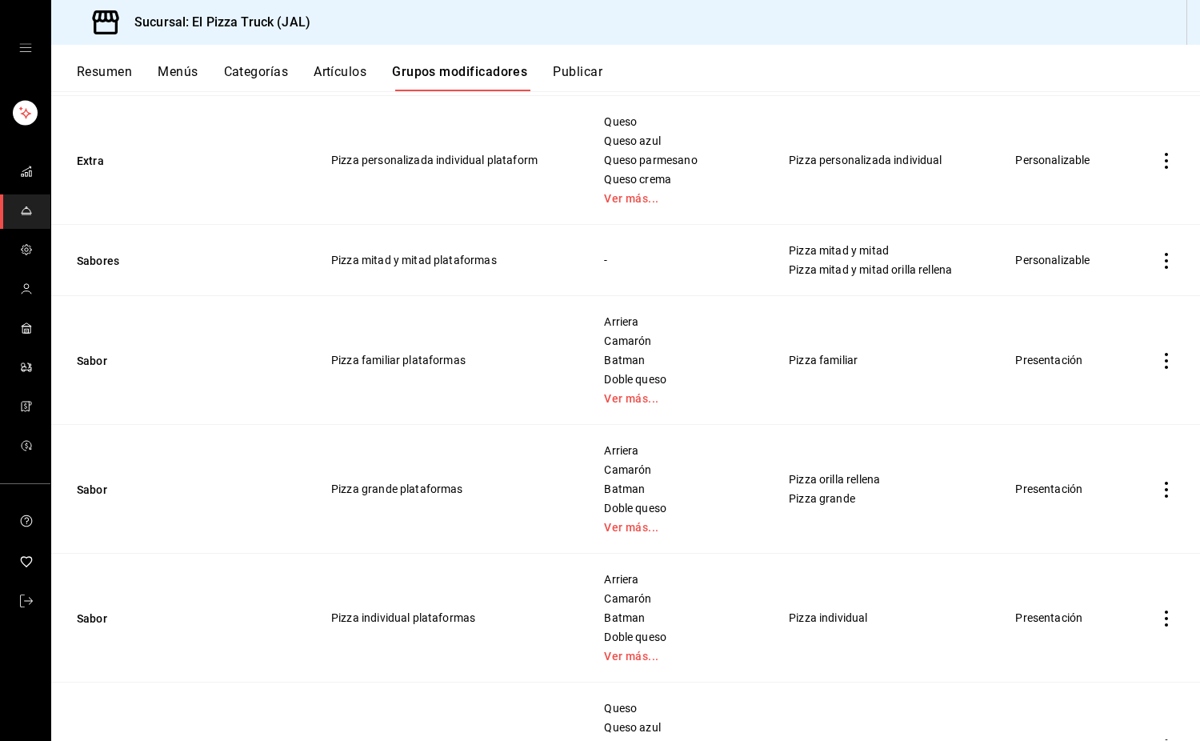
click at [1159, 357] on icon "actions" at bounding box center [1167, 361] width 16 height 16
click at [1106, 461] on span "Eliminar" at bounding box center [1106, 464] width 41 height 13
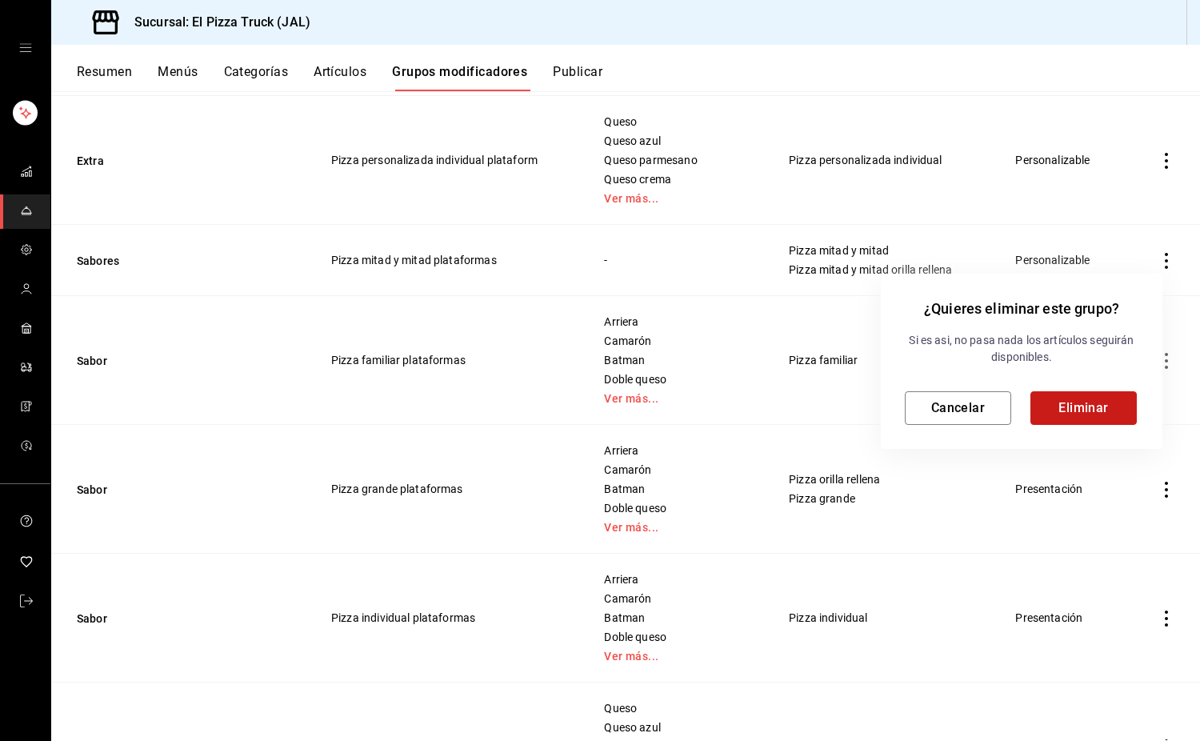
click at [1096, 415] on button "Eliminar" at bounding box center [1084, 408] width 106 height 34
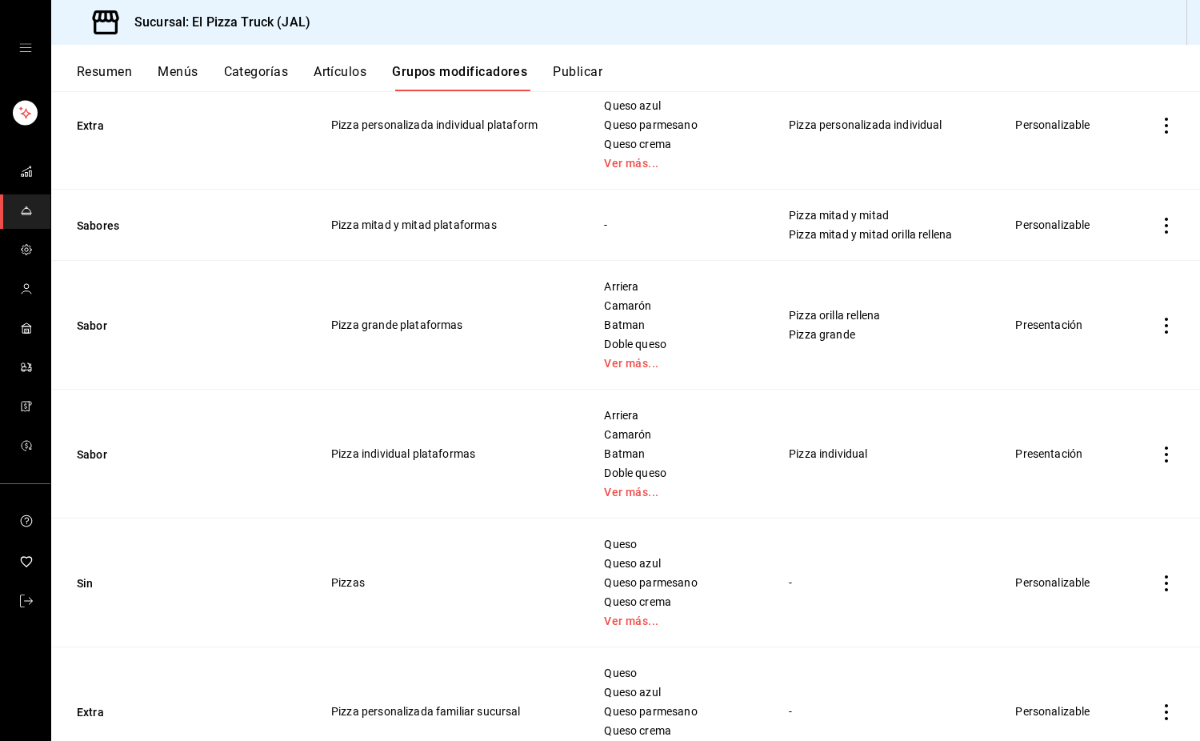
scroll to position [996, 0]
click at [1159, 331] on icon "actions" at bounding box center [1167, 325] width 16 height 16
click at [1121, 423] on span "Eliminar" at bounding box center [1106, 427] width 41 height 13
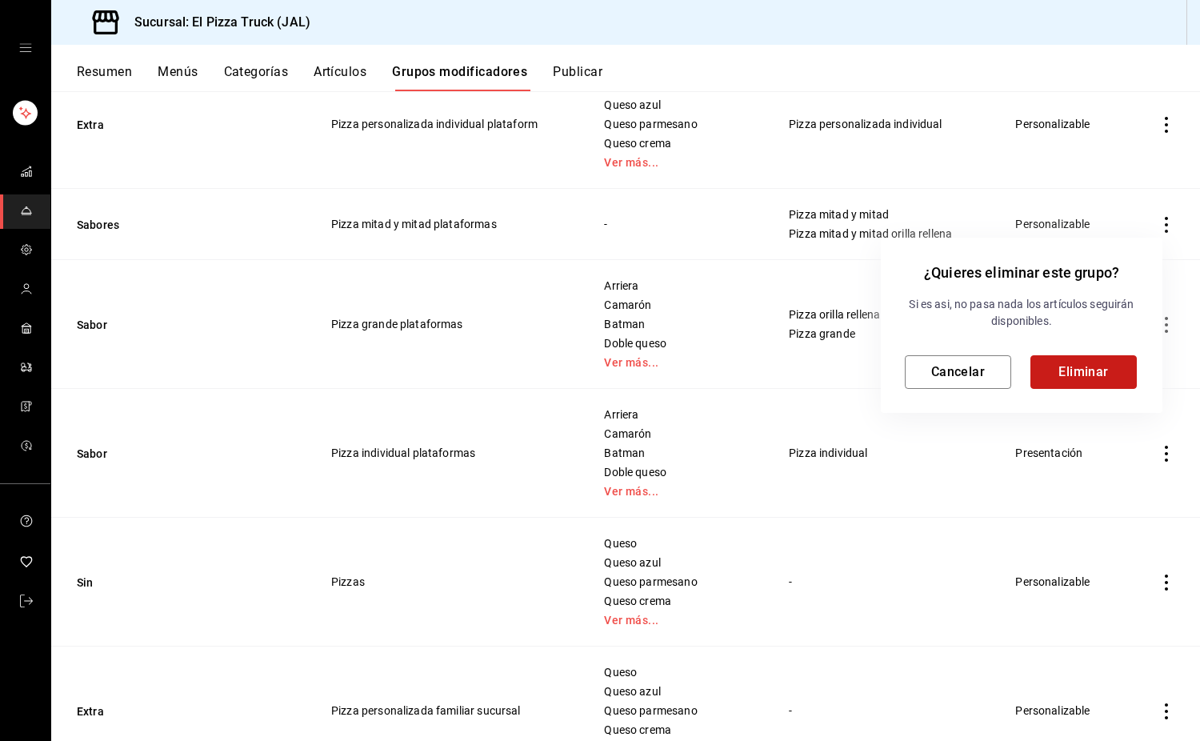
click at [1106, 375] on button "Eliminar" at bounding box center [1084, 372] width 106 height 34
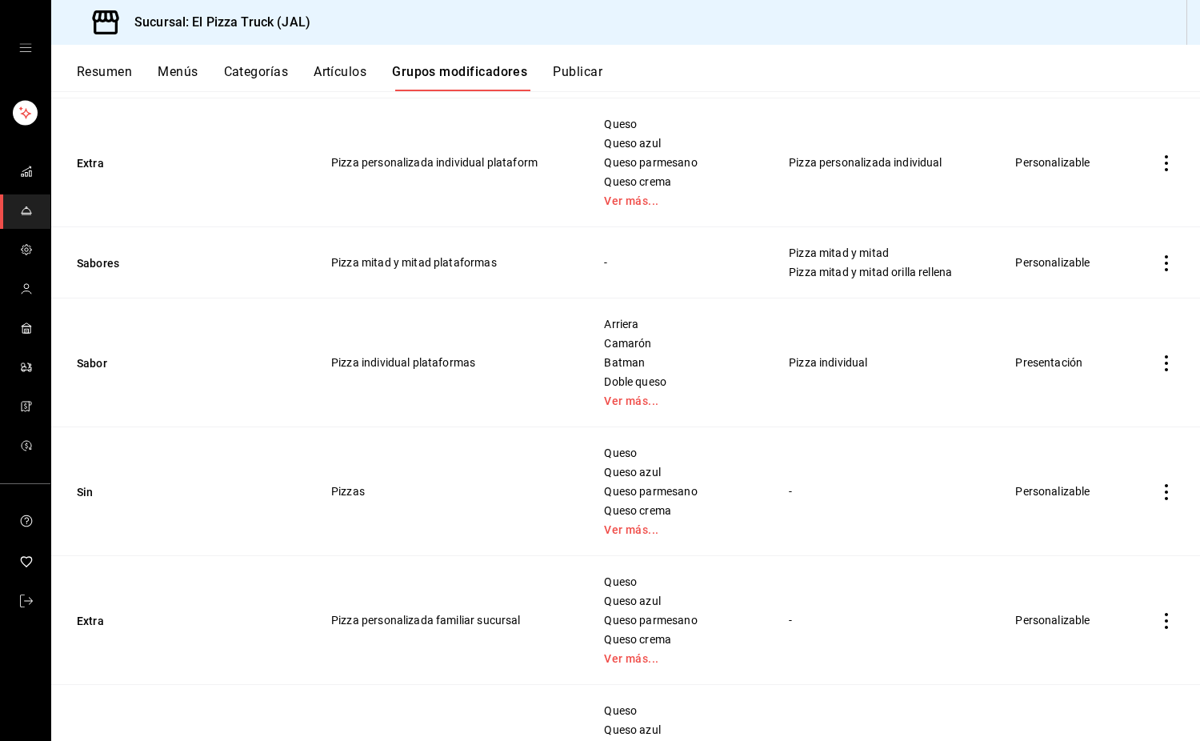
scroll to position [959, 0]
click at [1165, 363] on icon "actions" at bounding box center [1166, 363] width 3 height 16
click at [1108, 465] on span "Eliminar" at bounding box center [1106, 465] width 41 height 13
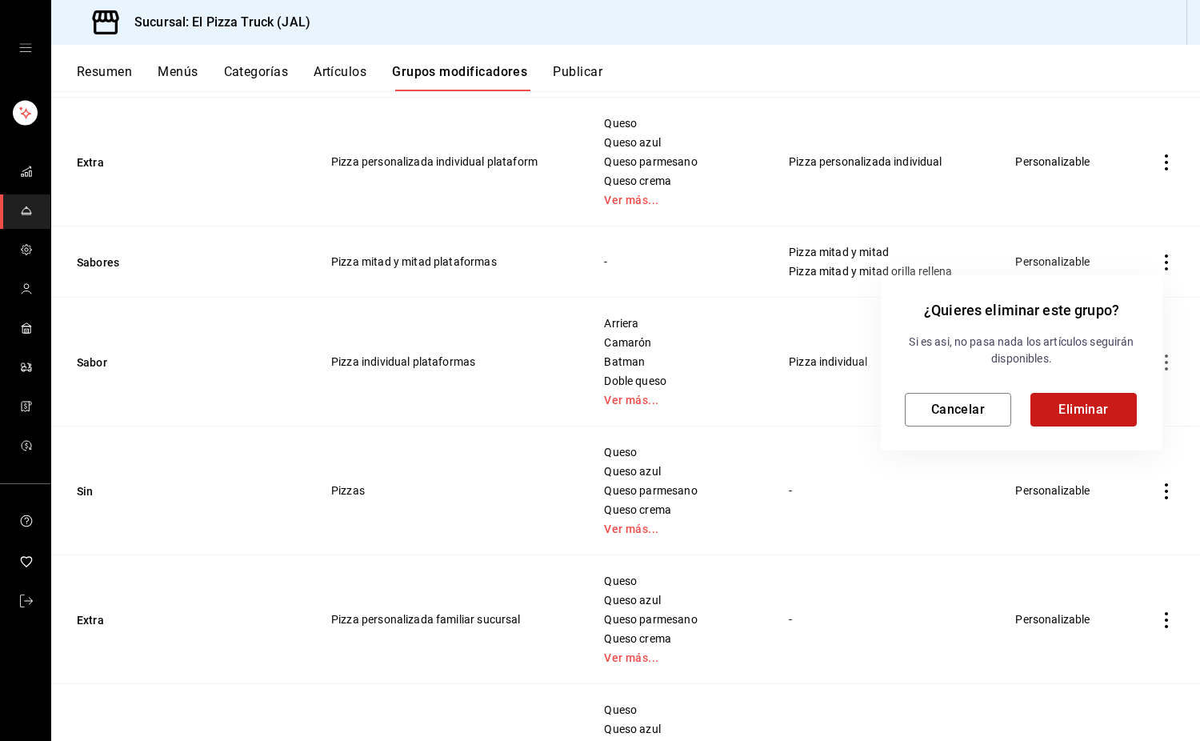
click at [1123, 423] on button "Eliminar" at bounding box center [1084, 410] width 106 height 34
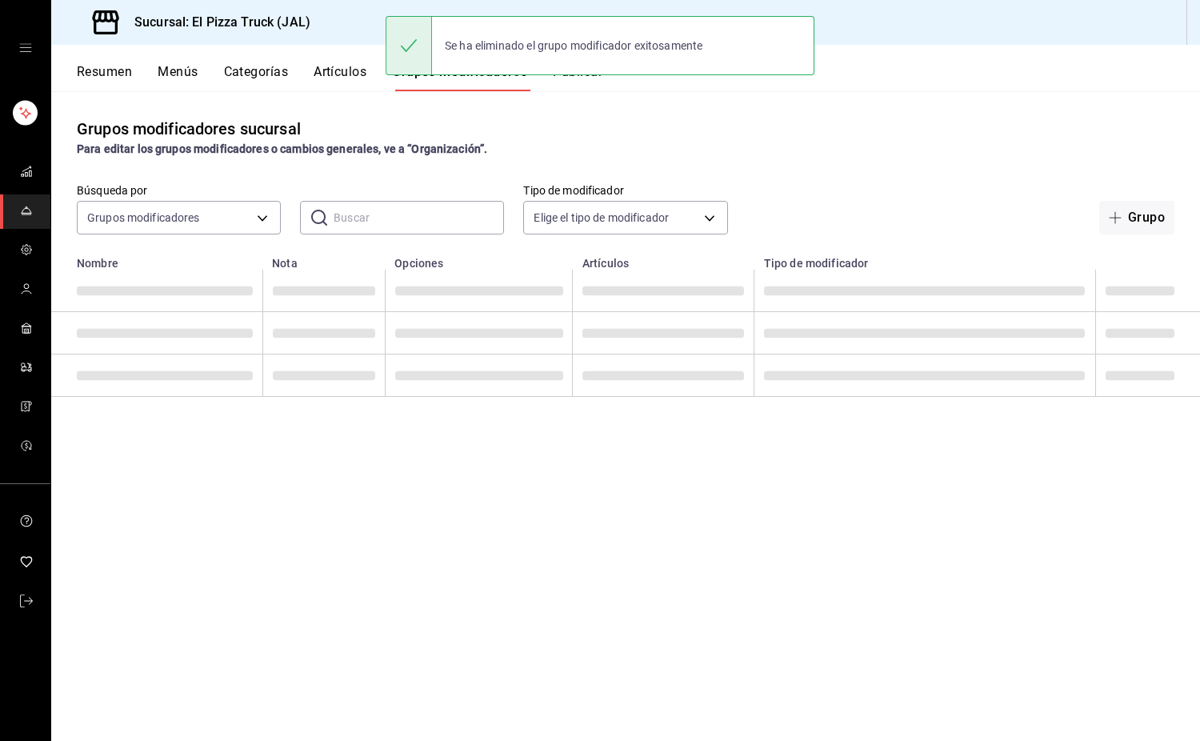
scroll to position [0, 0]
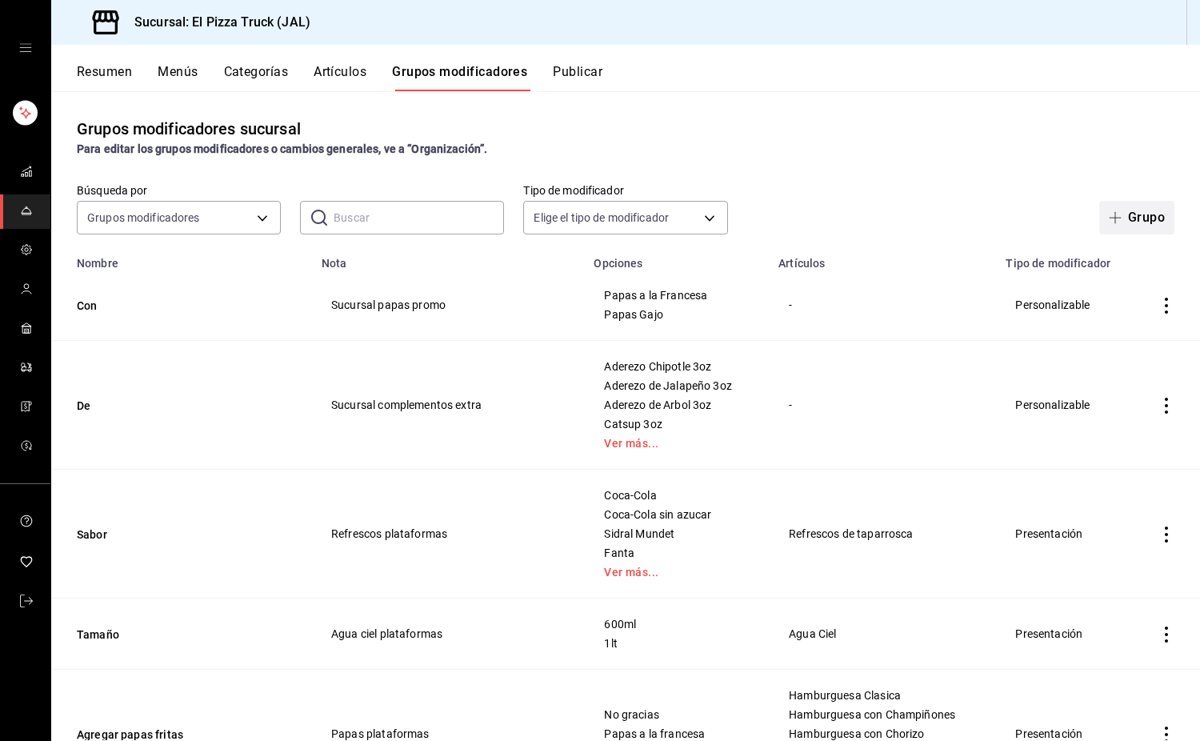
click at [1145, 221] on button "Grupo" at bounding box center [1137, 218] width 75 height 34
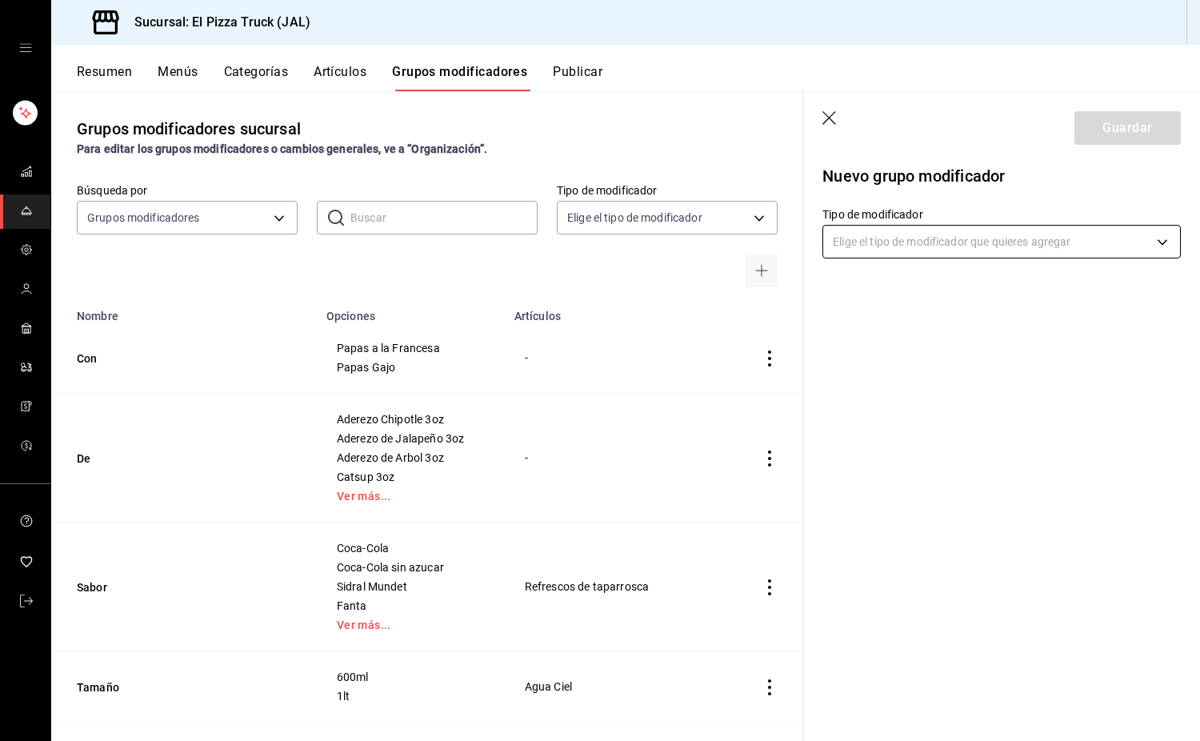
click at [936, 223] on body "Sucursal: El Pizza Truck (JAL) Resumen Menús Categorías Artículos Grupos modifi…" at bounding box center [600, 370] width 1200 height 741
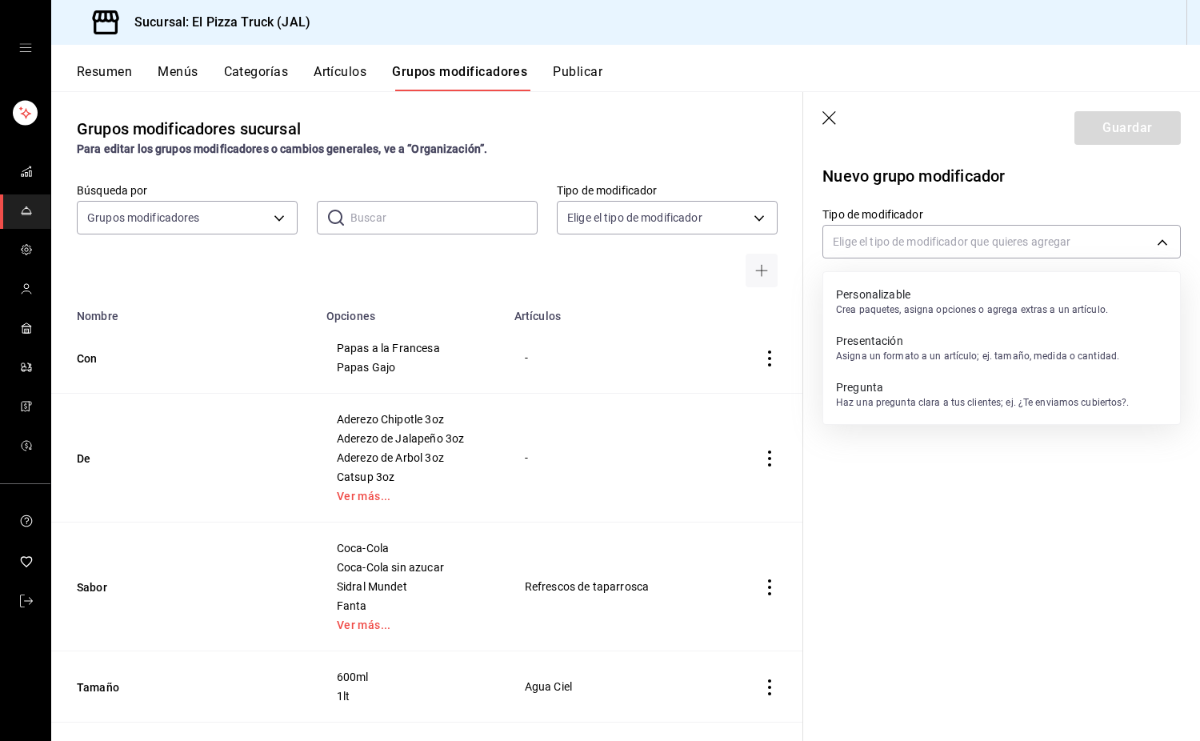
click at [923, 343] on p "Presentación" at bounding box center [977, 341] width 283 height 16
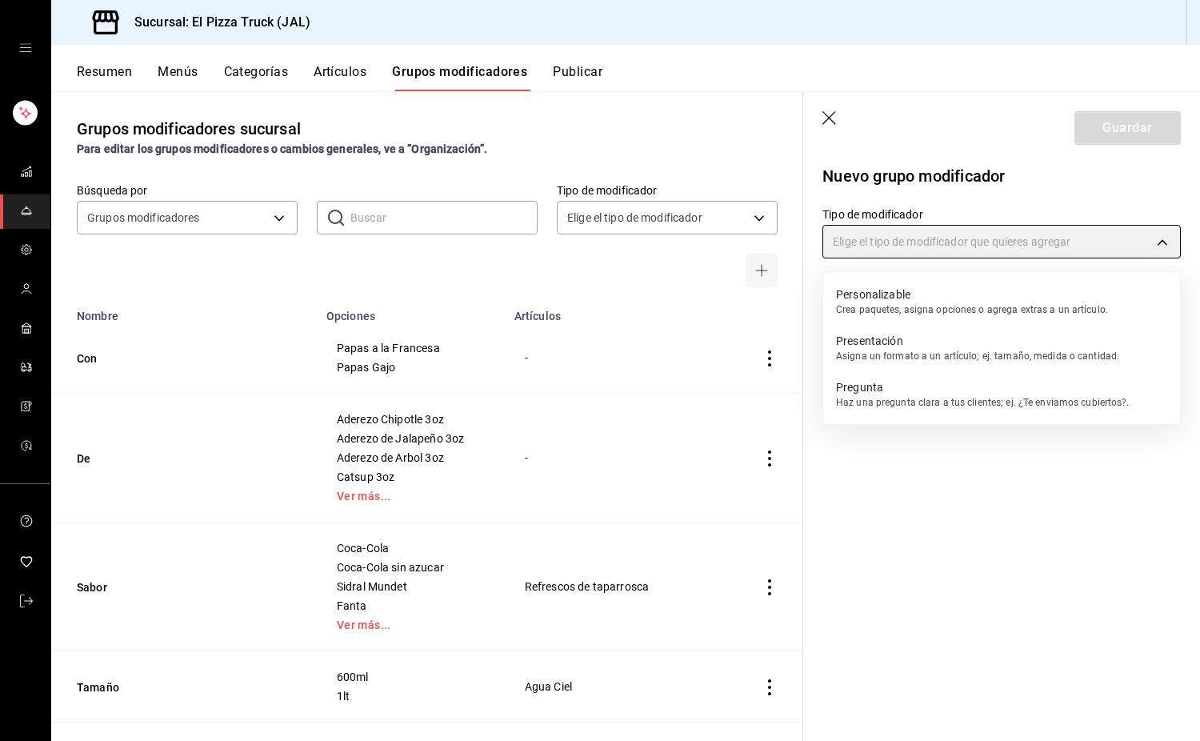
type input "PRESENTATION"
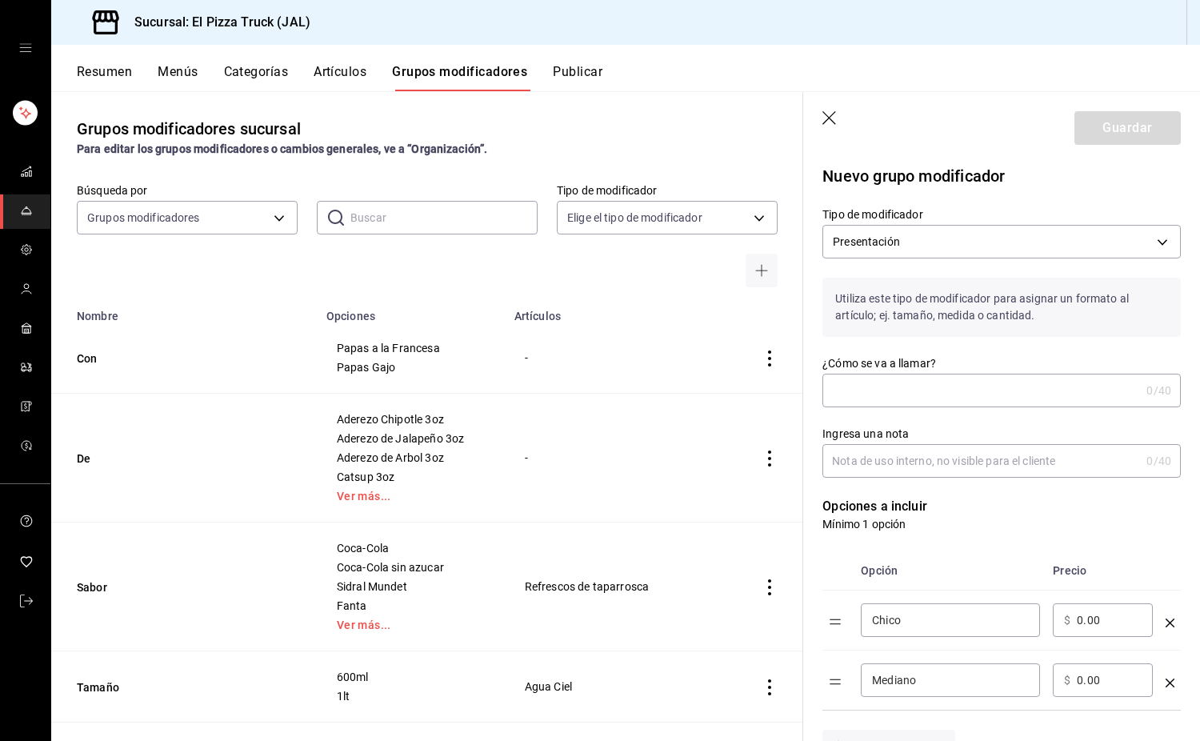
click at [921, 389] on input "¿Cómo se va a llamar?" at bounding box center [982, 391] width 318 height 32
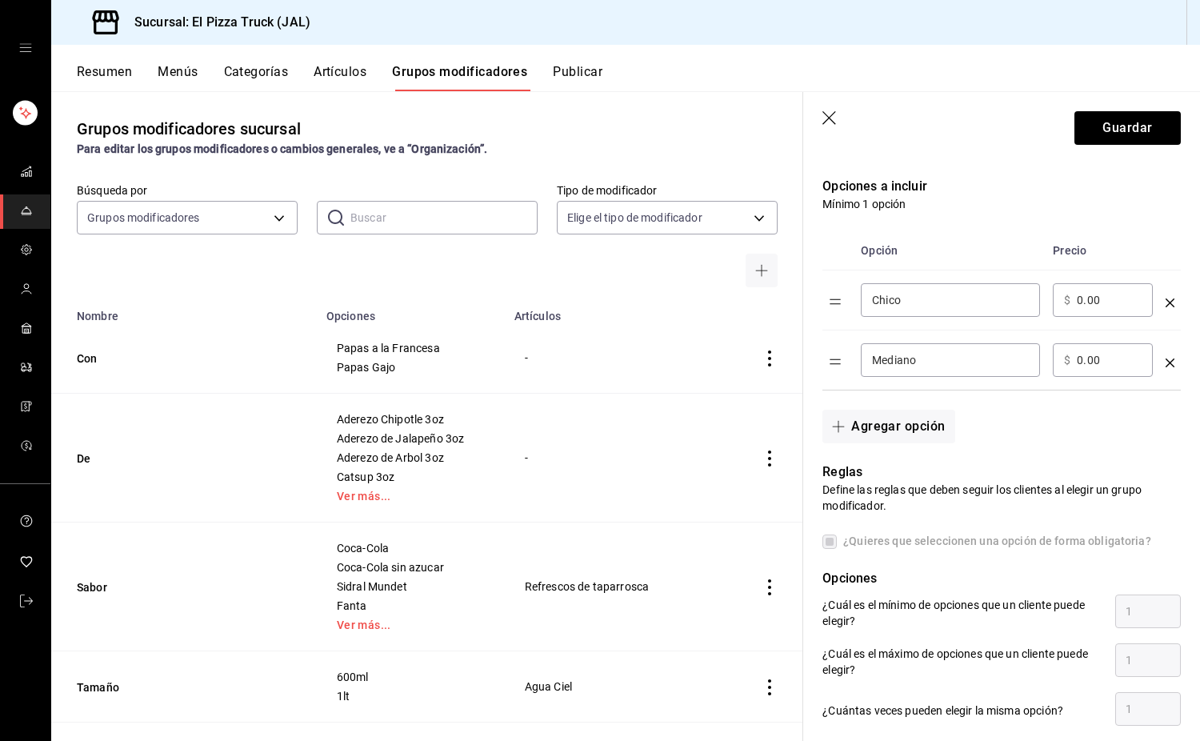
type input "Tamaño"
click at [961, 298] on input "Chico" at bounding box center [950, 300] width 157 height 16
type input "C"
type input "Individual"
click at [881, 423] on button "Agregar opción" at bounding box center [889, 427] width 132 height 34
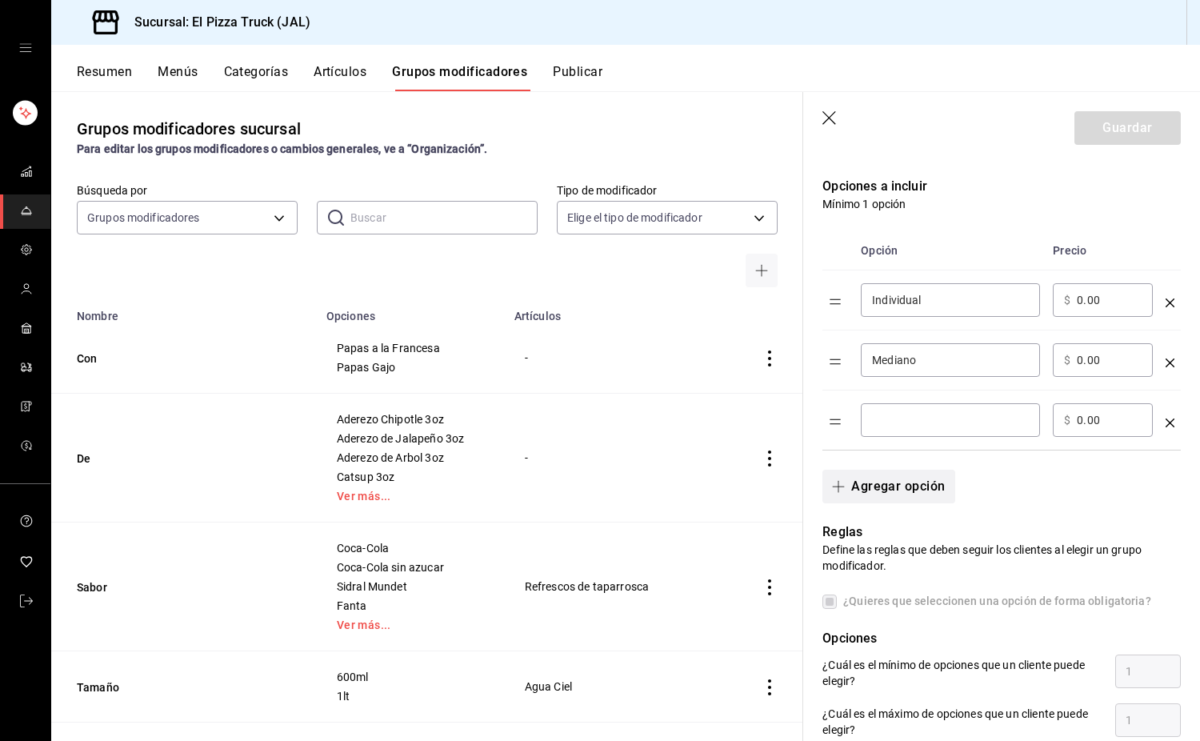
click at [912, 476] on button "Agregar opción" at bounding box center [889, 487] width 132 height 34
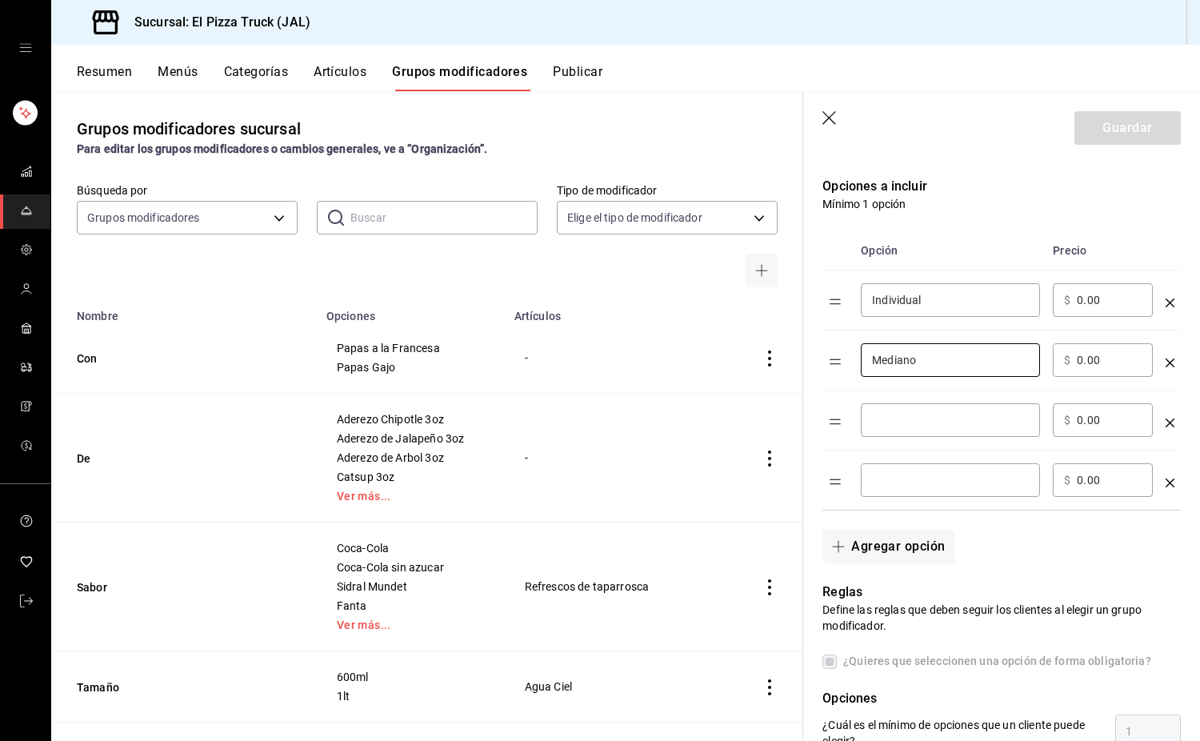
drag, startPoint x: 944, startPoint y: 358, endPoint x: 778, endPoint y: 346, distance: 166.9
click at [778, 346] on main "Grupos modificadores sucursal Para editar los grupos modificadores o cambios ge…" at bounding box center [625, 416] width 1149 height 650
type input "Grande"
type input "Orilla rellena"
type input "Familiar"
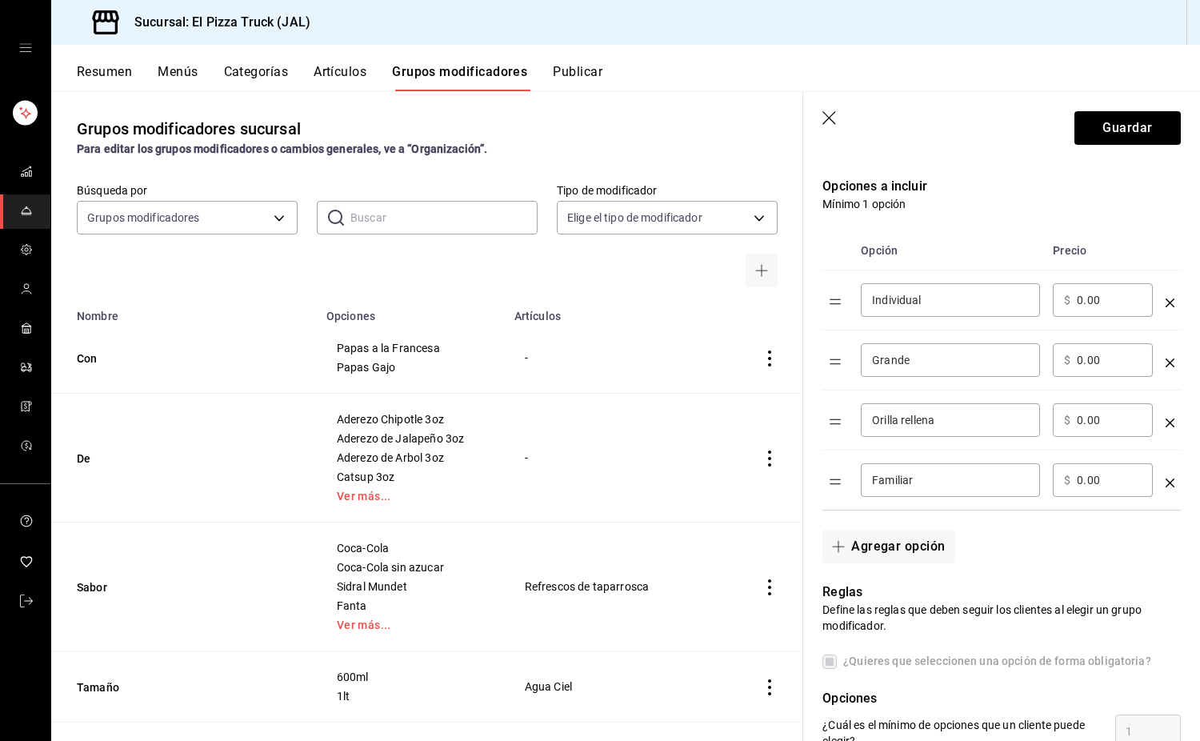
click at [1166, 480] on icon "optionsTable" at bounding box center [1170, 483] width 9 height 9
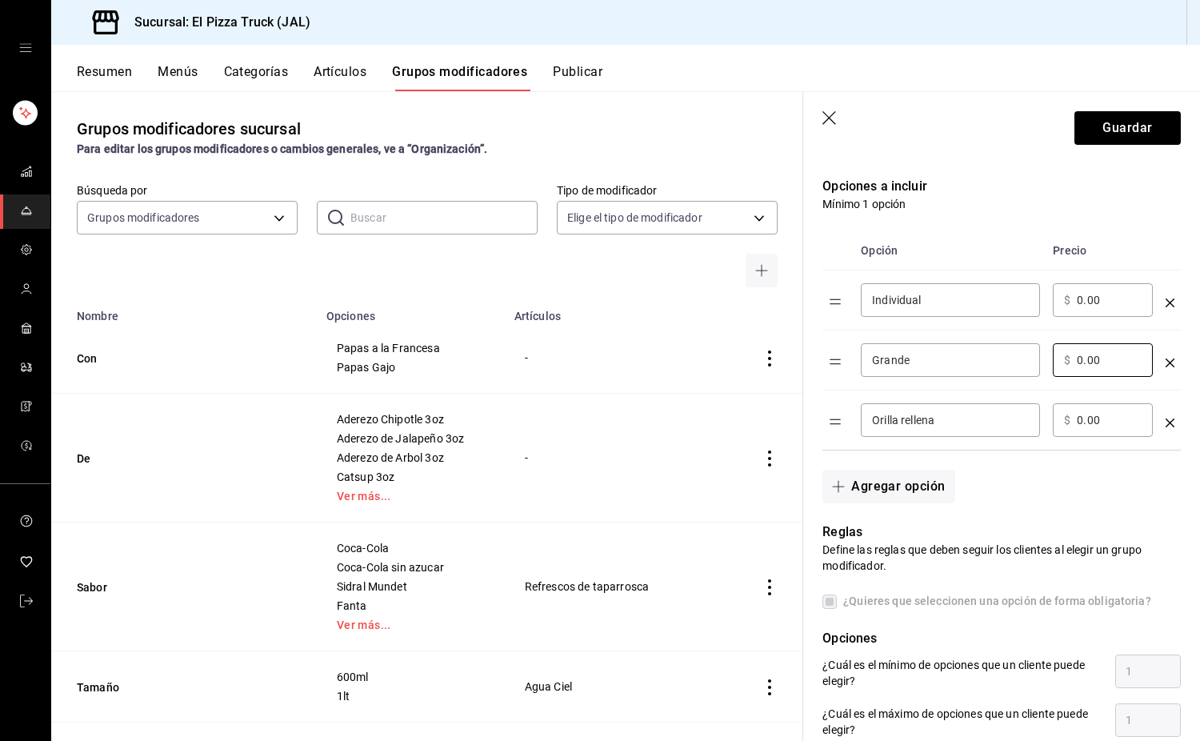
drag, startPoint x: 1108, startPoint y: 358, endPoint x: 1049, endPoint y: 356, distance: 59.2
click at [1049, 356] on td "​ $ 0.00 ​" at bounding box center [1103, 361] width 113 height 60
type input "190.00"
click at [1115, 423] on input "0.00" at bounding box center [1109, 420] width 65 height 16
type input "0.00"
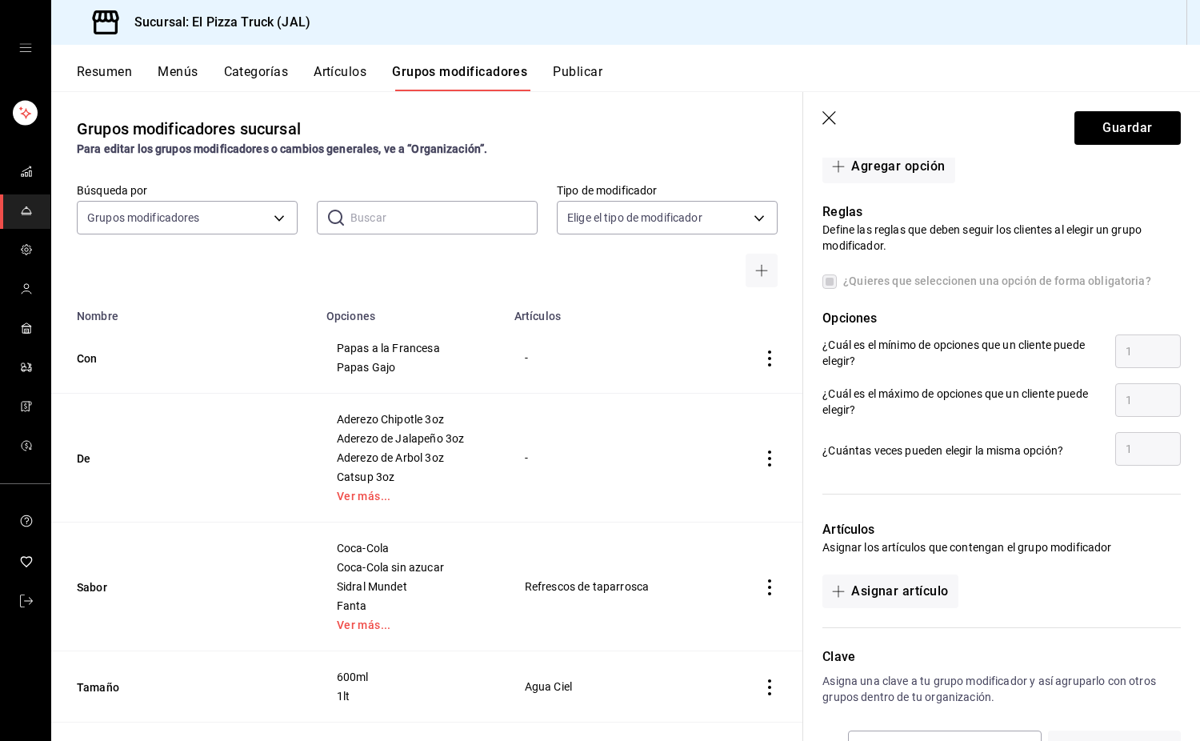
scroll to position [698, 0]
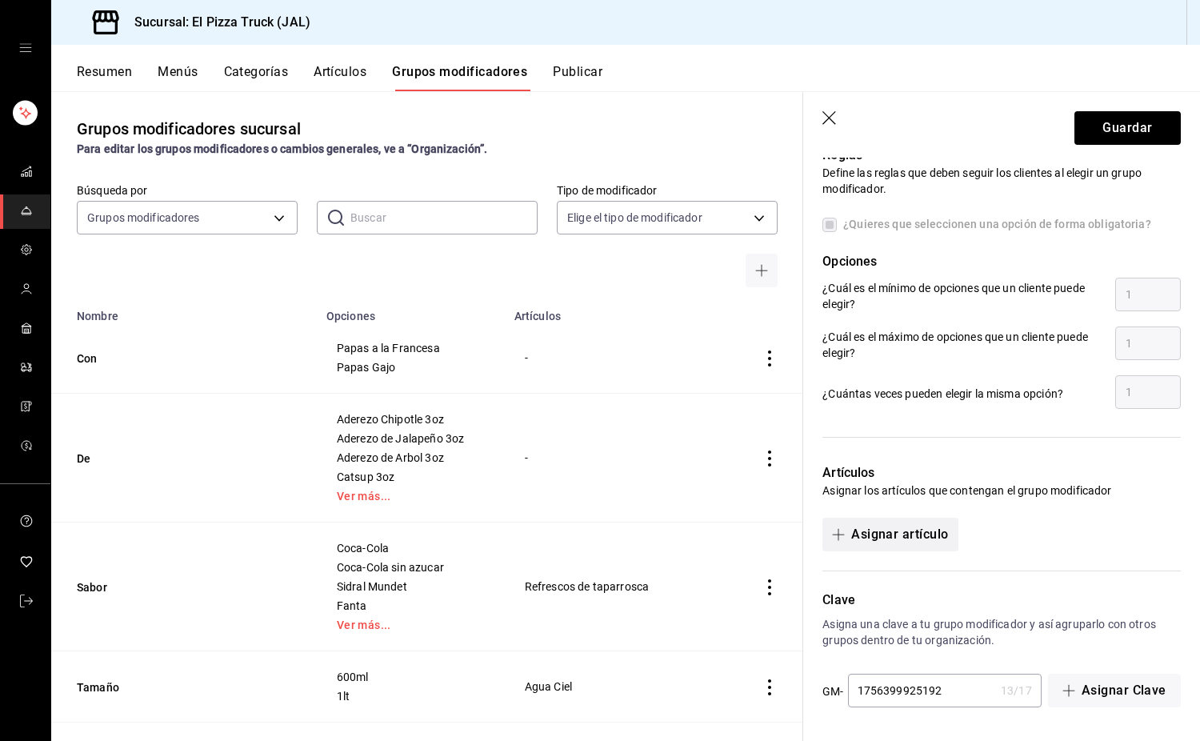
type input "330.00"
click at [921, 536] on button "Asignar artículo" at bounding box center [890, 535] width 135 height 34
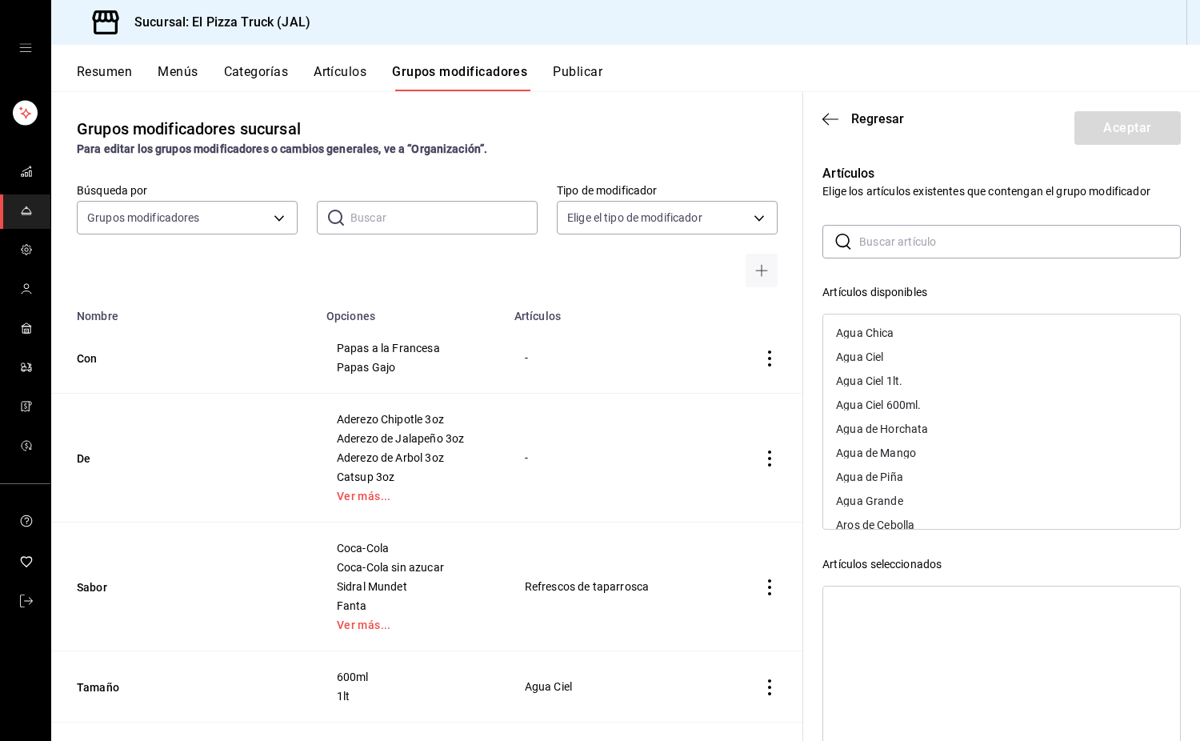
click at [902, 241] on input "text" at bounding box center [1021, 242] width 322 height 32
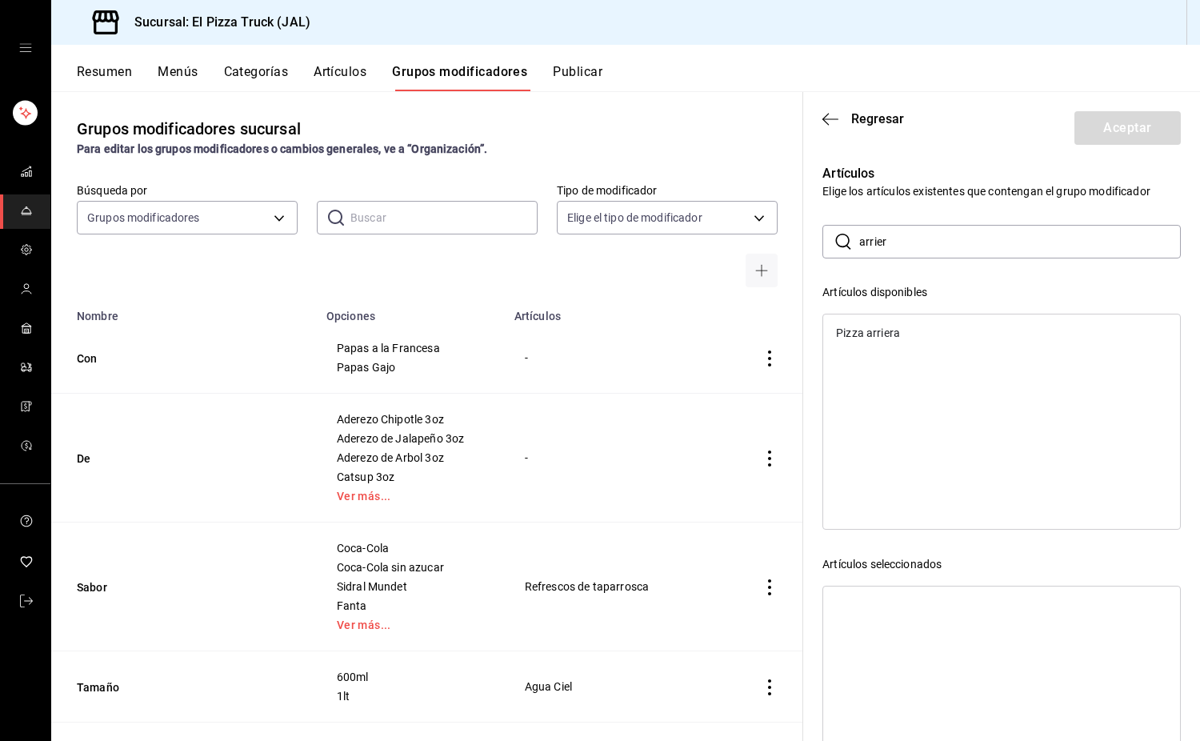
click at [880, 334] on div "Pizza arriera" at bounding box center [868, 332] width 64 height 11
drag, startPoint x: 901, startPoint y: 243, endPoint x: 831, endPoint y: 242, distance: 69.6
click at [831, 242] on div "​ arrier ​" at bounding box center [1002, 242] width 359 height 34
type input "camar"
click at [895, 366] on div "Pizza de camaron" at bounding box center [1001, 357] width 357 height 24
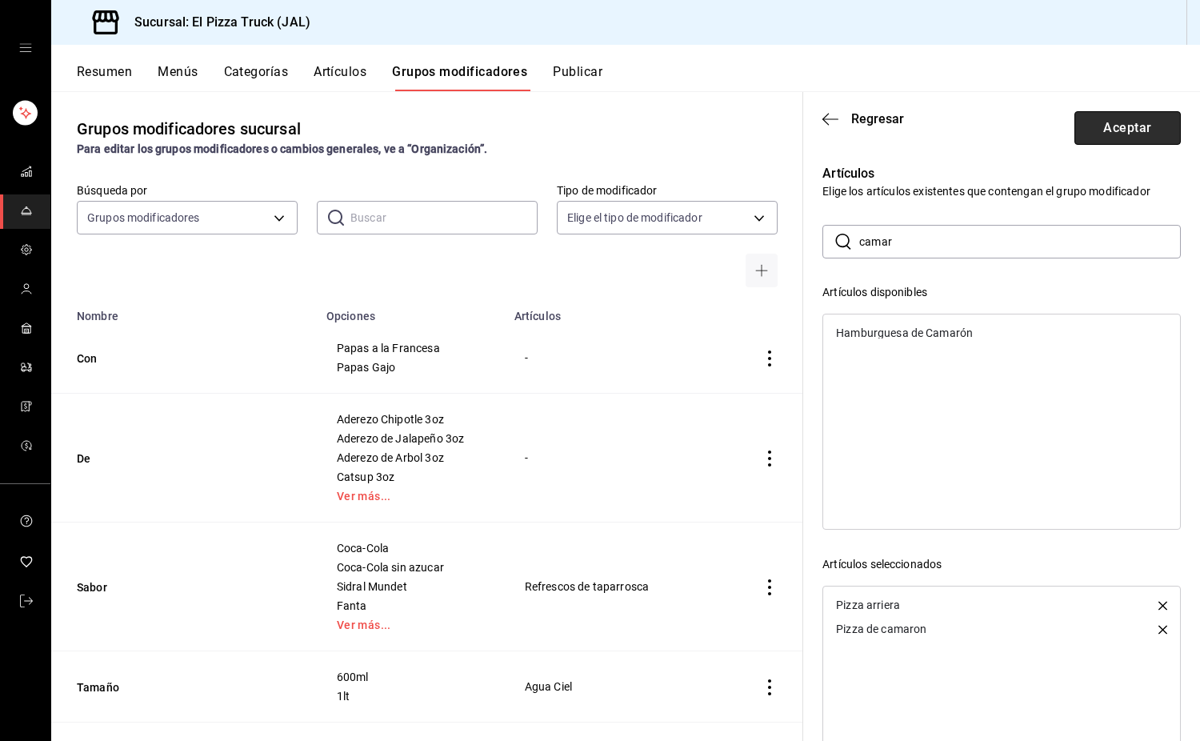
click at [1108, 126] on button "Aceptar" at bounding box center [1128, 128] width 106 height 34
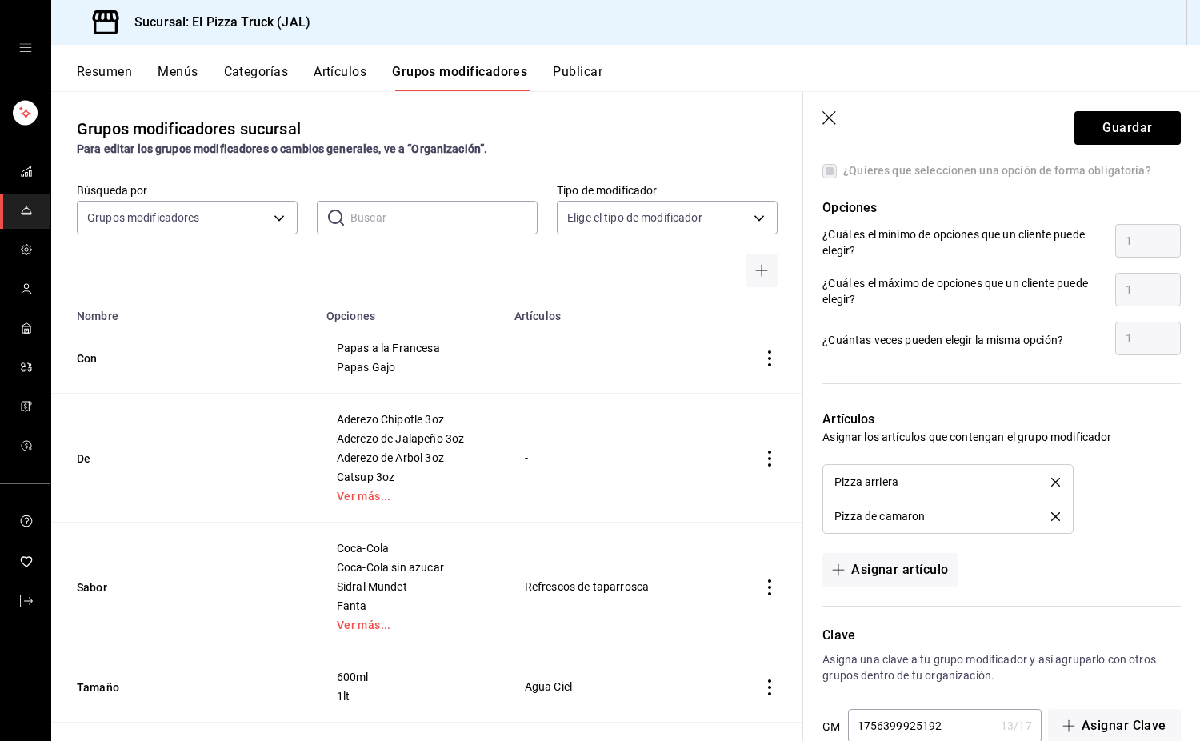
scroll to position [787, 0]
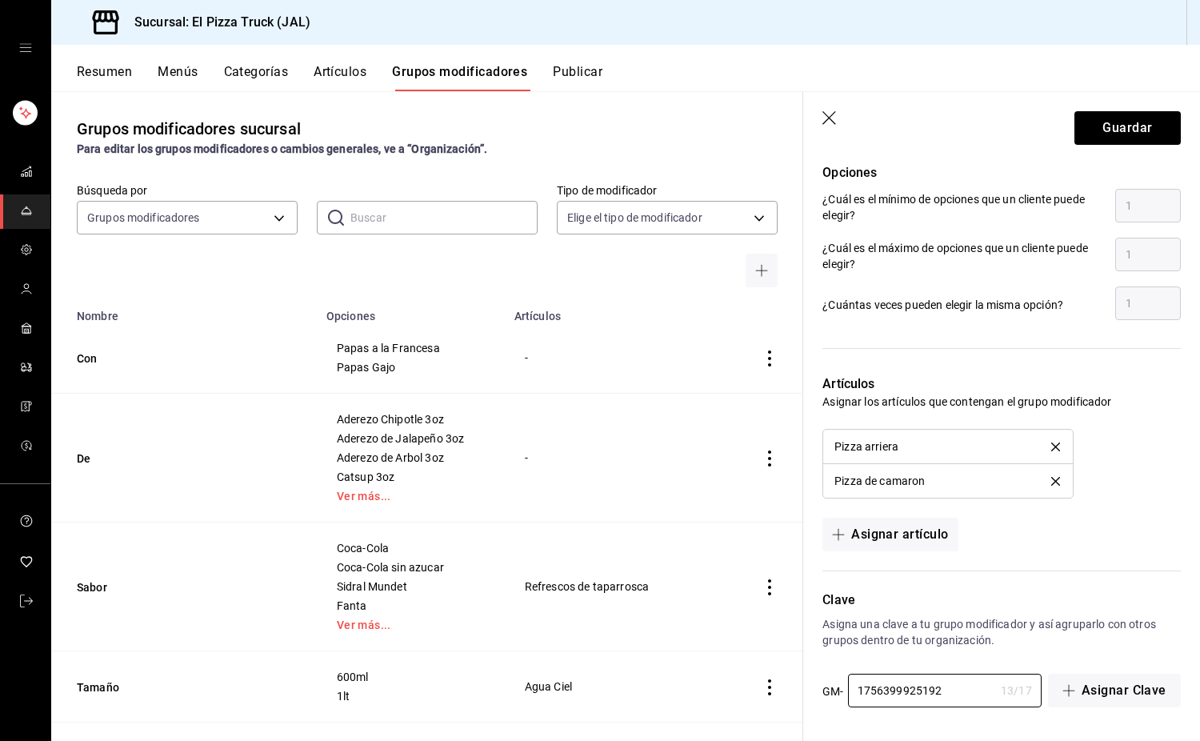
drag, startPoint x: 959, startPoint y: 694, endPoint x: 827, endPoint y: 699, distance: 131.4
click at [827, 699] on div "GM- 1756399925192 13 / 17 ​" at bounding box center [932, 691] width 218 height 35
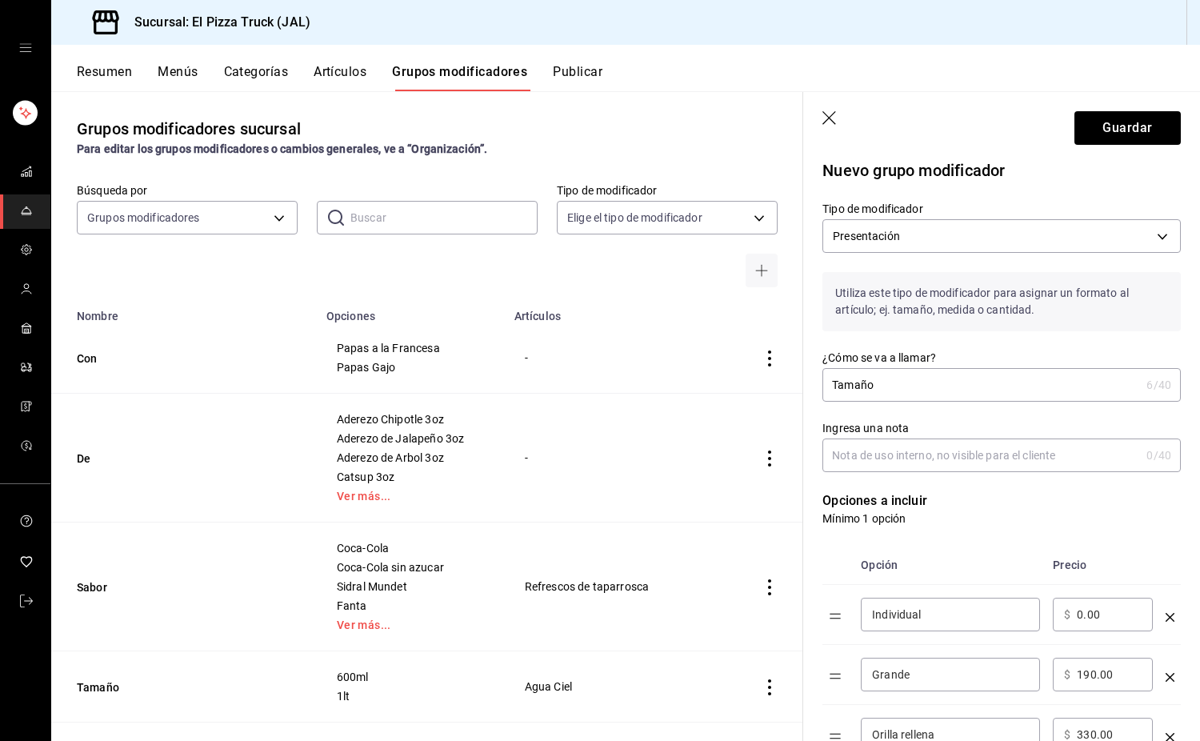
scroll to position [0, 0]
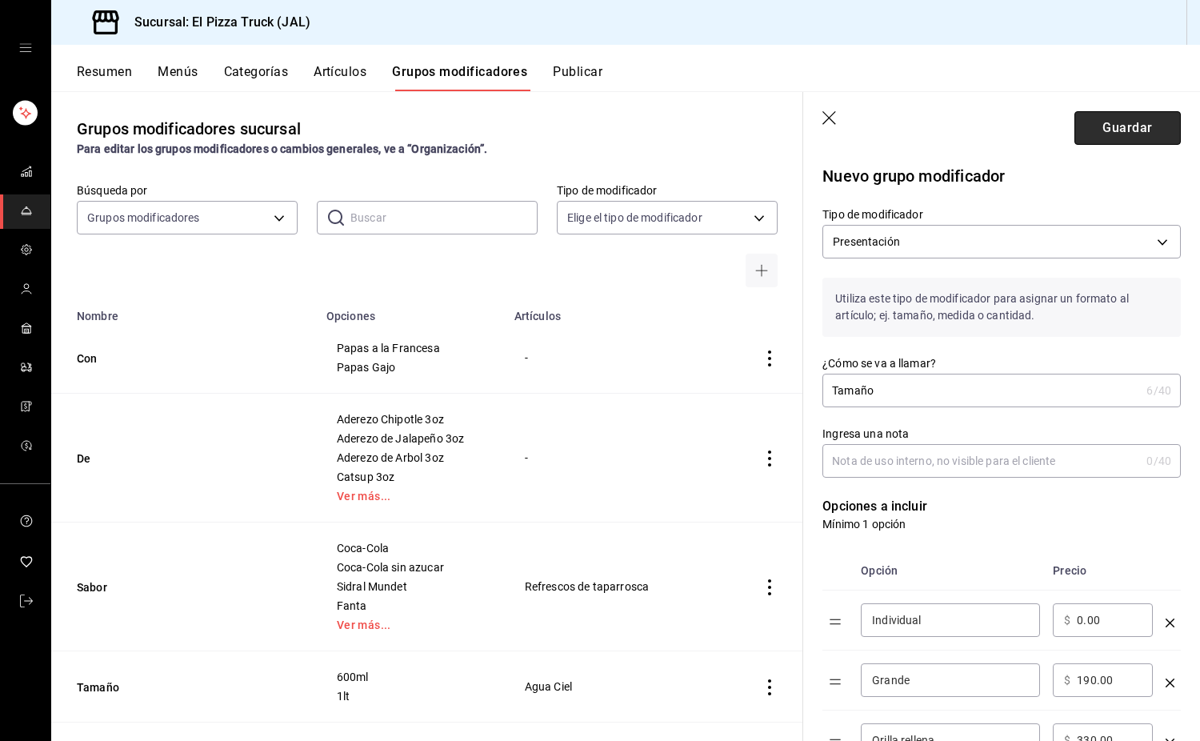
click at [1100, 122] on button "Guardar" at bounding box center [1128, 128] width 106 height 34
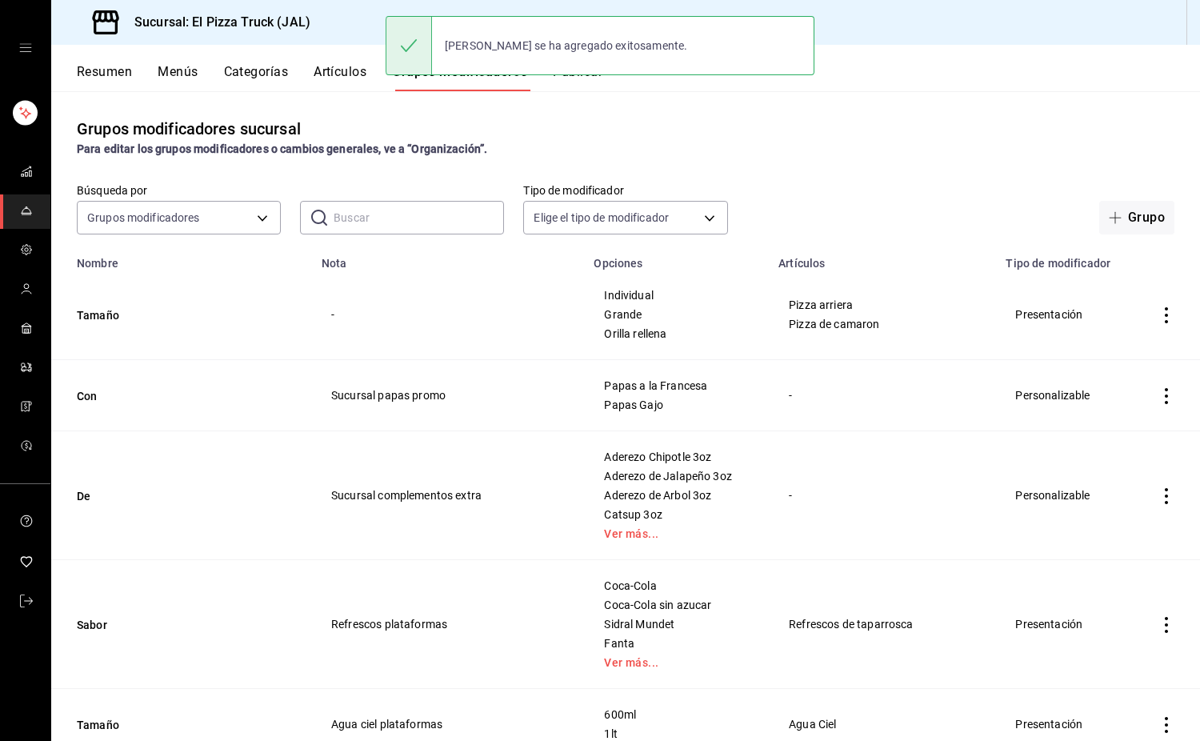
click at [1159, 317] on icon "actions" at bounding box center [1167, 315] width 16 height 16
click at [1105, 390] on span "Duplicar" at bounding box center [1107, 386] width 42 height 17
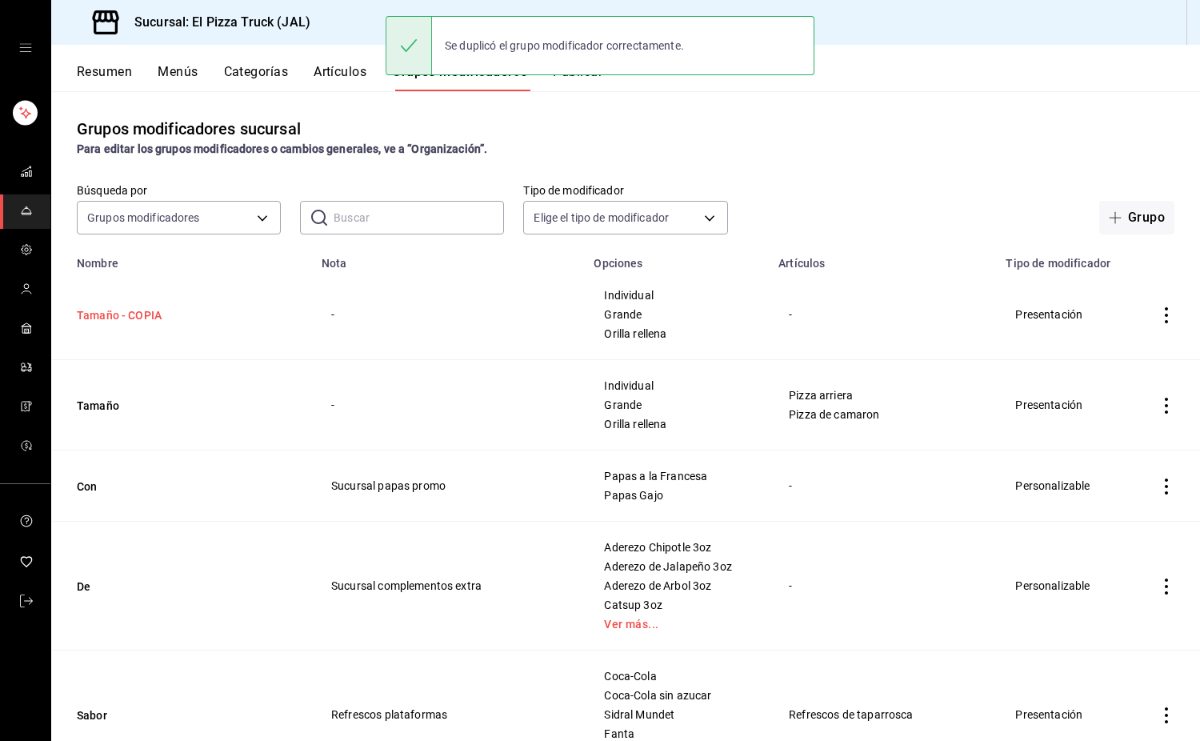
click at [107, 313] on button "Tamaño - COPIA" at bounding box center [173, 315] width 192 height 16
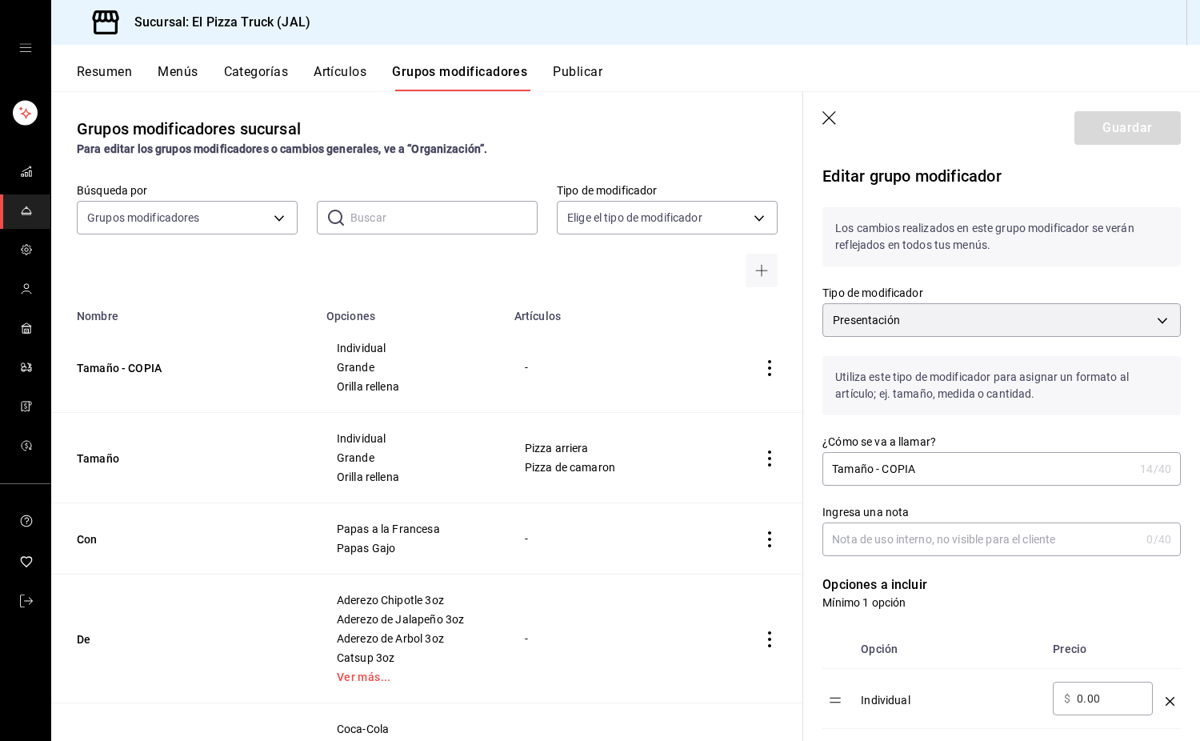
drag, startPoint x: 928, startPoint y: 471, endPoint x: 872, endPoint y: 471, distance: 56.8
click at [872, 471] on input "Tamaño - COPIA" at bounding box center [978, 469] width 311 height 32
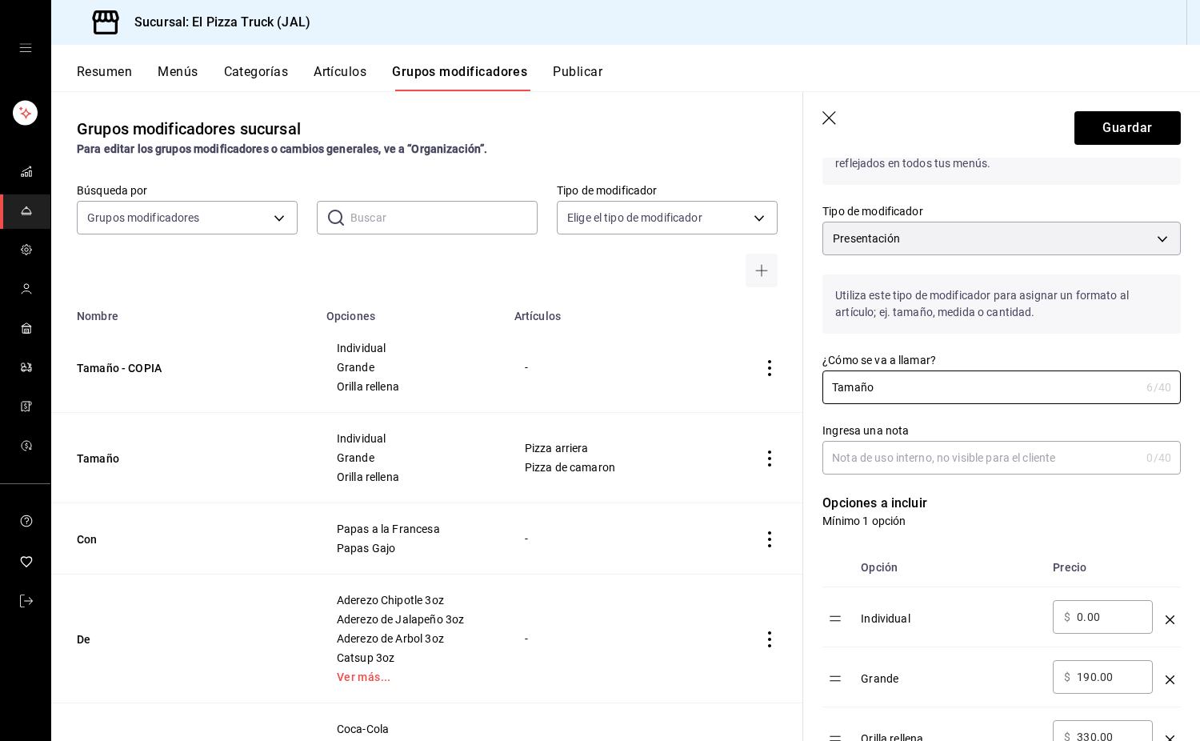
scroll to position [160, 0]
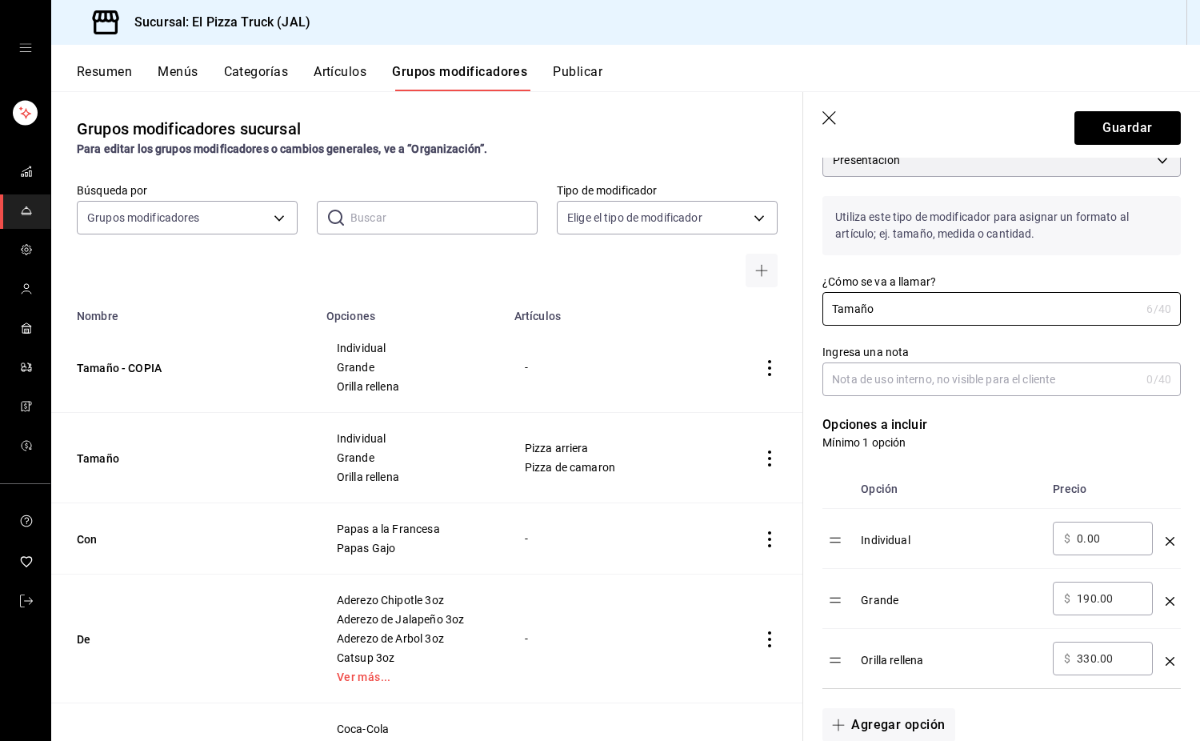
type input "Tamaño"
click at [1093, 599] on input "190.00" at bounding box center [1109, 599] width 65 height 16
type input "170.00"
click at [1092, 660] on input "330.00" at bounding box center [1109, 659] width 65 height 16
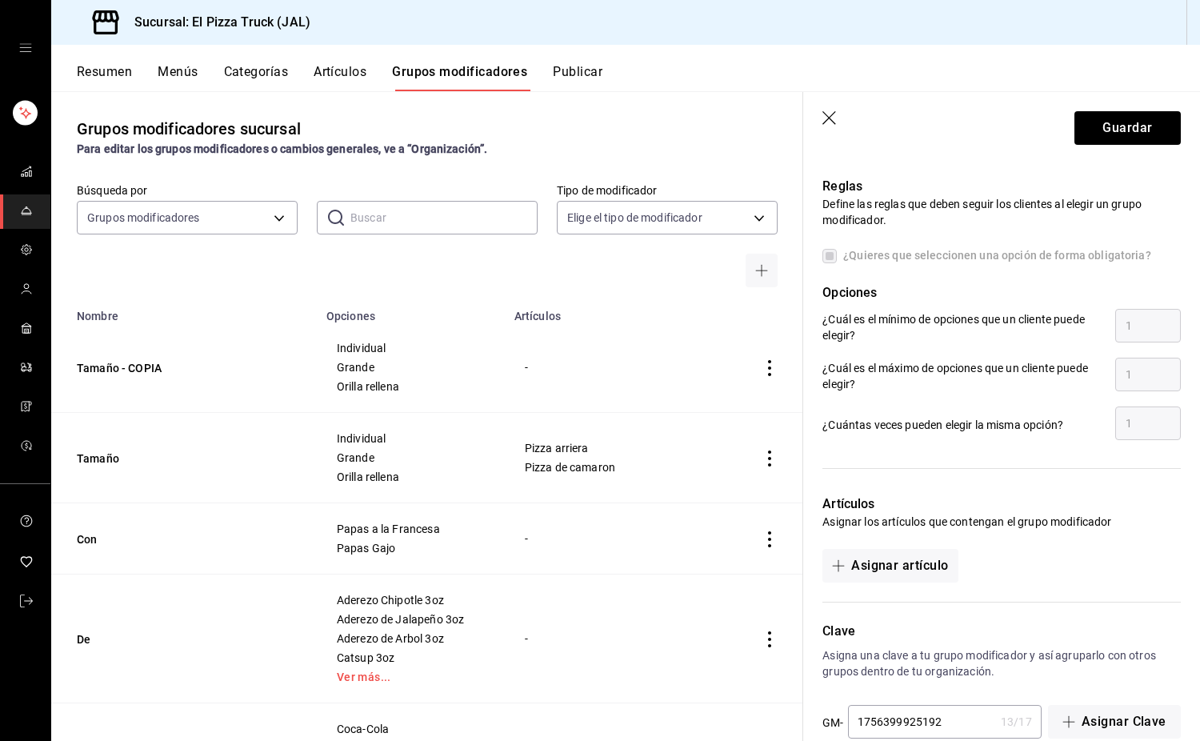
scroll to position [776, 0]
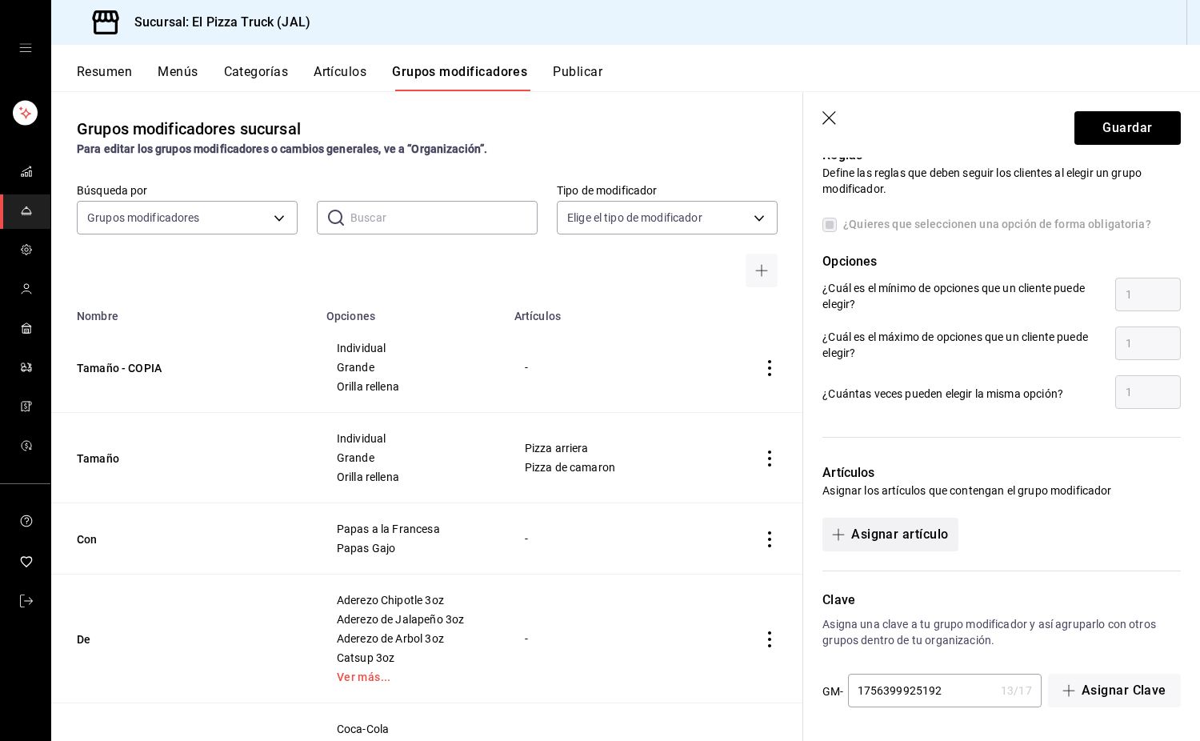
type input "310.00"
click at [916, 539] on button "Asignar artículo" at bounding box center [890, 535] width 135 height 34
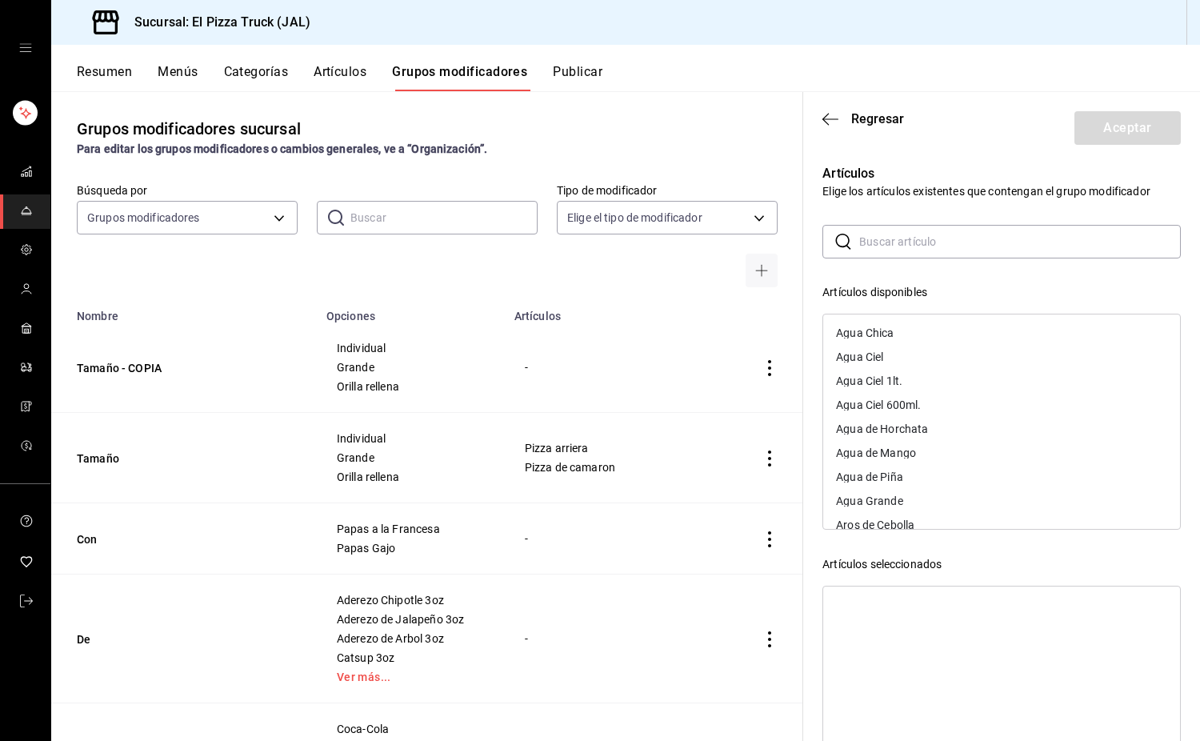
click at [928, 240] on input "text" at bounding box center [1021, 242] width 322 height 32
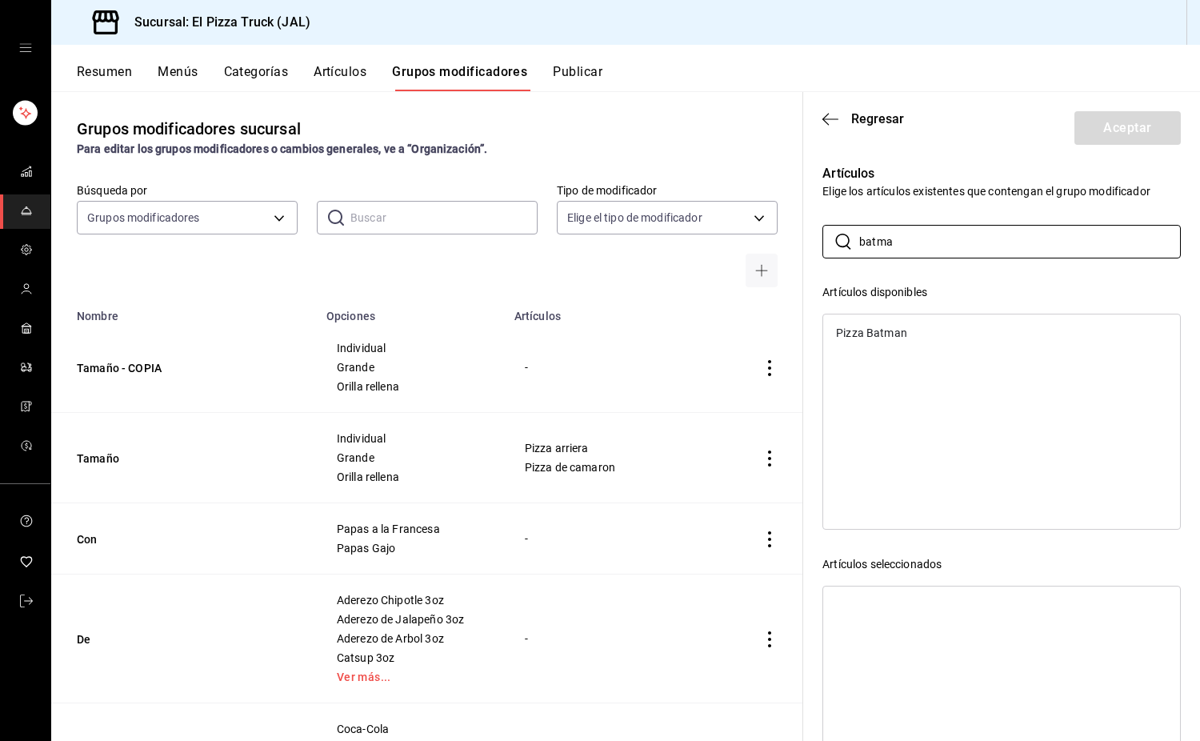
type input "batma"
click at [888, 328] on div "Pizza Batman" at bounding box center [871, 332] width 71 height 11
click at [1139, 131] on button "Aceptar" at bounding box center [1128, 128] width 106 height 34
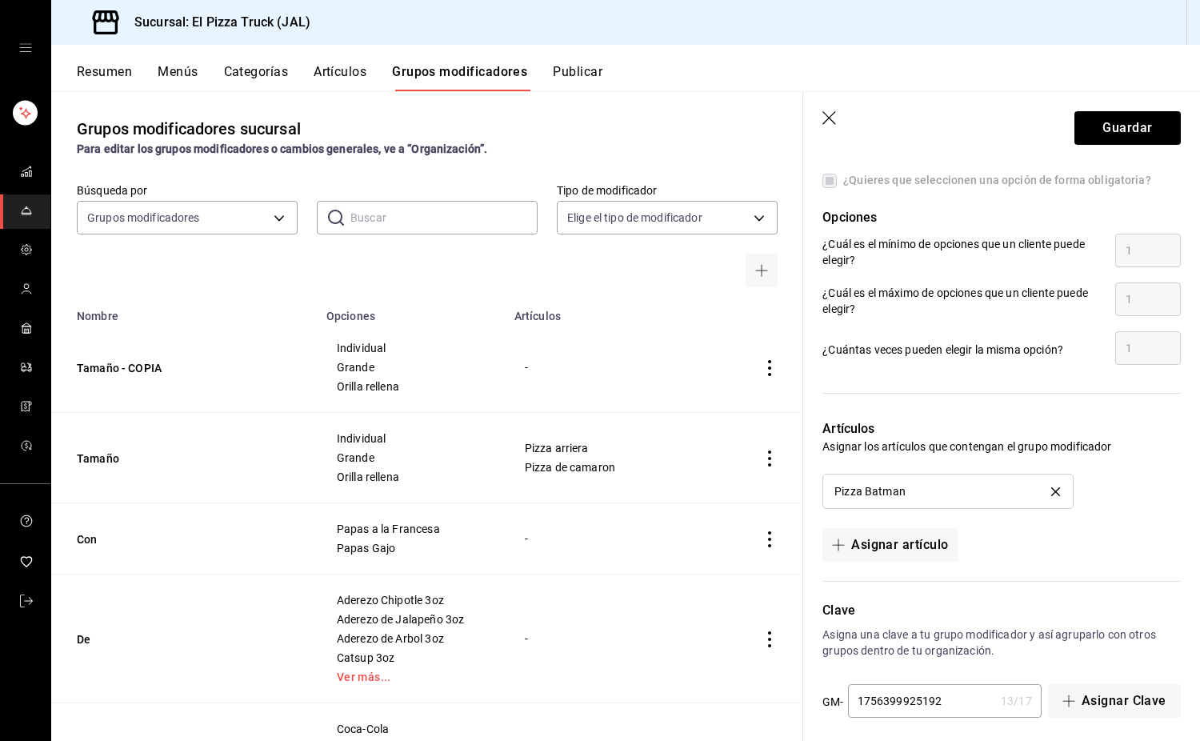
scroll to position [831, 0]
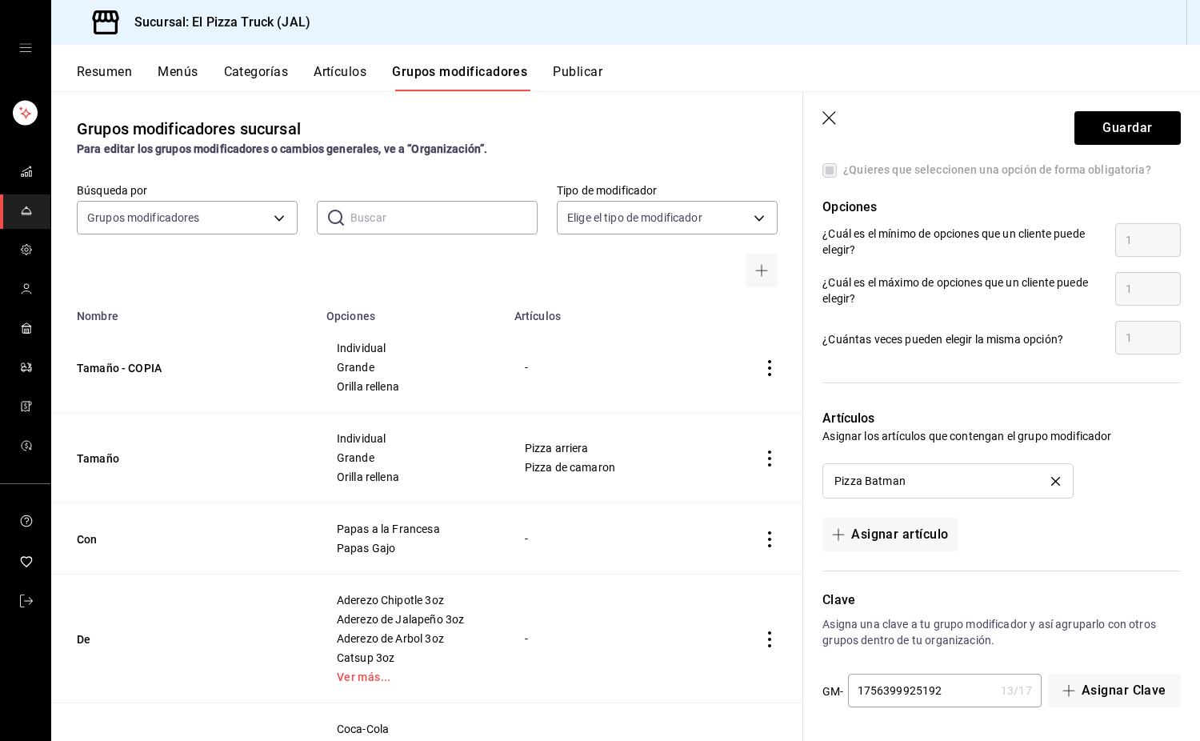
click at [944, 692] on input "1756399925192" at bounding box center [921, 691] width 146 height 32
type input "1756399925193"
click at [1120, 142] on button "Guardar" at bounding box center [1128, 128] width 106 height 34
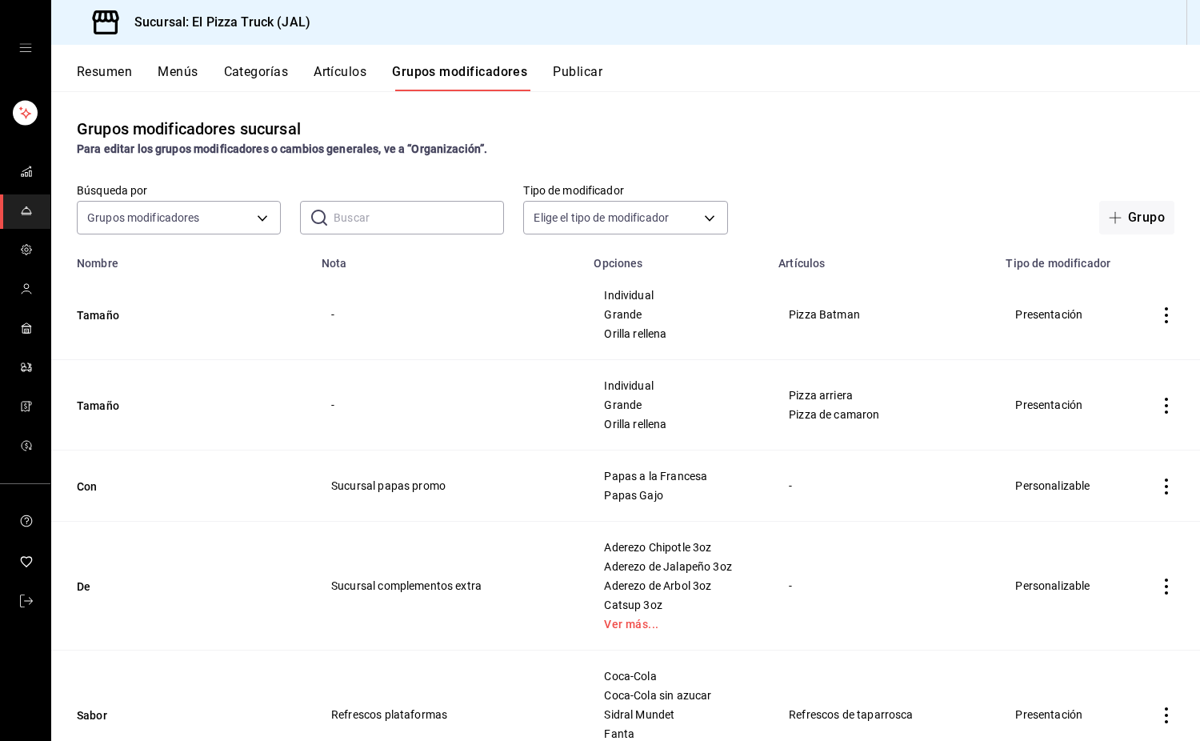
click at [1159, 315] on icon "actions" at bounding box center [1167, 315] width 16 height 16
click at [1076, 387] on div at bounding box center [1071, 386] width 29 height 19
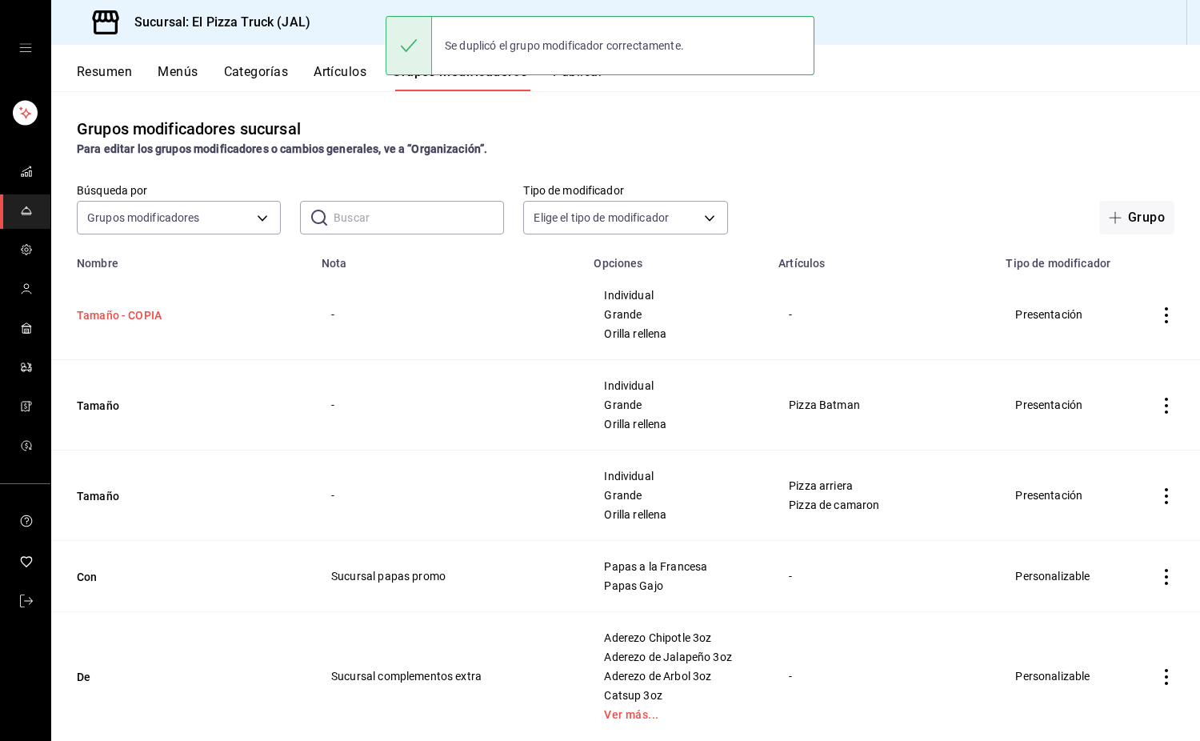
click at [118, 320] on button "Tamaño - COPIA" at bounding box center [173, 315] width 192 height 16
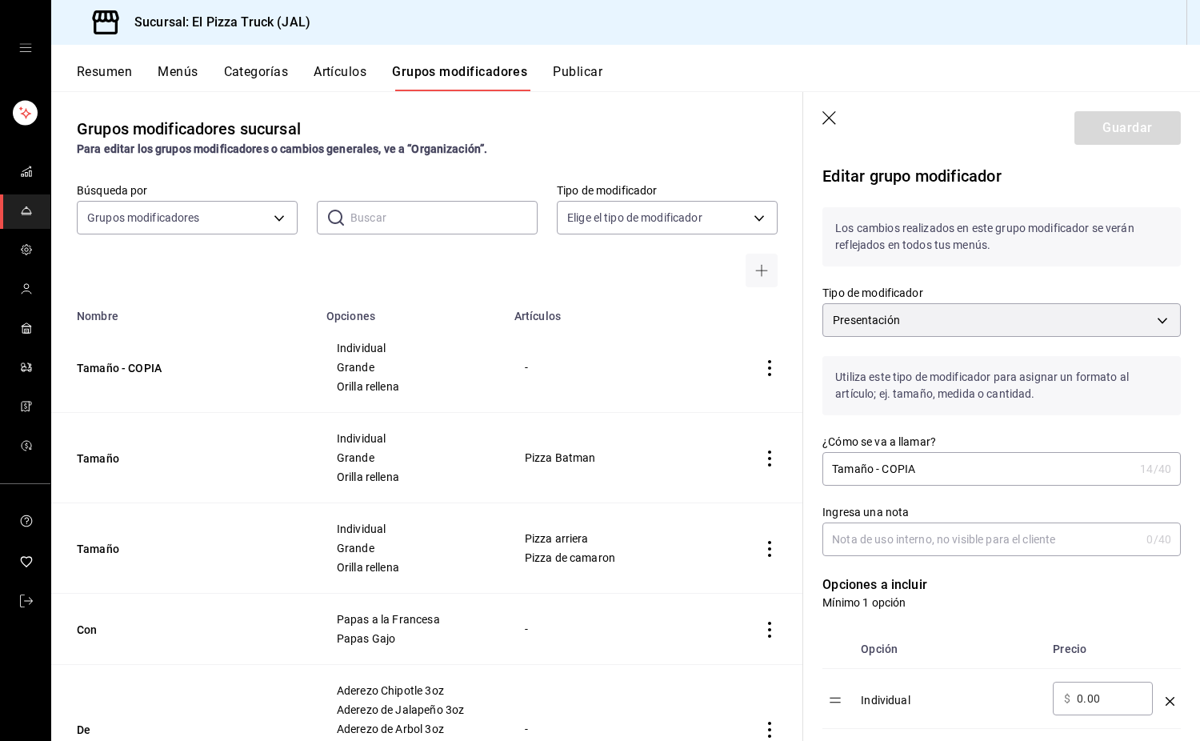
drag, startPoint x: 931, startPoint y: 471, endPoint x: 875, endPoint y: 471, distance: 56.0
click at [875, 471] on input "Tamaño - COPIA" at bounding box center [978, 469] width 311 height 32
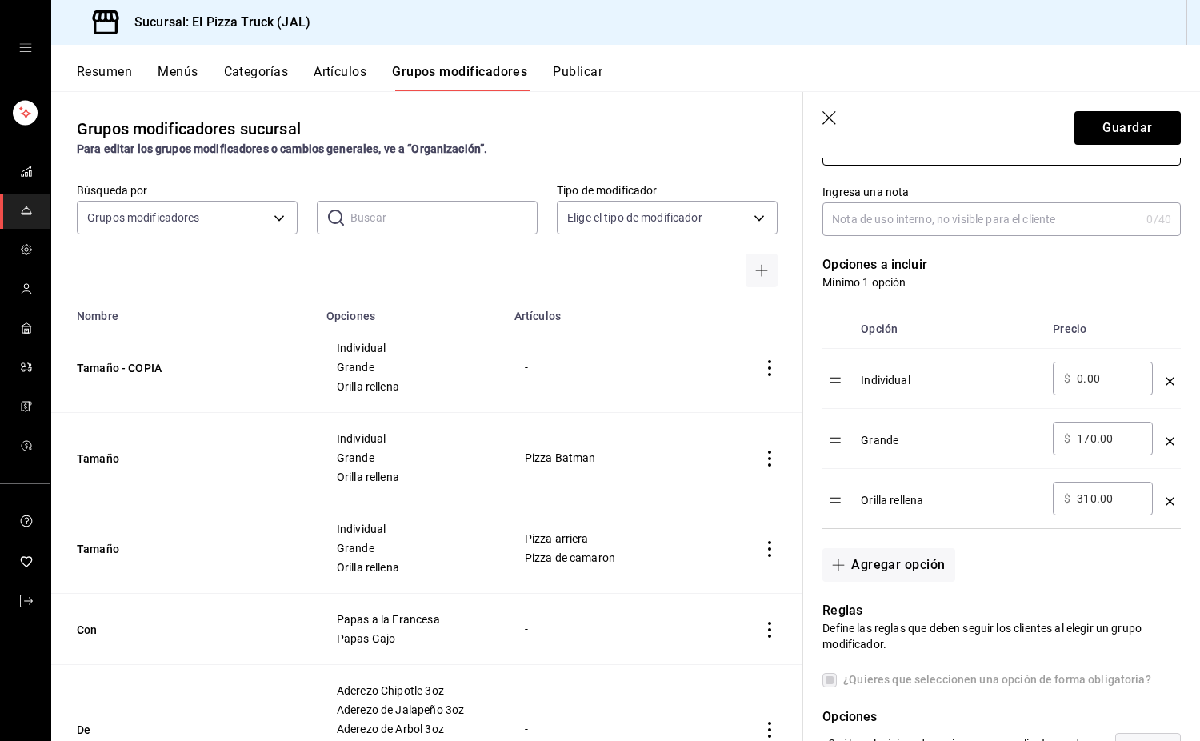
scroll to position [560, 0]
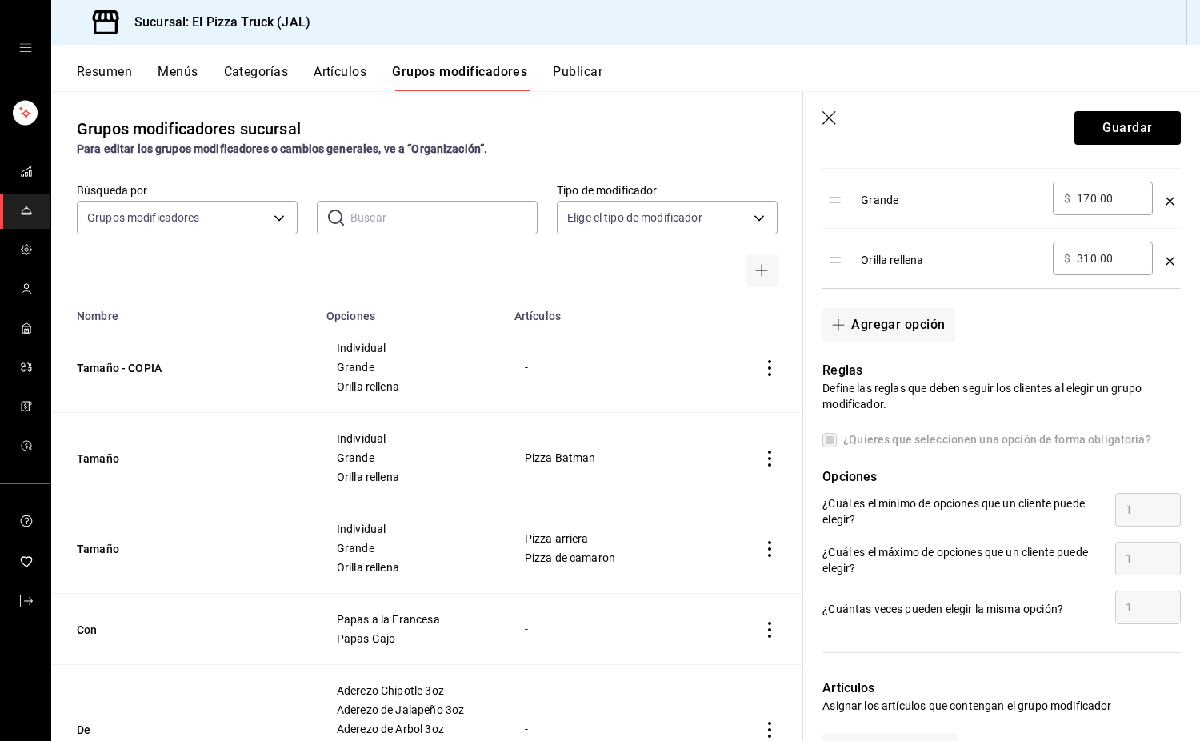
type input "Tamaño"
click at [832, 118] on icon "button" at bounding box center [831, 119] width 16 height 16
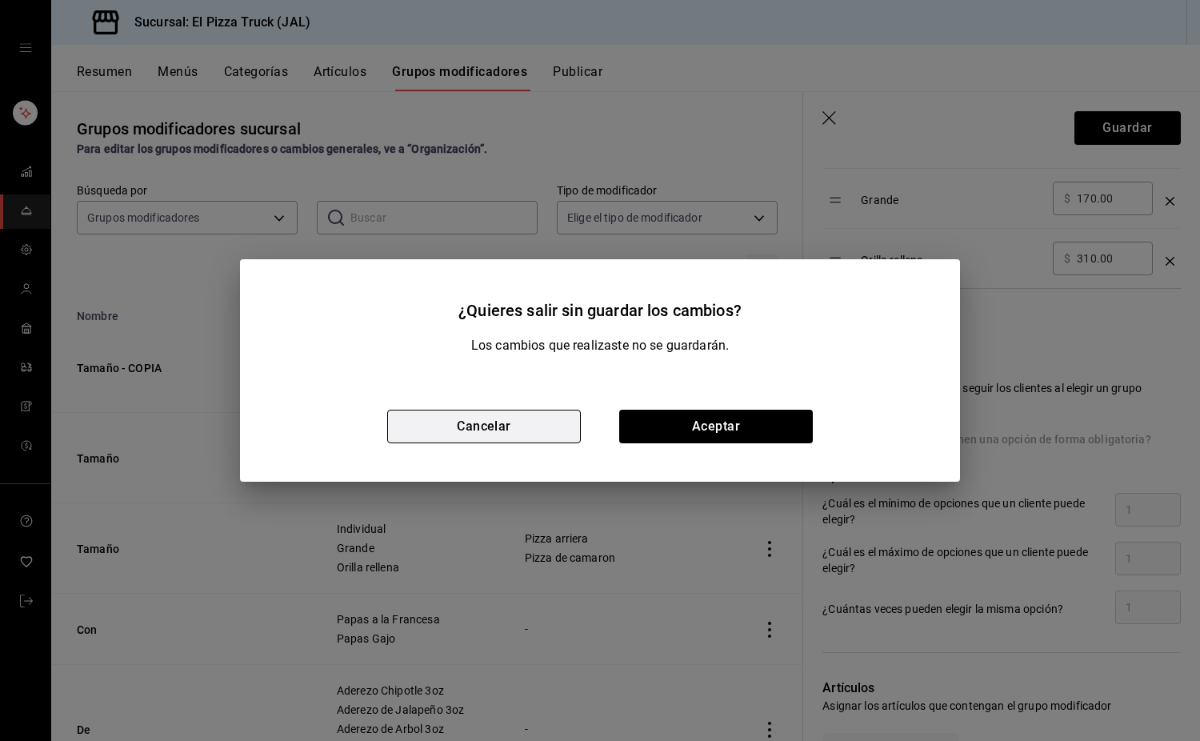
click at [526, 424] on button "Cancelar" at bounding box center [484, 427] width 194 height 34
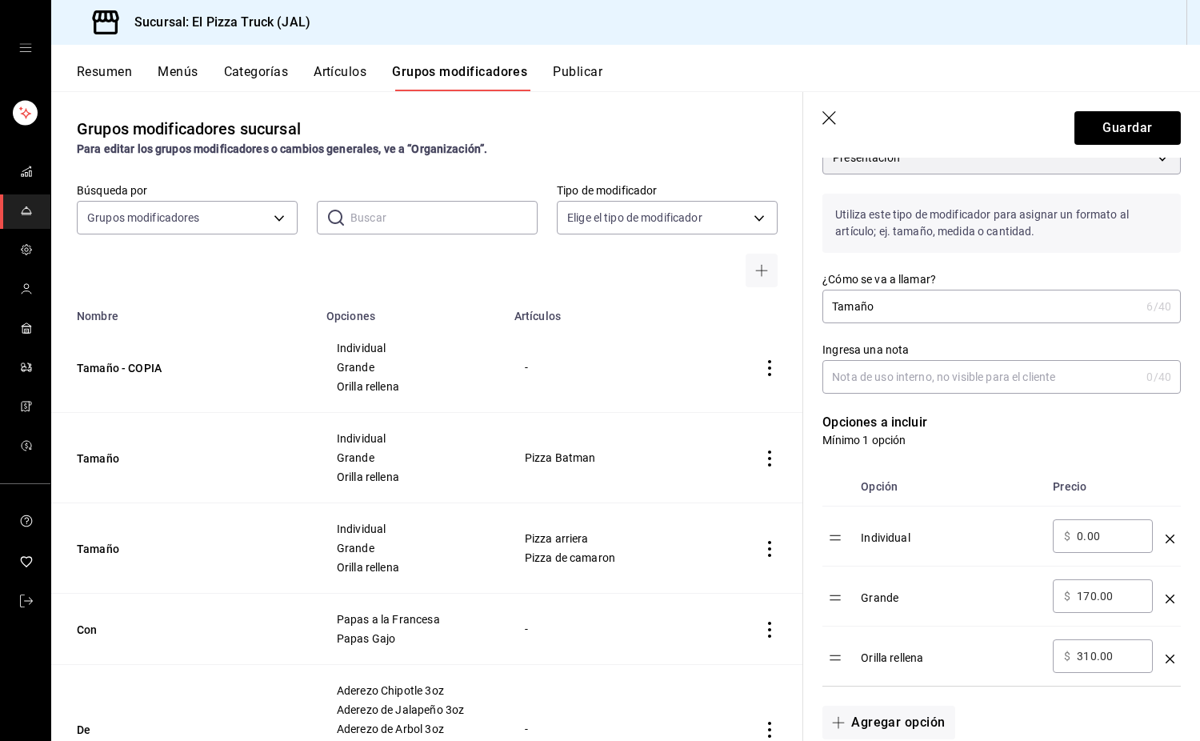
scroll to position [160, 0]
click at [1094, 603] on input "170.00" at bounding box center [1109, 599] width 65 height 16
type input "160.00"
click at [1089, 655] on input "310.00" at bounding box center [1109, 659] width 65 height 16
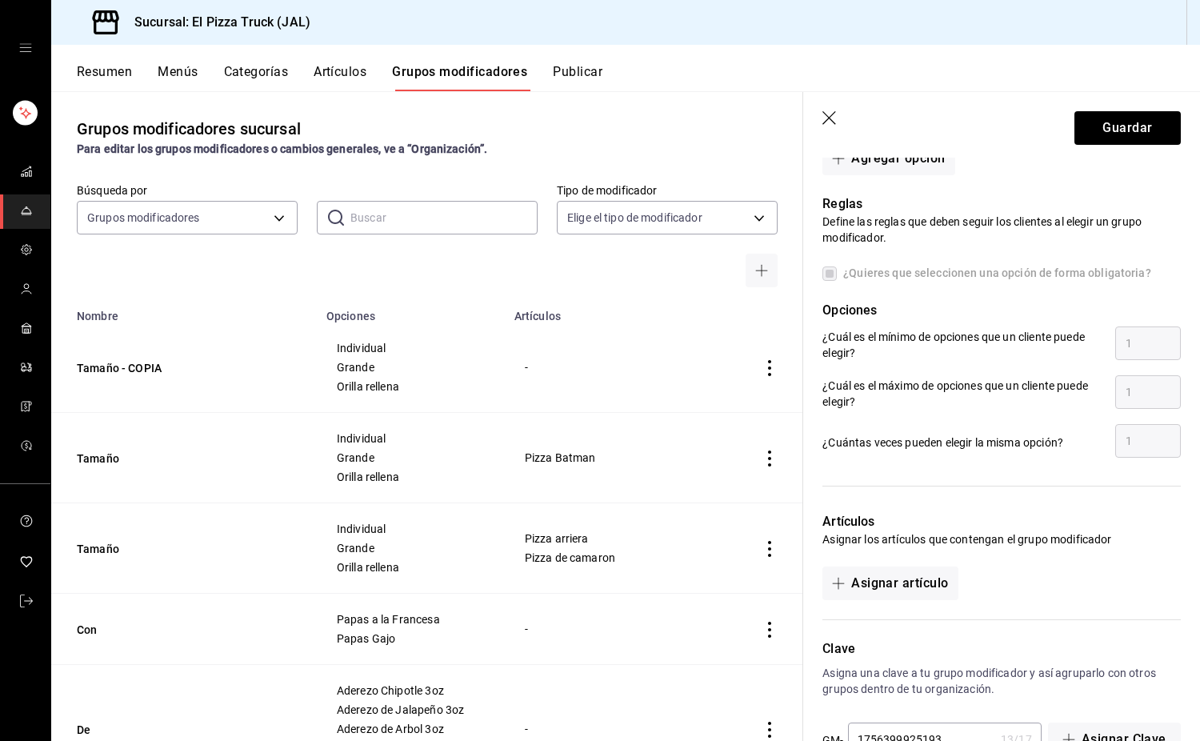
scroll to position [776, 0]
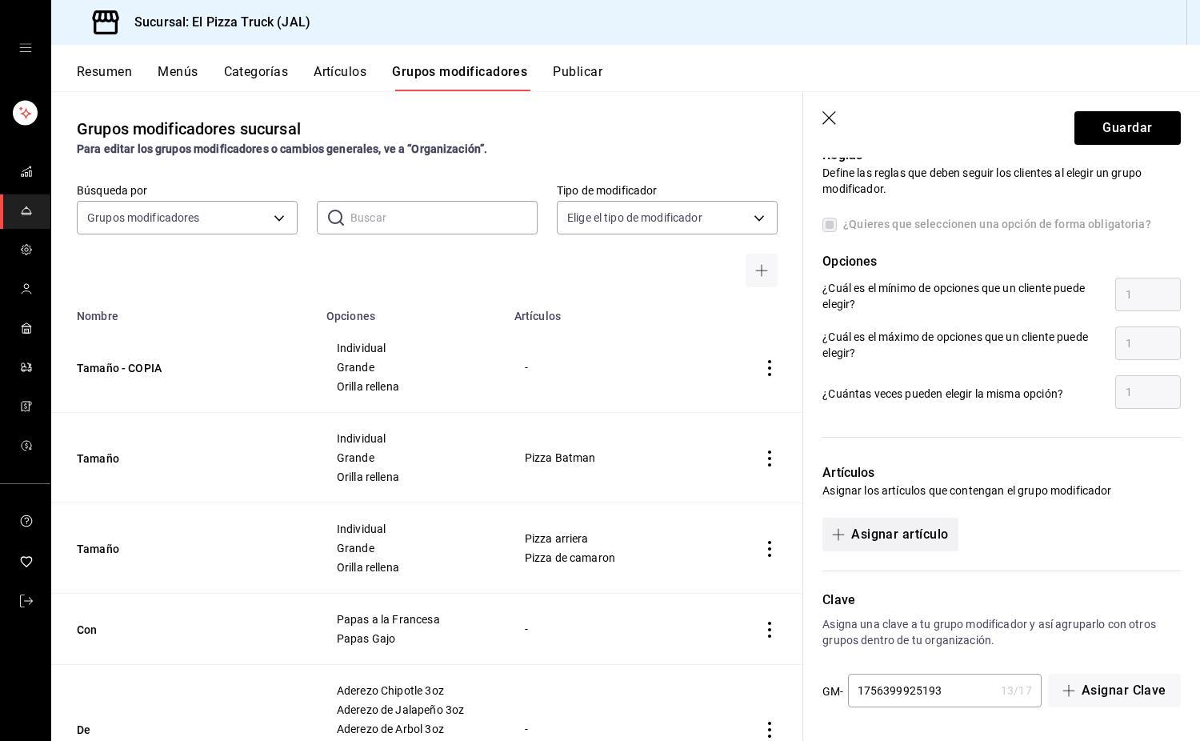
type input "300.00"
click at [941, 527] on button "Asignar artículo" at bounding box center [890, 535] width 135 height 34
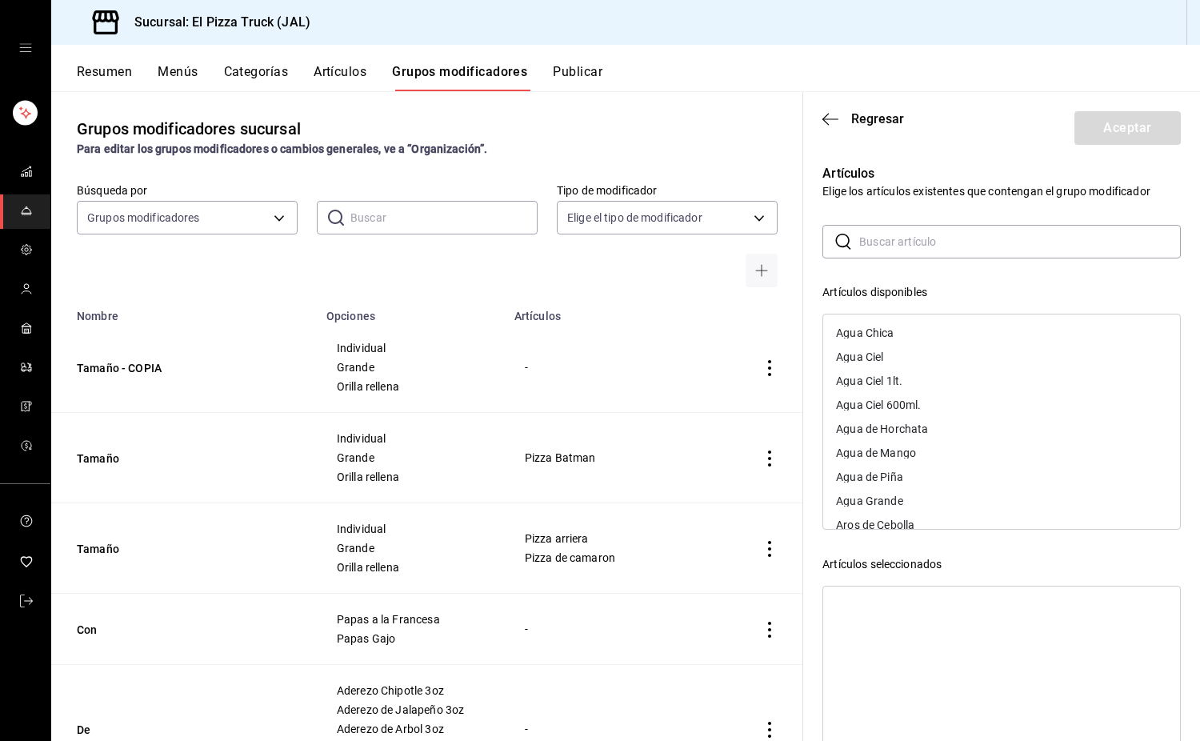
click at [898, 248] on input "text" at bounding box center [1021, 242] width 322 height 32
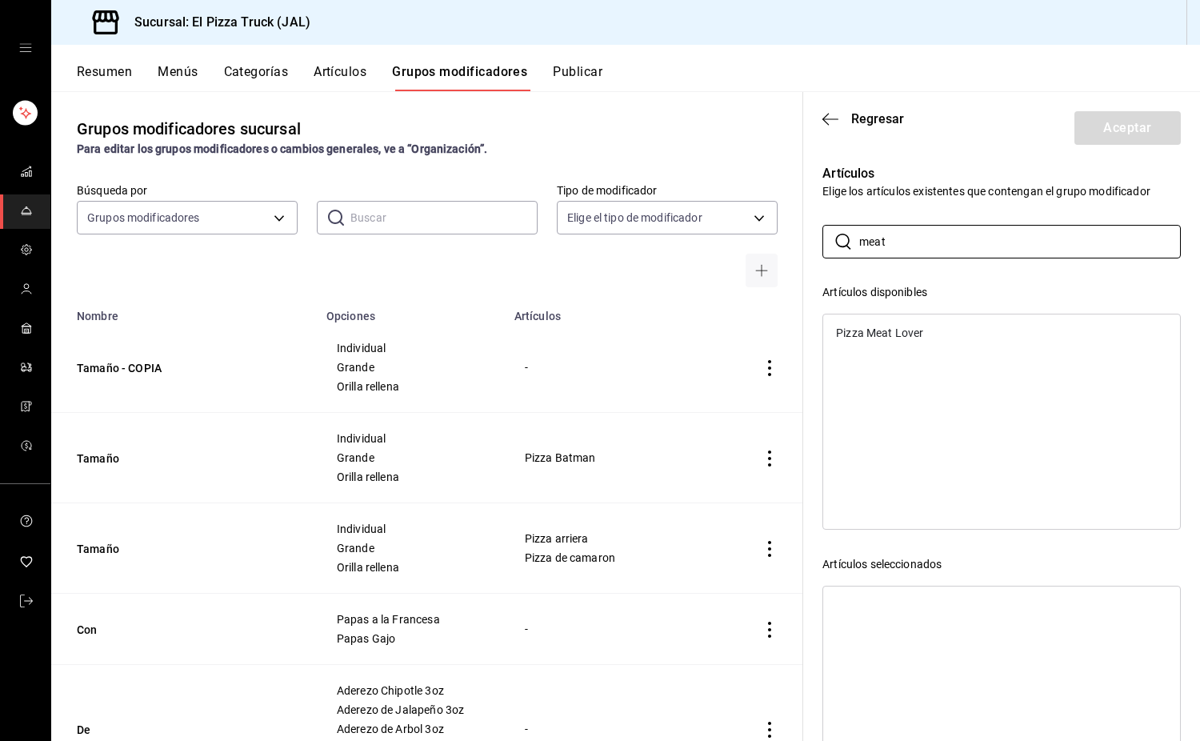
type input "meat"
click at [902, 334] on div "Pizza Meat Lover" at bounding box center [879, 332] width 87 height 11
click at [1118, 128] on button "Aceptar" at bounding box center [1128, 128] width 106 height 34
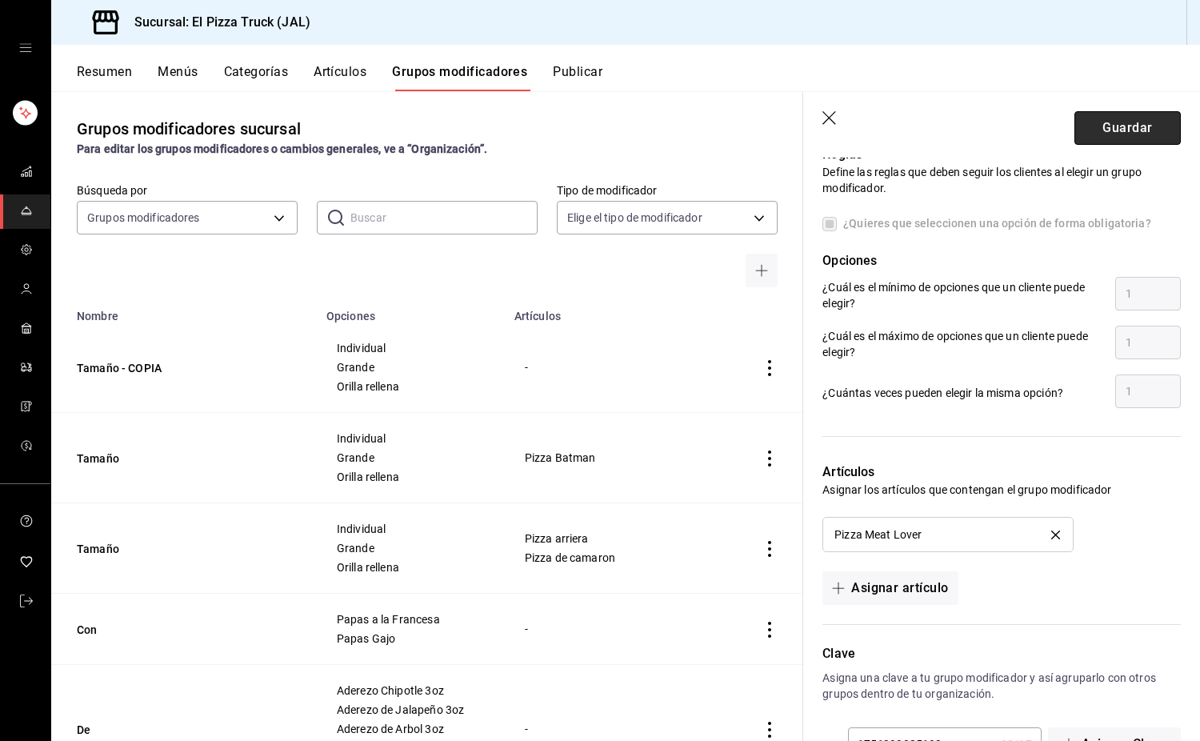
click at [1144, 119] on button "Guardar" at bounding box center [1128, 128] width 106 height 34
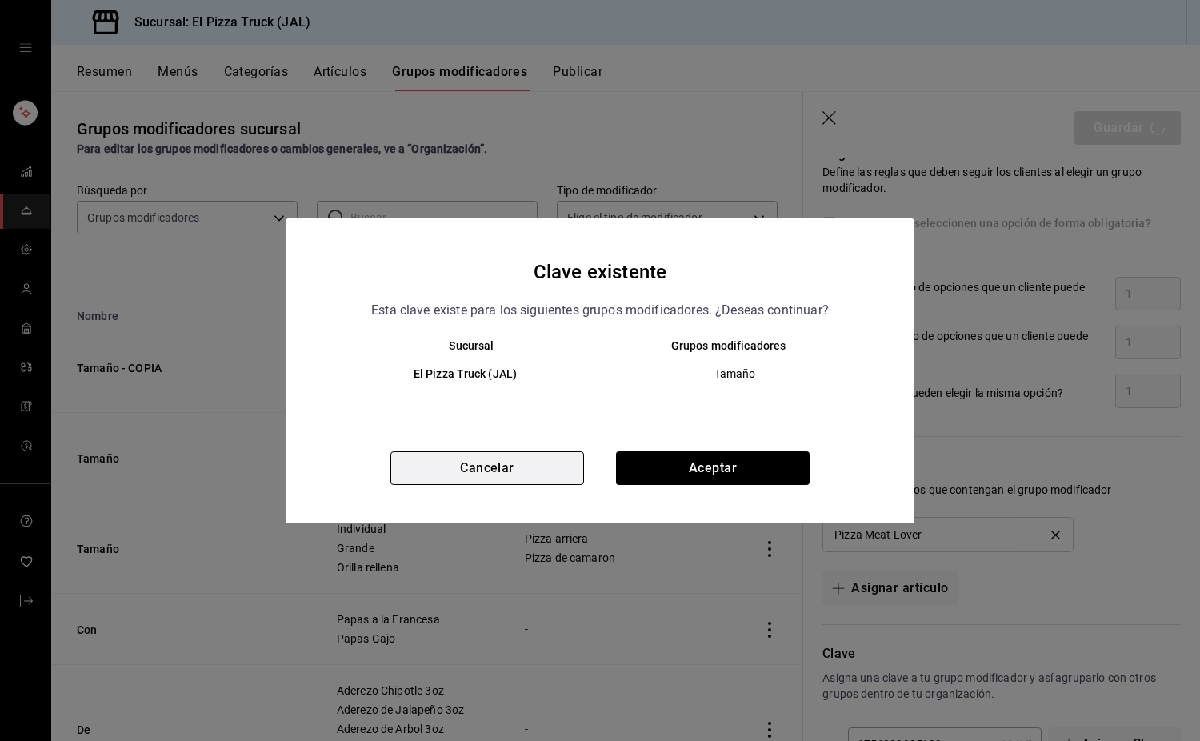
click at [525, 458] on button "Cancelar" at bounding box center [488, 468] width 194 height 34
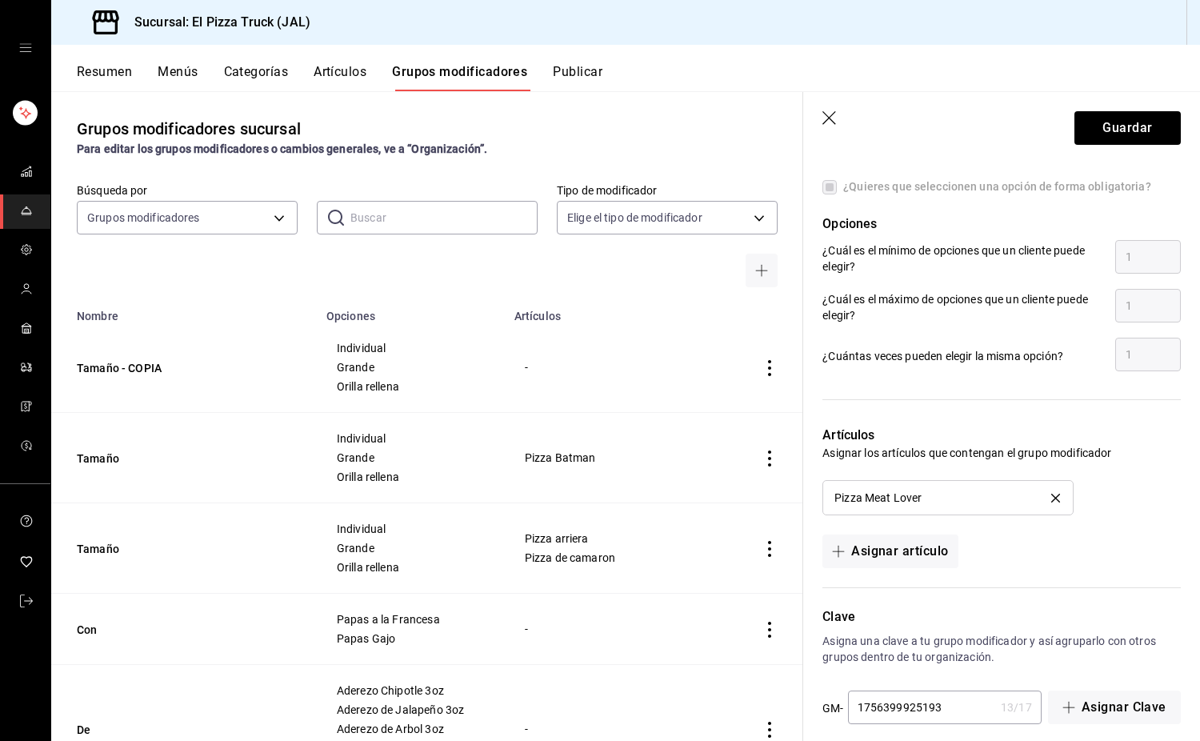
scroll to position [831, 0]
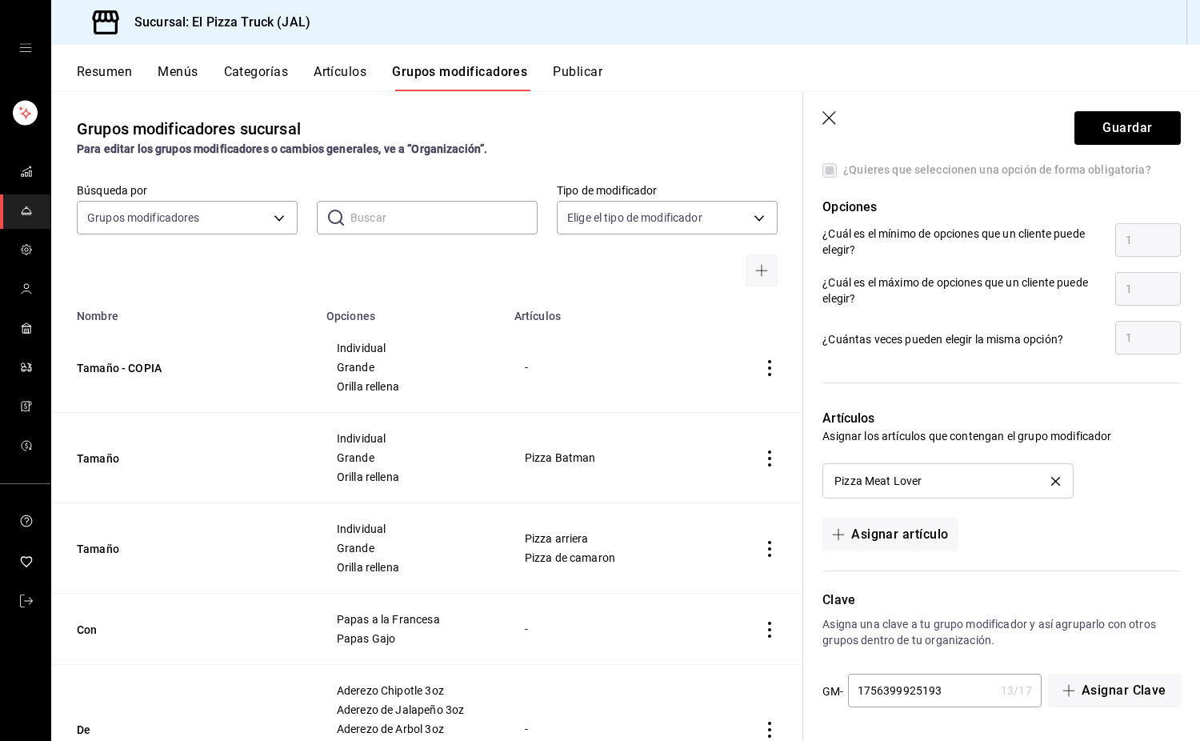
click at [965, 688] on input "1756399925193" at bounding box center [921, 691] width 146 height 32
type input "1756399925194"
click at [1134, 126] on button "Guardar" at bounding box center [1128, 128] width 106 height 34
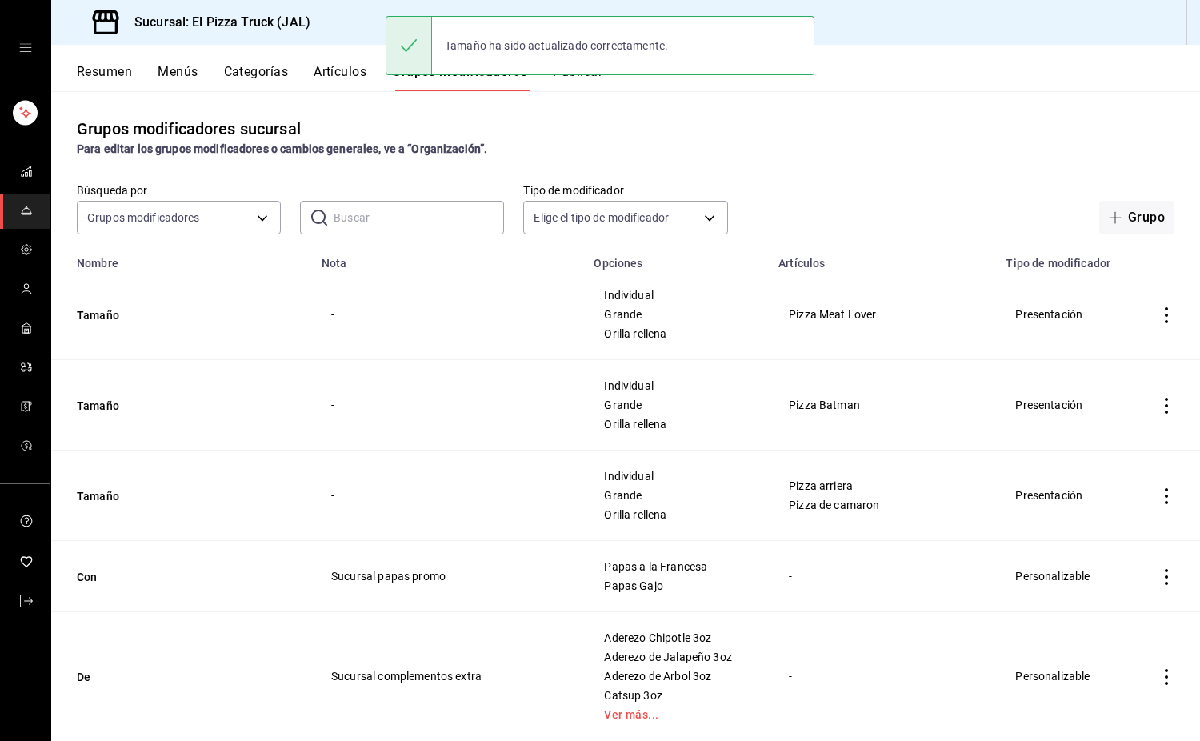
click at [96, 397] on td "Tamaño" at bounding box center [181, 405] width 261 height 90
click at [98, 403] on button "Tamaño" at bounding box center [173, 406] width 192 height 16
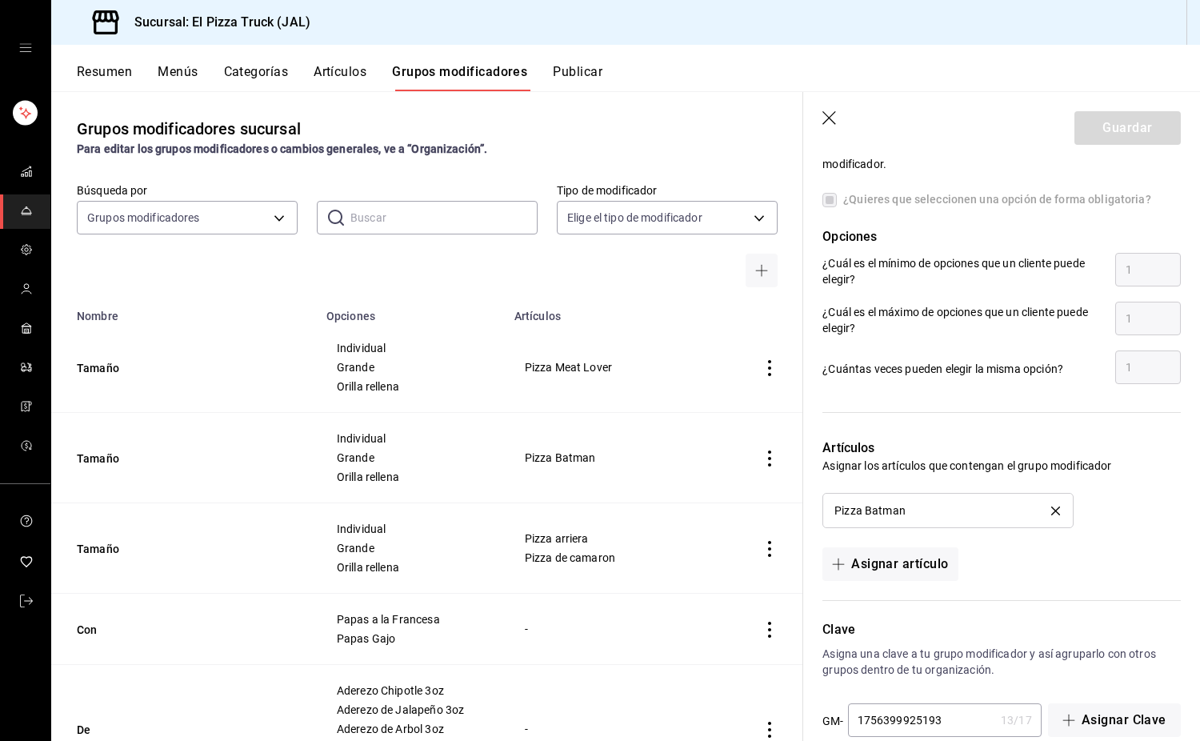
scroll to position [831, 0]
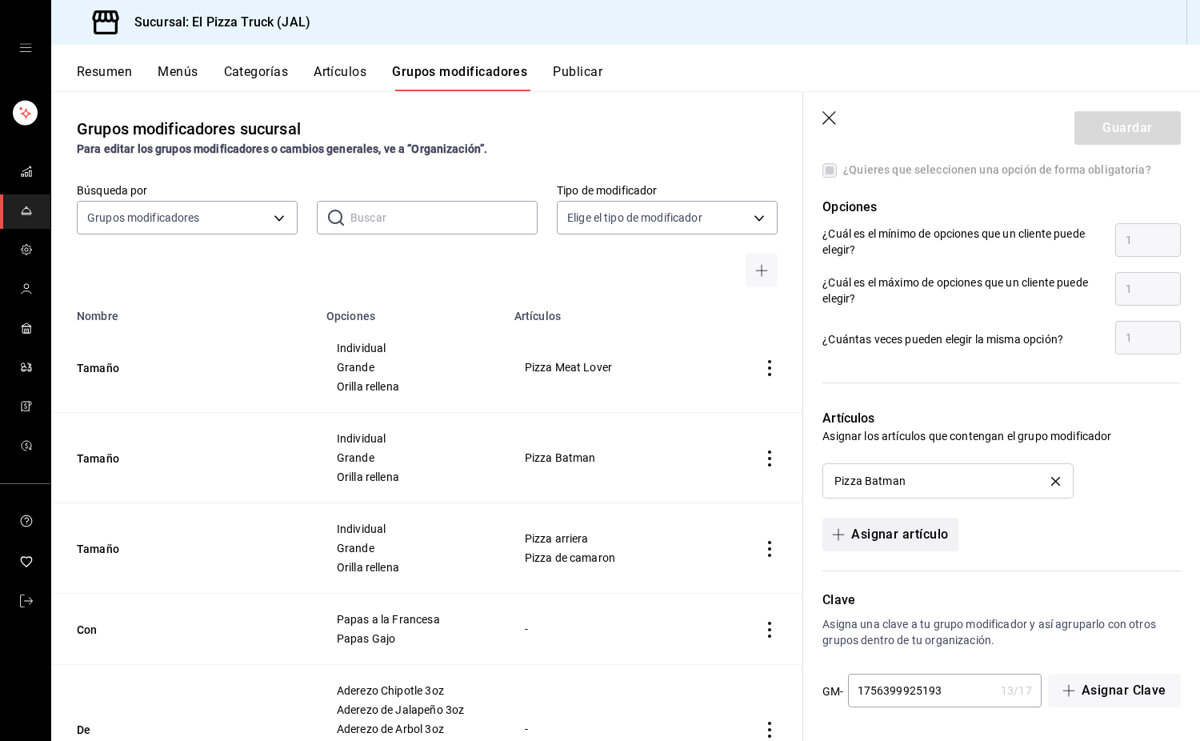
click at [908, 527] on button "Asignar artículo" at bounding box center [890, 535] width 135 height 34
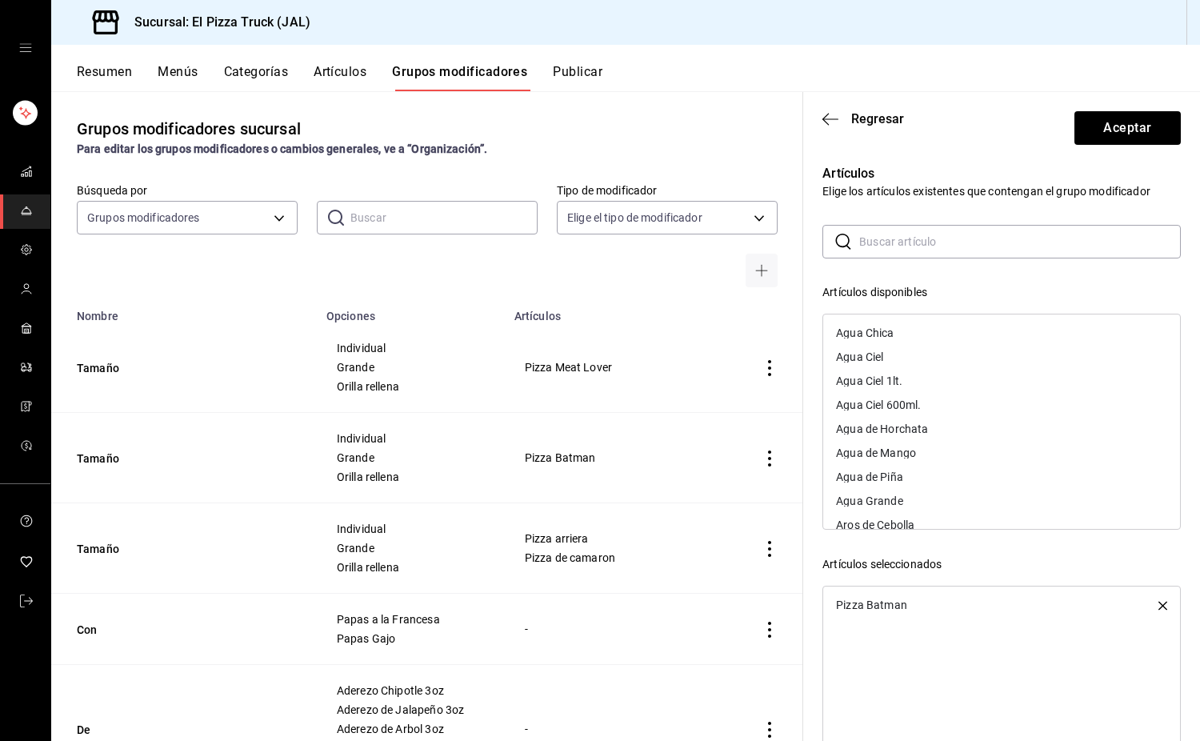
click at [903, 250] on input "text" at bounding box center [1021, 242] width 322 height 32
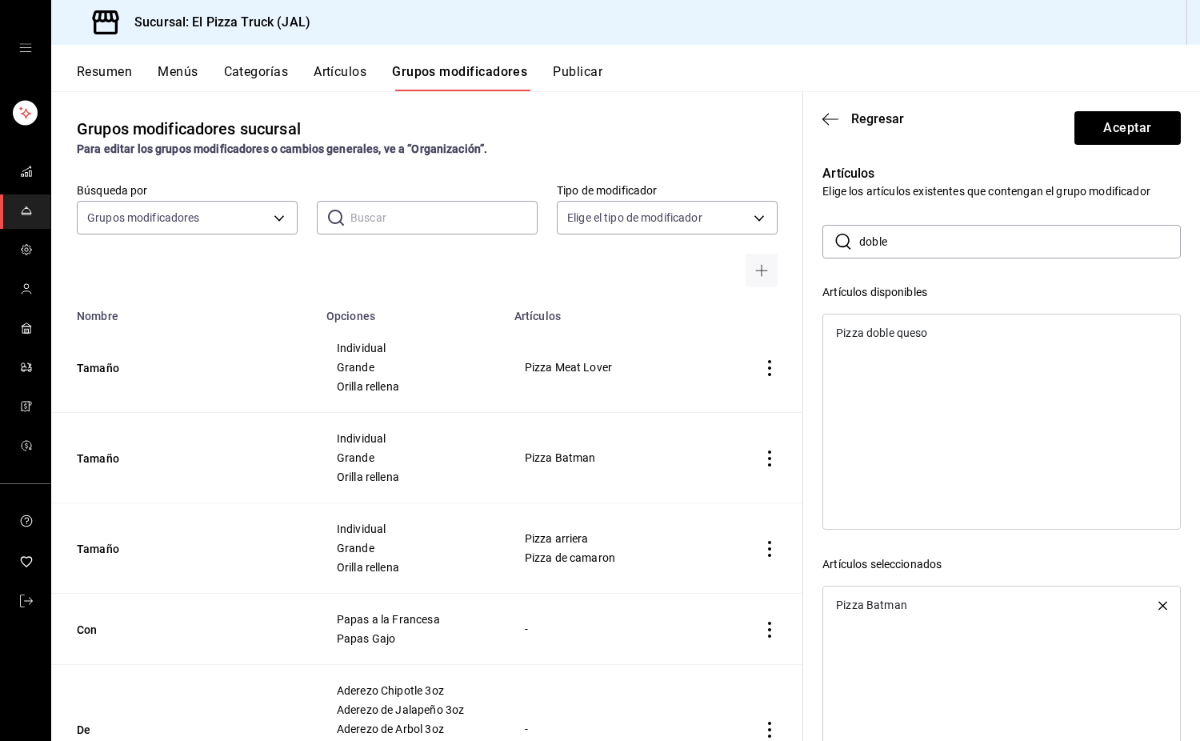
click at [900, 338] on div "Pizza doble queso" at bounding box center [881, 332] width 91 height 11
drag, startPoint x: 904, startPoint y: 252, endPoint x: 837, endPoint y: 254, distance: 67.3
click at [837, 254] on div "​ doble ​" at bounding box center [1002, 242] width 359 height 34
type input "asada"
click at [901, 363] on div "Pizza de asada" at bounding box center [874, 356] width 77 height 11
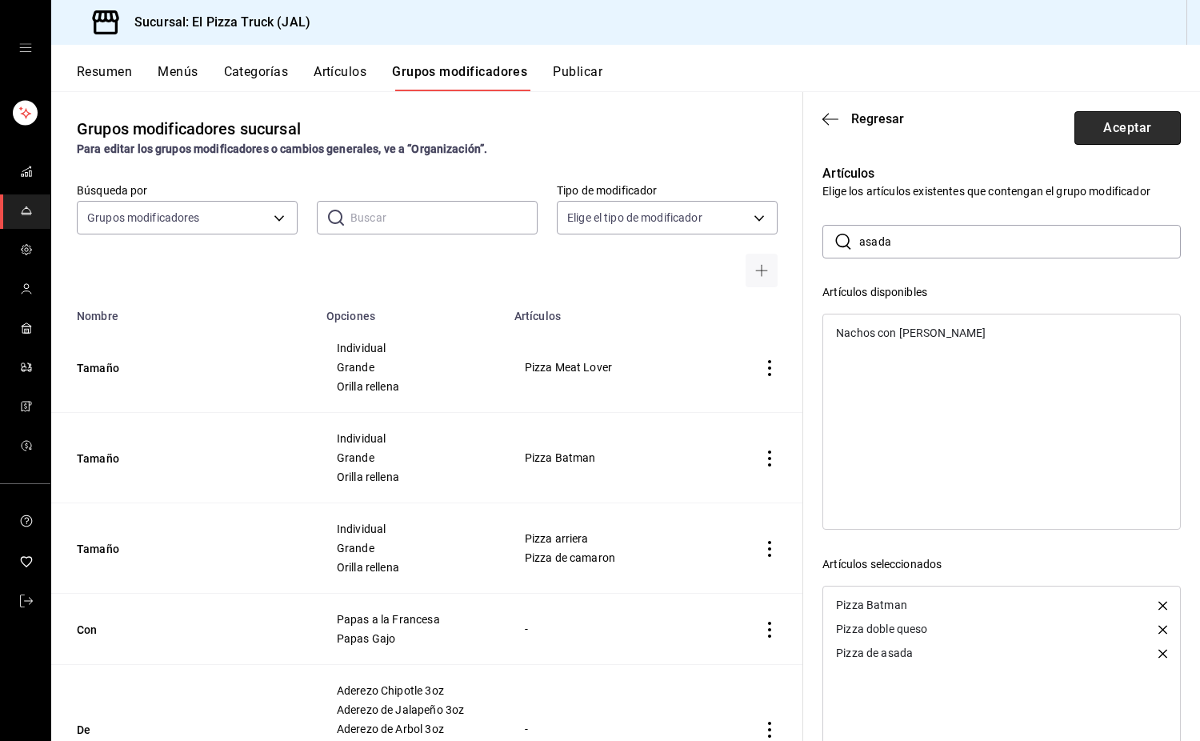
click at [1122, 134] on button "Aceptar" at bounding box center [1128, 128] width 106 height 34
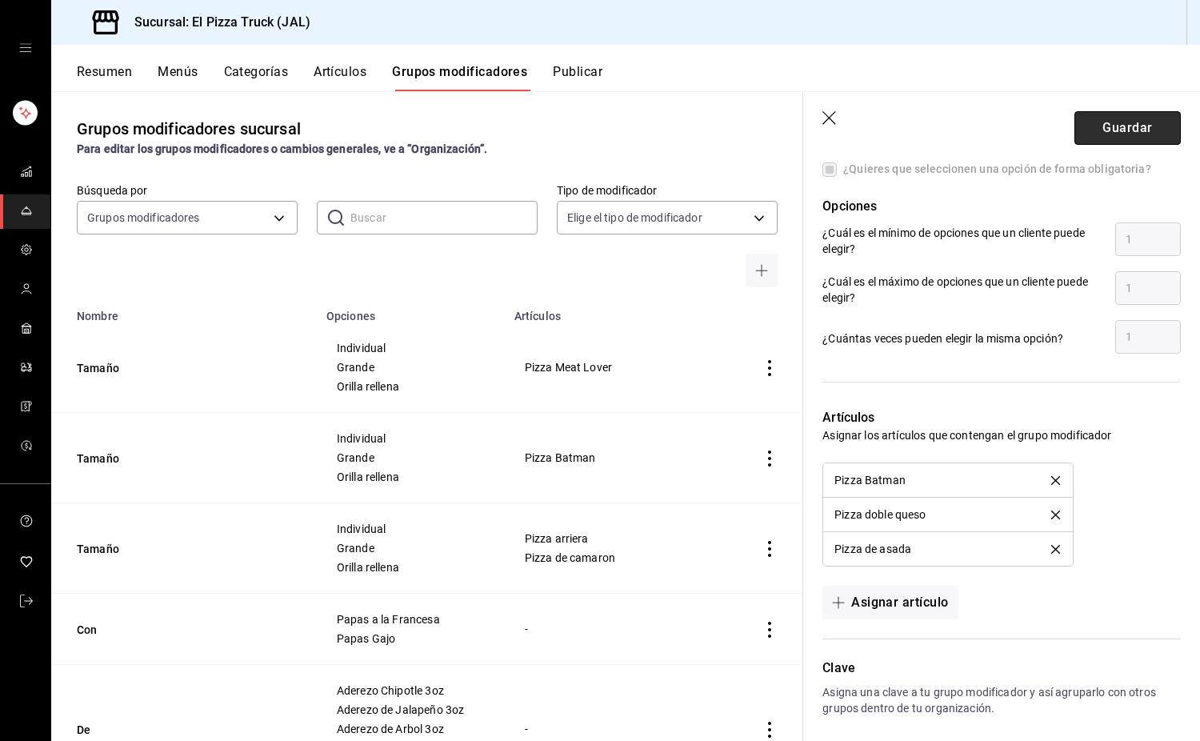
click at [1147, 132] on button "Guardar" at bounding box center [1128, 128] width 106 height 34
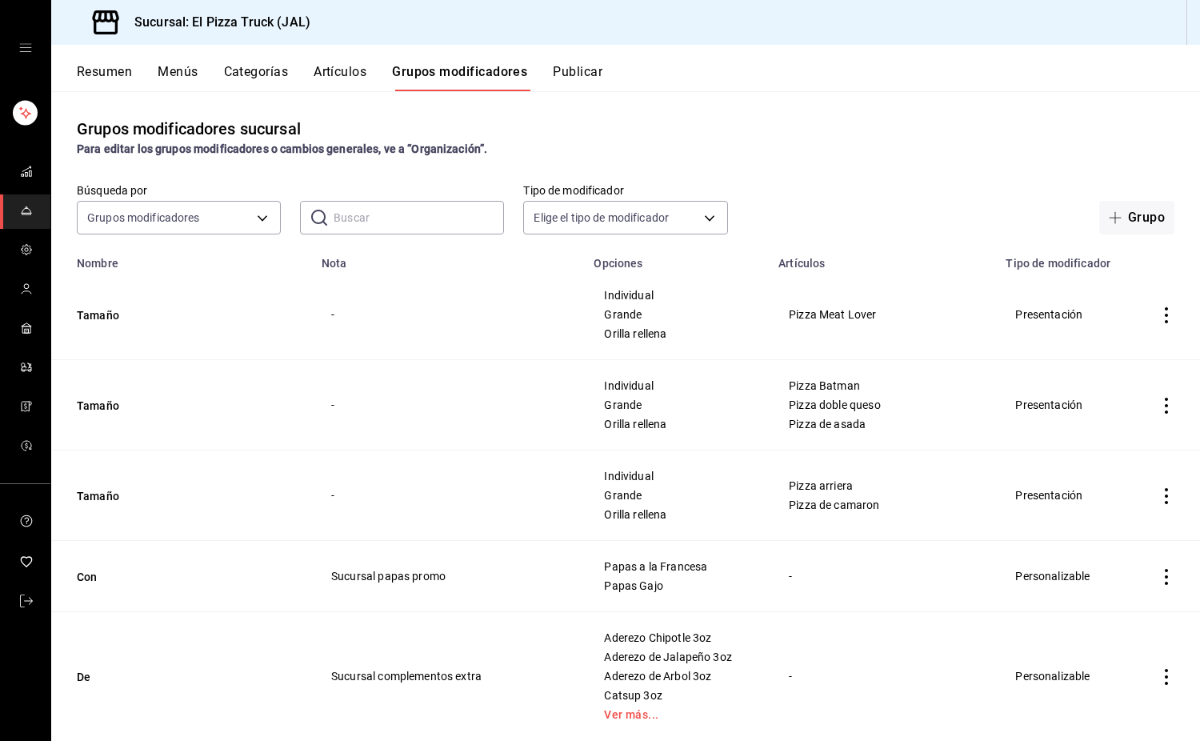
click at [1159, 314] on icon "actions" at bounding box center [1167, 315] width 16 height 16
click at [1093, 421] on span "Eliminar" at bounding box center [1106, 418] width 41 height 13
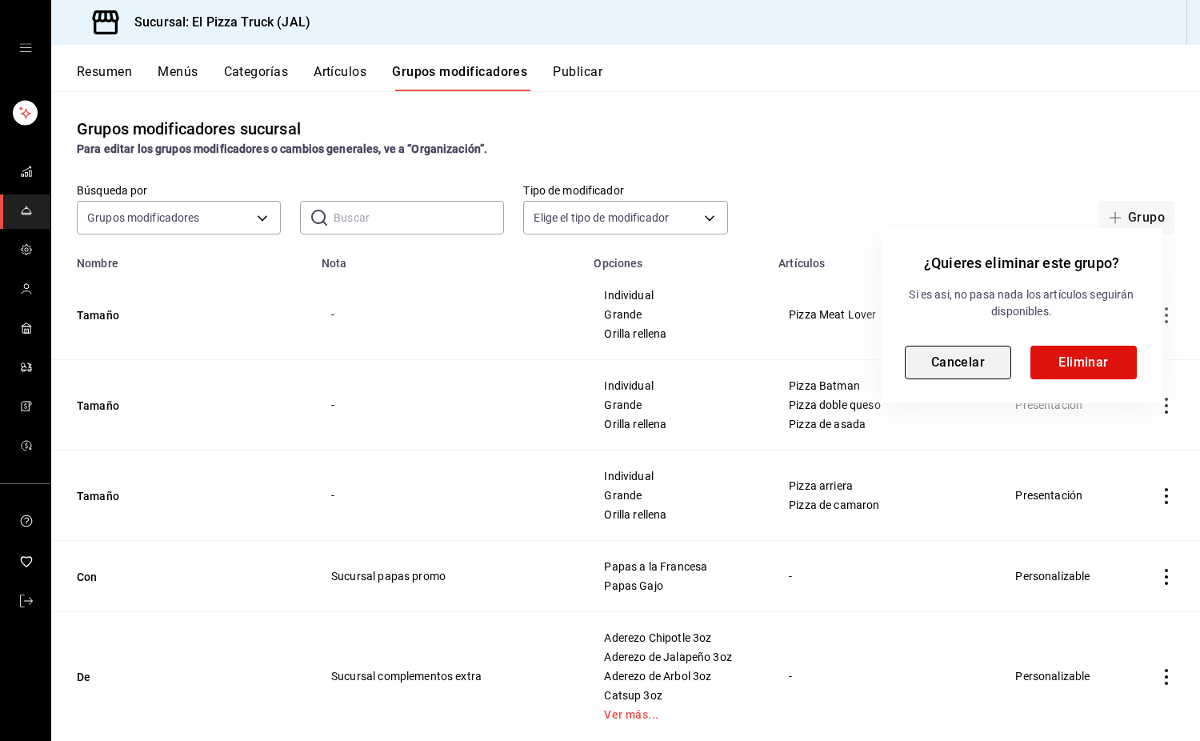
click at [977, 366] on button "Cancelar" at bounding box center [958, 363] width 106 height 34
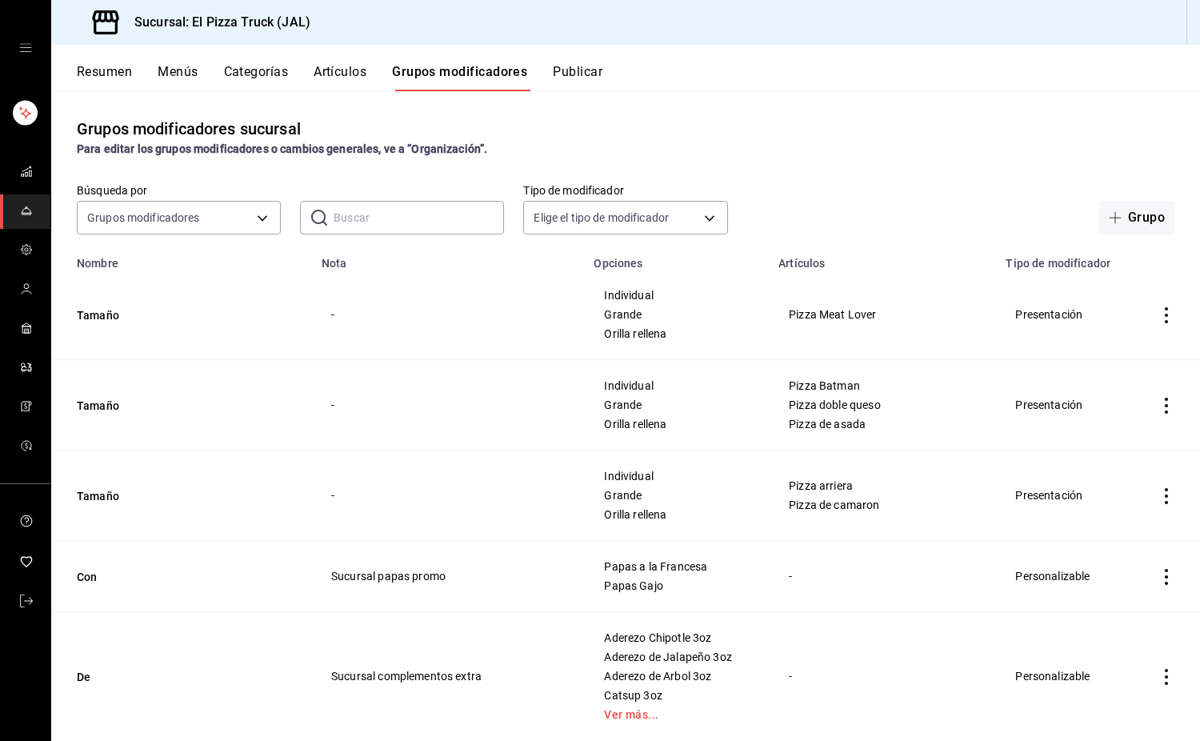
click at [1159, 319] on icon "actions" at bounding box center [1167, 315] width 16 height 16
click at [1100, 383] on span "Duplicar" at bounding box center [1107, 386] width 42 height 17
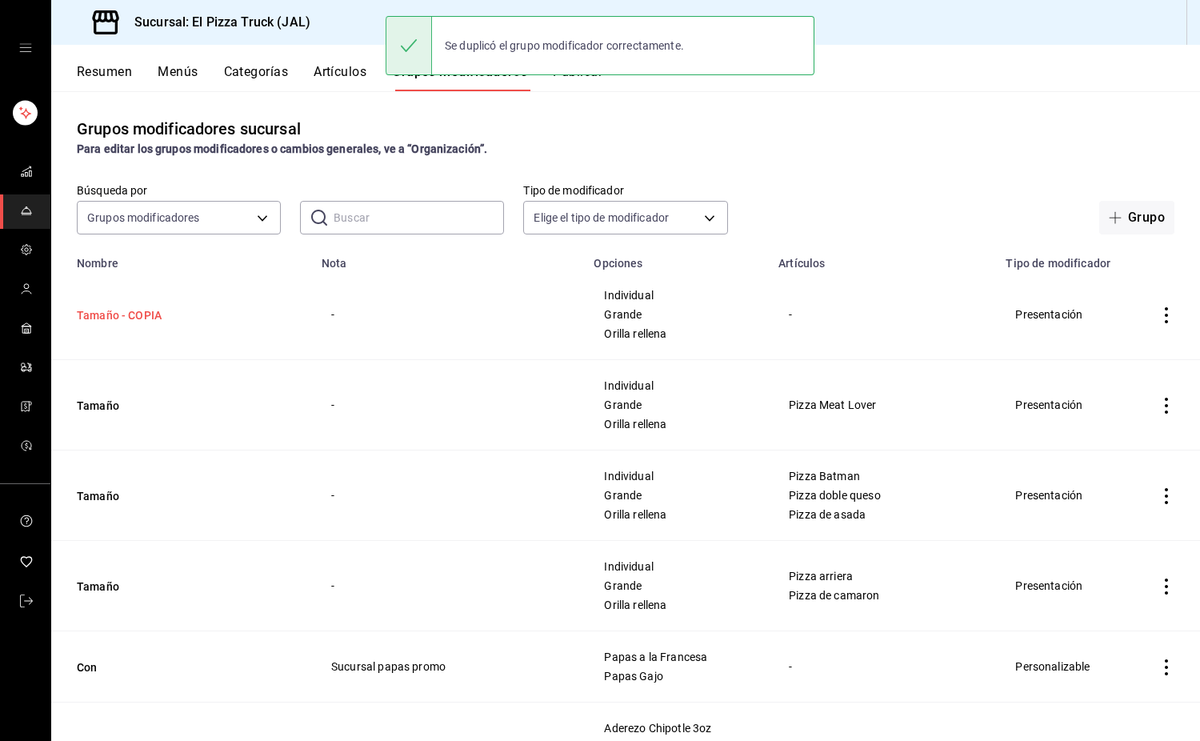
click at [145, 317] on button "Tamaño - COPIA" at bounding box center [173, 315] width 192 height 16
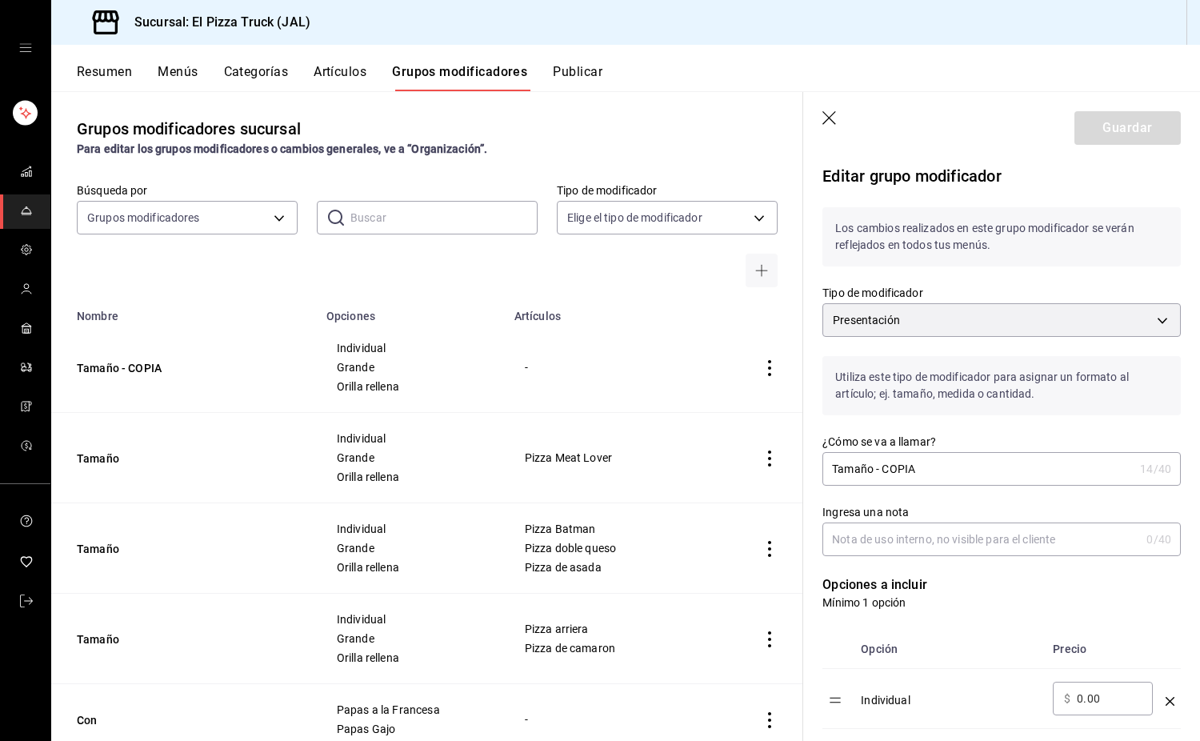
drag, startPoint x: 924, startPoint y: 469, endPoint x: 874, endPoint y: 468, distance: 49.6
click at [874, 468] on input "Tamaño - COPIA" at bounding box center [978, 469] width 311 height 32
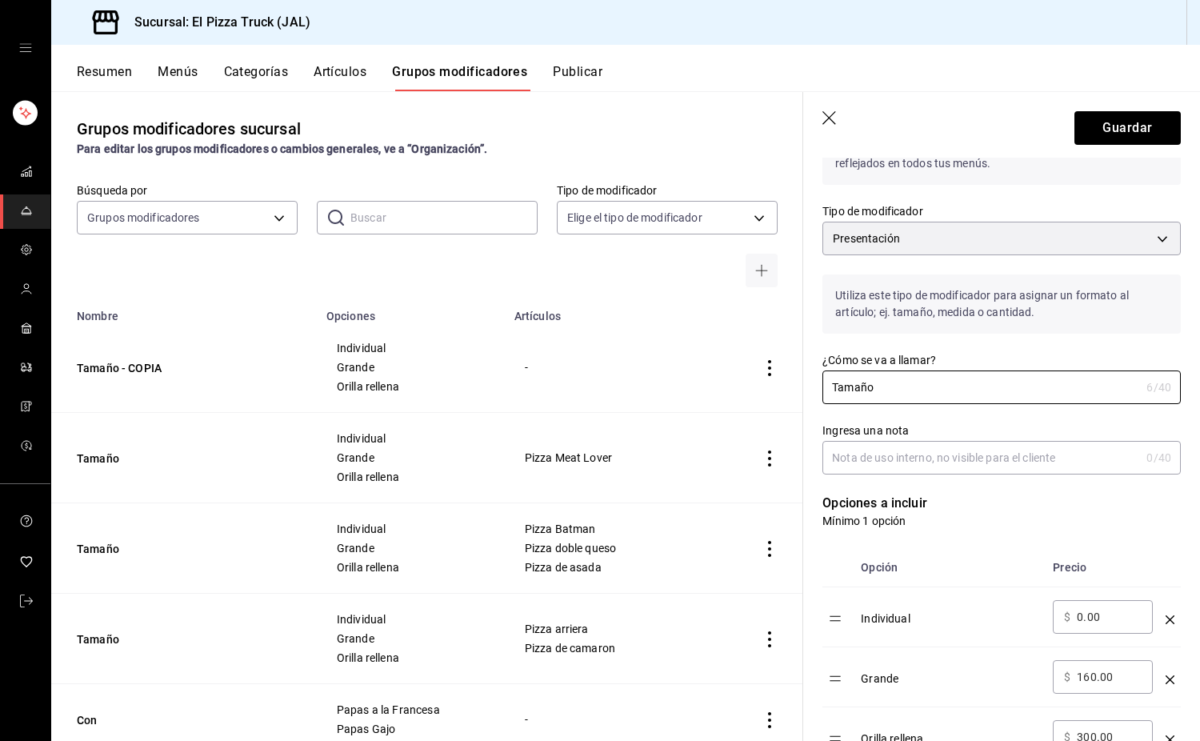
scroll to position [240, 0]
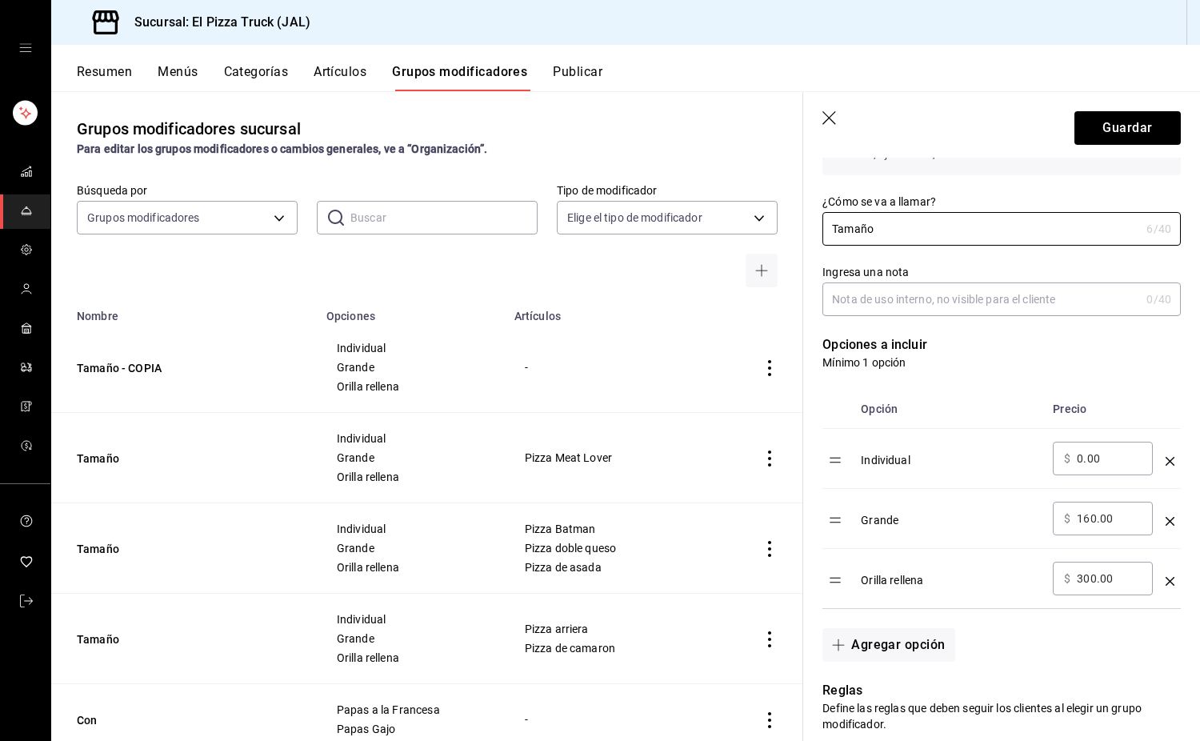
type input "Tamaño"
click at [1092, 515] on input "160.00" at bounding box center [1109, 519] width 65 height 16
type input "150.00"
click at [1090, 579] on input "300.00" at bounding box center [1109, 579] width 65 height 16
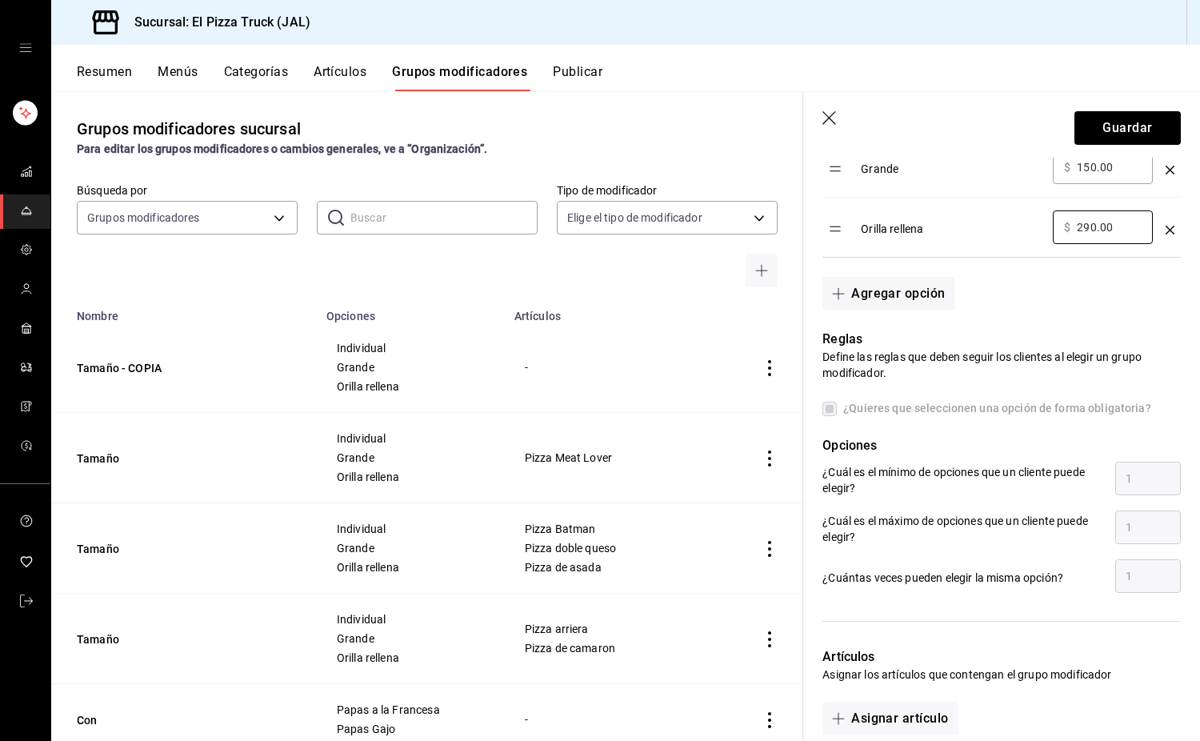
scroll to position [720, 0]
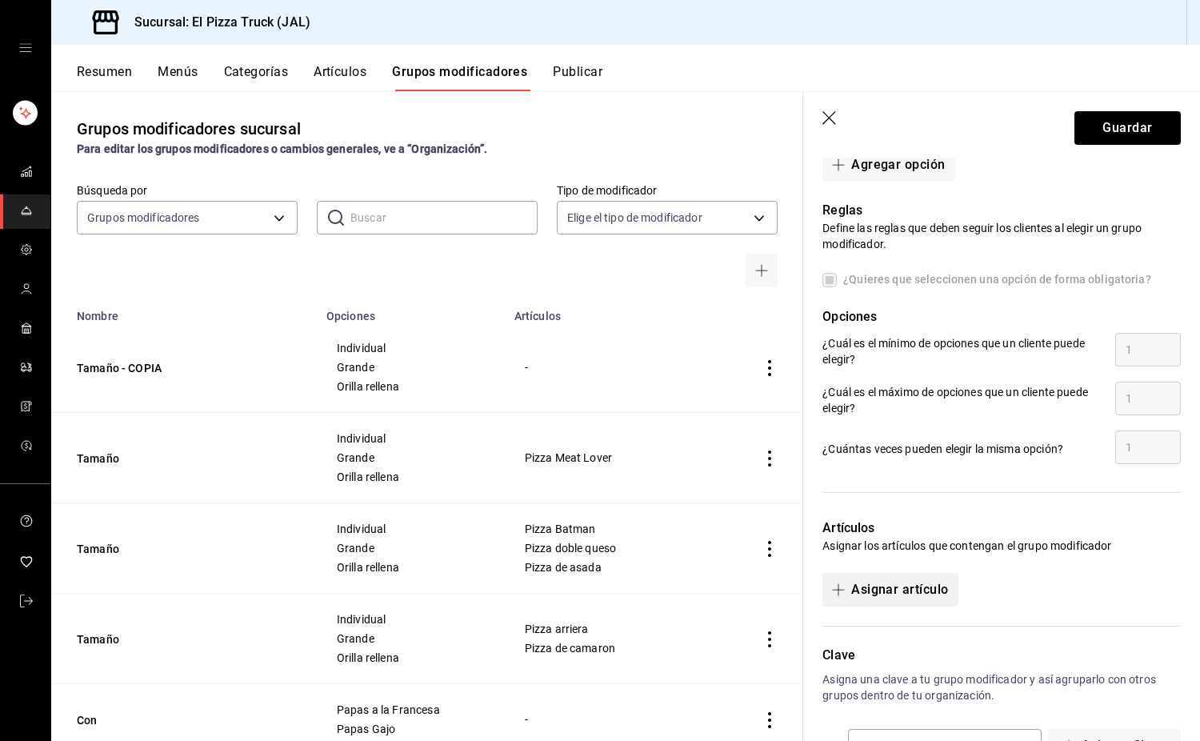
type input "290.00"
click at [946, 596] on button "Asignar artículo" at bounding box center [890, 590] width 135 height 34
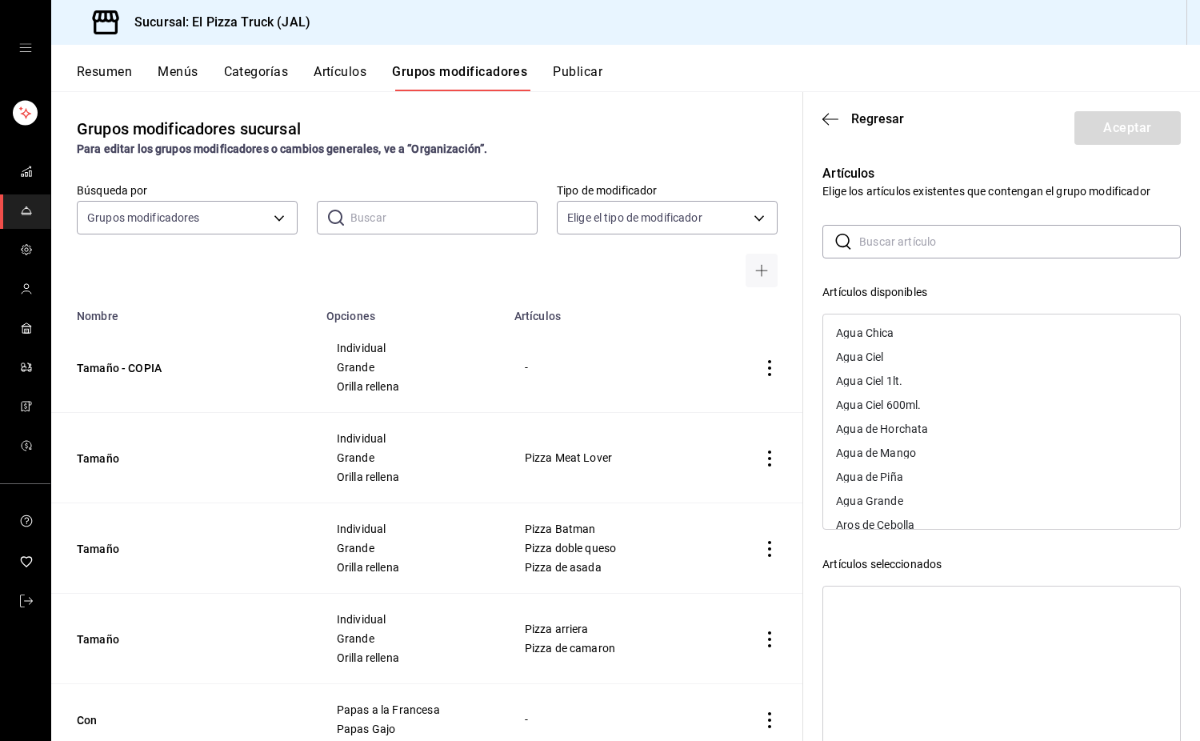
click at [923, 250] on input "text" at bounding box center [1021, 242] width 322 height 32
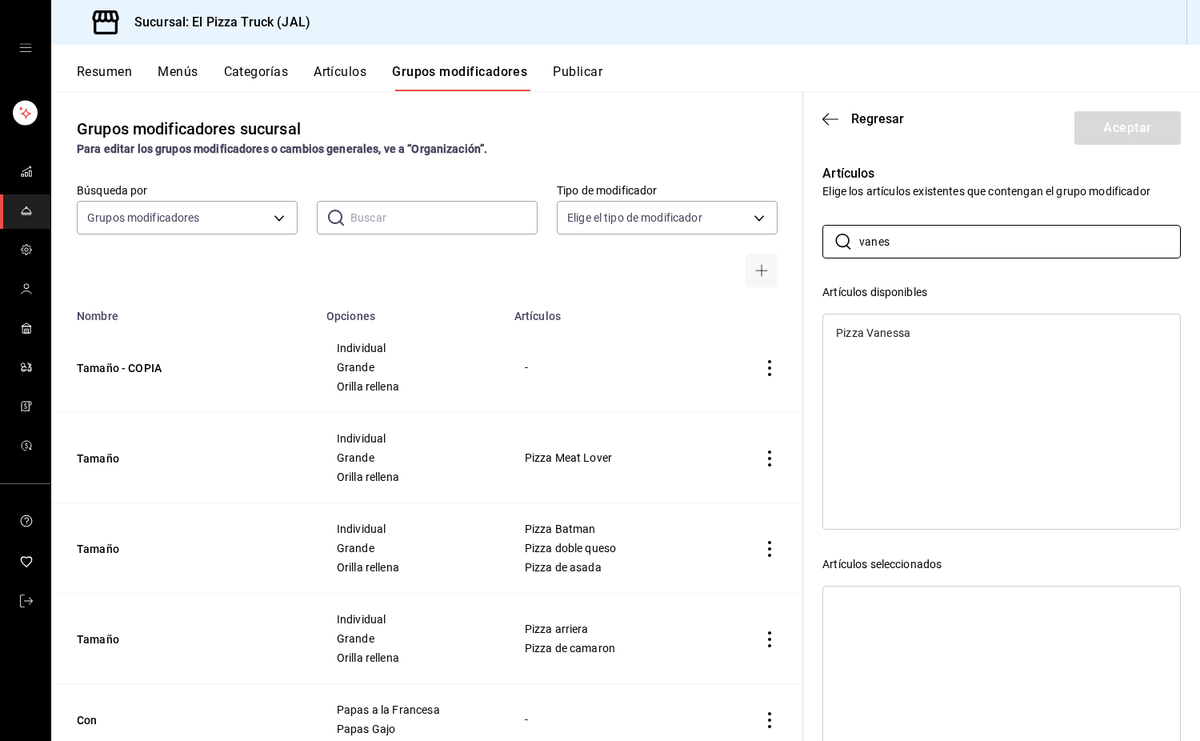
click at [904, 331] on div "Pizza Vanessa" at bounding box center [873, 332] width 74 height 11
drag, startPoint x: 884, startPoint y: 237, endPoint x: 839, endPoint y: 236, distance: 44.8
click at [839, 236] on div "​ vanes ​" at bounding box center [1002, 242] width 359 height 34
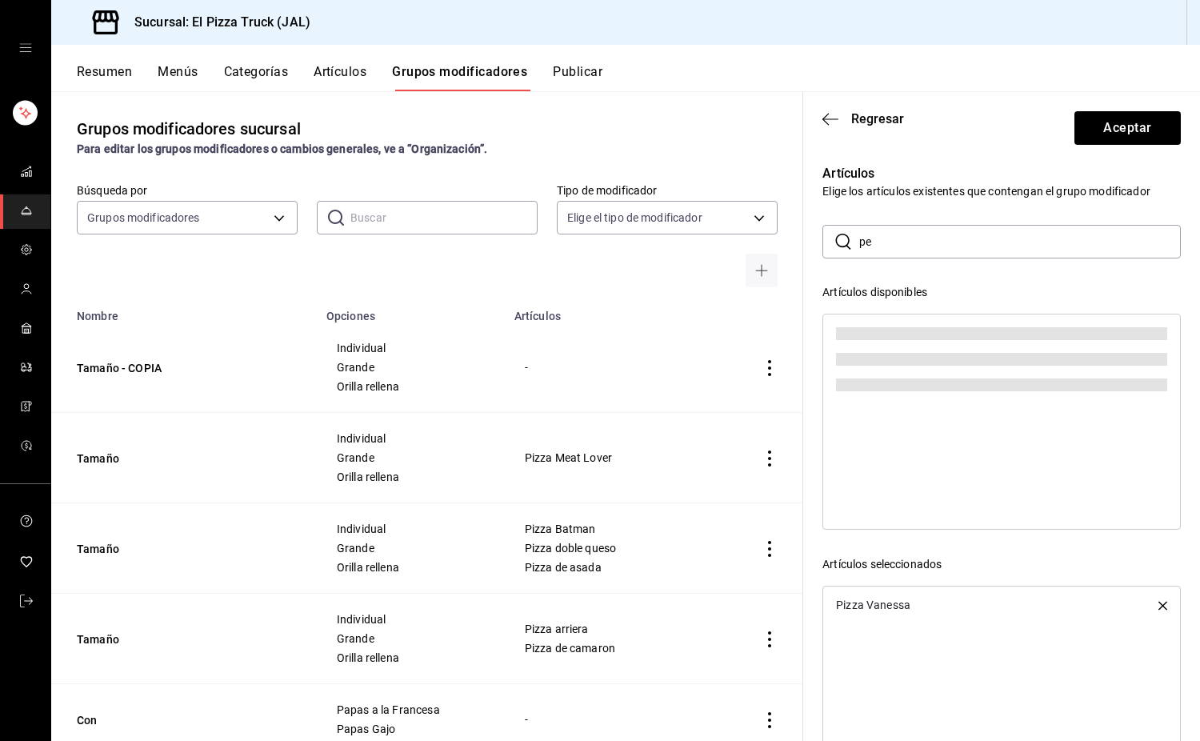
type input "p"
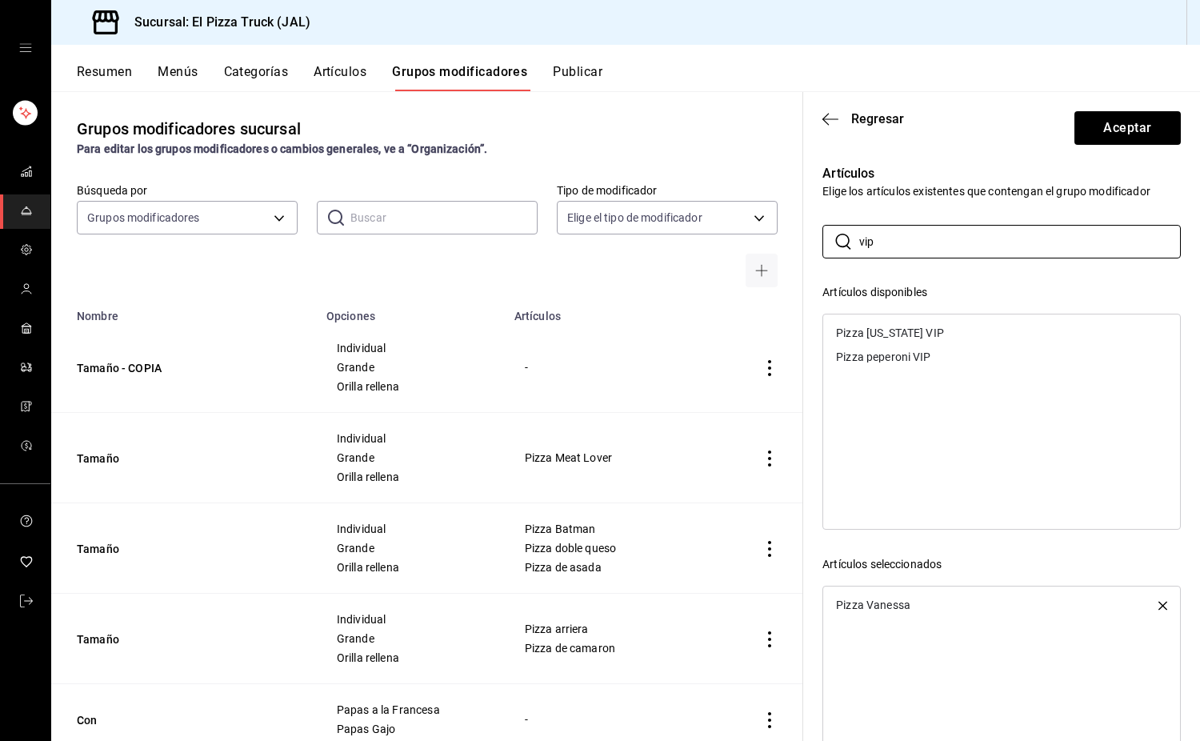
click at [898, 328] on div "Pizza [US_STATE] VIP" at bounding box center [890, 332] width 108 height 11
click at [898, 328] on div "Pizza peperoni VIP" at bounding box center [883, 332] width 94 height 11
drag, startPoint x: 895, startPoint y: 242, endPoint x: 844, endPoint y: 238, distance: 51.4
click at [844, 238] on div "​ vip ​" at bounding box center [1002, 242] width 359 height 34
type input "4 que"
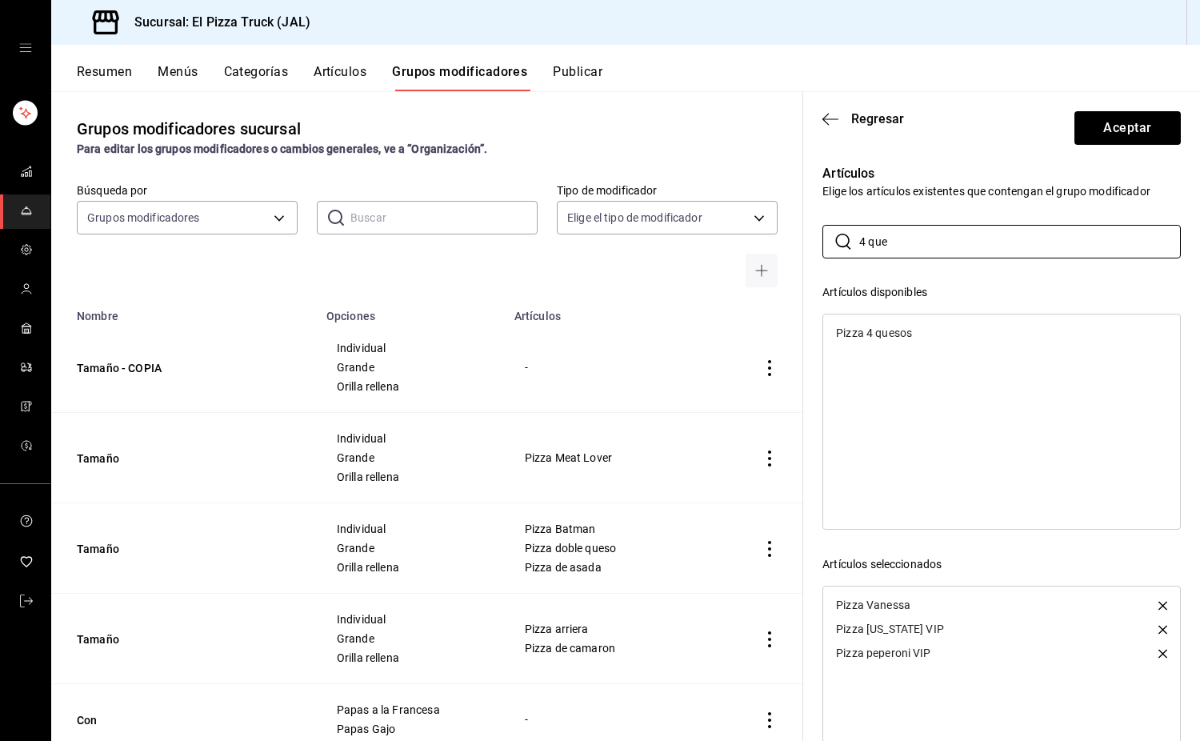
click at [909, 336] on div "Pizza 4 quesos" at bounding box center [874, 332] width 76 height 11
click at [1110, 127] on button "Aceptar" at bounding box center [1128, 128] width 106 height 34
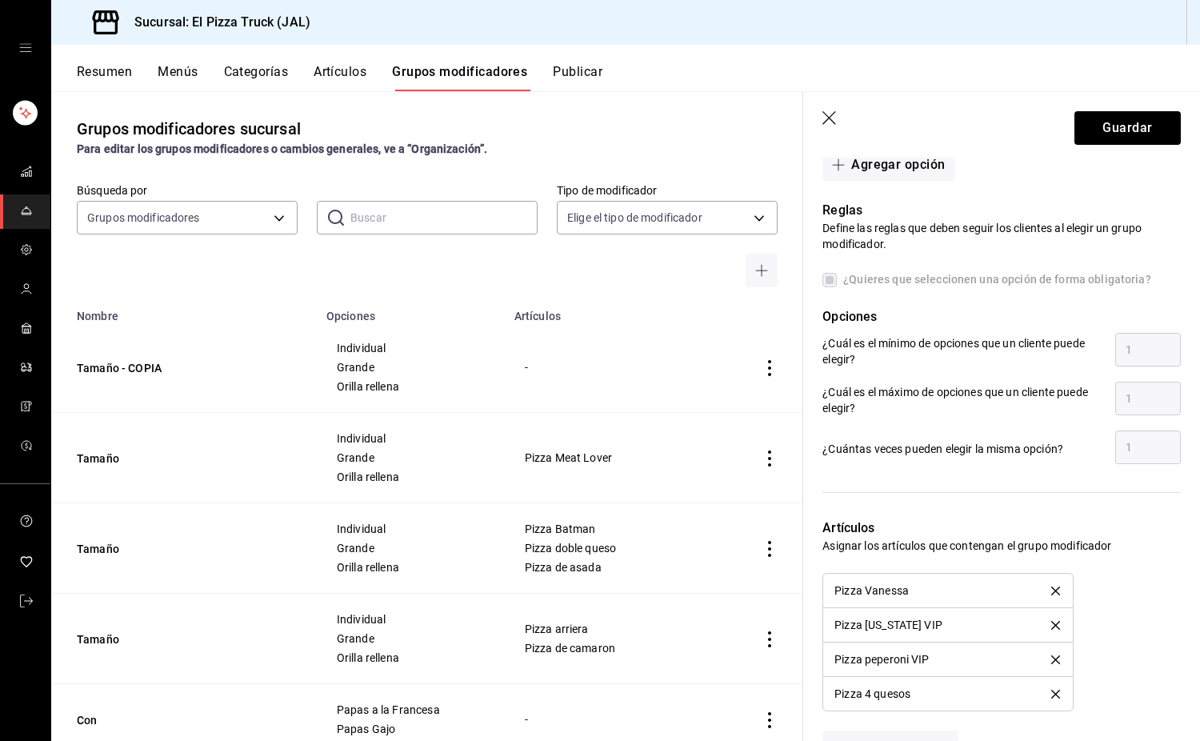
scroll to position [0, 0]
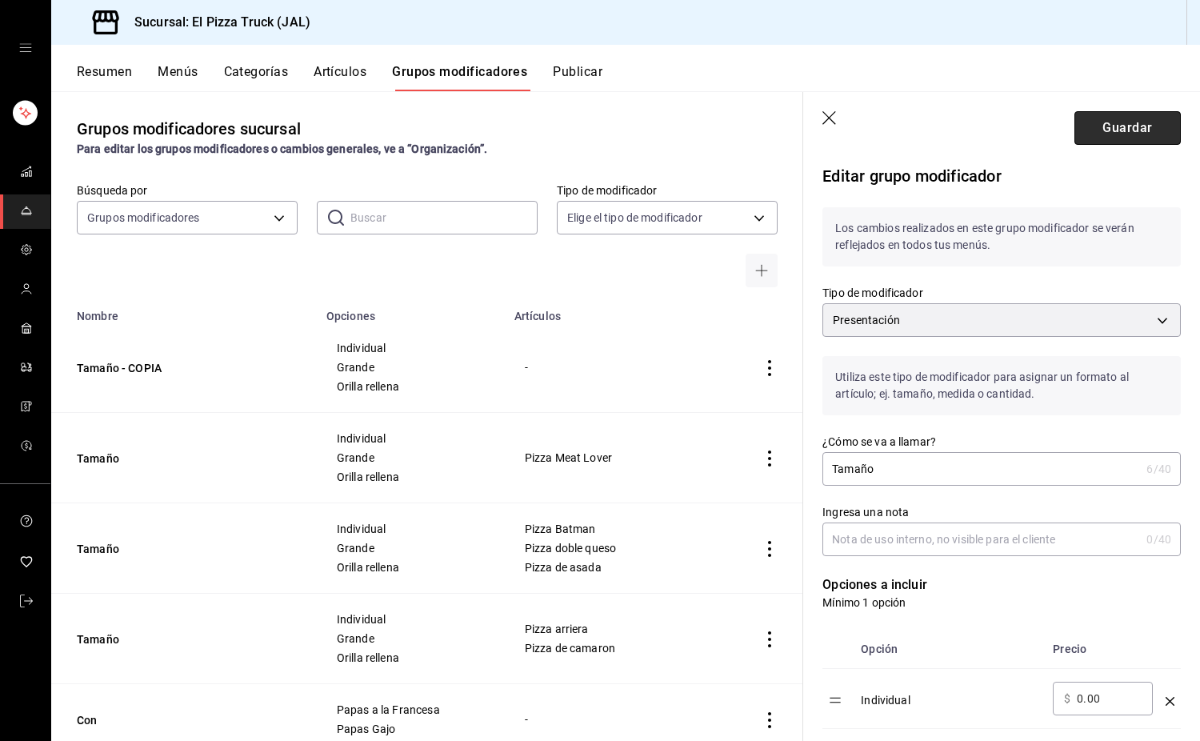
click at [1133, 132] on button "Guardar" at bounding box center [1128, 128] width 106 height 34
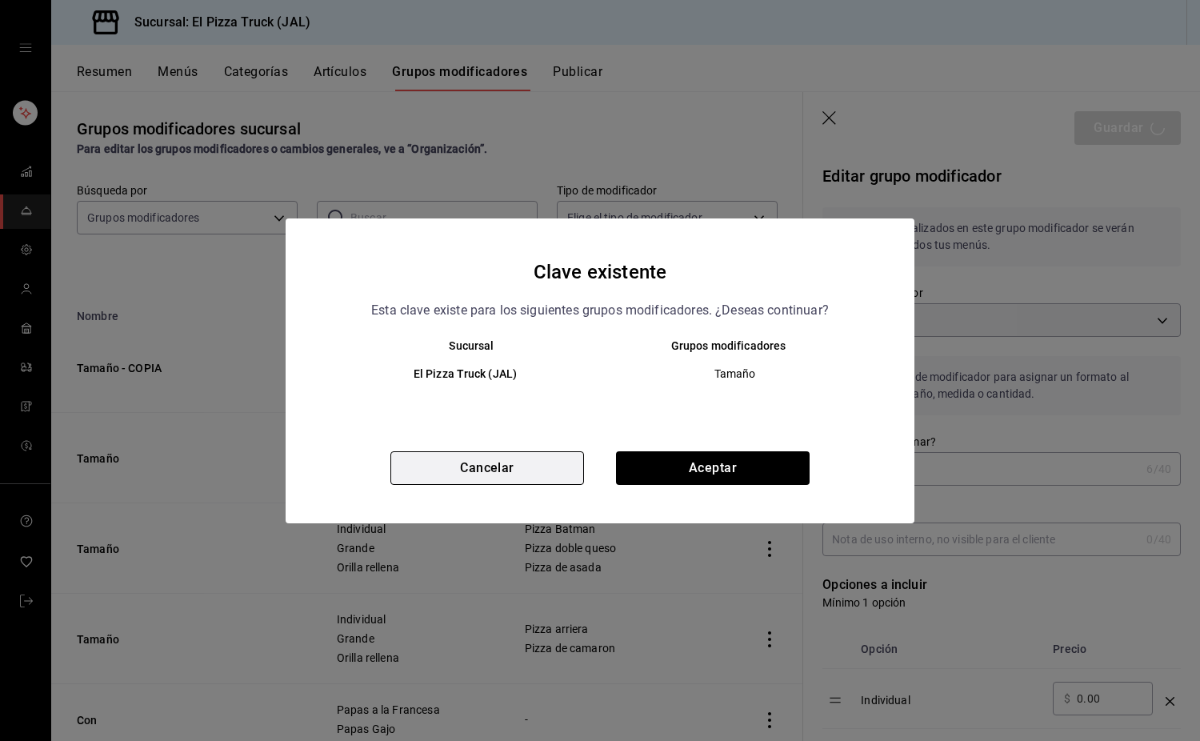
click at [502, 467] on button "Cancelar" at bounding box center [488, 468] width 194 height 34
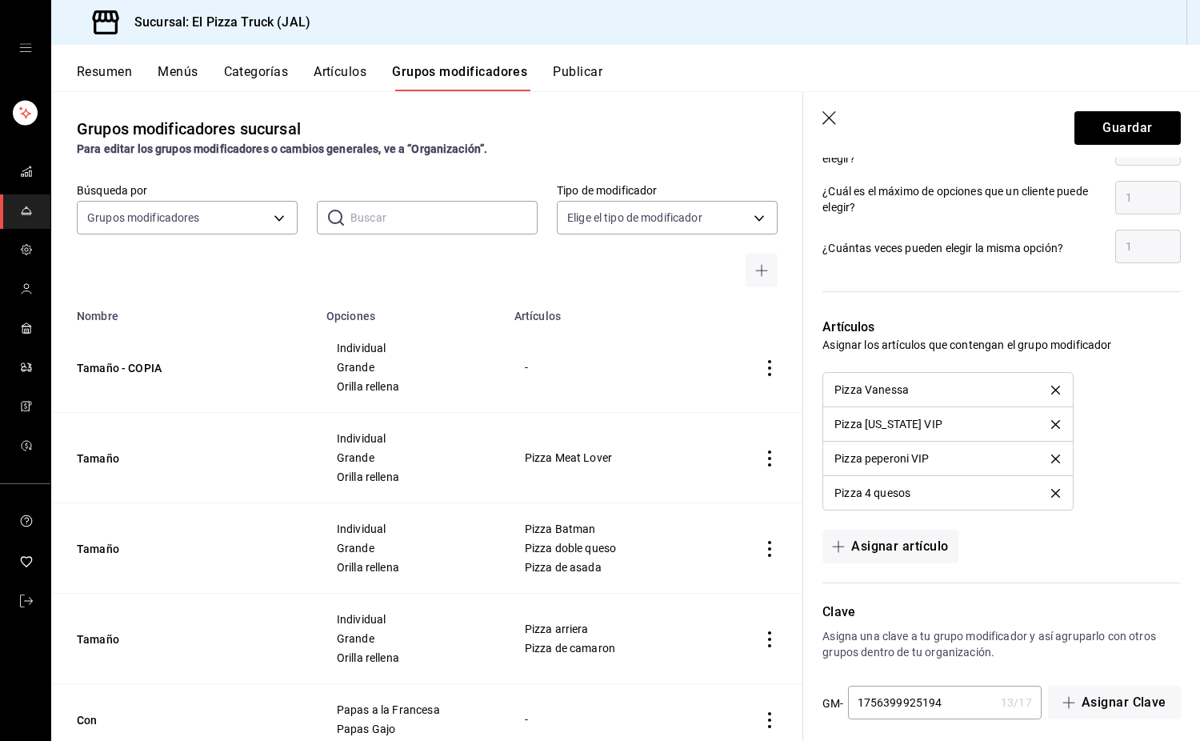
scroll to position [934, 0]
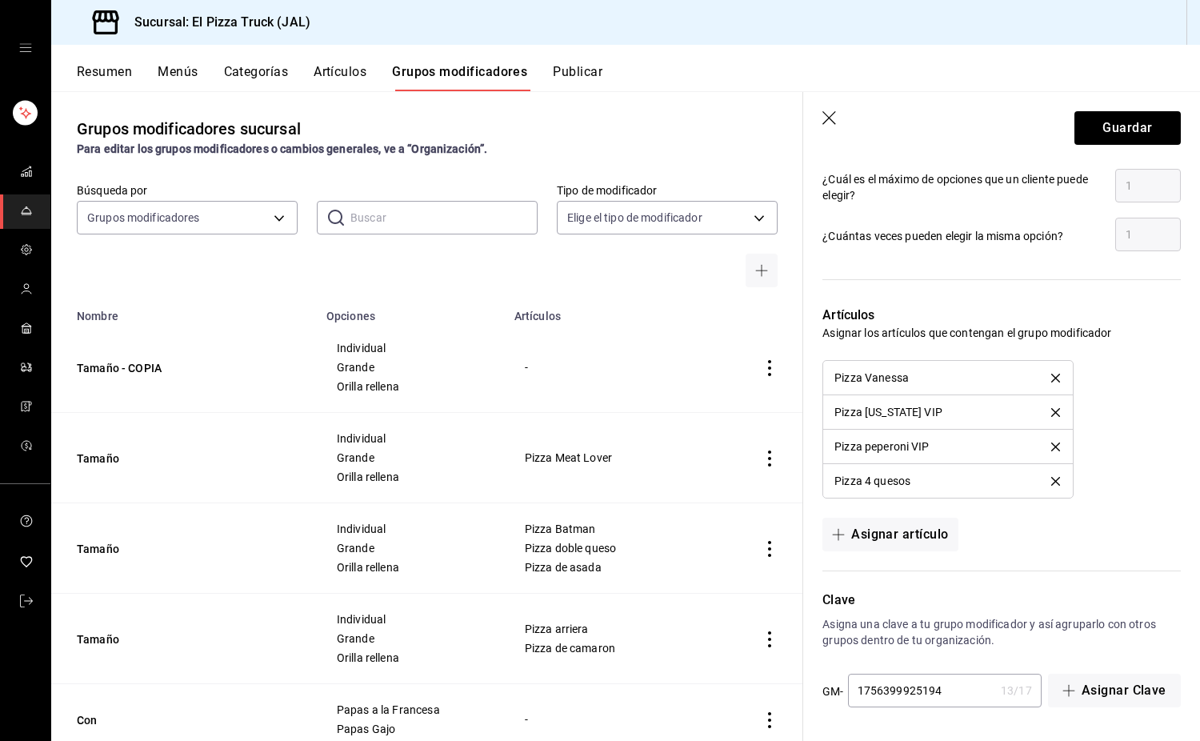
click at [942, 690] on input "1756399925194" at bounding box center [921, 691] width 146 height 32
type input "1756399925195"
click at [1100, 116] on button "Guardar" at bounding box center [1128, 128] width 106 height 34
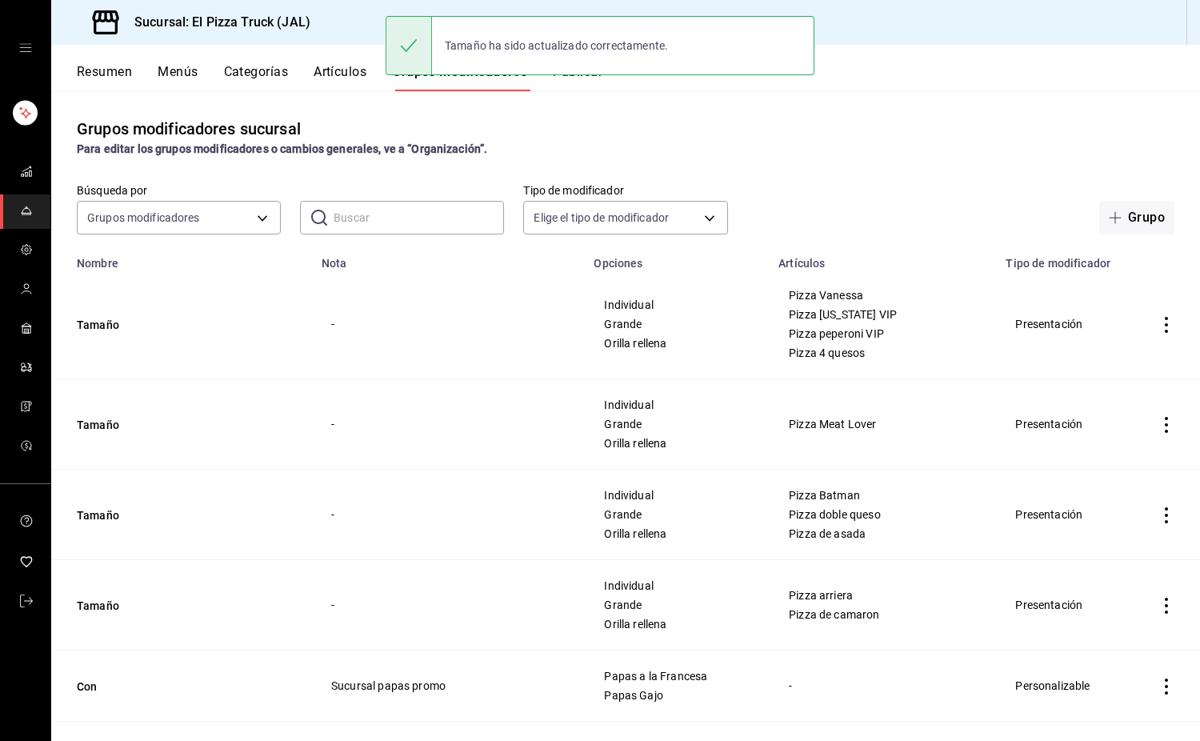
click at [1159, 322] on icon "actions" at bounding box center [1167, 325] width 16 height 16
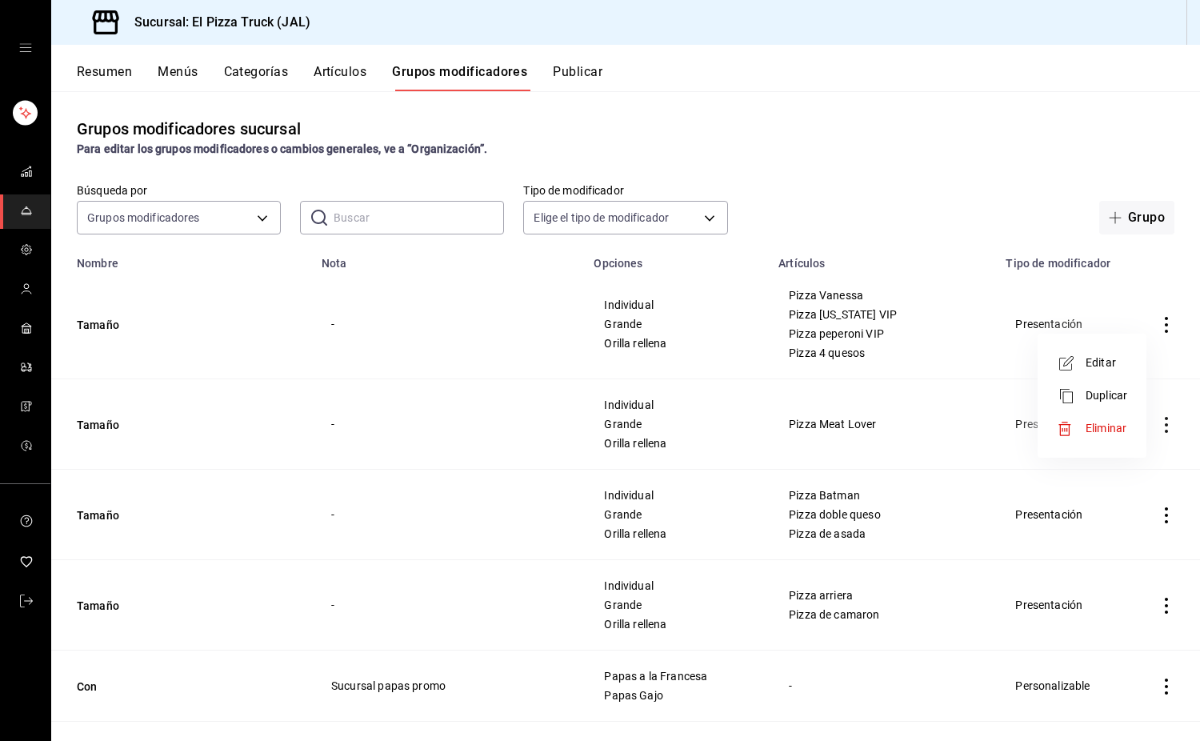
click at [1103, 388] on span "Duplicar" at bounding box center [1107, 395] width 42 height 17
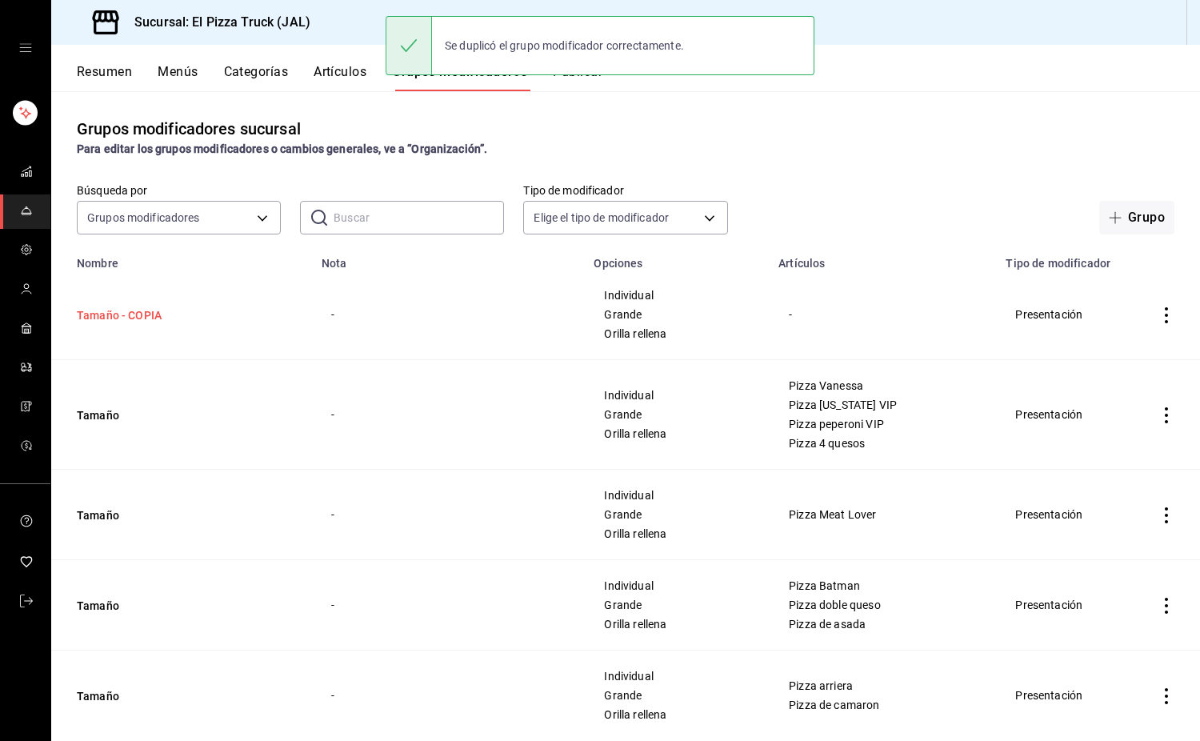
click at [130, 313] on button "Tamaño - COPIA" at bounding box center [173, 315] width 192 height 16
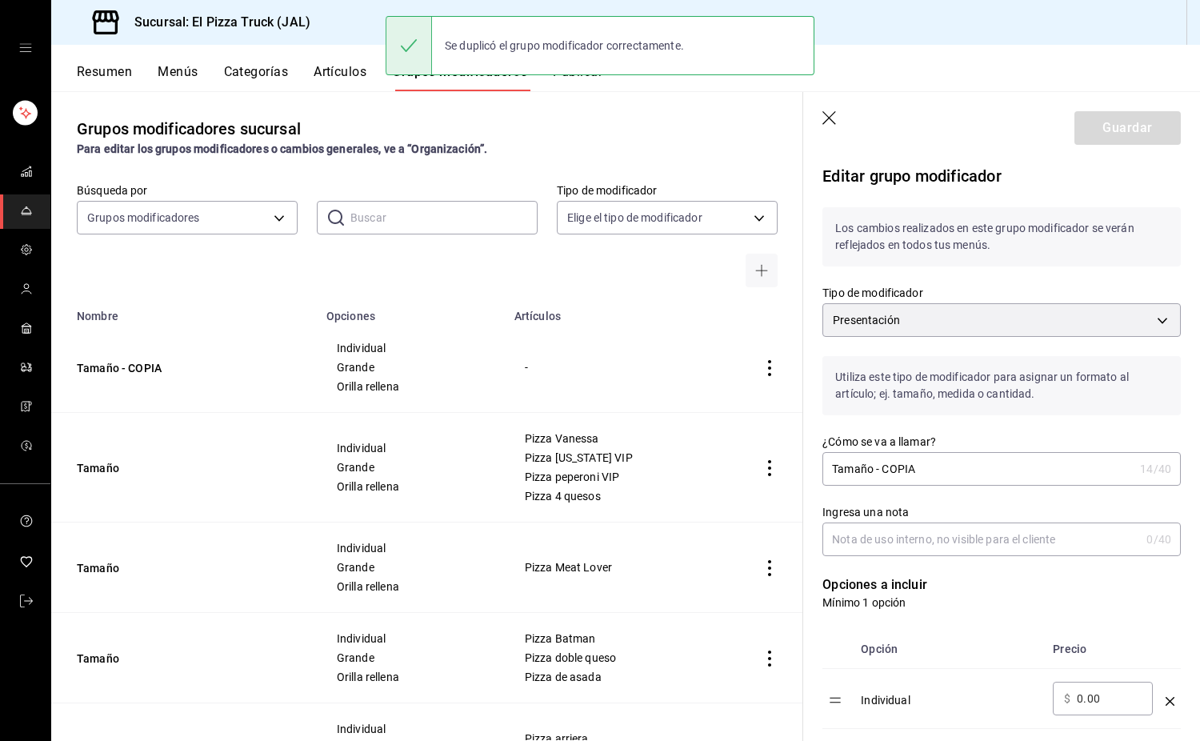
scroll to position [320, 0]
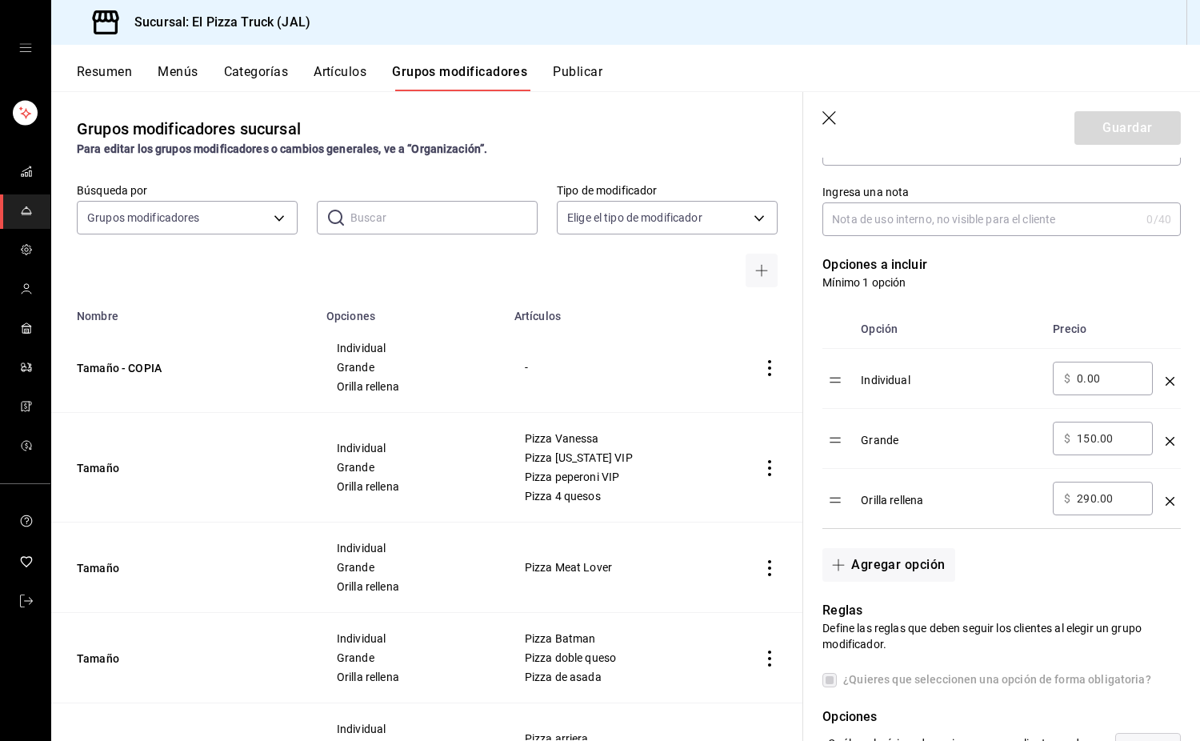
click at [1093, 438] on input "150.00" at bounding box center [1109, 439] width 65 height 16
type input "130.00"
click at [1089, 499] on input "290.00" at bounding box center [1109, 499] width 65 height 16
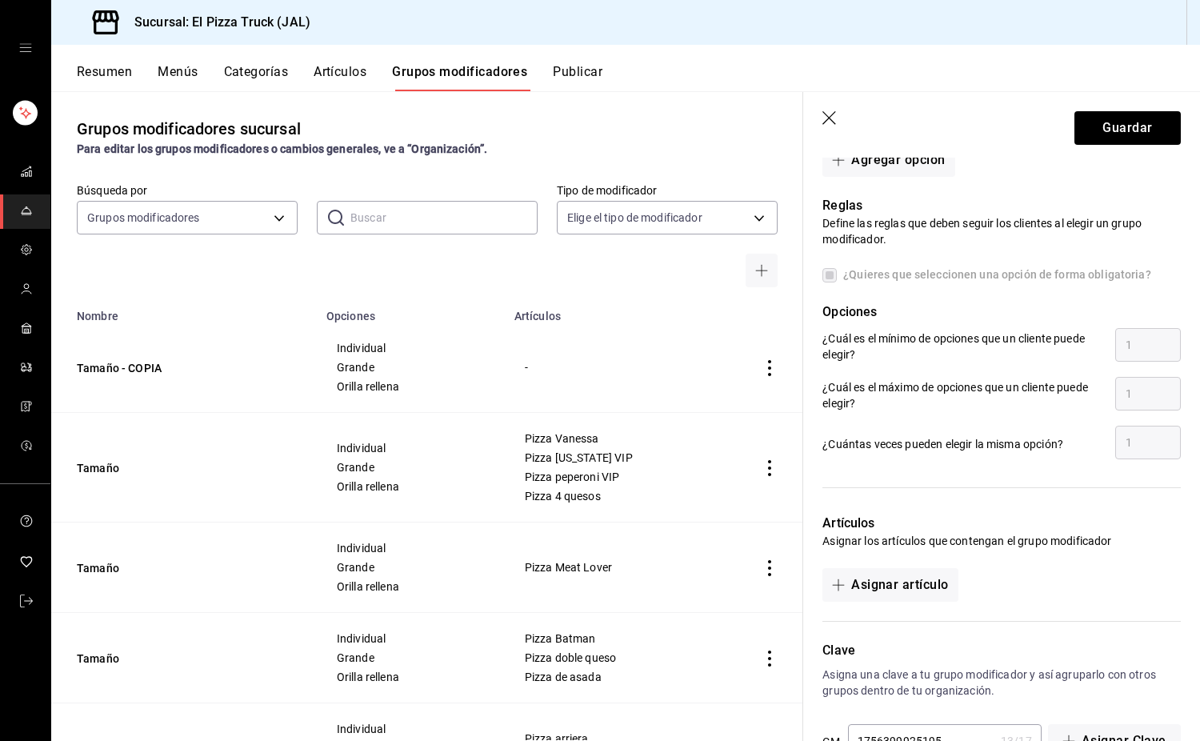
scroll to position [776, 0]
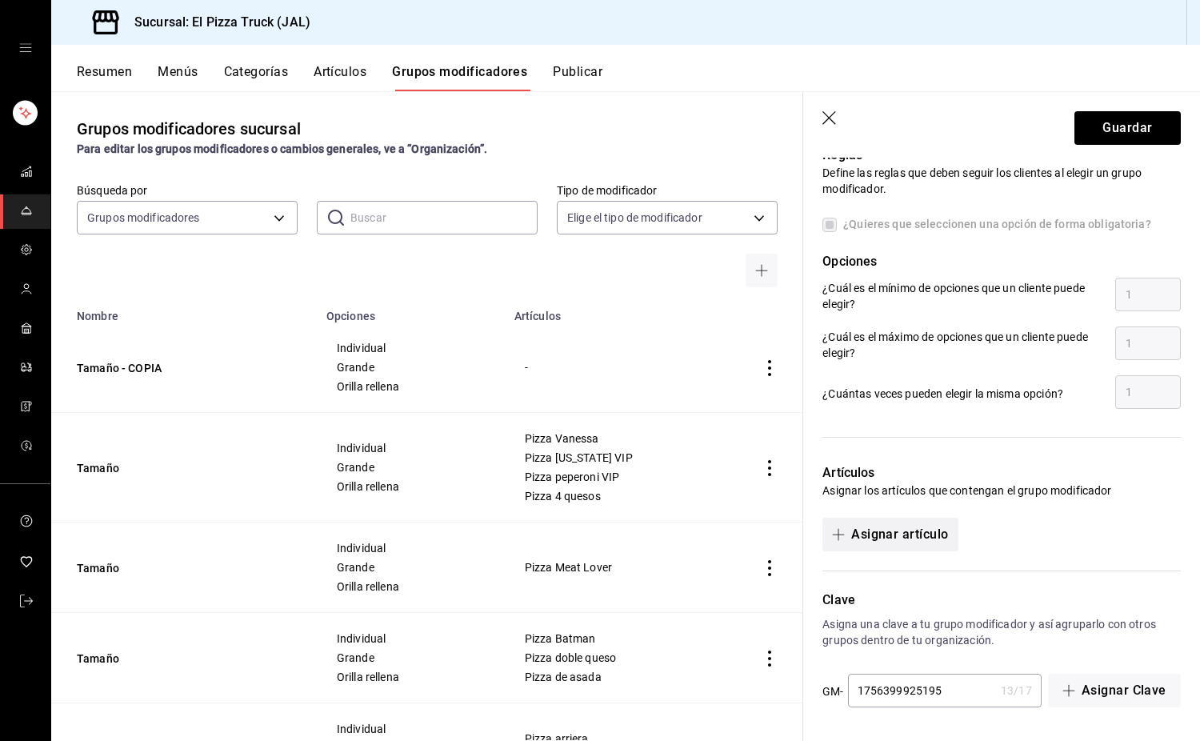
type input "270.00"
click at [911, 524] on button "Asignar artículo" at bounding box center [890, 535] width 135 height 34
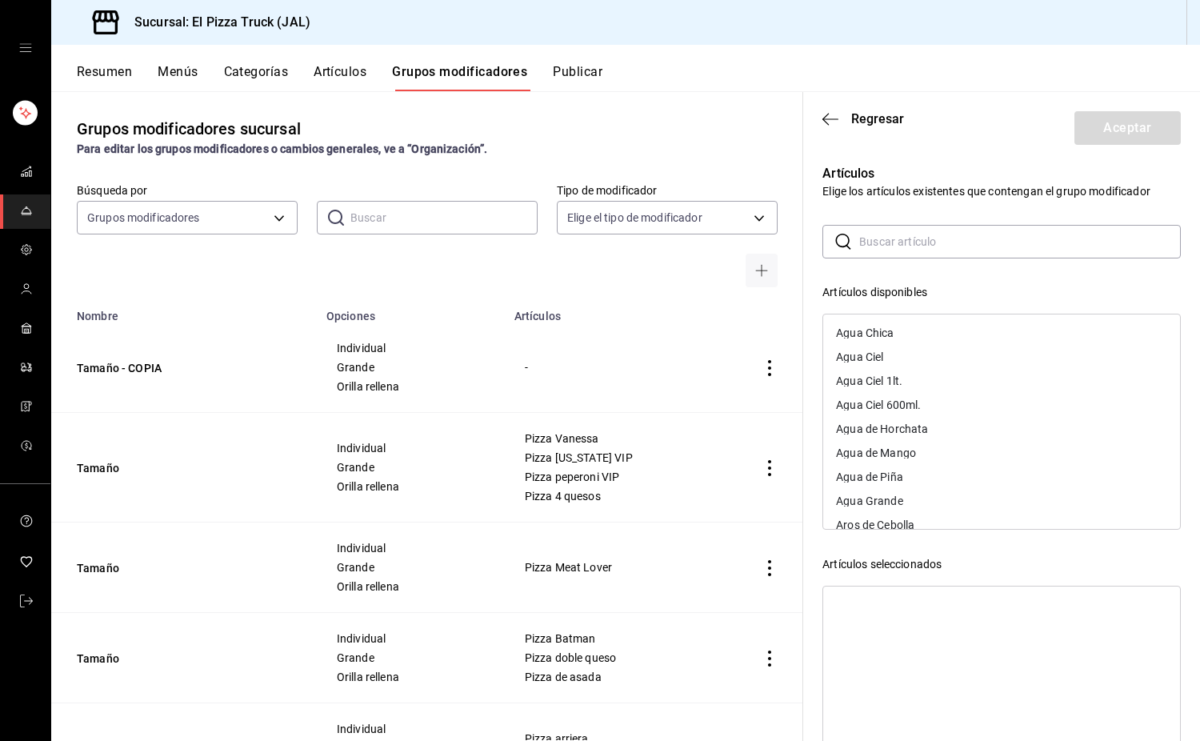
click at [909, 246] on input "text" at bounding box center [1021, 242] width 322 height 32
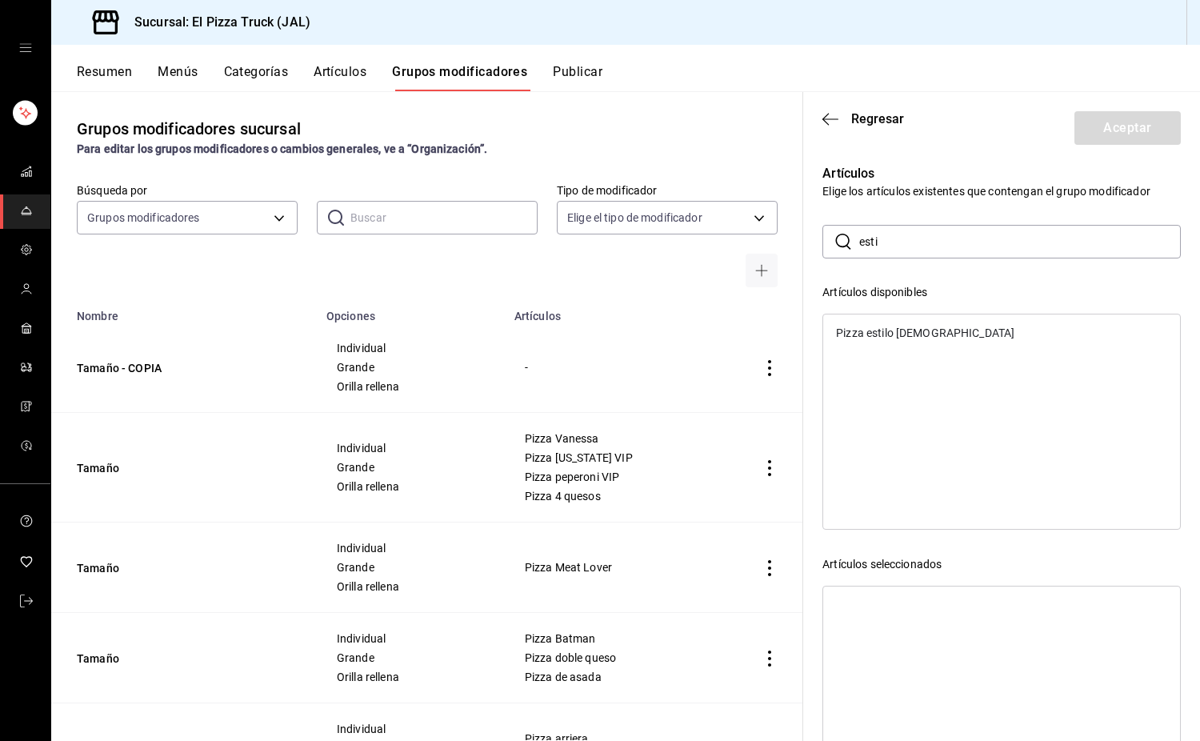
click at [892, 340] on div "Pizza estilo [DEMOGRAPHIC_DATA]" at bounding box center [1001, 333] width 357 height 24
drag, startPoint x: 889, startPoint y: 241, endPoint x: 851, endPoint y: 241, distance: 38.4
click at [851, 241] on div "​ esti ​" at bounding box center [1002, 242] width 359 height 34
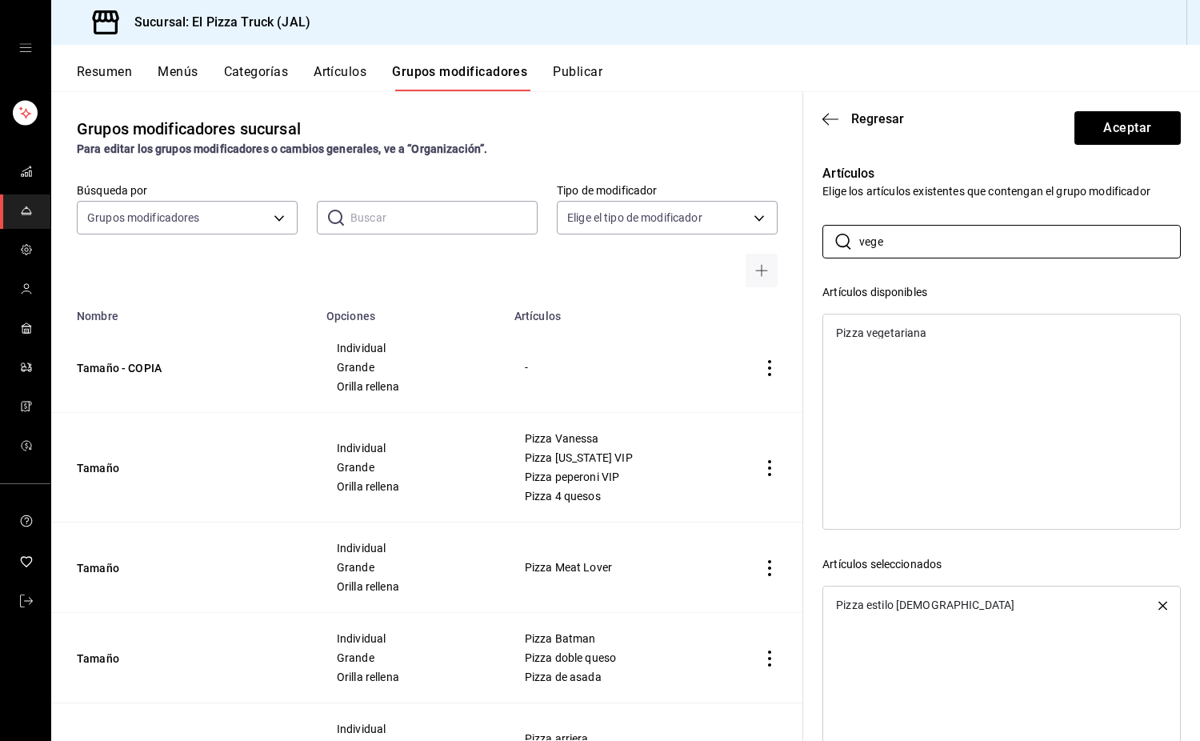
click at [878, 330] on div "Pizza vegetariana" at bounding box center [881, 332] width 90 height 11
drag, startPoint x: 896, startPoint y: 238, endPoint x: 845, endPoint y: 243, distance: 51.4
click at [845, 243] on div "​ vege ​" at bounding box center [1002, 242] width 359 height 34
click at [887, 379] on div "Pizza mexicana" at bounding box center [875, 380] width 79 height 11
drag, startPoint x: 891, startPoint y: 237, endPoint x: 793, endPoint y: 239, distance: 97.7
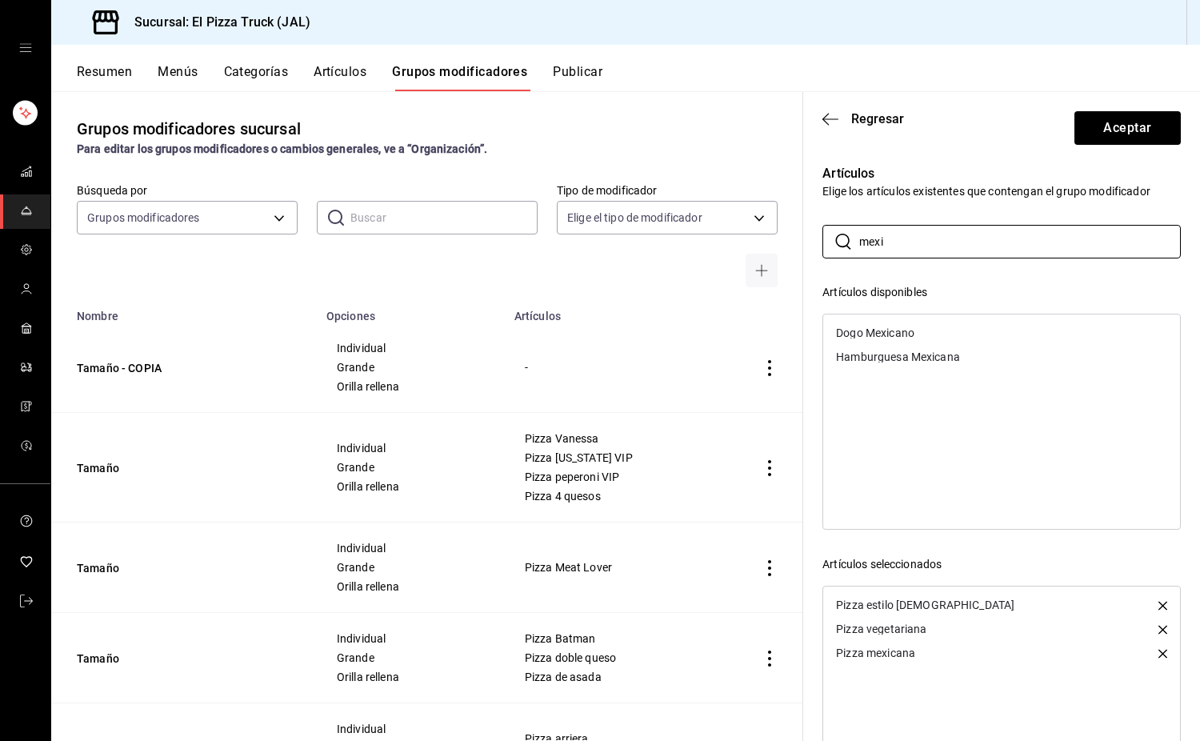
click at [793, 239] on main "Grupos modificadores sucursal Para editar los grupos modificadores o cambios ge…" at bounding box center [625, 416] width 1149 height 650
type input "marg"
click at [914, 340] on div "Pizza margharita" at bounding box center [1001, 333] width 357 height 24
click at [1115, 126] on button "Aceptar" at bounding box center [1128, 128] width 106 height 34
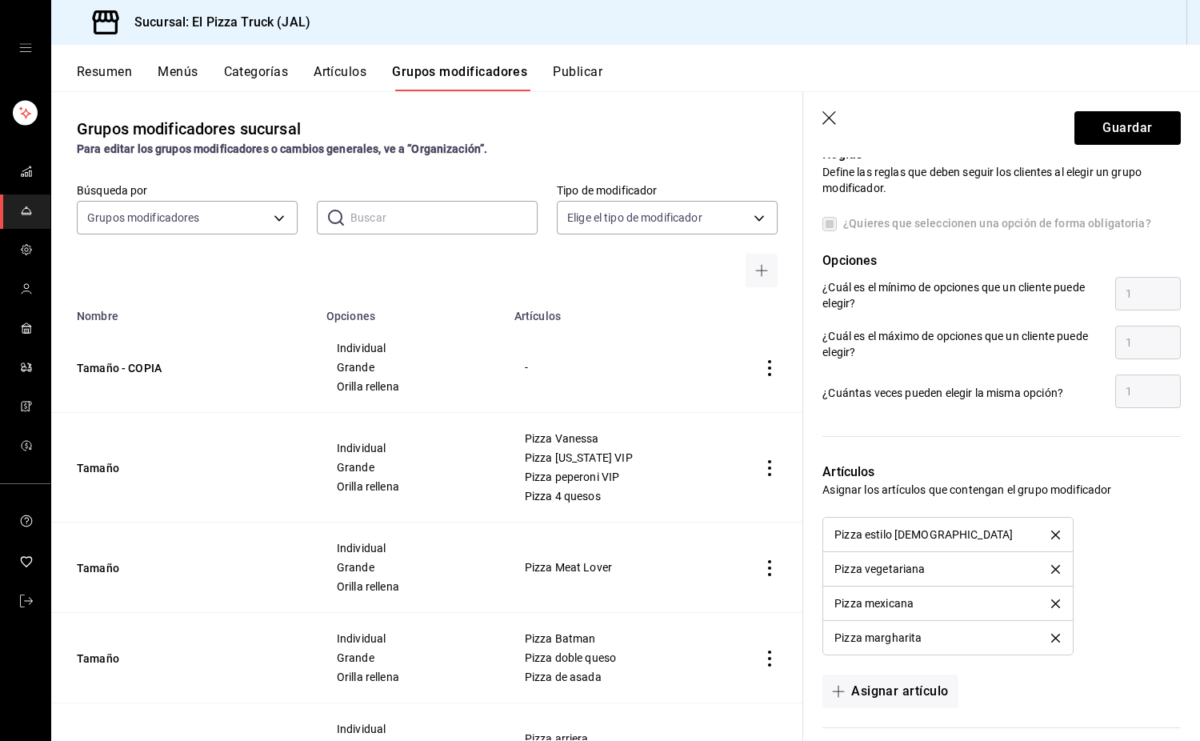
scroll to position [0, 0]
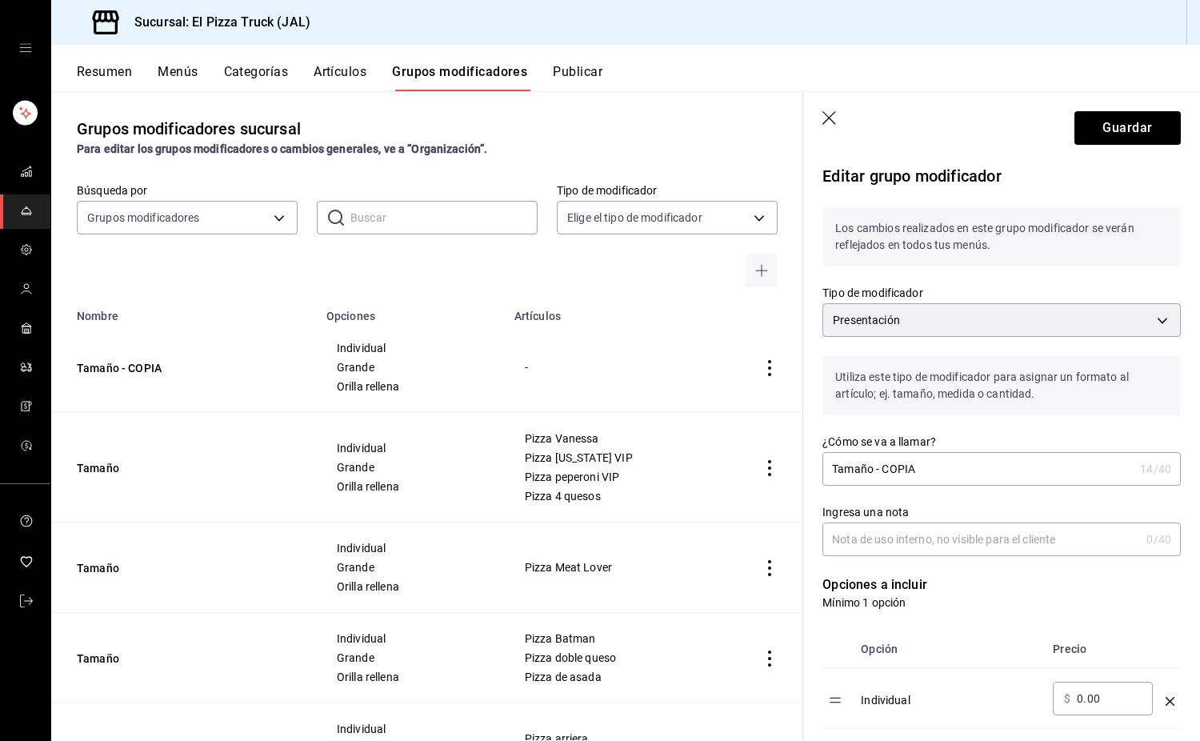
drag, startPoint x: 885, startPoint y: 472, endPoint x: 872, endPoint y: 473, distance: 12.8
click at [872, 473] on input "Tamaño - COPIA" at bounding box center [978, 469] width 311 height 32
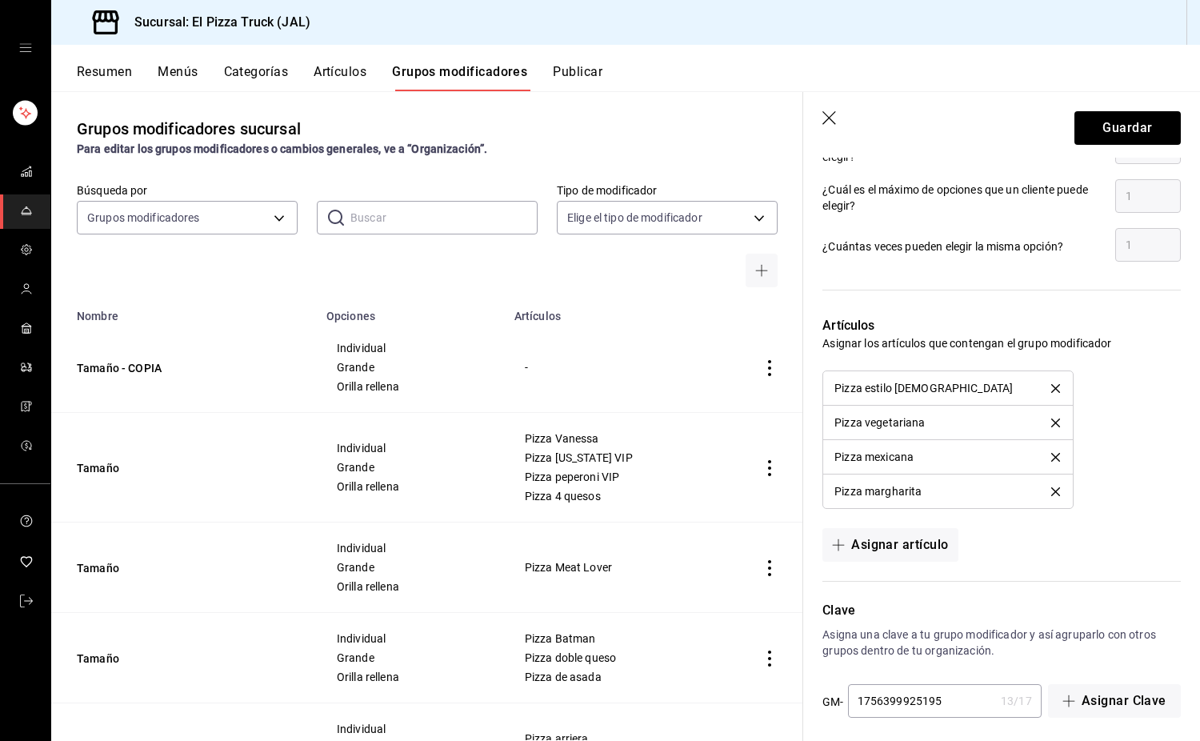
scroll to position [934, 0]
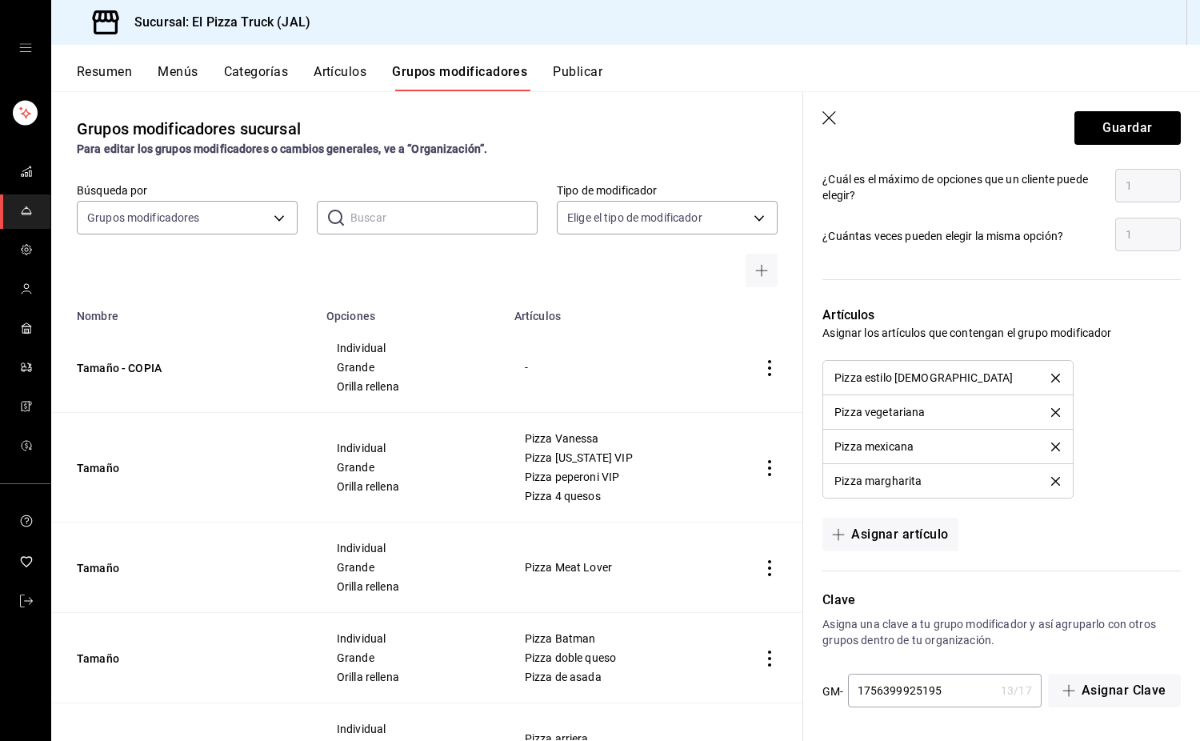
type input "Tamaño"
click at [958, 699] on input "1756399925195" at bounding box center [921, 691] width 146 height 32
type input "1756399925196"
click at [1080, 114] on button "Guardar" at bounding box center [1128, 128] width 106 height 34
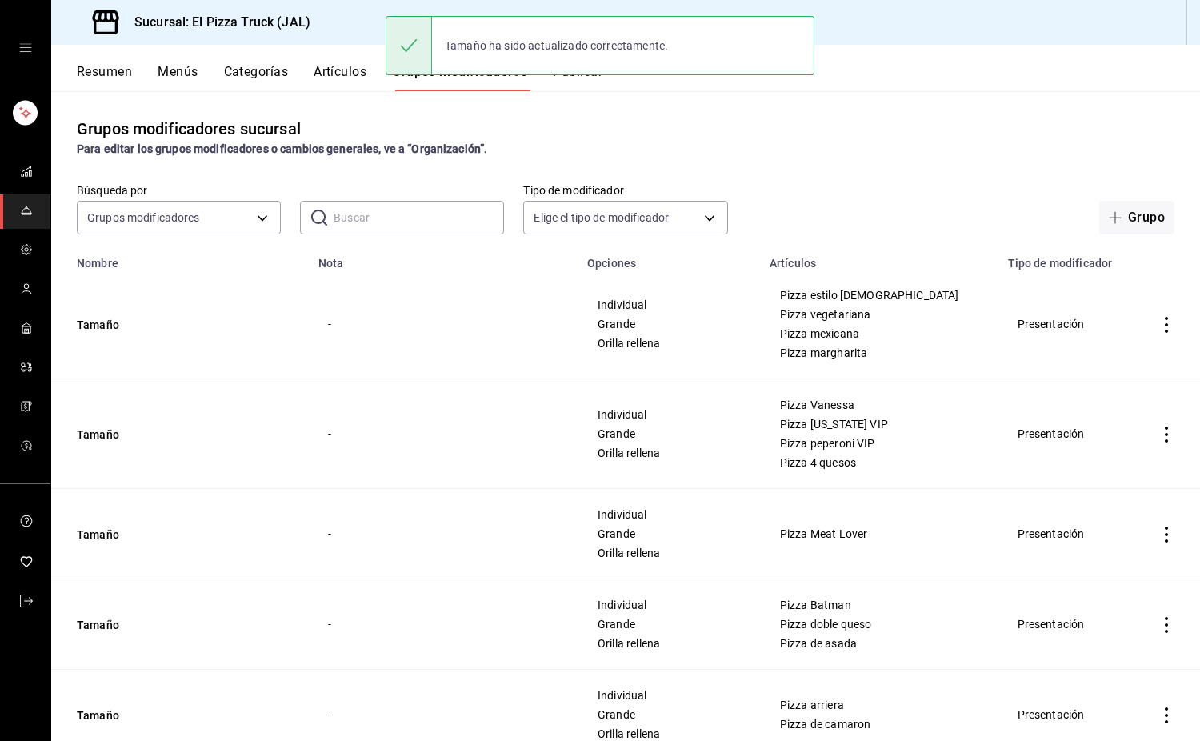
click at [1160, 328] on icon "actions" at bounding box center [1167, 325] width 16 height 16
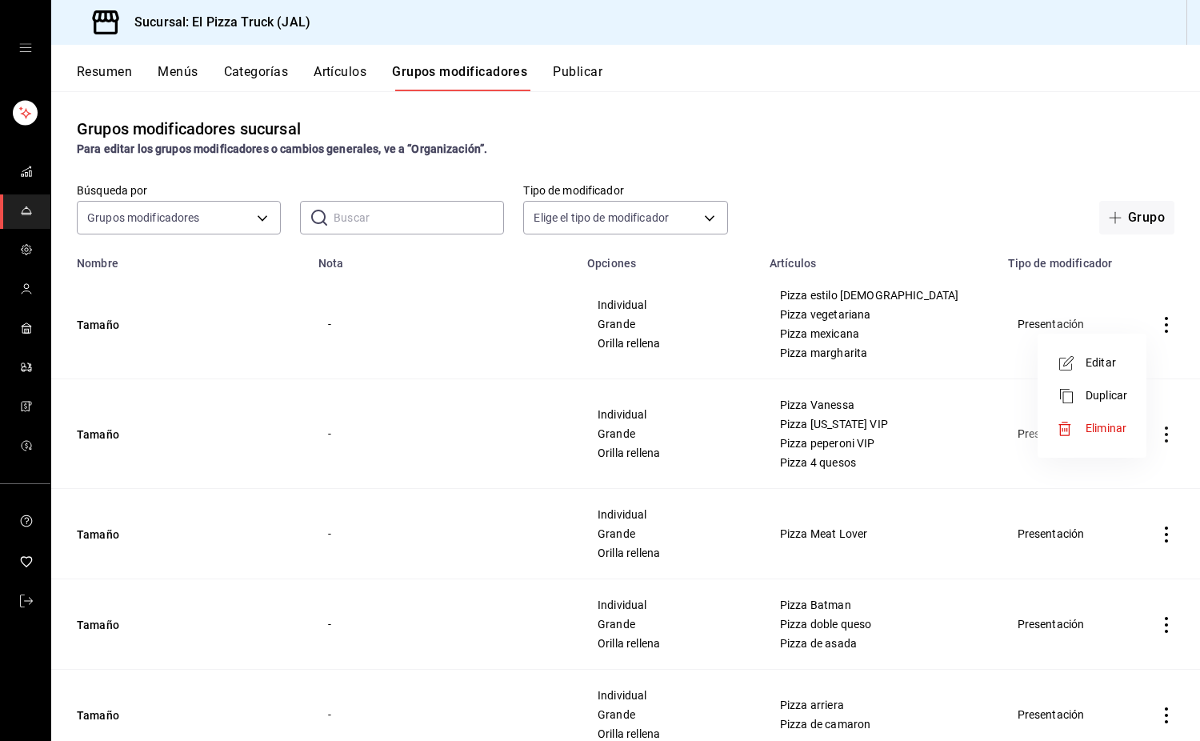
click at [1111, 392] on span "Duplicar" at bounding box center [1107, 395] width 42 height 17
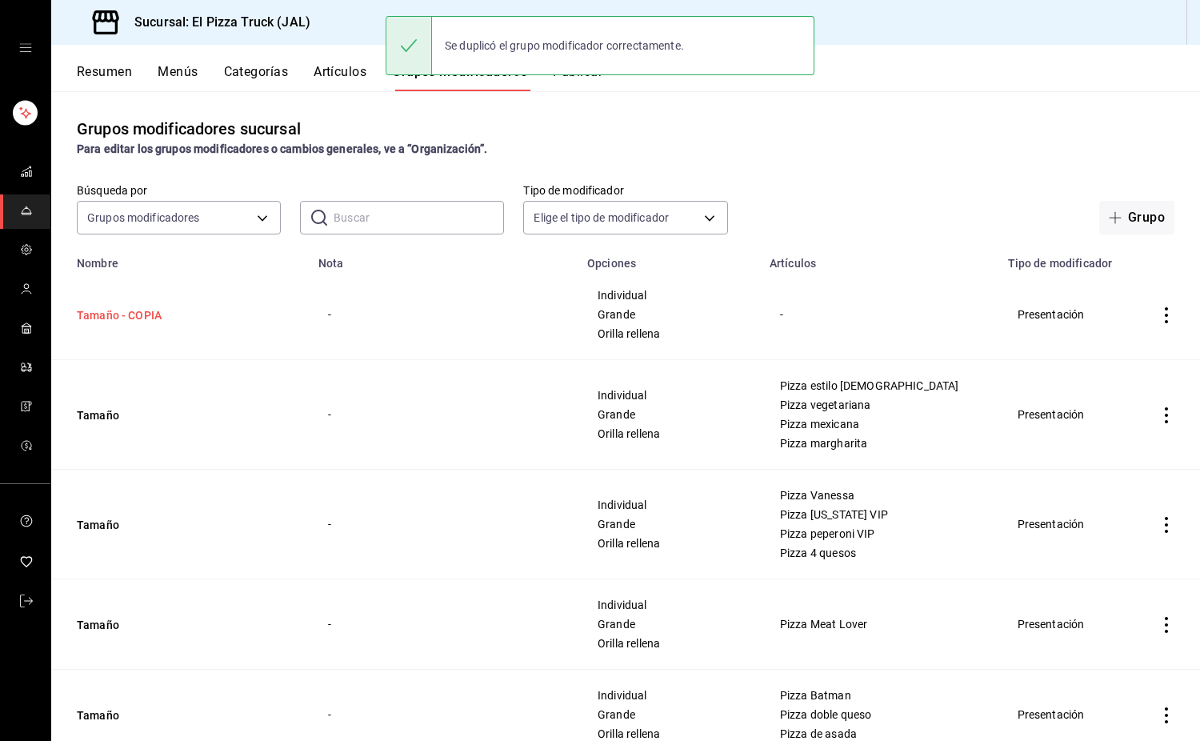
click at [131, 318] on button "Tamaño - COPIA" at bounding box center [173, 315] width 192 height 16
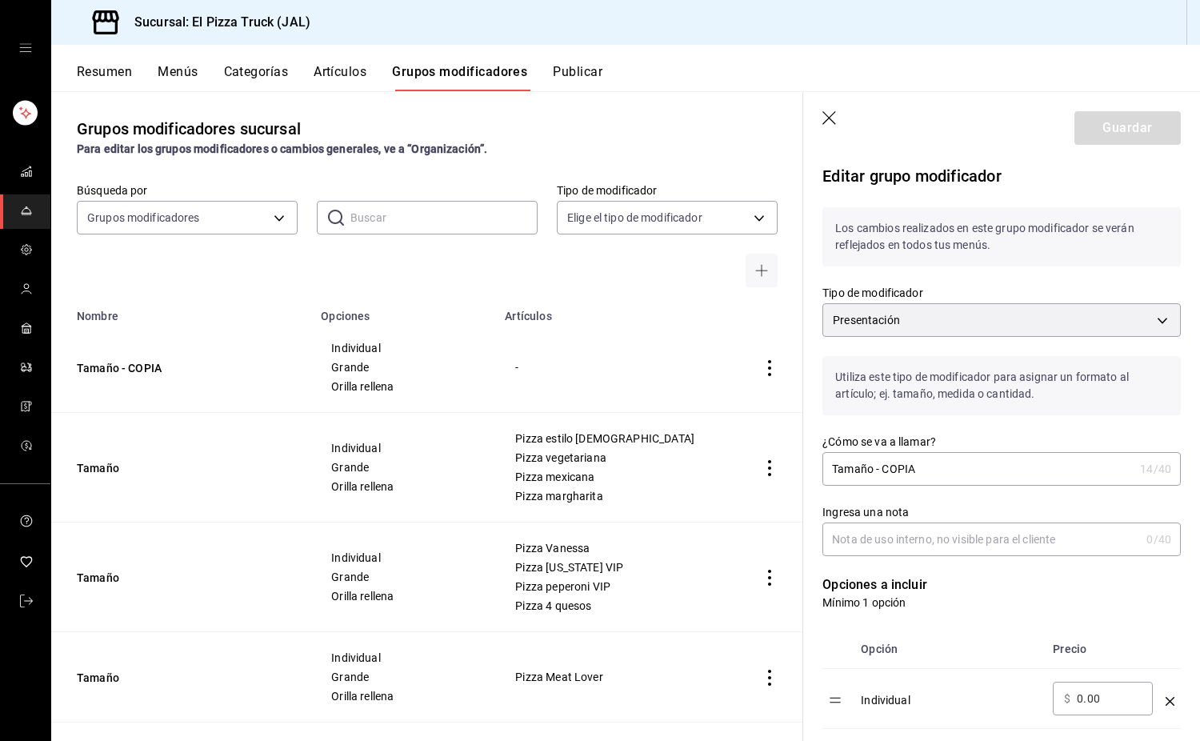
drag, startPoint x: 940, startPoint y: 474, endPoint x: 872, endPoint y: 474, distance: 67.2
click at [872, 474] on input "Tamaño - COPIA" at bounding box center [978, 469] width 311 height 32
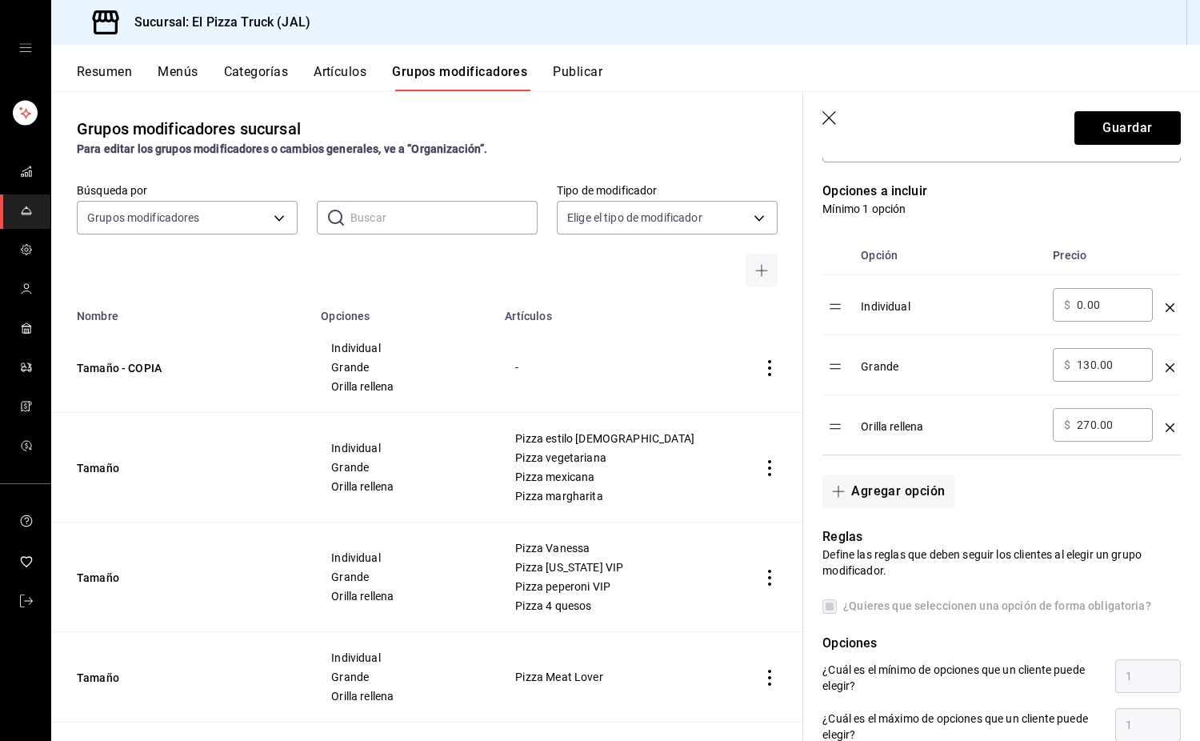
scroll to position [400, 0]
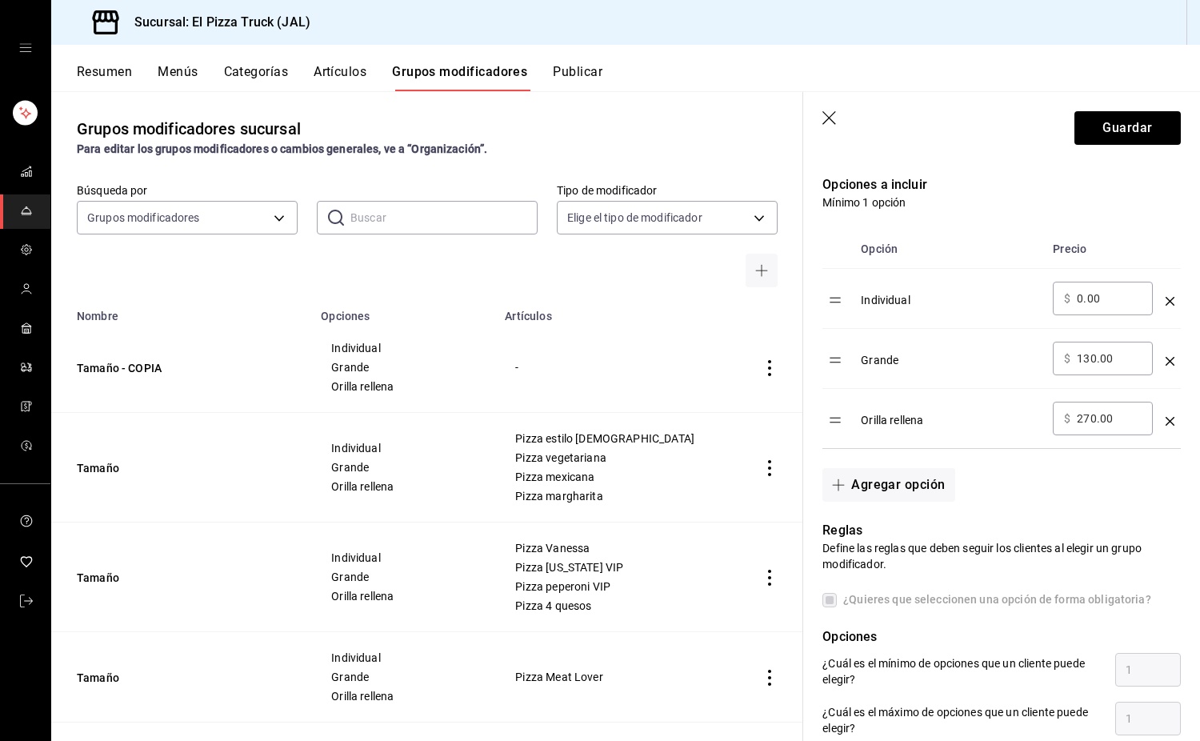
type input "Tamaño"
click at [1089, 356] on input "130.00" at bounding box center [1109, 359] width 65 height 16
type input "120.00"
click at [1091, 420] on input "270.00" at bounding box center [1109, 419] width 65 height 16
click at [1113, 559] on p "Define las reglas que deben seguir los clientes al elegir un grupo modificador." at bounding box center [1002, 556] width 359 height 32
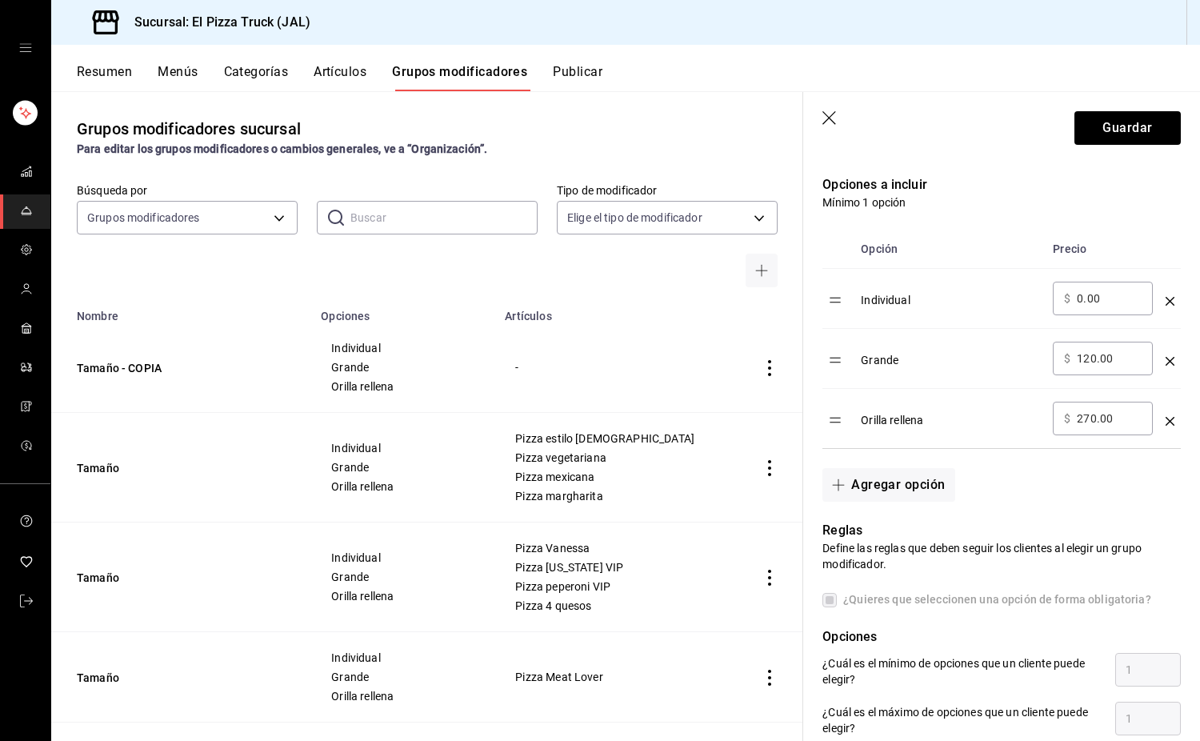
click at [1089, 419] on input "270.00" at bounding box center [1109, 419] width 65 height 16
type input "260.00"
click at [1113, 128] on button "Guardar" at bounding box center [1128, 128] width 106 height 34
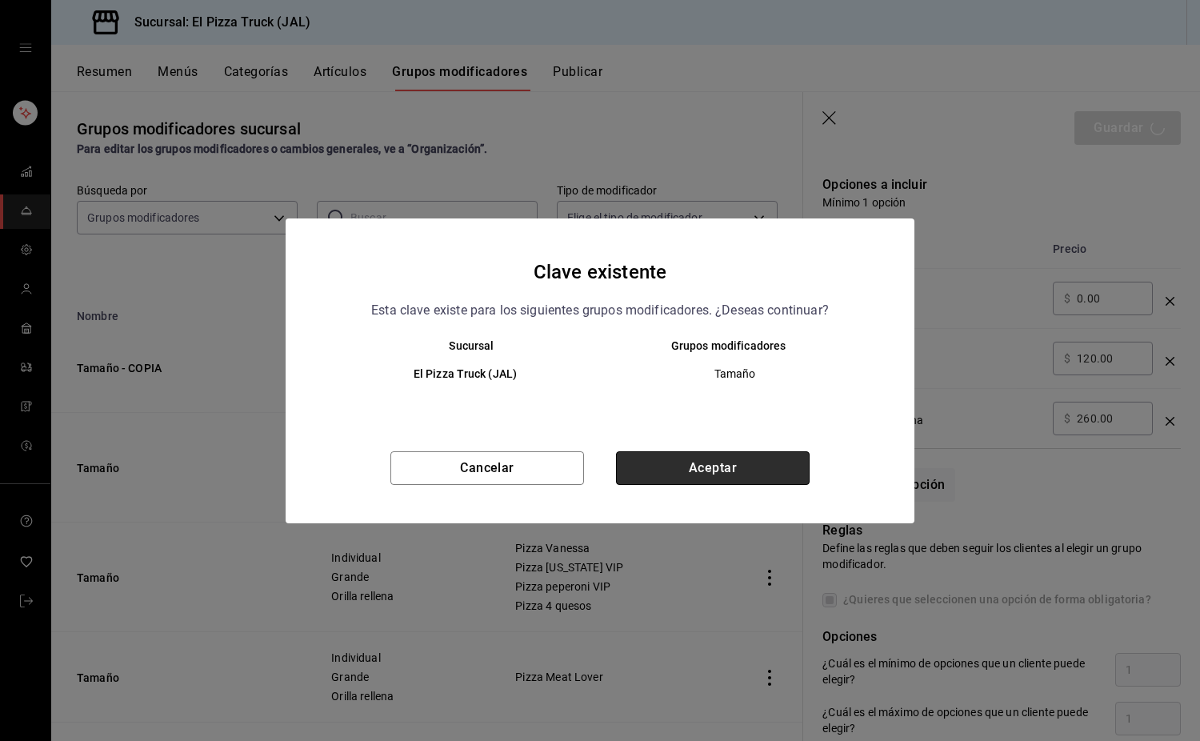
click at [752, 466] on button "Aceptar" at bounding box center [713, 468] width 194 height 34
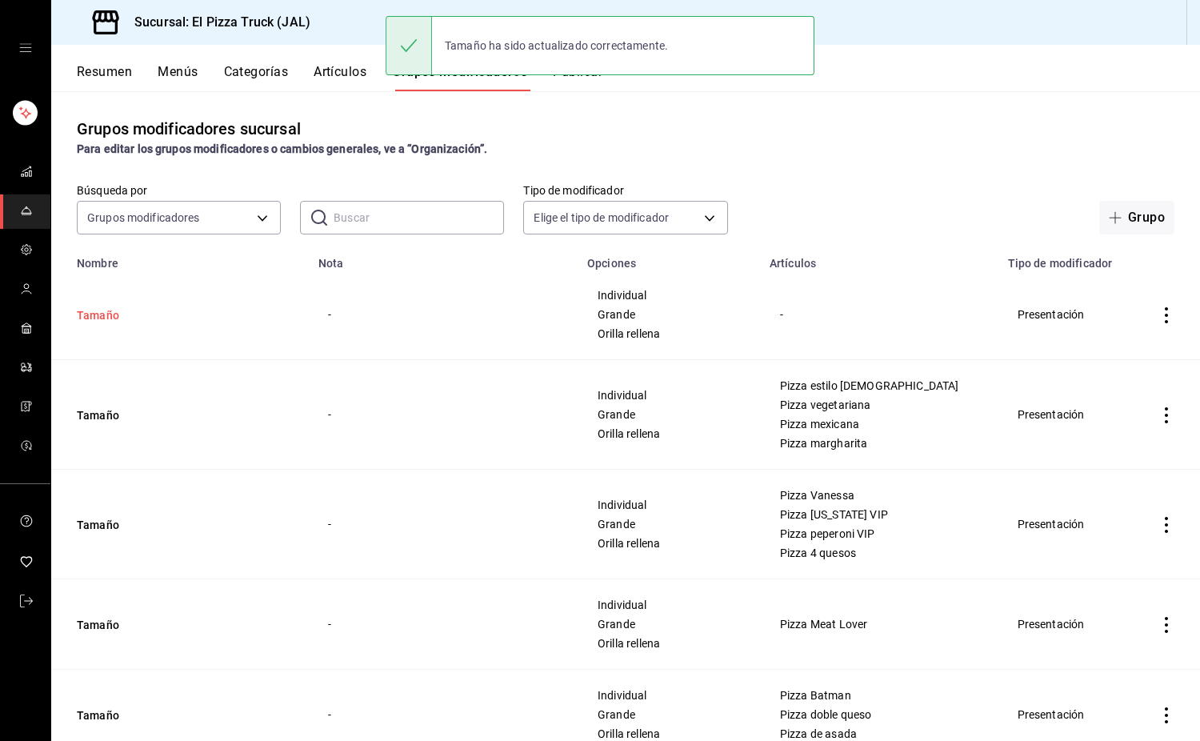
click at [119, 316] on button "Tamaño" at bounding box center [173, 315] width 192 height 16
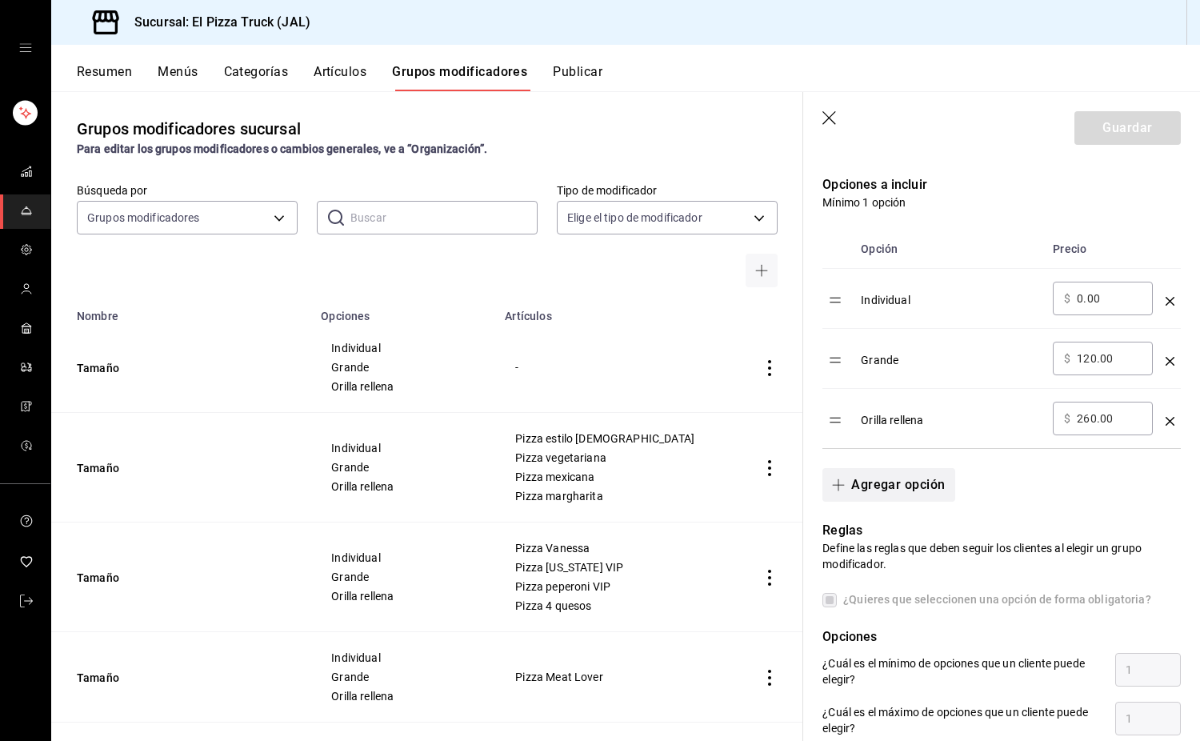
scroll to position [776, 0]
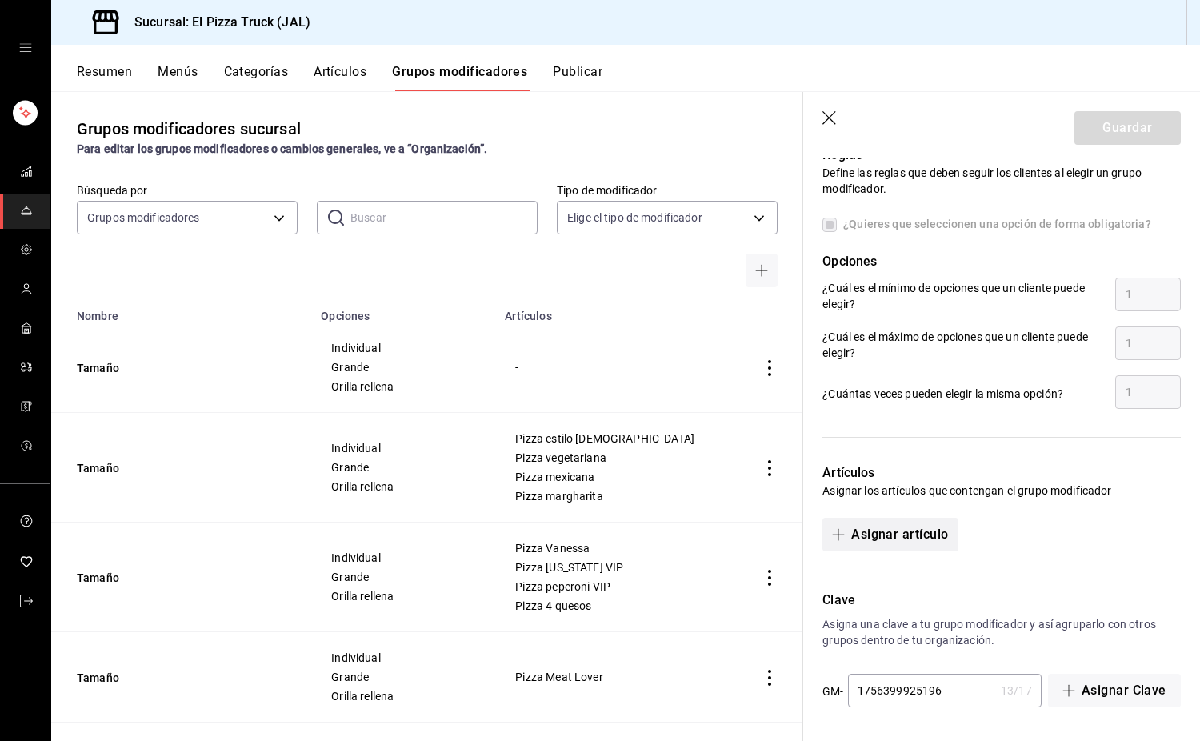
click at [922, 528] on button "Asignar artículo" at bounding box center [890, 535] width 135 height 34
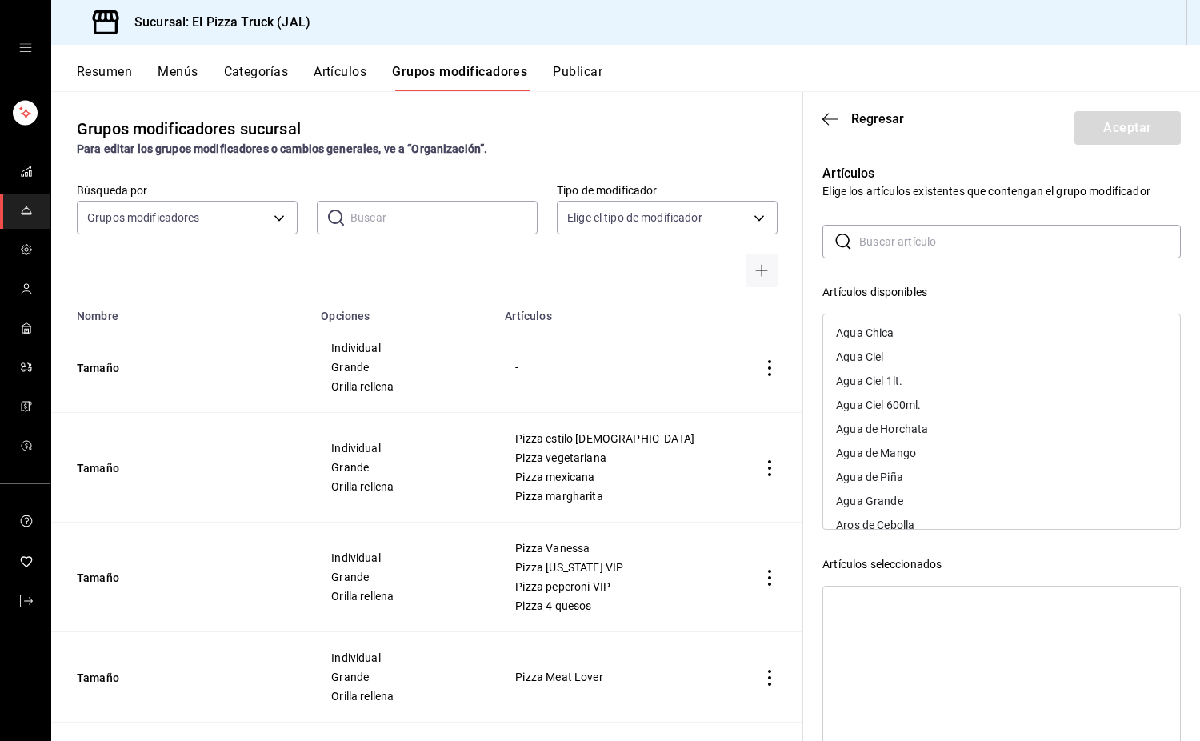
click at [924, 239] on input "text" at bounding box center [1021, 242] width 322 height 32
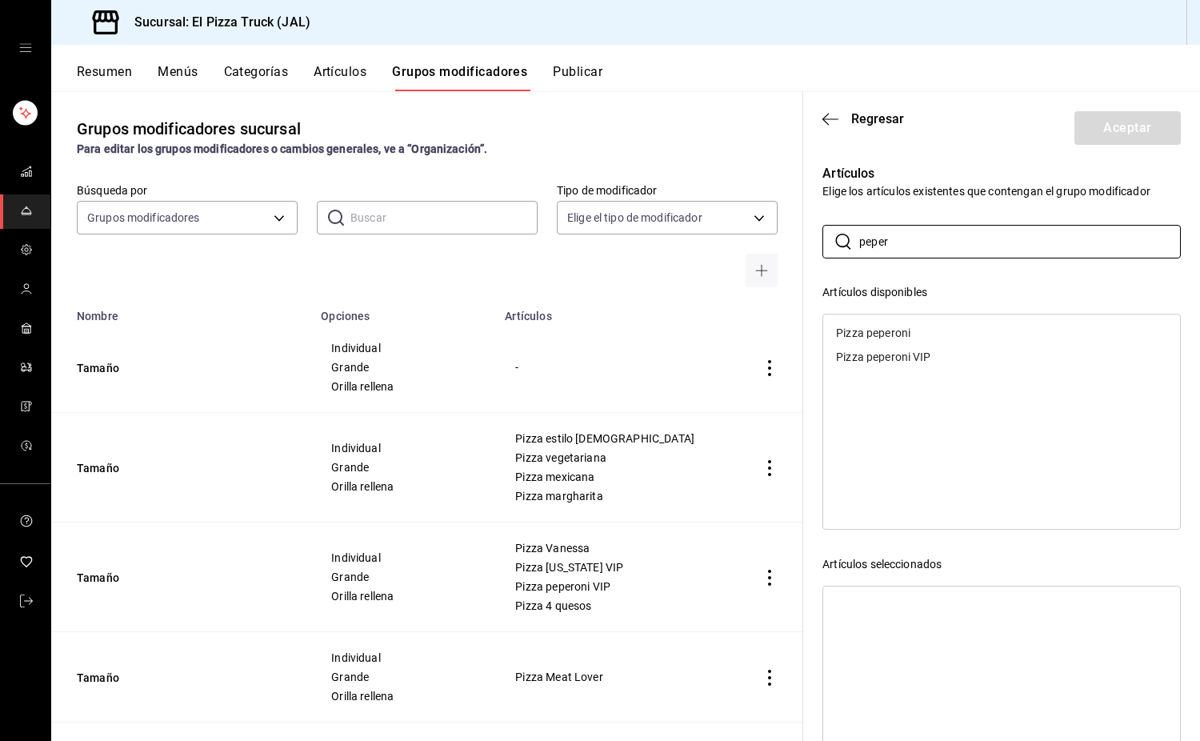
click at [926, 333] on div "Pizza peperoni" at bounding box center [1001, 333] width 357 height 24
click at [938, 250] on input "peper" at bounding box center [1021, 242] width 322 height 32
drag, startPoint x: 935, startPoint y: 244, endPoint x: 835, endPoint y: 242, distance: 99.2
click at [835, 244] on div "​ peper ​" at bounding box center [1002, 242] width 359 height 34
type input "hawa"
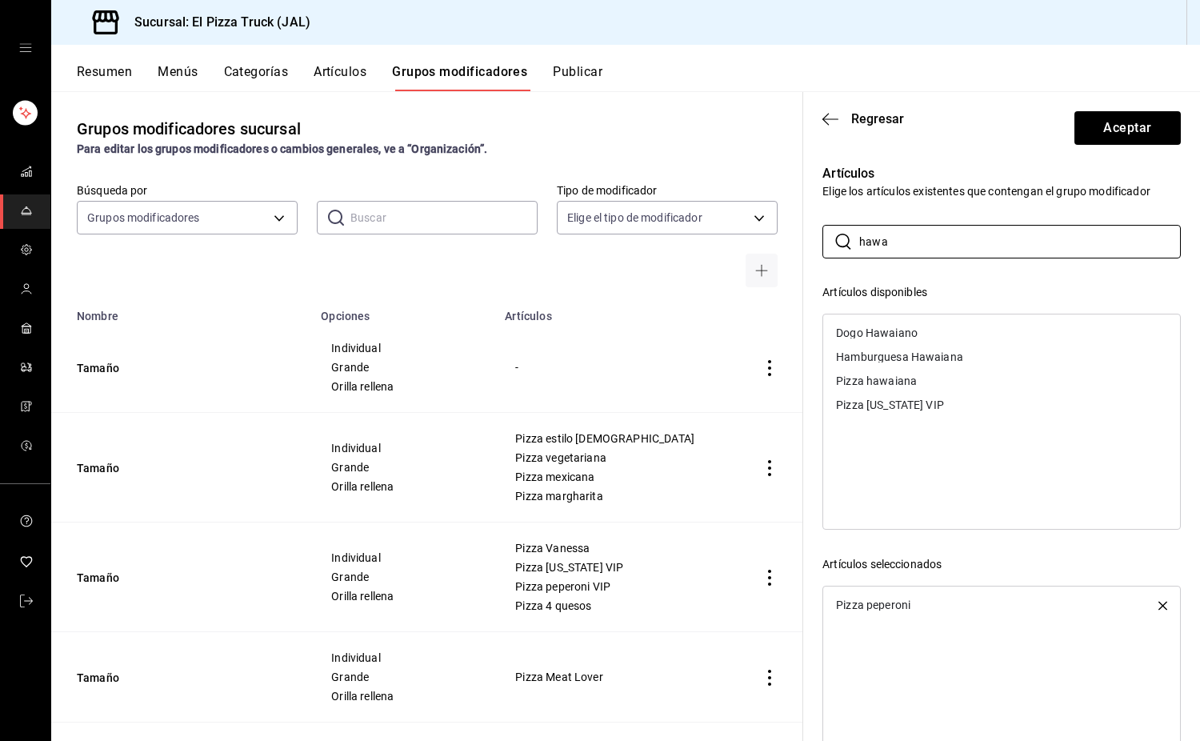
click at [901, 383] on div "Pizza hawaiana" at bounding box center [876, 380] width 81 height 11
click at [1123, 134] on button "Aceptar" at bounding box center [1128, 128] width 106 height 34
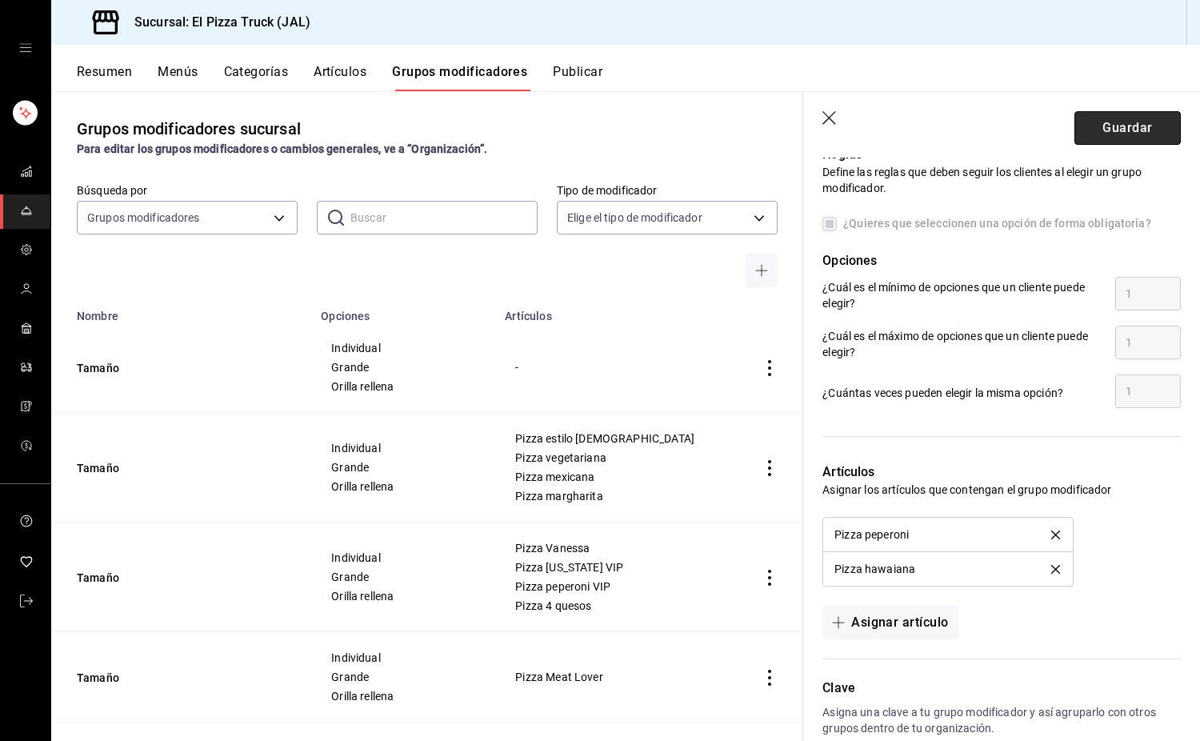
click at [1124, 130] on button "Guardar" at bounding box center [1128, 128] width 106 height 34
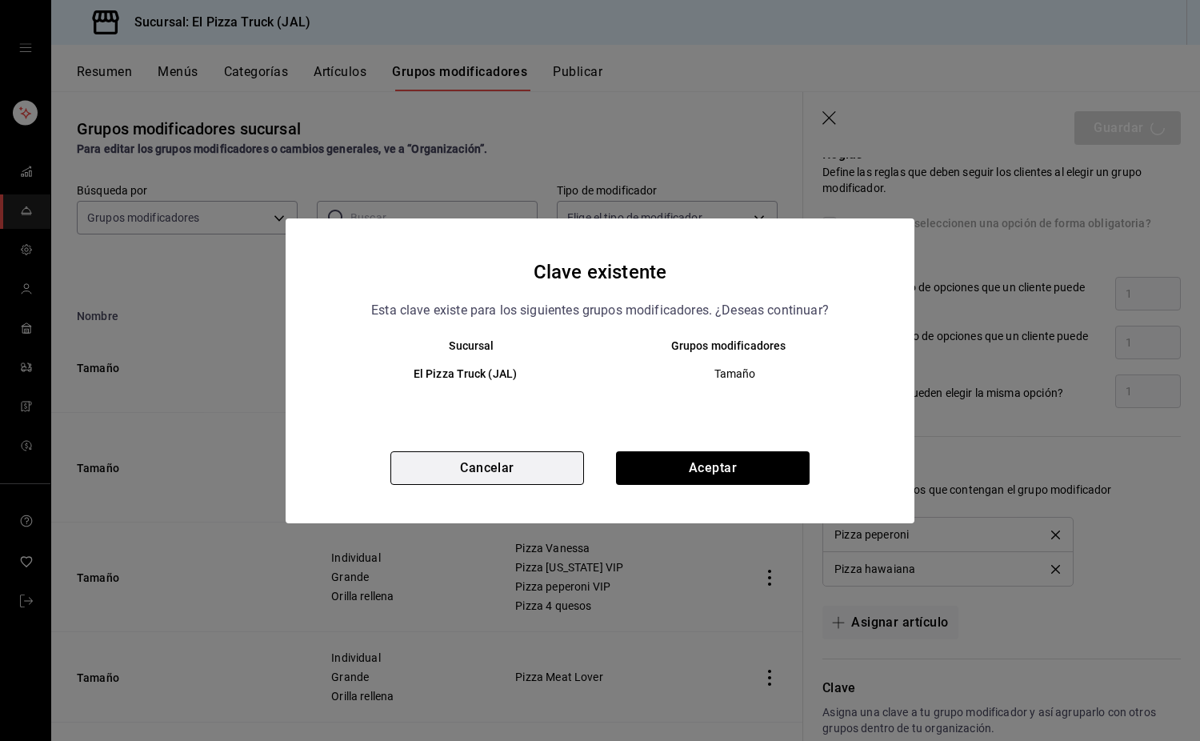
click at [491, 469] on button "Cancelar" at bounding box center [488, 468] width 194 height 34
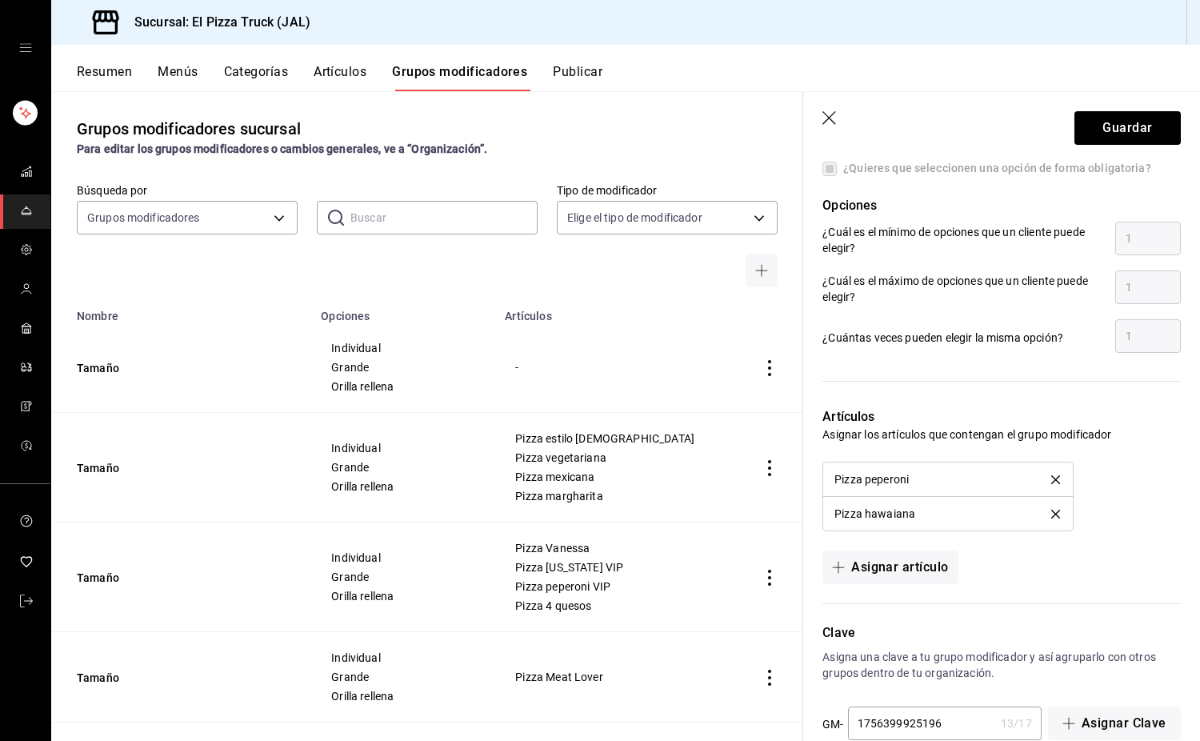
scroll to position [865, 0]
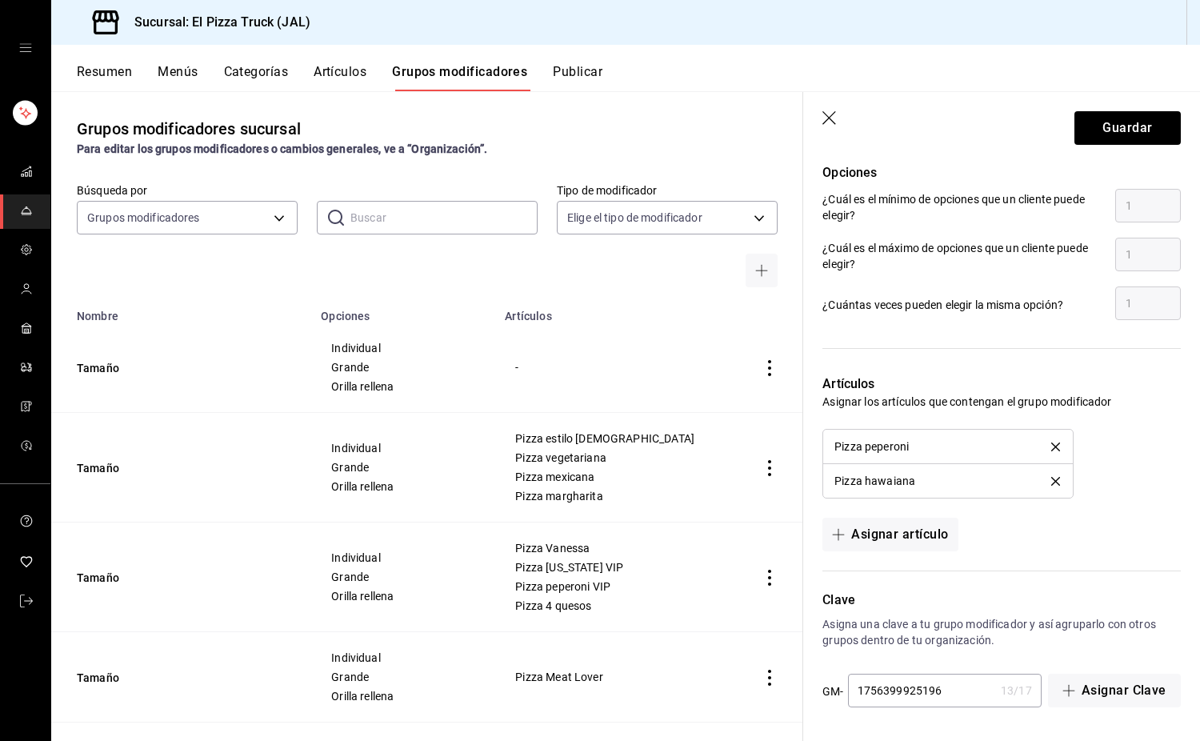
click at [956, 687] on input "1756399925196" at bounding box center [921, 691] width 146 height 32
type input "1756399925197"
click at [1136, 130] on button "Guardar" at bounding box center [1128, 128] width 106 height 34
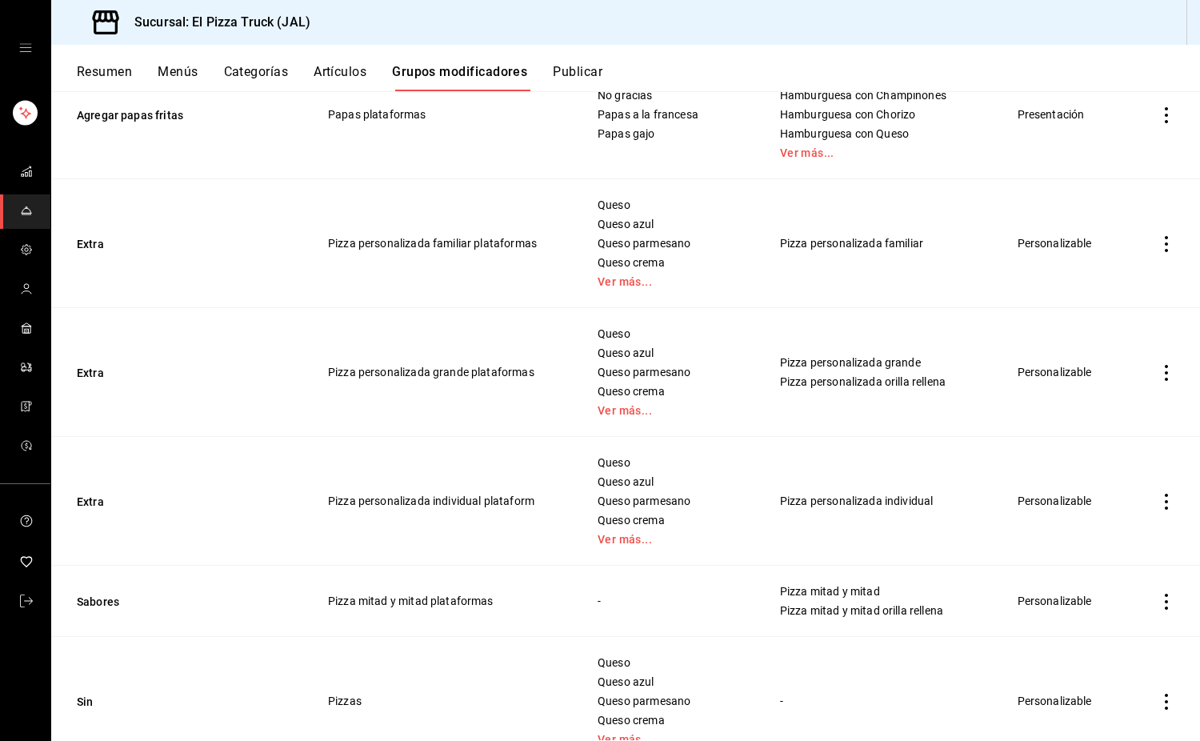
scroll to position [1360, 0]
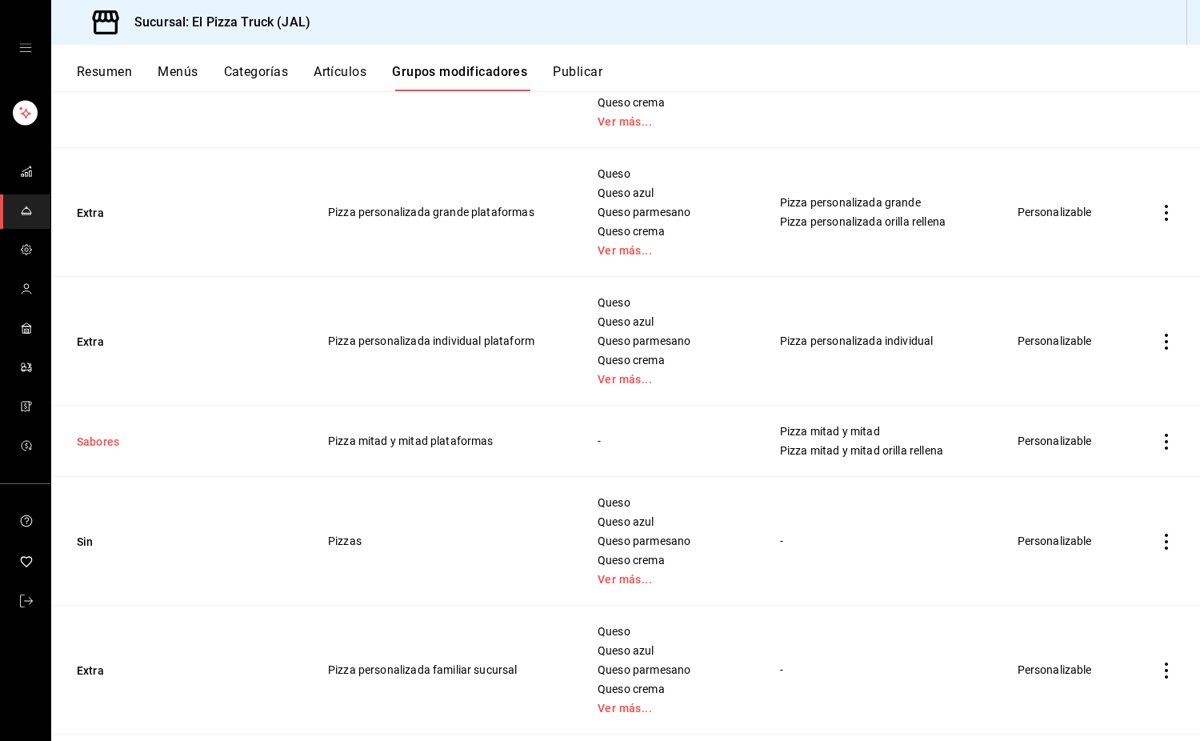
click at [82, 444] on button "Sabores" at bounding box center [173, 442] width 192 height 16
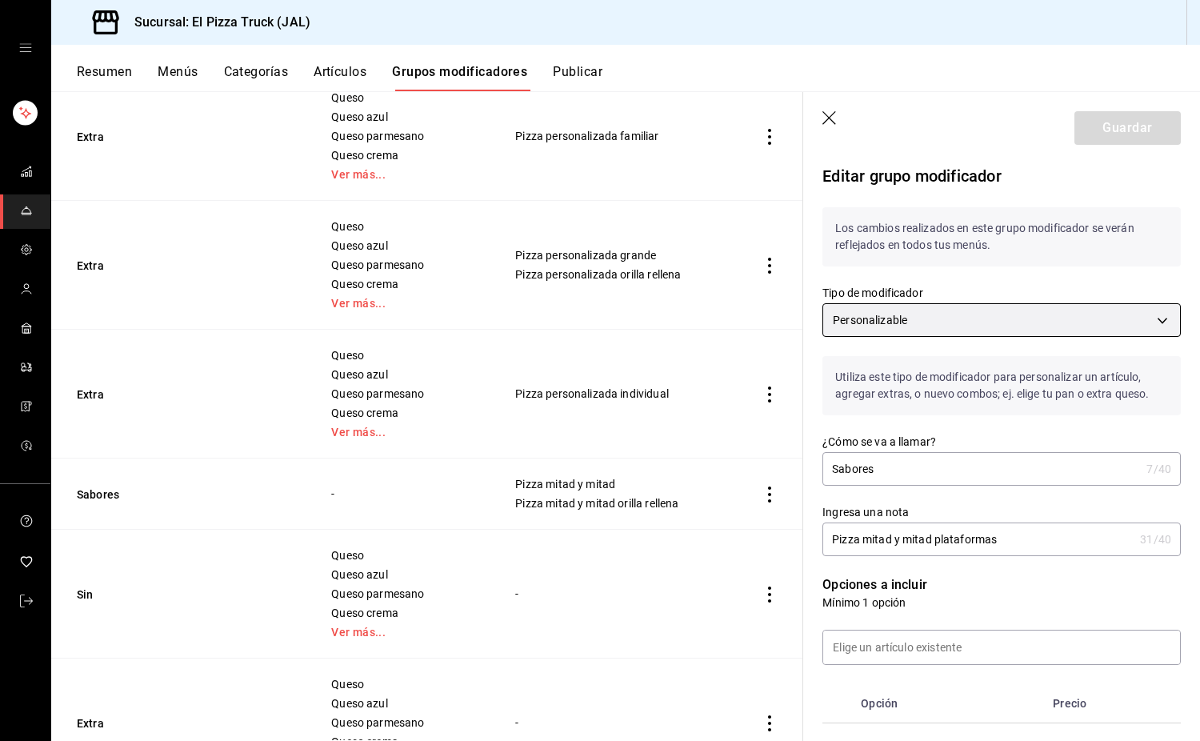
click at [1027, 314] on body "Sucursal: El Pizza Truck (JAL) Resumen Menús Categorías Artículos Grupos modifi…" at bounding box center [600, 370] width 1200 height 741
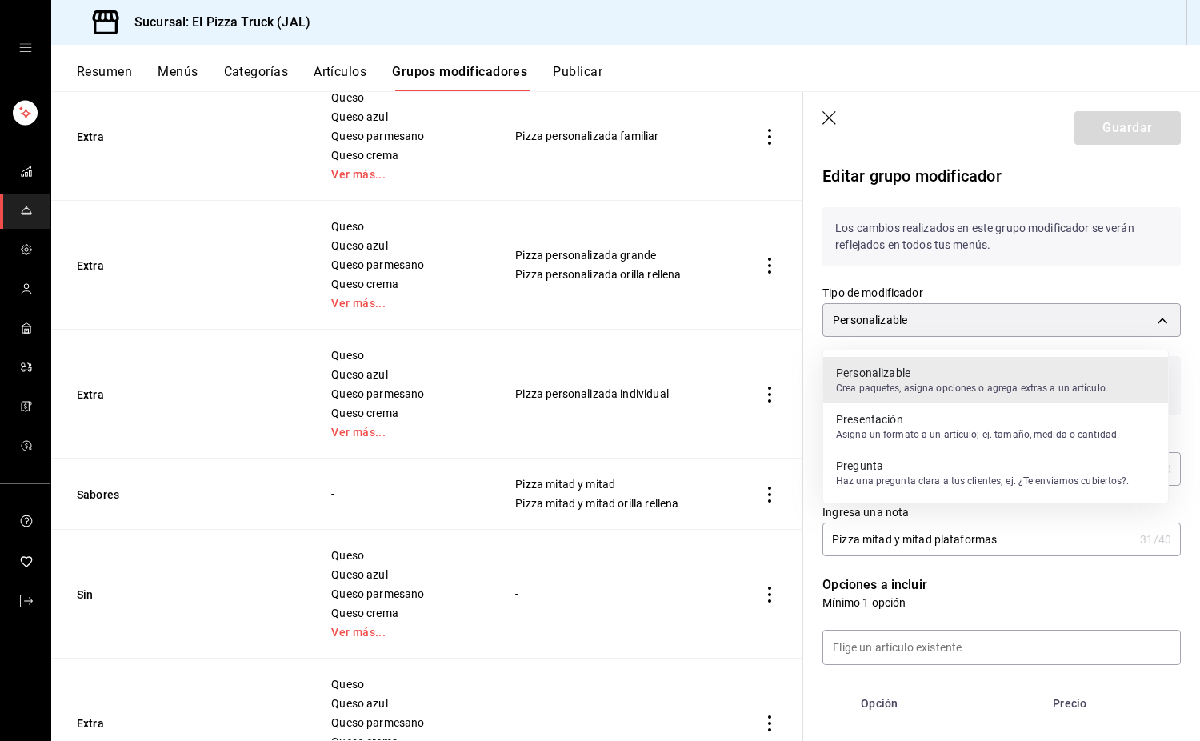
click at [908, 443] on div "Presentación Asigna un formato a un artículo; ej. tamaño, medida o cantidad." at bounding box center [977, 426] width 283 height 37
type input "CUSTOMIZABLE"
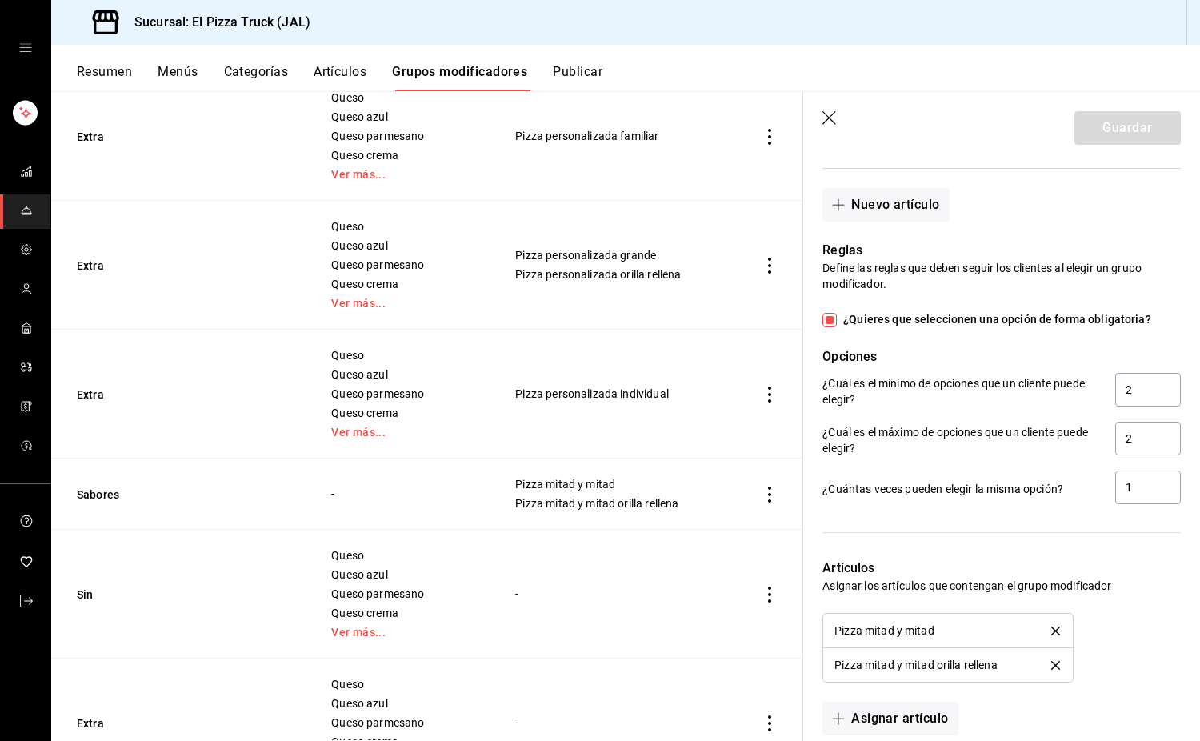
scroll to position [259, 0]
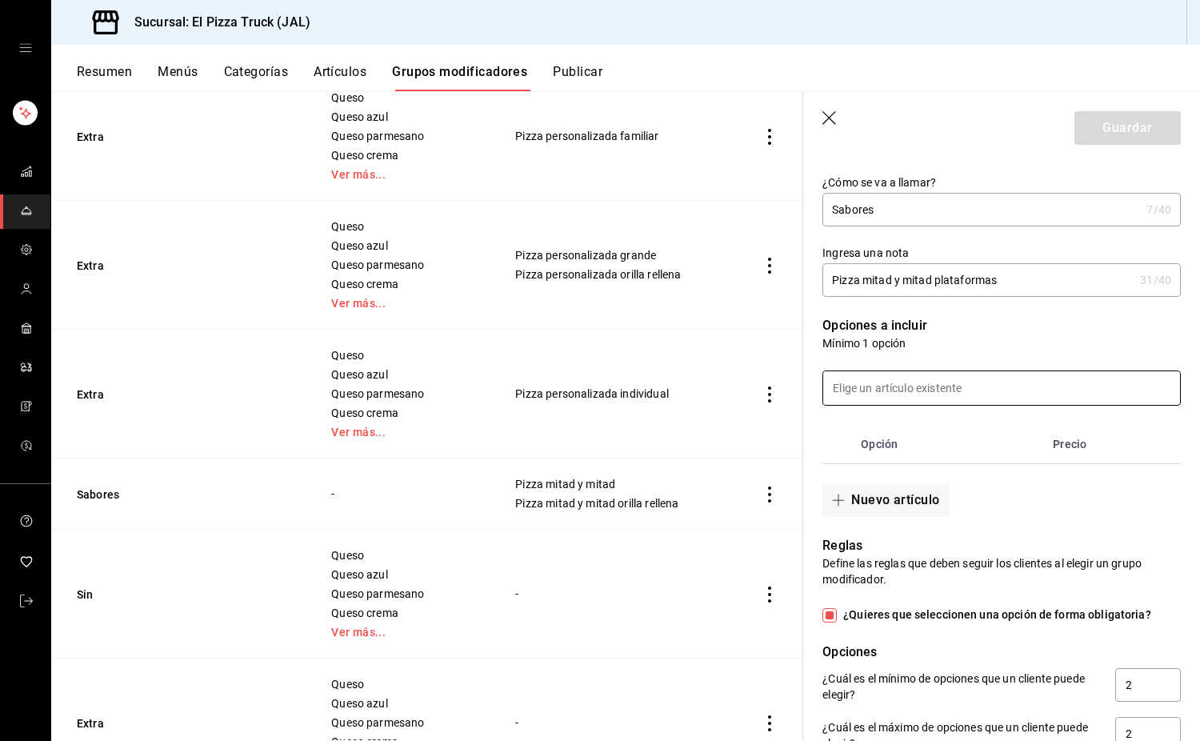
click at [990, 388] on input at bounding box center [1001, 388] width 357 height 34
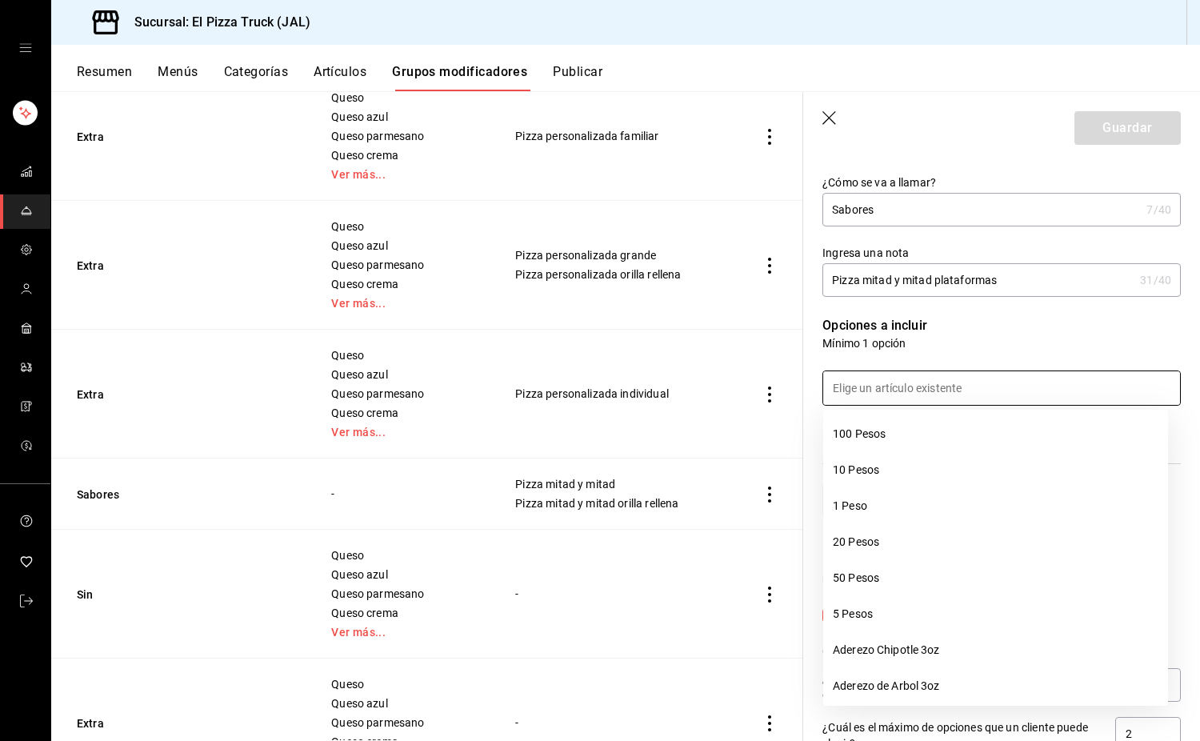
click at [969, 329] on p "Opciones a incluir" at bounding box center [1002, 325] width 359 height 19
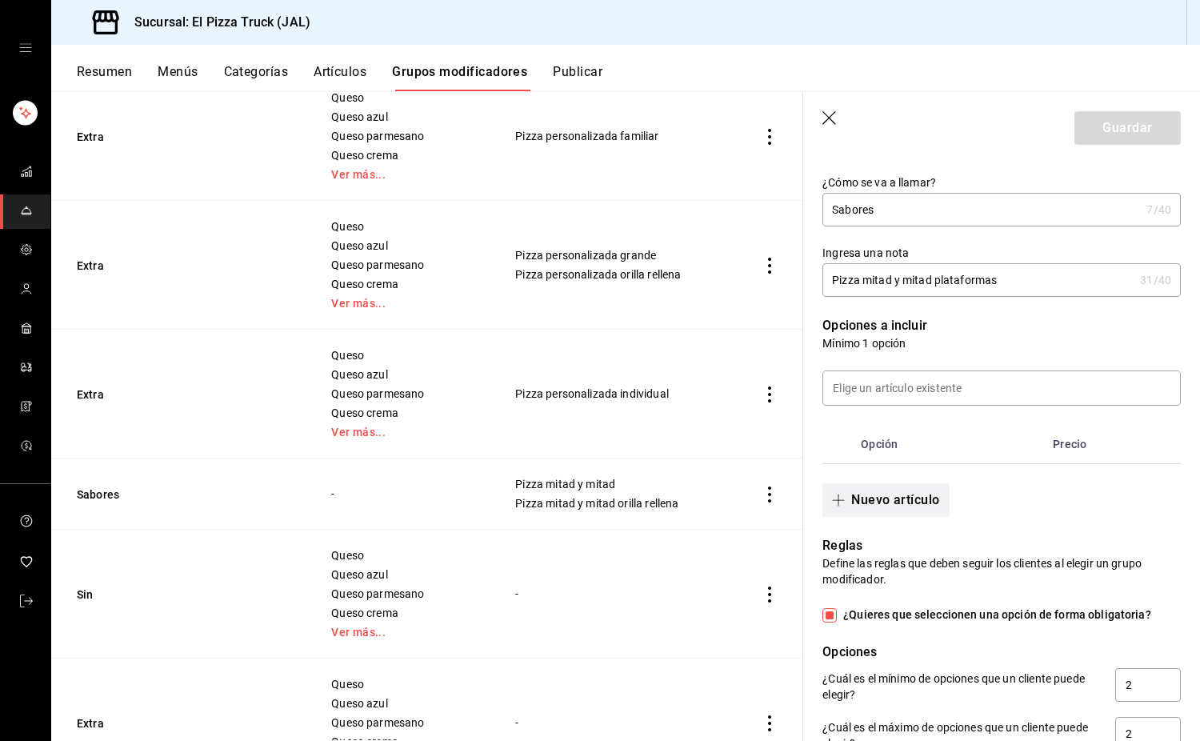
click at [906, 490] on button "Nuevo artículo" at bounding box center [886, 500] width 126 height 34
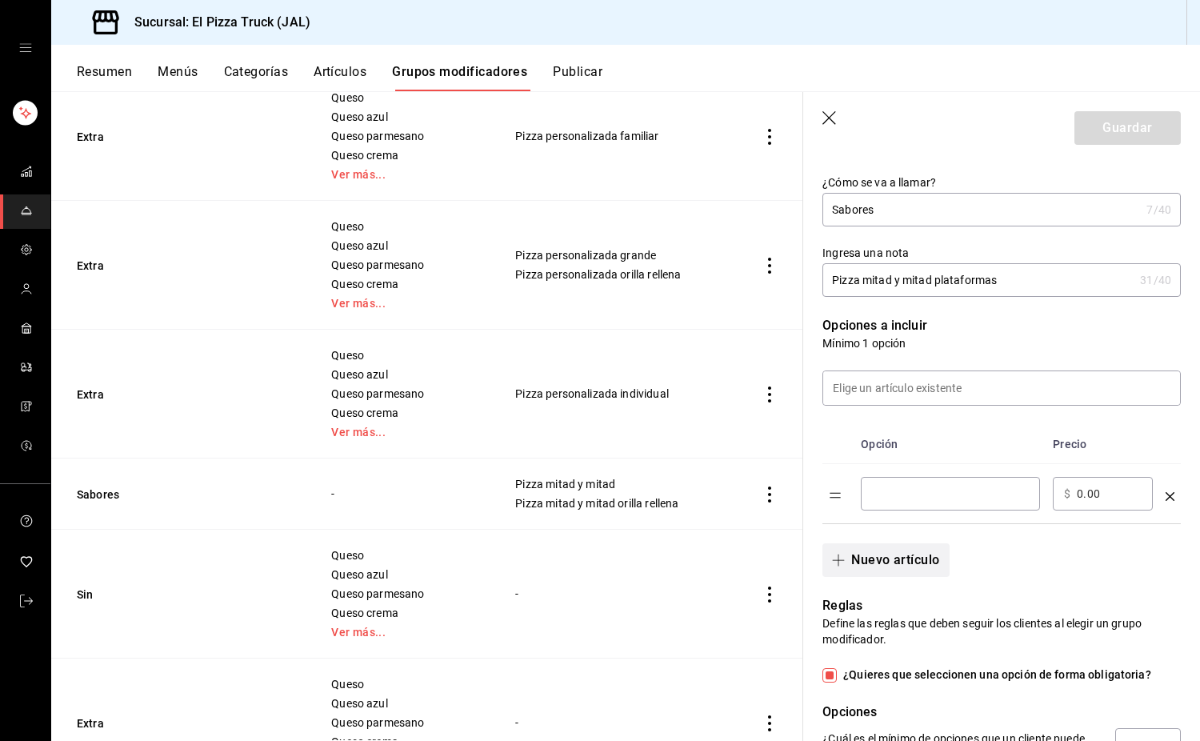
click at [902, 550] on button "Nuevo artículo" at bounding box center [886, 560] width 126 height 34
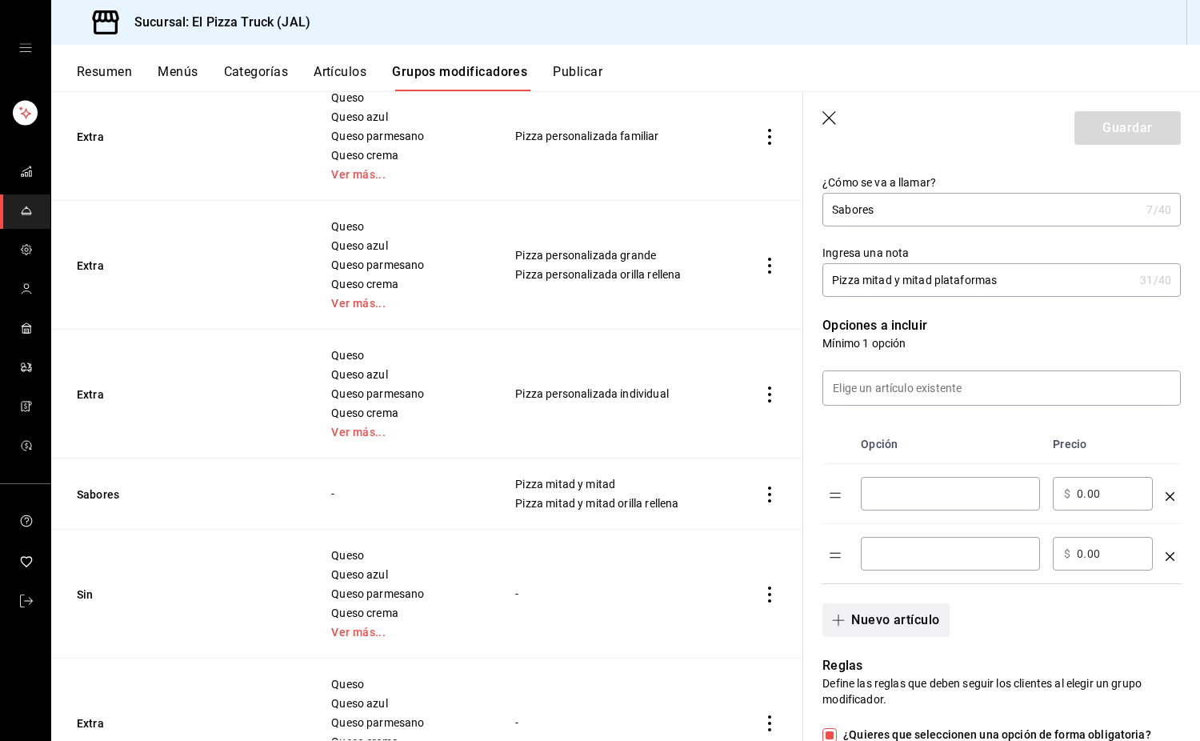
click at [884, 613] on button "Nuevo artículo" at bounding box center [886, 620] width 126 height 34
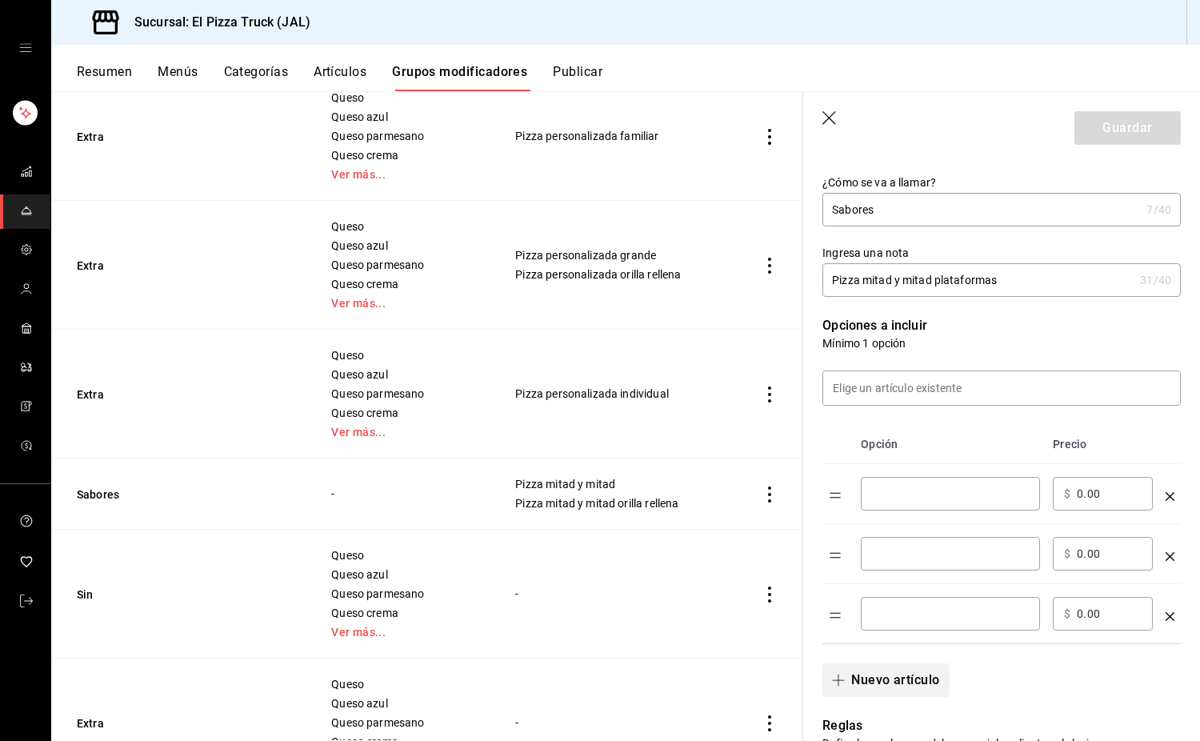
click at [893, 675] on button "Nuevo artículo" at bounding box center [886, 680] width 126 height 34
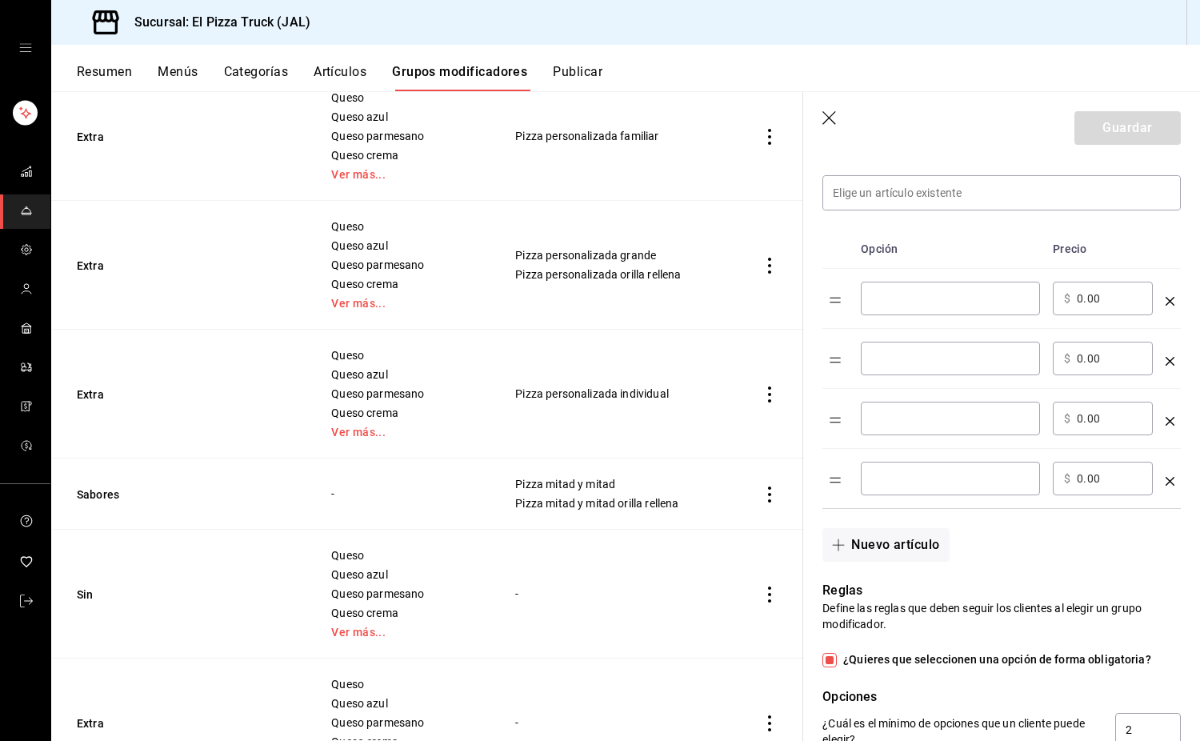
scroll to position [499, 0]
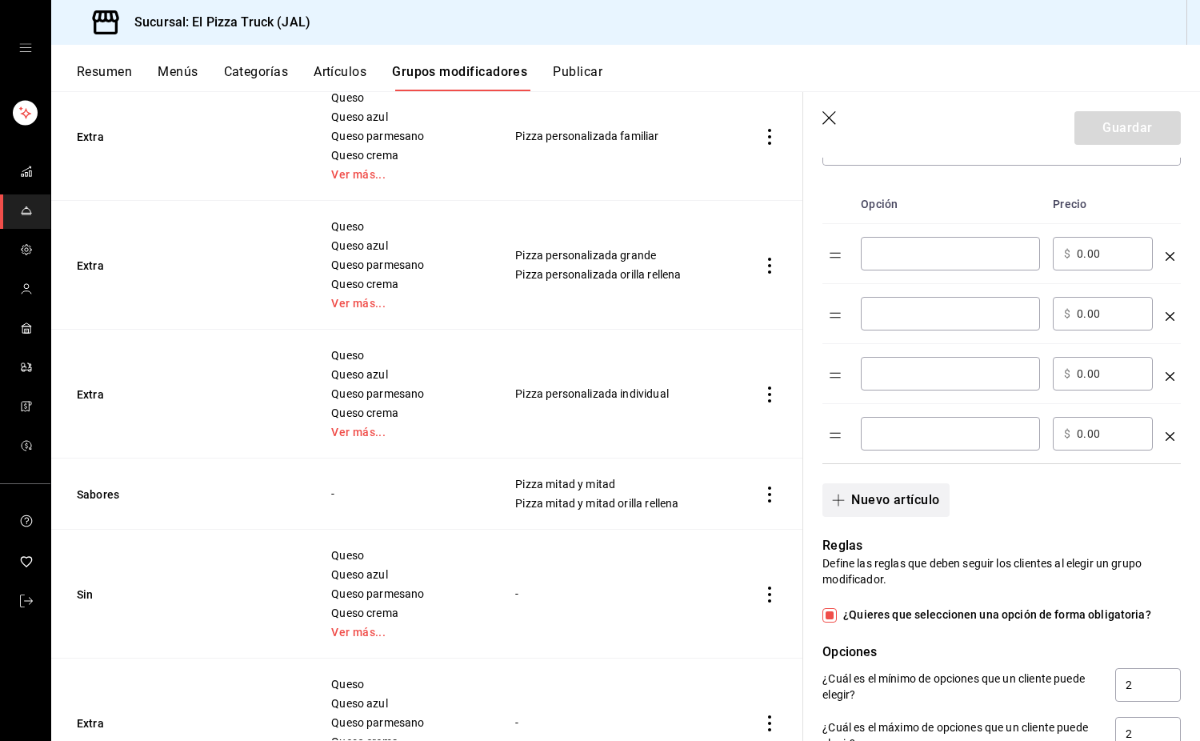
click at [915, 503] on button "Nuevo artículo" at bounding box center [886, 500] width 126 height 34
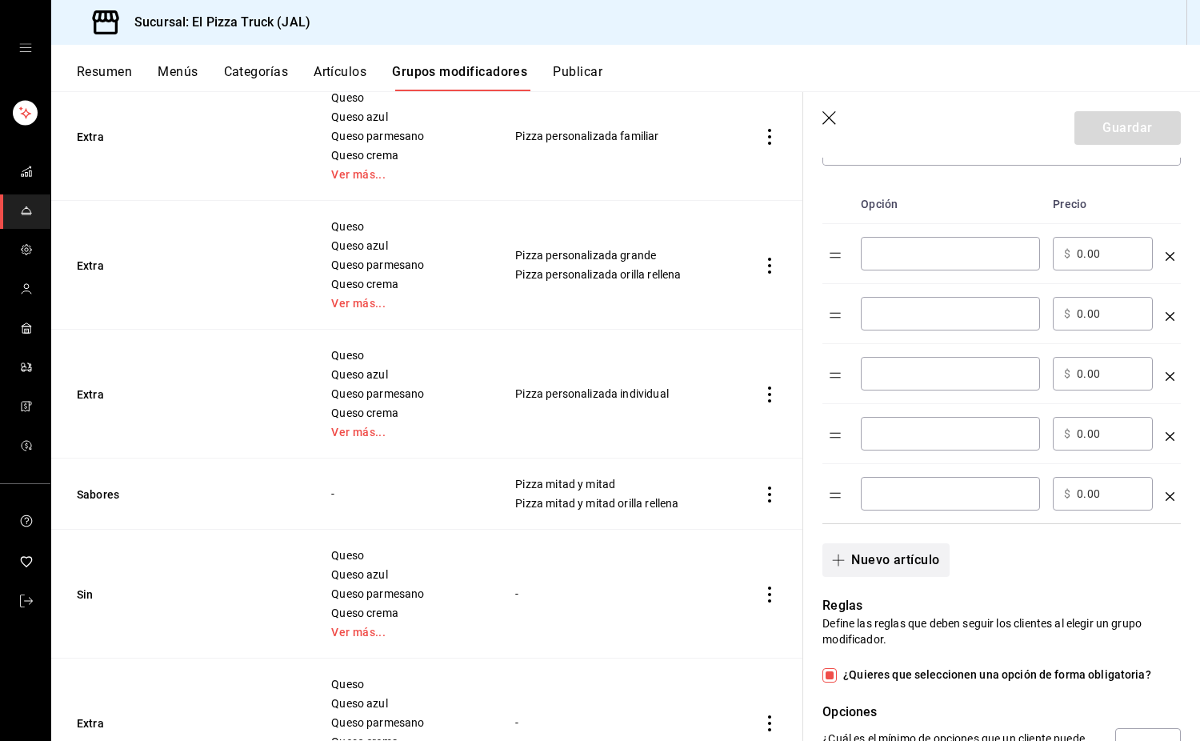
click at [911, 571] on button "Nuevo artículo" at bounding box center [886, 560] width 126 height 34
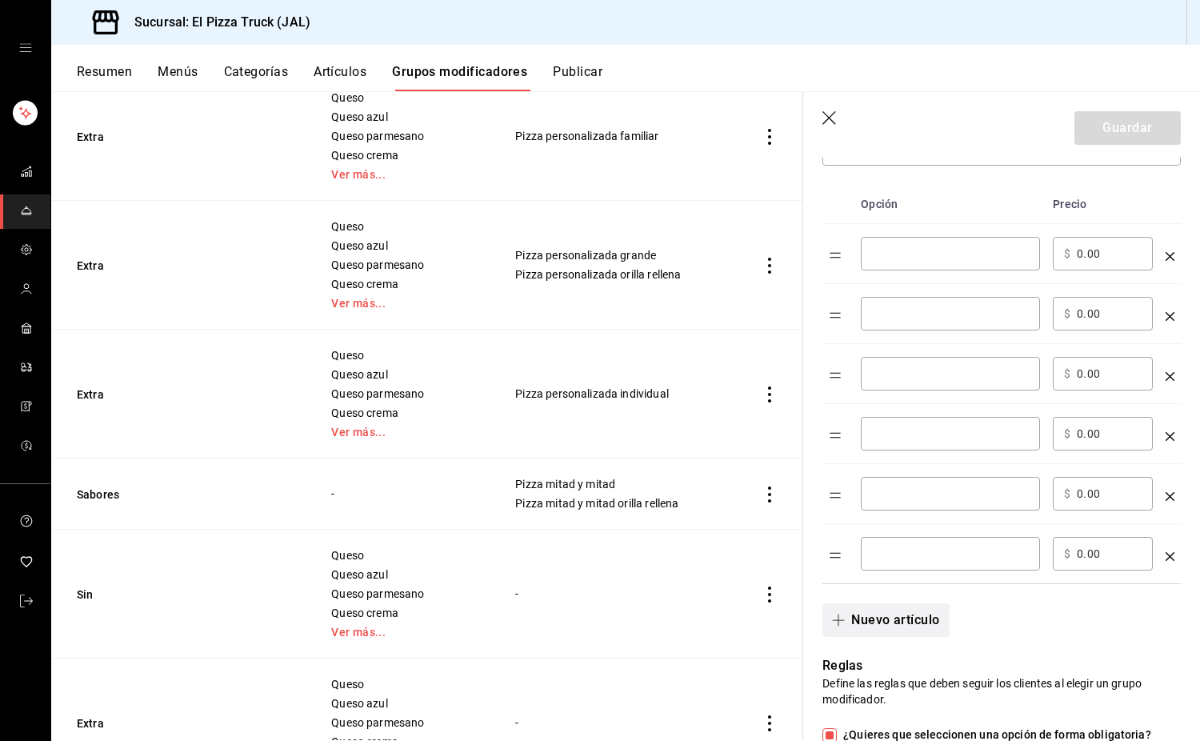
click at [916, 626] on button "Nuevo artículo" at bounding box center [886, 620] width 126 height 34
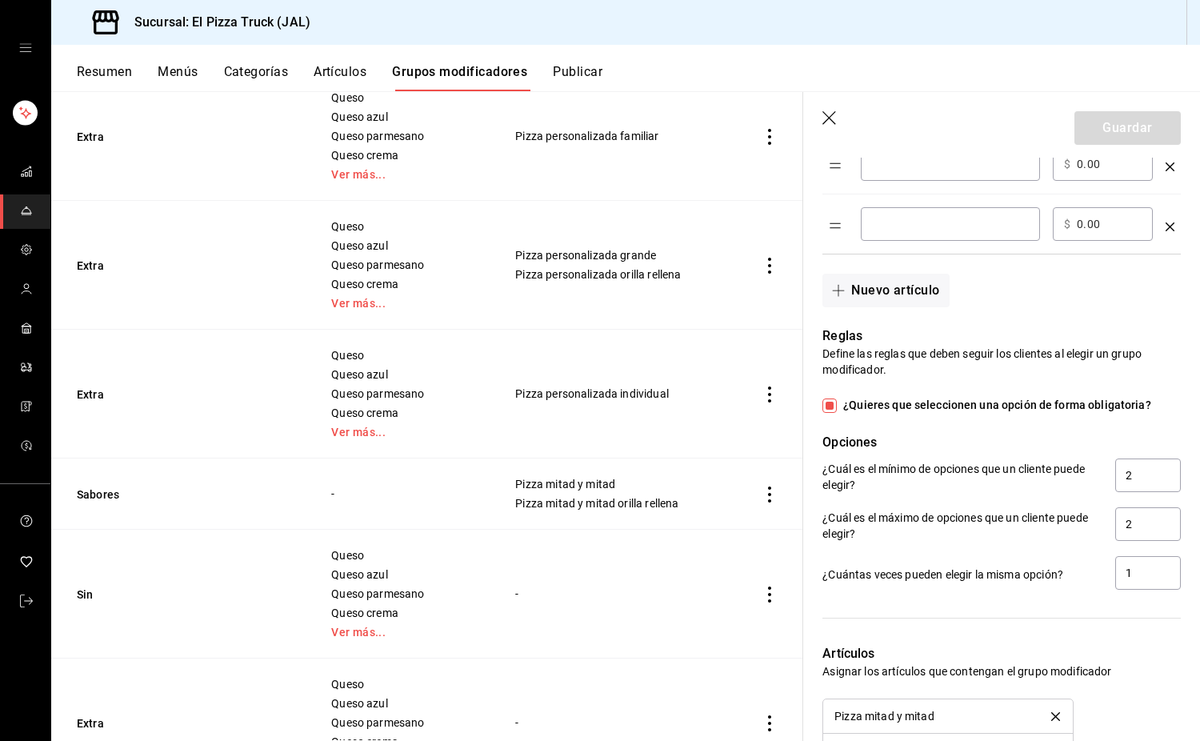
scroll to position [900, 0]
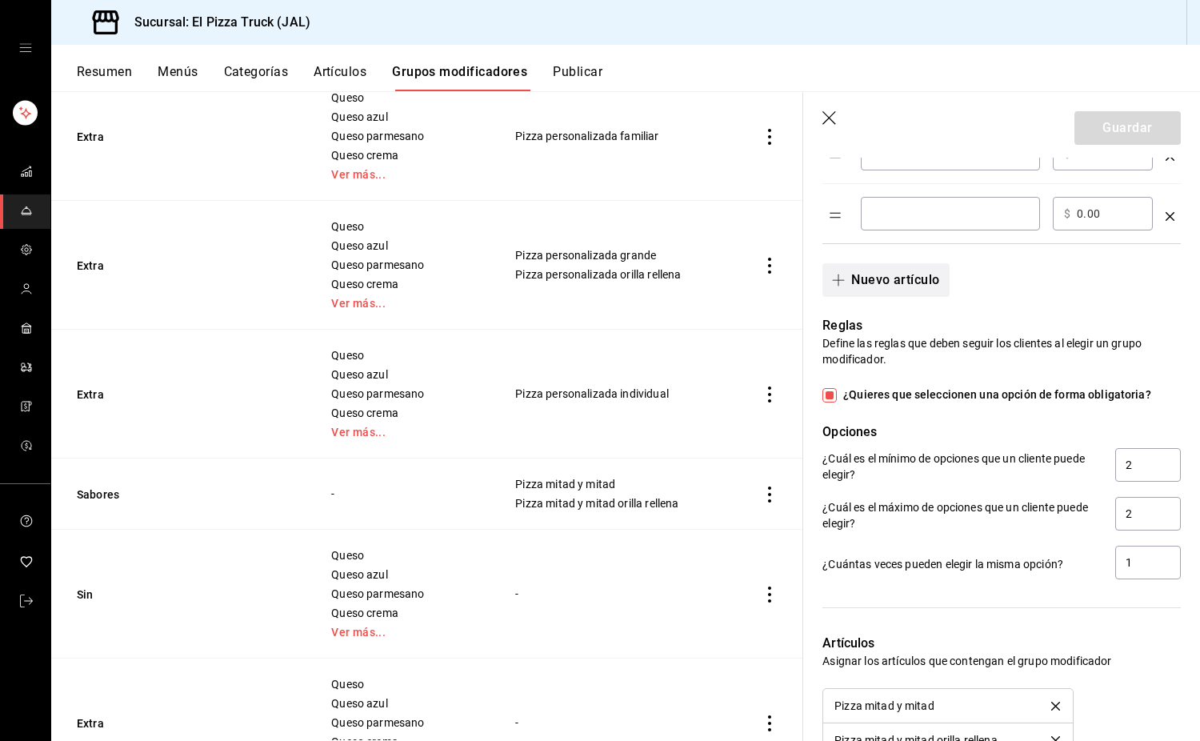
click at [916, 283] on button "Nuevo artículo" at bounding box center [886, 280] width 126 height 34
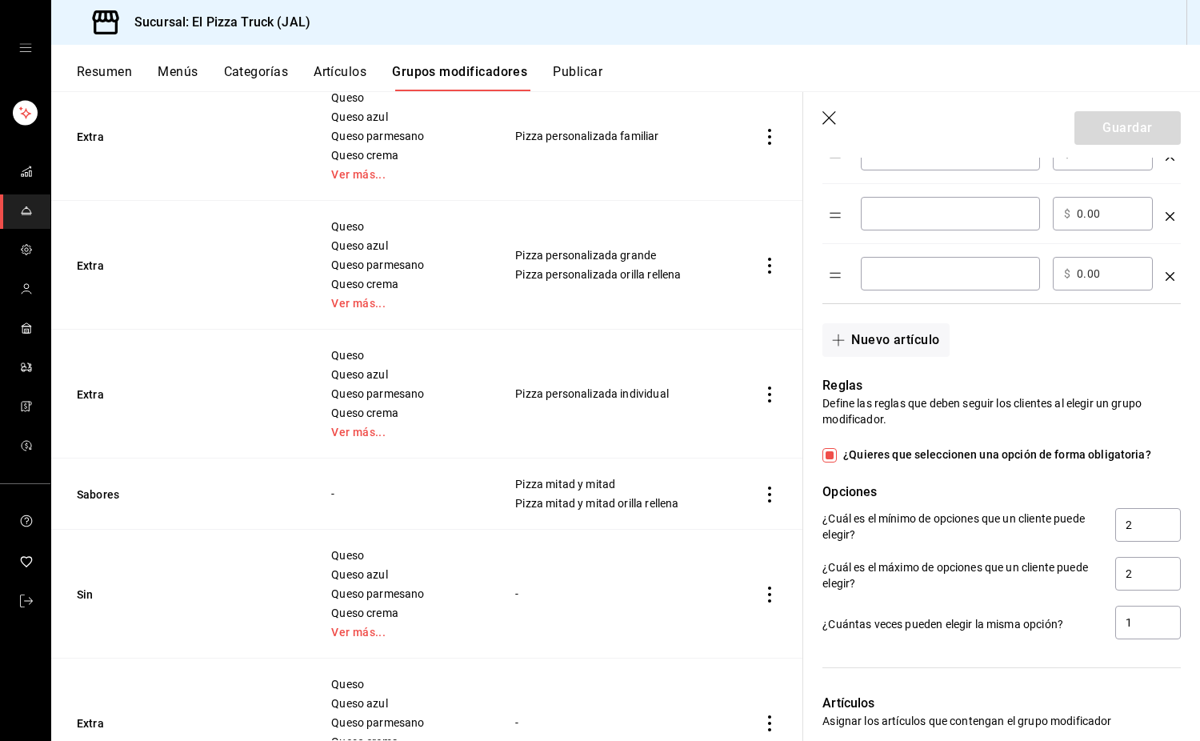
click at [917, 344] on button "Nuevo artículo" at bounding box center [886, 340] width 126 height 34
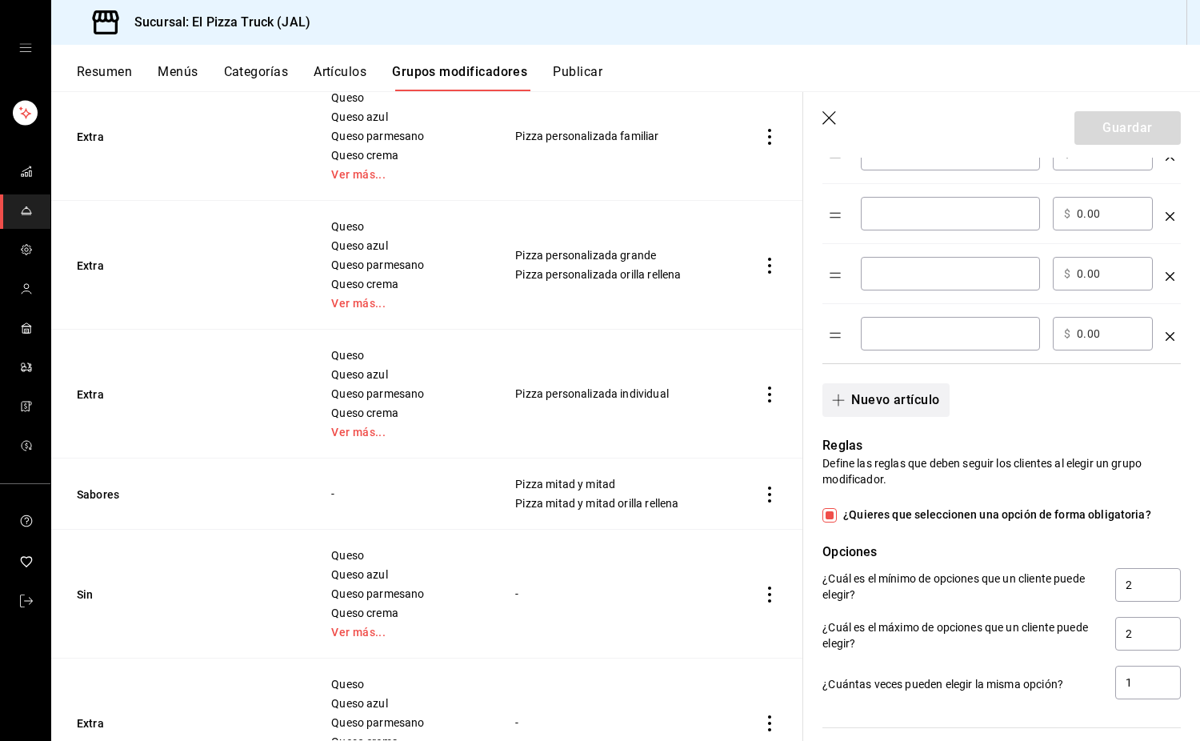
click at [908, 405] on button "Nuevo artículo" at bounding box center [886, 400] width 126 height 34
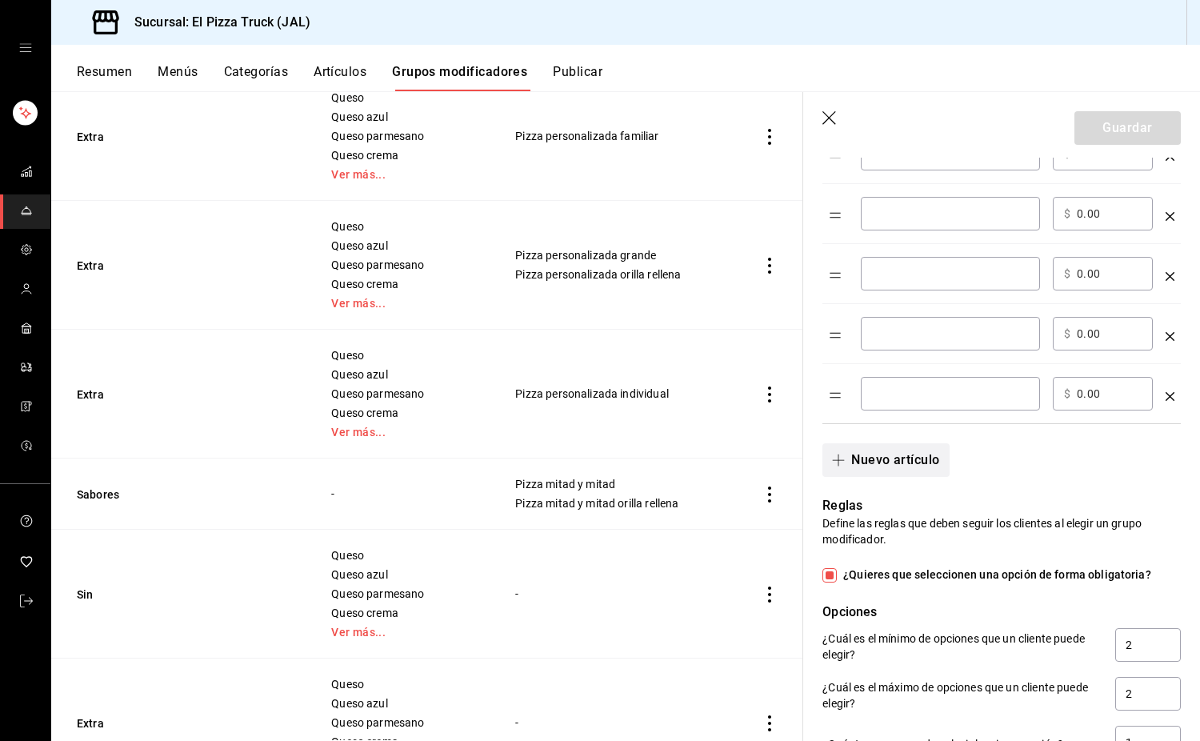
click at [903, 459] on button "Nuevo artículo" at bounding box center [886, 460] width 126 height 34
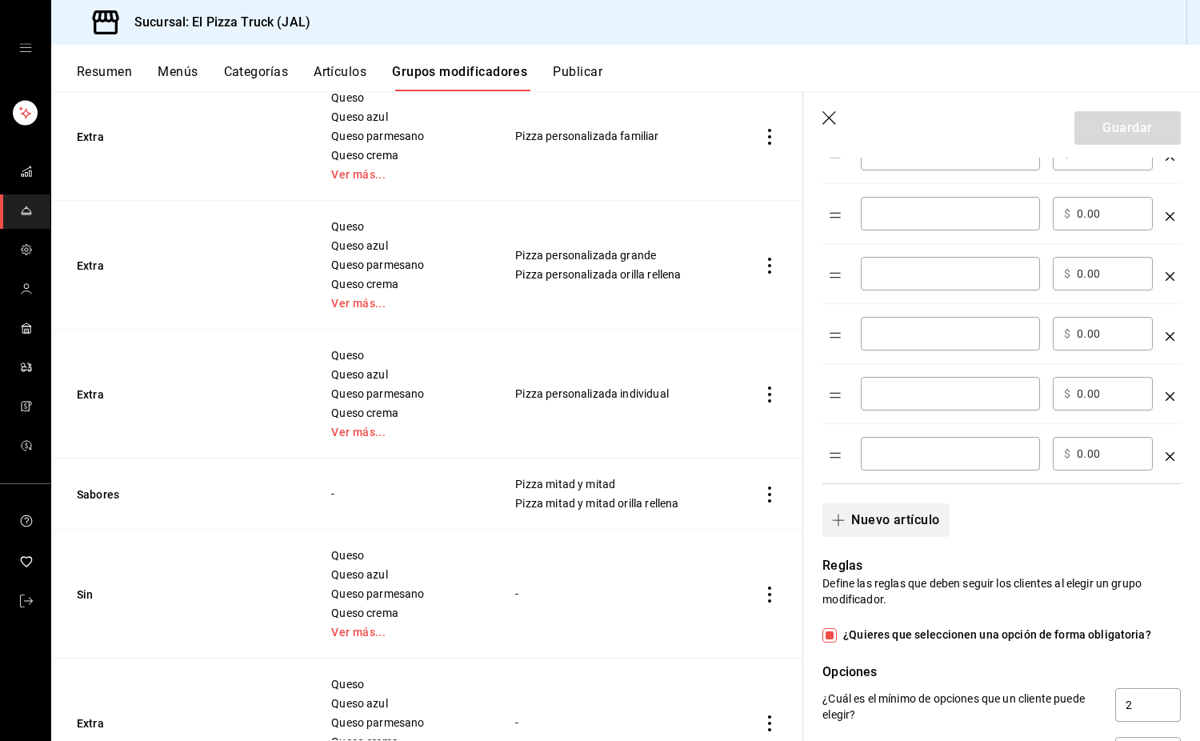
click at [899, 524] on button "Nuevo artículo" at bounding box center [886, 520] width 126 height 34
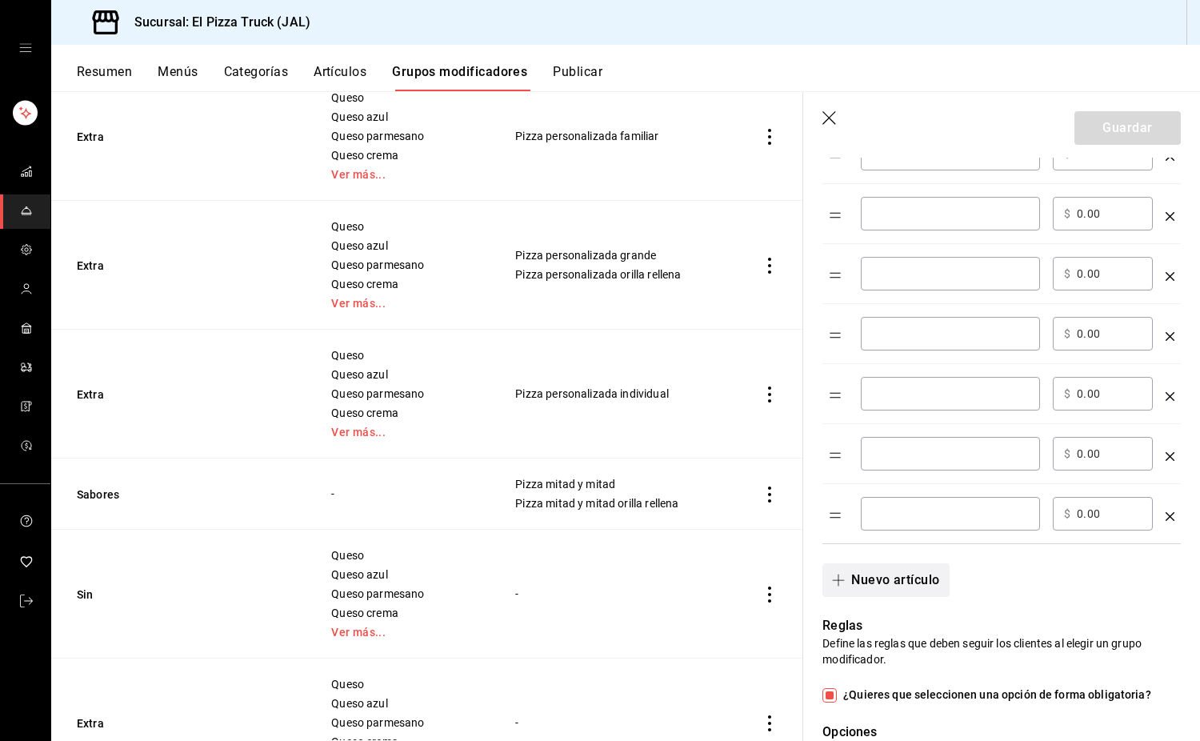
click at [898, 583] on button "Nuevo artículo" at bounding box center [886, 580] width 126 height 34
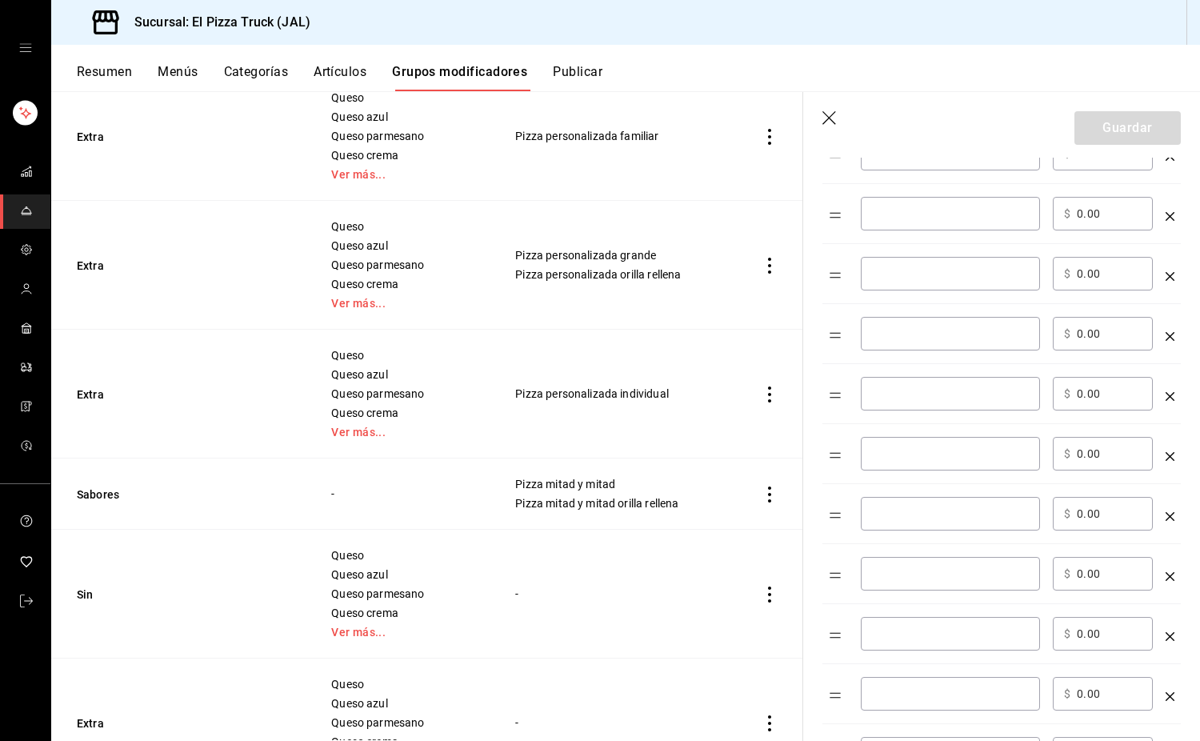
scroll to position [259, 0]
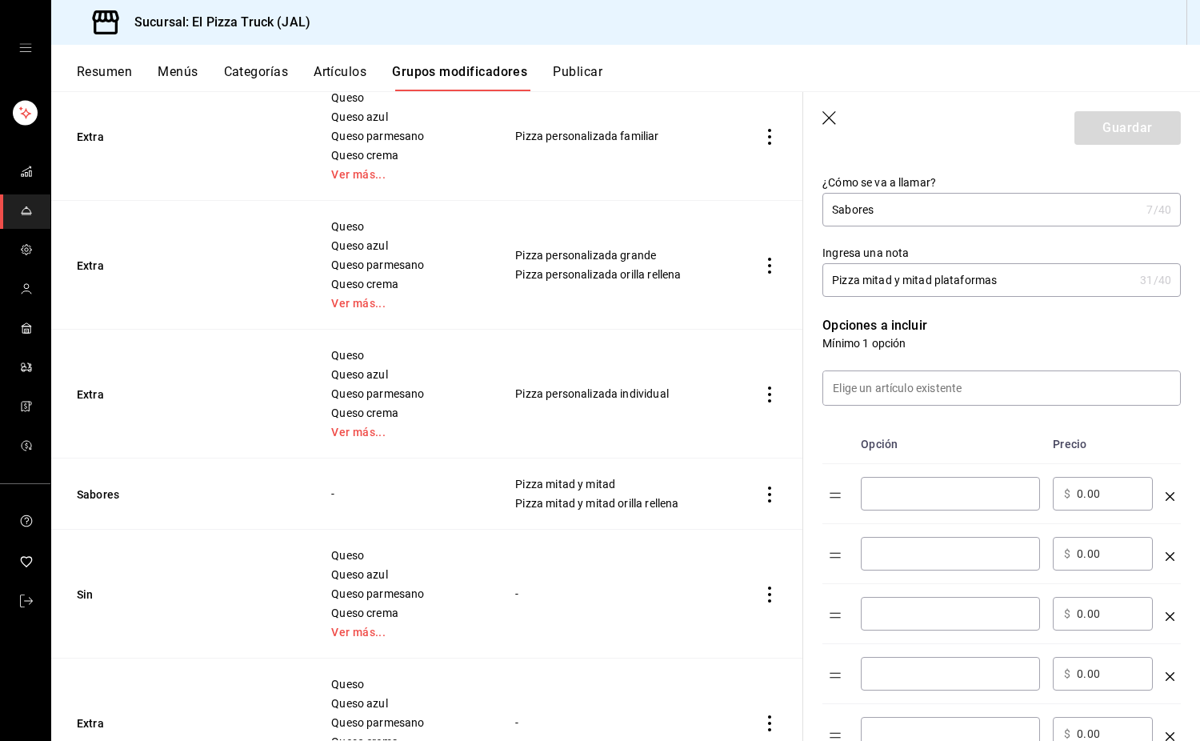
click at [912, 494] on input "optionsTable" at bounding box center [950, 494] width 157 height 16
type input "Arriera"
type input "100.00"
type input "Camaron"
type input "100.00"
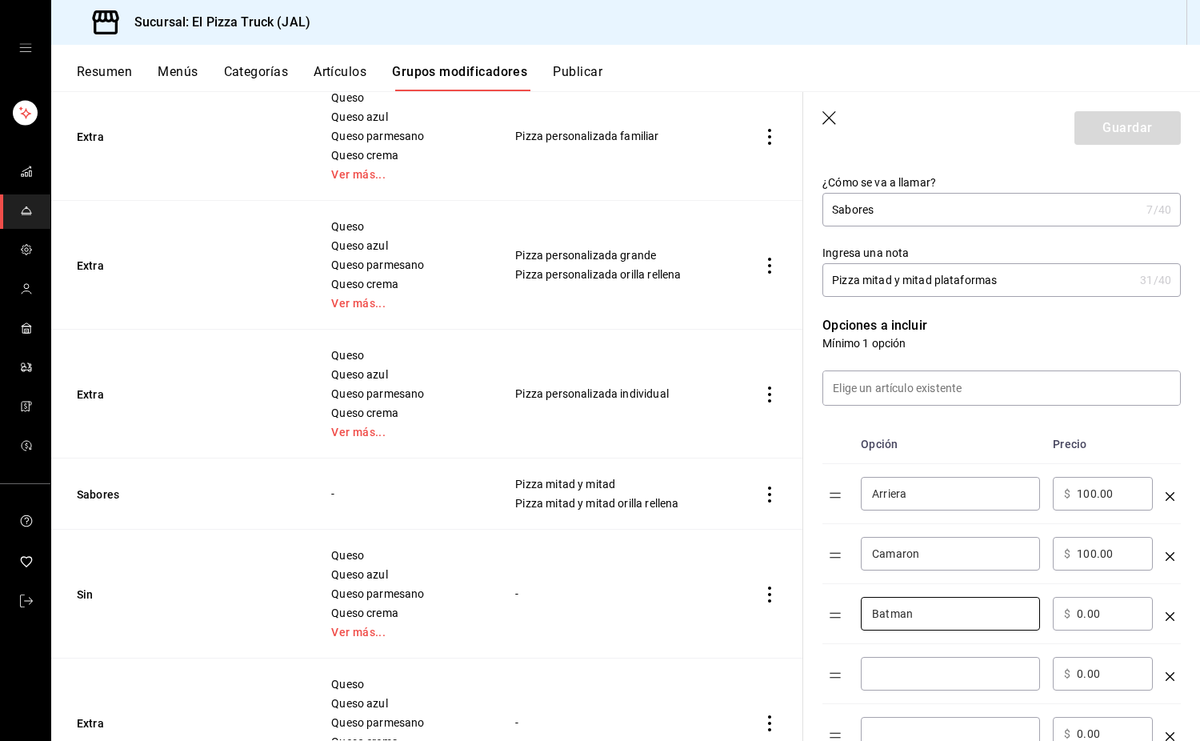
type input "Batman"
type input "80.00"
type input "Doble queso"
type input "75.00"
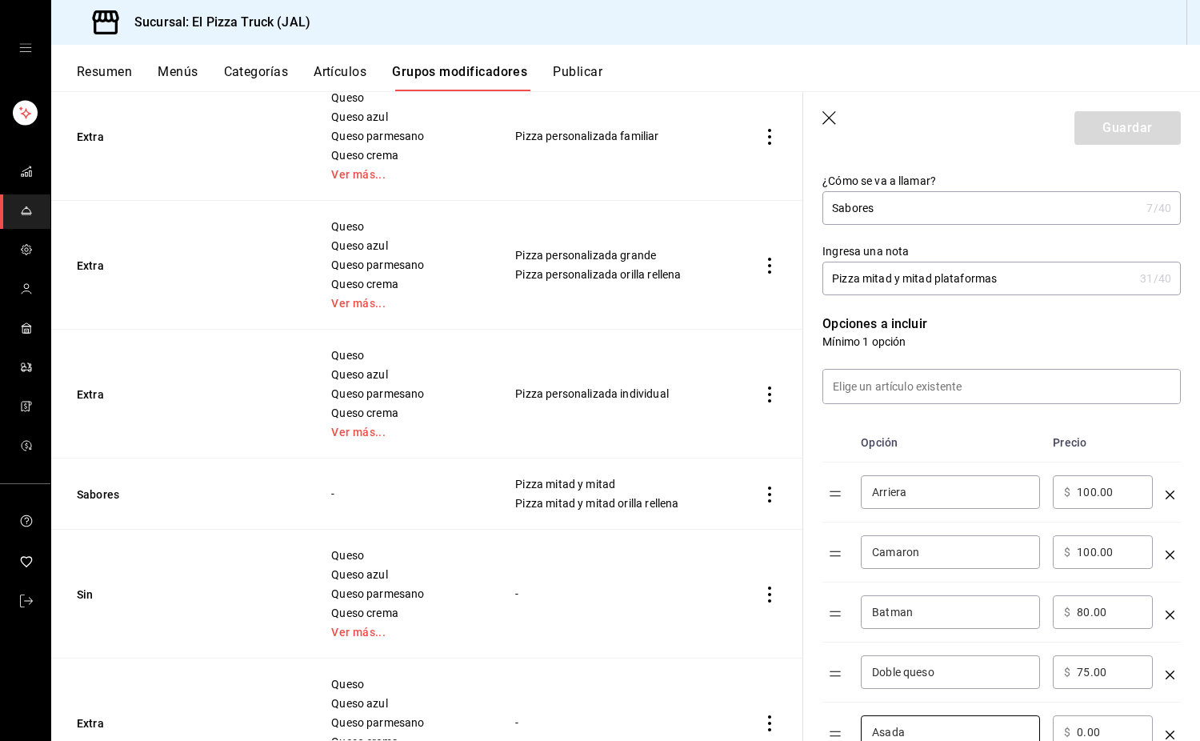
type input "Asada"
type input "75.00"
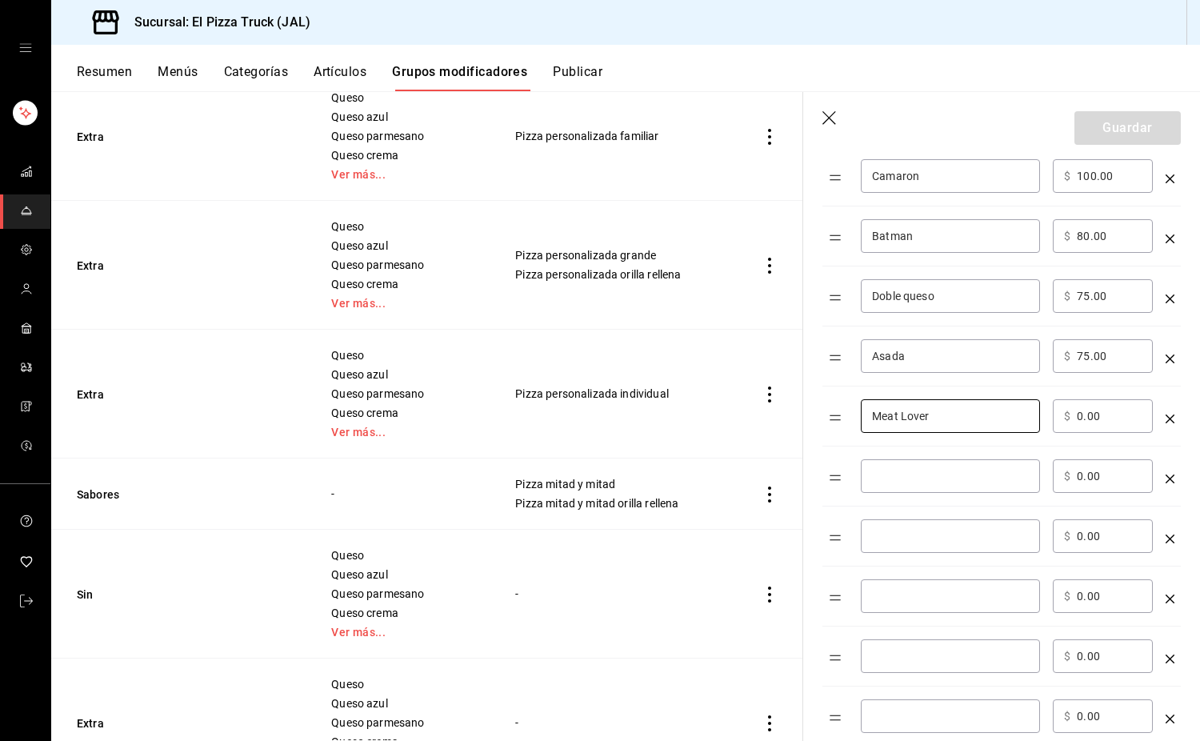
type input "Meat Lover"
type input "65.00"
type input "[PERSON_NAME]"
type input "55.00"
type input "Peperoni VIP"
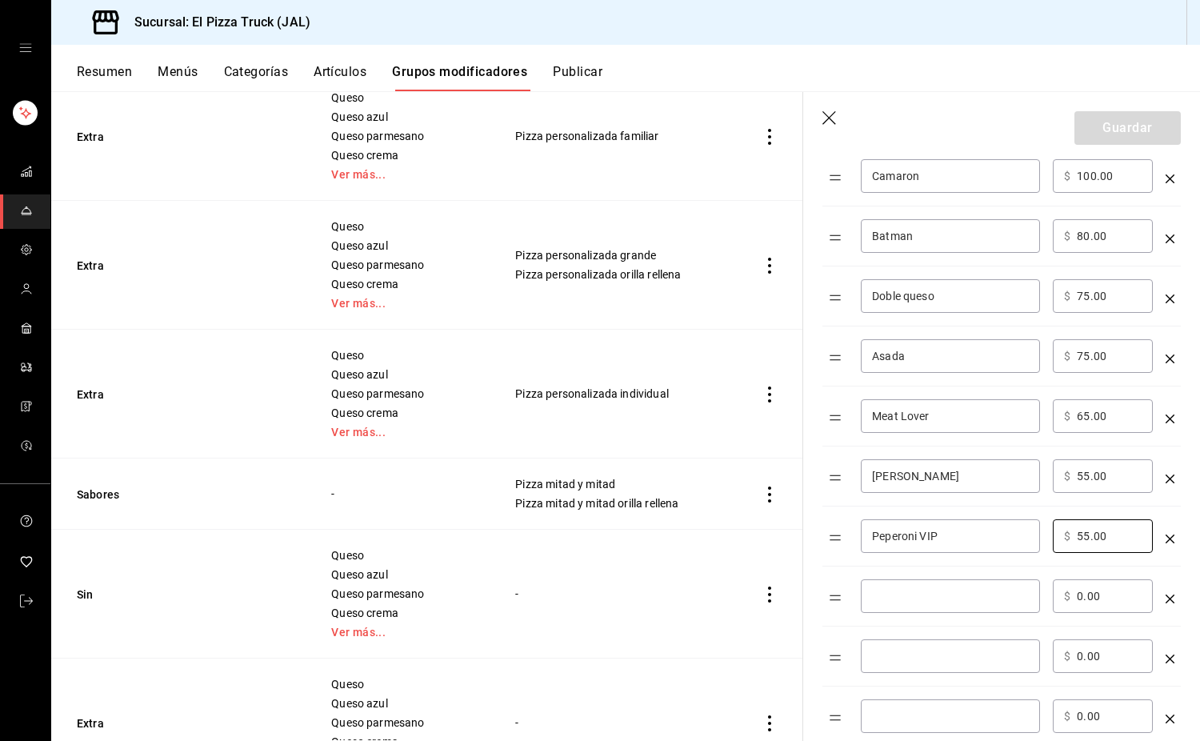
type input "55.00"
type input "[US_STATE] VIP"
type input "55.00"
type input "4 quesos"
type input "55.00"
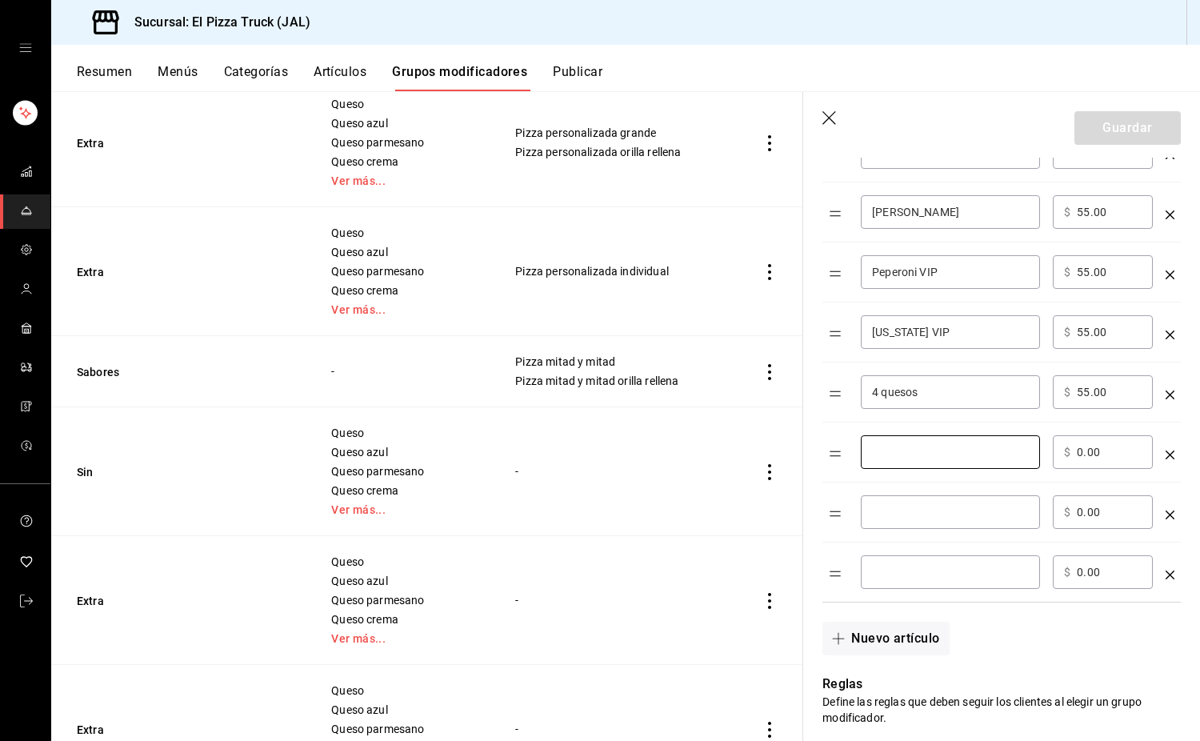
scroll to position [920, 0]
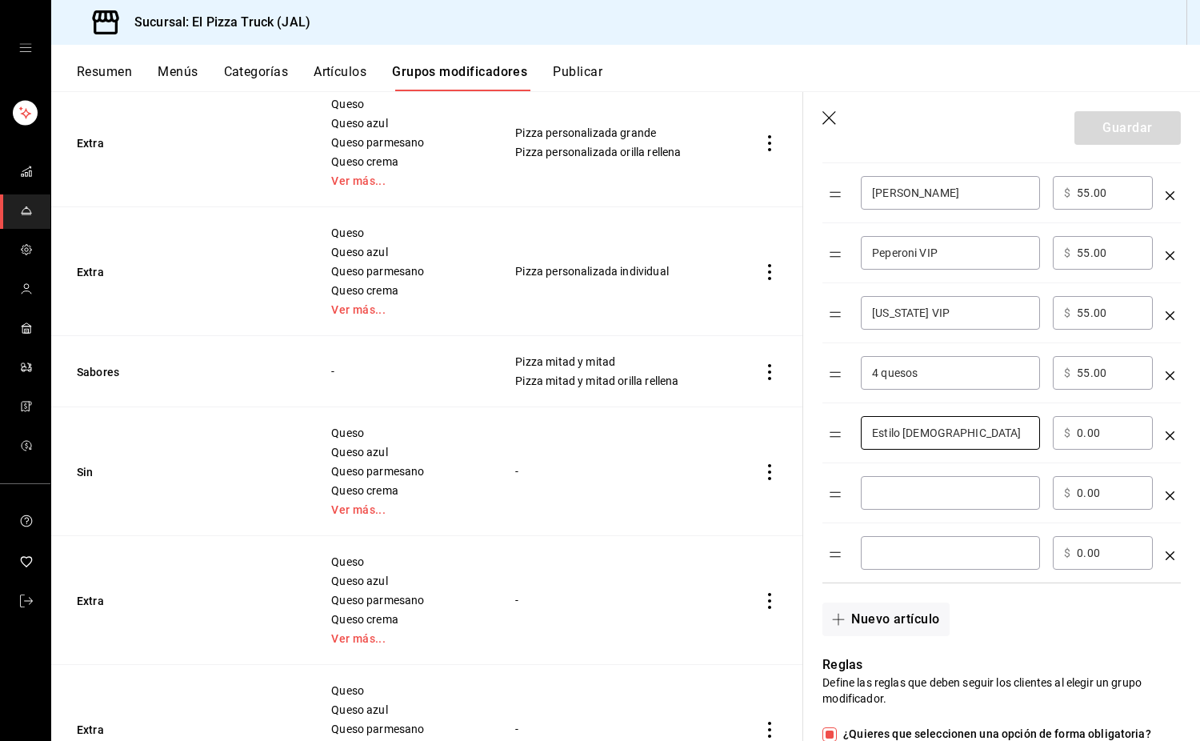
type input "Estilo [DEMOGRAPHIC_DATA]"
type input "40.00"
type input "Vegetariana"
type input "40.00"
type input "Mexicana"
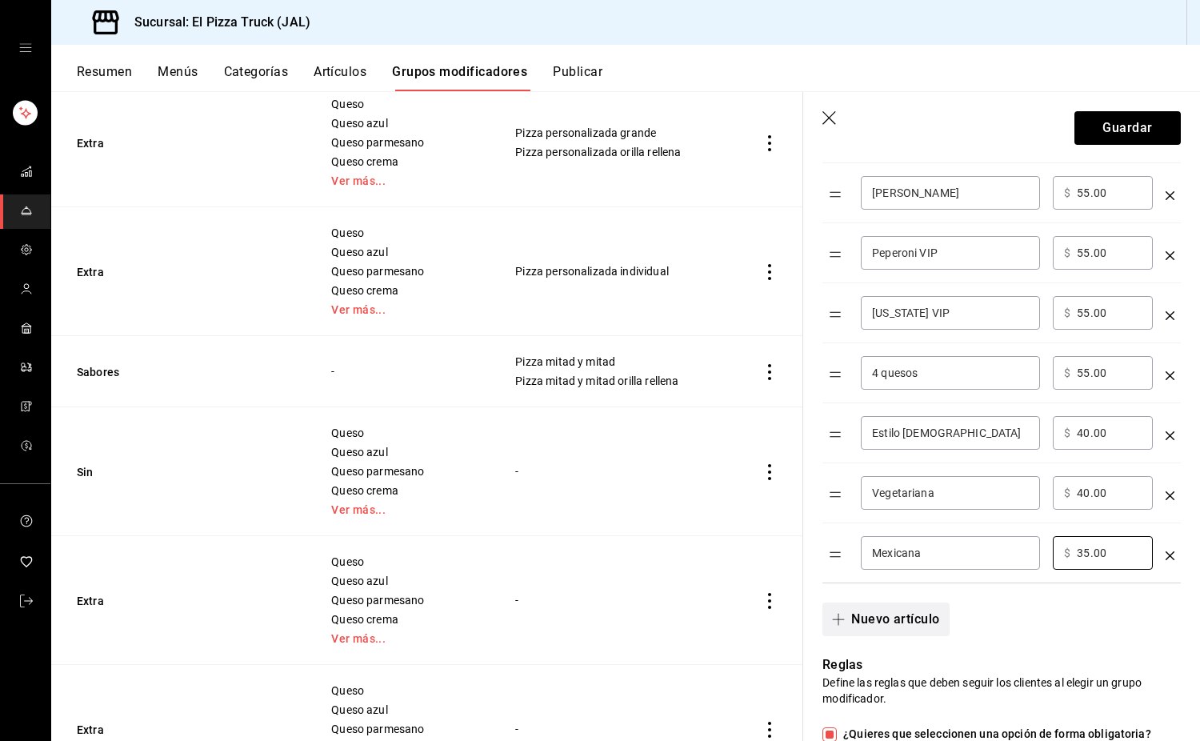
type input "35.00"
click at [879, 622] on button "Nuevo artículo" at bounding box center [886, 620] width 126 height 34
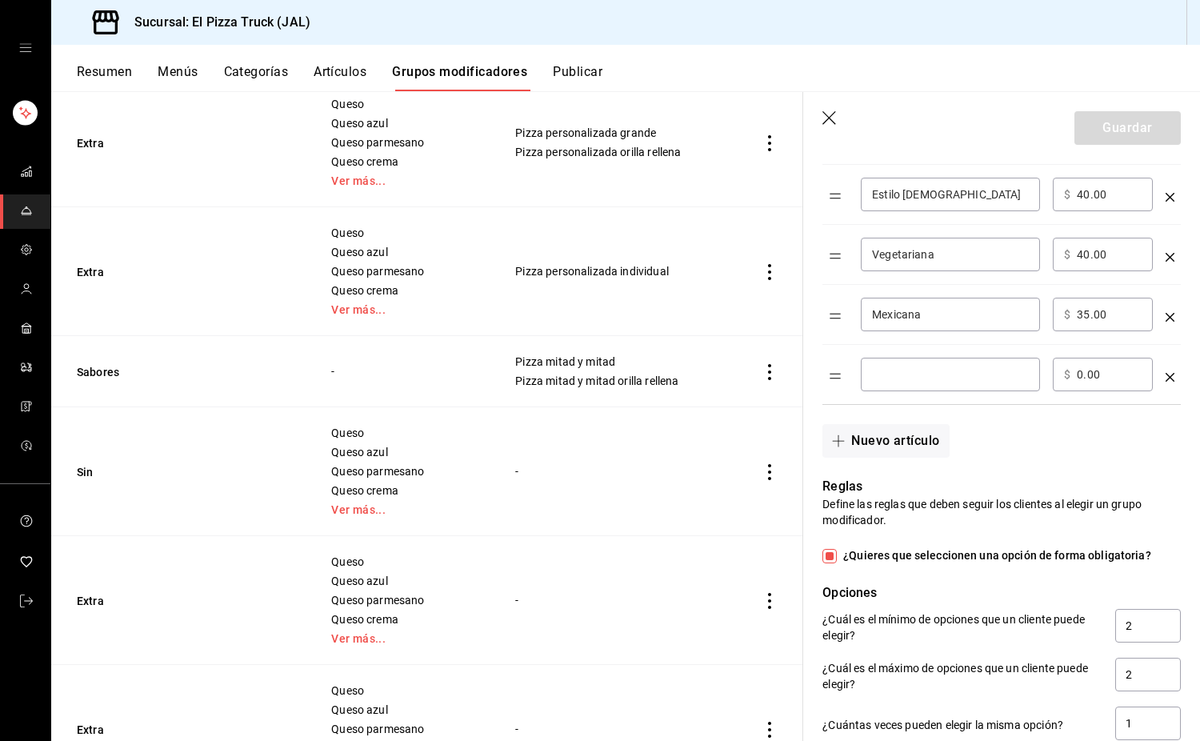
scroll to position [1160, 0]
click at [918, 438] on button "Nuevo artículo" at bounding box center [886, 440] width 126 height 34
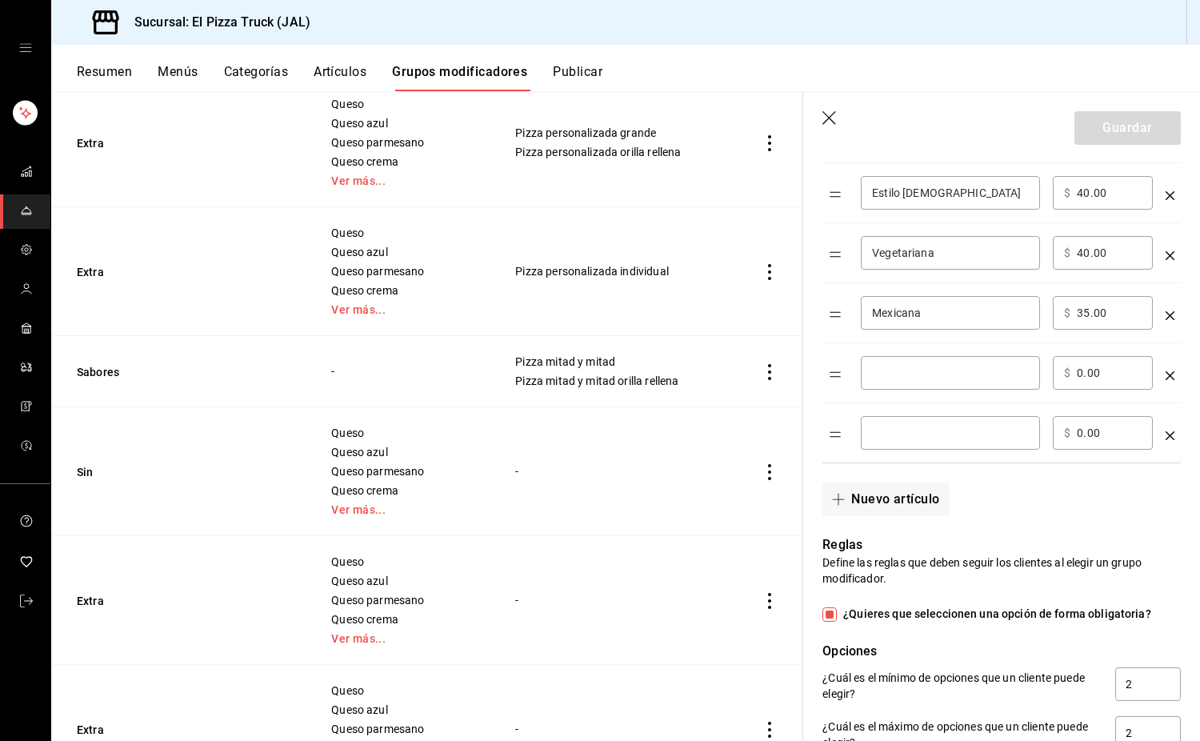
click at [898, 512] on button "Nuevo artículo" at bounding box center [886, 500] width 126 height 34
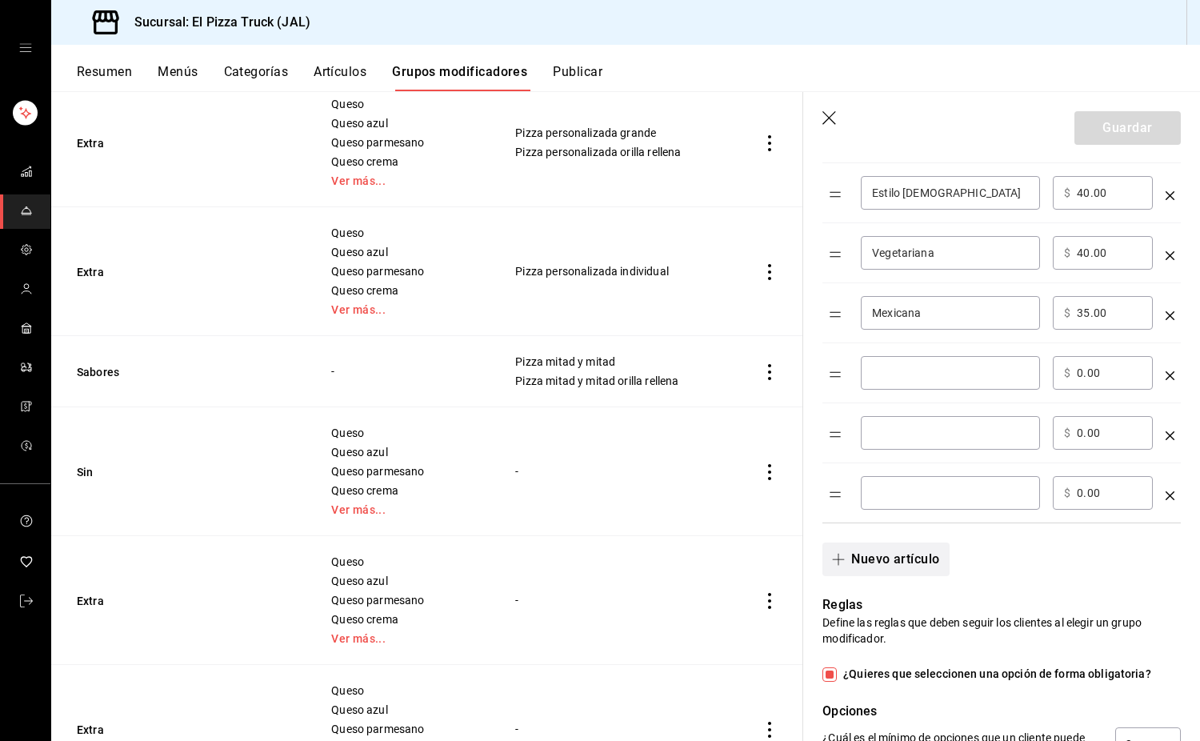
click at [908, 574] on button "Nuevo artículo" at bounding box center [886, 560] width 126 height 34
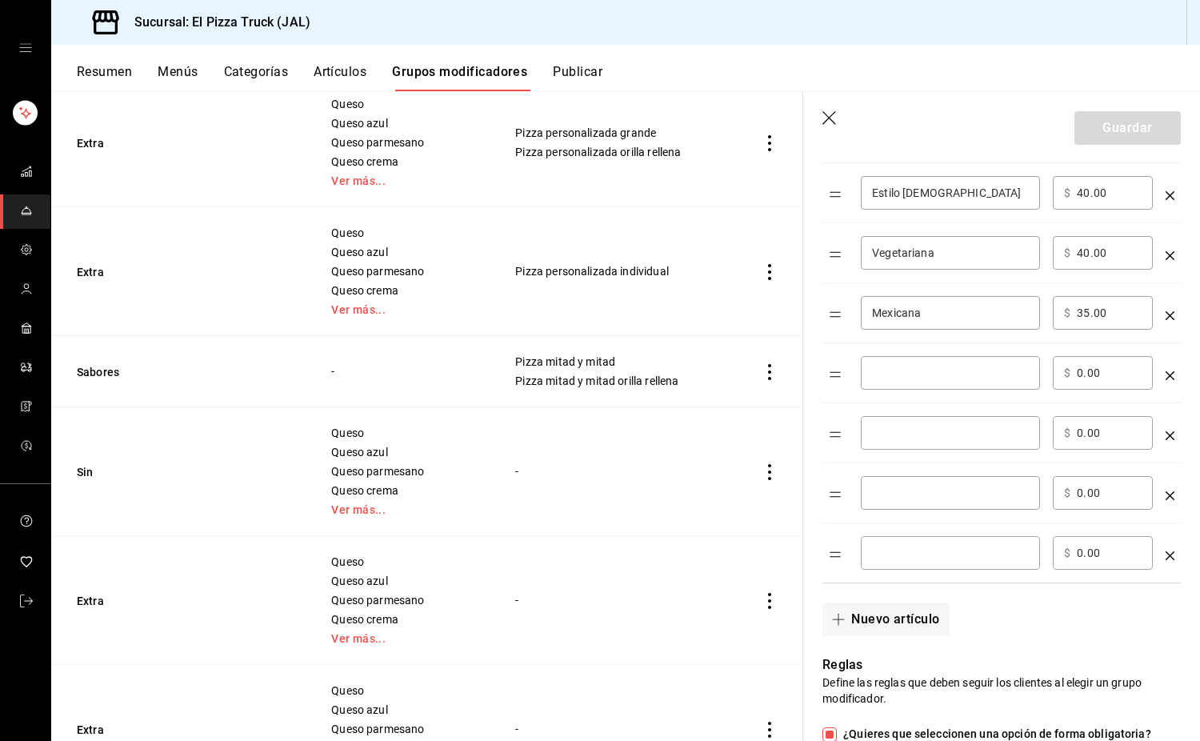
click at [907, 383] on div "​" at bounding box center [950, 373] width 179 height 34
type input "Margharita"
click at [942, 431] on input "optionsTable" at bounding box center [950, 433] width 157 height 16
type input "Peperoni"
click at [1072, 372] on div "​ $ 0.00 ​" at bounding box center [1103, 373] width 100 height 34
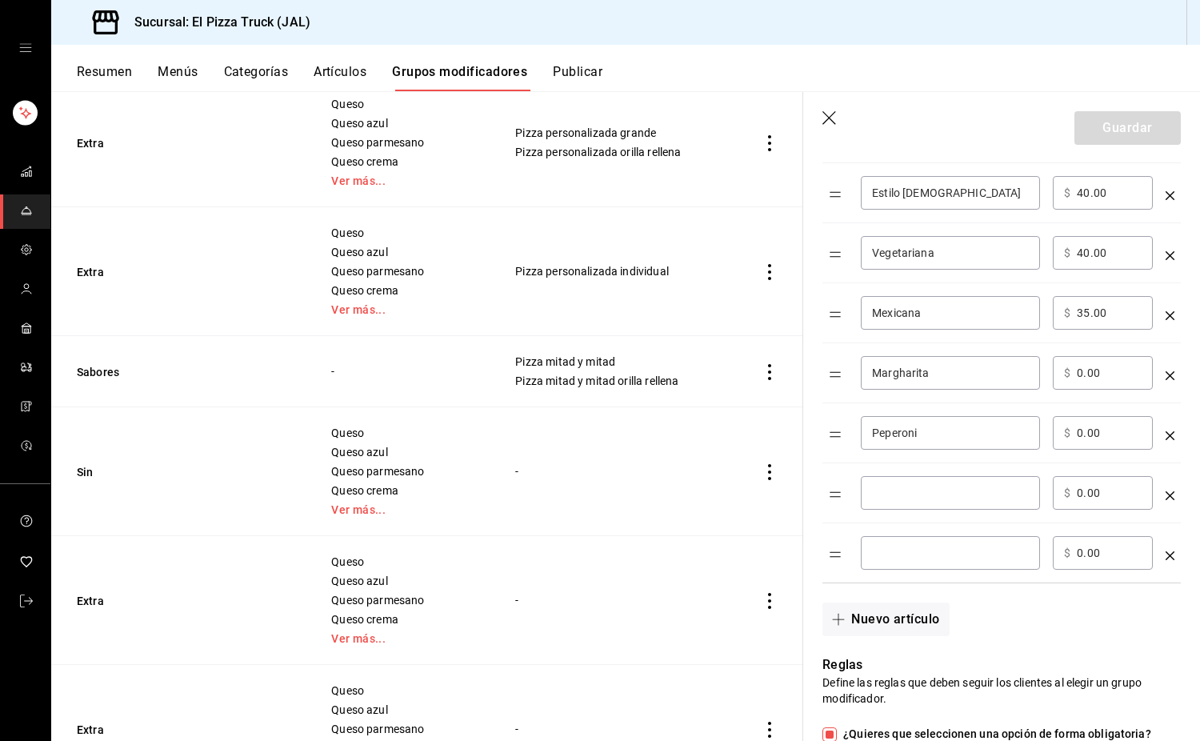
click at [1080, 375] on input "0.00" at bounding box center [1109, 373] width 65 height 16
type input "35.00"
type input "25.00"
type input "Hawaiana"
type input "25.00"
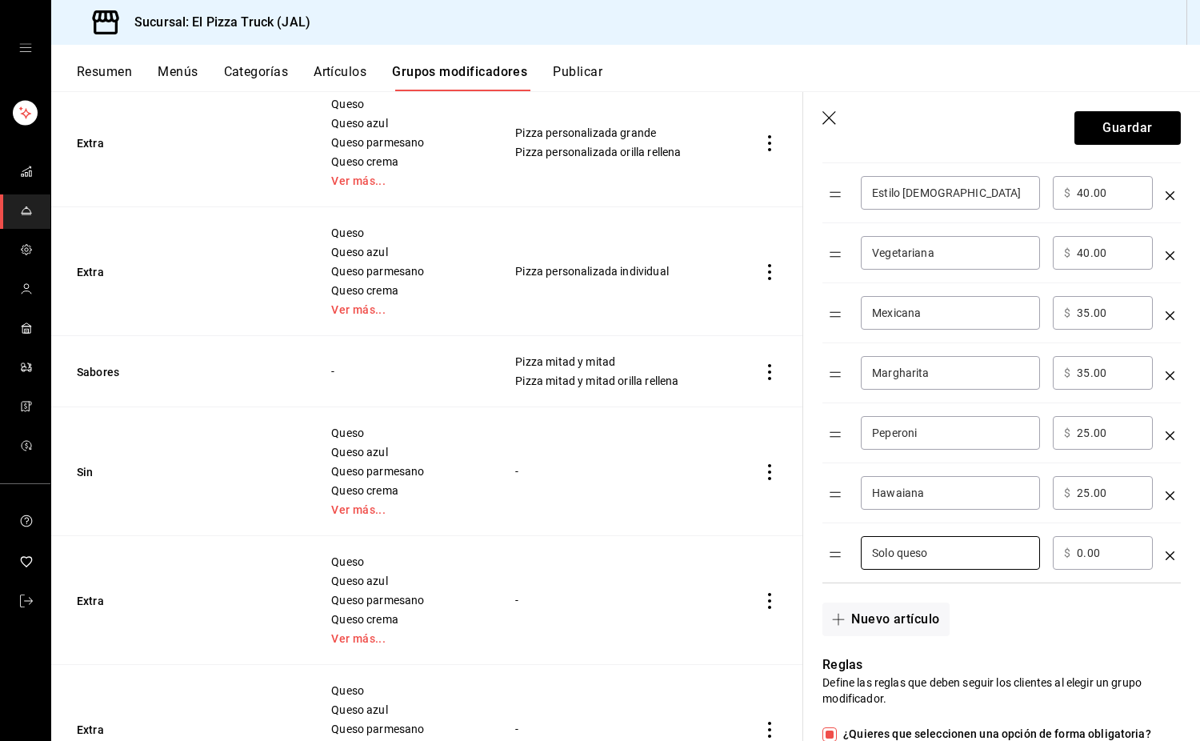
type input "Solo queso"
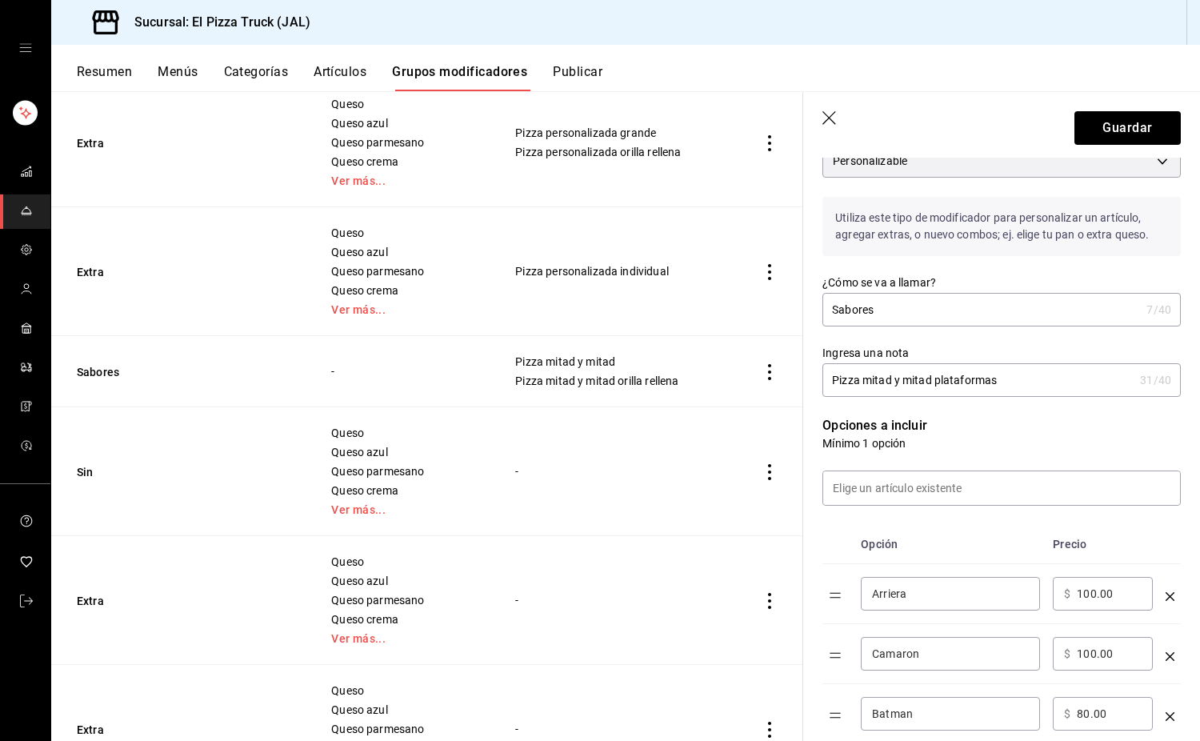
scroll to position [79, 0]
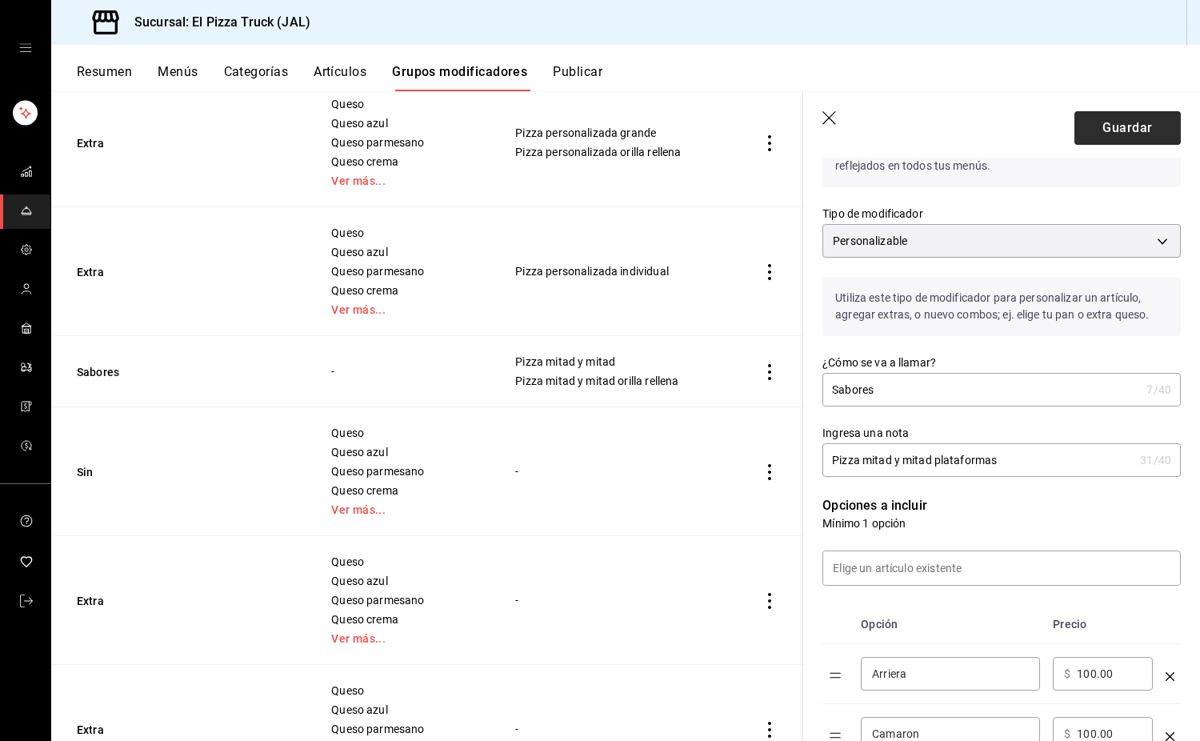
type input "25.00"
click at [1111, 121] on button "Guardar" at bounding box center [1128, 128] width 106 height 34
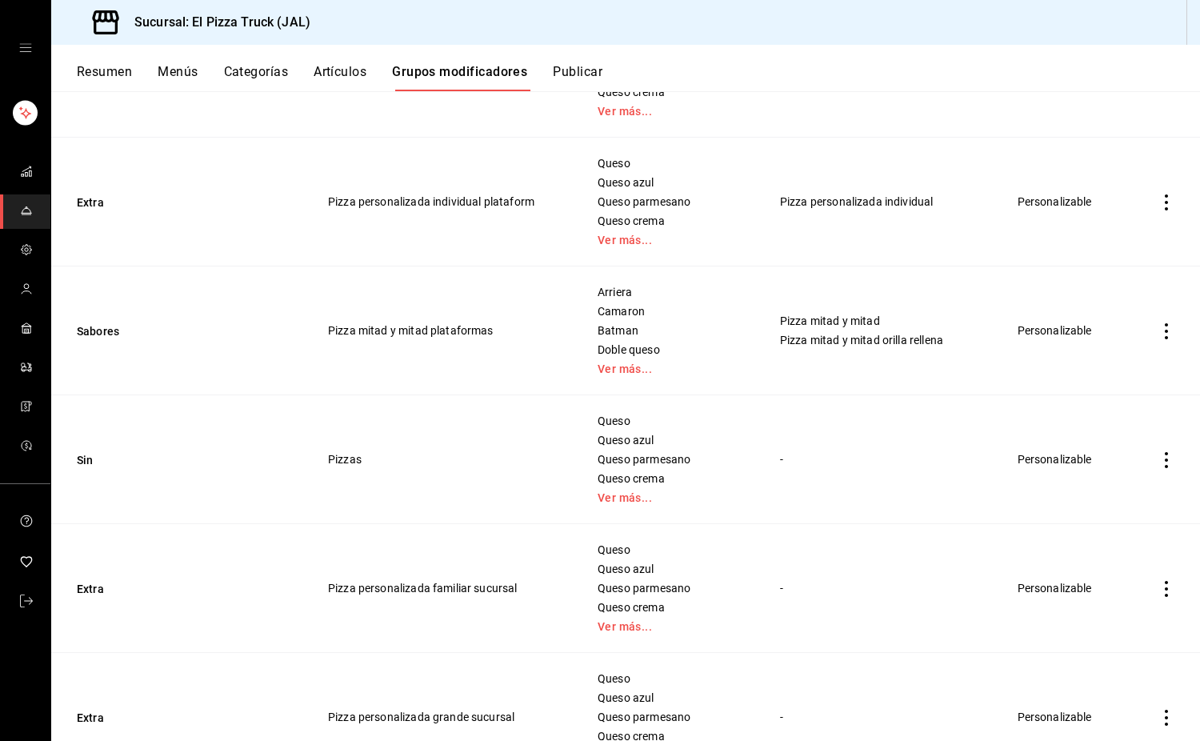
scroll to position [1441, 0]
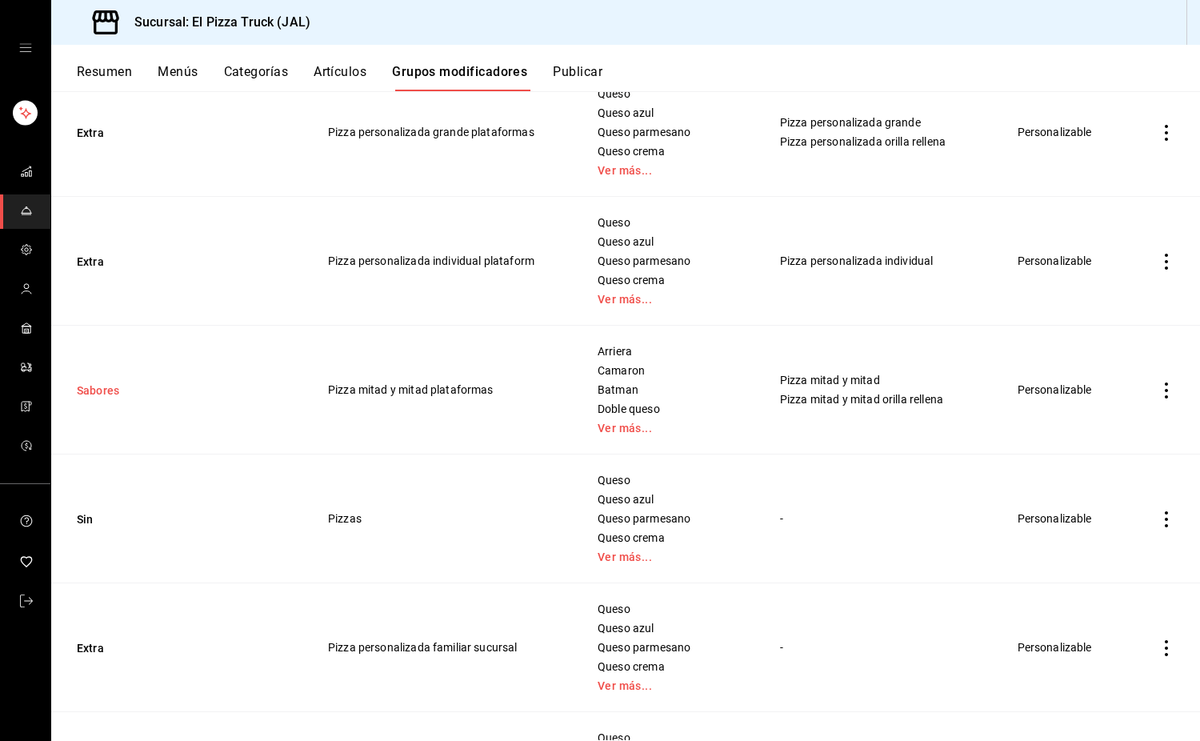
click at [99, 389] on button "Sabores" at bounding box center [173, 391] width 192 height 16
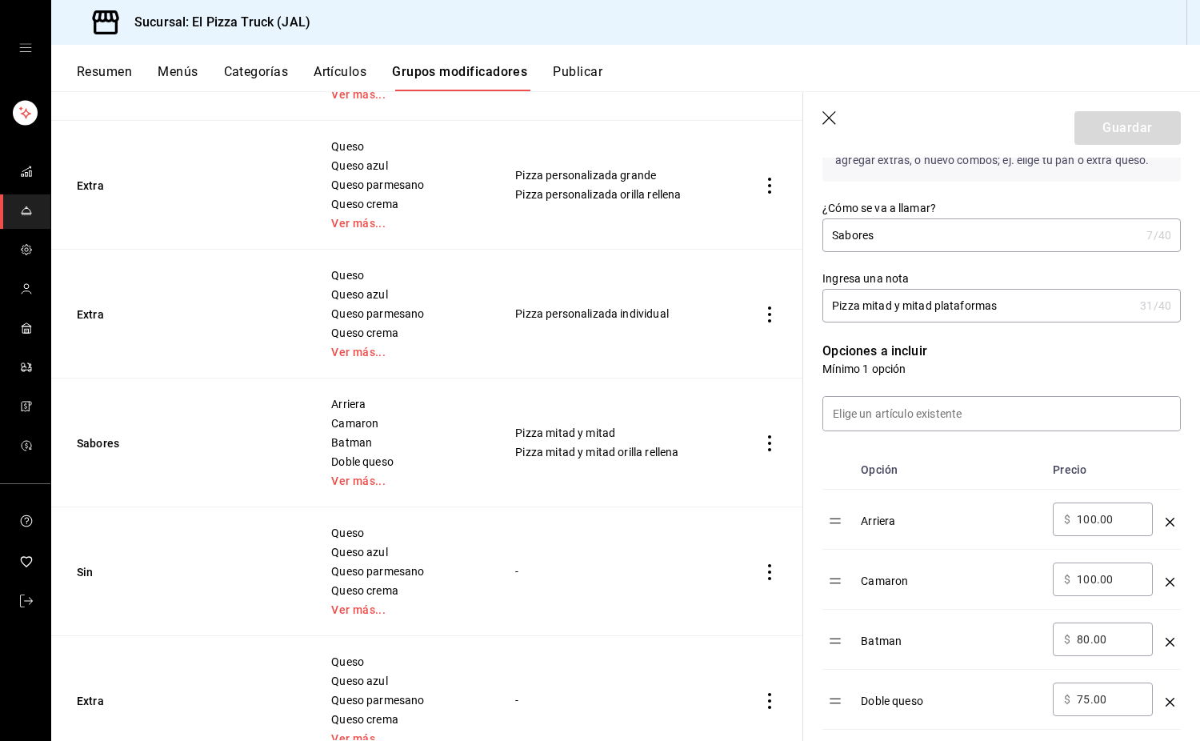
scroll to position [240, 0]
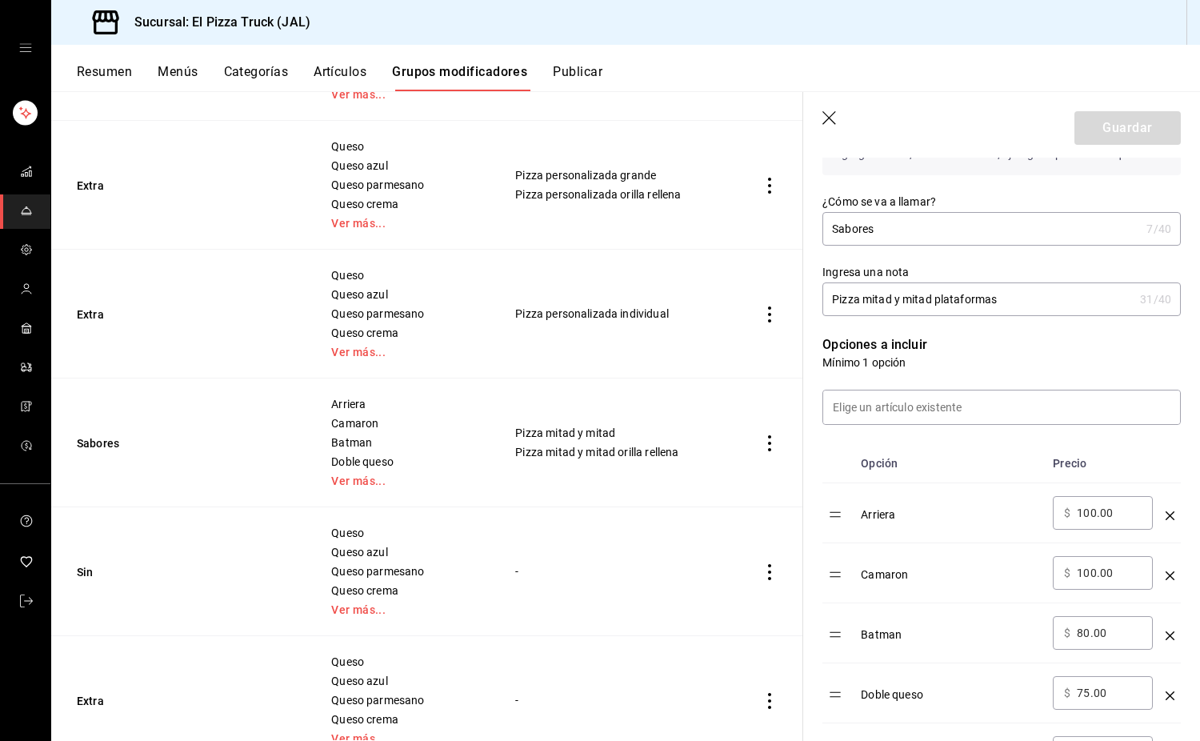
click at [835, 118] on icon "button" at bounding box center [831, 119] width 16 height 16
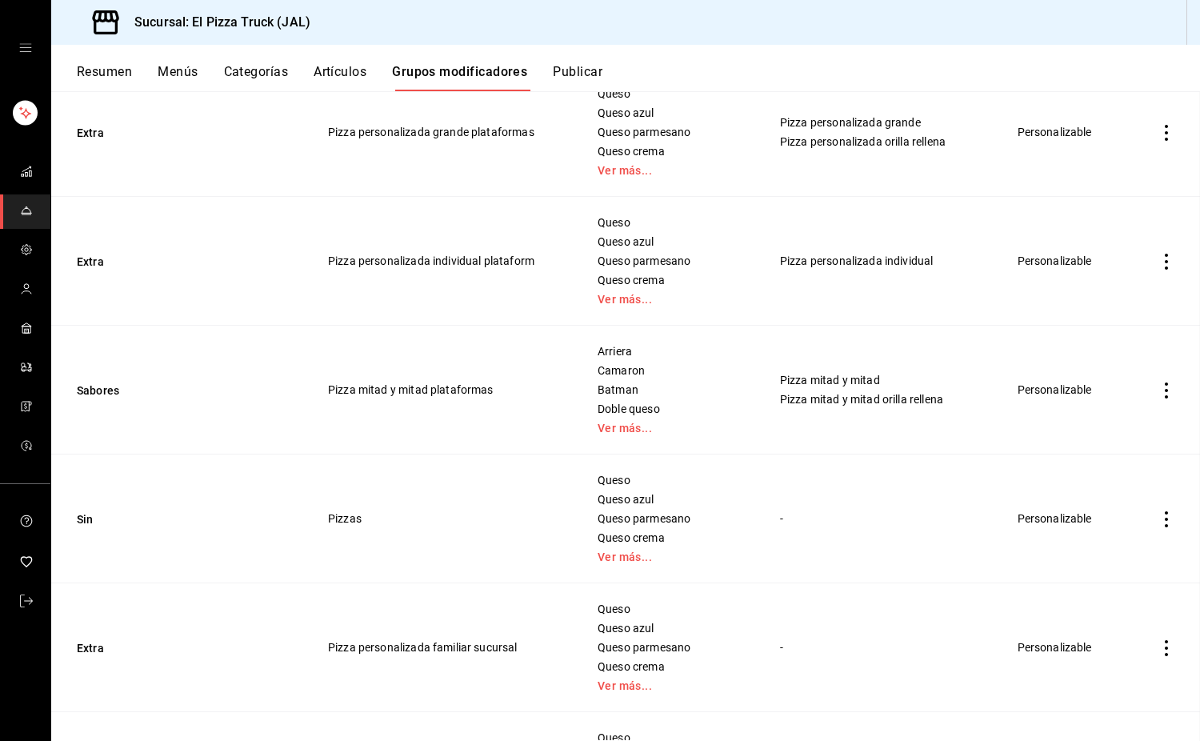
scroll to position [1603, 0]
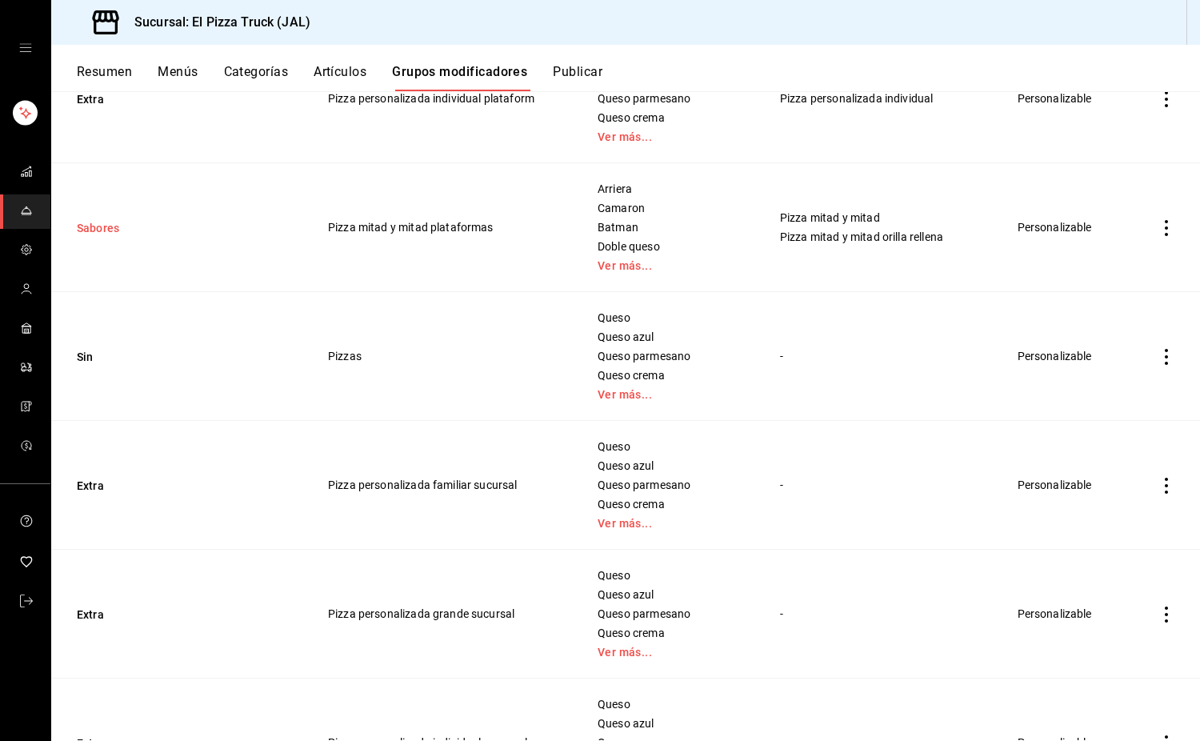
click at [114, 227] on button "Sabores" at bounding box center [173, 228] width 192 height 16
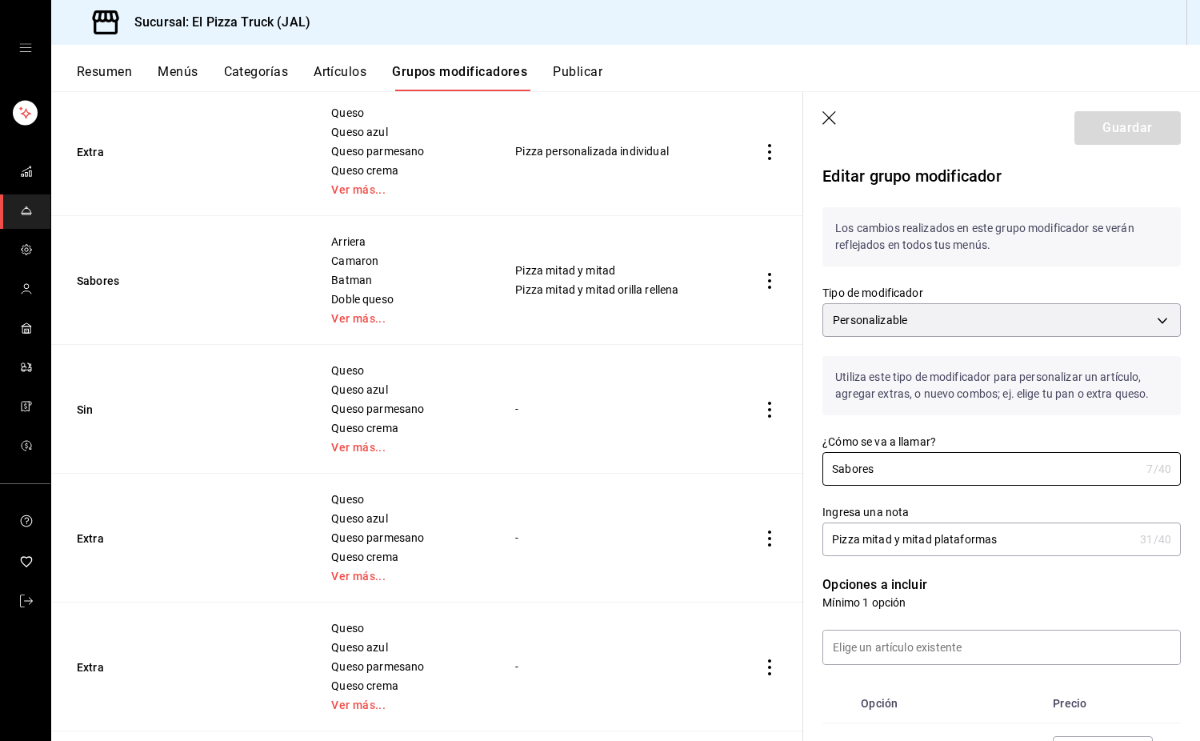
drag, startPoint x: 897, startPoint y: 472, endPoint x: 805, endPoint y: 467, distance: 92.2
click at [805, 467] on div "¿Cómo se va a llamar? Sabores 7 /40 ¿Cómo se va a llamar?" at bounding box center [992, 450] width 378 height 70
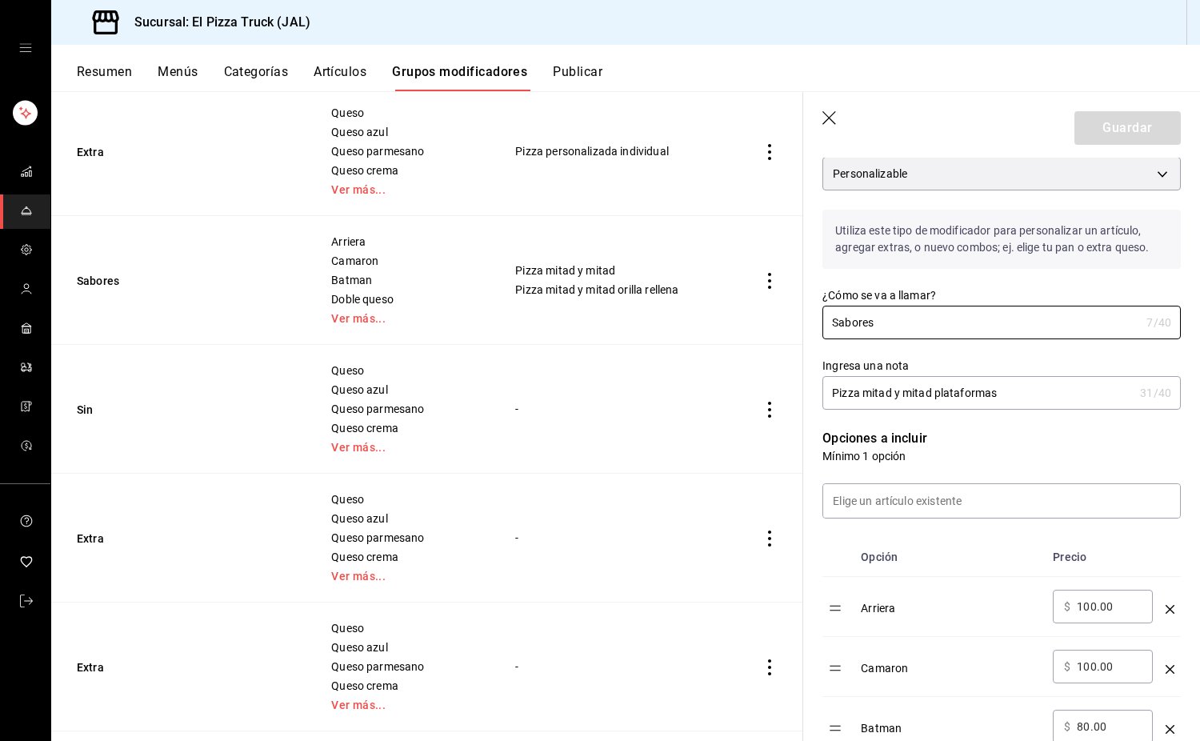
scroll to position [80, 0]
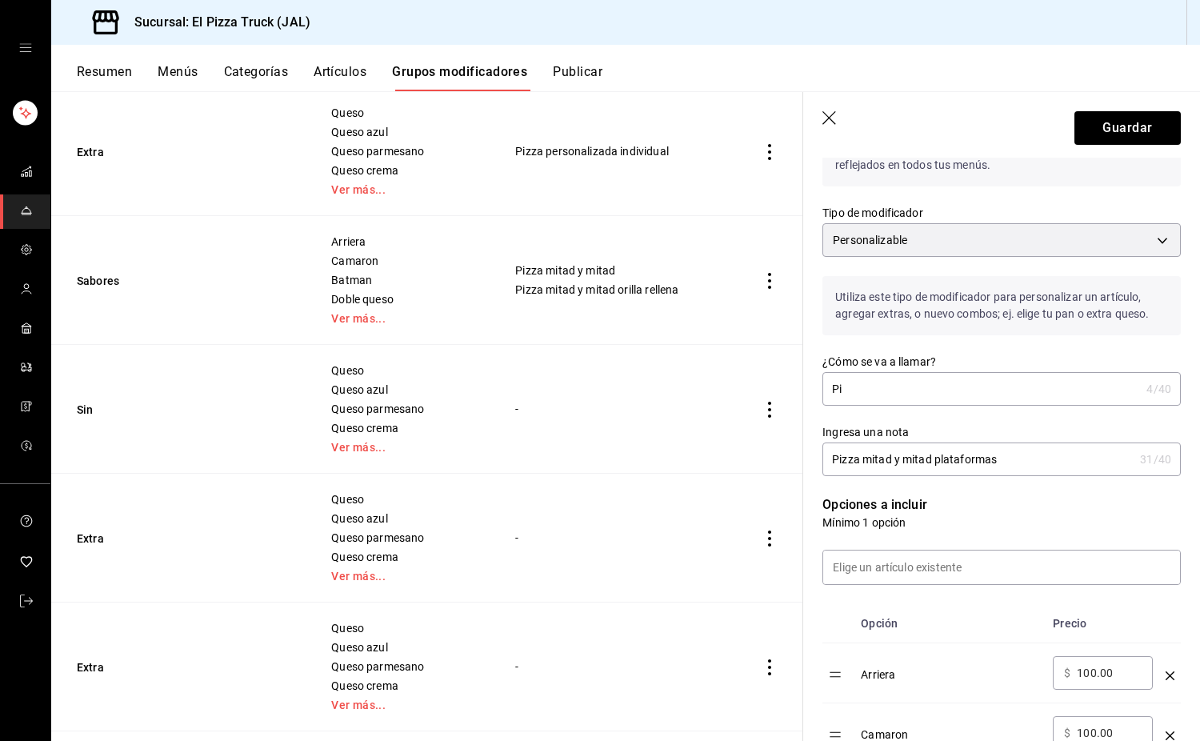
type input "P"
type input "d"
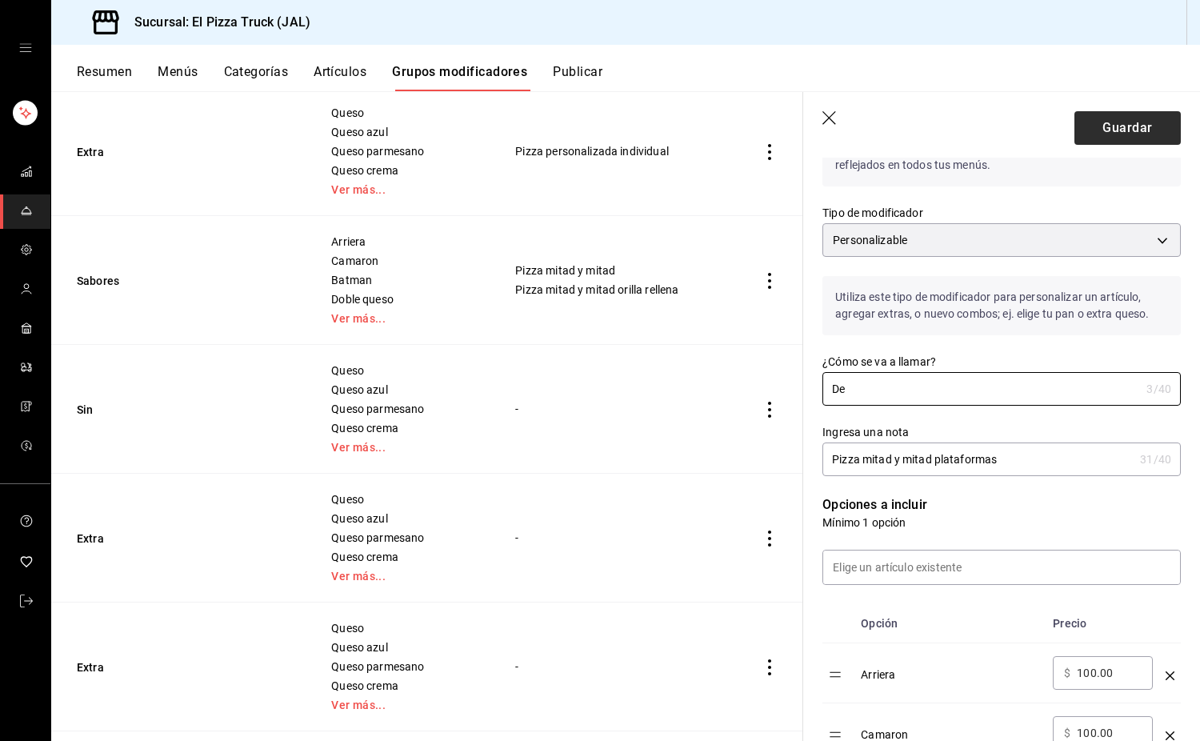
type input "De"
click at [1118, 130] on button "Guardar" at bounding box center [1128, 128] width 106 height 34
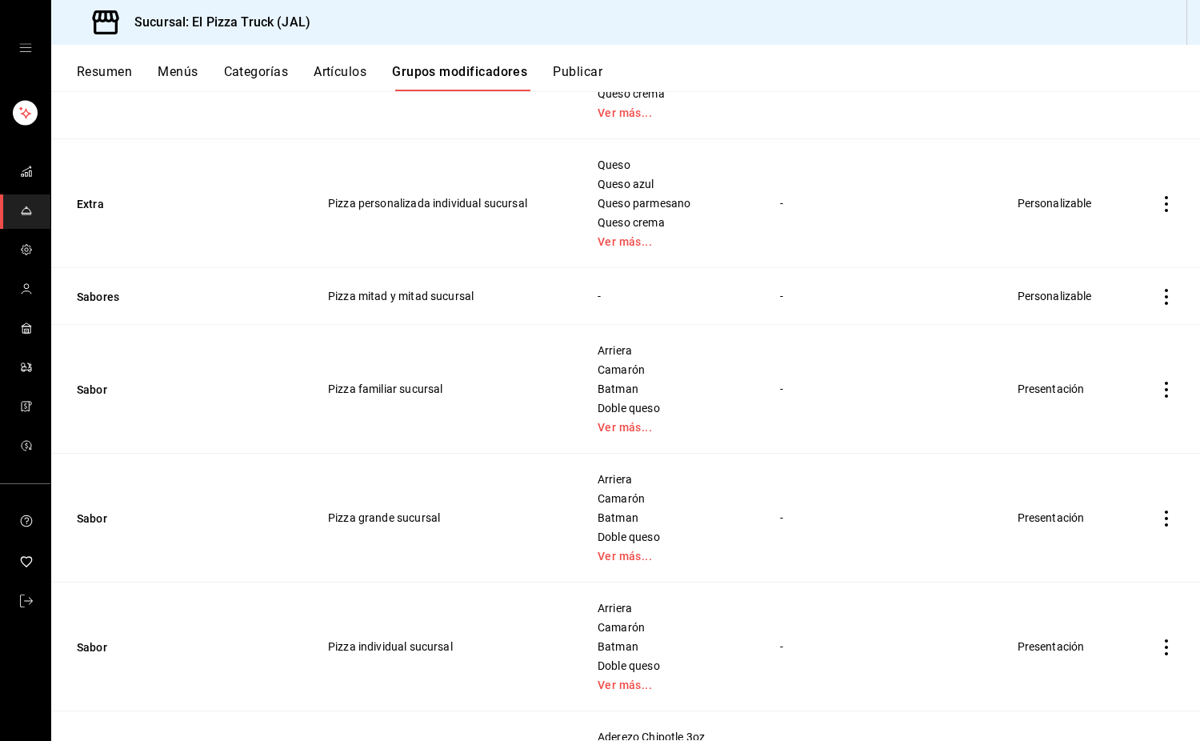
scroll to position [2161, 0]
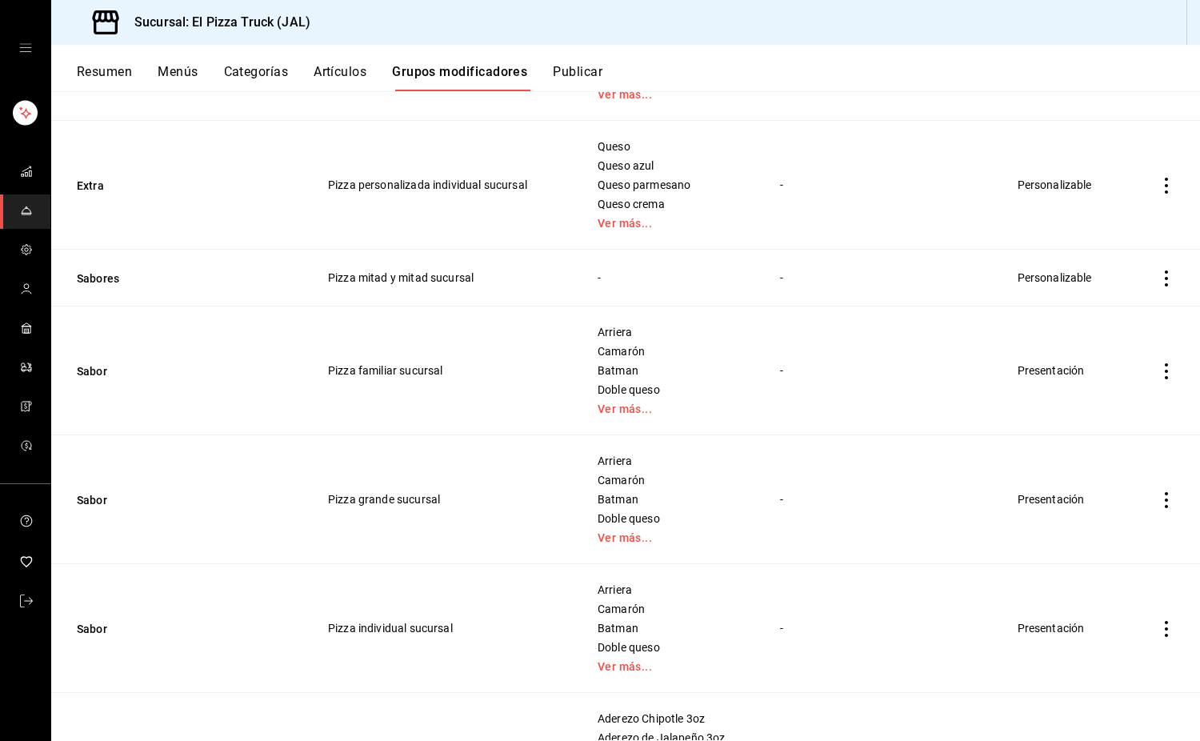
click at [1165, 284] on icon "actions" at bounding box center [1166, 278] width 3 height 16
click at [1112, 381] on span "Eliminar" at bounding box center [1106, 381] width 41 height 13
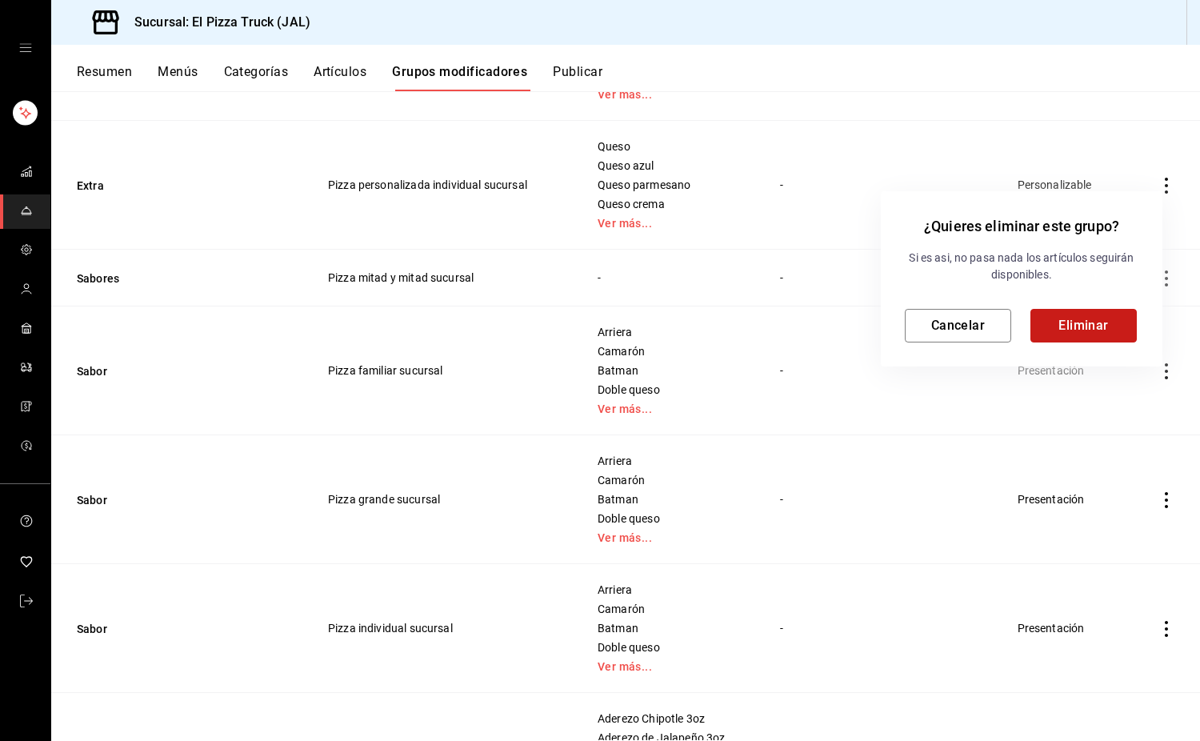
click at [1084, 320] on button "Eliminar" at bounding box center [1084, 326] width 106 height 34
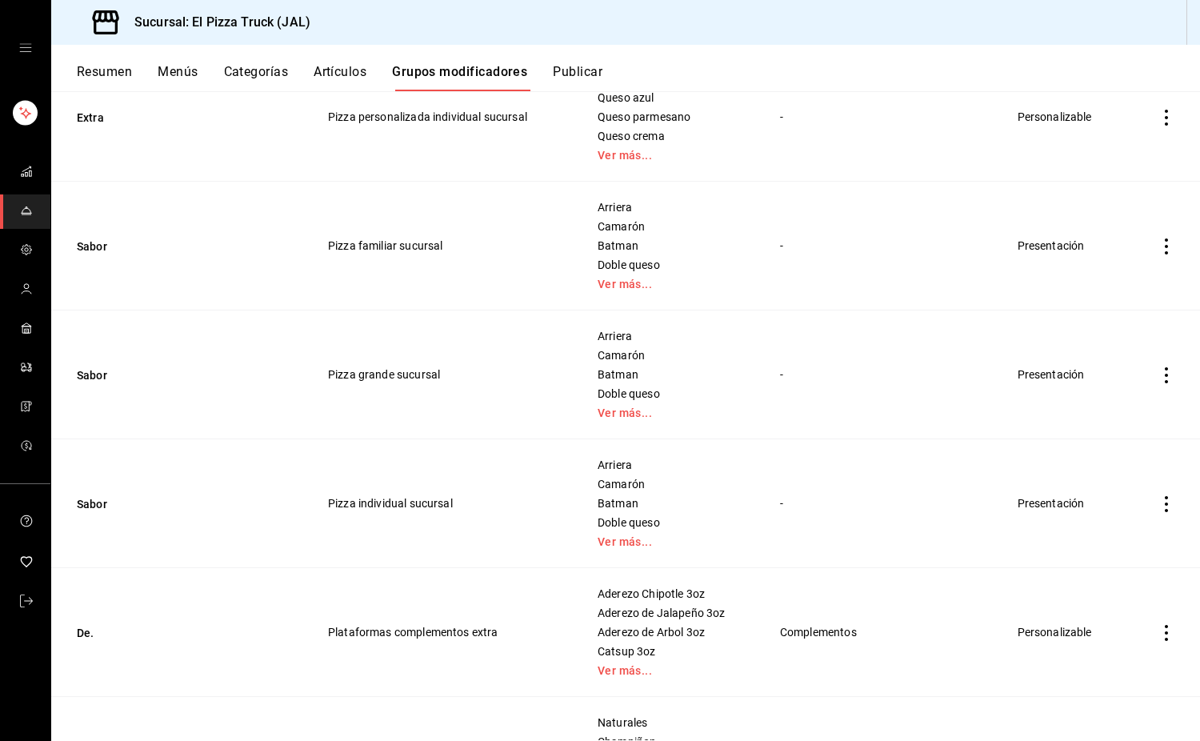
scroll to position [2222, 0]
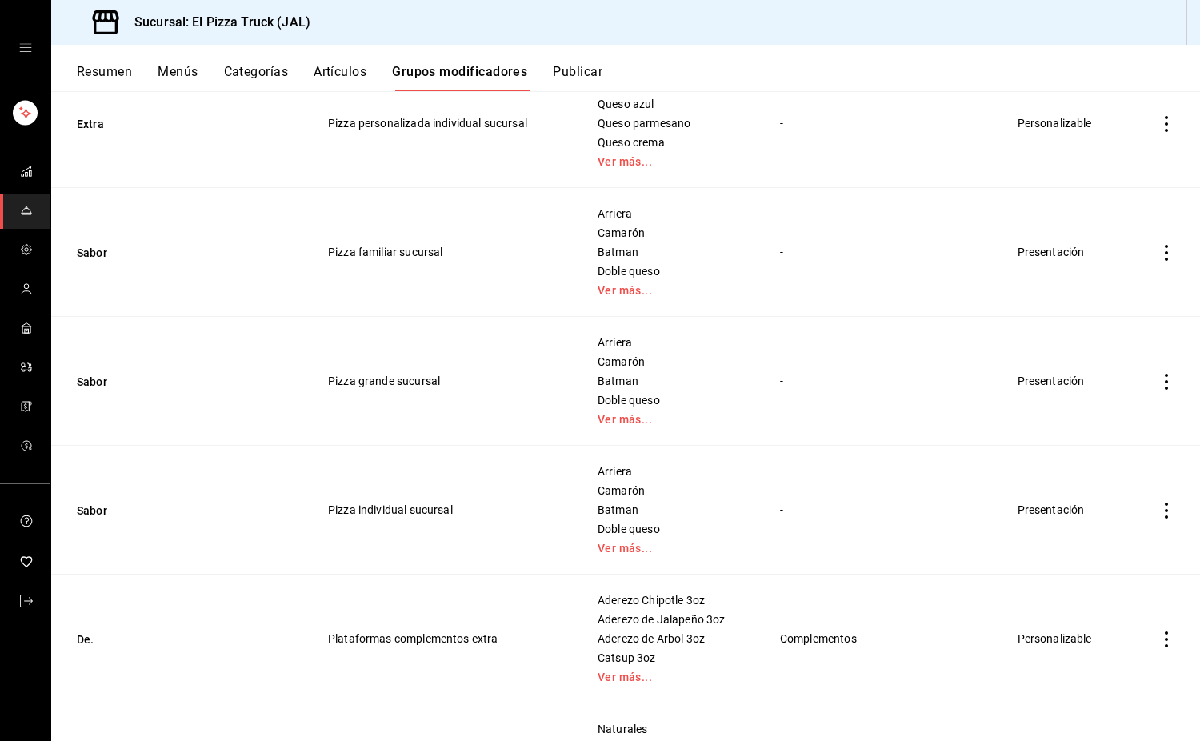
click at [1165, 253] on icon "actions" at bounding box center [1166, 253] width 3 height 16
click at [1122, 353] on span "Eliminar" at bounding box center [1106, 355] width 41 height 13
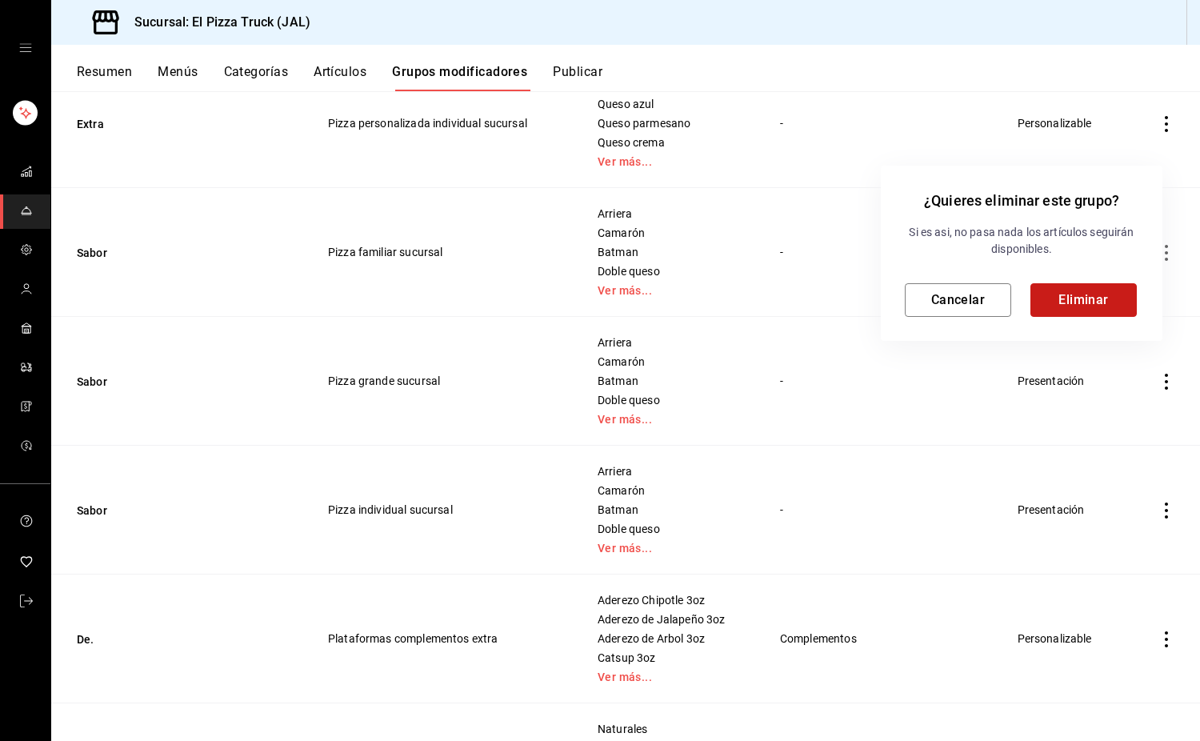
click at [1091, 309] on button "Eliminar" at bounding box center [1084, 300] width 106 height 34
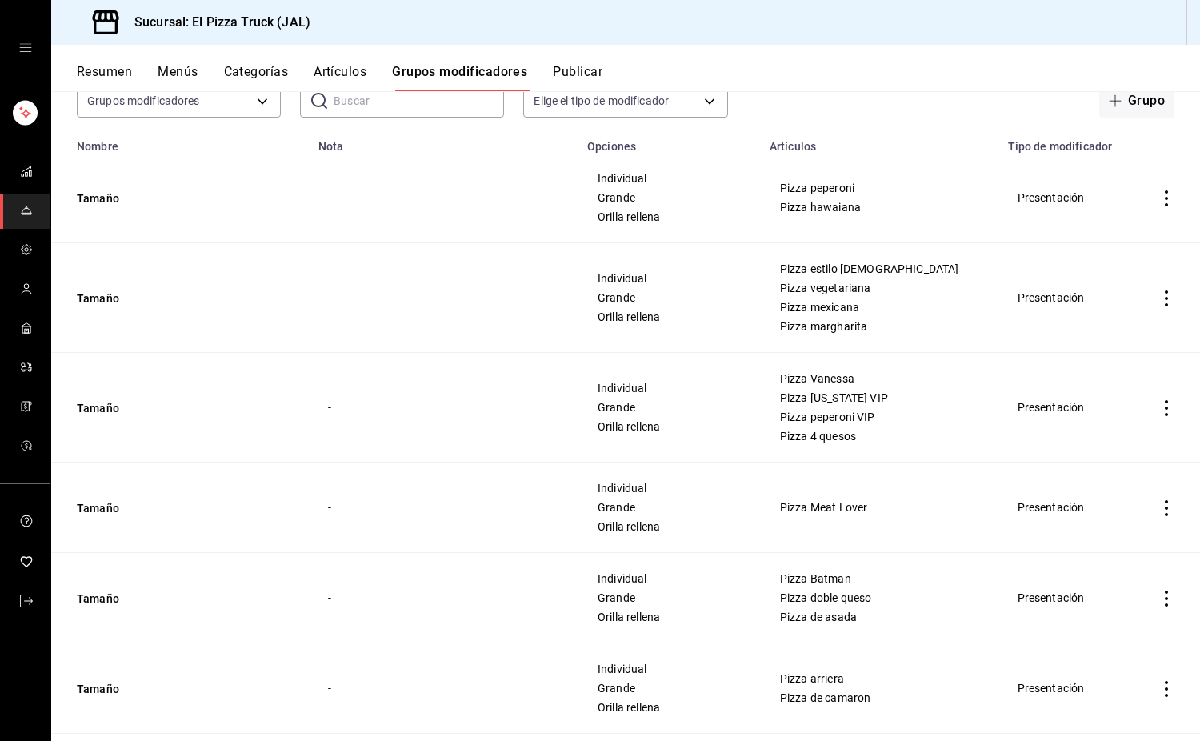
scroll to position [0, 0]
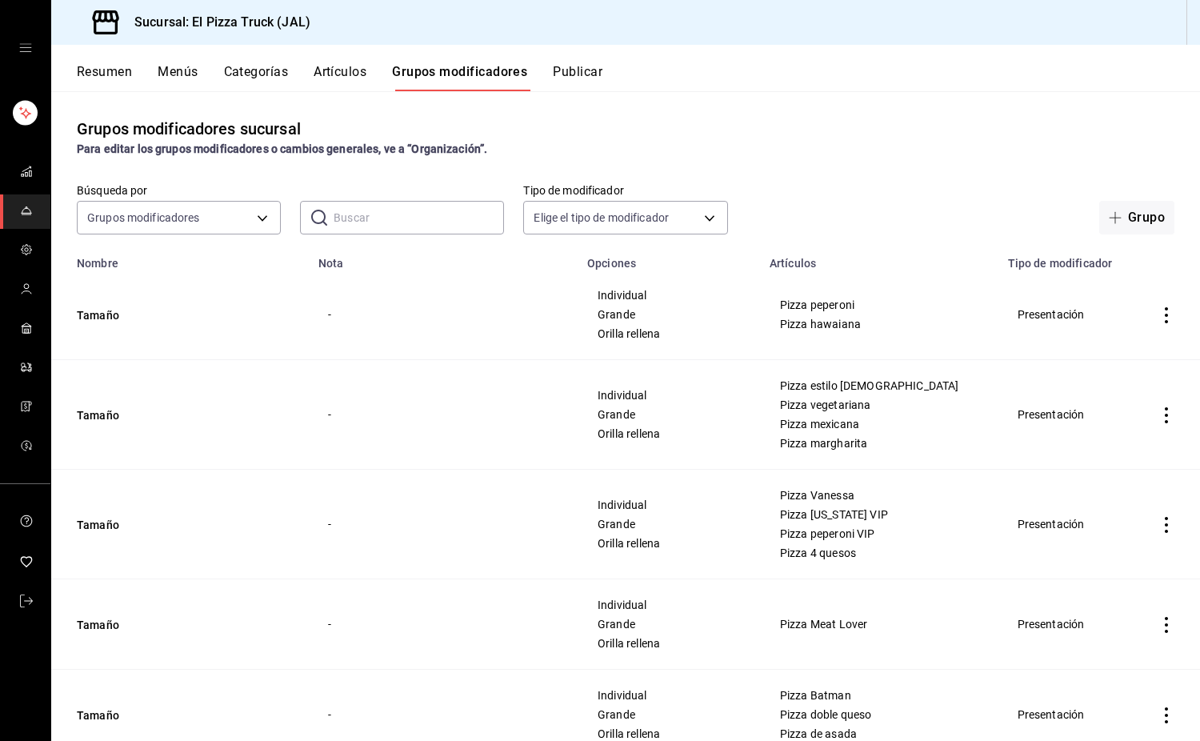
click at [366, 222] on input "text" at bounding box center [419, 218] width 170 height 32
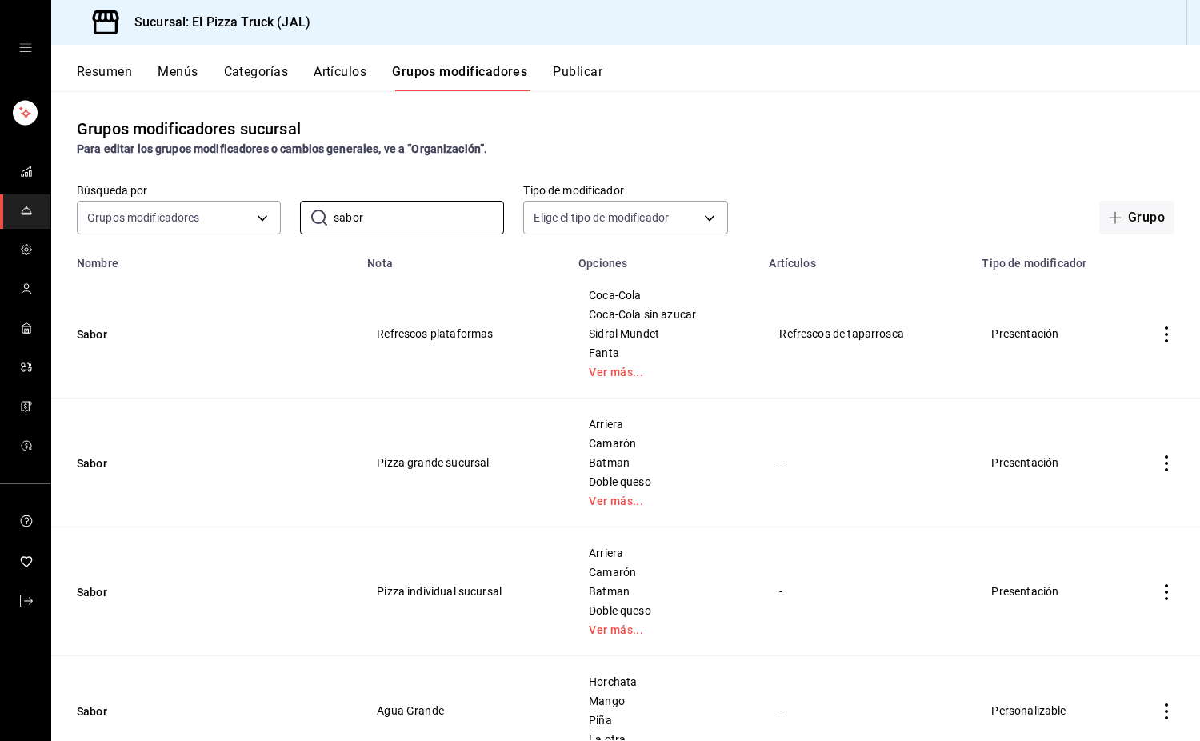
click at [1159, 459] on icon "actions" at bounding box center [1167, 463] width 16 height 16
click at [1112, 556] on li "Eliminar" at bounding box center [1092, 567] width 96 height 33
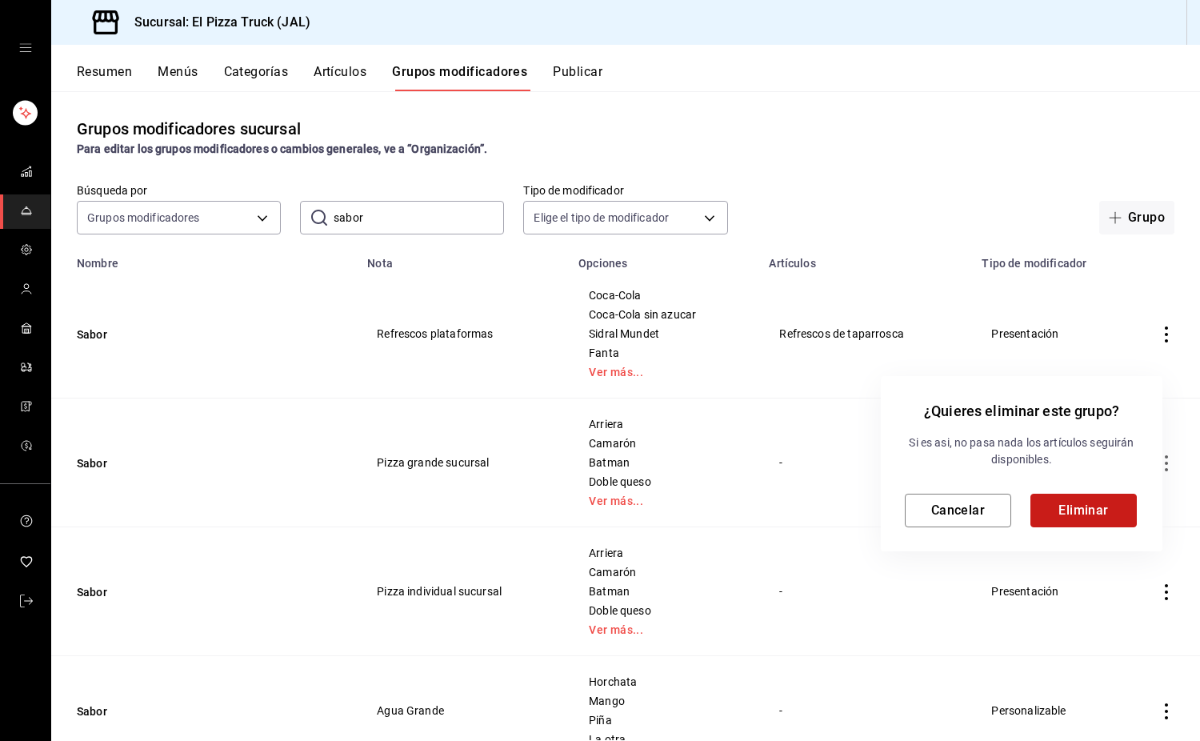
click at [1097, 519] on button "Eliminar" at bounding box center [1084, 511] width 106 height 34
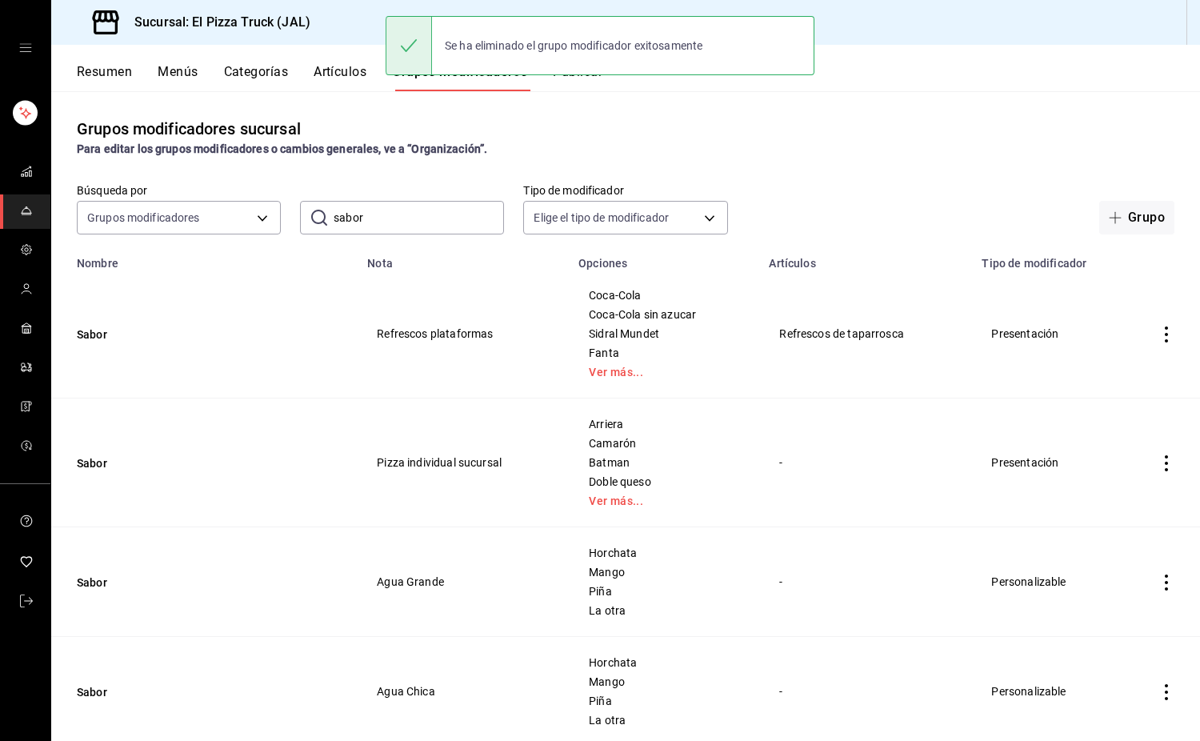
click at [1165, 463] on icon "actions" at bounding box center [1166, 463] width 3 height 16
click at [1108, 566] on span "Eliminar" at bounding box center [1106, 566] width 41 height 13
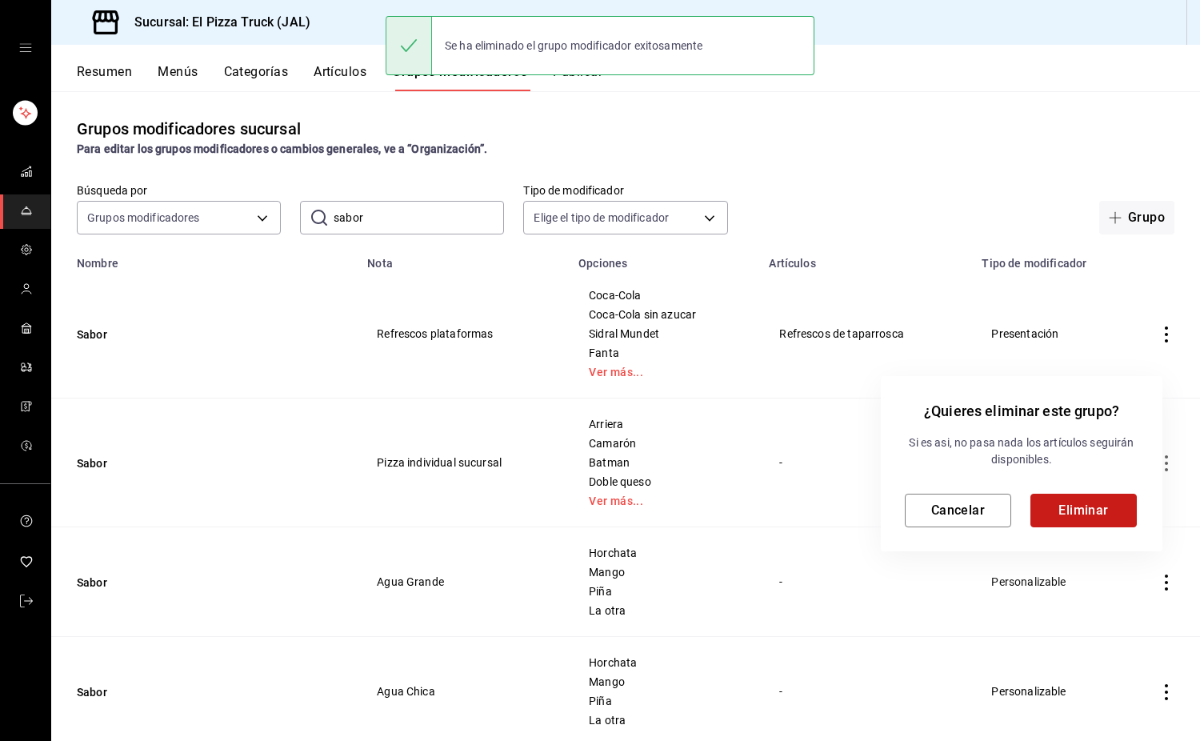
click at [1099, 495] on button "Eliminar" at bounding box center [1084, 511] width 106 height 34
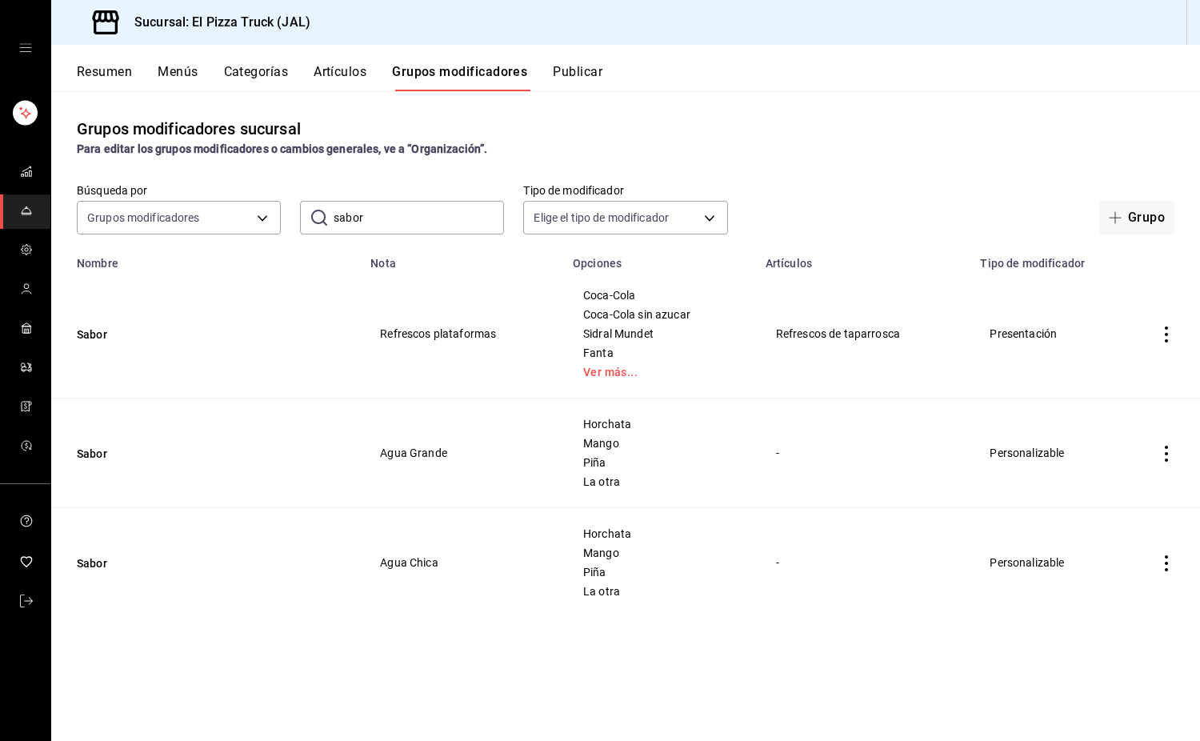
click at [403, 220] on input "sabor" at bounding box center [419, 218] width 170 height 32
type input "s"
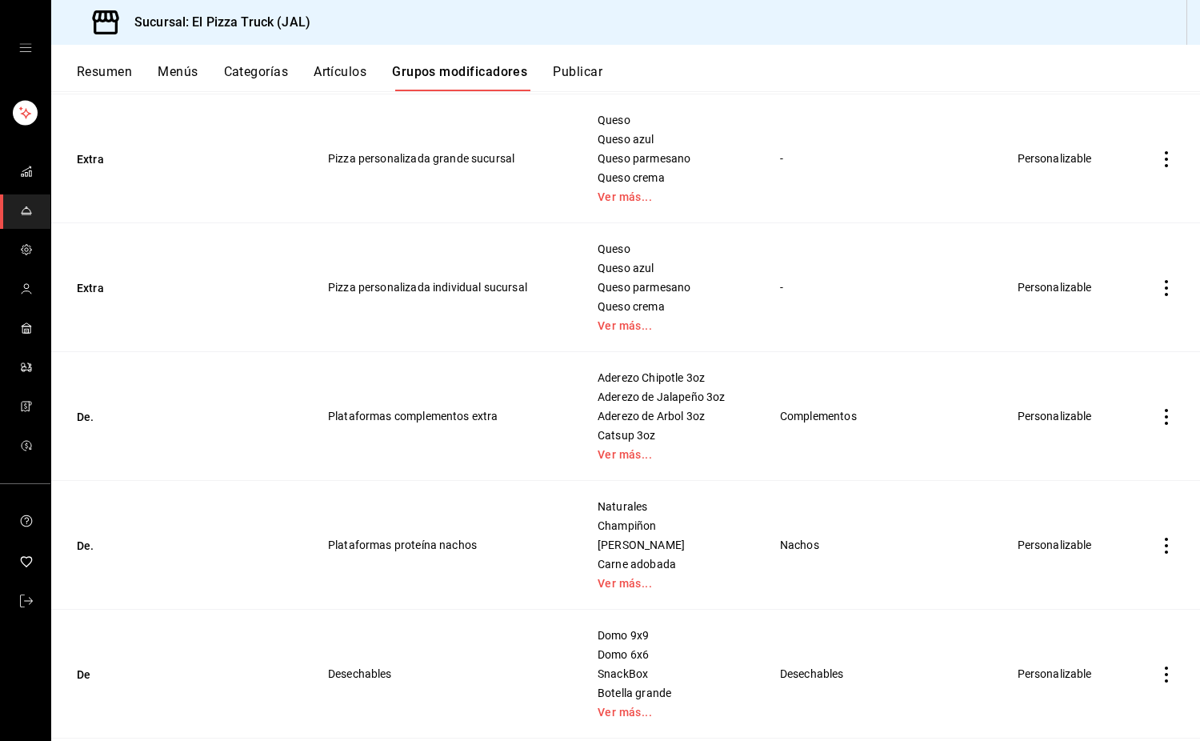
scroll to position [2081, 0]
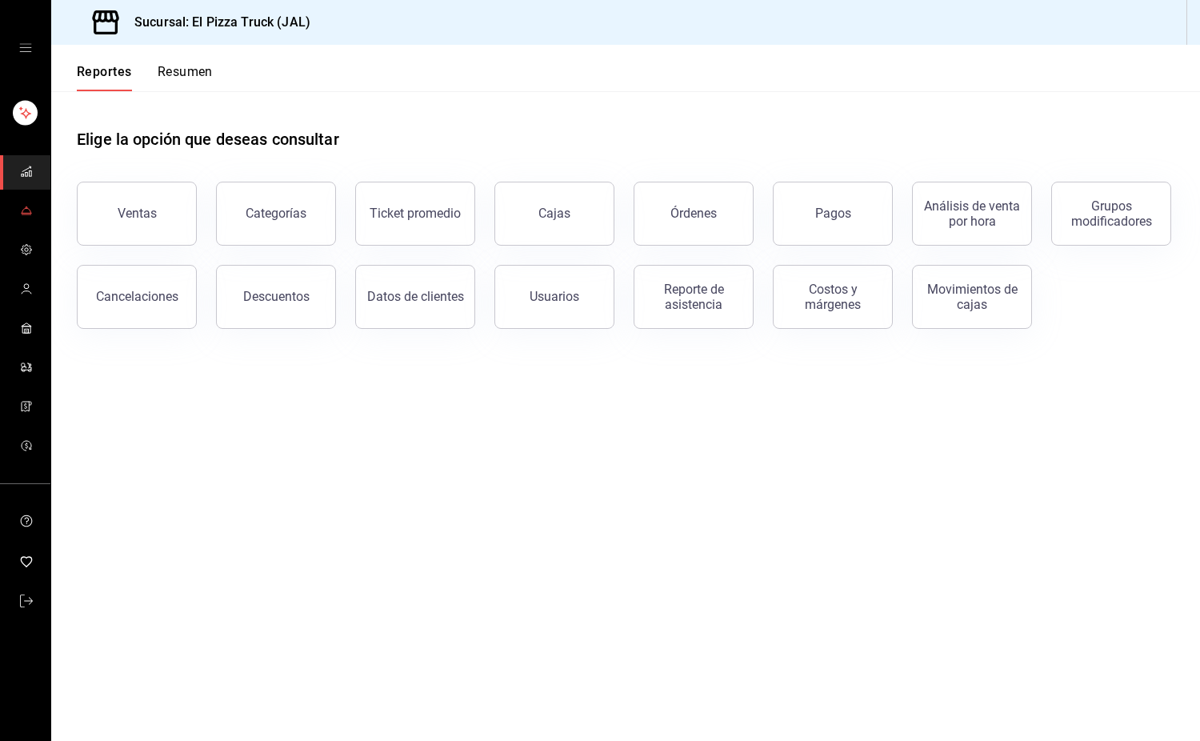
click at [29, 211] on icon "mailbox folders" at bounding box center [26, 210] width 13 height 13
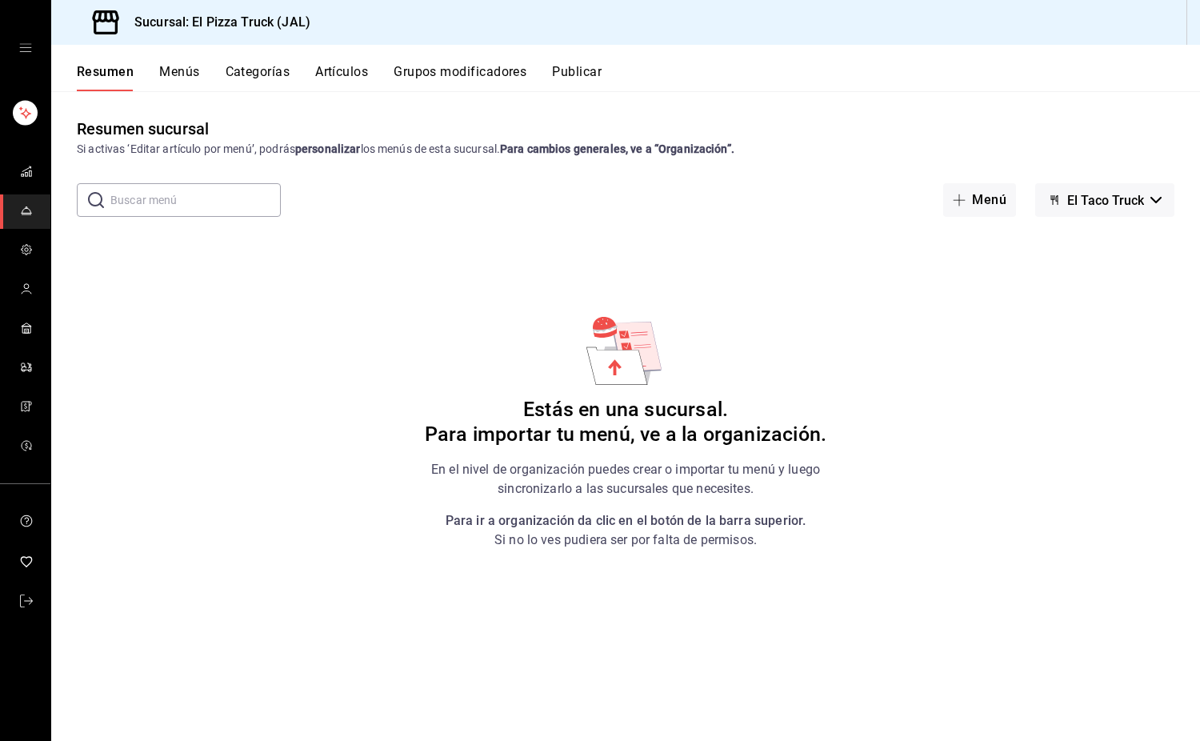
click at [1120, 196] on span "El Taco Truck" at bounding box center [1106, 200] width 77 height 15
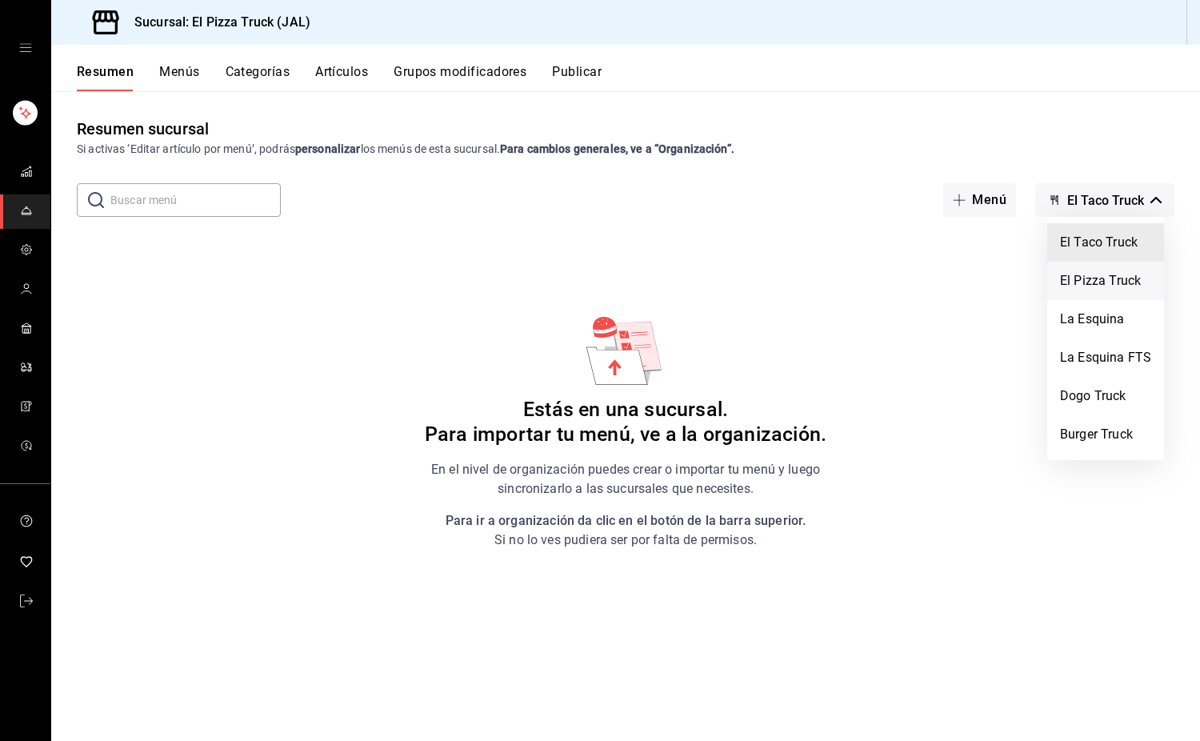
click at [1096, 290] on li "El Pizza Truck" at bounding box center [1106, 281] width 117 height 38
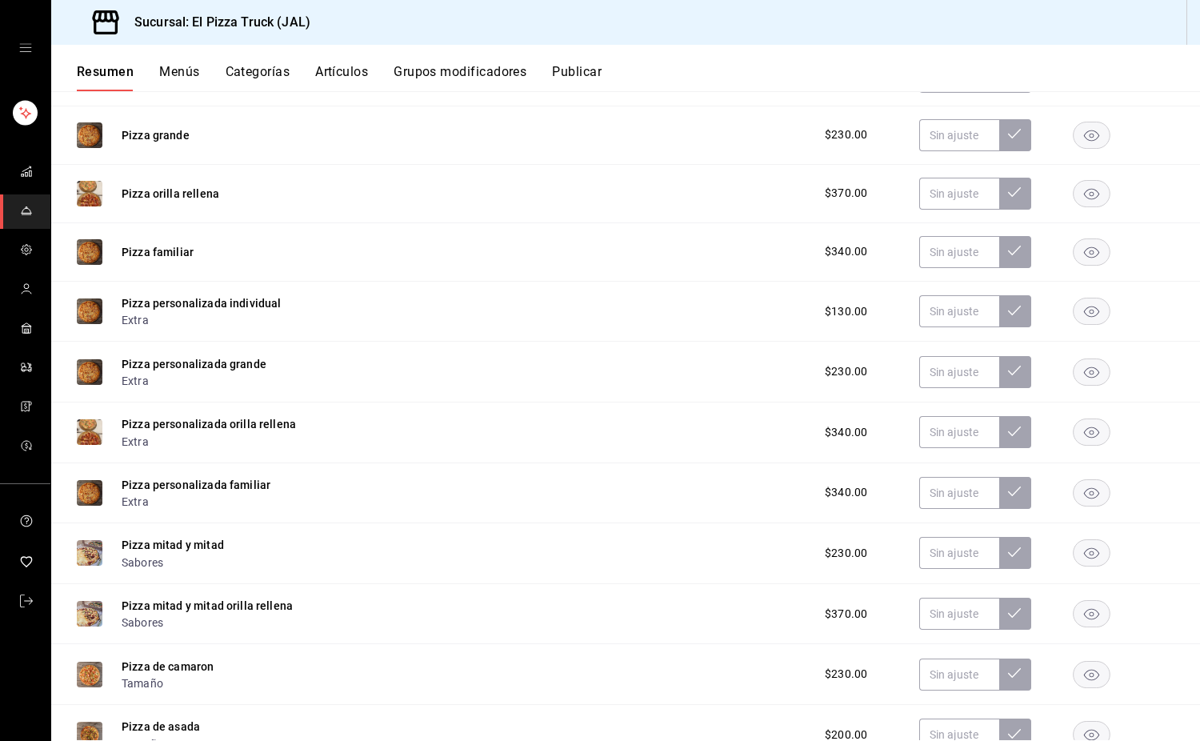
scroll to position [652, 0]
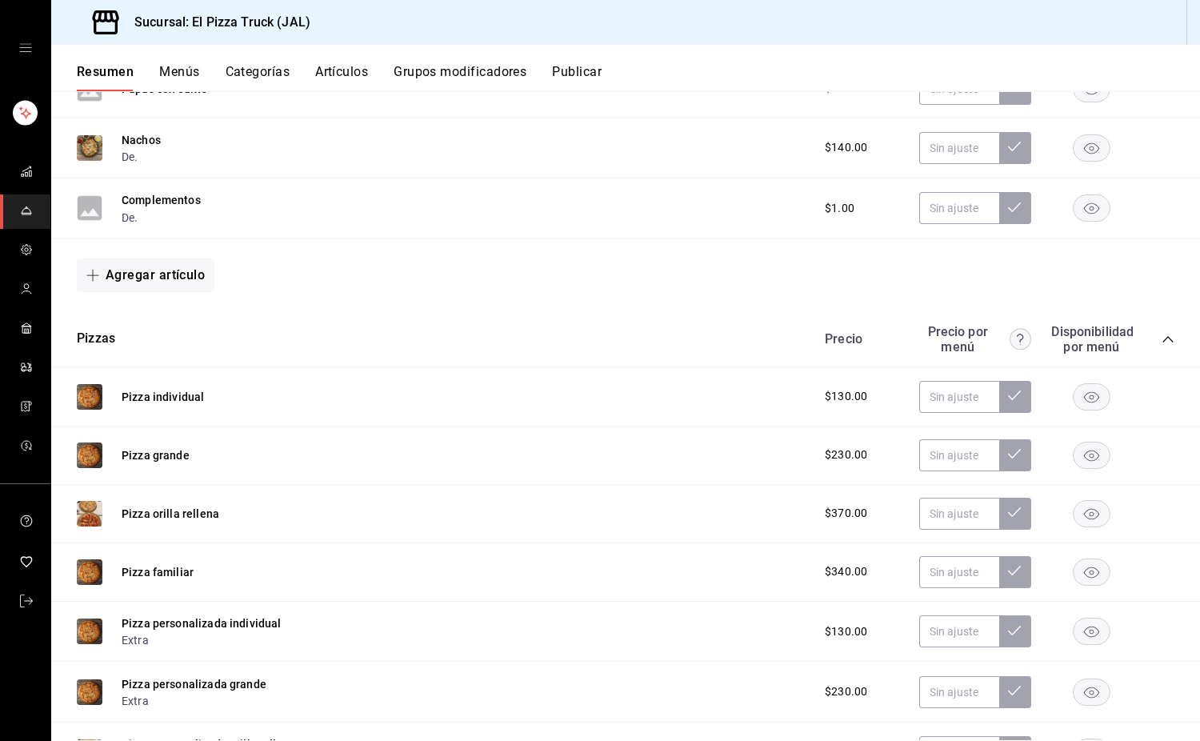
click at [177, 66] on button "Menús" at bounding box center [179, 77] width 40 height 27
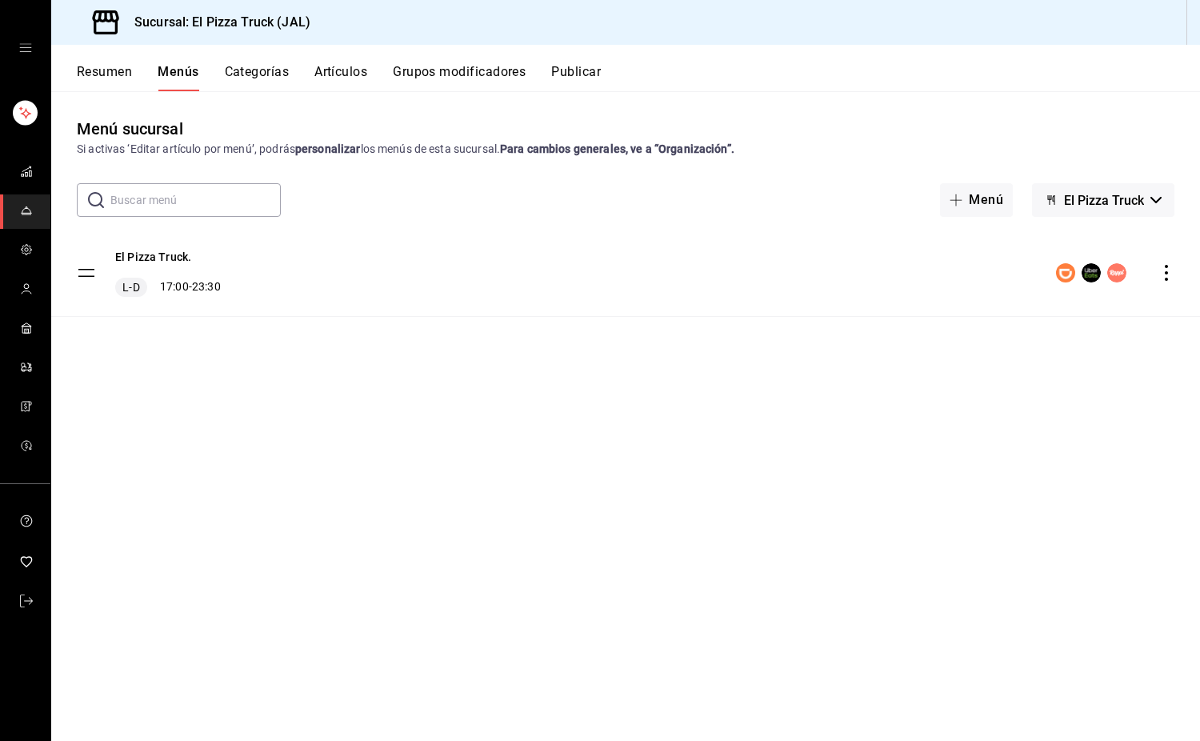
click at [333, 81] on button "Artículos" at bounding box center [341, 77] width 53 height 27
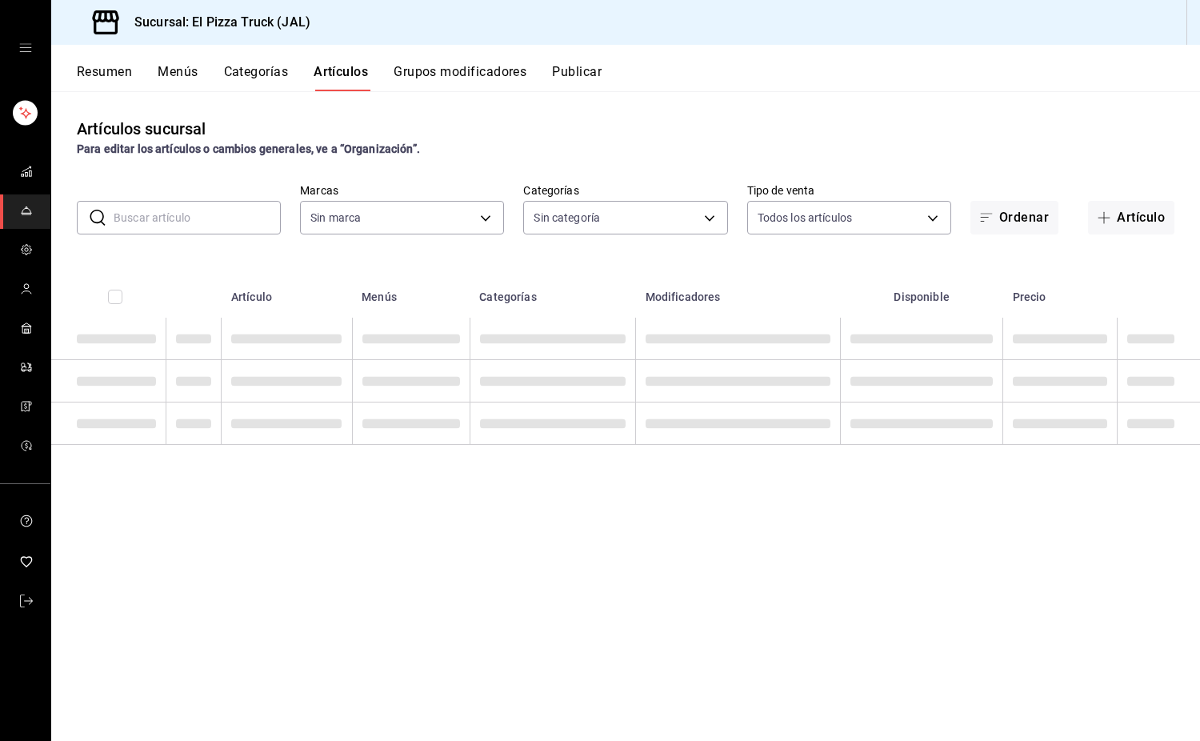
type input "c15787e7-6217-4551-b681-77b679b5e3f3,a441d866-96e6-4057-8867-d7266e748d34,b52d4…"
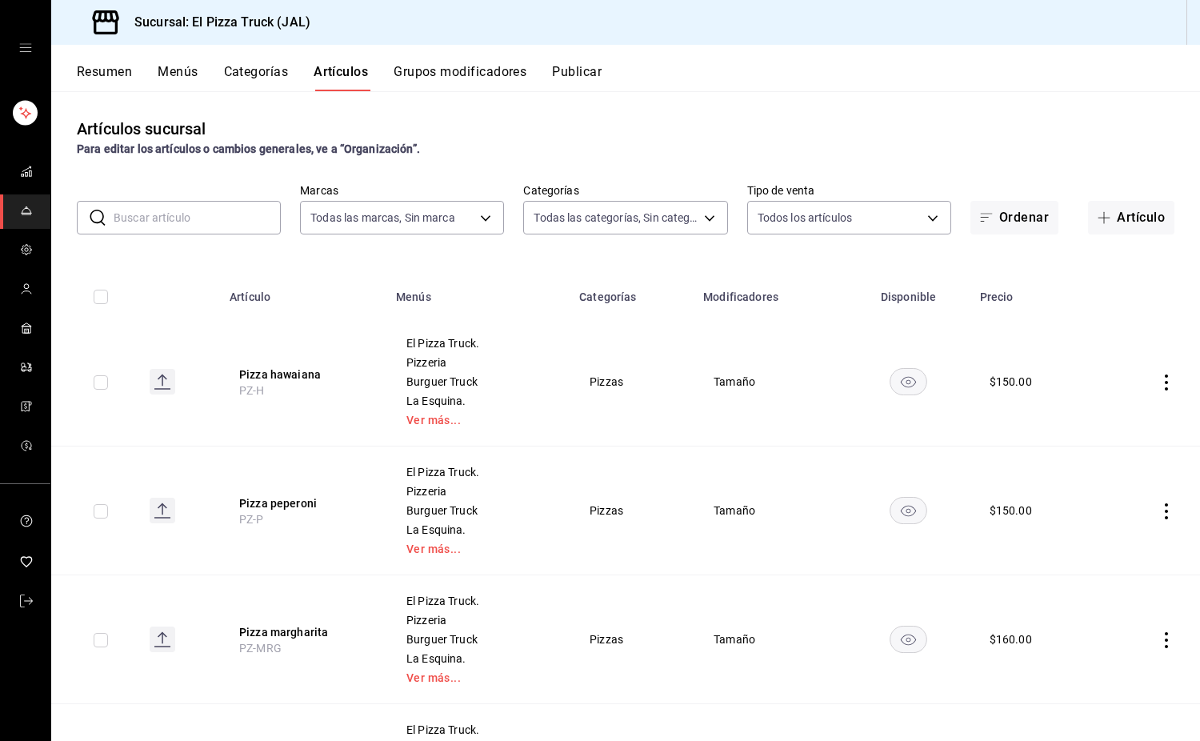
type input "65ea7caa-7d28-4651-a93b-a65c694a1269,bc154c9a-41bf-41ef-b57a-dee9ddddc16d,70111…"
click at [239, 211] on input "text" at bounding box center [197, 218] width 167 height 32
type input "pizza"
click at [436, 254] on div "Artículos sucursal Para editar los artículos o cambios generales, ve a “Organiz…" at bounding box center [625, 415] width 1149 height 649
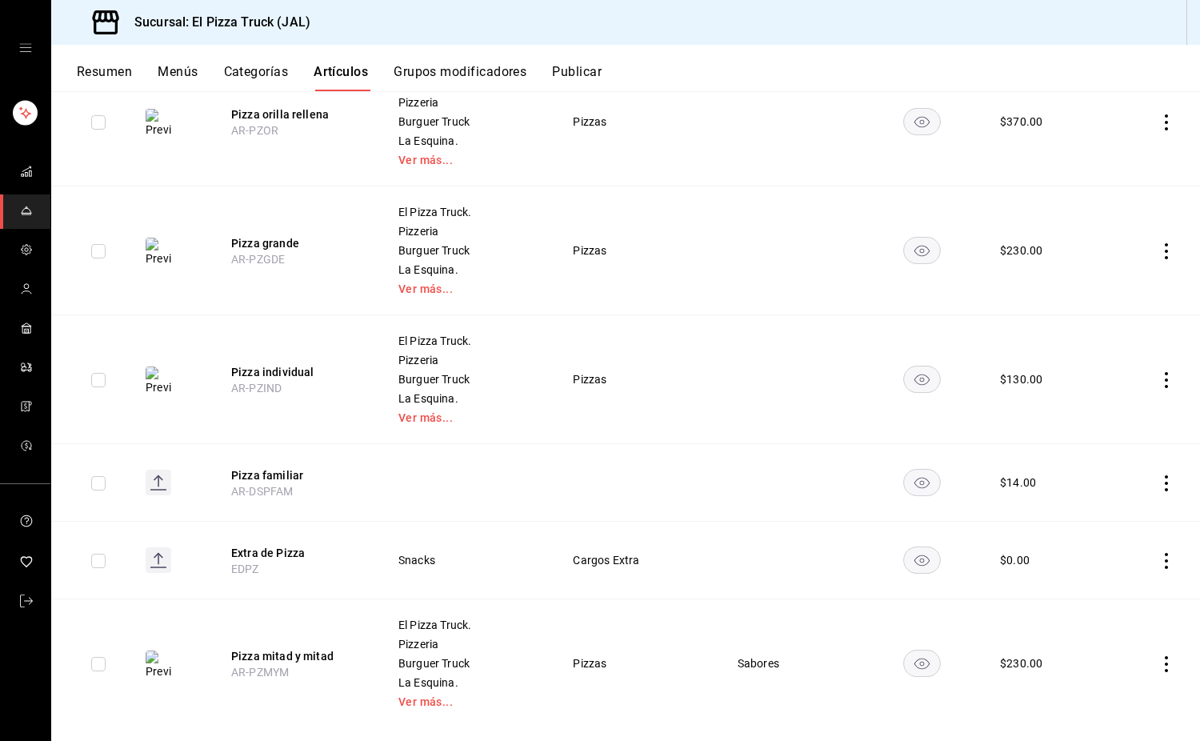
scroll to position [3147, 0]
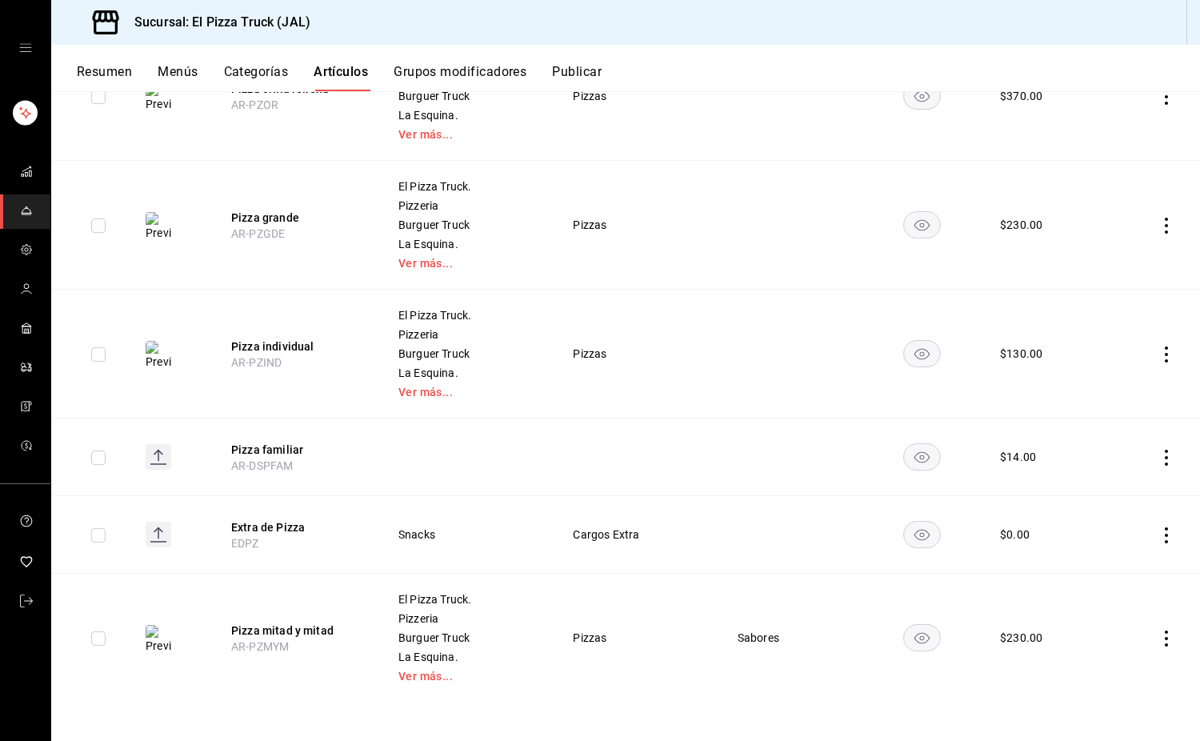
click at [1159, 223] on icon "actions" at bounding box center [1167, 226] width 16 height 16
click at [1119, 328] on span "Eliminar" at bounding box center [1106, 328] width 41 height 13
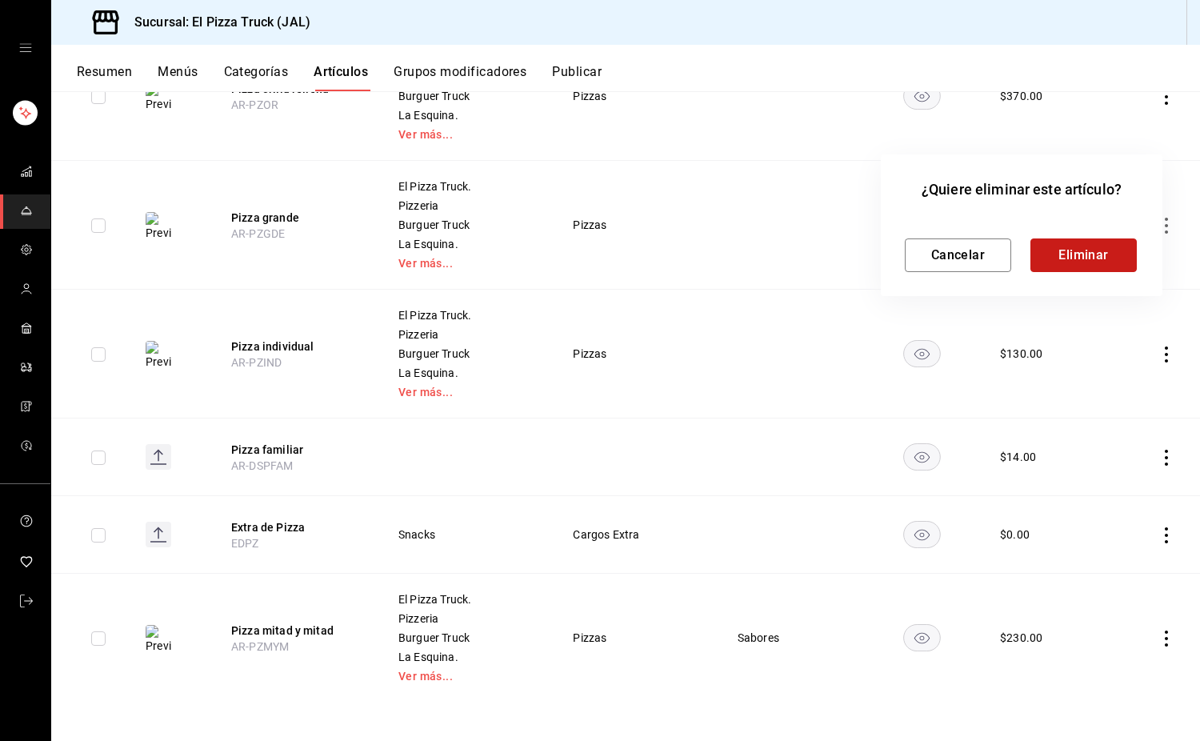
click at [1124, 270] on button "Eliminar" at bounding box center [1084, 255] width 106 height 34
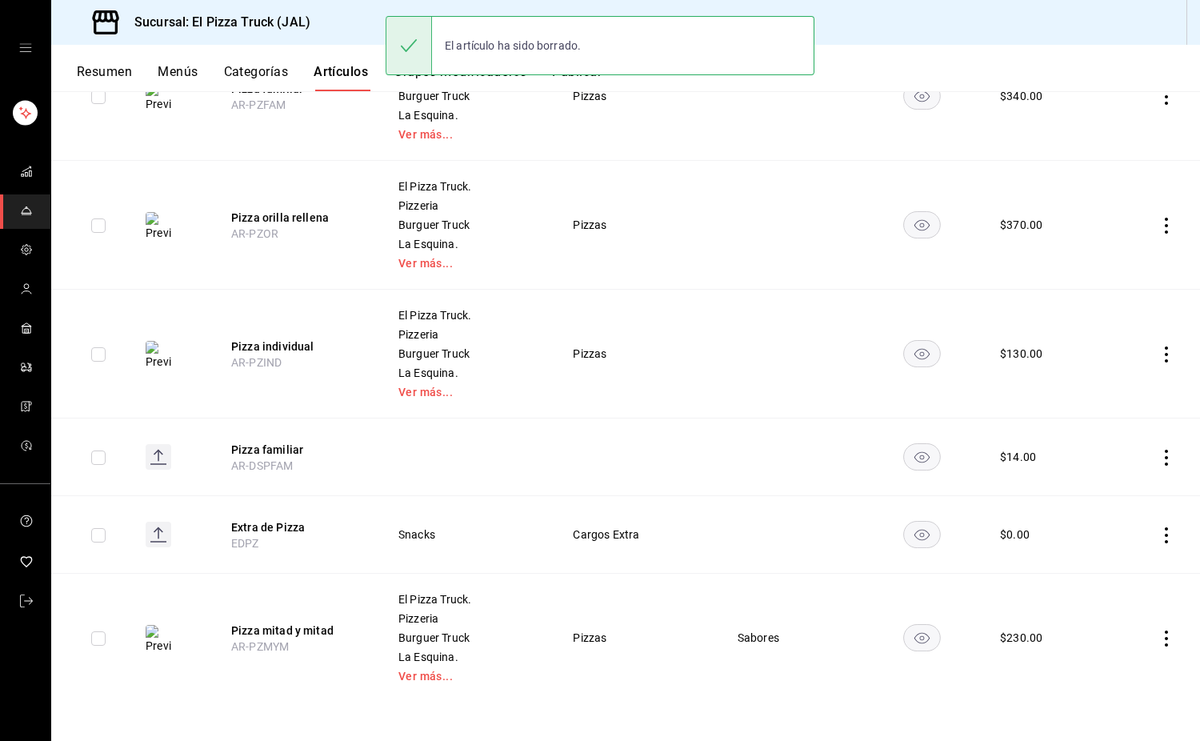
scroll to position [3018, 0]
click at [1165, 354] on icon "actions" at bounding box center [1166, 355] width 3 height 16
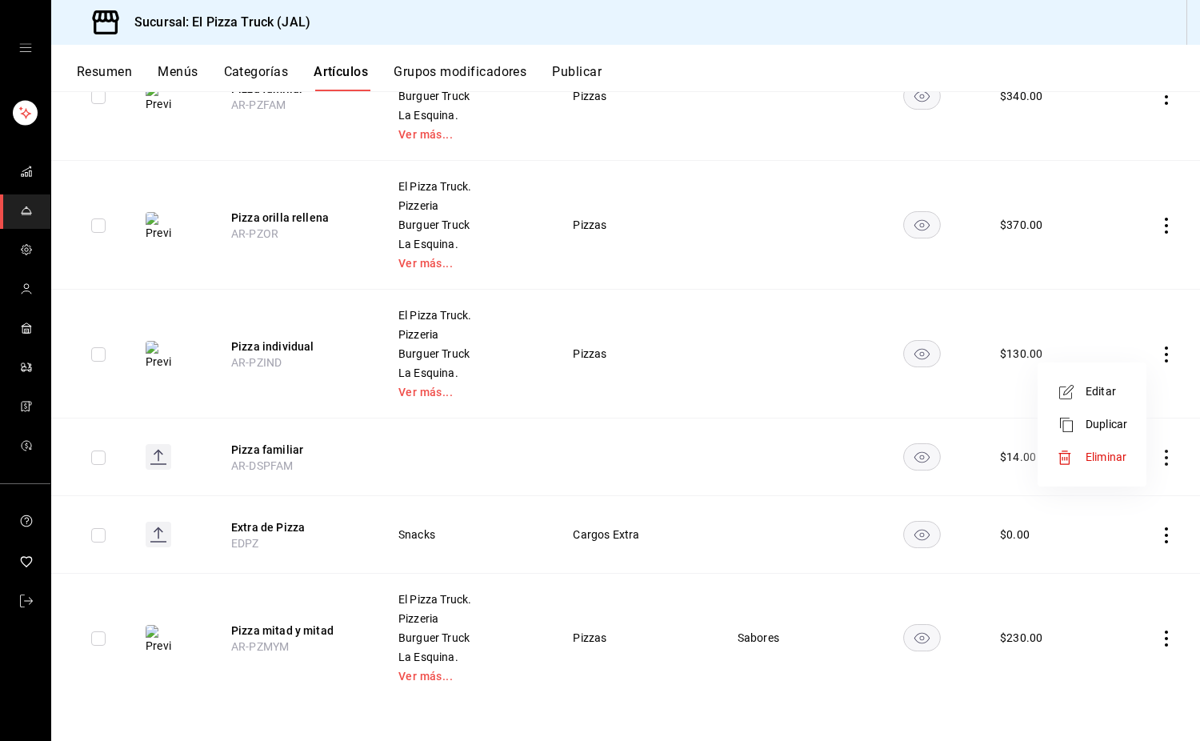
click at [1108, 461] on span "Eliminar" at bounding box center [1106, 457] width 41 height 13
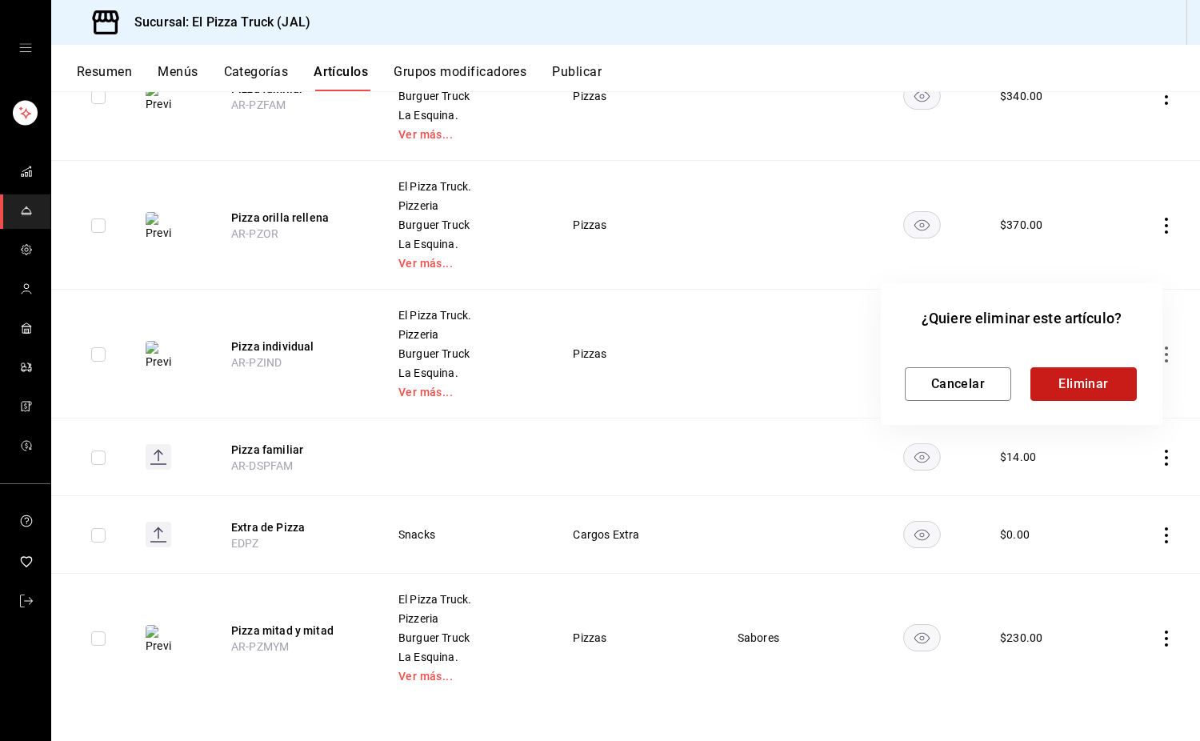
click at [1098, 382] on button "Eliminar" at bounding box center [1084, 384] width 106 height 34
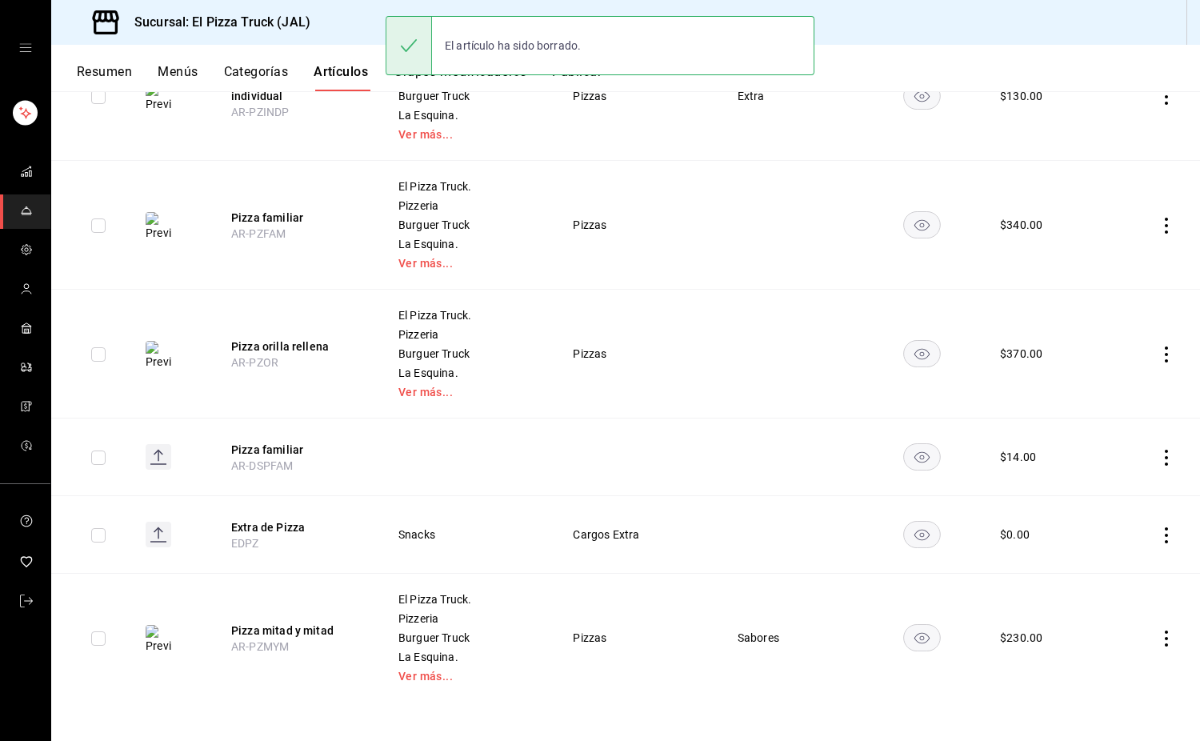
scroll to position [2889, 0]
click at [1159, 357] on icon "actions" at bounding box center [1167, 355] width 16 height 16
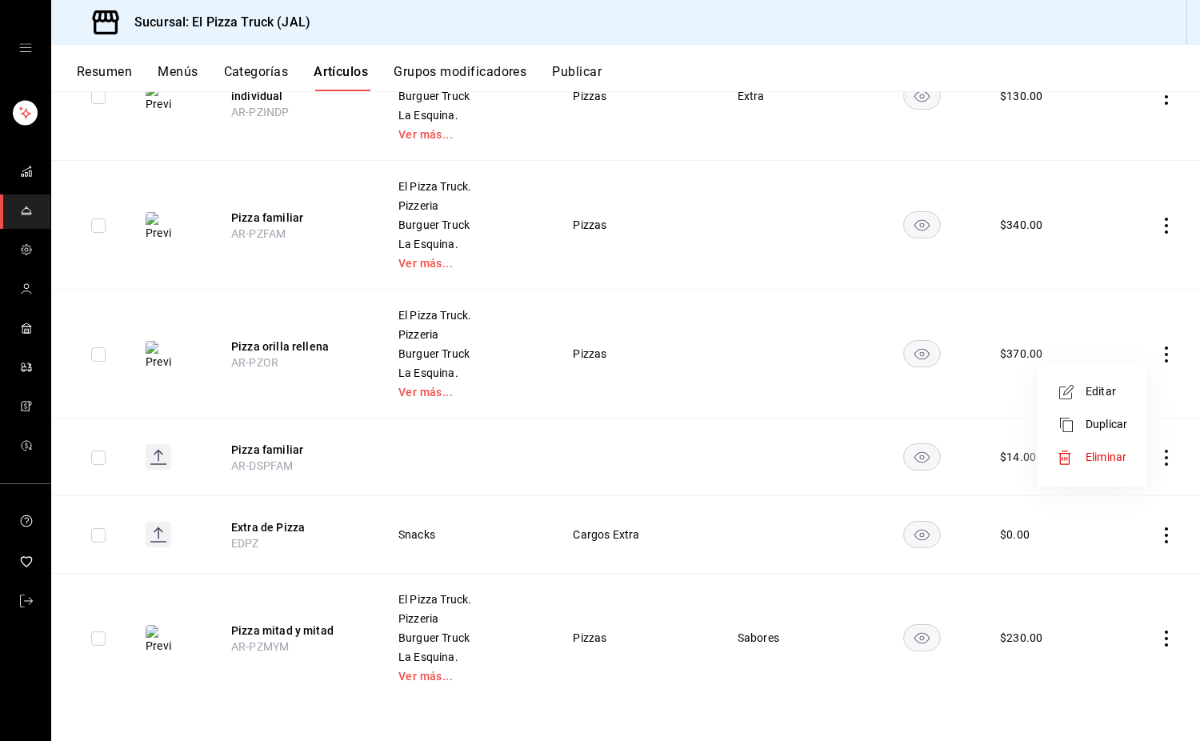
click at [1104, 455] on span "Eliminar" at bounding box center [1106, 457] width 41 height 13
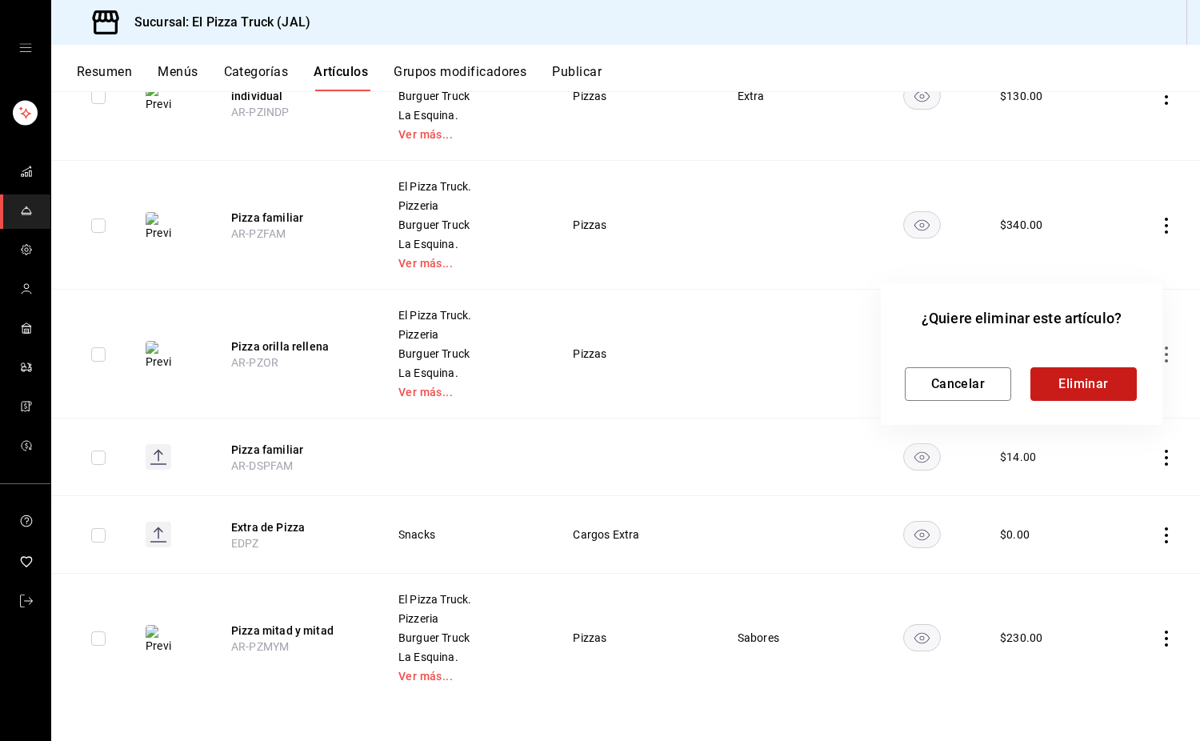
click at [1096, 383] on button "Eliminar" at bounding box center [1084, 384] width 106 height 34
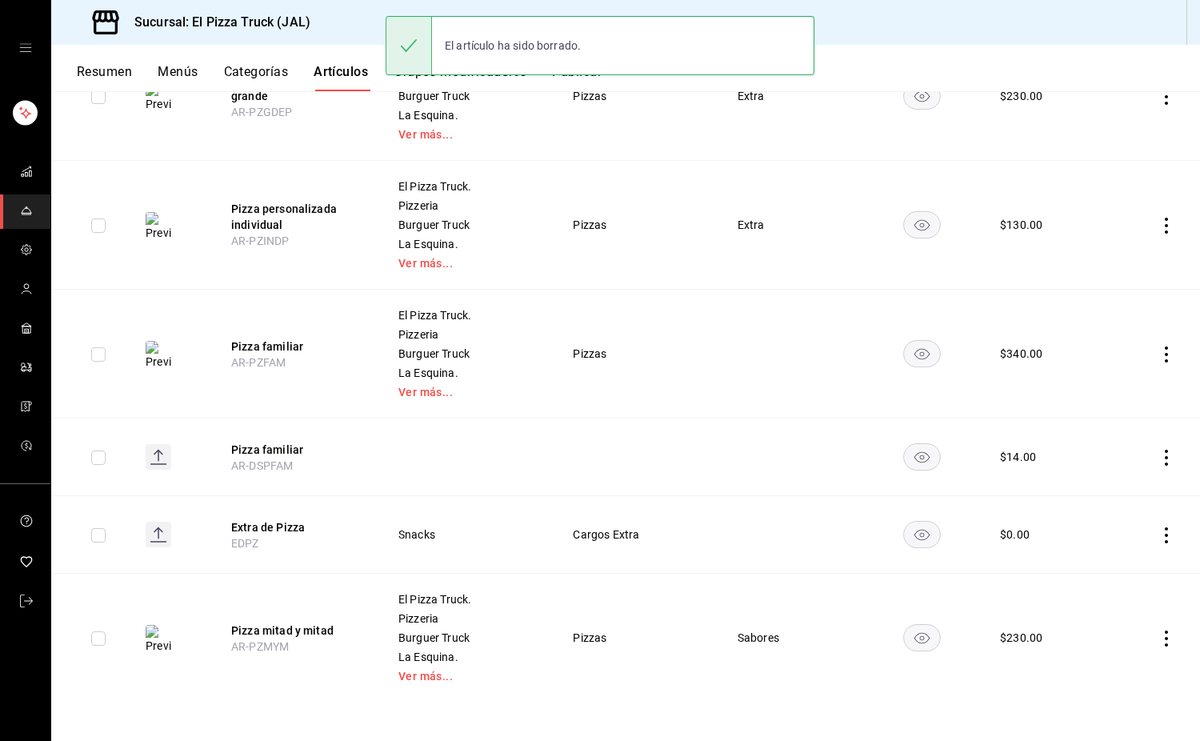
scroll to position [2760, 0]
click at [1159, 357] on icon "actions" at bounding box center [1167, 355] width 16 height 16
click at [1106, 459] on span "Eliminar" at bounding box center [1106, 457] width 41 height 13
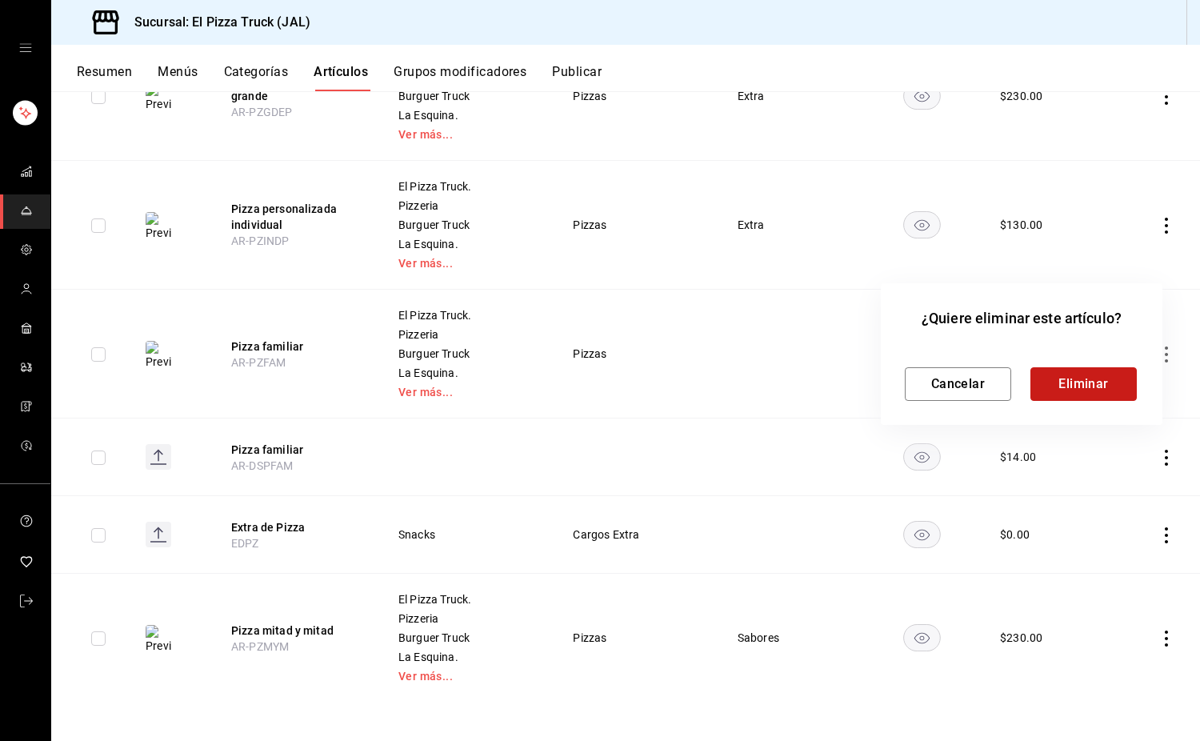
click at [1107, 371] on button "Eliminar" at bounding box center [1084, 384] width 106 height 34
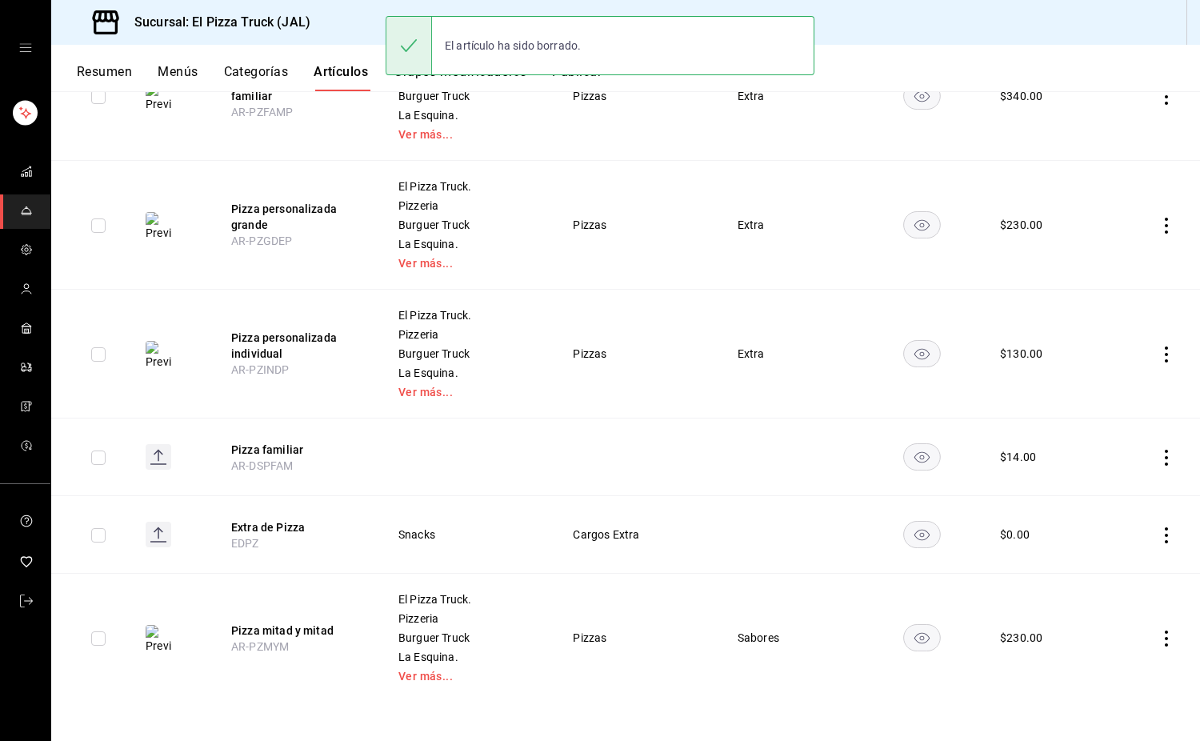
scroll to position [2631, 0]
click at [1159, 455] on icon "actions" at bounding box center [1167, 458] width 16 height 16
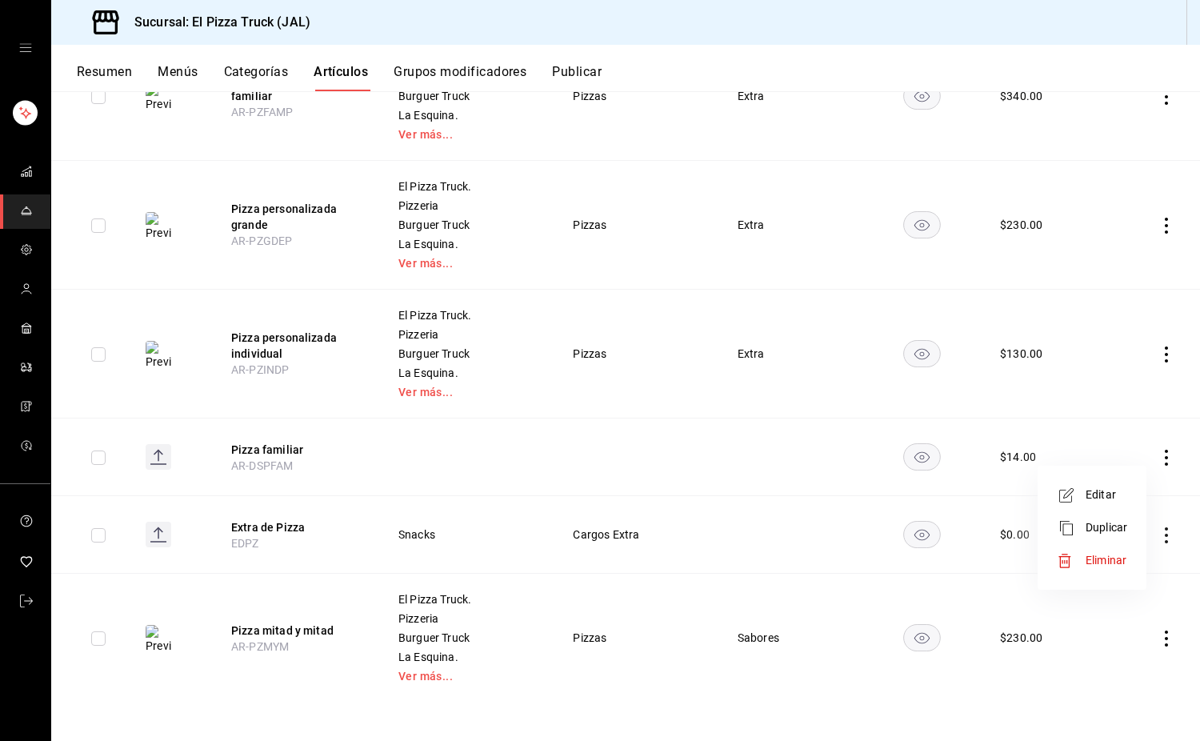
click at [1103, 562] on span "Eliminar" at bounding box center [1106, 560] width 41 height 13
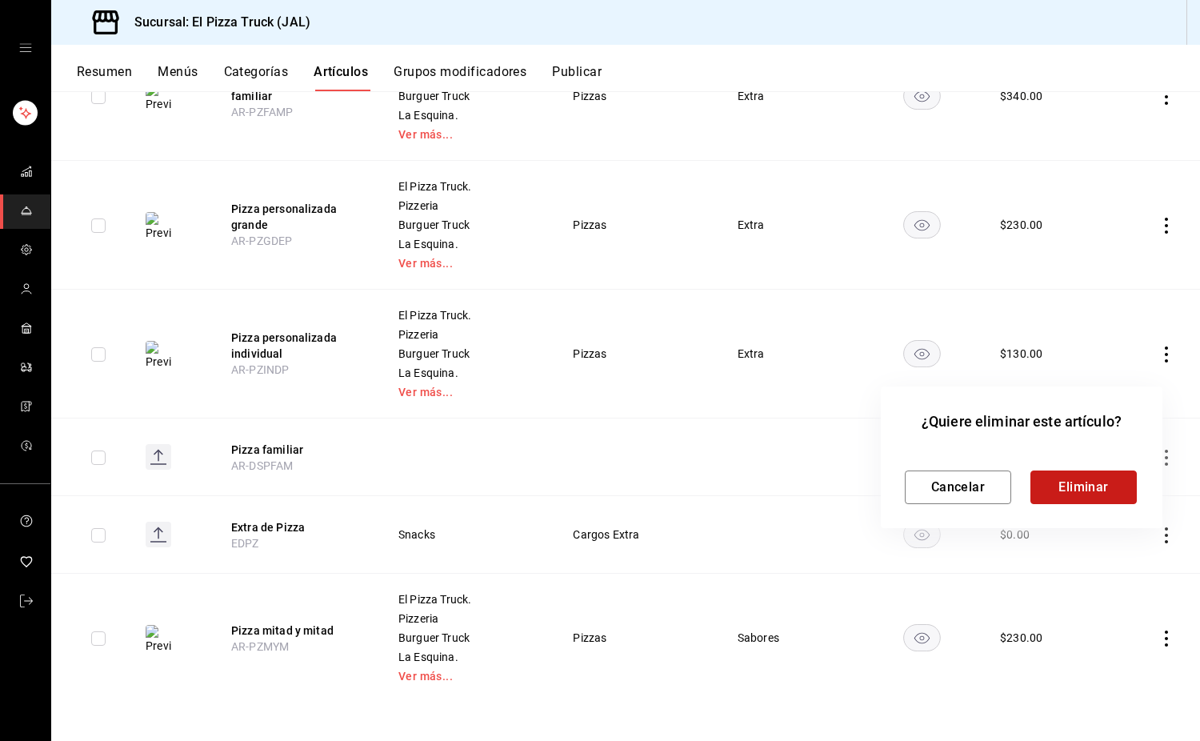
click at [1088, 493] on button "Eliminar" at bounding box center [1084, 488] width 106 height 34
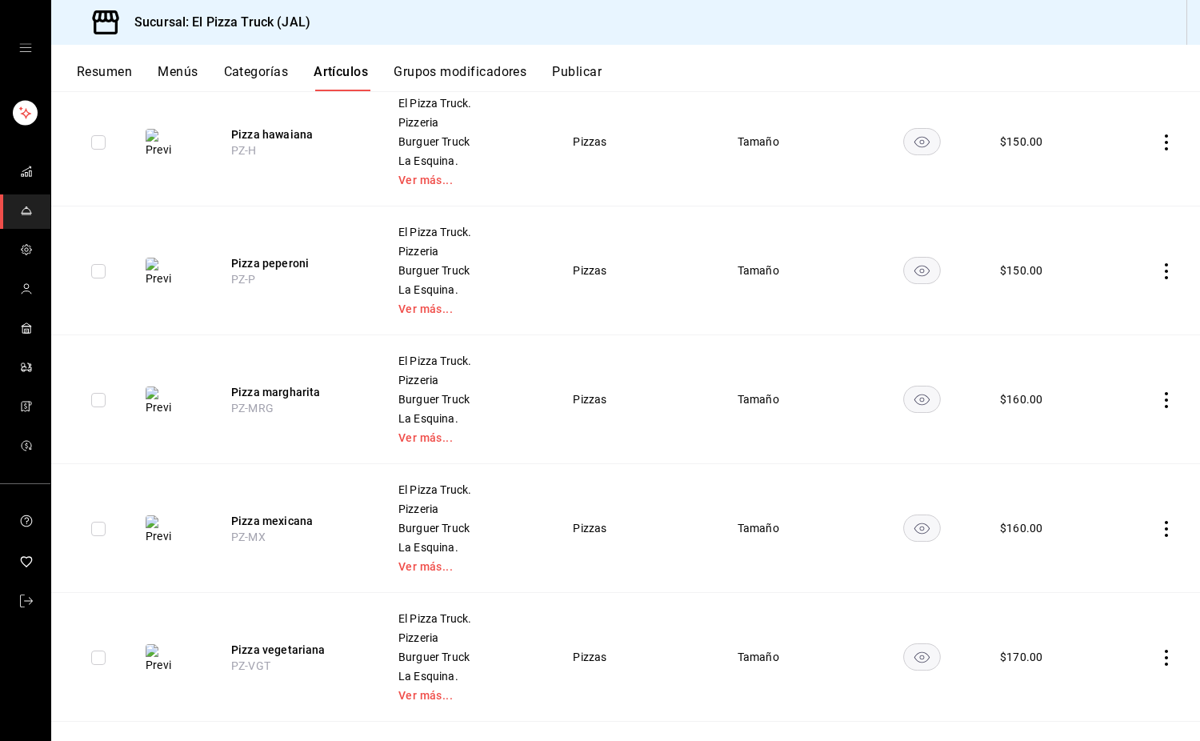
scroll to position [0, 0]
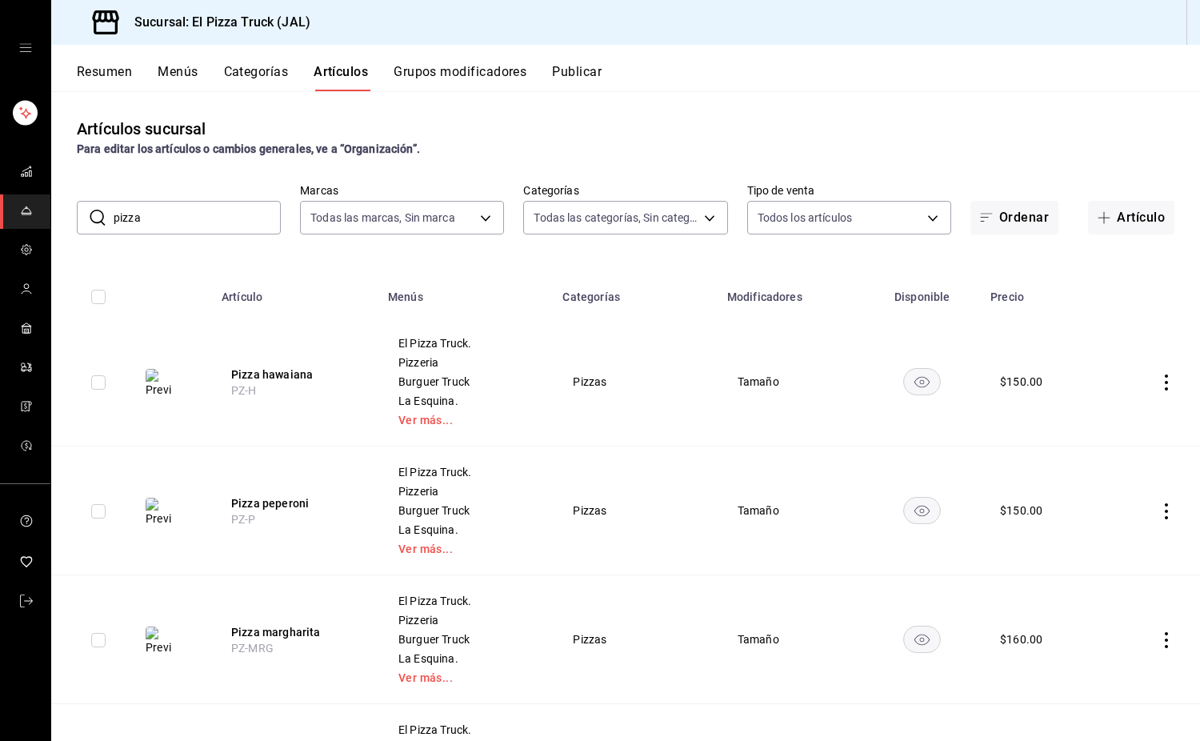
drag, startPoint x: 156, startPoint y: 206, endPoint x: 90, endPoint y: 218, distance: 67.4
click at [90, 218] on div "​ pizza ​" at bounding box center [179, 218] width 204 height 34
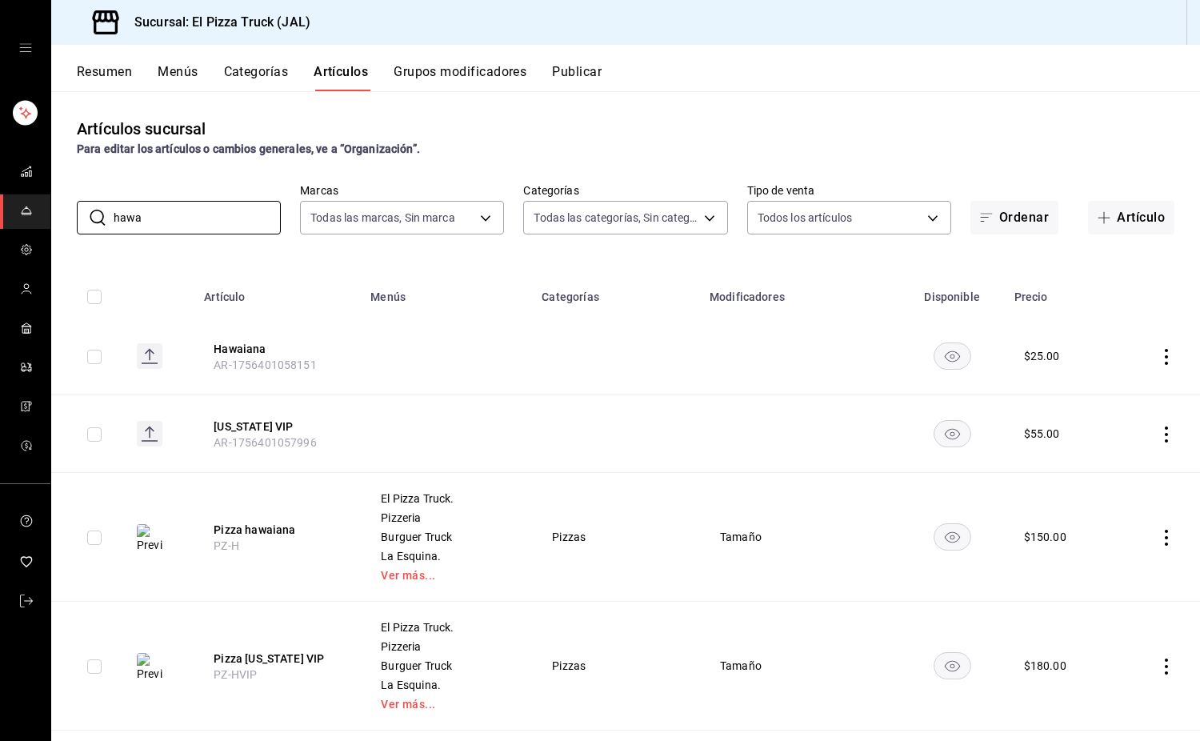
type input "hawa"
click at [486, 80] on button "Grupos modificadores" at bounding box center [460, 77] width 133 height 27
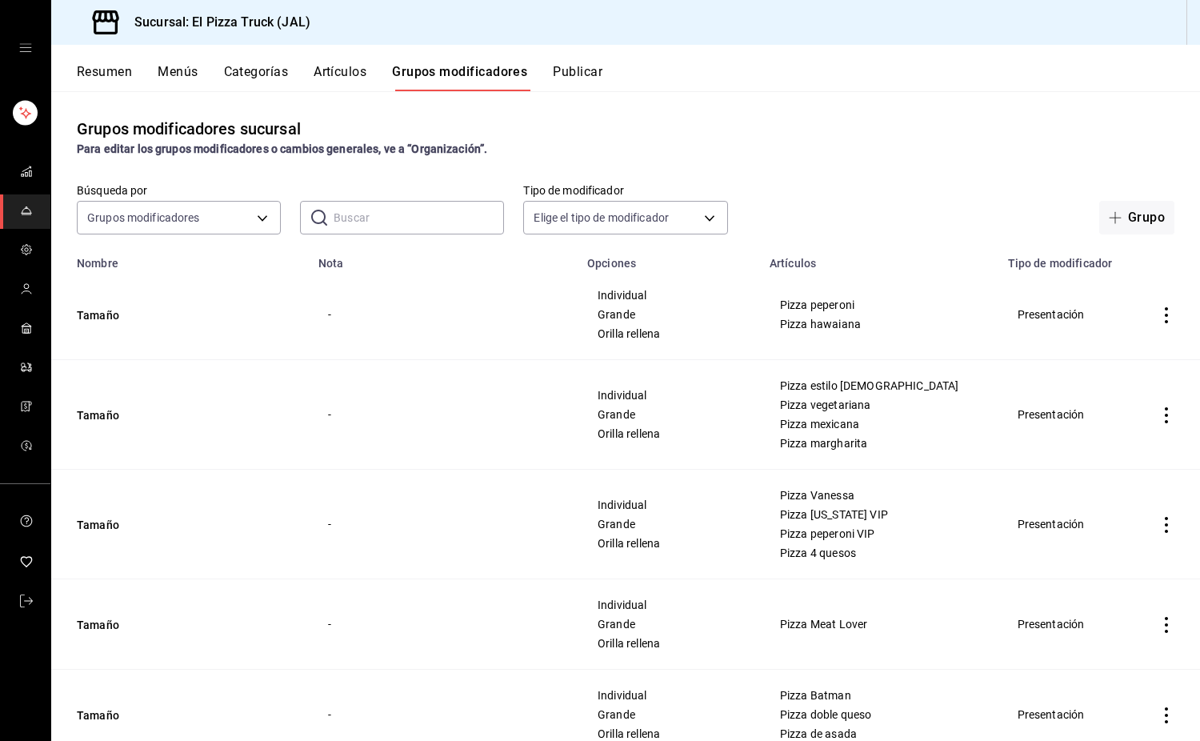
click at [127, 79] on button "Resumen" at bounding box center [104, 77] width 55 height 27
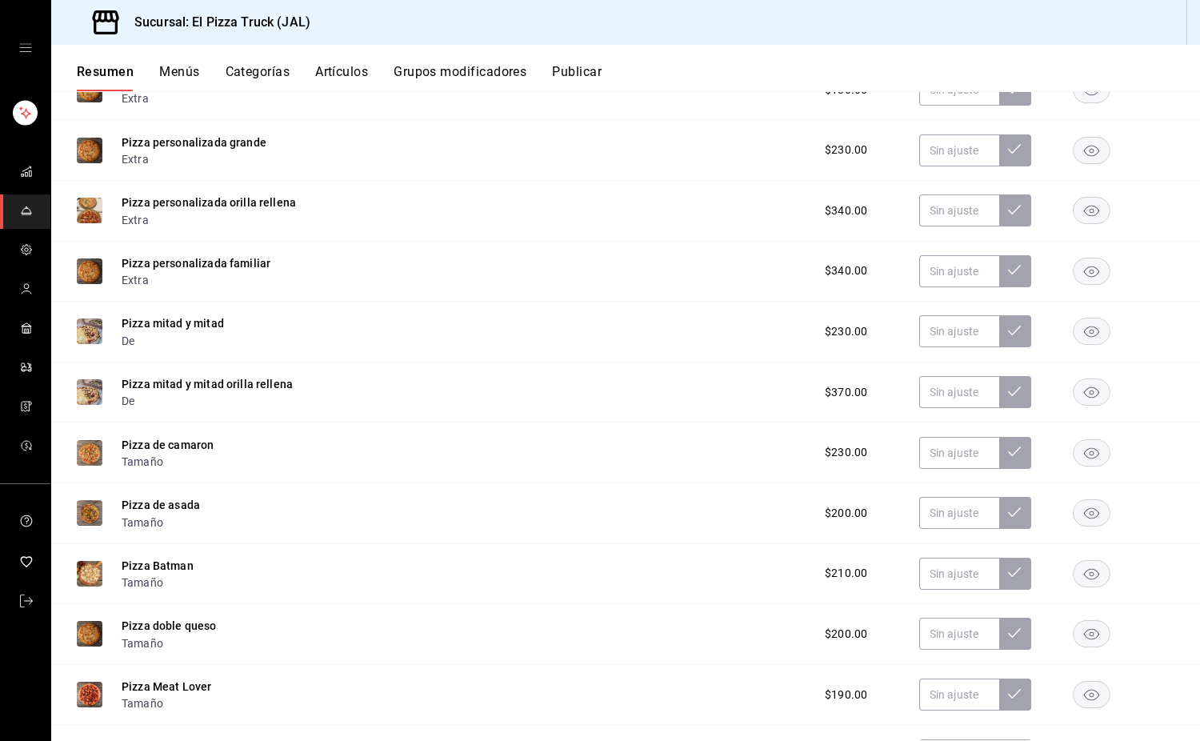
scroll to position [800, 0]
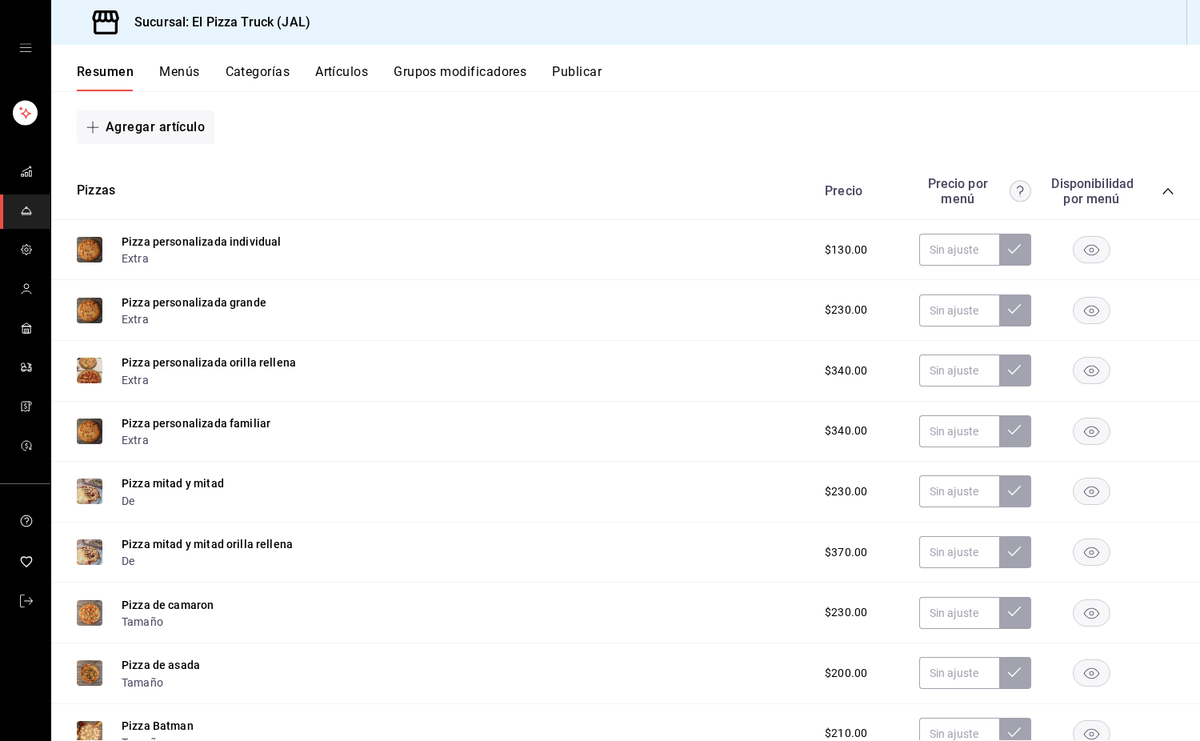
click at [1082, 435] on rect "button" at bounding box center [1092, 431] width 37 height 26
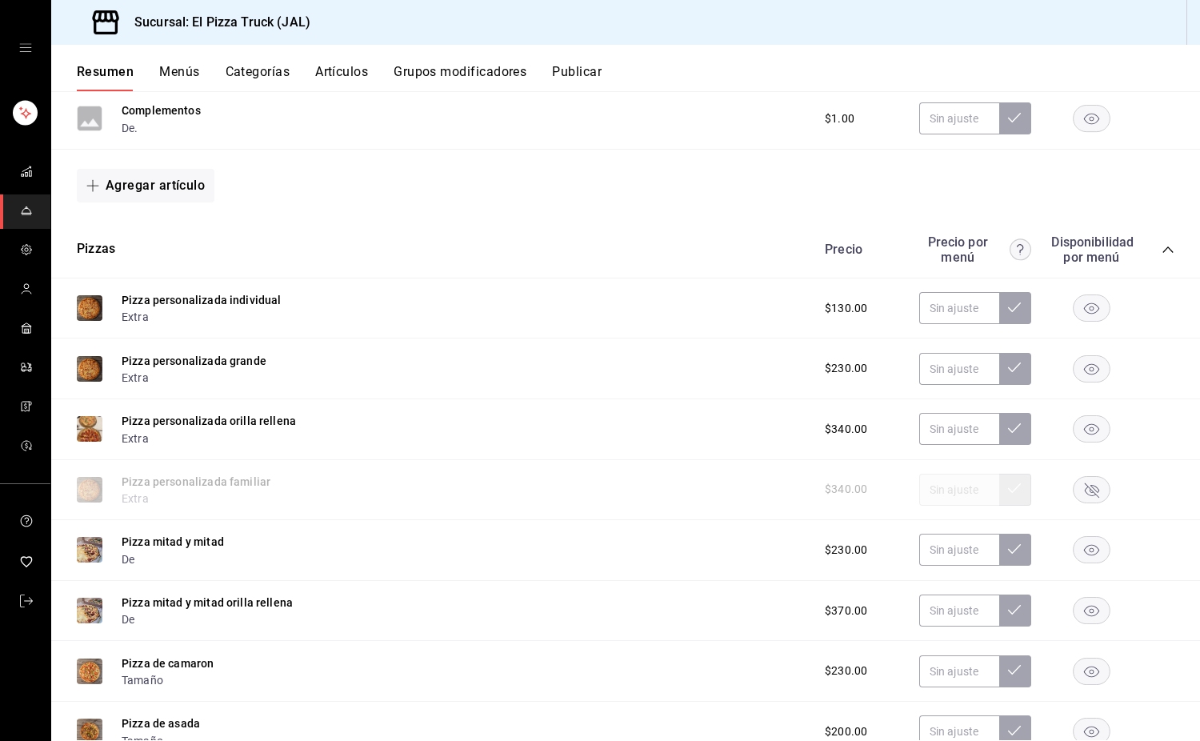
scroll to position [577, 0]
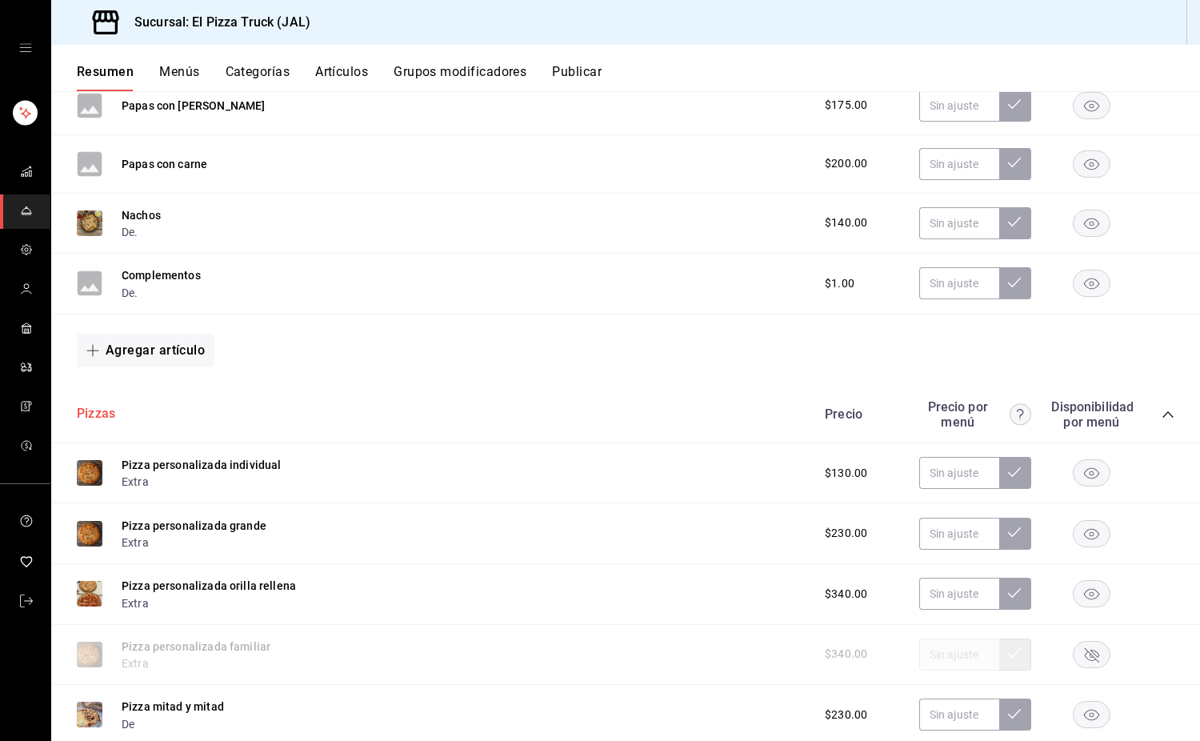
click at [97, 420] on button "Pizzas" at bounding box center [96, 414] width 38 height 18
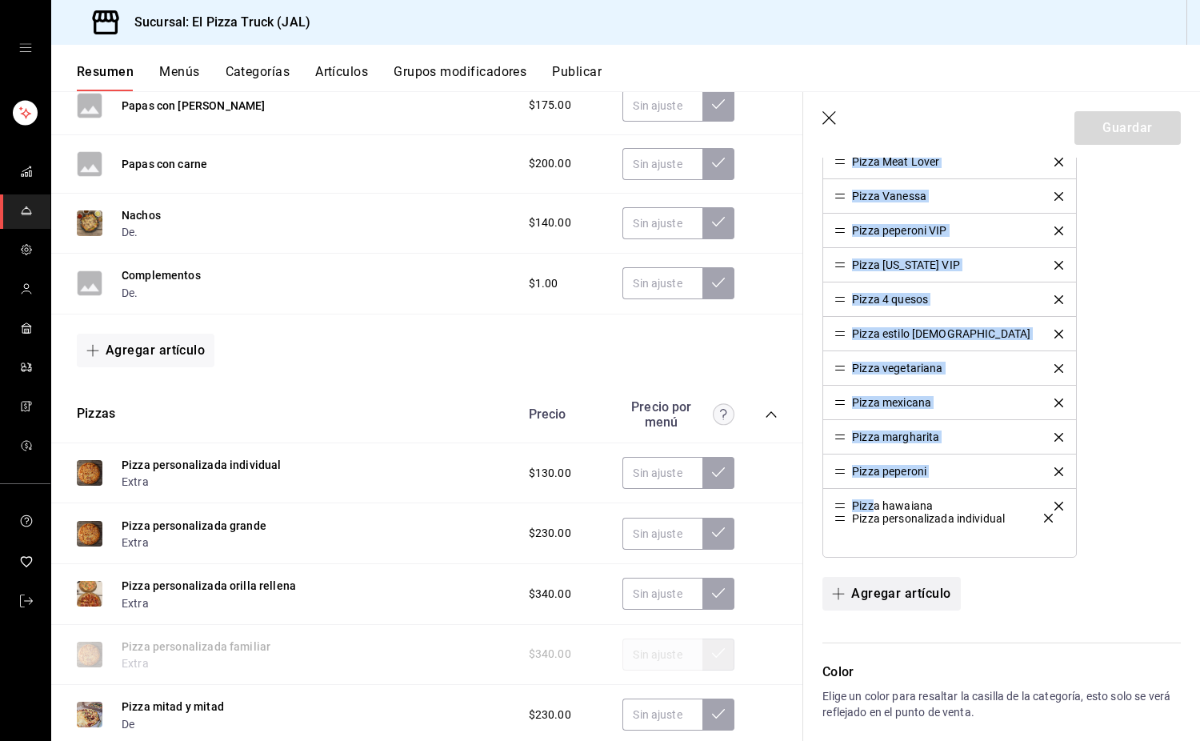
scroll to position [1040, 0]
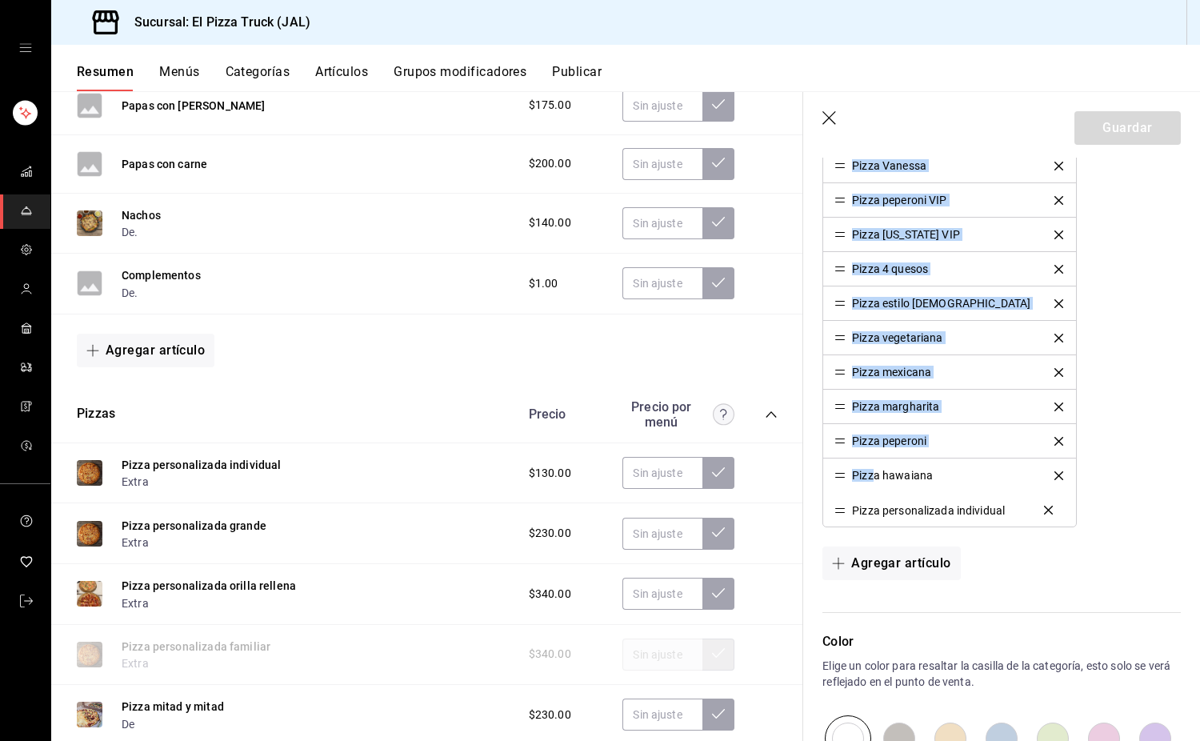
drag, startPoint x: 837, startPoint y: 220, endPoint x: 873, endPoint y: 508, distance: 290.3
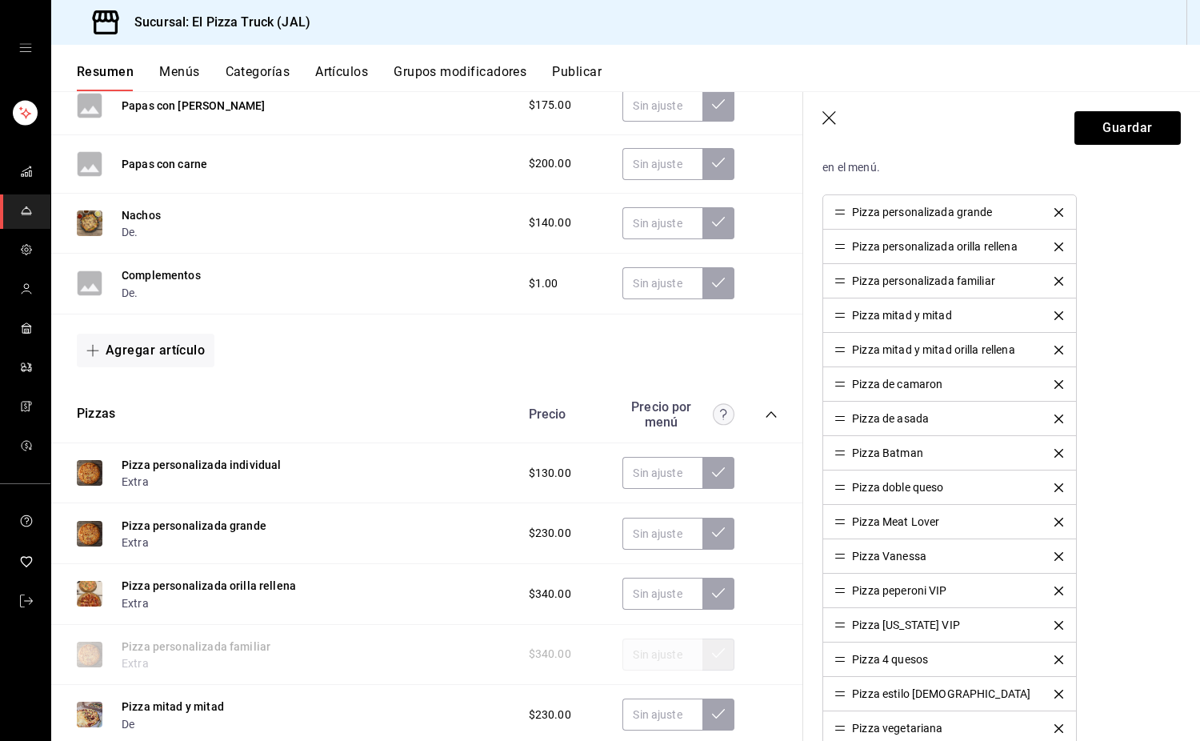
scroll to position [560, 0]
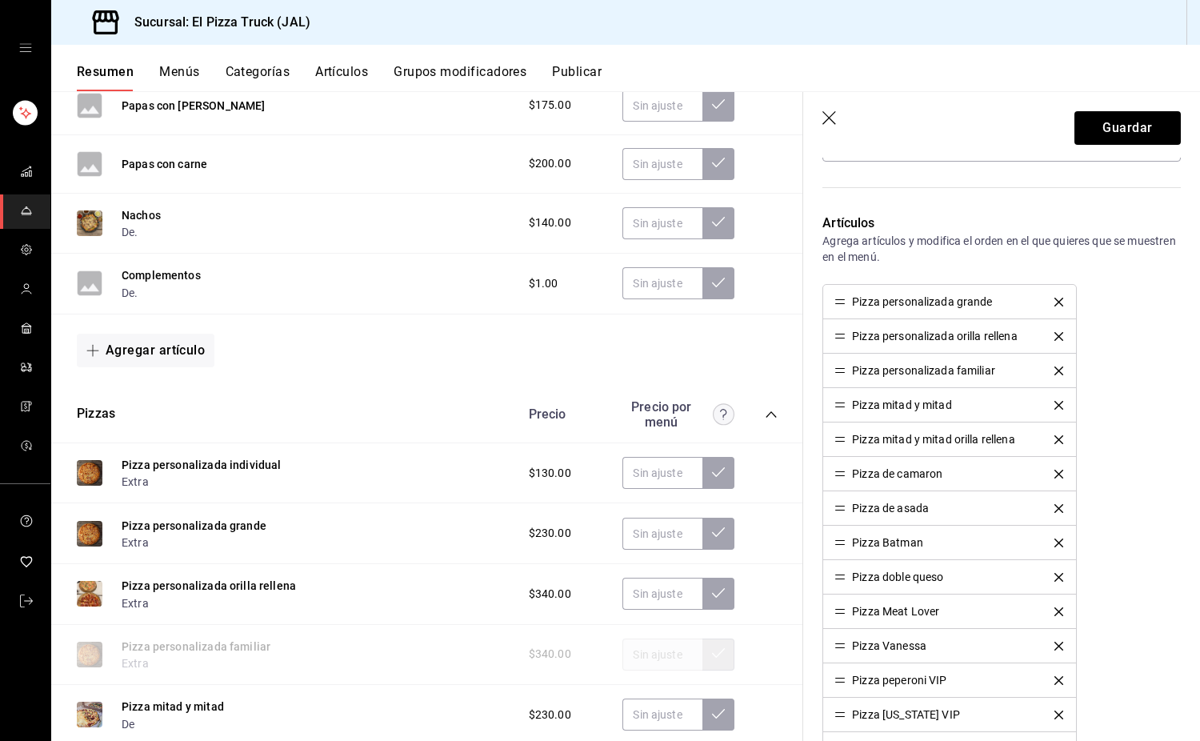
click at [1019, 226] on p "Artículos" at bounding box center [1002, 223] width 359 height 19
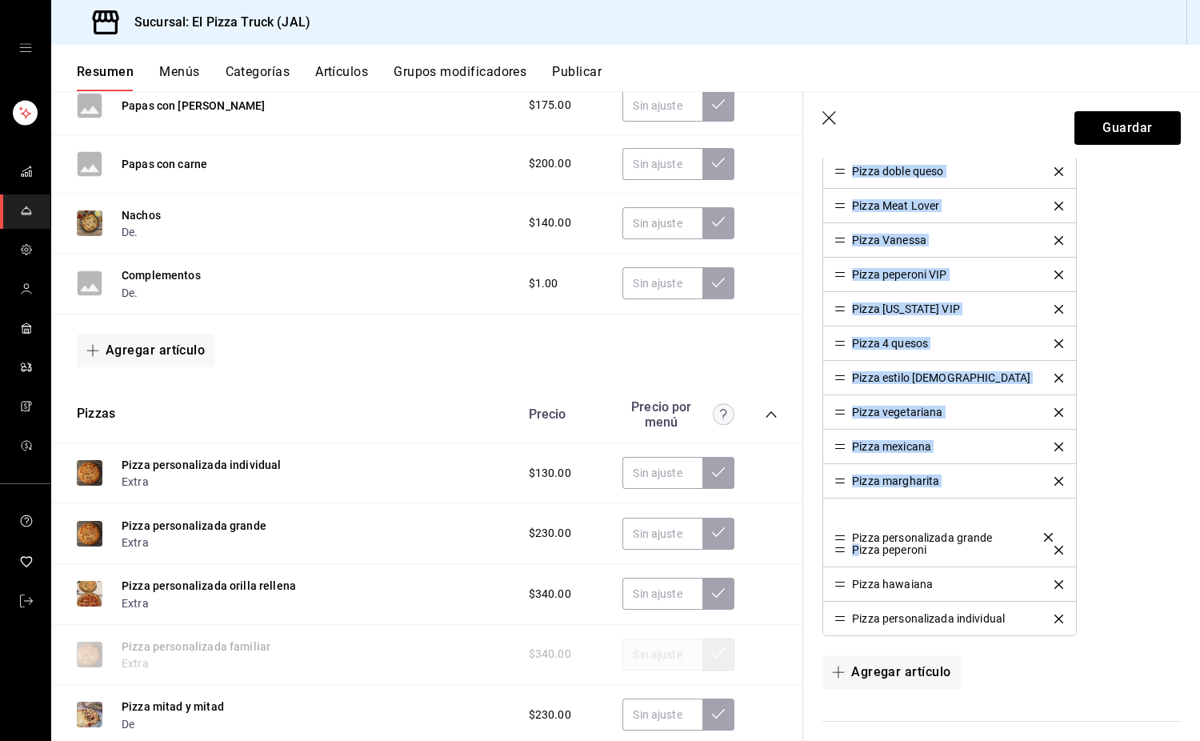
scroll to position [960, 0]
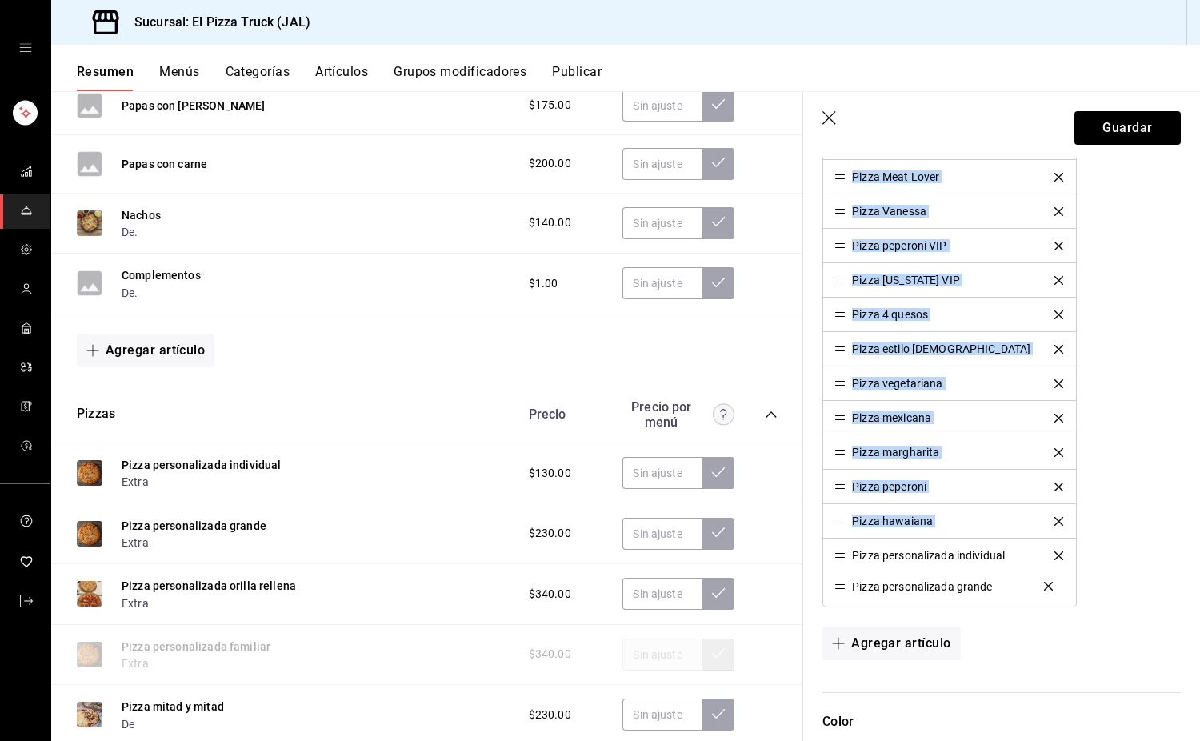
drag, startPoint x: 841, startPoint y: 302, endPoint x: 856, endPoint y: 586, distance: 284.5
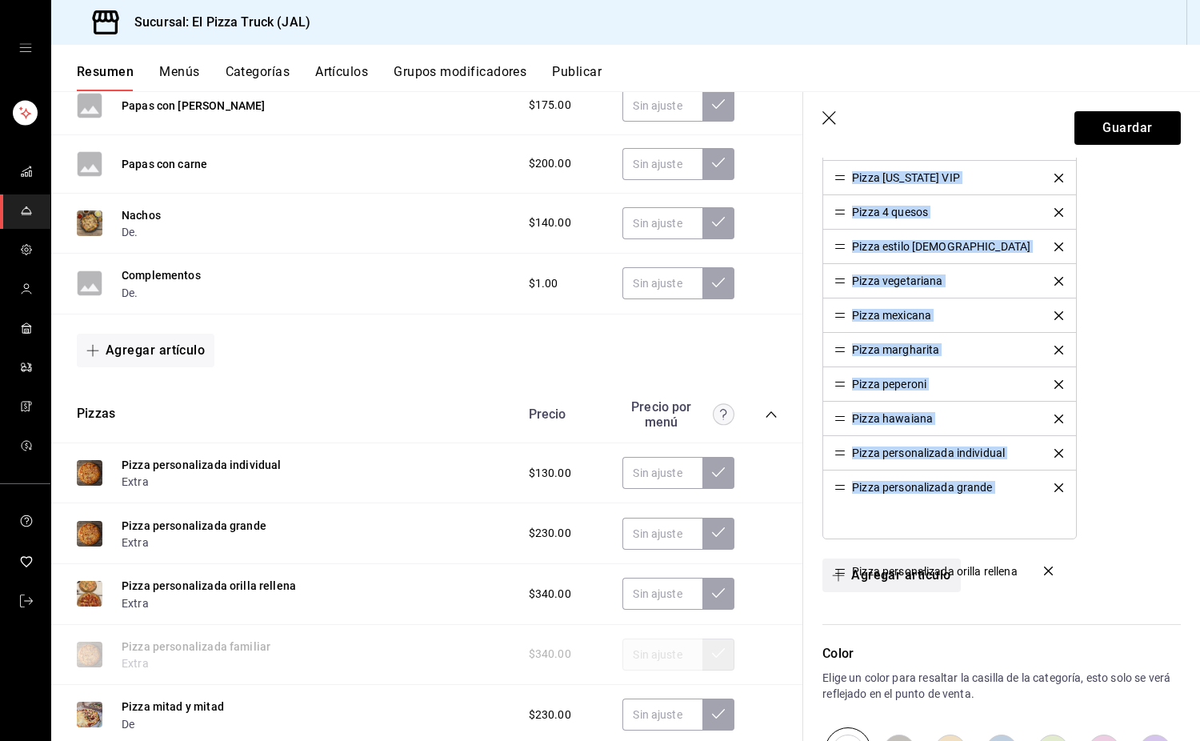
scroll to position [1040, 0]
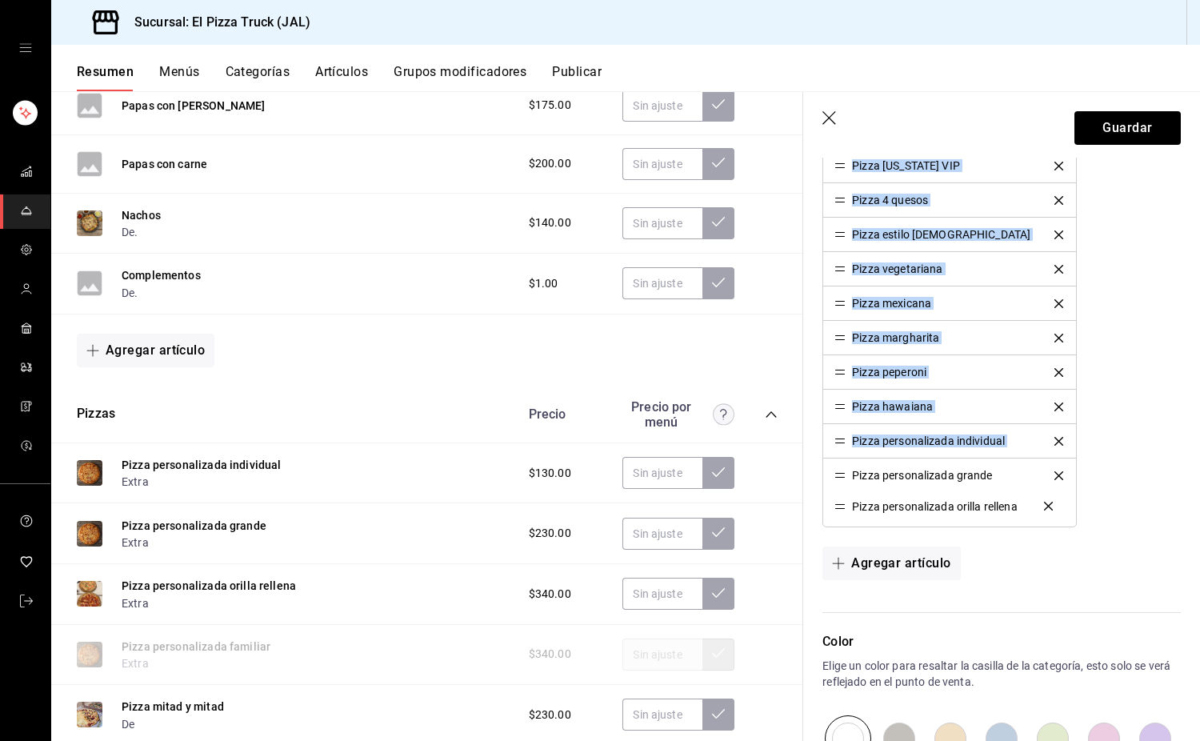
drag, startPoint x: 836, startPoint y: 384, endPoint x: 855, endPoint y: 508, distance: 125.4
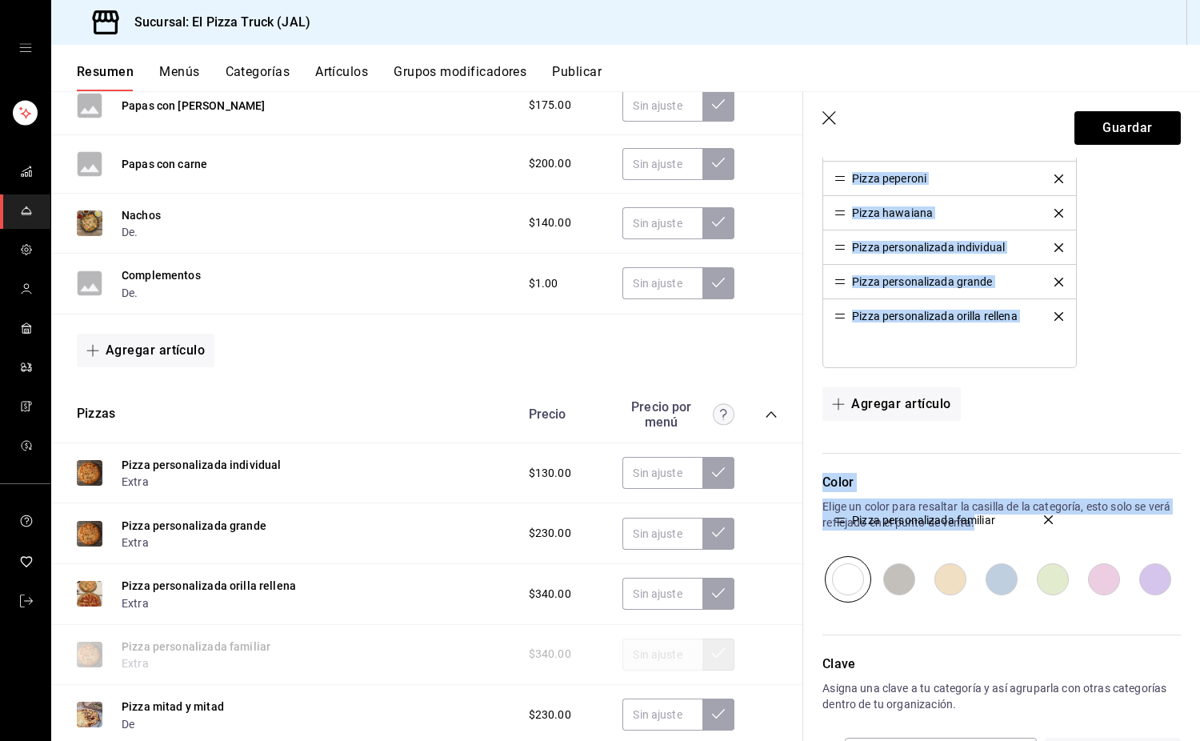
scroll to position [1200, 0]
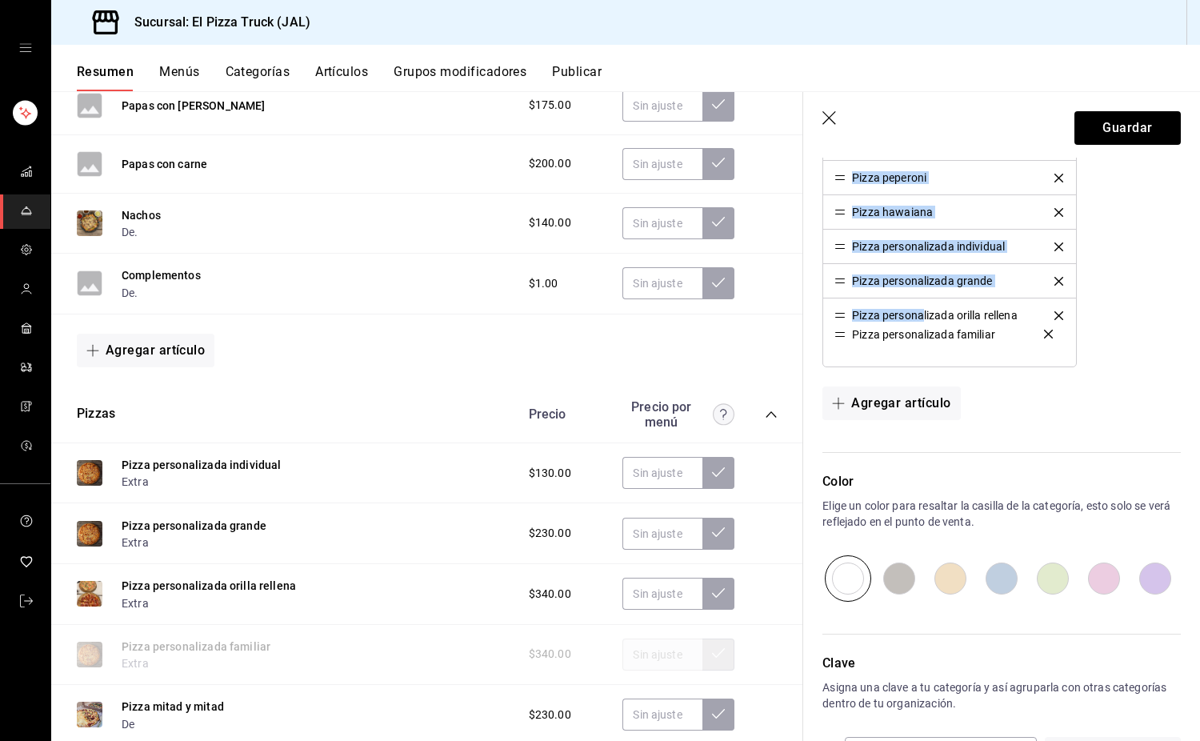
drag, startPoint x: 844, startPoint y: 460, endPoint x: 924, endPoint y: 332, distance: 151.4
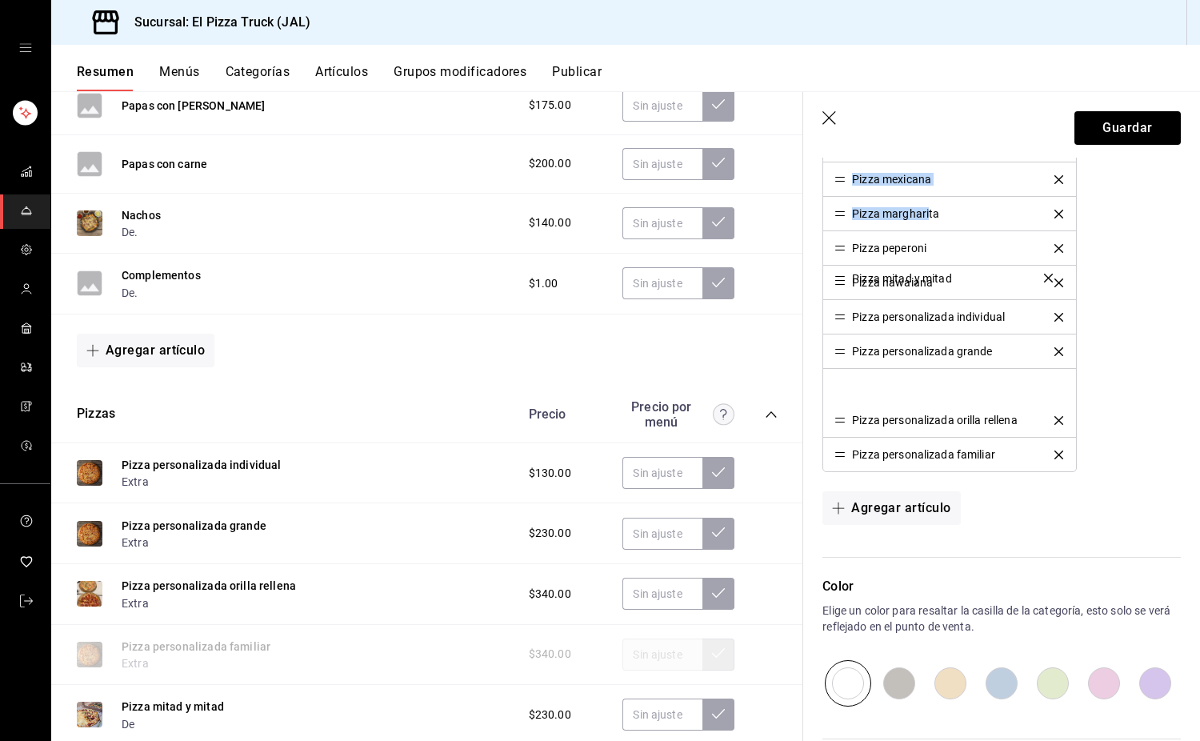
scroll to position [1040, 0]
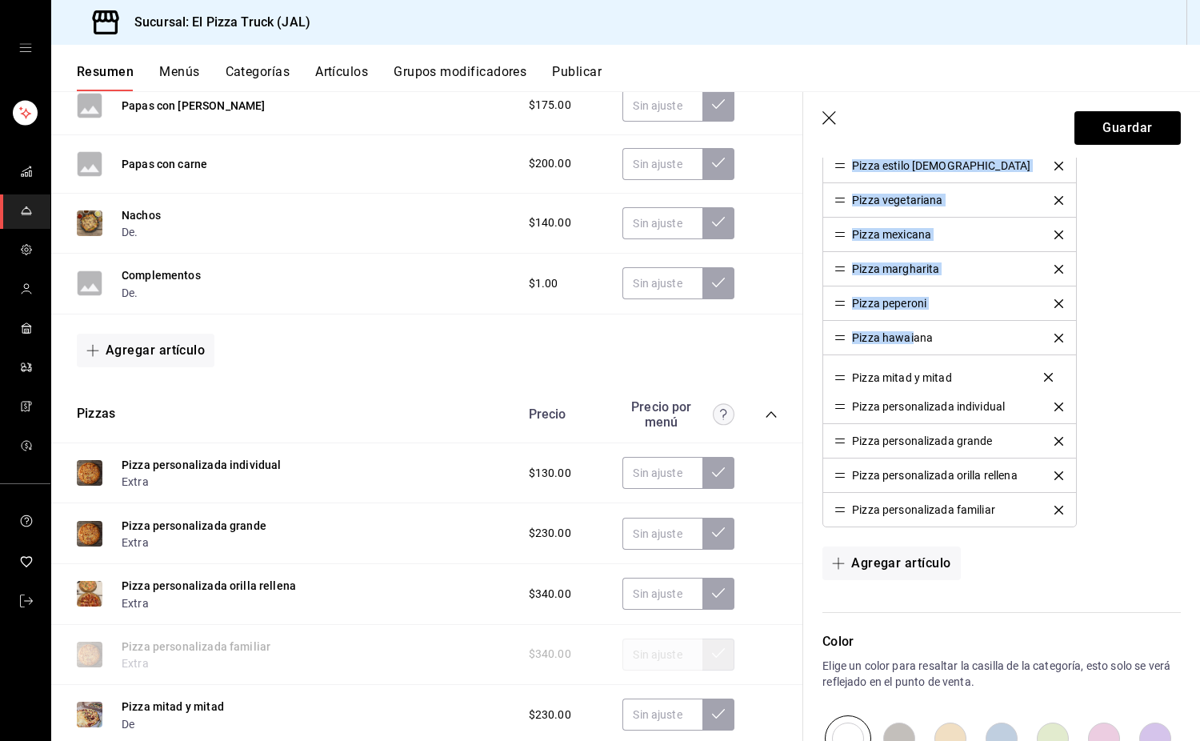
drag, startPoint x: 837, startPoint y: 459, endPoint x: 912, endPoint y: 375, distance: 113.4
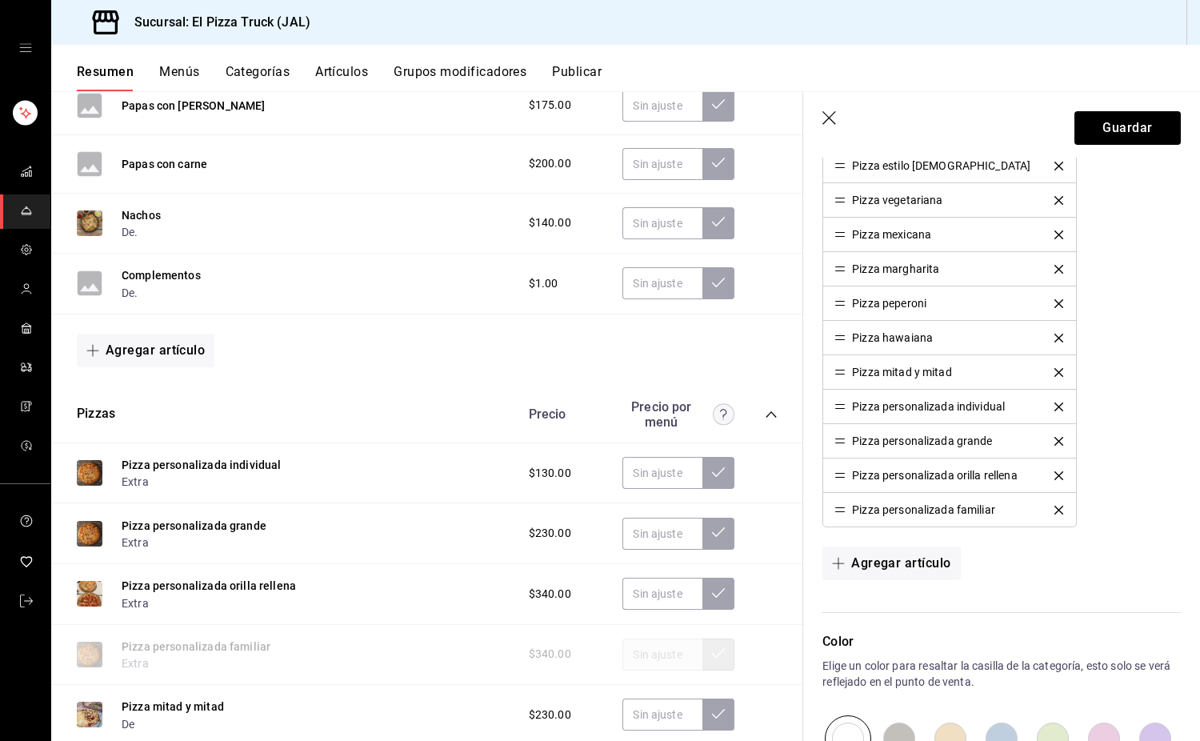
click at [830, 119] on icon "button" at bounding box center [831, 119] width 16 height 16
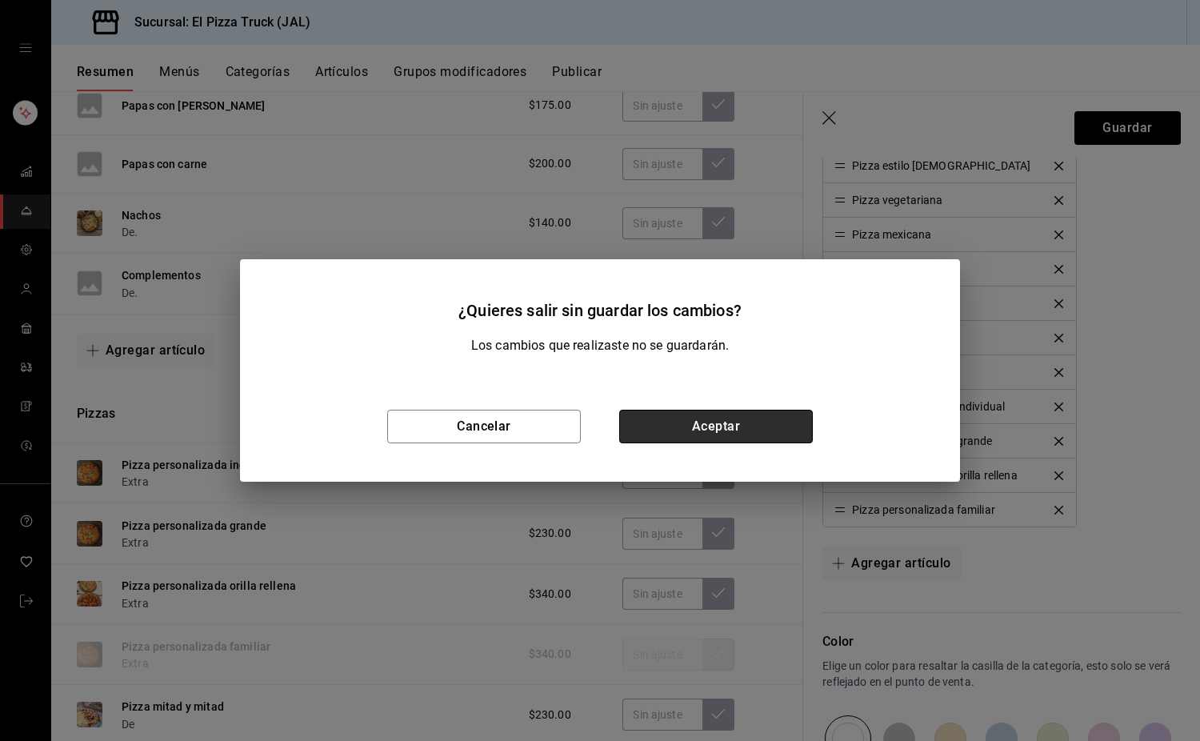
click at [779, 419] on button "Aceptar" at bounding box center [716, 427] width 194 height 34
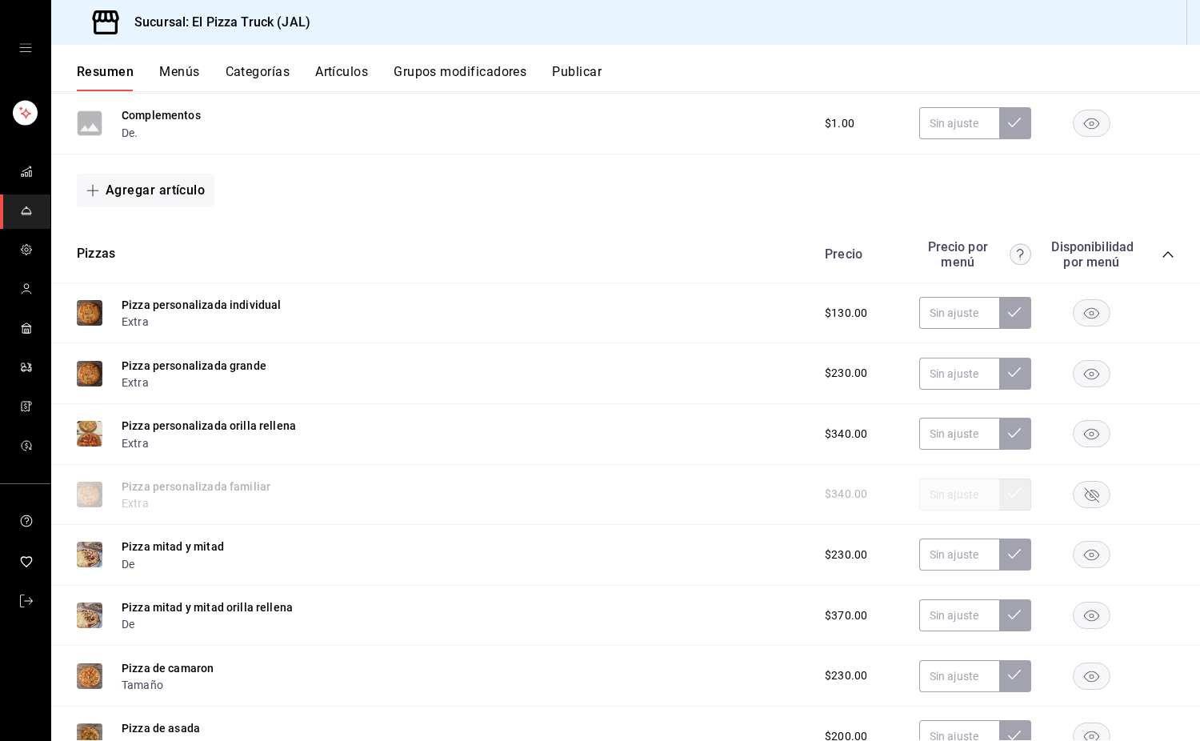
scroll to position [337, 0]
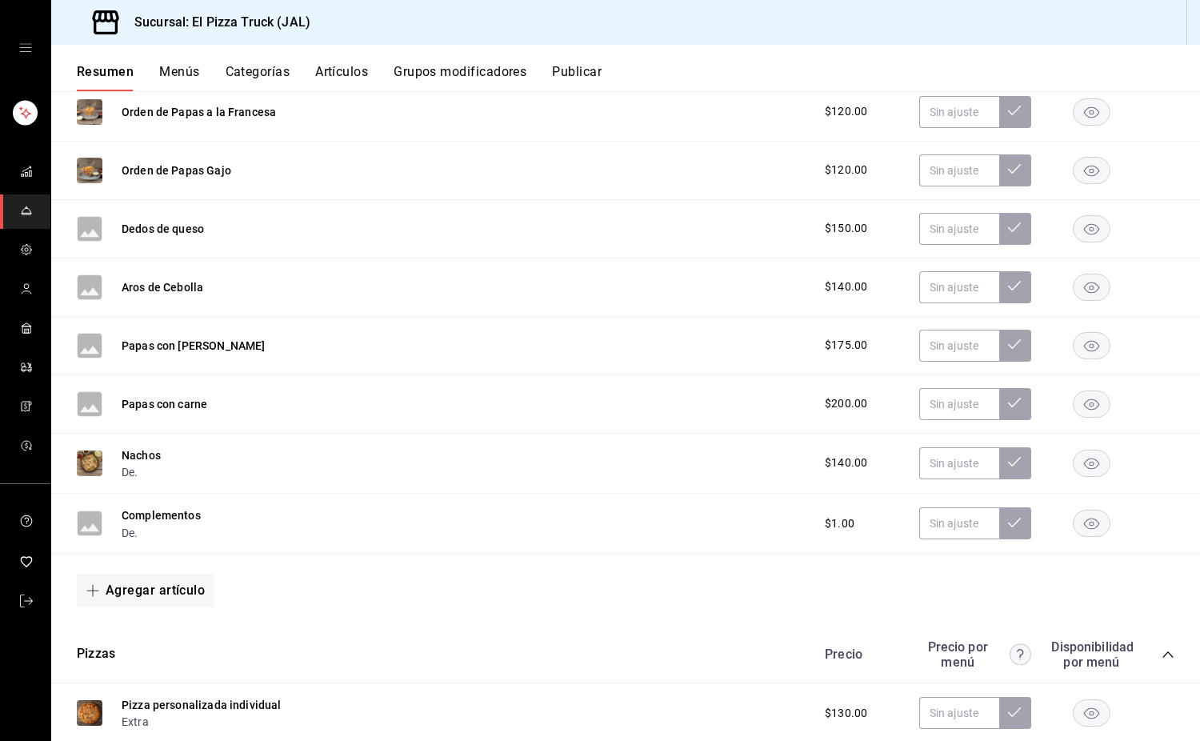
click at [584, 75] on button "Publicar" at bounding box center [577, 77] width 50 height 27
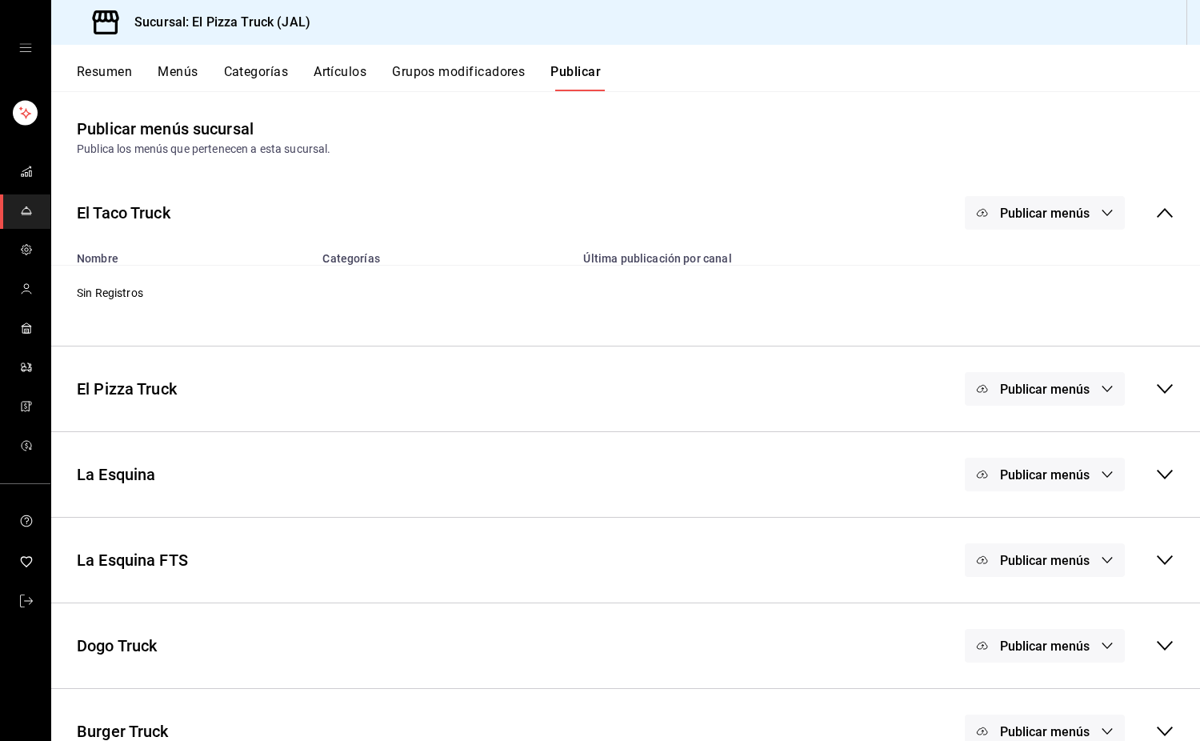
click at [162, 74] on button "Menús" at bounding box center [178, 77] width 40 height 27
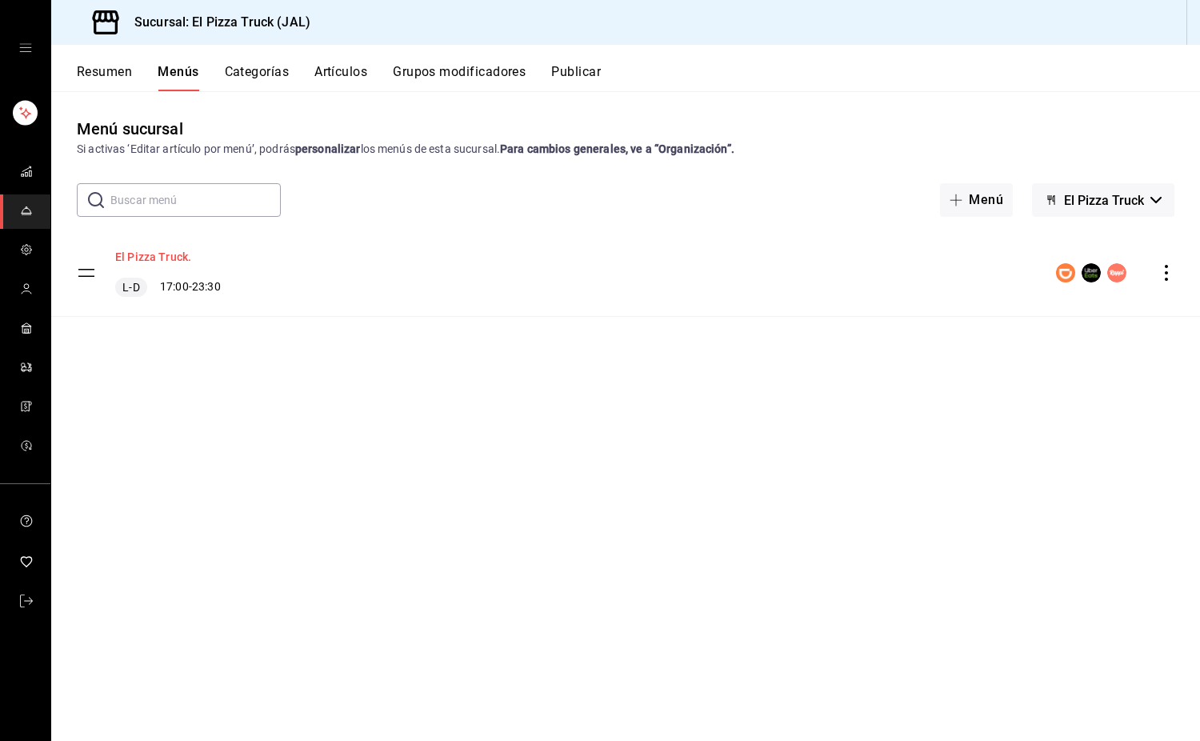
click at [139, 251] on button "El Pizza Truck." at bounding box center [153, 257] width 76 height 16
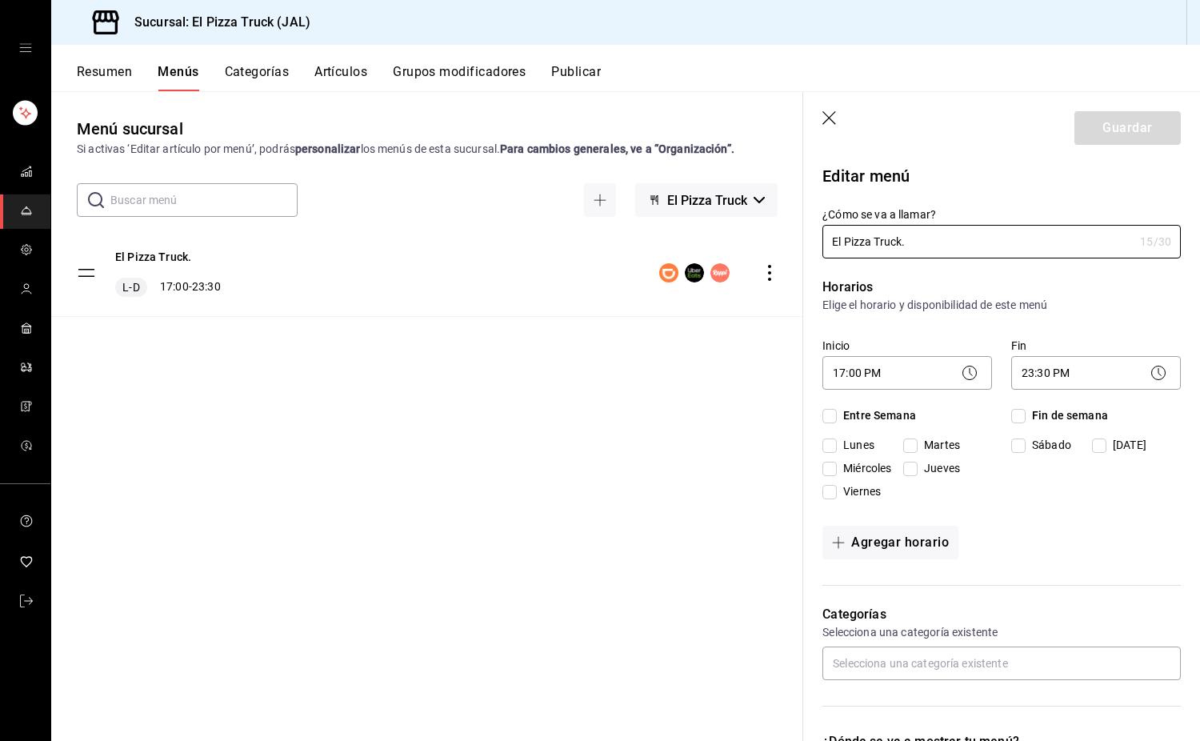
checkbox input "true"
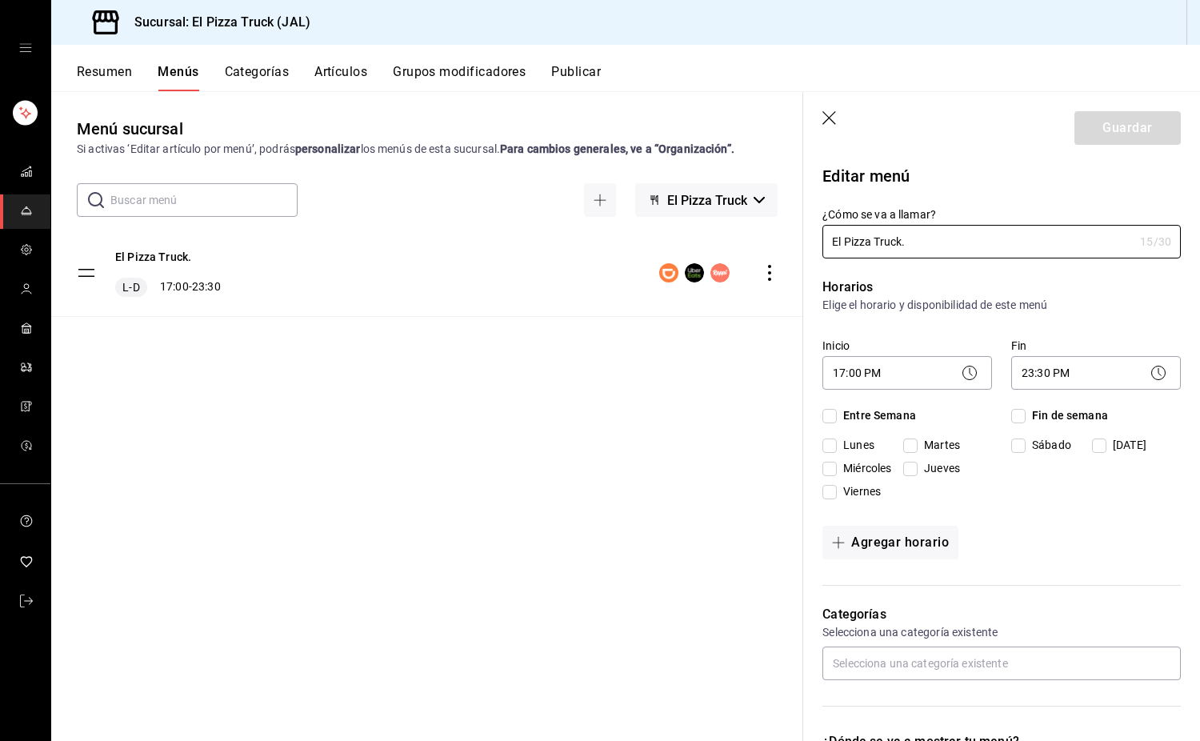
checkbox input "true"
click at [968, 371] on icon at bounding box center [969, 372] width 19 height 19
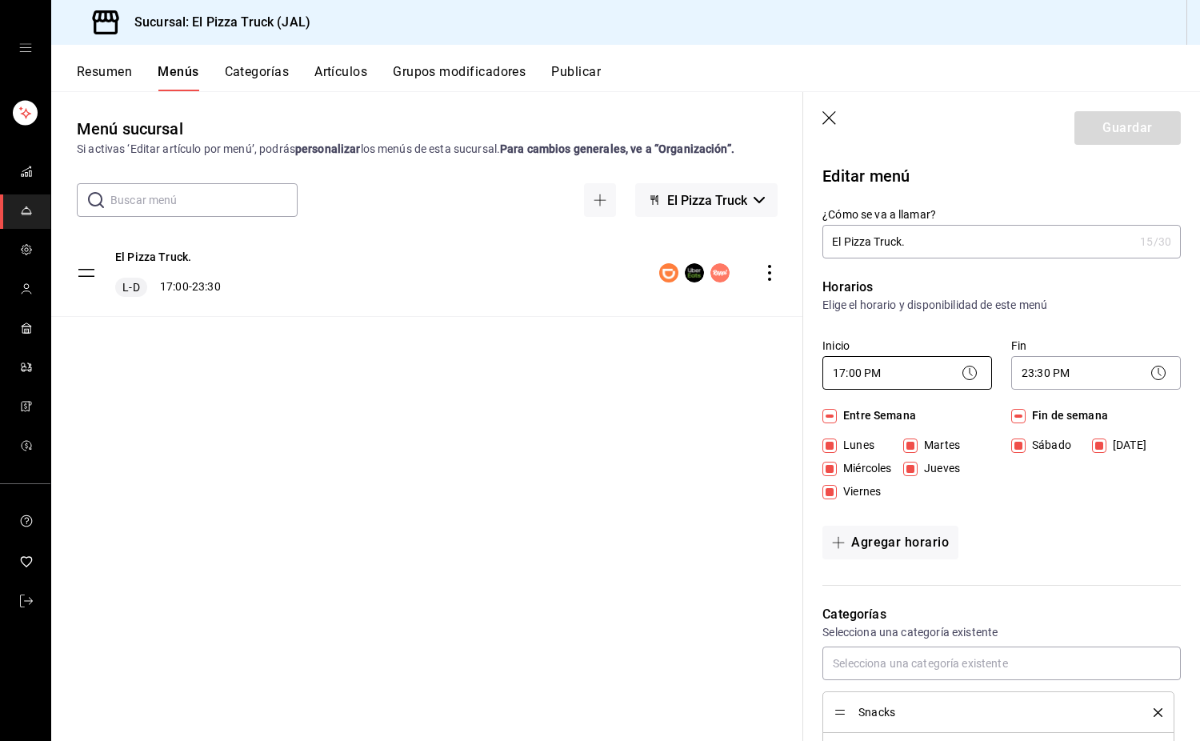
click at [924, 371] on body "Sucursal: El Pizza Truck (JAL) Resumen Menús Categorías Artículos Grupos modifi…" at bounding box center [600, 370] width 1200 height 741
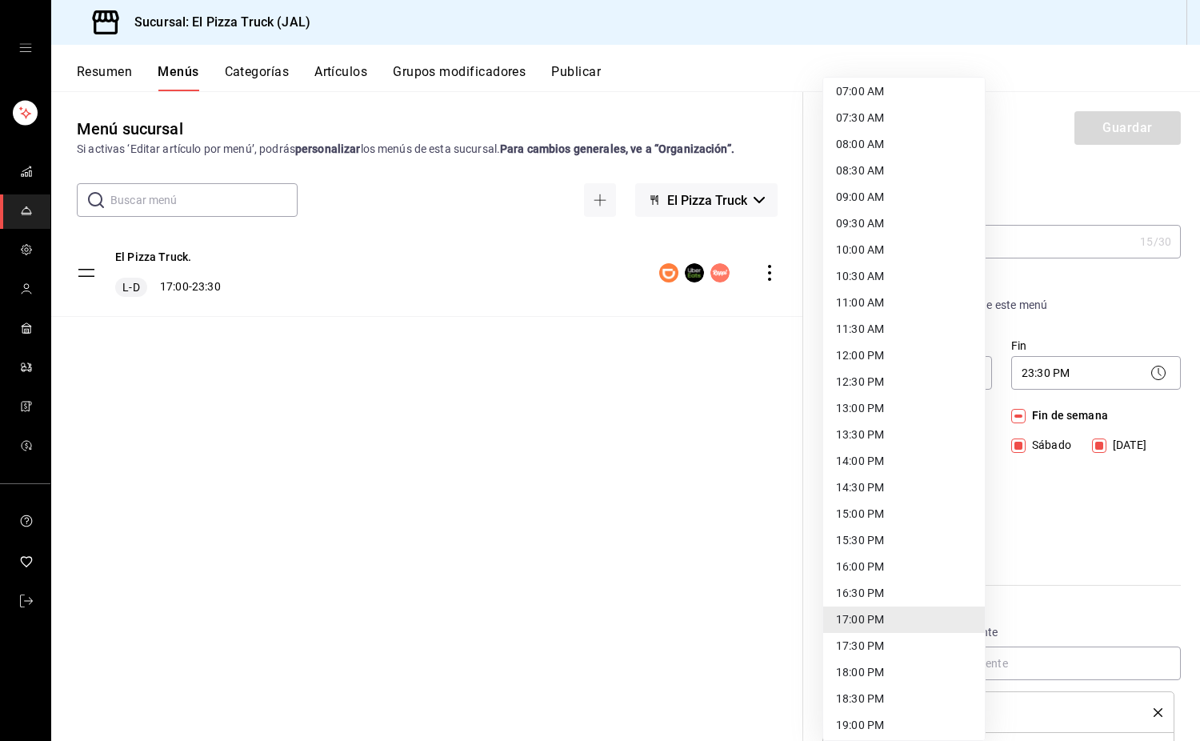
scroll to position [84, 0]
click at [876, 675] on li "12:30 PM" at bounding box center [904, 673] width 162 height 26
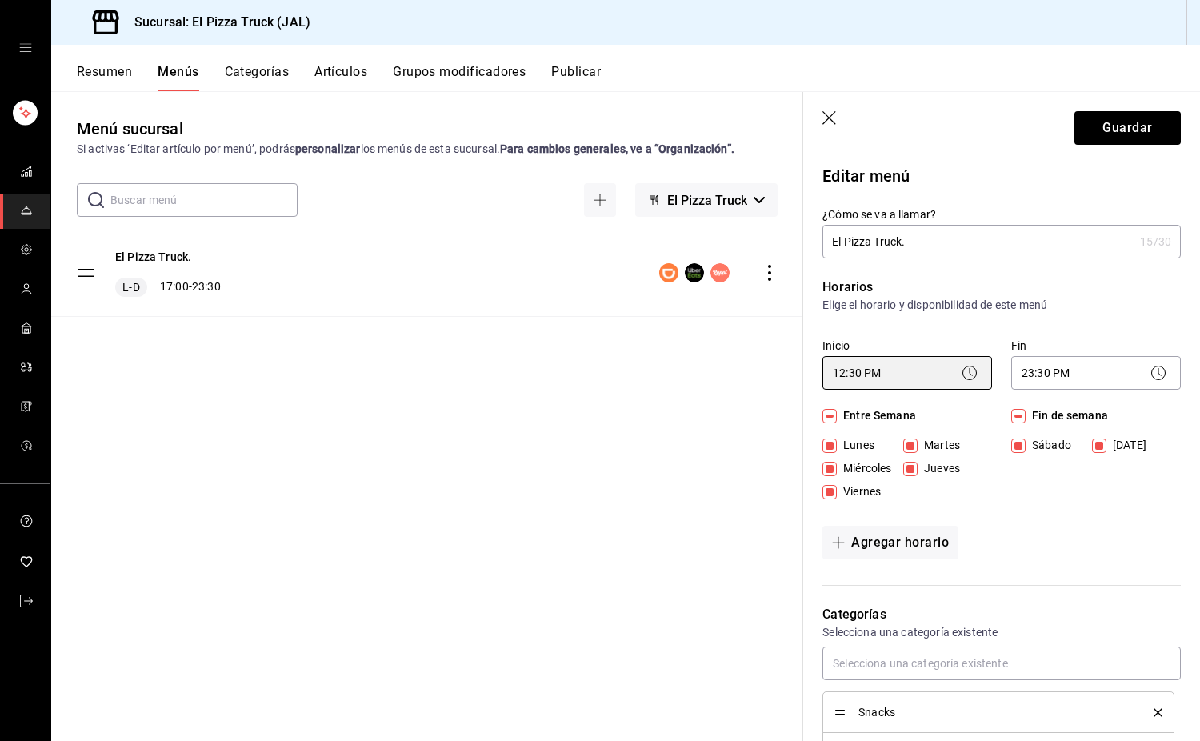
type input "12:30"
click at [970, 374] on icon at bounding box center [971, 372] width 3 height 8
click at [899, 377] on body "Sucursal: El Pizza Truck (JAL) Resumen Menús Categorías Artículos Grupos modifi…" at bounding box center [600, 370] width 1200 height 741
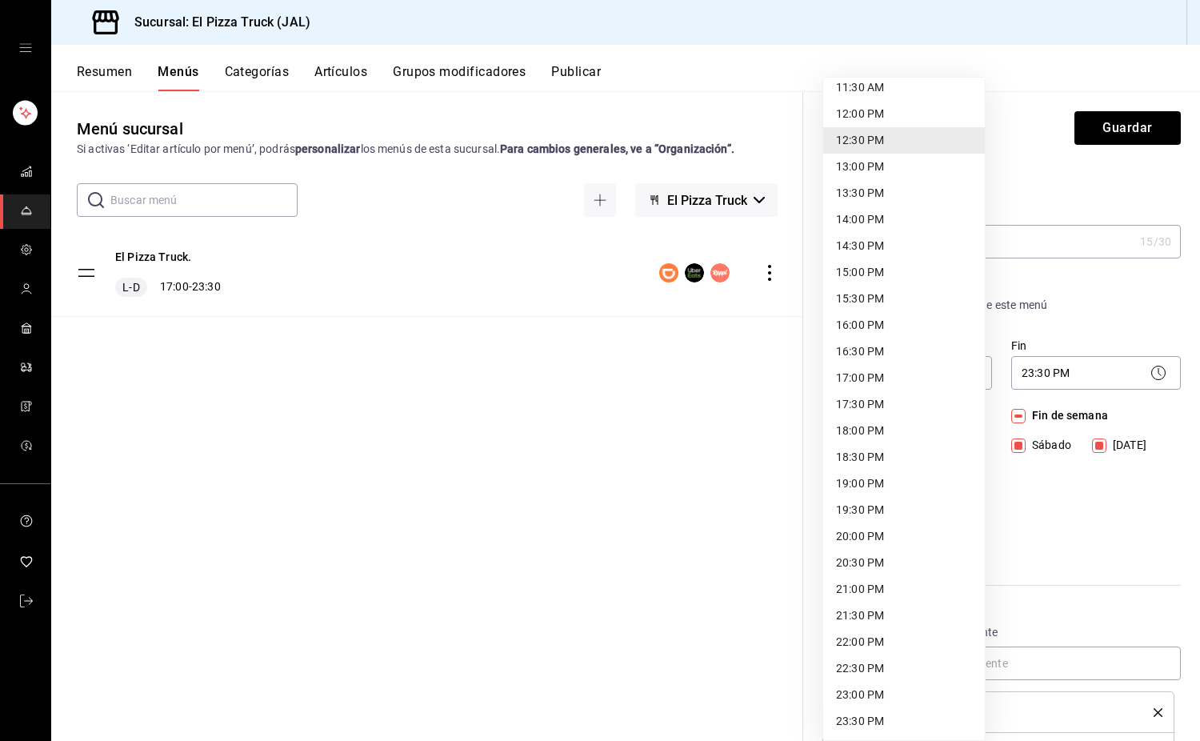
scroll to position [644, 0]
click at [1080, 531] on div at bounding box center [600, 370] width 1200 height 741
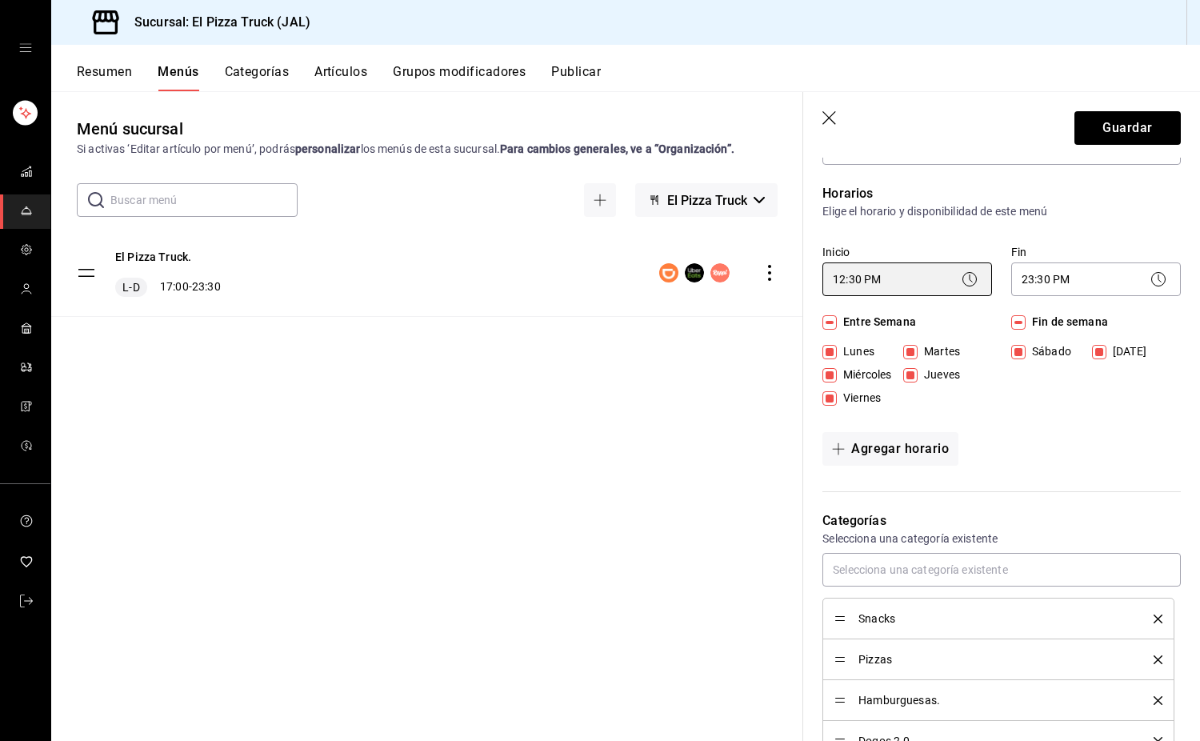
scroll to position [320, 0]
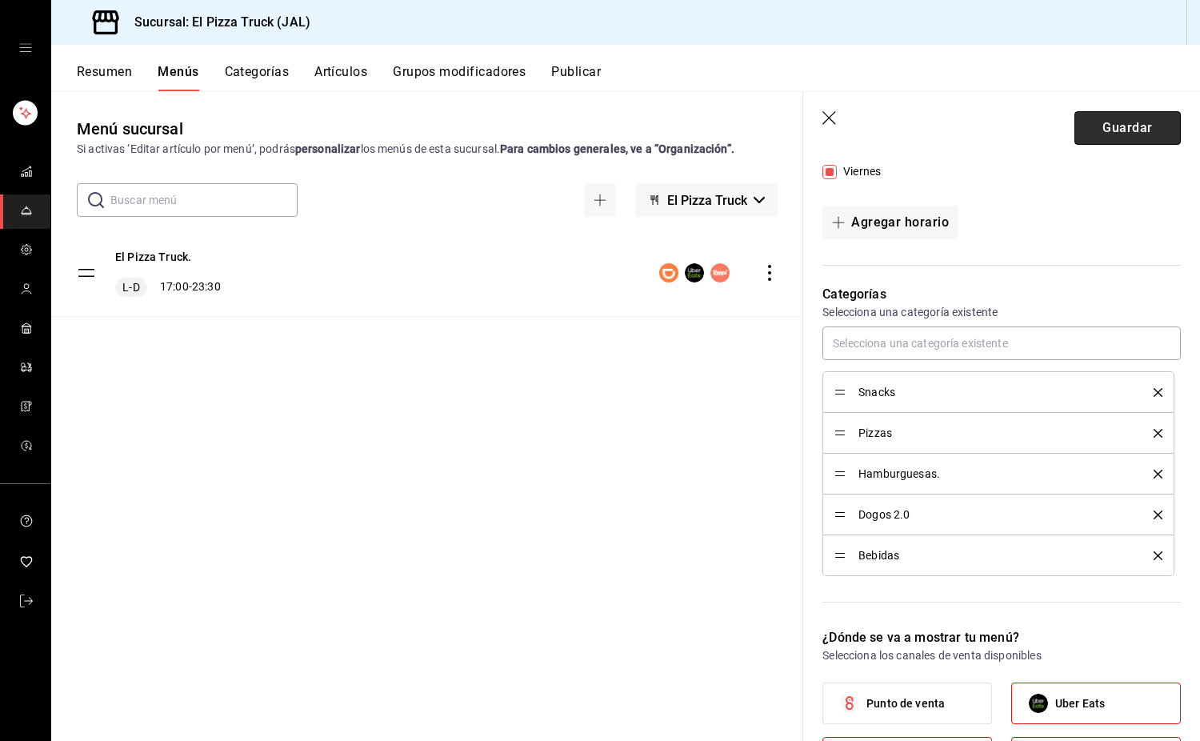
click at [1118, 129] on button "Guardar" at bounding box center [1128, 128] width 106 height 34
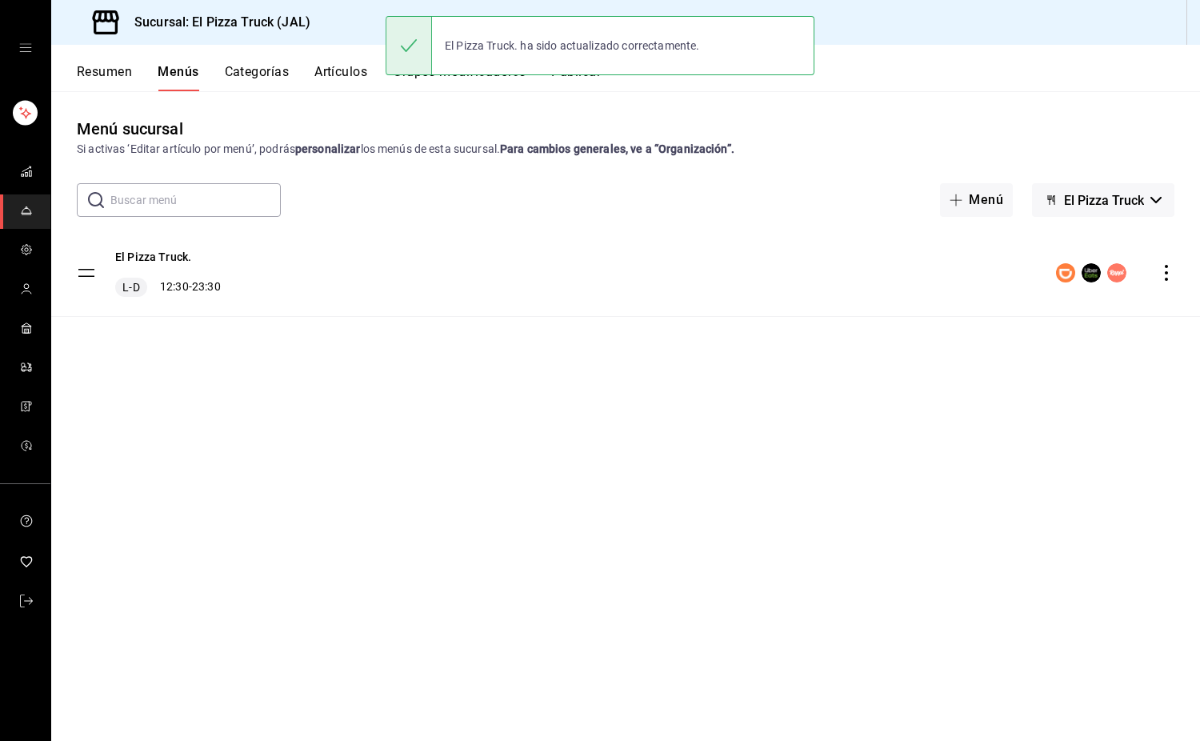
click at [1139, 193] on span "El Pizza Truck" at bounding box center [1104, 200] width 80 height 15
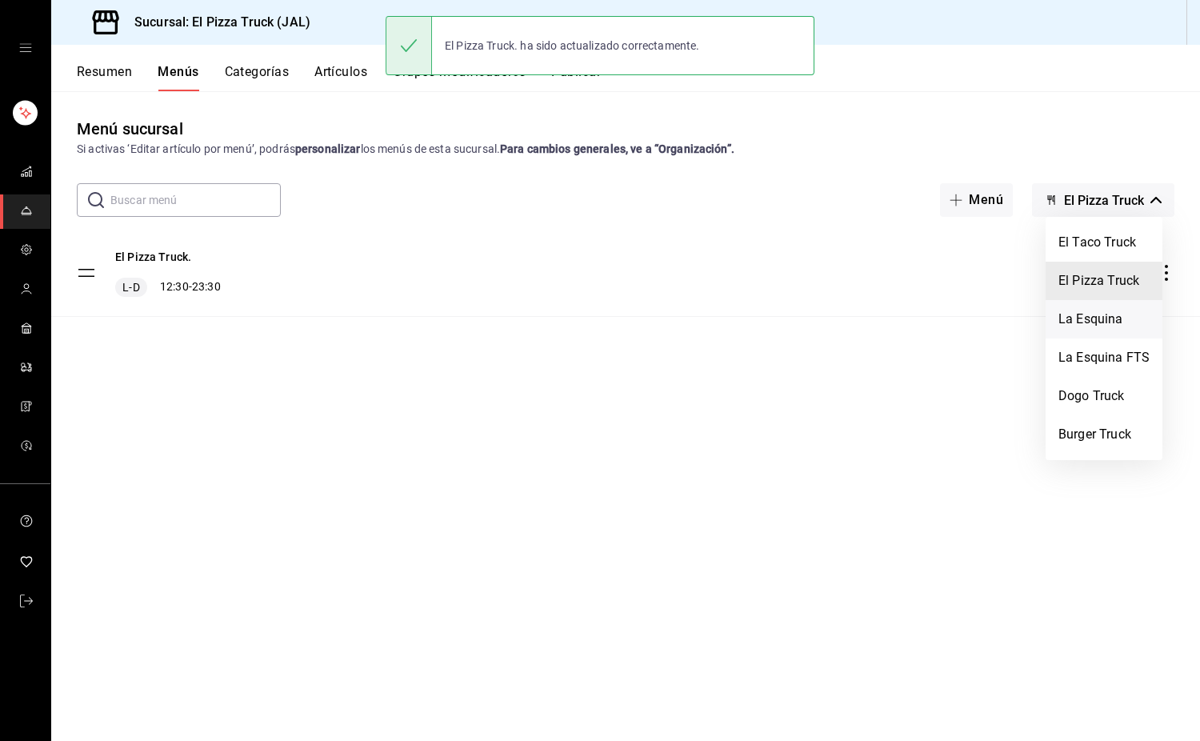
click at [1112, 317] on li "La Esquina" at bounding box center [1104, 319] width 117 height 38
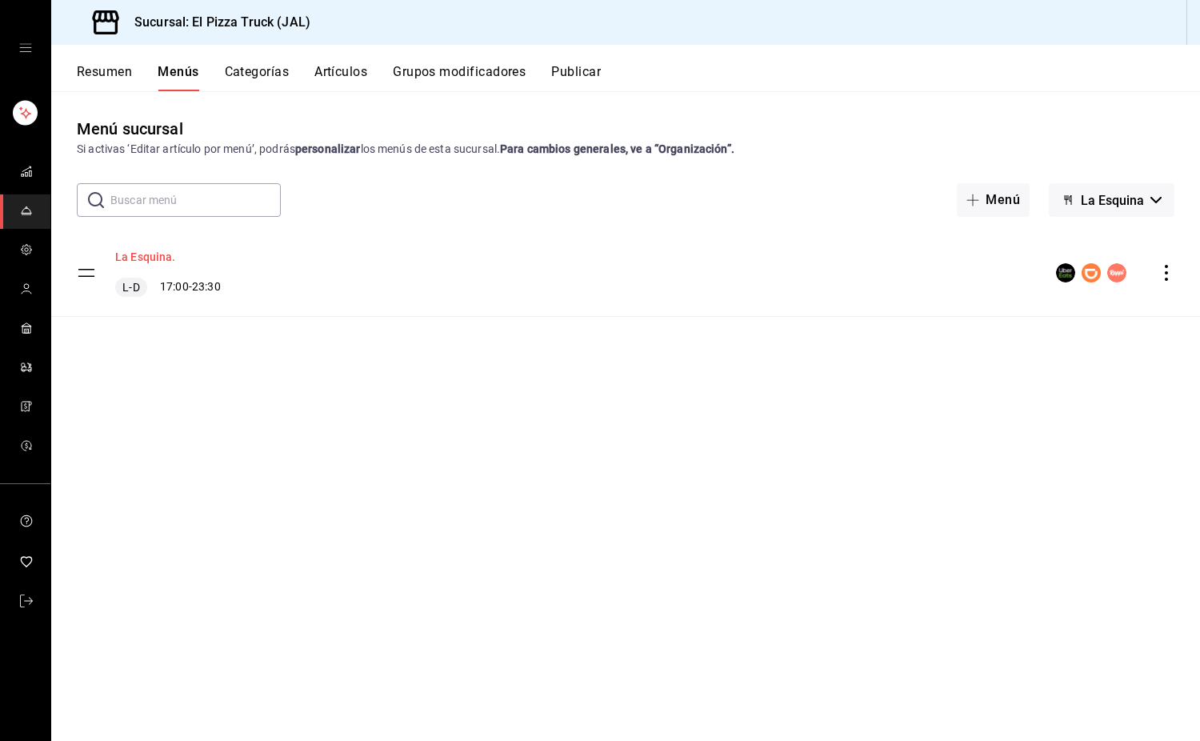
click at [131, 255] on button "La Esquina." at bounding box center [145, 257] width 61 height 16
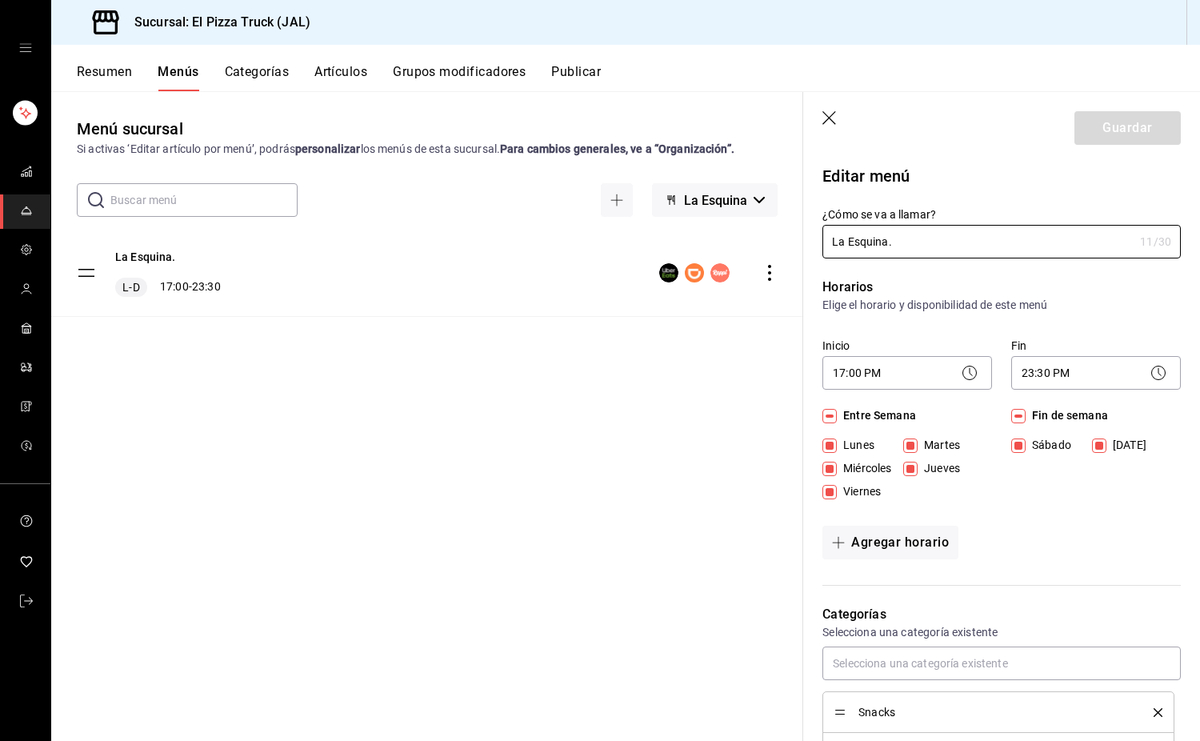
click at [966, 364] on icon at bounding box center [969, 372] width 19 height 19
click at [940, 371] on body "Sucursal: El Pizza Truck (JAL) Resumen Menús Categorías Artículos Grupos modifi…" at bounding box center [600, 370] width 1200 height 741
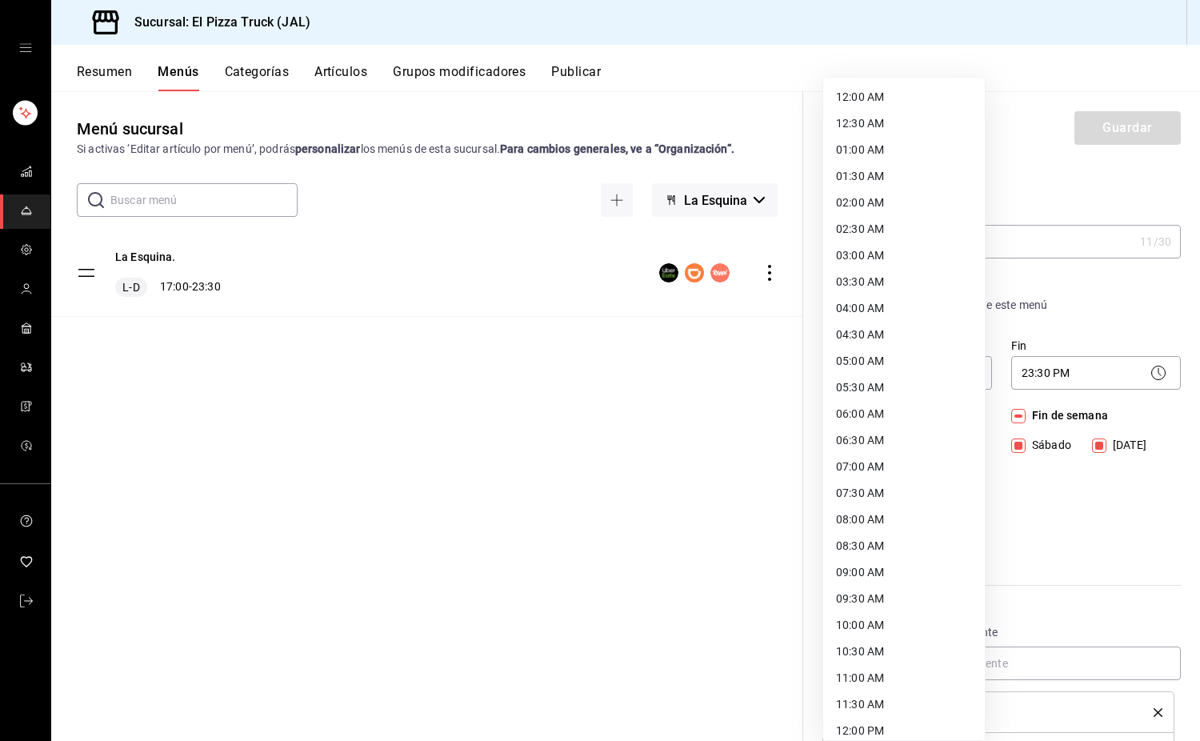
scroll to position [586, 0]
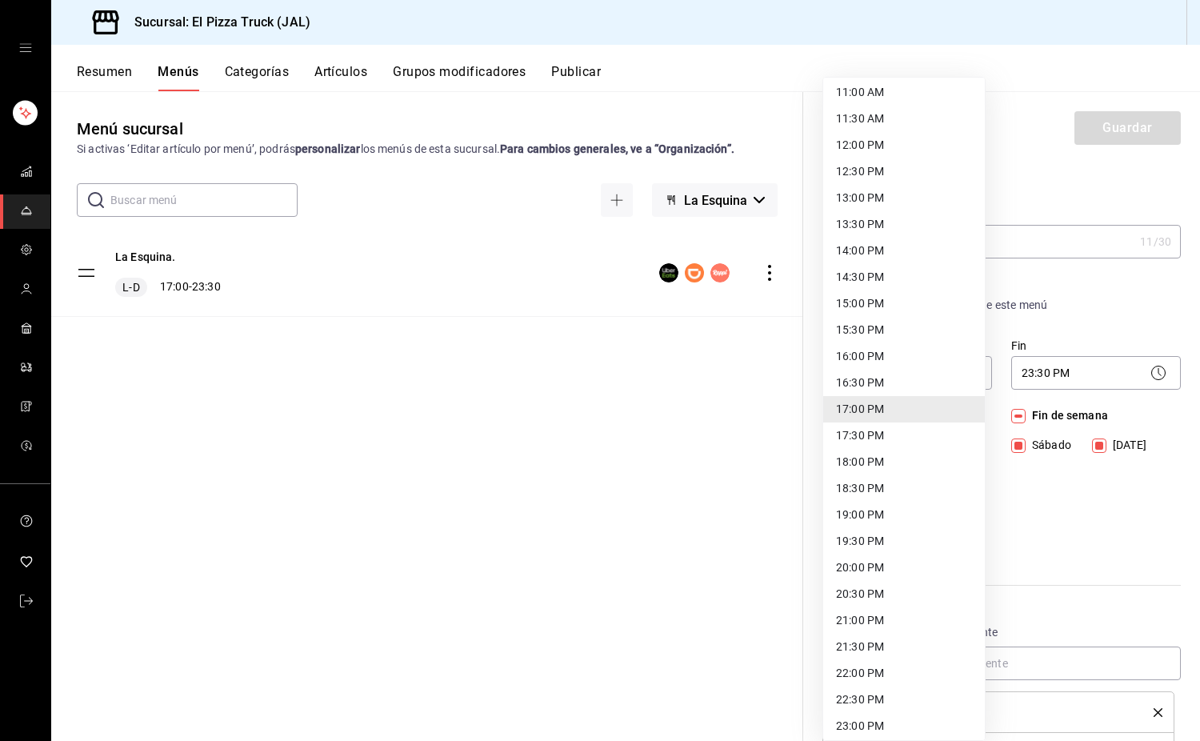
click at [885, 169] on li "12:30 PM" at bounding box center [904, 171] width 162 height 26
type input "12:30"
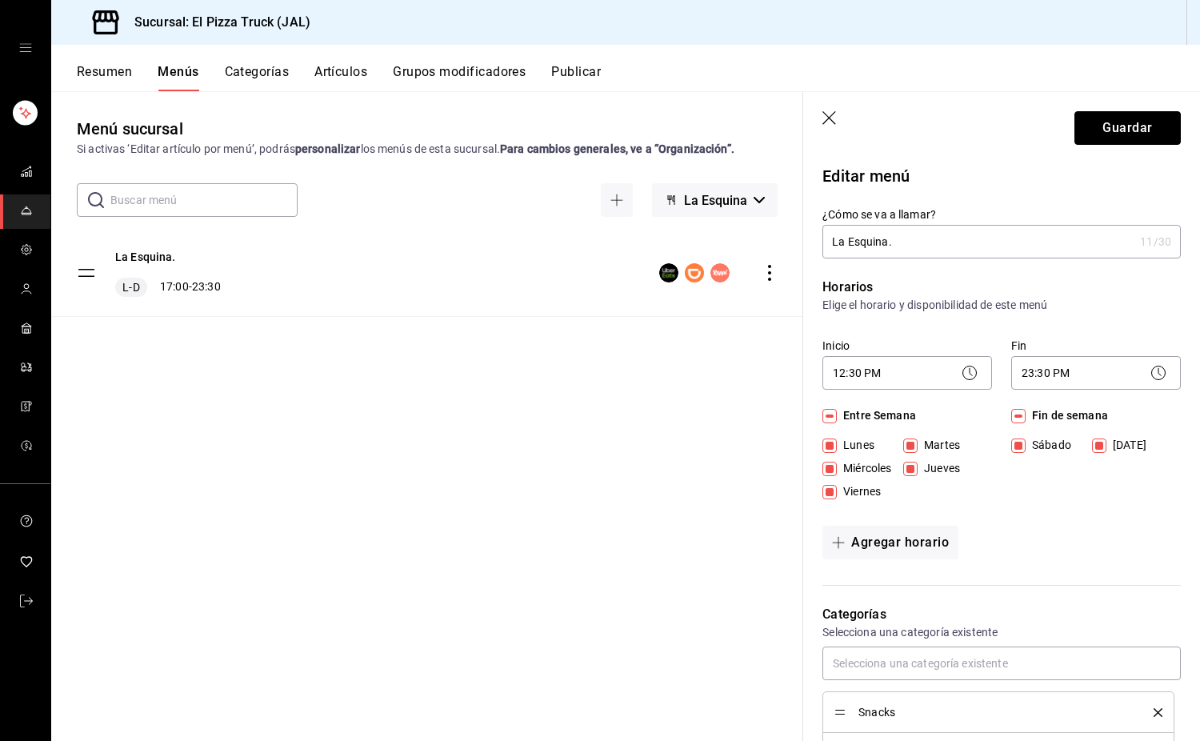
click at [1164, 119] on button "Guardar" at bounding box center [1128, 128] width 106 height 34
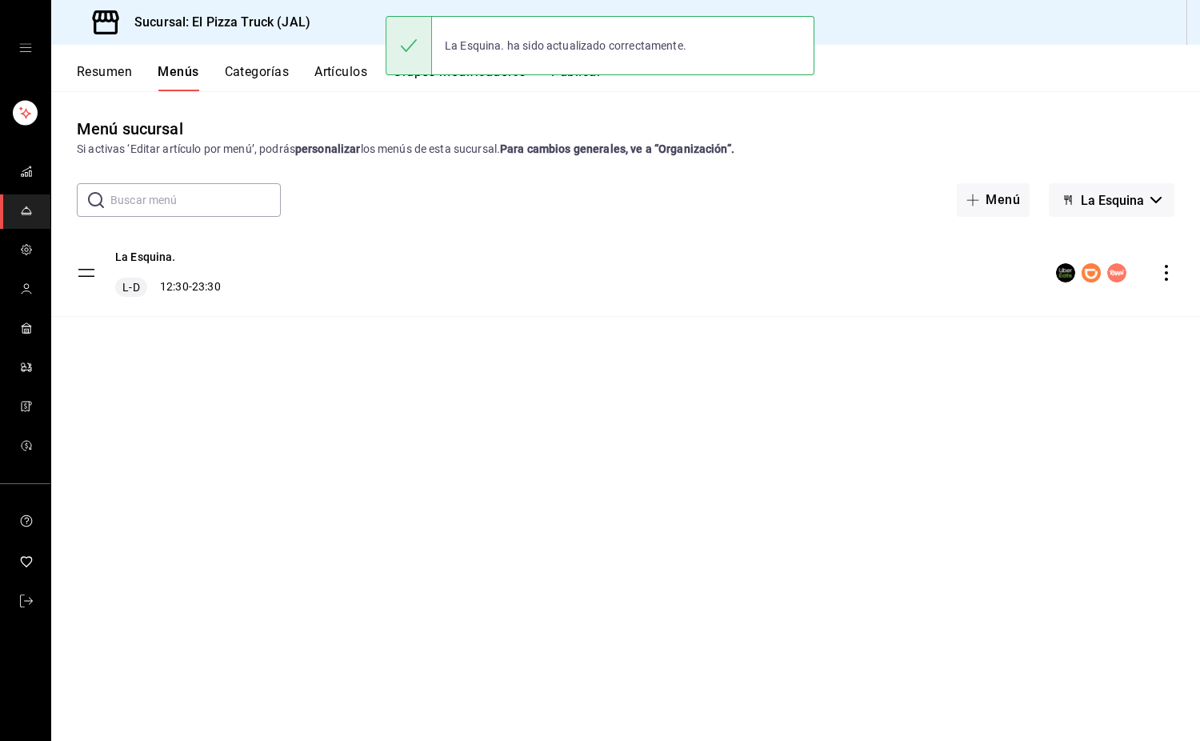
click at [1152, 195] on button "La Esquina" at bounding box center [1112, 200] width 126 height 34
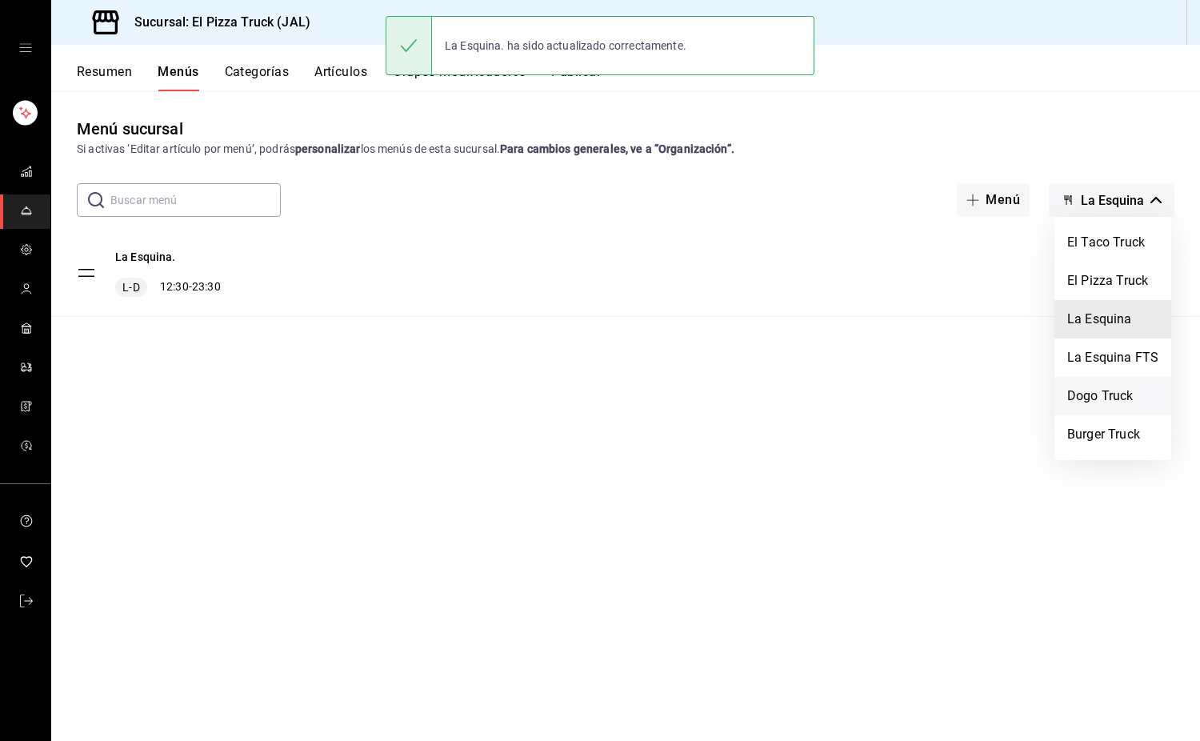
click at [1109, 391] on li "Dogo Truck" at bounding box center [1113, 396] width 117 height 38
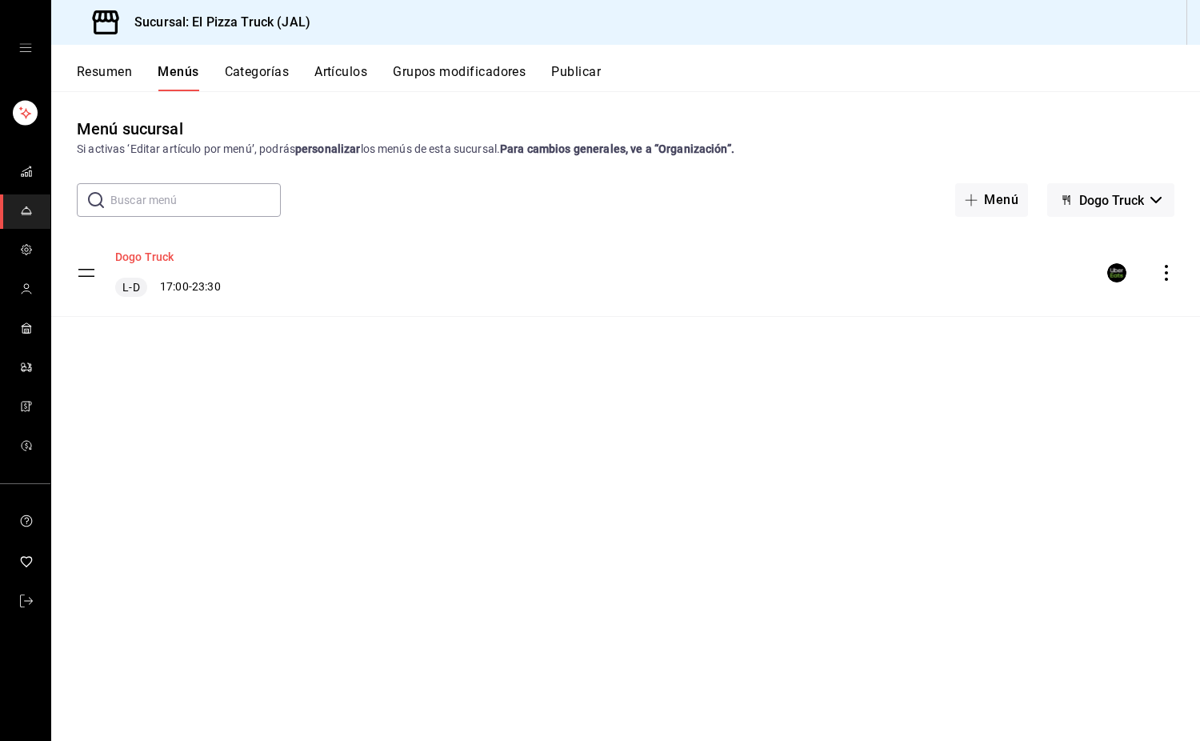
click at [138, 256] on button "Dogo Truck" at bounding box center [144, 257] width 59 height 16
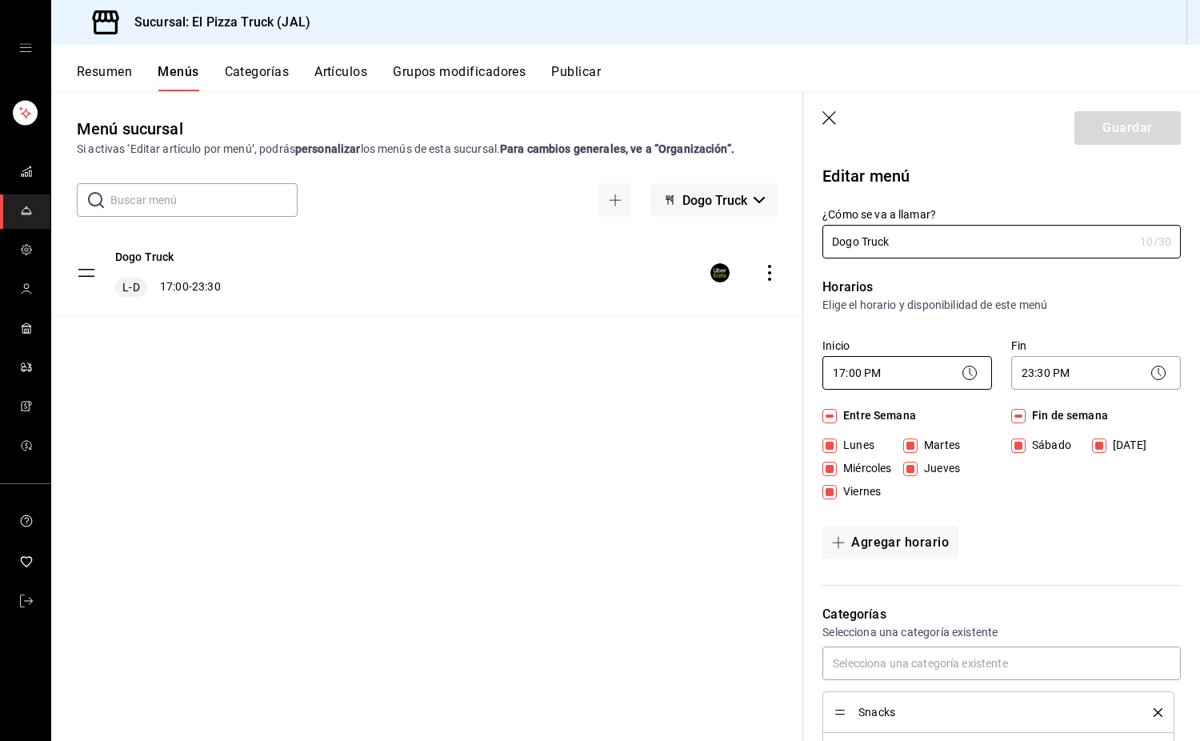
click at [918, 380] on body "Sucursal: El Pizza Truck (JAL) Resumen Menús Categorías Artículos Grupos modifi…" at bounding box center [600, 370] width 1200 height 741
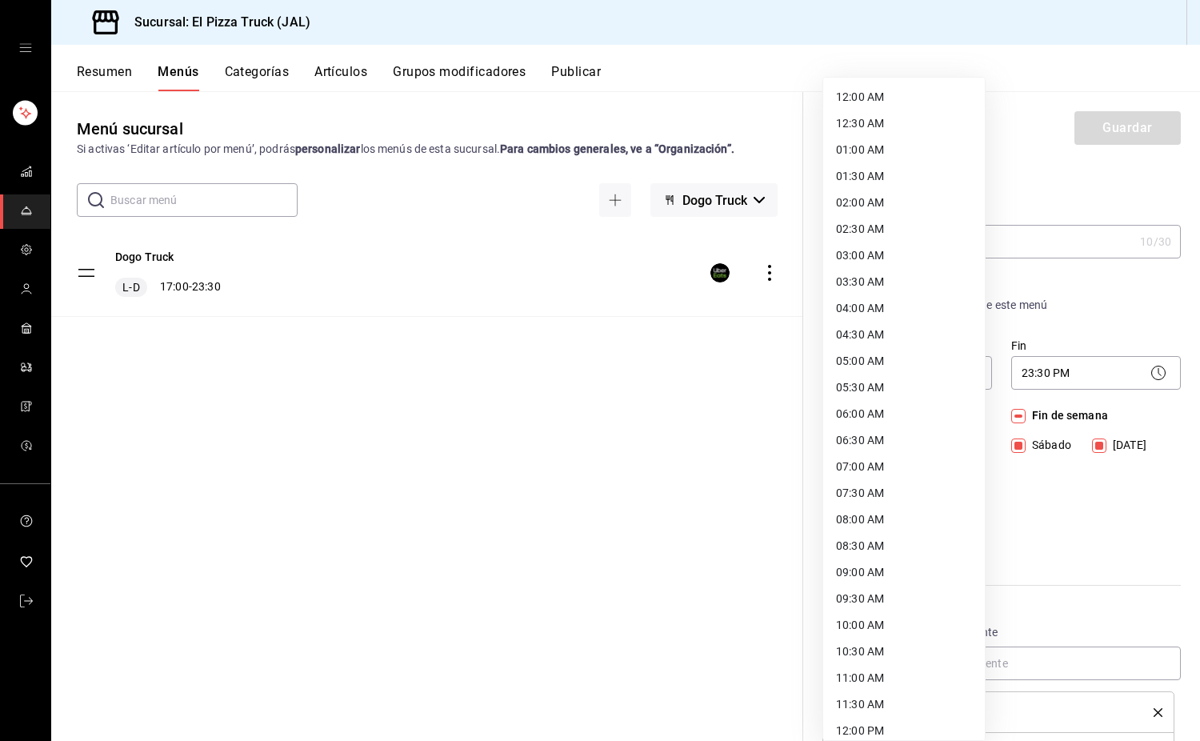
scroll to position [586, 0]
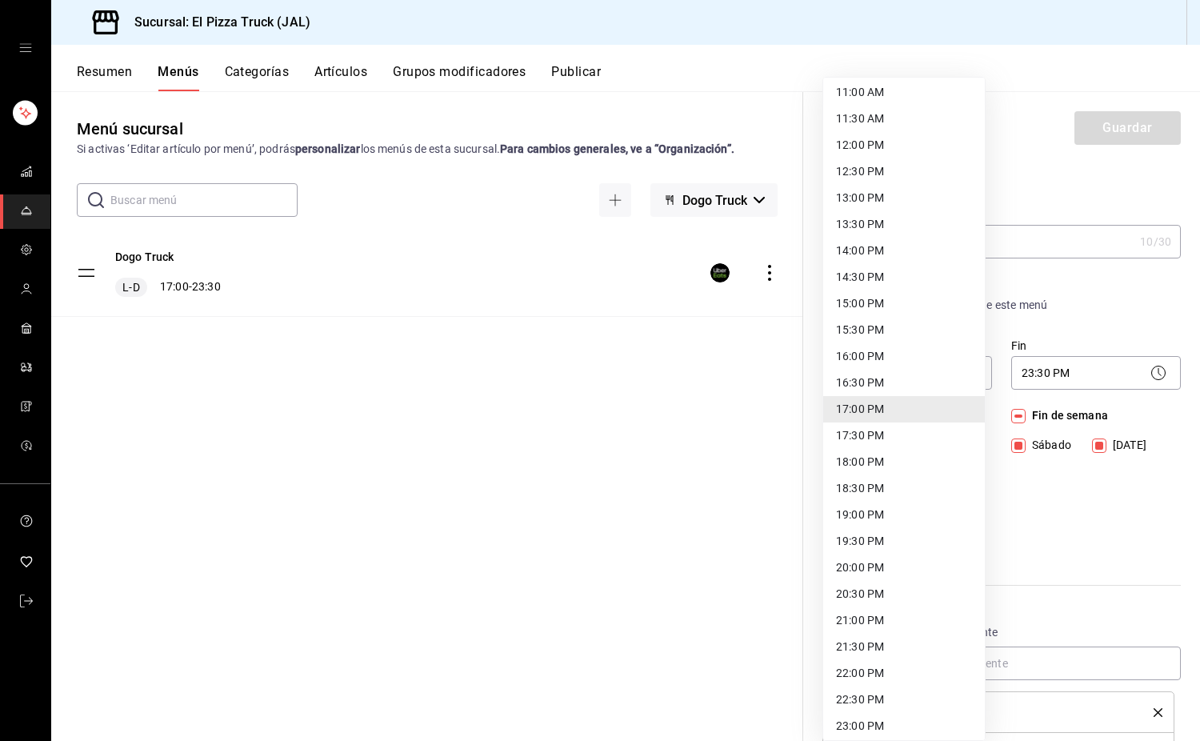
click at [859, 166] on li "12:30 PM" at bounding box center [904, 171] width 162 height 26
type input "12:30"
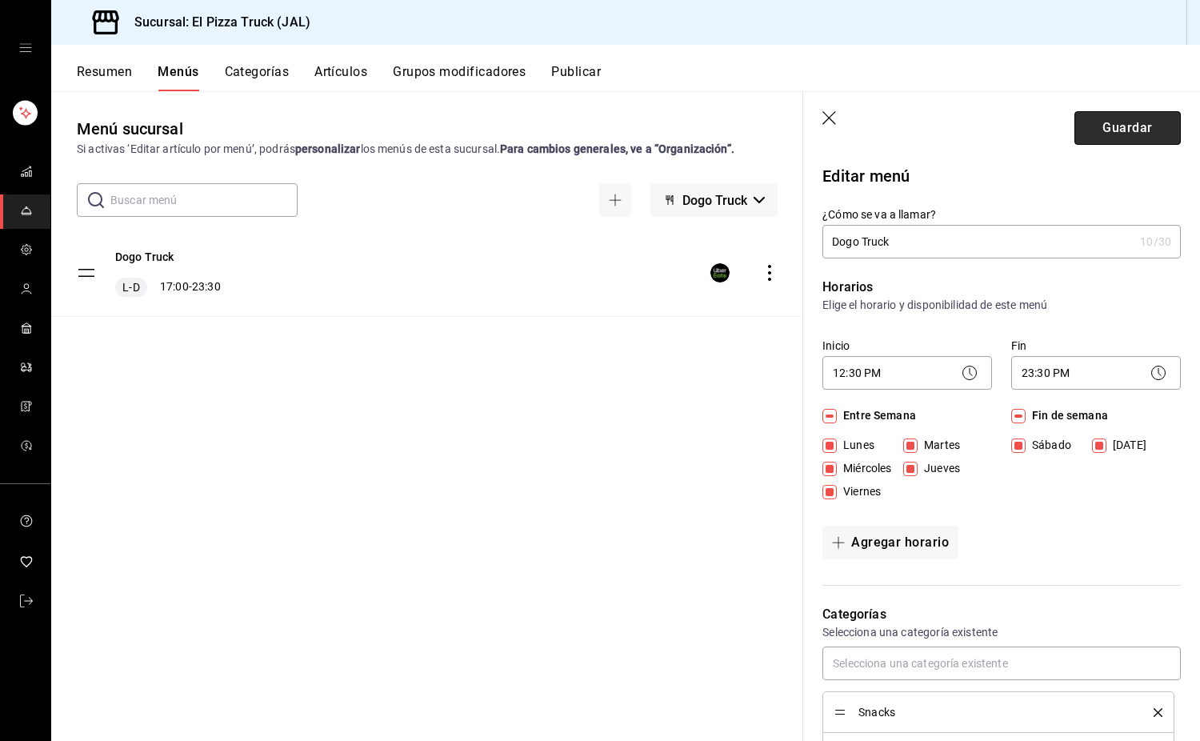
click at [1094, 127] on button "Guardar" at bounding box center [1128, 128] width 106 height 34
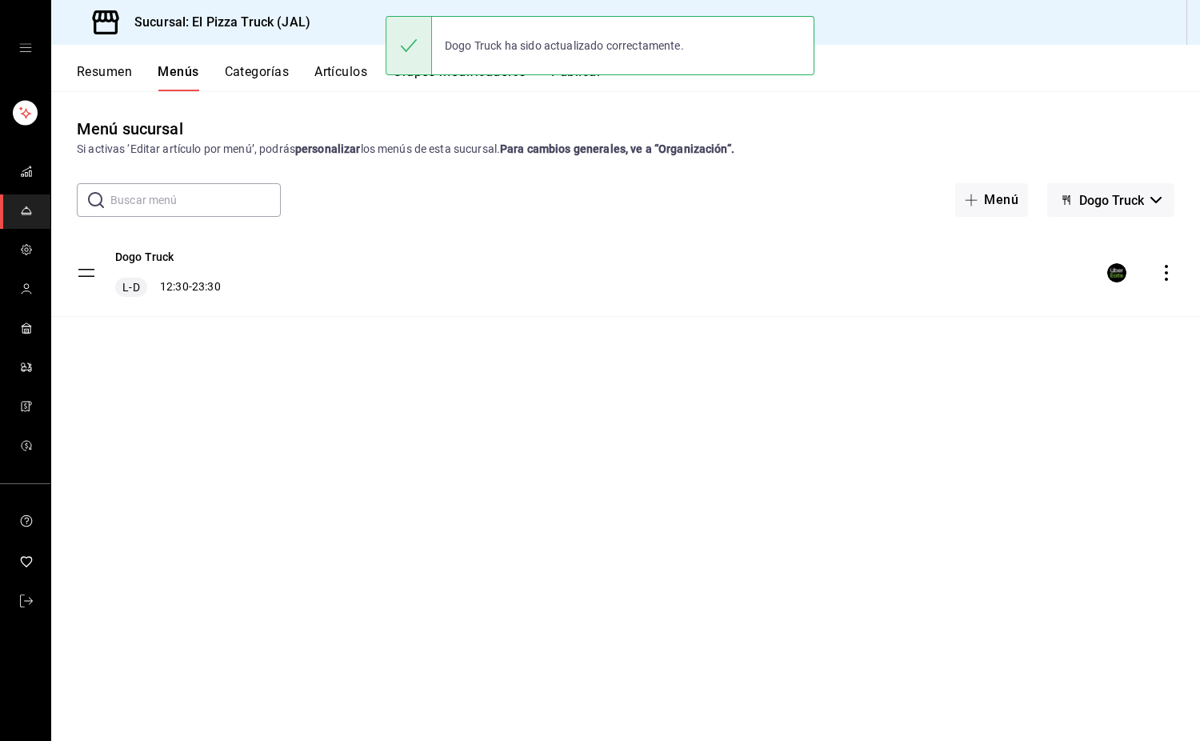
click at [1149, 191] on button "Dogo Truck" at bounding box center [1111, 200] width 127 height 34
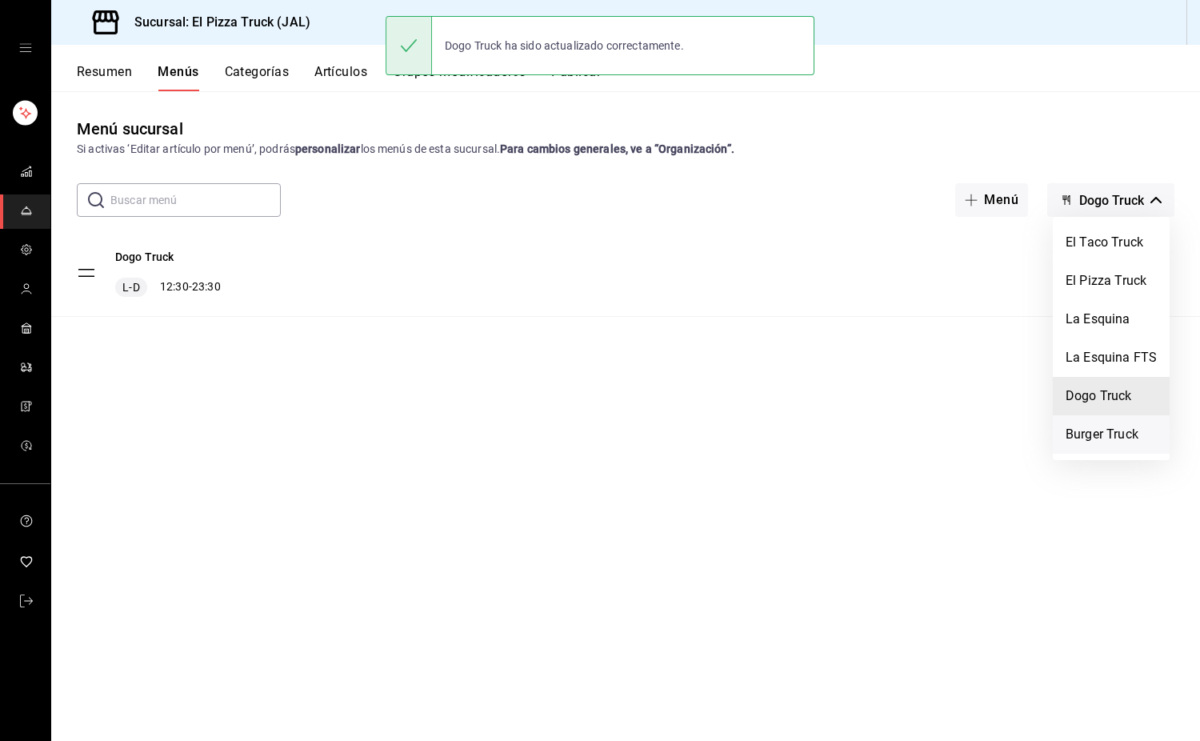
click at [1095, 435] on li "Burger Truck" at bounding box center [1111, 434] width 117 height 38
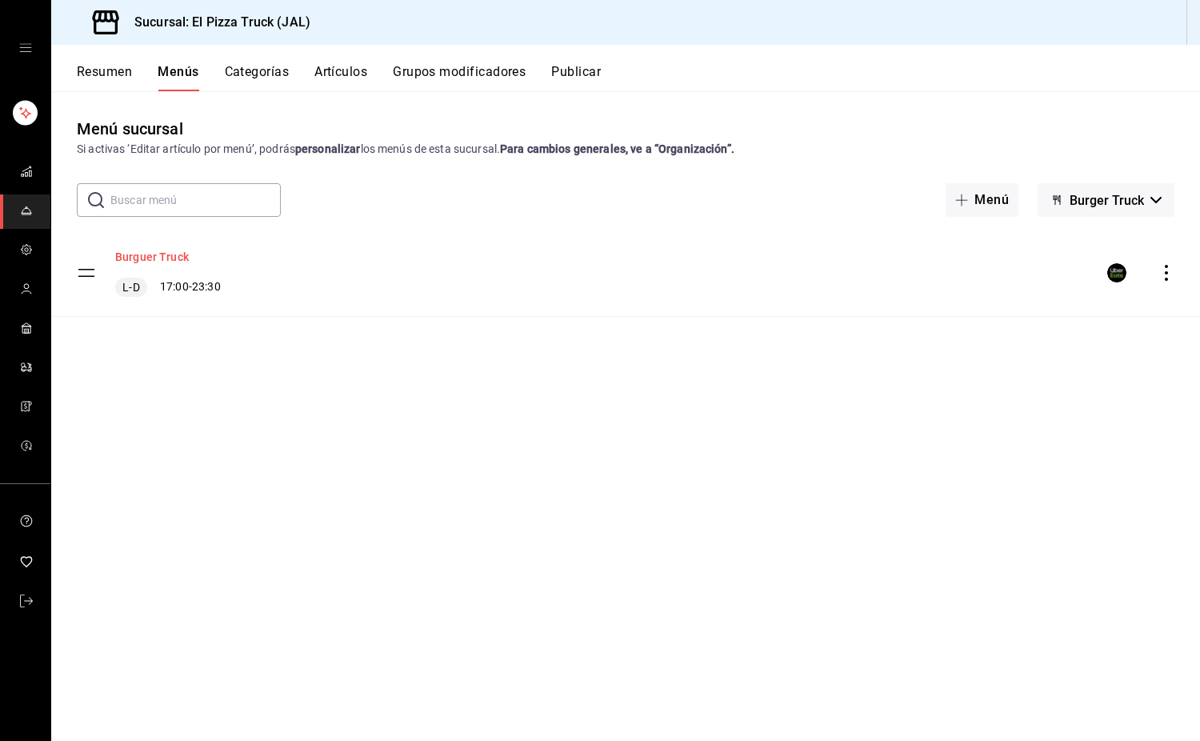
click at [142, 257] on button "Burguer Truck" at bounding box center [152, 257] width 74 height 16
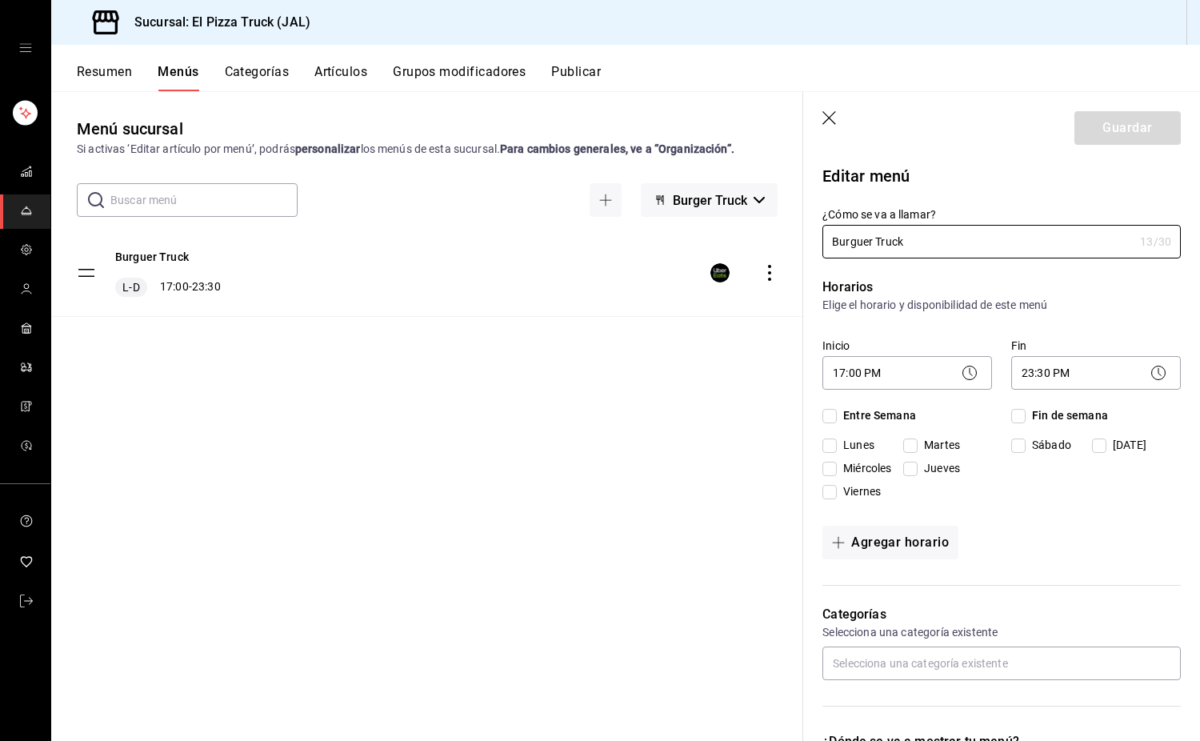
checkbox input "true"
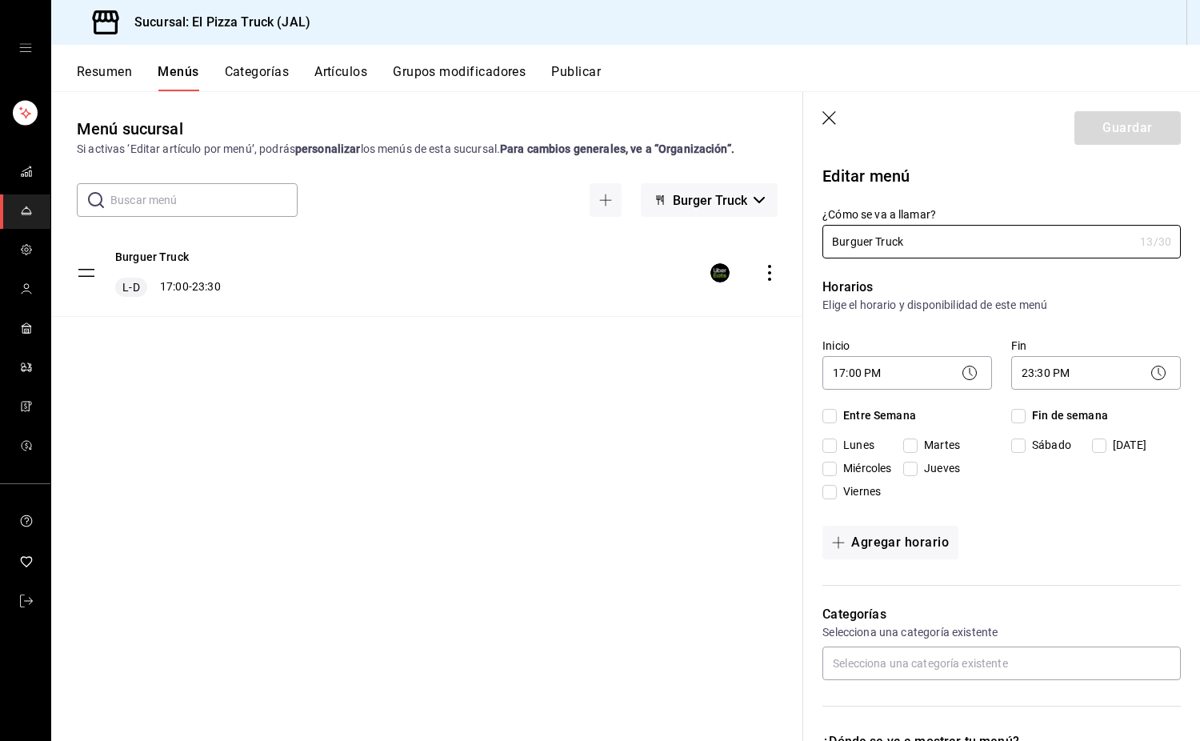
checkbox input "true"
click at [932, 374] on body "Sucursal: El Pizza Truck (JAL) Resumen Menús Categorías Artículos Grupos modifi…" at bounding box center [600, 370] width 1200 height 741
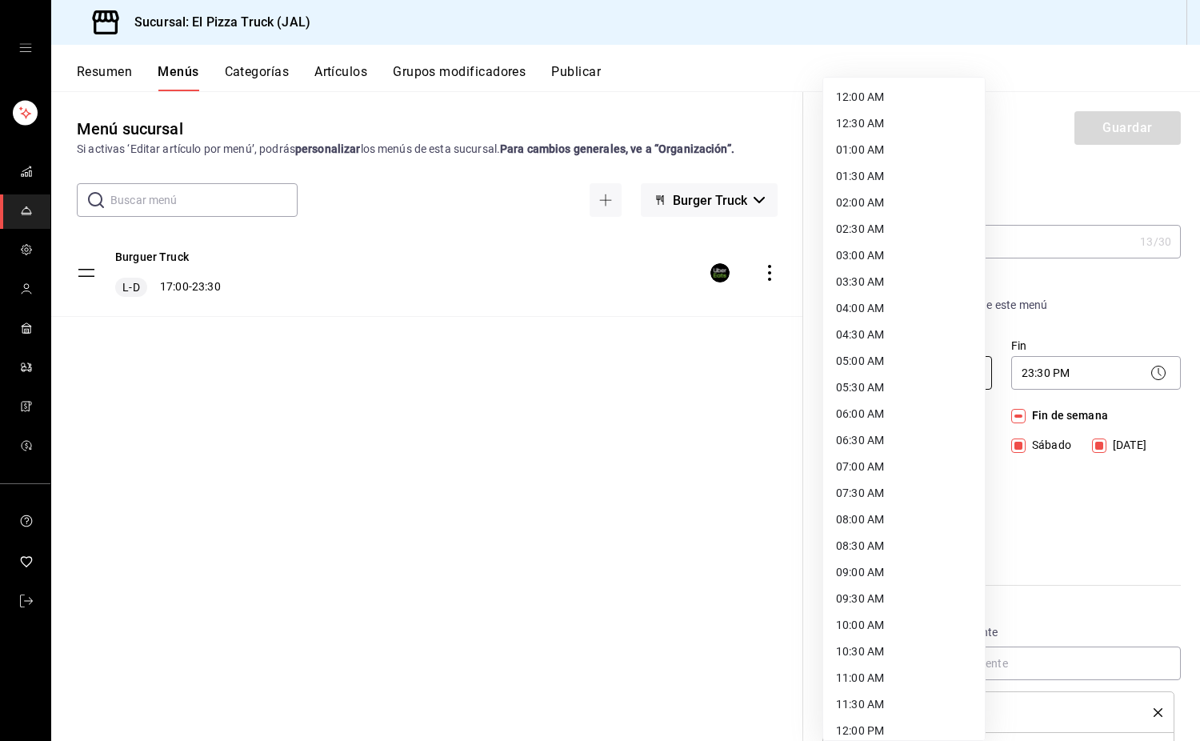
scroll to position [586, 0]
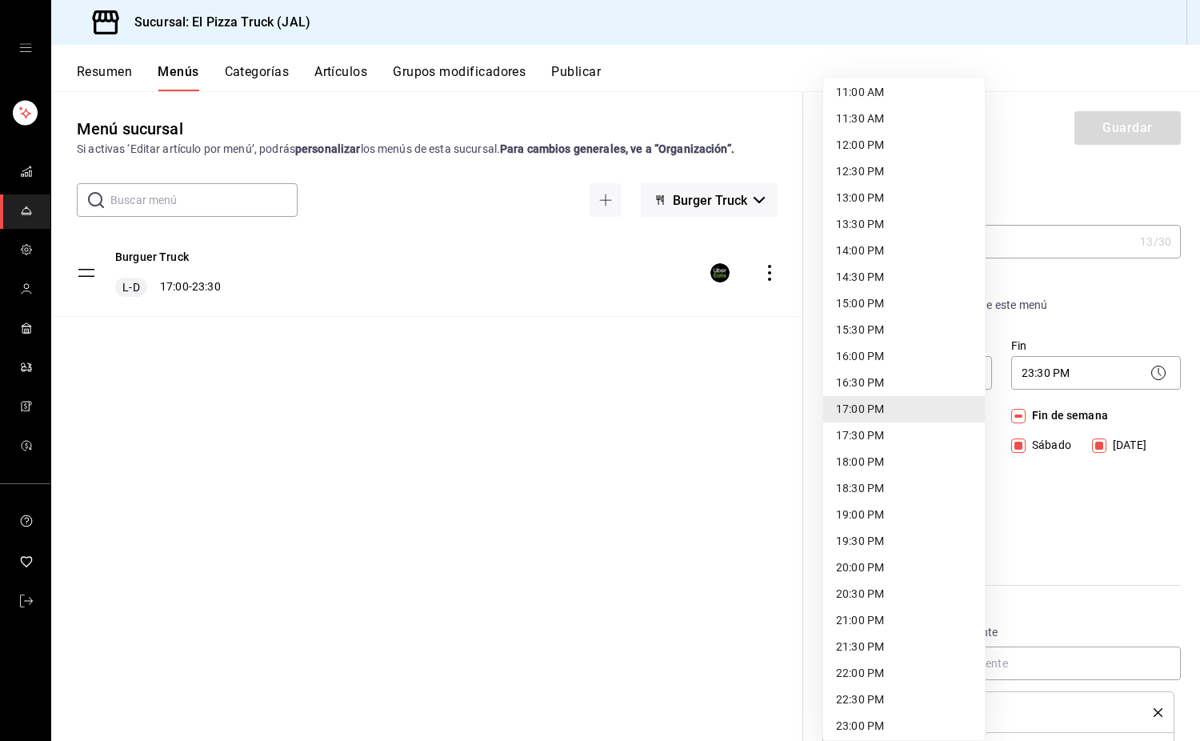
click at [866, 166] on li "12:30 PM" at bounding box center [904, 171] width 162 height 26
type input "12:30"
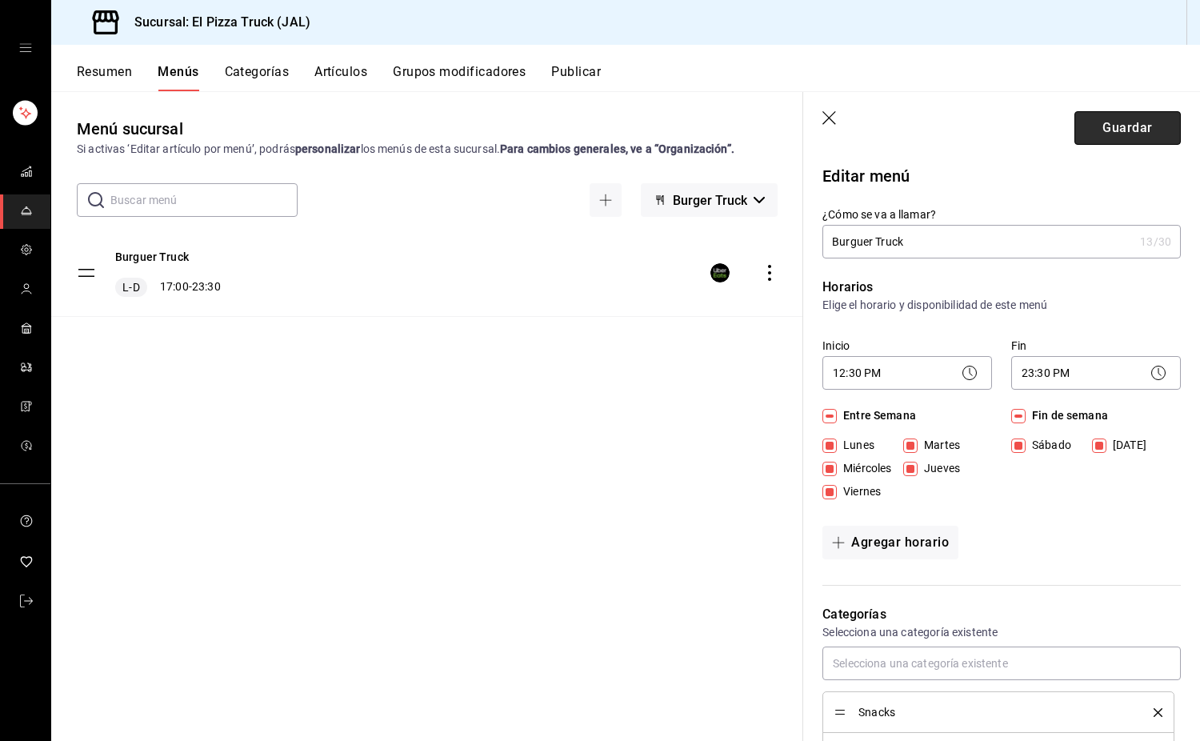
click at [1110, 131] on button "Guardar" at bounding box center [1128, 128] width 106 height 34
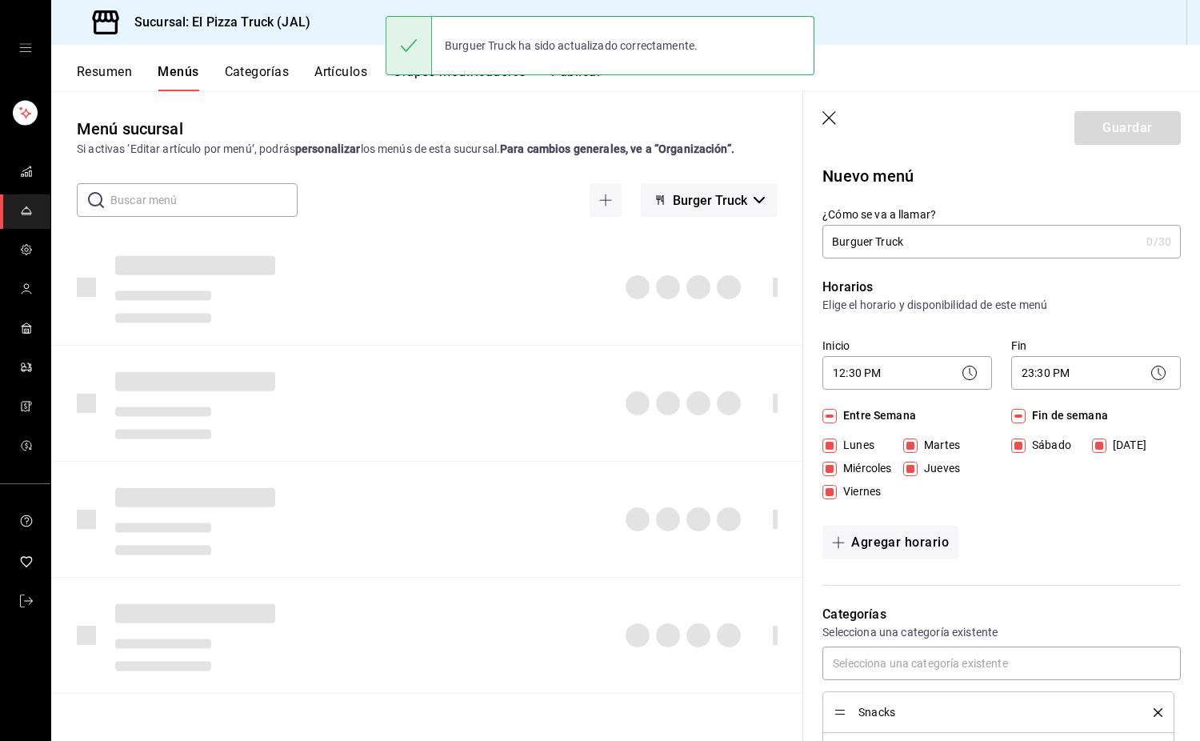
checkbox input "false"
type input "1756401765048"
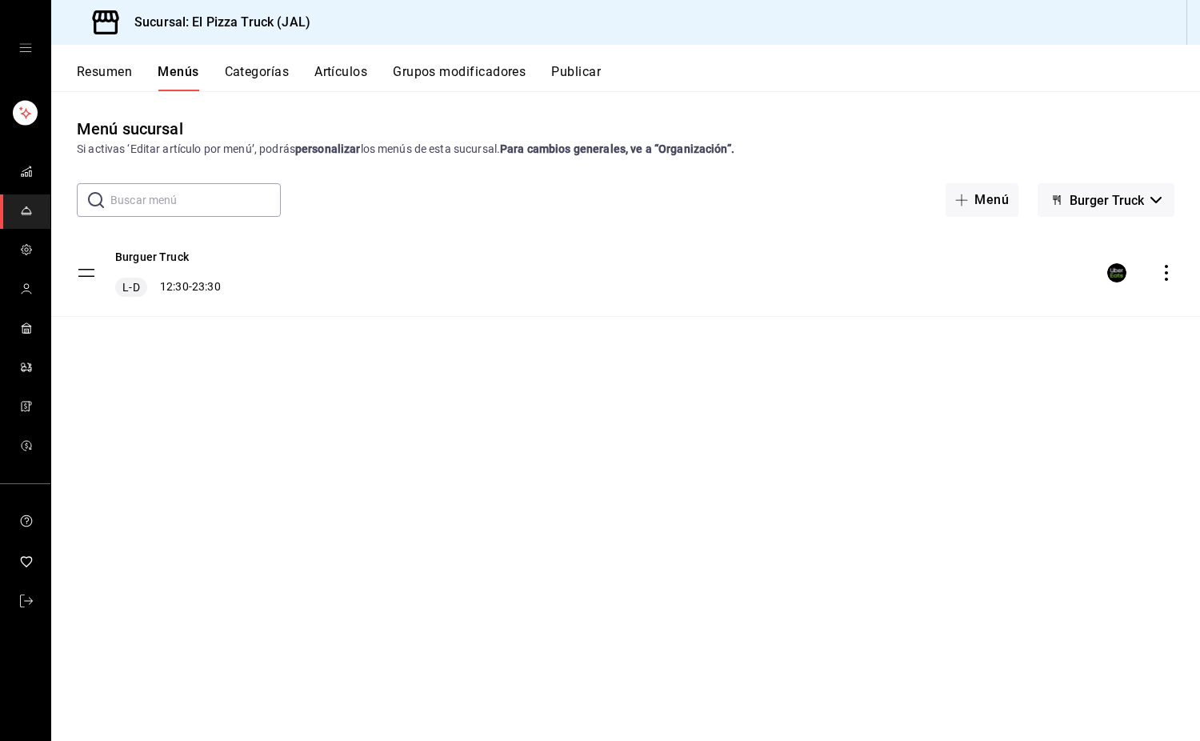
click at [1140, 202] on span "Burger Truck" at bounding box center [1107, 200] width 74 height 15
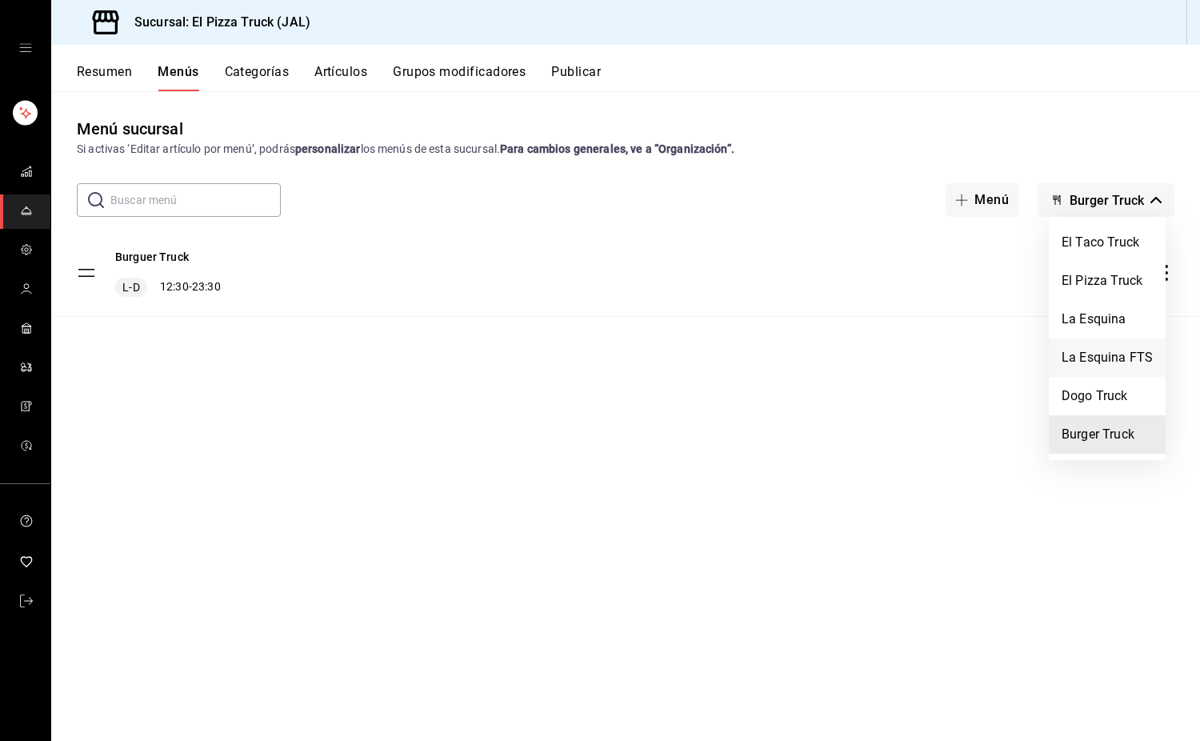
click at [1084, 359] on li "La Esquina FTS" at bounding box center [1107, 358] width 117 height 38
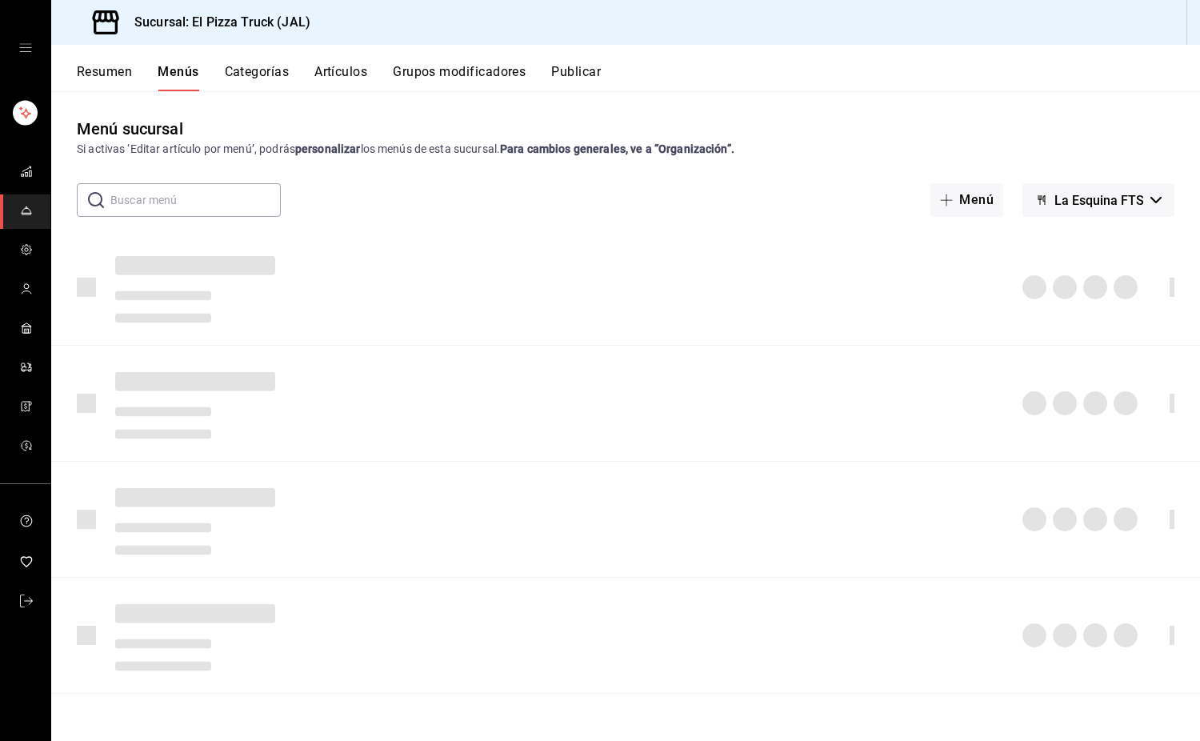
click at [1096, 198] on span "La Esquina FTS" at bounding box center [1100, 200] width 90 height 15
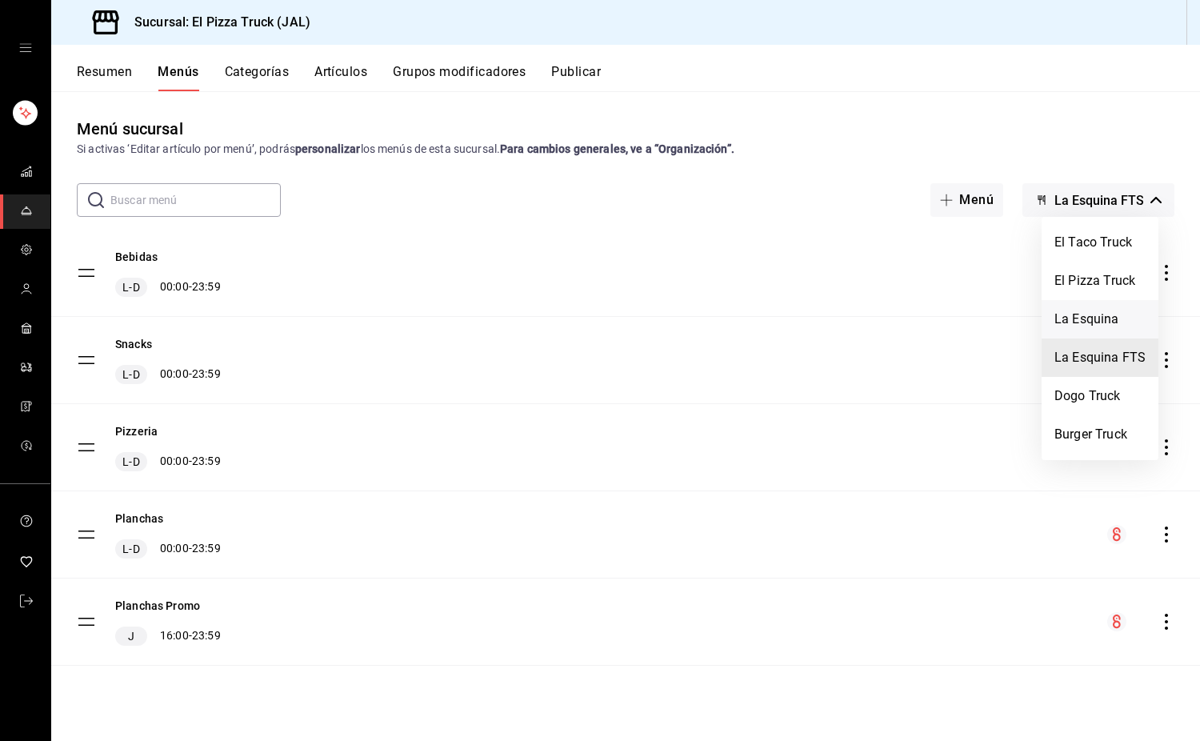
click at [1095, 322] on li "La Esquina" at bounding box center [1100, 319] width 117 height 38
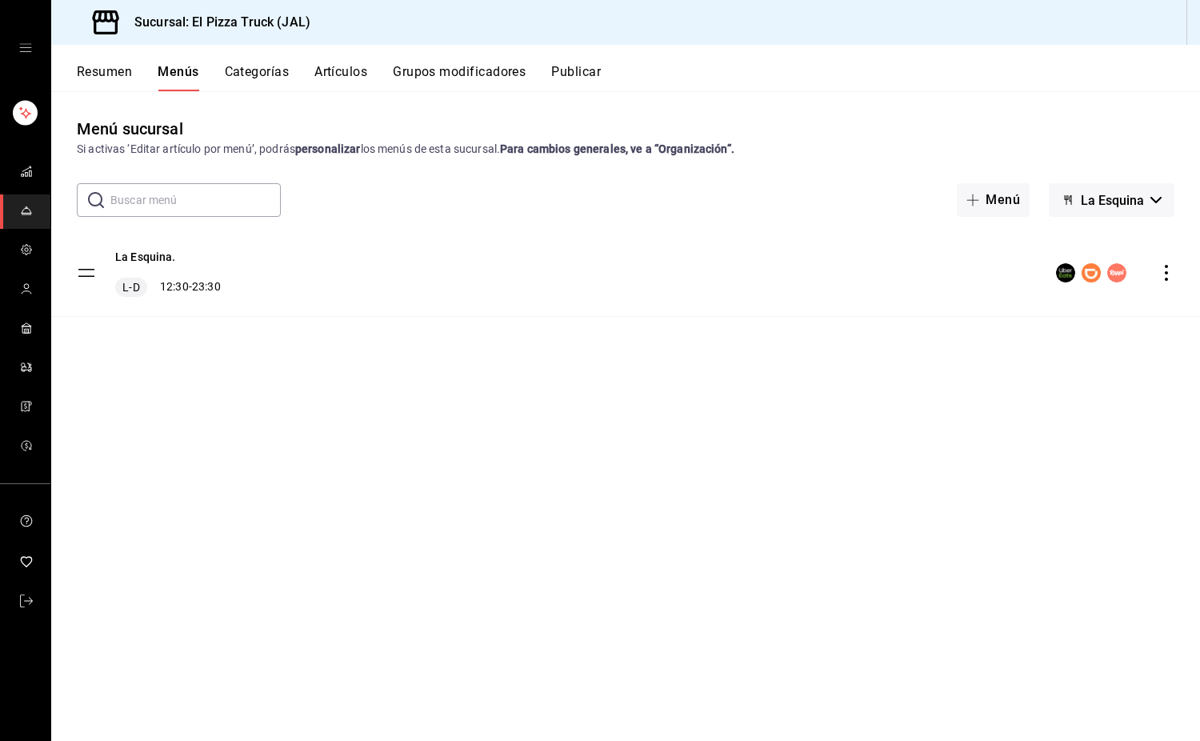
click at [703, 110] on div "Menú sucursal Si activas ‘Editar artículo por menú’, podrás personalizar los me…" at bounding box center [625, 415] width 1149 height 649
click at [567, 72] on button "Publicar" at bounding box center [576, 77] width 50 height 27
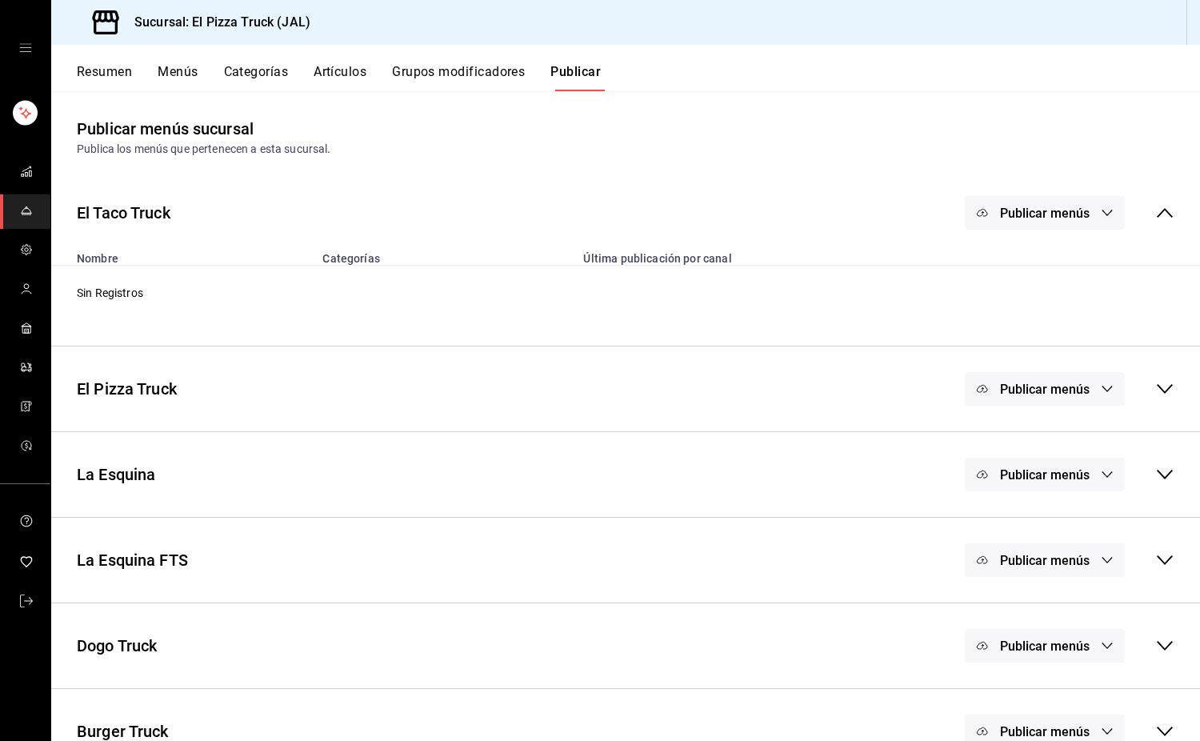
click at [1020, 394] on span "Publicar menús" at bounding box center [1045, 389] width 90 height 15
click at [1035, 443] on span "DiDi Food" at bounding box center [1056, 442] width 49 height 17
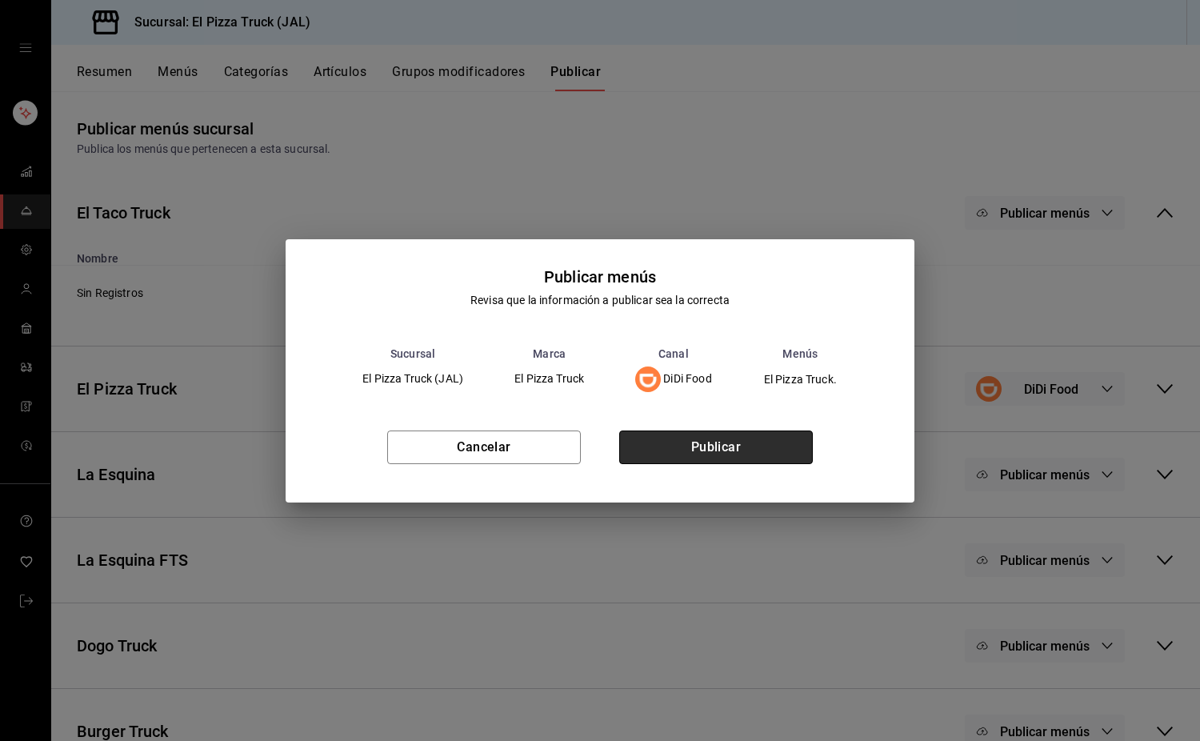
click at [791, 453] on button "Publicar" at bounding box center [716, 448] width 194 height 34
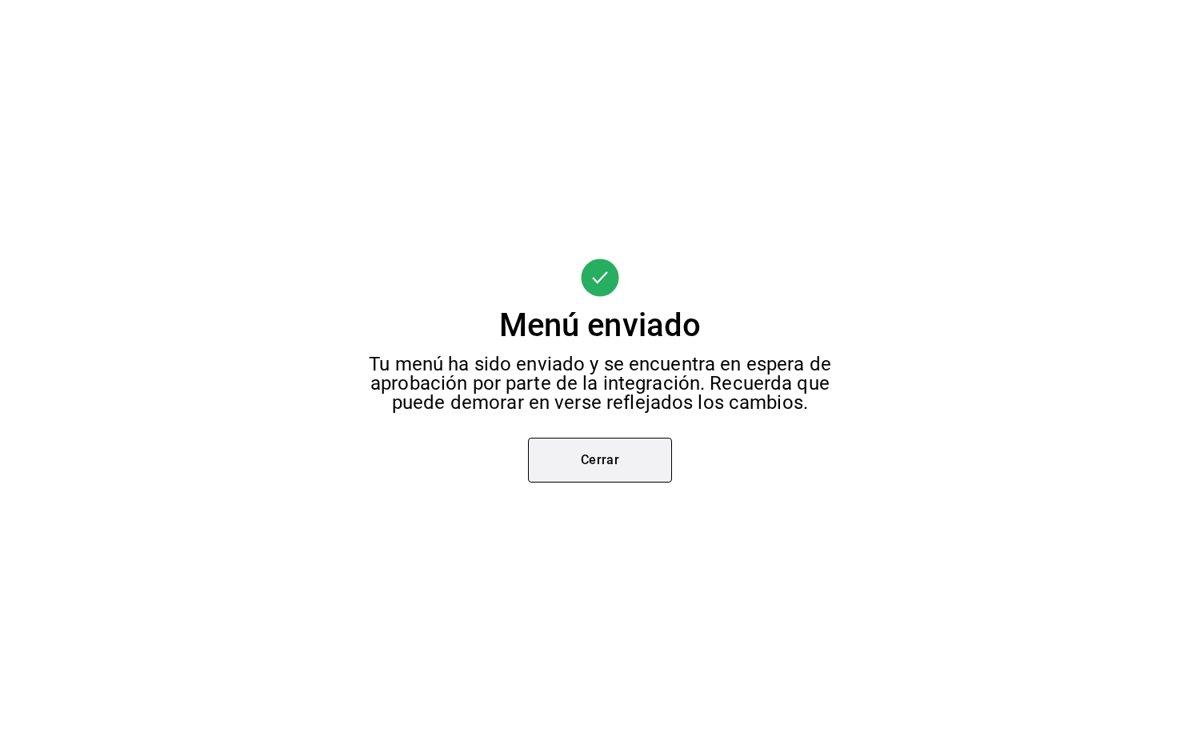
click at [623, 469] on button "Cerrar" at bounding box center [600, 460] width 144 height 45
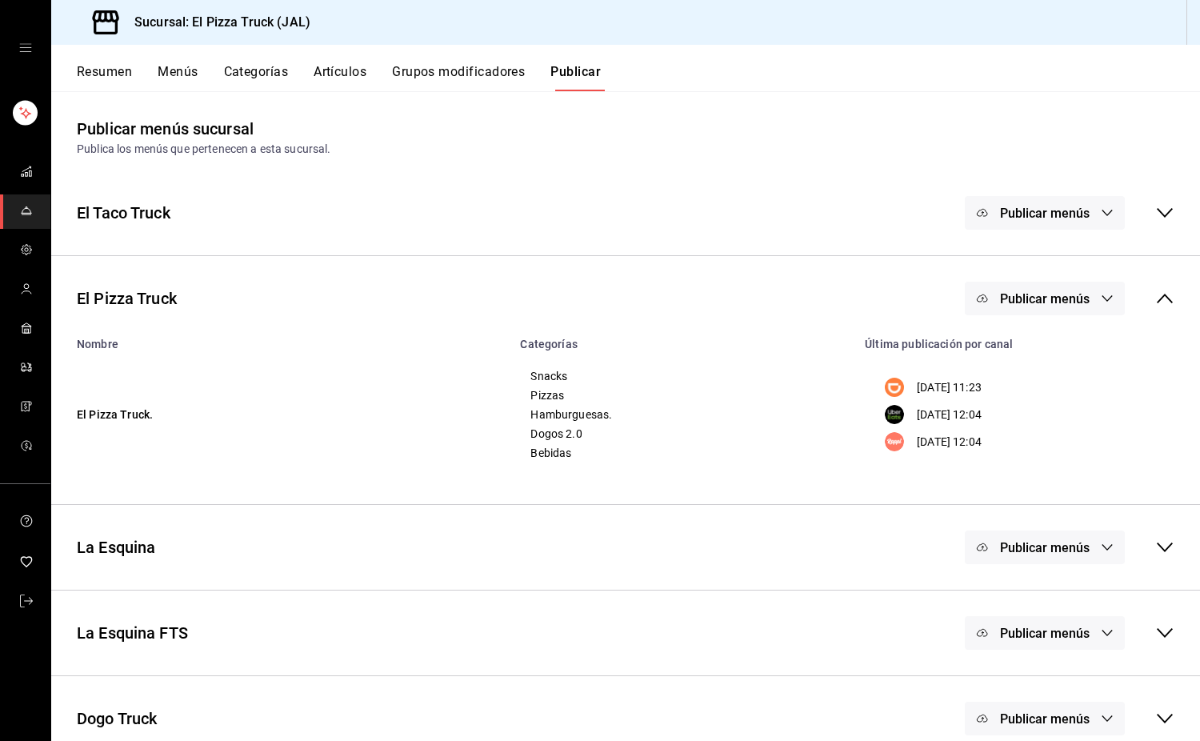
click at [1060, 302] on span "Publicar menús" at bounding box center [1045, 298] width 90 height 15
click at [1045, 395] on span "Uber Eats" at bounding box center [1056, 395] width 49 height 17
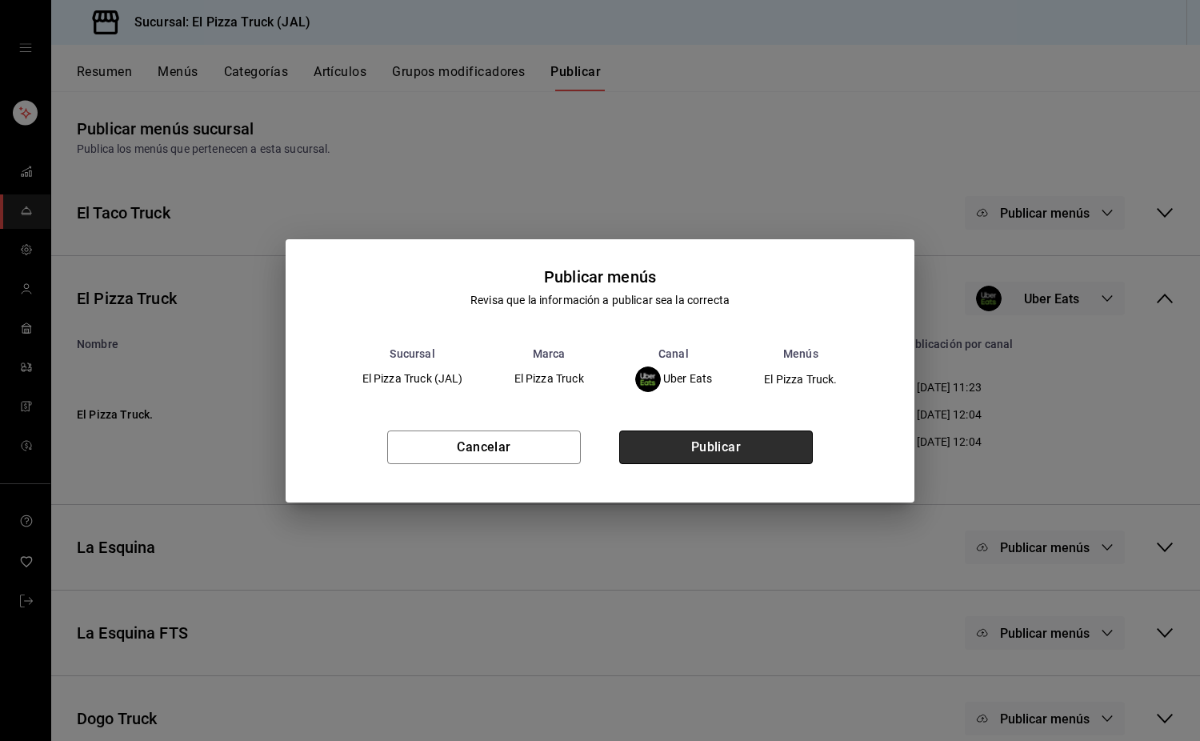
click at [688, 447] on button "Publicar" at bounding box center [716, 448] width 194 height 34
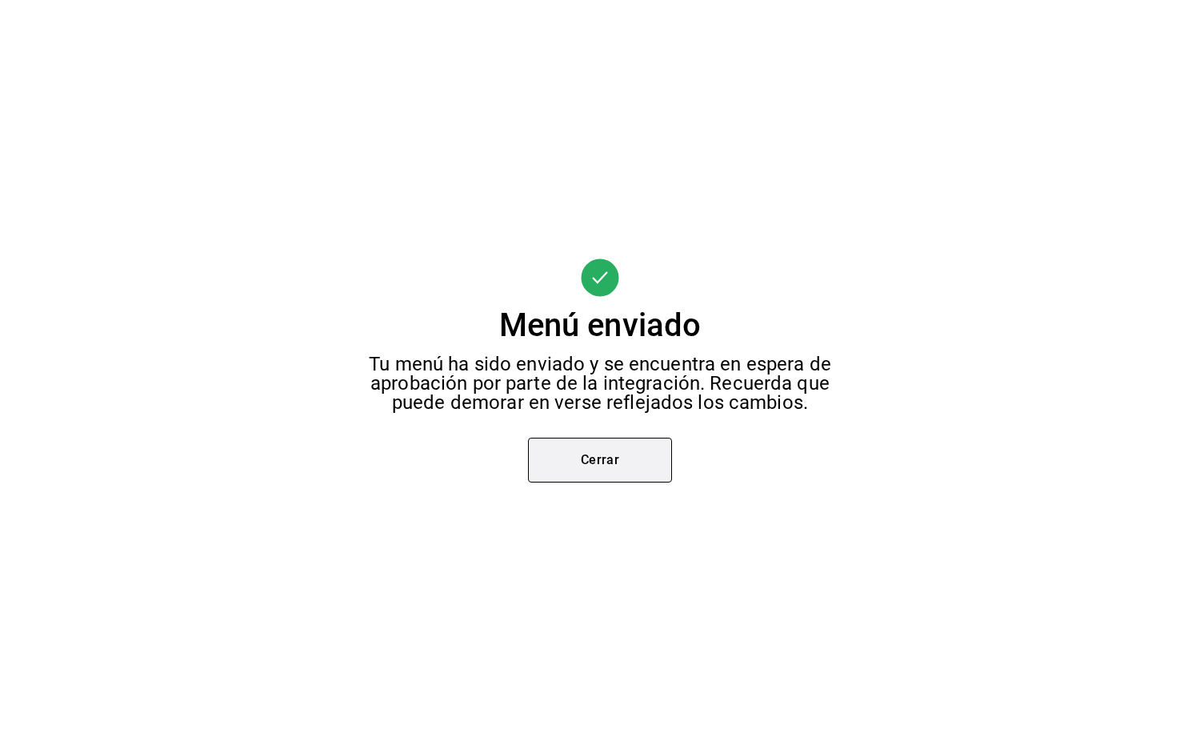
click at [607, 467] on button "Cerrar" at bounding box center [600, 460] width 144 height 45
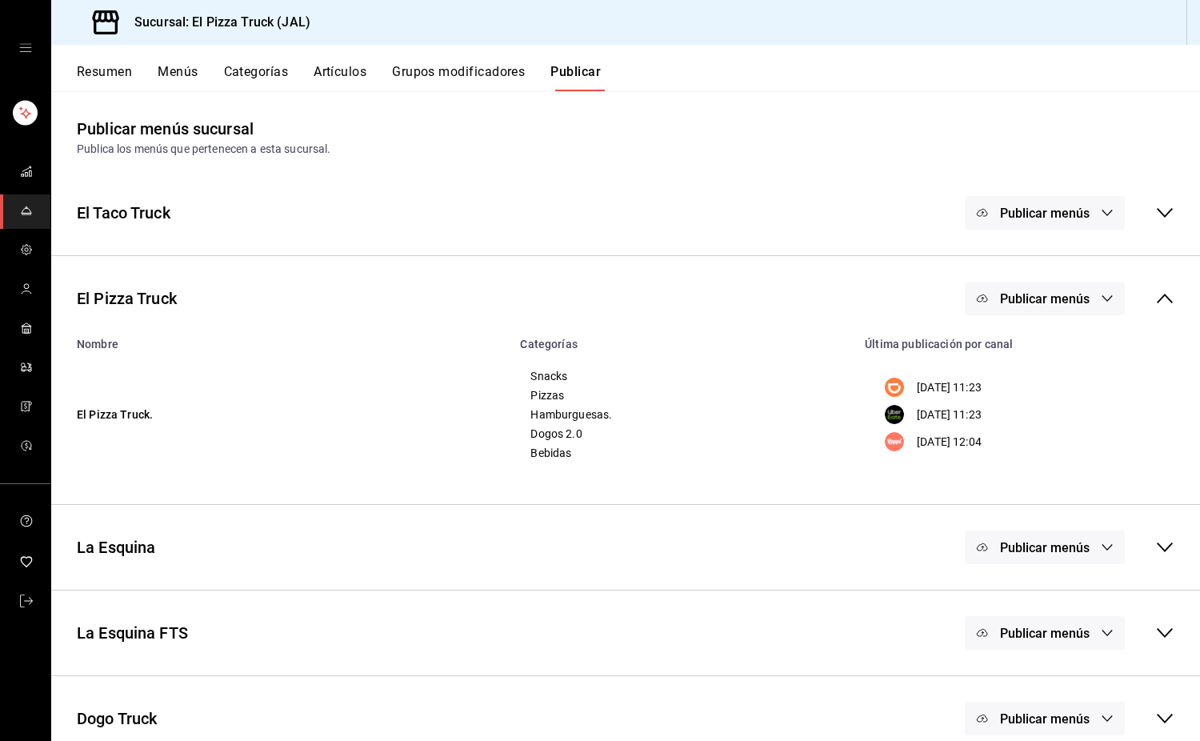
click at [1056, 293] on span "Publicar menús" at bounding box center [1045, 298] width 90 height 15
click at [1015, 443] on div at bounding box center [1009, 440] width 45 height 26
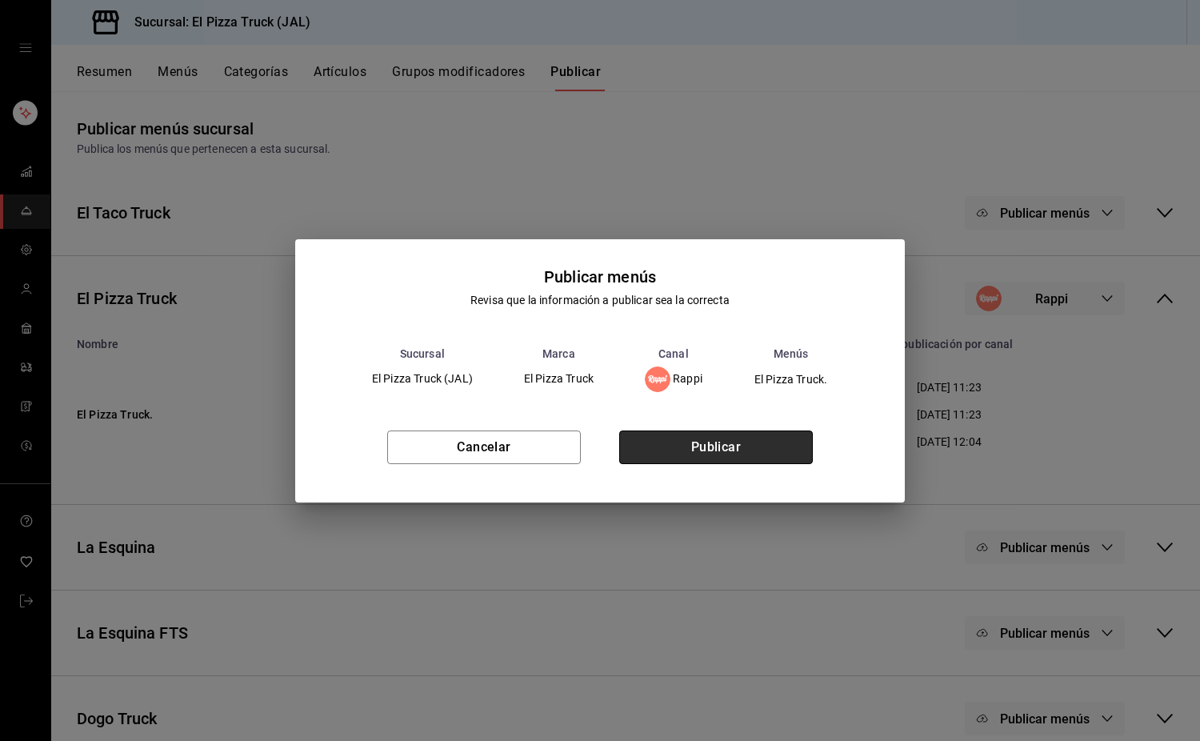
click at [776, 449] on button "Publicar" at bounding box center [716, 448] width 194 height 34
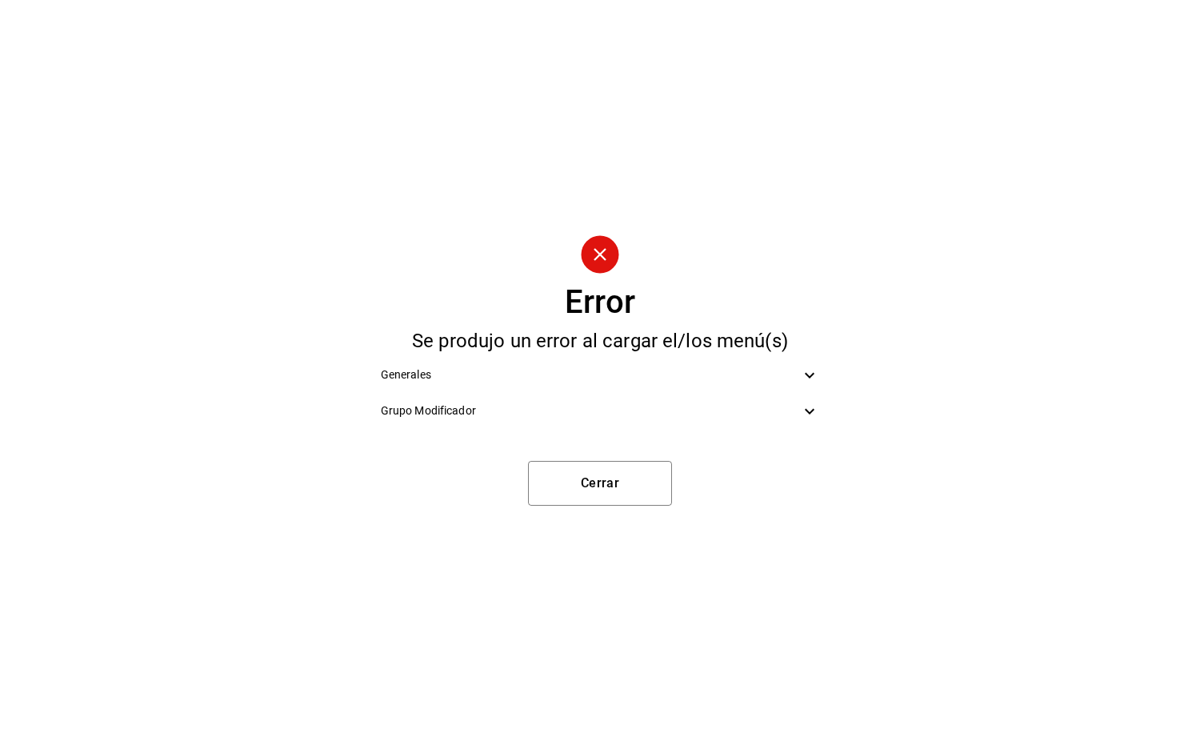
click at [547, 408] on span "Grupo Modificador" at bounding box center [591, 411] width 420 height 17
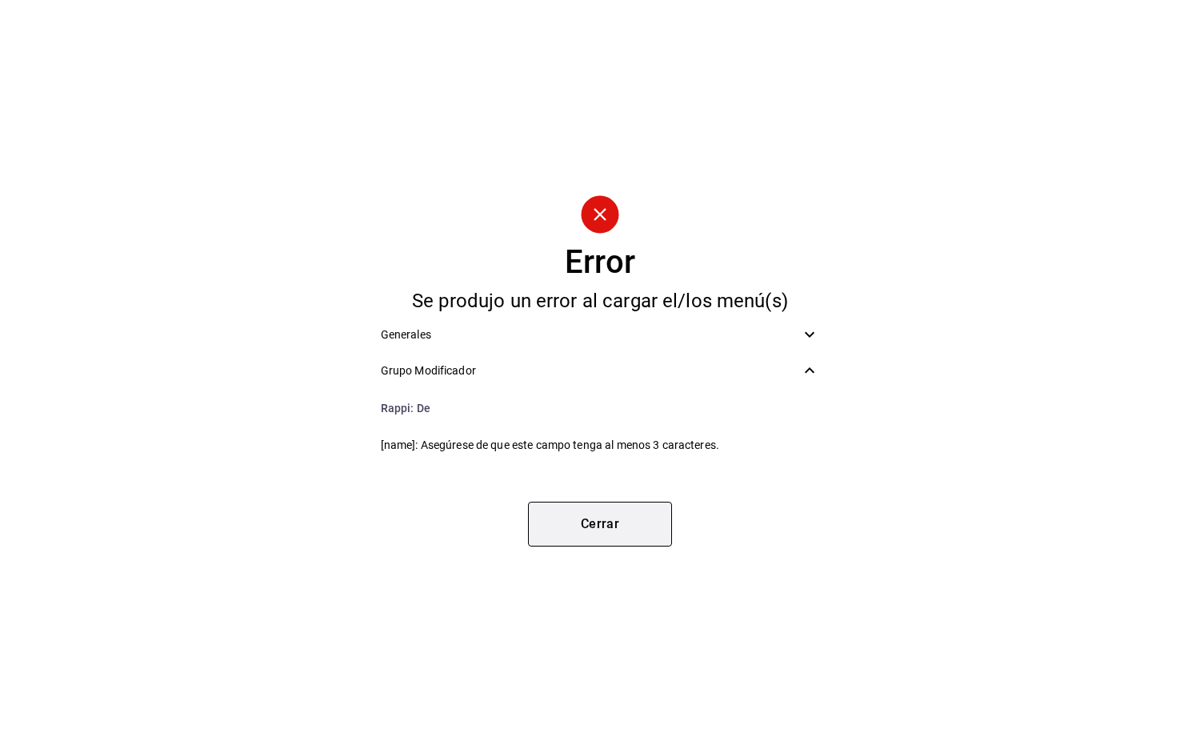
click at [615, 523] on button "Cerrar" at bounding box center [600, 524] width 144 height 45
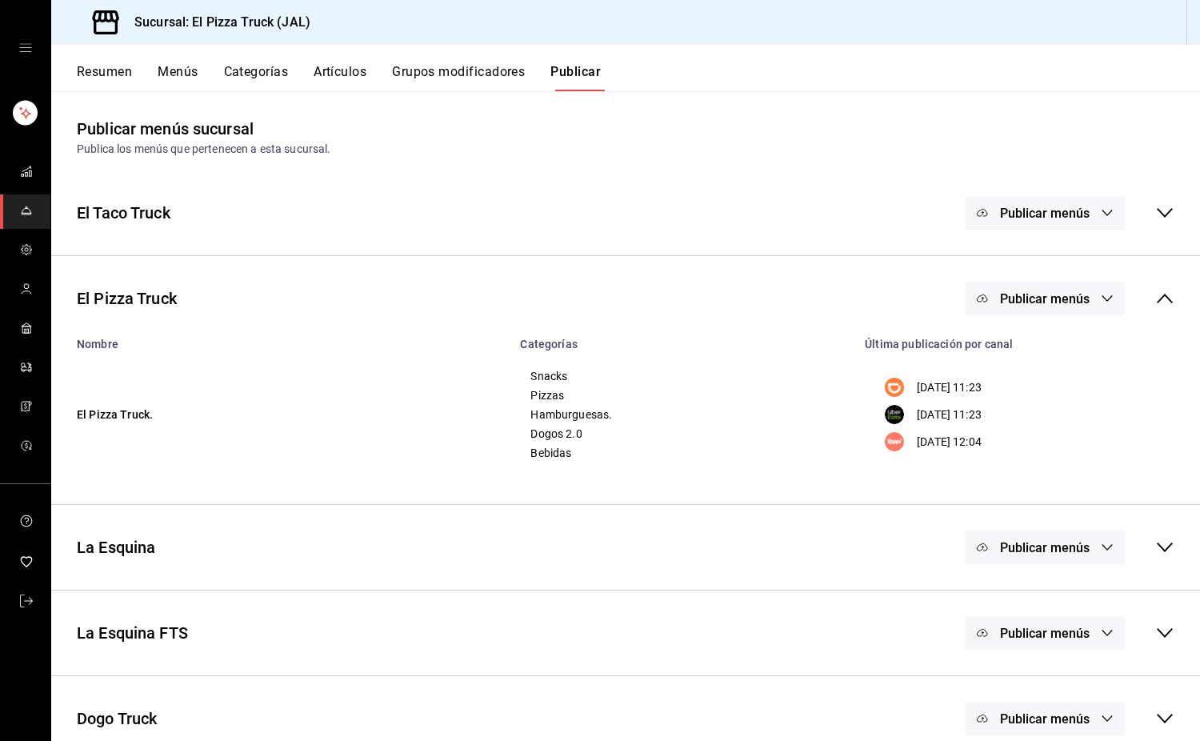
click at [471, 81] on button "Grupos modificadores" at bounding box center [458, 77] width 133 height 27
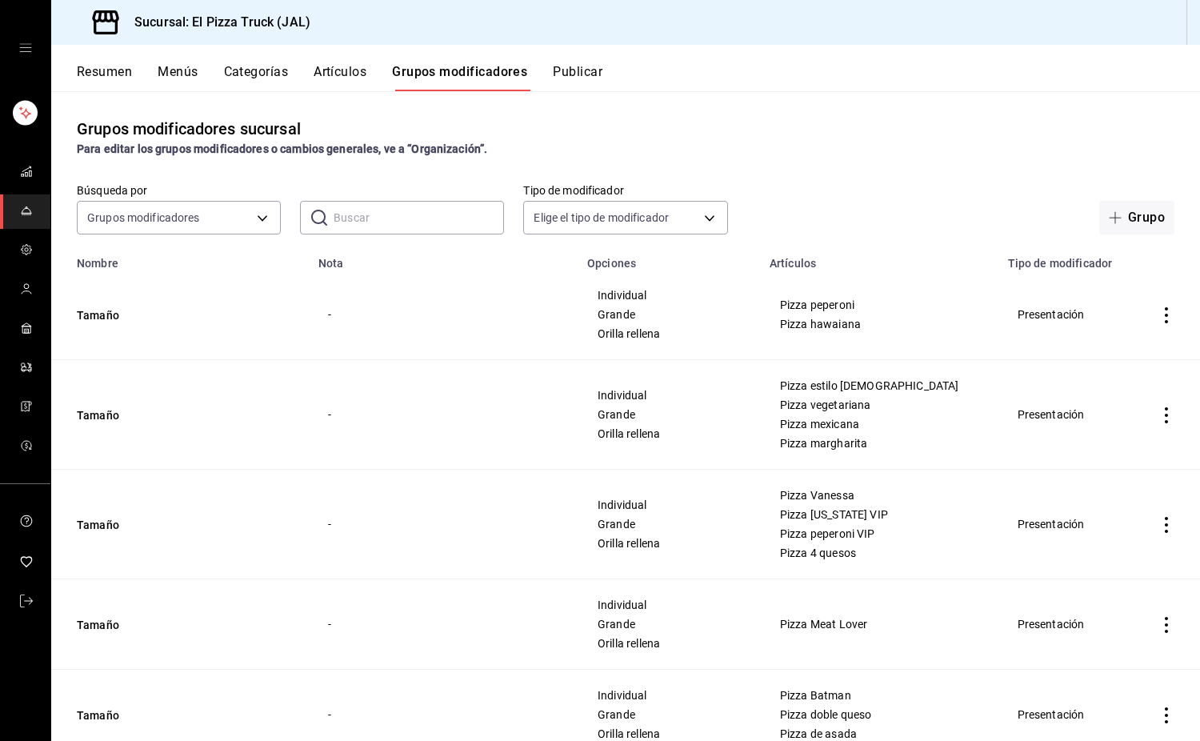
click at [386, 210] on input "text" at bounding box center [419, 218] width 170 height 32
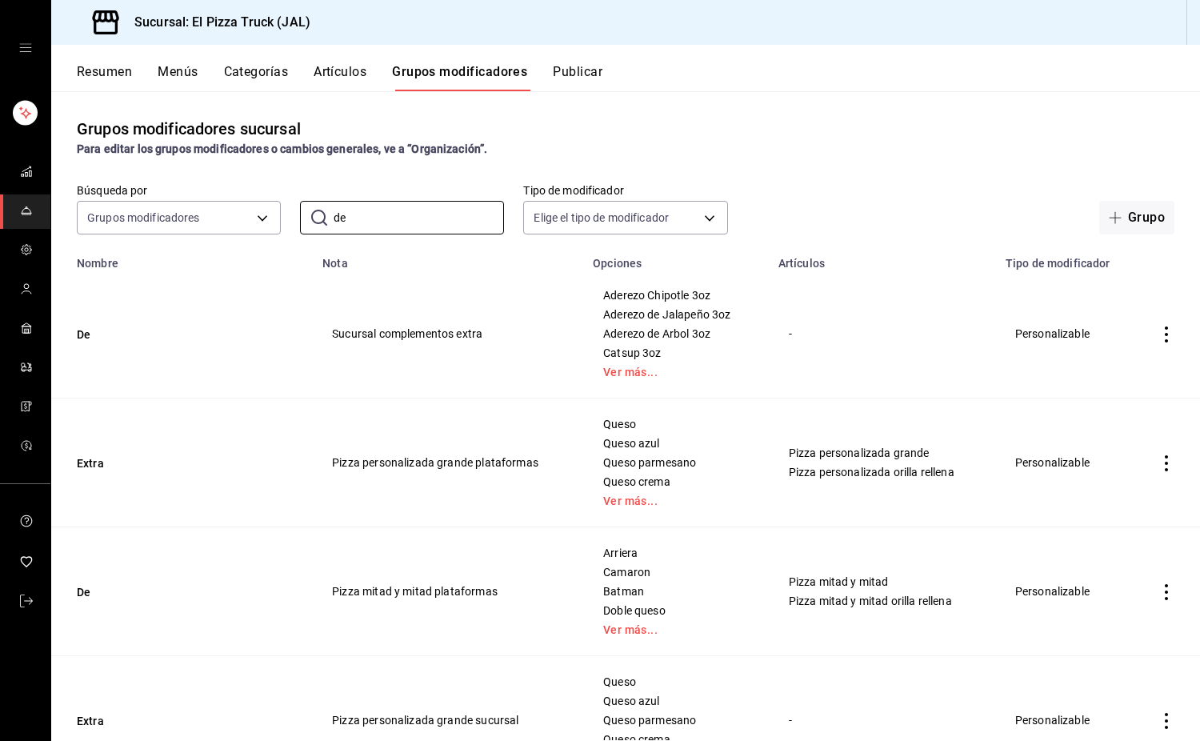
type input "de"
click at [828, 205] on div "Grupo" at bounding box center [960, 218] width 427 height 34
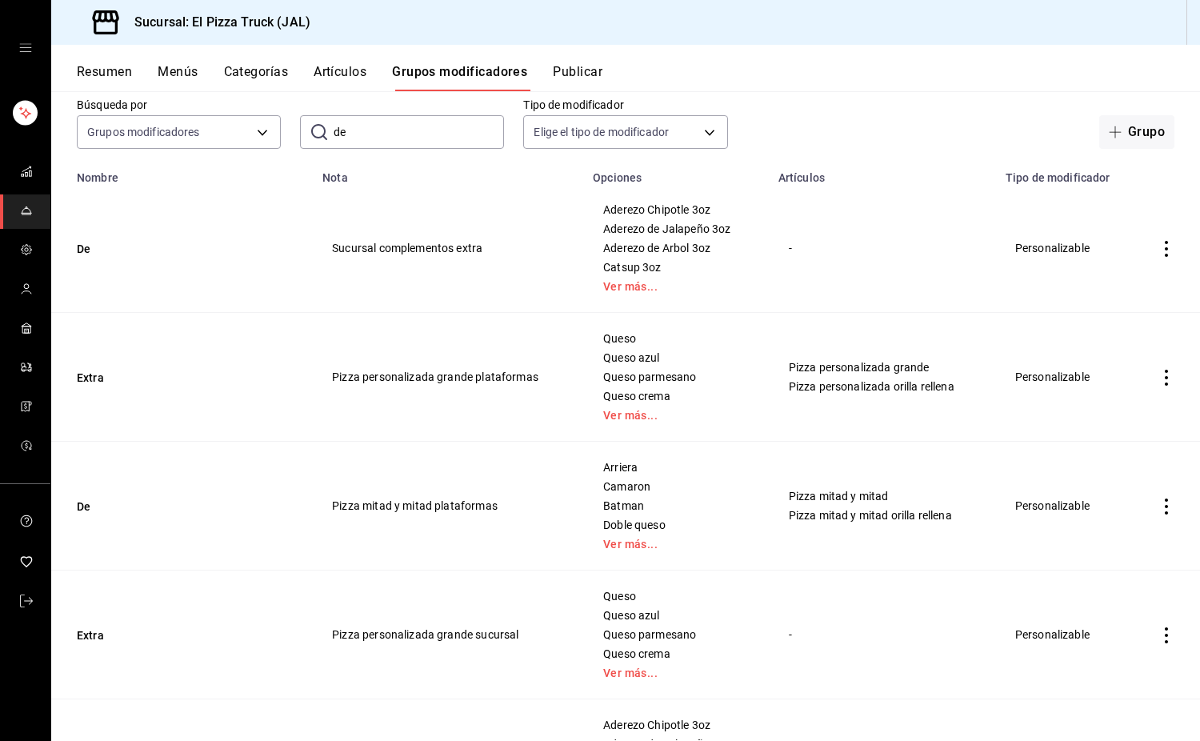
scroll to position [160, 0]
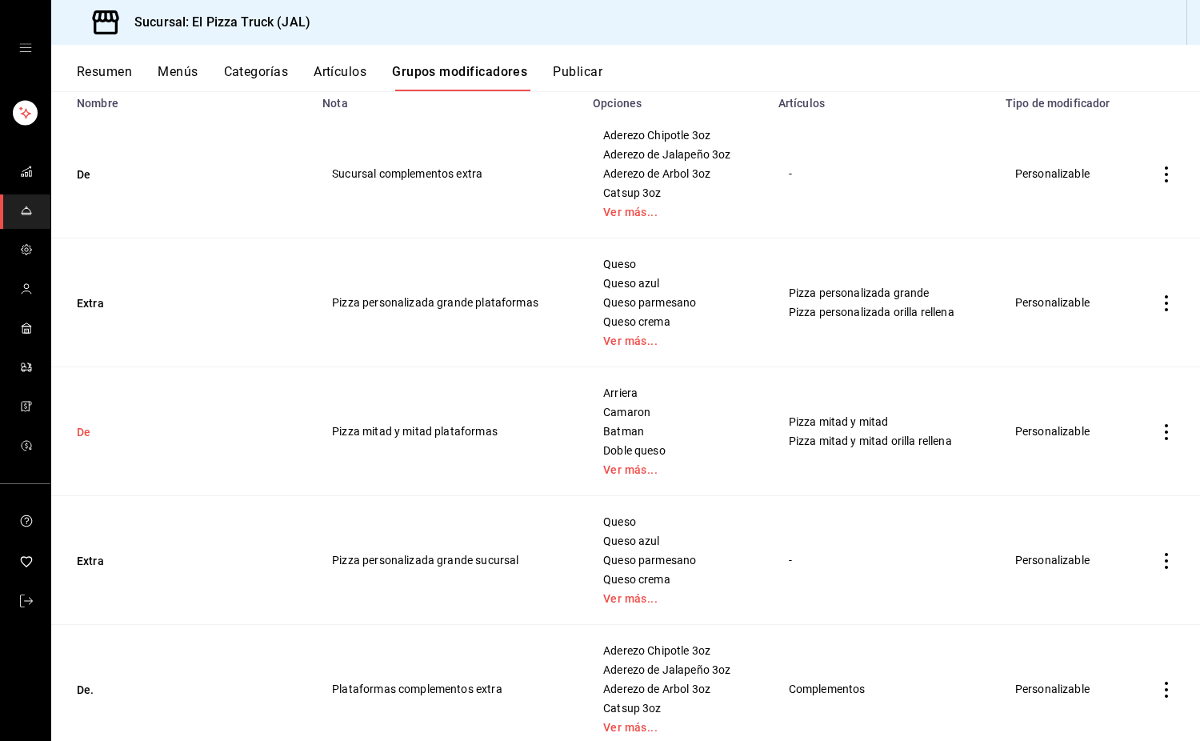
click at [79, 435] on button "De" at bounding box center [173, 432] width 192 height 16
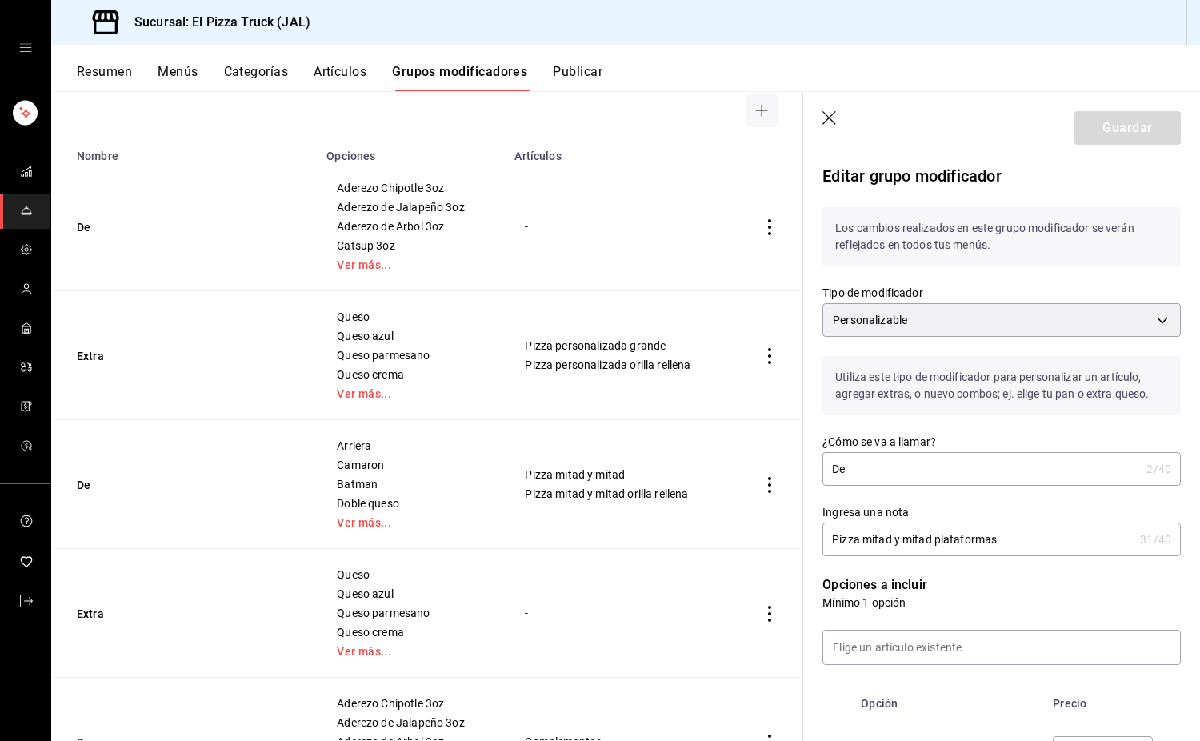
click at [863, 462] on input "De" at bounding box center [982, 469] width 318 height 32
type input "De."
click at [1135, 122] on button "Guardar" at bounding box center [1128, 128] width 106 height 34
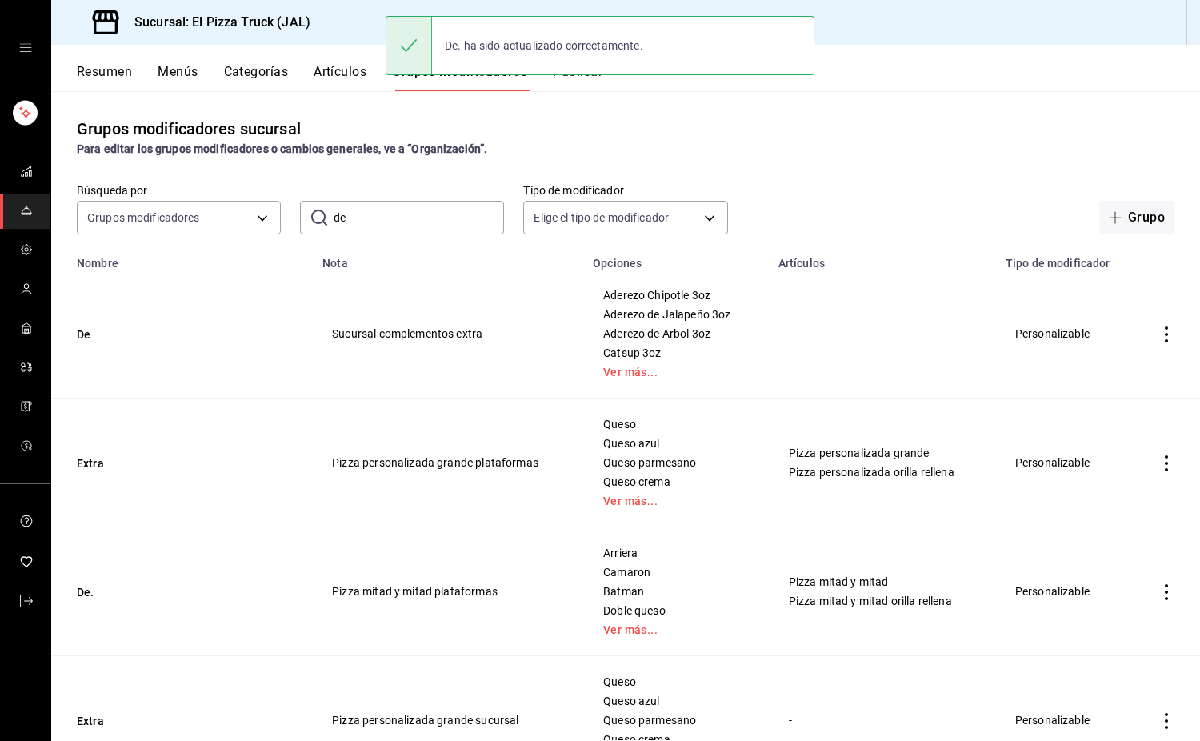
click at [585, 82] on button "Publicar" at bounding box center [578, 77] width 50 height 27
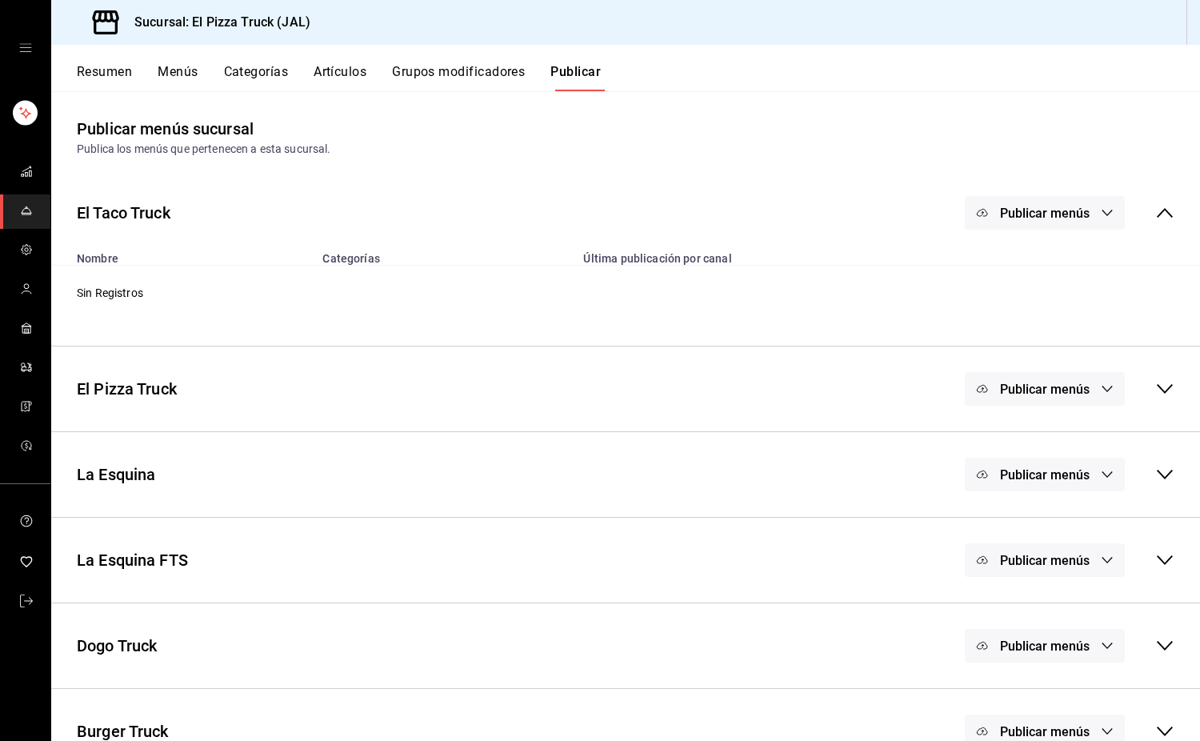
click at [976, 379] on button "Publicar menús" at bounding box center [1045, 389] width 160 height 34
click at [1009, 427] on li "DiDi Food" at bounding box center [1033, 441] width 119 height 45
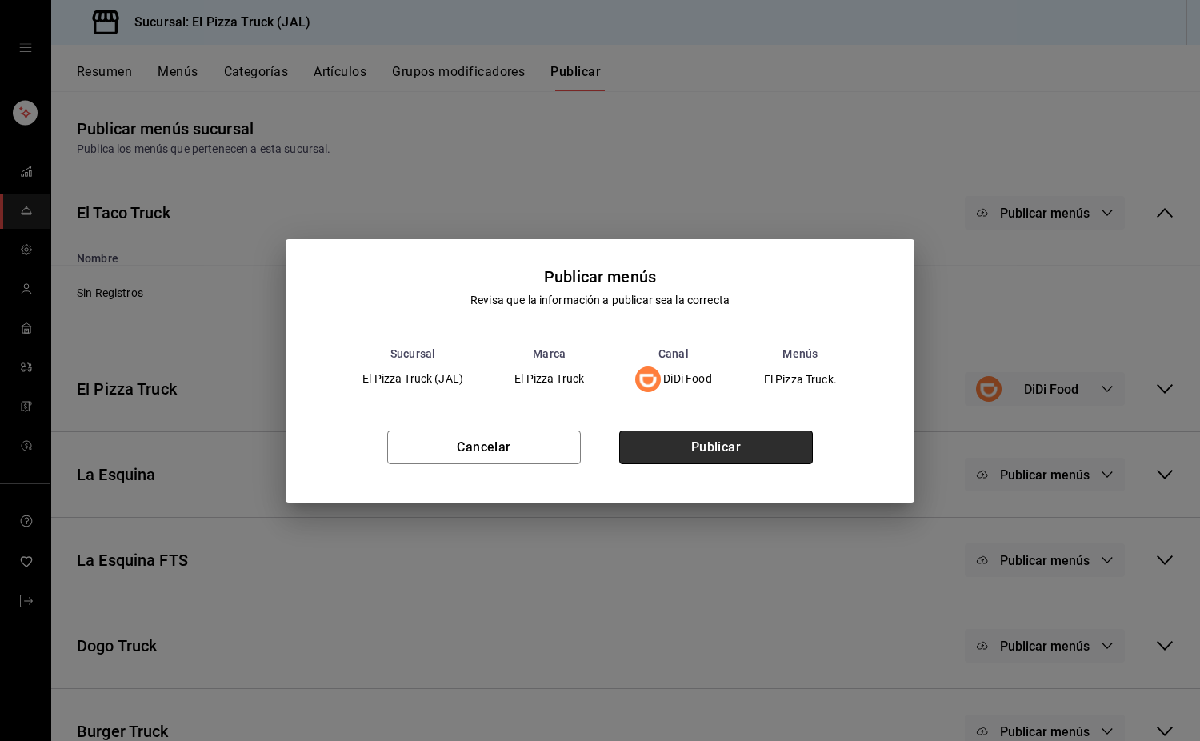
click at [752, 436] on button "Publicar" at bounding box center [716, 448] width 194 height 34
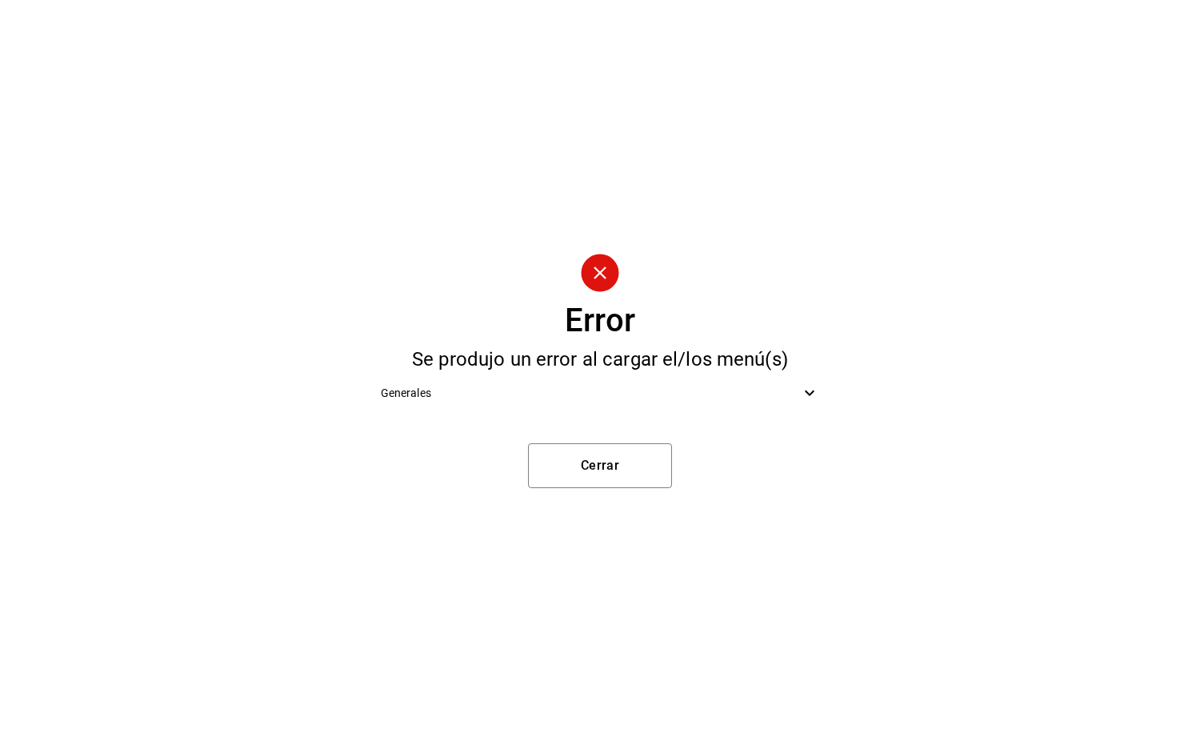
click at [615, 403] on div "Generales" at bounding box center [600, 393] width 465 height 36
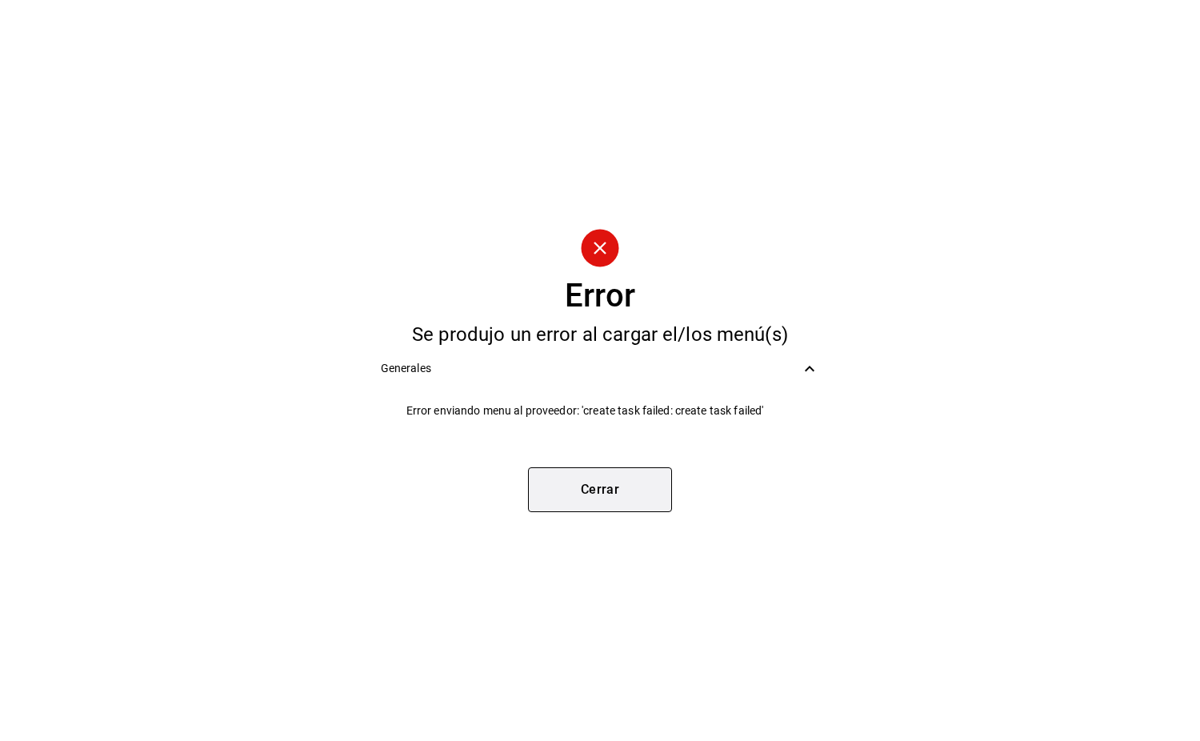
click at [642, 507] on button "Cerrar" at bounding box center [600, 489] width 144 height 45
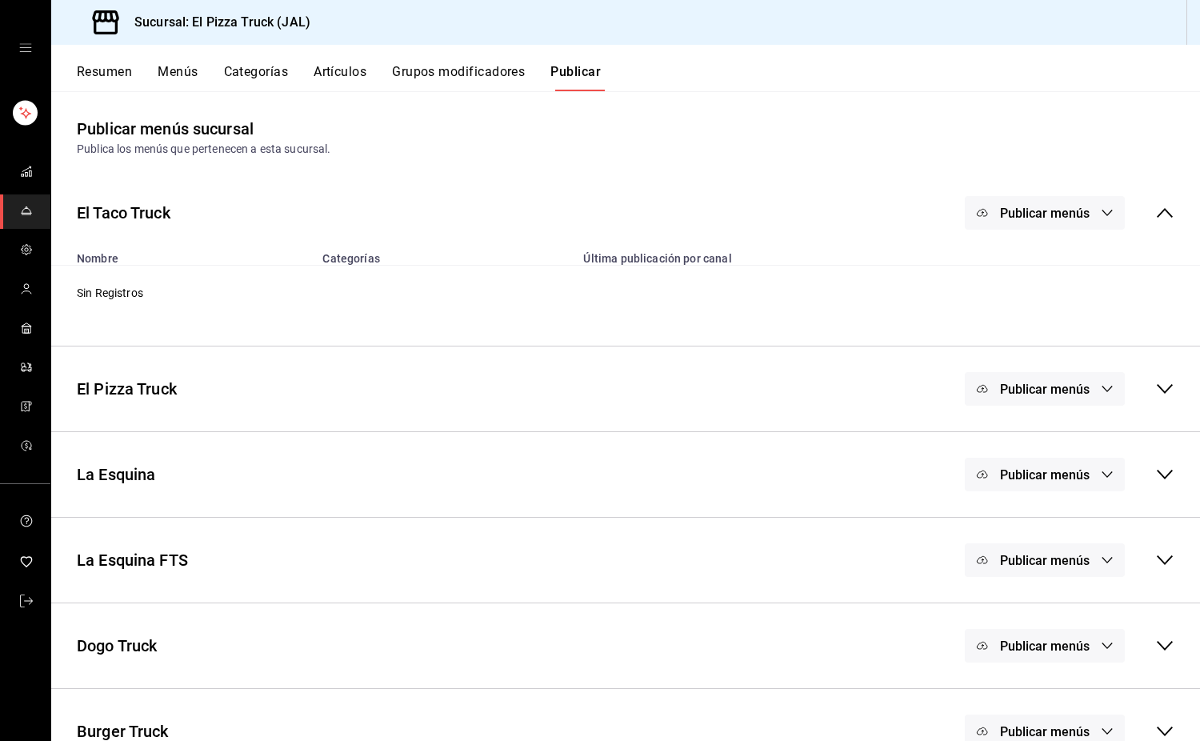
click at [1065, 389] on span "Publicar menús" at bounding box center [1045, 389] width 90 height 15
click at [1027, 529] on div at bounding box center [1009, 532] width 45 height 26
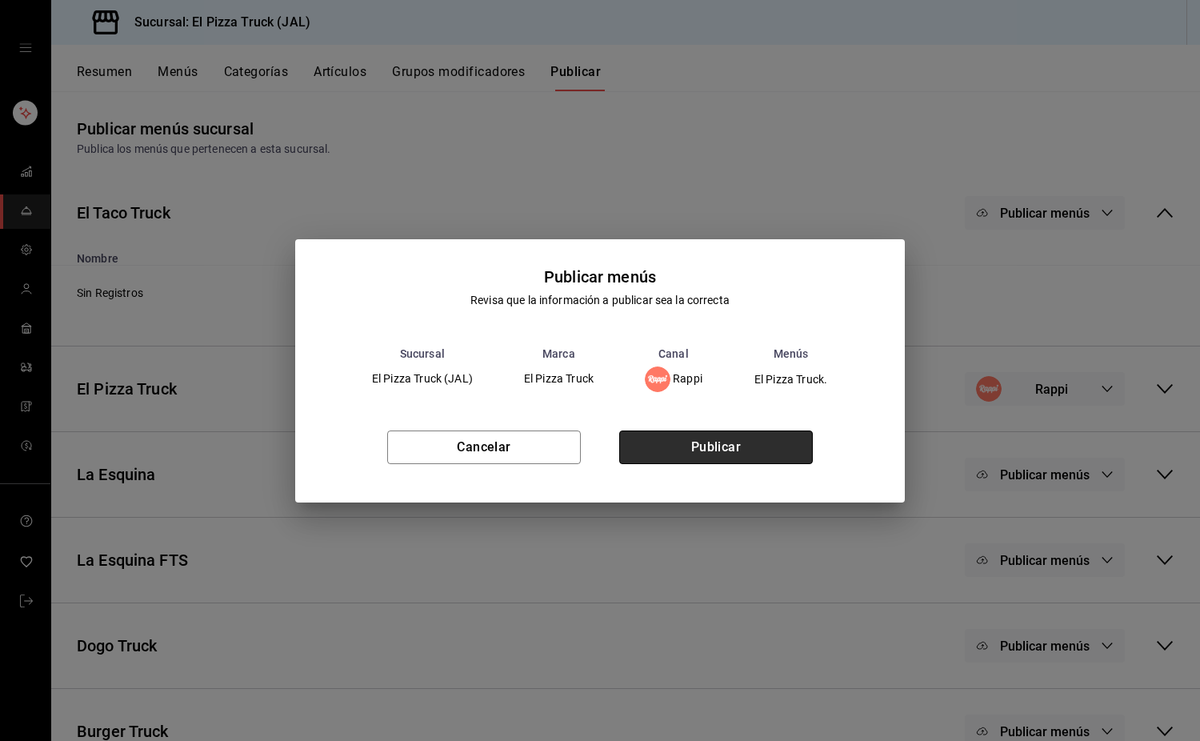
click at [708, 451] on button "Publicar" at bounding box center [716, 448] width 194 height 34
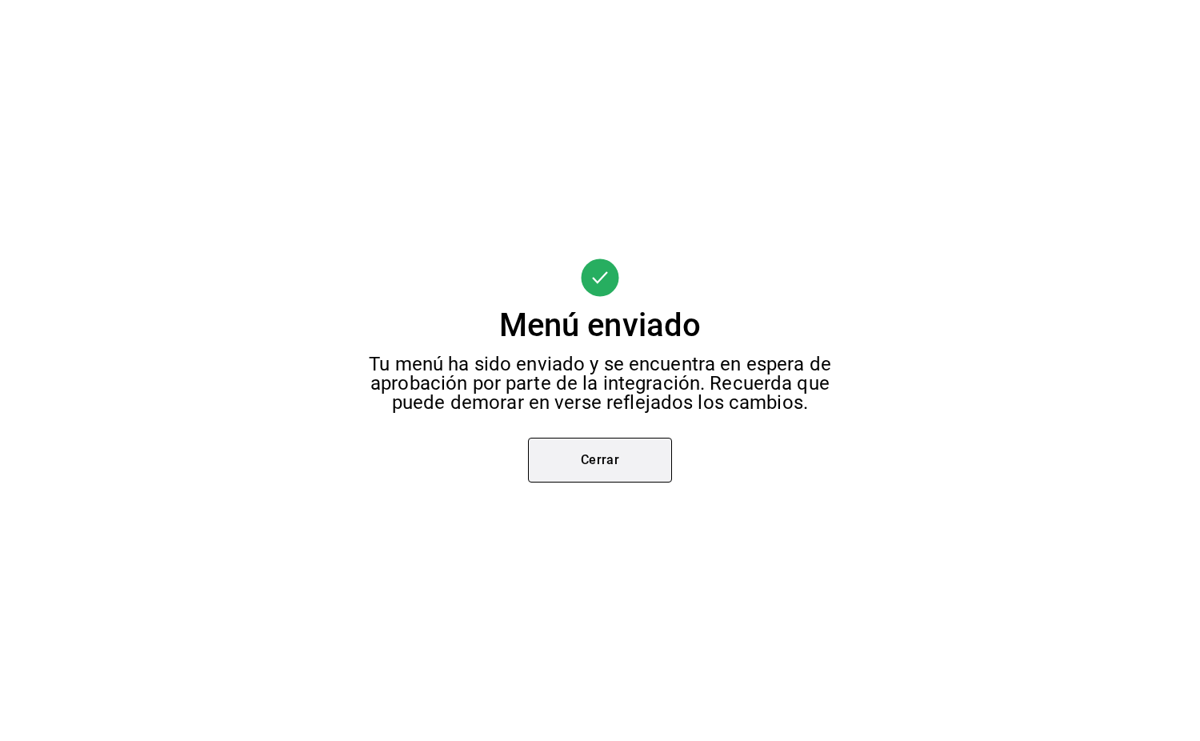
click at [643, 455] on button "Cerrar" at bounding box center [600, 460] width 144 height 45
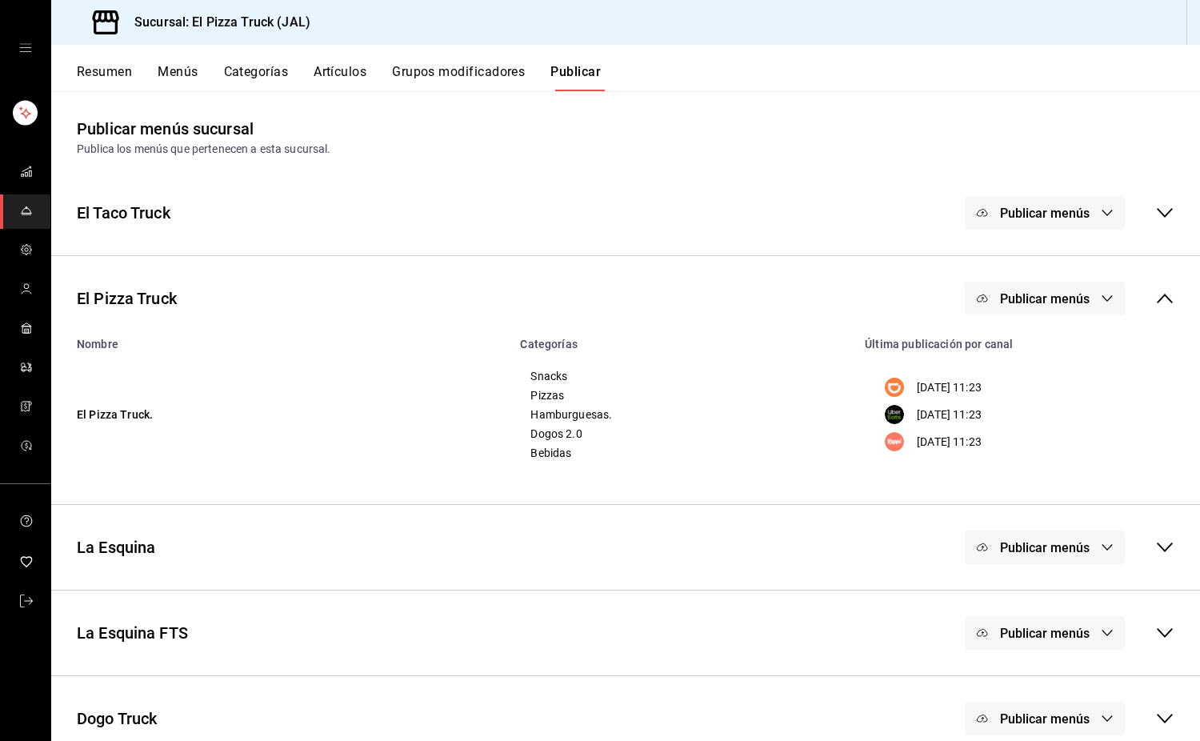
click at [1068, 299] on span "Publicar menús" at bounding box center [1045, 298] width 90 height 15
click at [1029, 396] on div at bounding box center [1009, 396] width 45 height 26
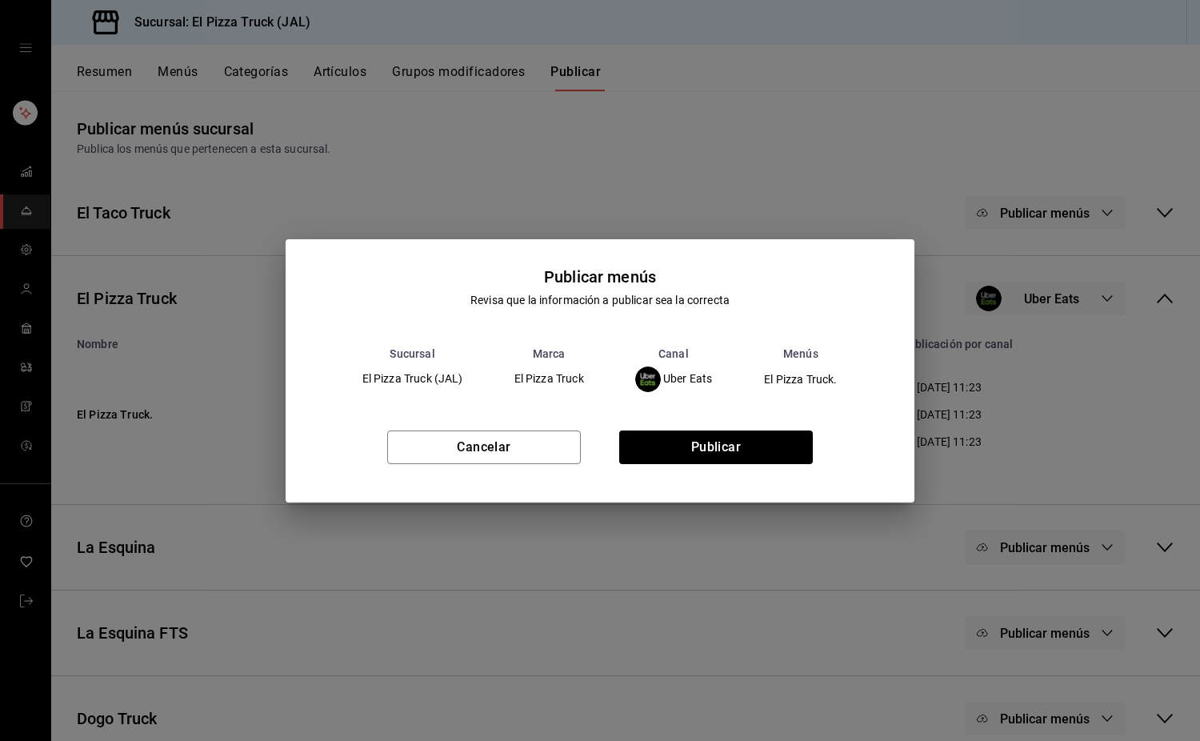
click at [1103, 408] on div "Publicar menús Revisa que la información a publicar sea la correcta Sucursal Ma…" at bounding box center [600, 370] width 1200 height 741
click at [746, 454] on button "Publicar" at bounding box center [716, 448] width 194 height 34
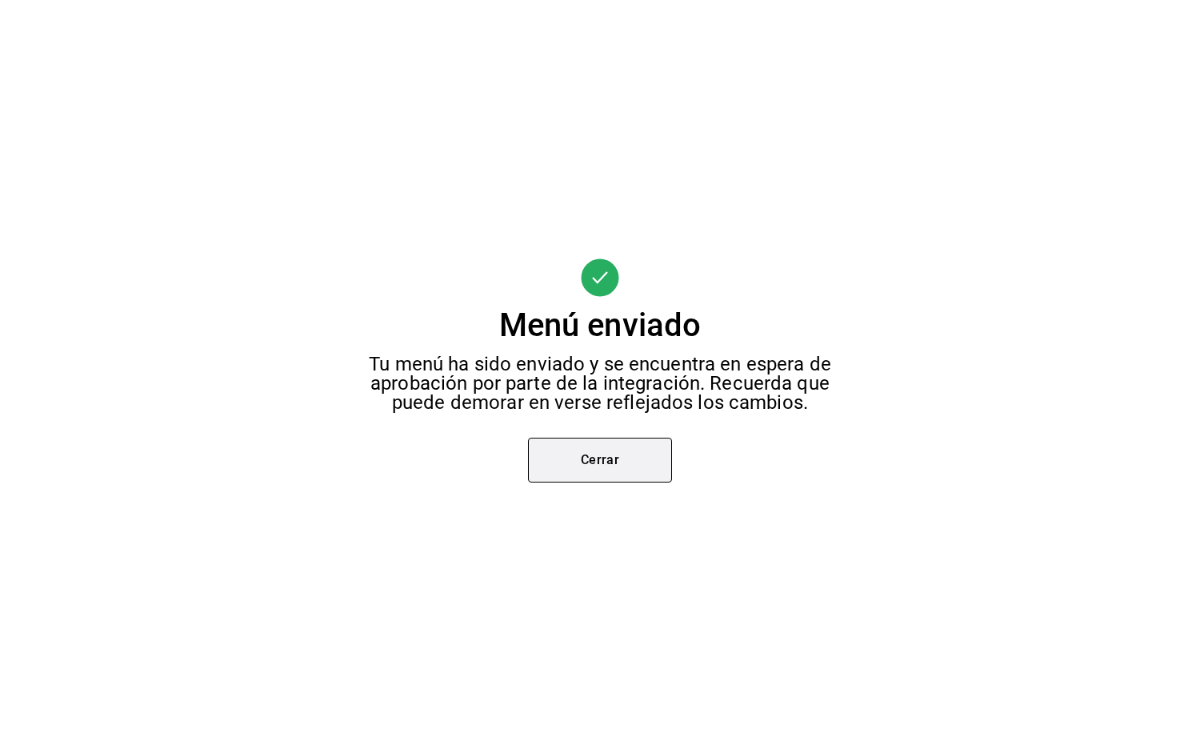
click at [593, 464] on button "Cerrar" at bounding box center [600, 460] width 144 height 45
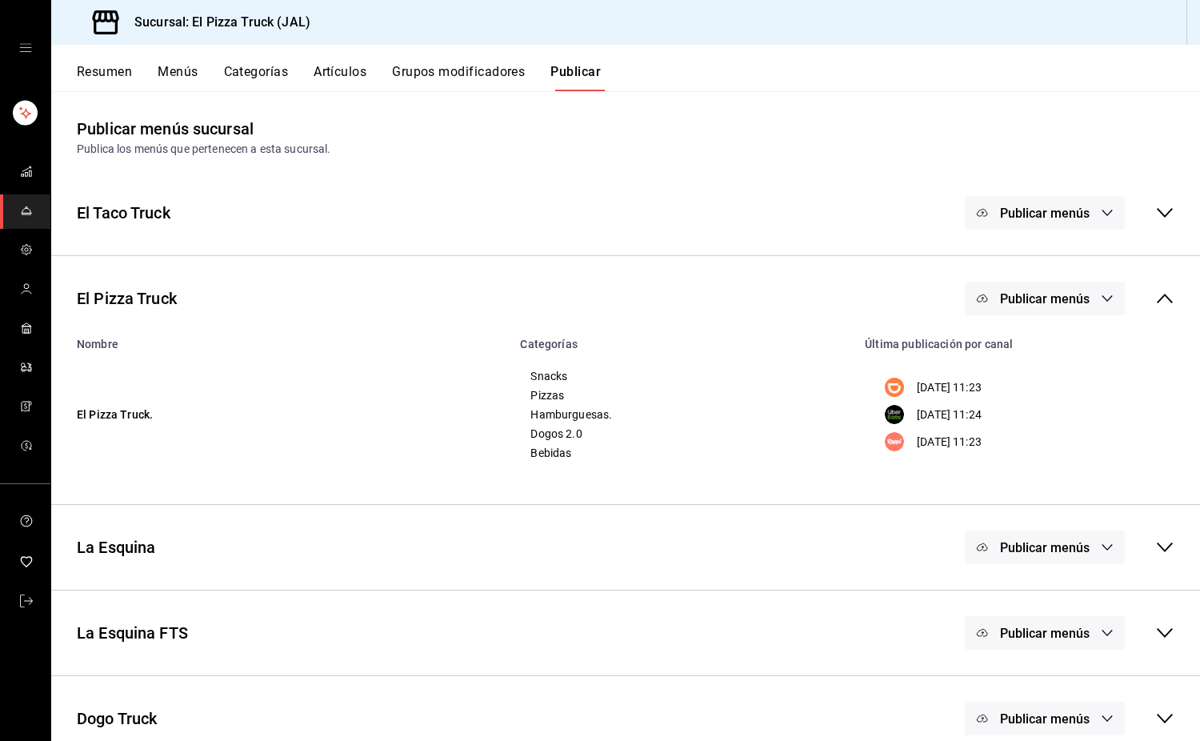
click at [1069, 295] on span "Publicar menús" at bounding box center [1045, 298] width 90 height 15
click at [1052, 350] on span "DiDi Food" at bounding box center [1056, 351] width 49 height 17
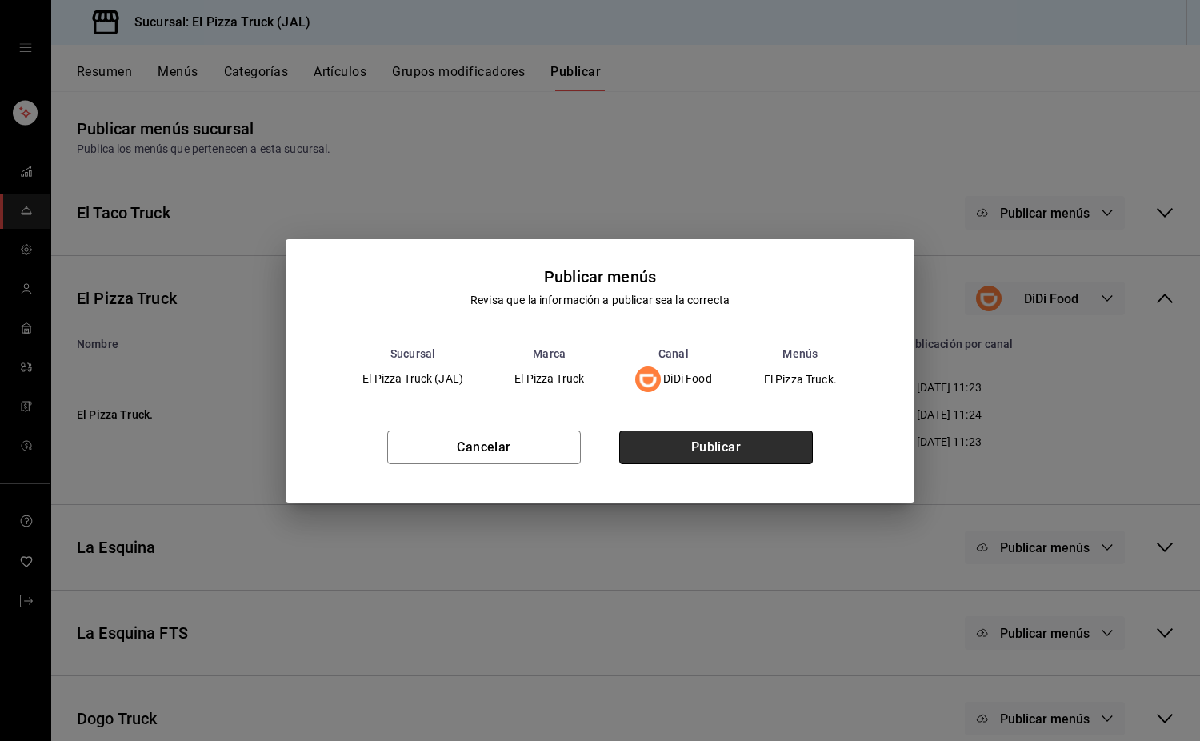
click at [784, 453] on button "Publicar" at bounding box center [716, 448] width 194 height 34
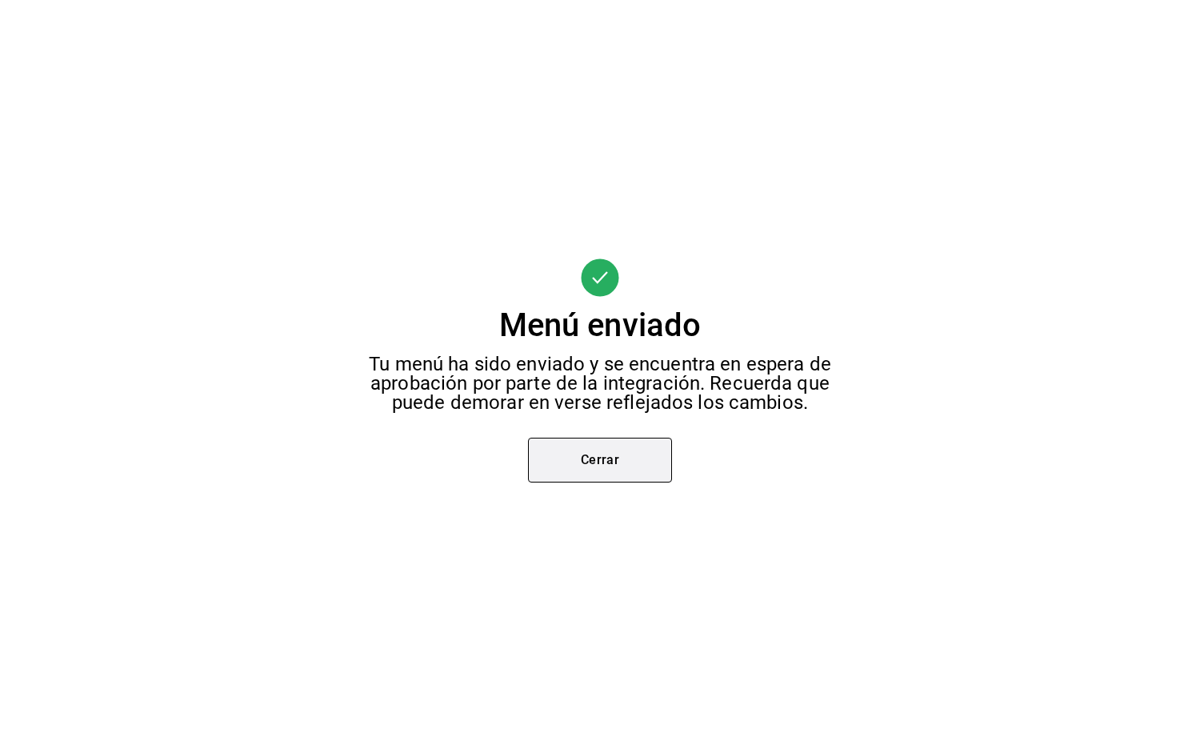
click at [613, 447] on button "Cerrar" at bounding box center [600, 460] width 144 height 45
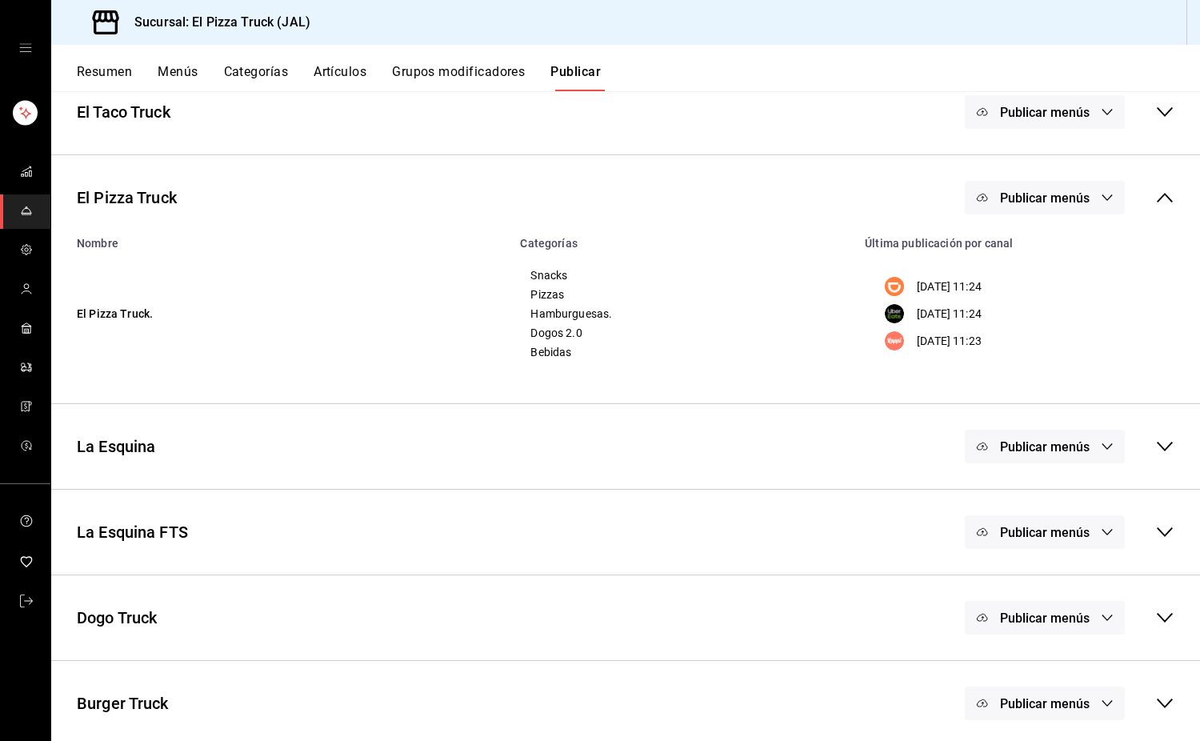
scroll to position [107, 0]
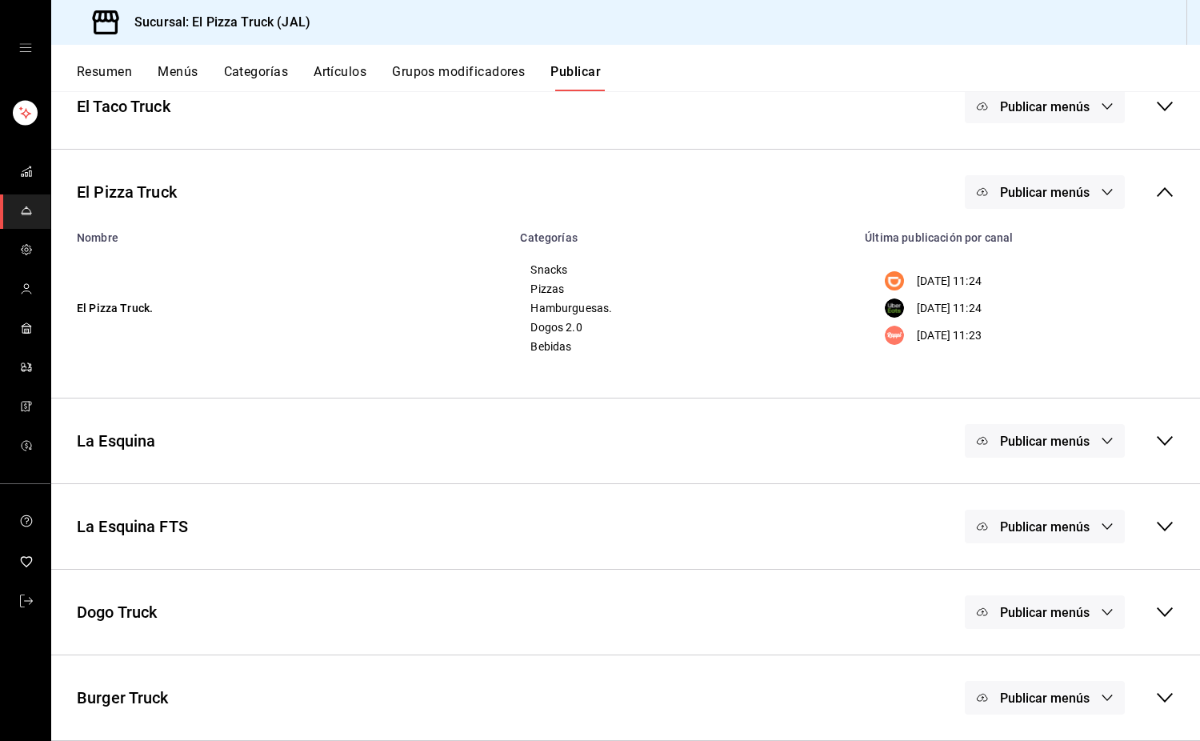
click at [1048, 447] on span "Publicar menús" at bounding box center [1045, 441] width 90 height 15
click at [1022, 487] on div at bounding box center [1009, 493] width 45 height 26
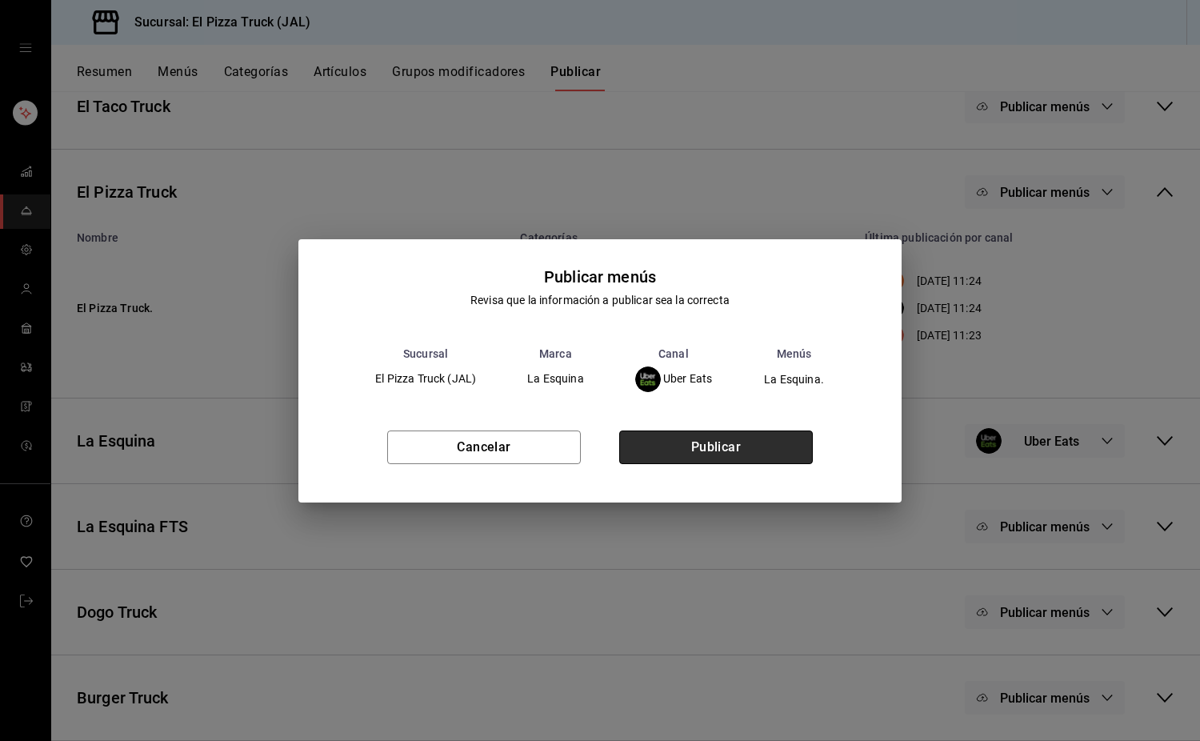
click at [772, 444] on button "Publicar" at bounding box center [716, 448] width 194 height 34
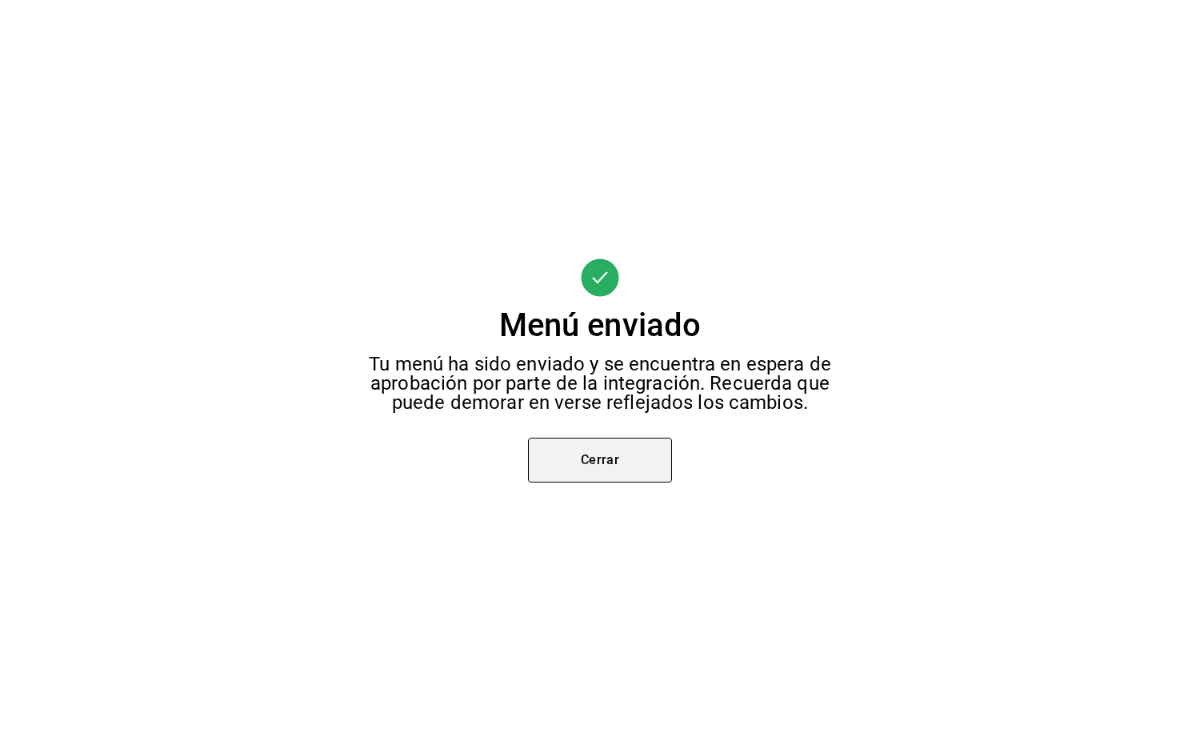
scroll to position [0, 0]
click at [602, 464] on button "Cerrar" at bounding box center [600, 460] width 144 height 45
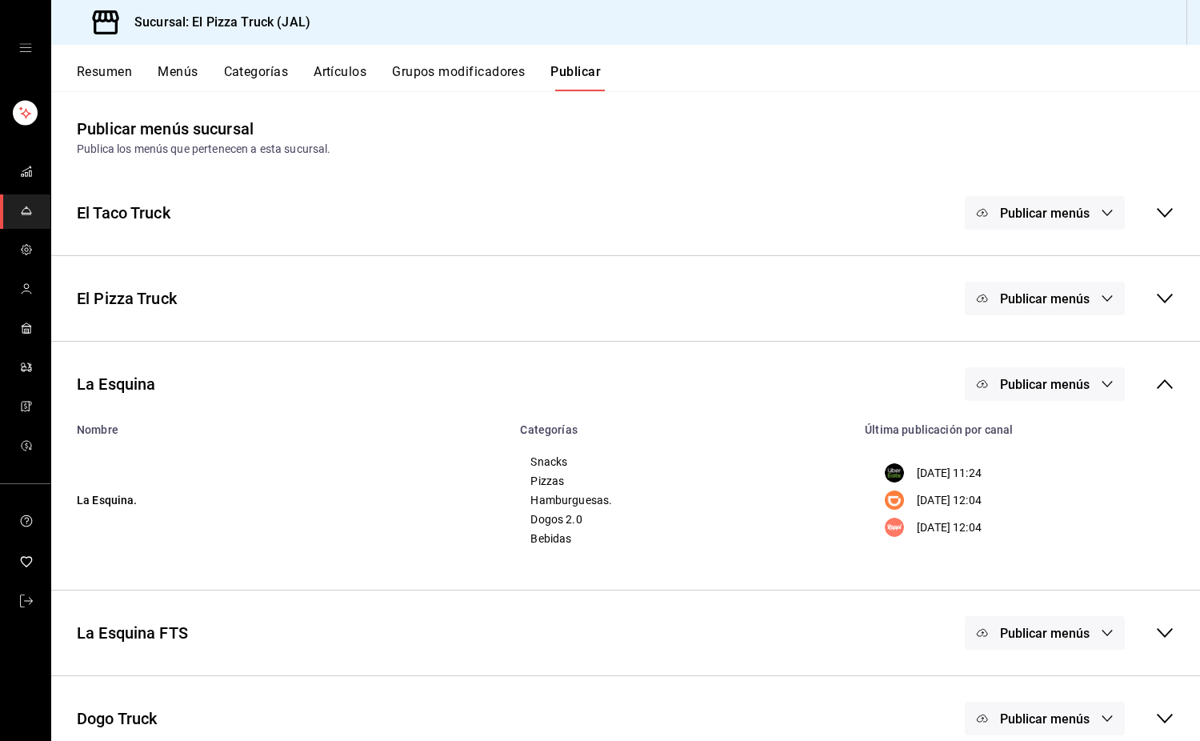
click at [1060, 392] on button "Publicar menús" at bounding box center [1045, 384] width 160 height 34
click at [1044, 475] on span "DiDi Food" at bounding box center [1056, 481] width 49 height 17
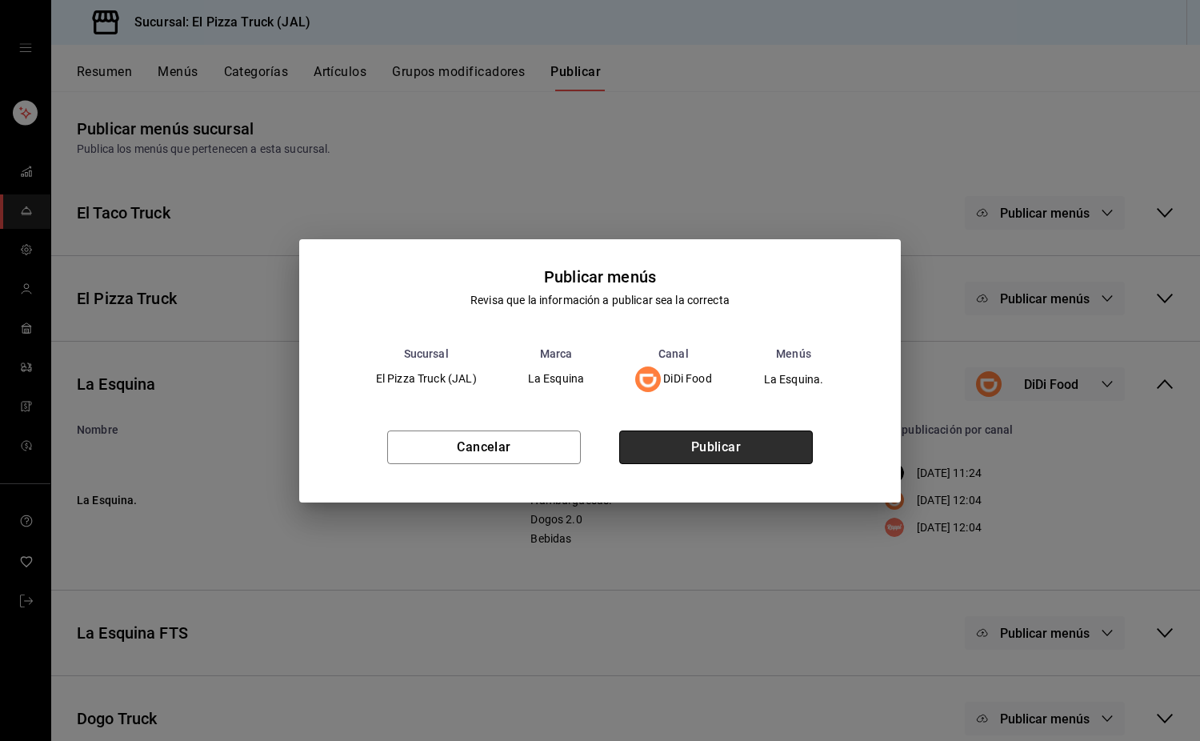
click at [754, 442] on button "Publicar" at bounding box center [716, 448] width 194 height 34
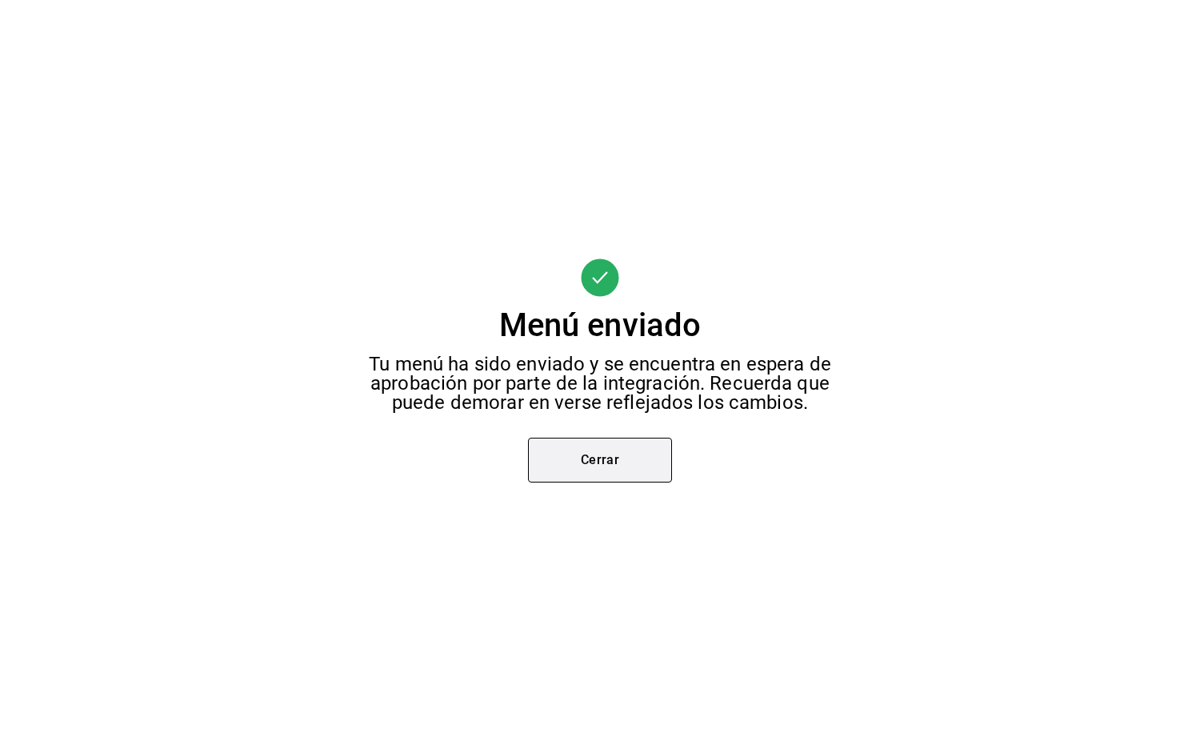
click at [610, 455] on button "Cerrar" at bounding box center [600, 460] width 144 height 45
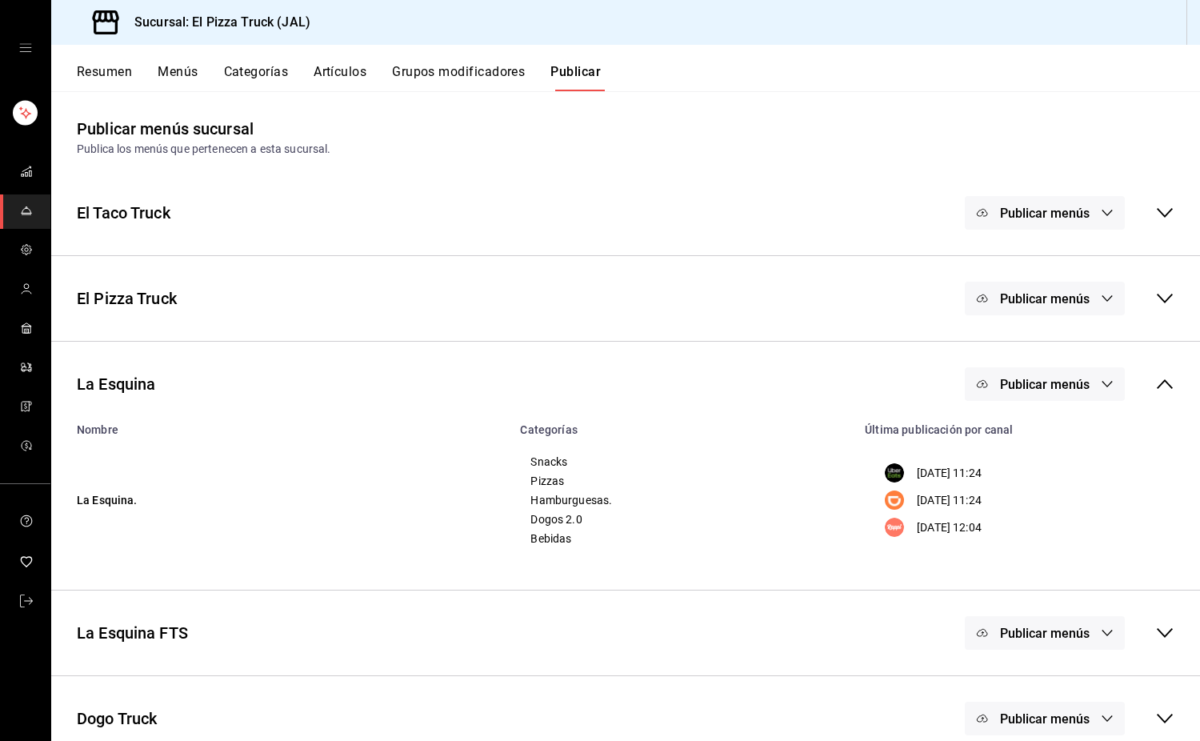
click at [1056, 384] on span "Publicar menús" at bounding box center [1045, 384] width 90 height 15
click at [1027, 536] on div at bounding box center [1009, 526] width 45 height 26
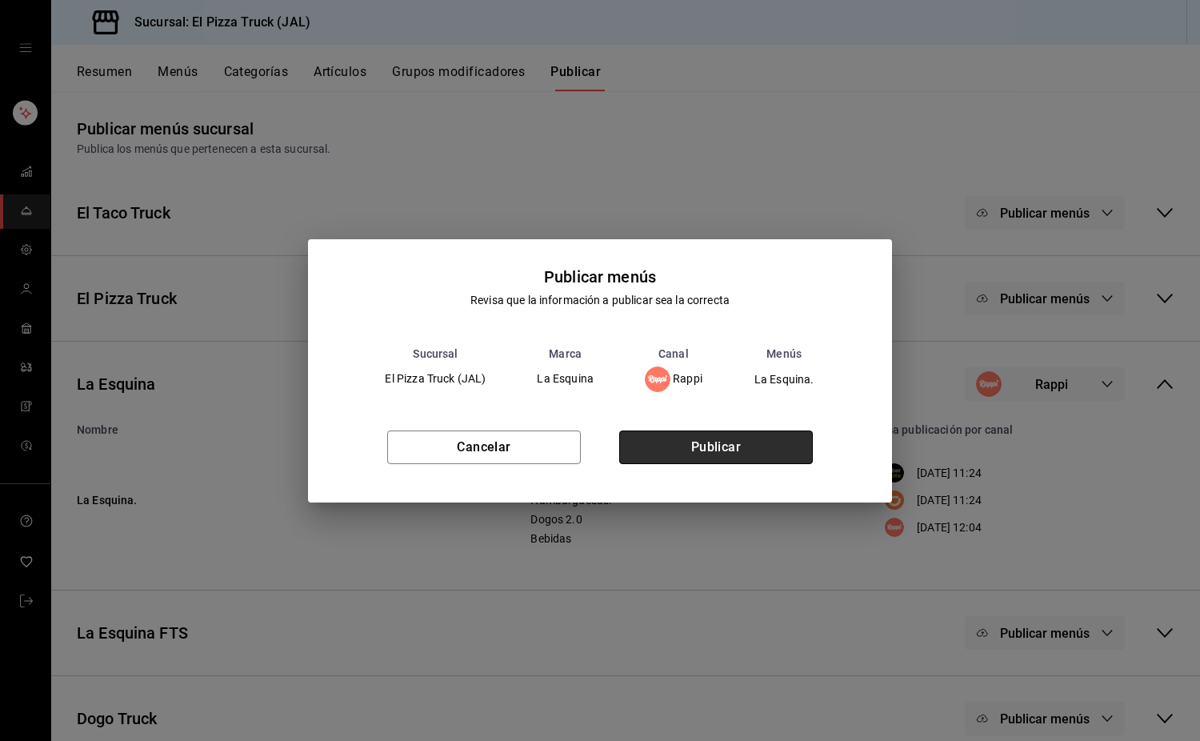
click at [706, 439] on button "Publicar" at bounding box center [716, 448] width 194 height 34
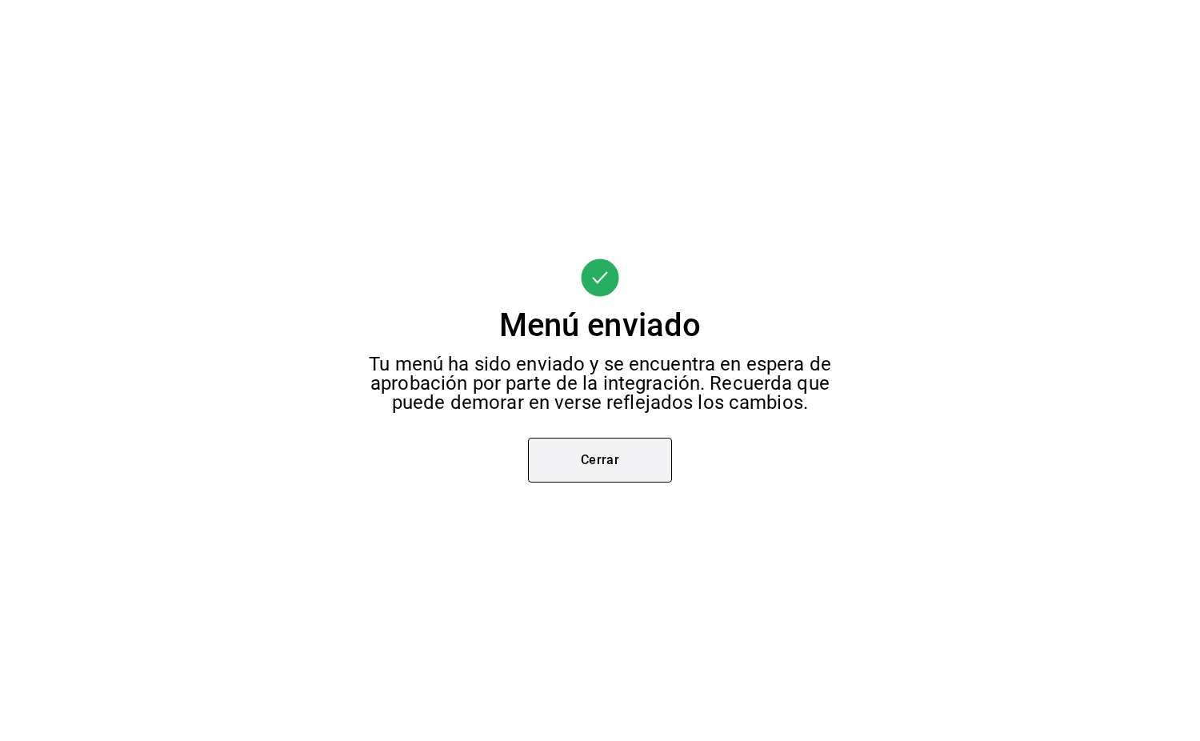
click at [627, 467] on button "Cerrar" at bounding box center [600, 460] width 144 height 45
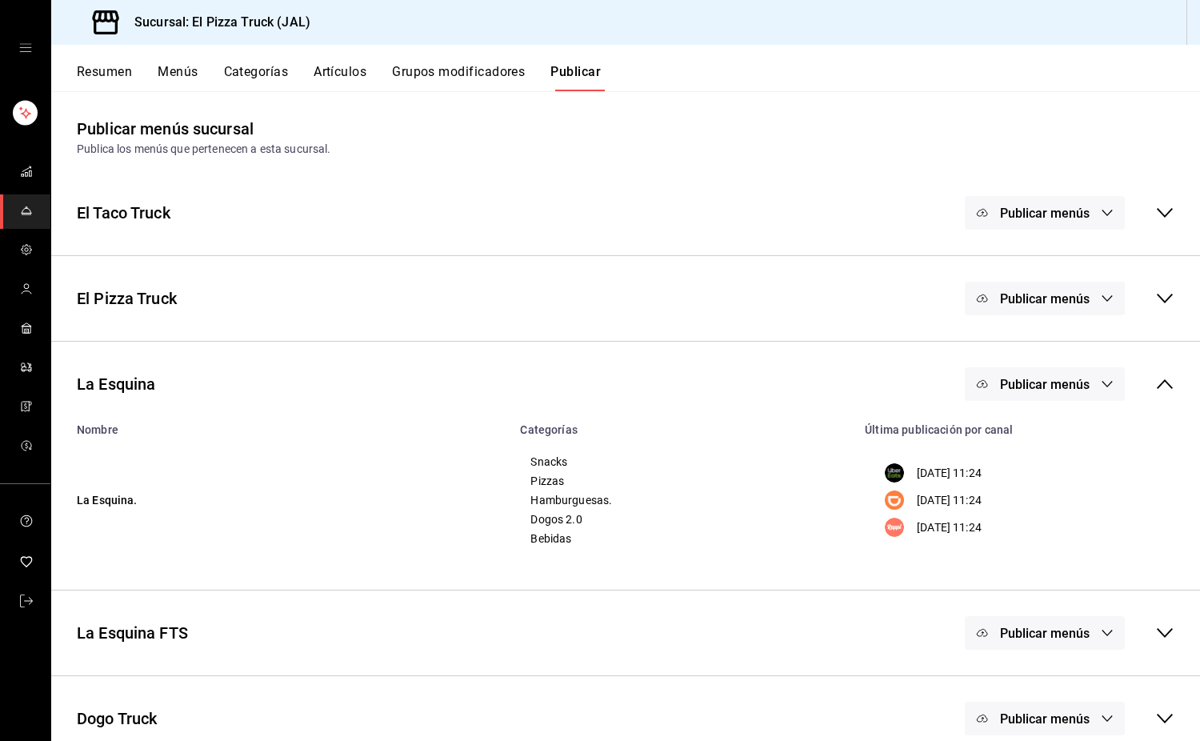
scroll to position [107, 0]
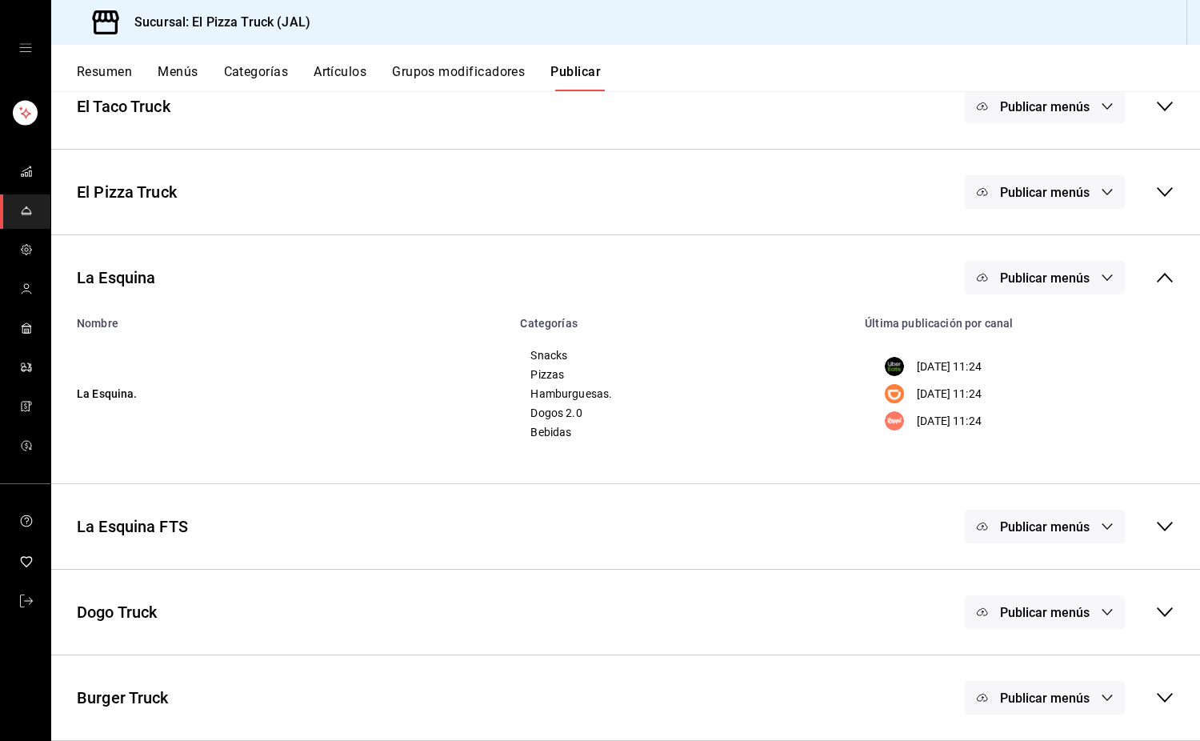
click at [1044, 610] on span "Publicar menús" at bounding box center [1045, 612] width 90 height 15
click at [1023, 661] on div at bounding box center [1009, 664] width 45 height 26
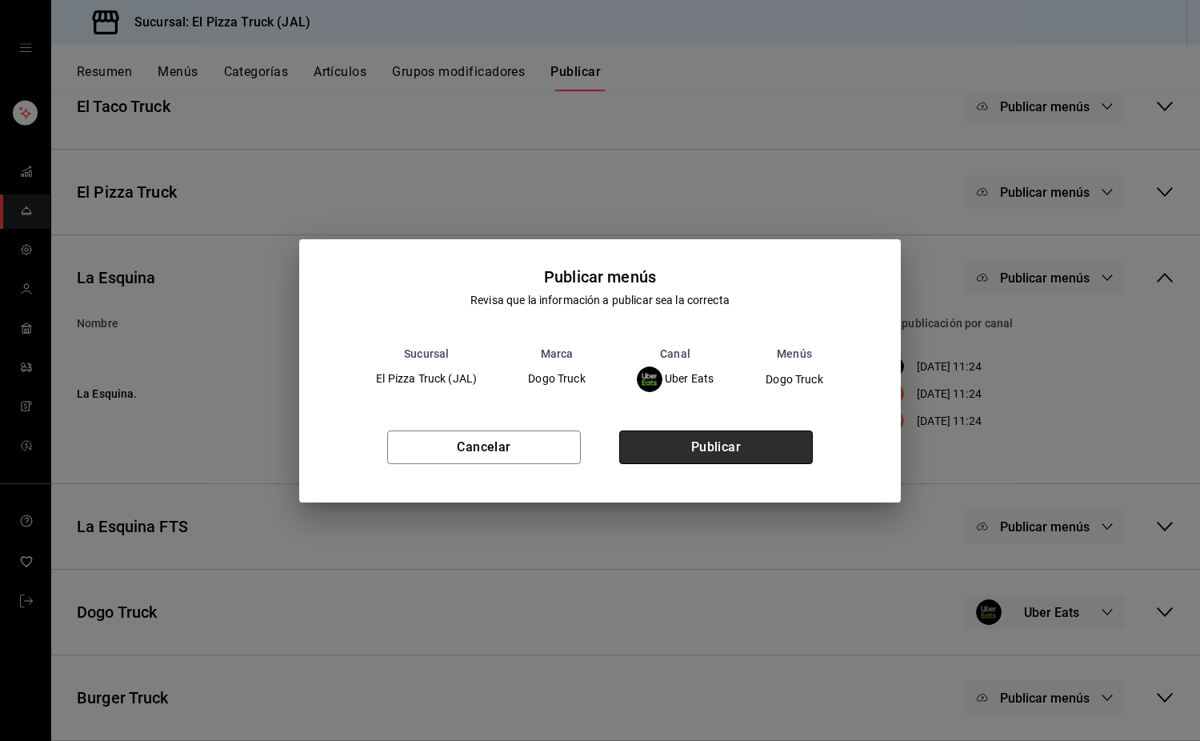
click at [747, 453] on button "Publicar" at bounding box center [716, 448] width 194 height 34
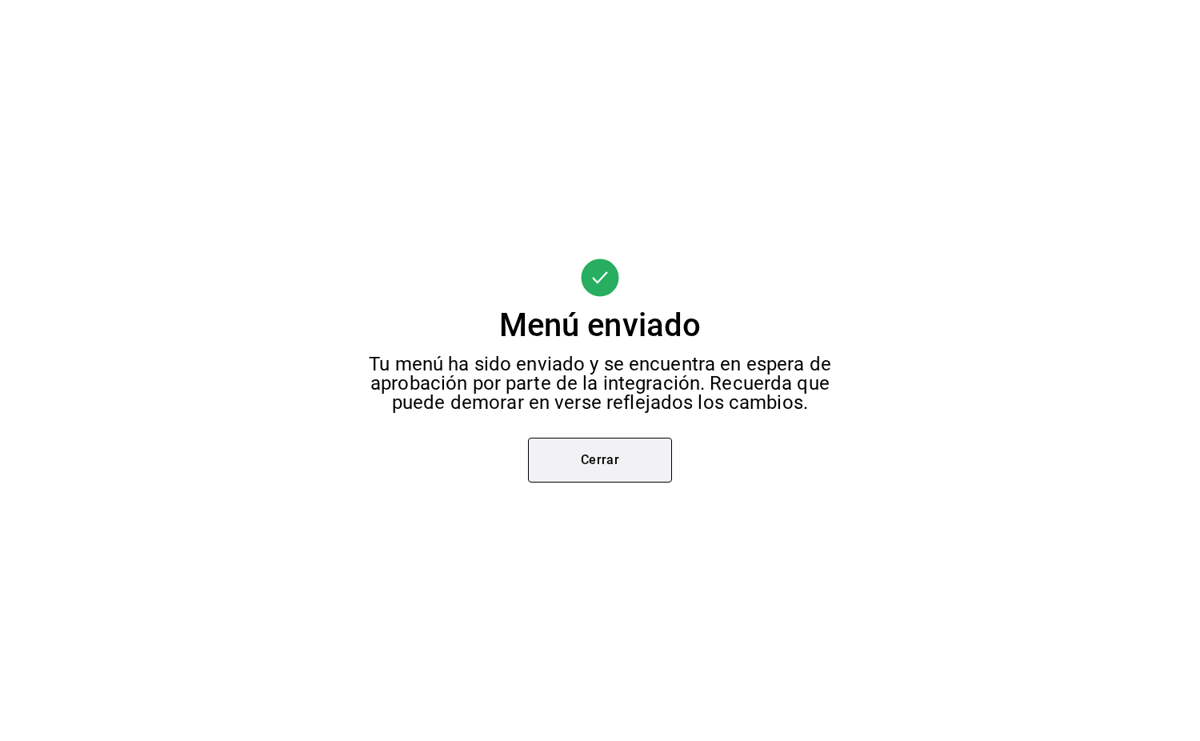
scroll to position [0, 0]
click at [577, 451] on button "Cerrar" at bounding box center [600, 460] width 144 height 45
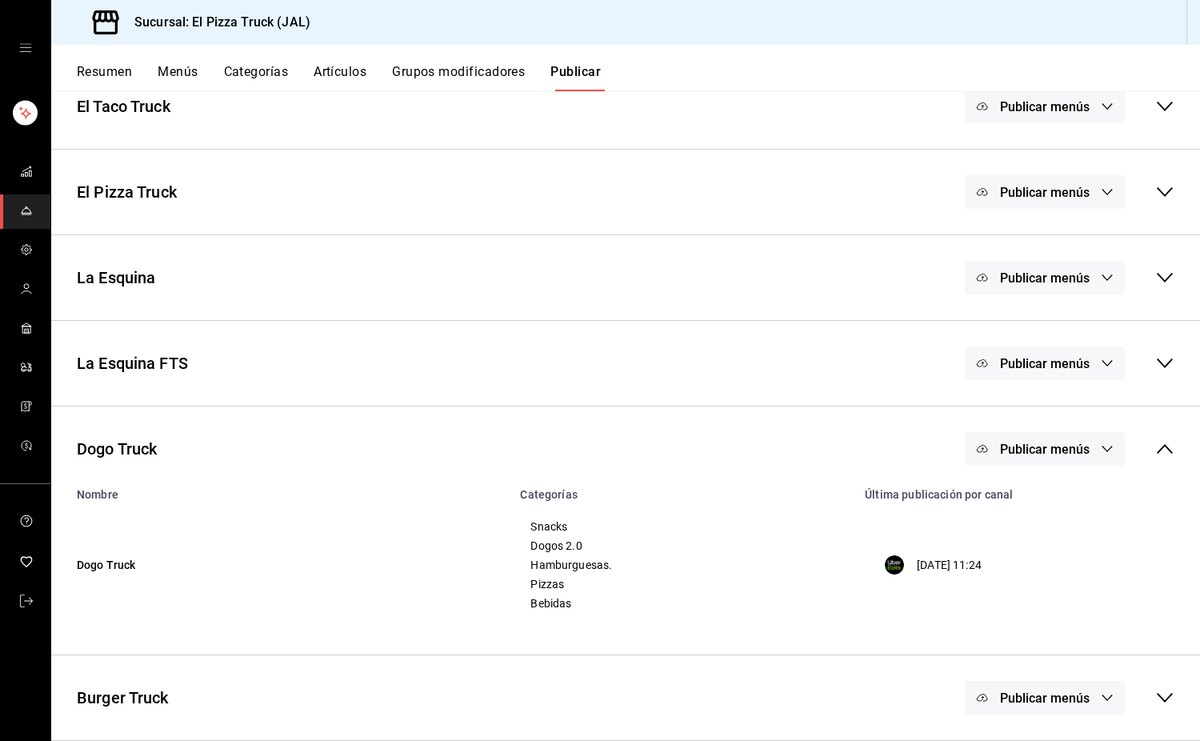
scroll to position [107, 0]
click at [1022, 685] on button "Publicar menús" at bounding box center [1045, 698] width 160 height 34
click at [1024, 704] on div at bounding box center [1009, 706] width 45 height 26
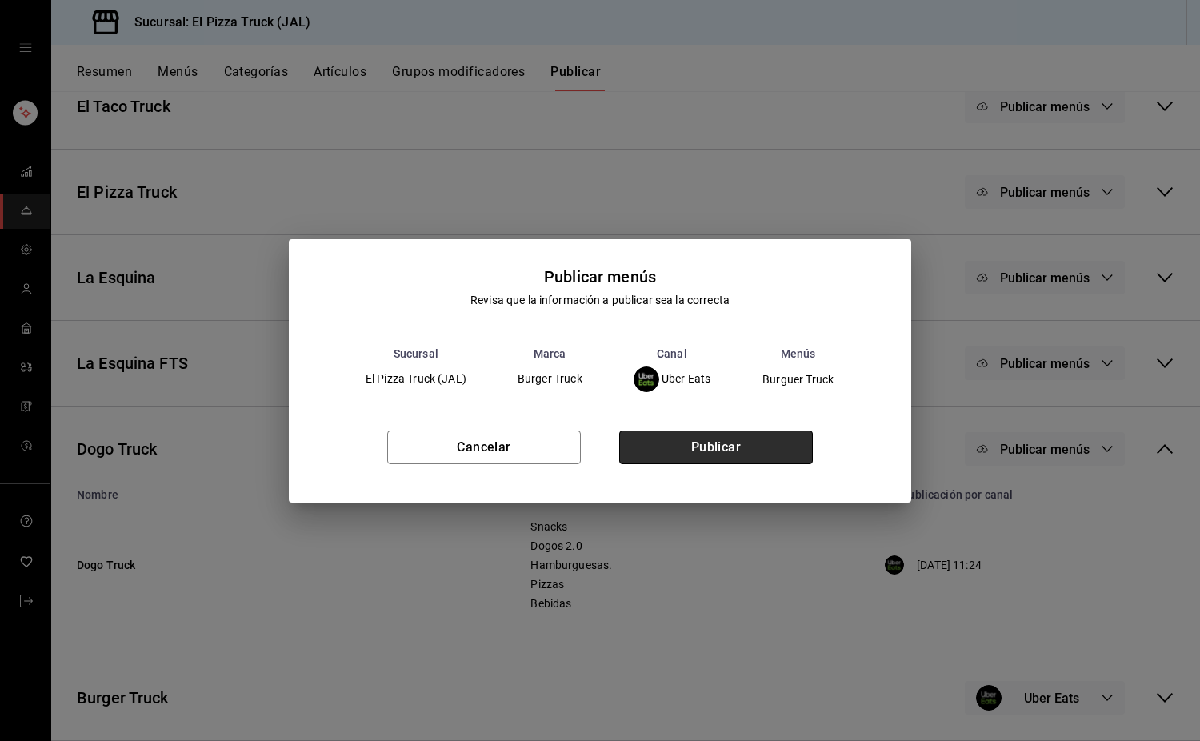
click at [719, 447] on button "Publicar" at bounding box center [716, 448] width 194 height 34
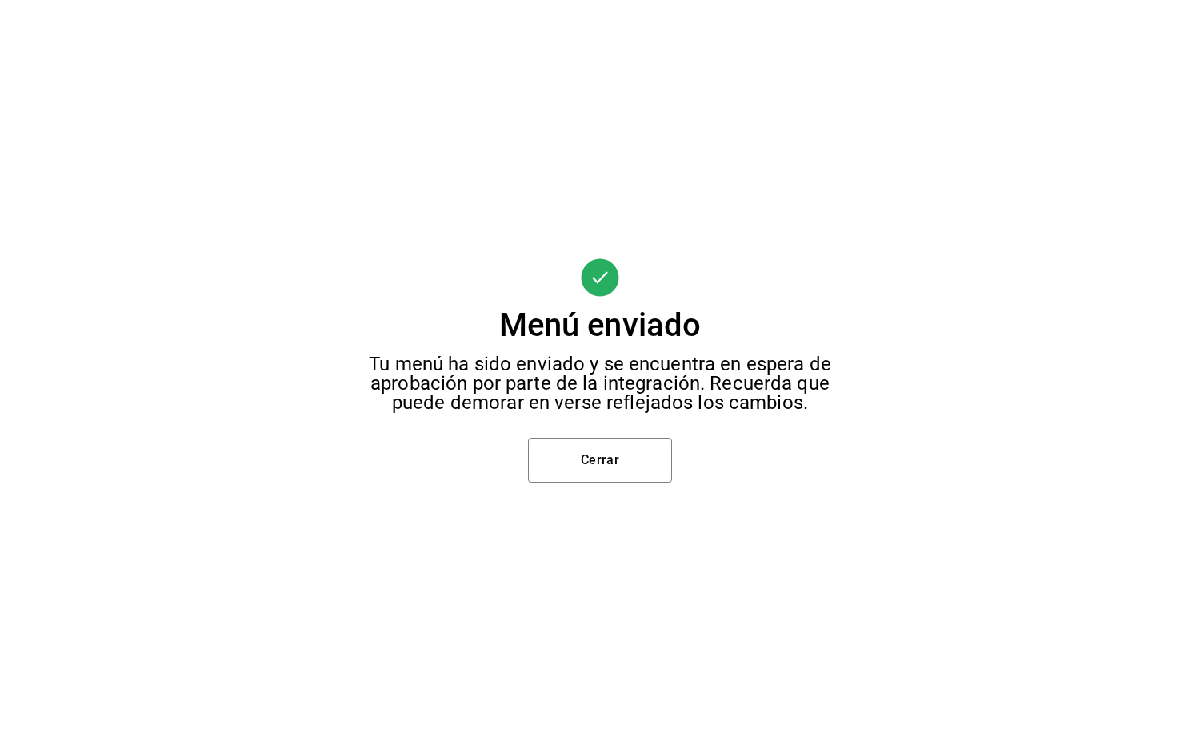
scroll to position [0, 0]
click at [626, 463] on button "Cerrar" at bounding box center [600, 460] width 144 height 45
